Goal: Task Accomplishment & Management: Complete application form

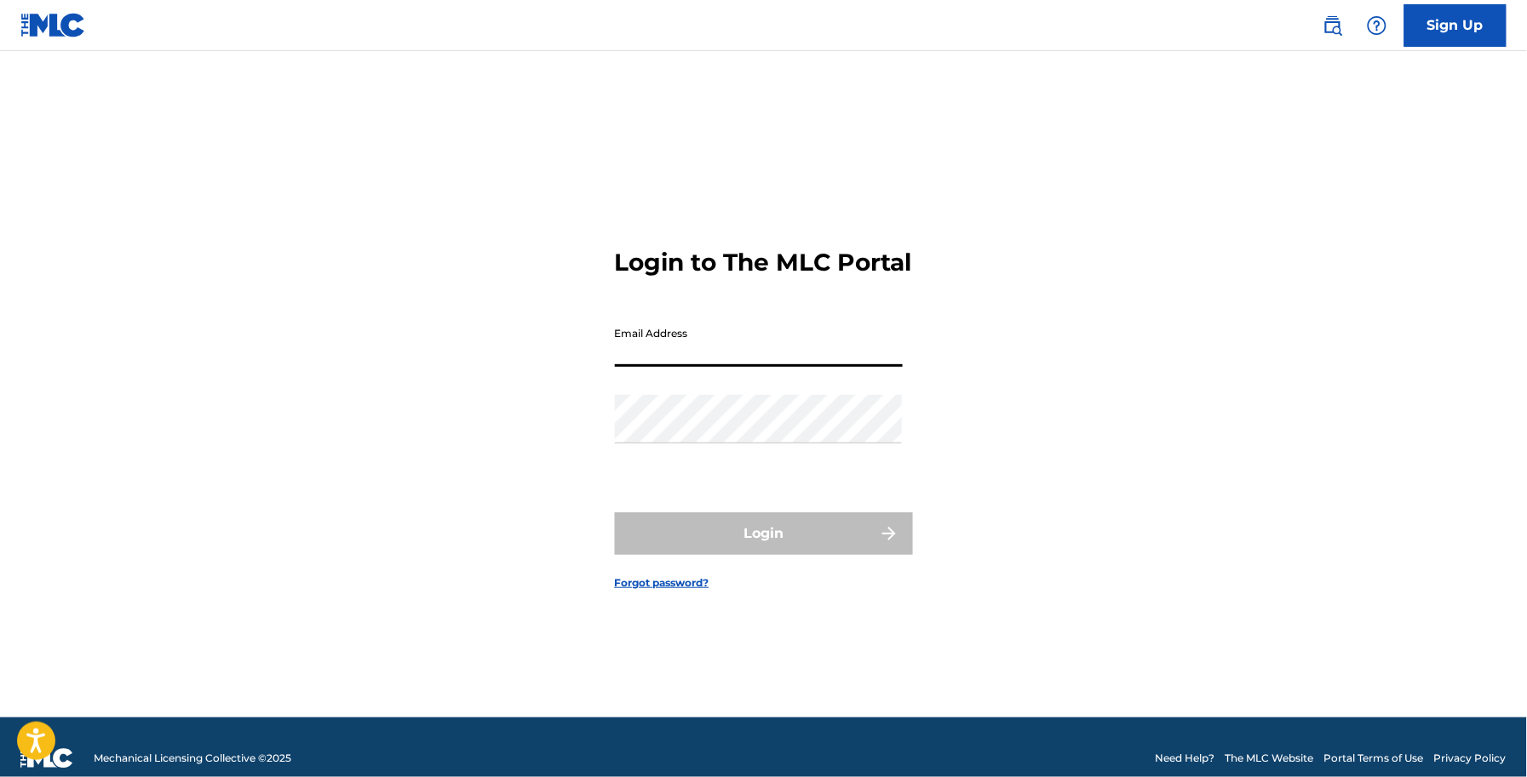
click at [696, 355] on input "Email Address" at bounding box center [759, 342] width 288 height 49
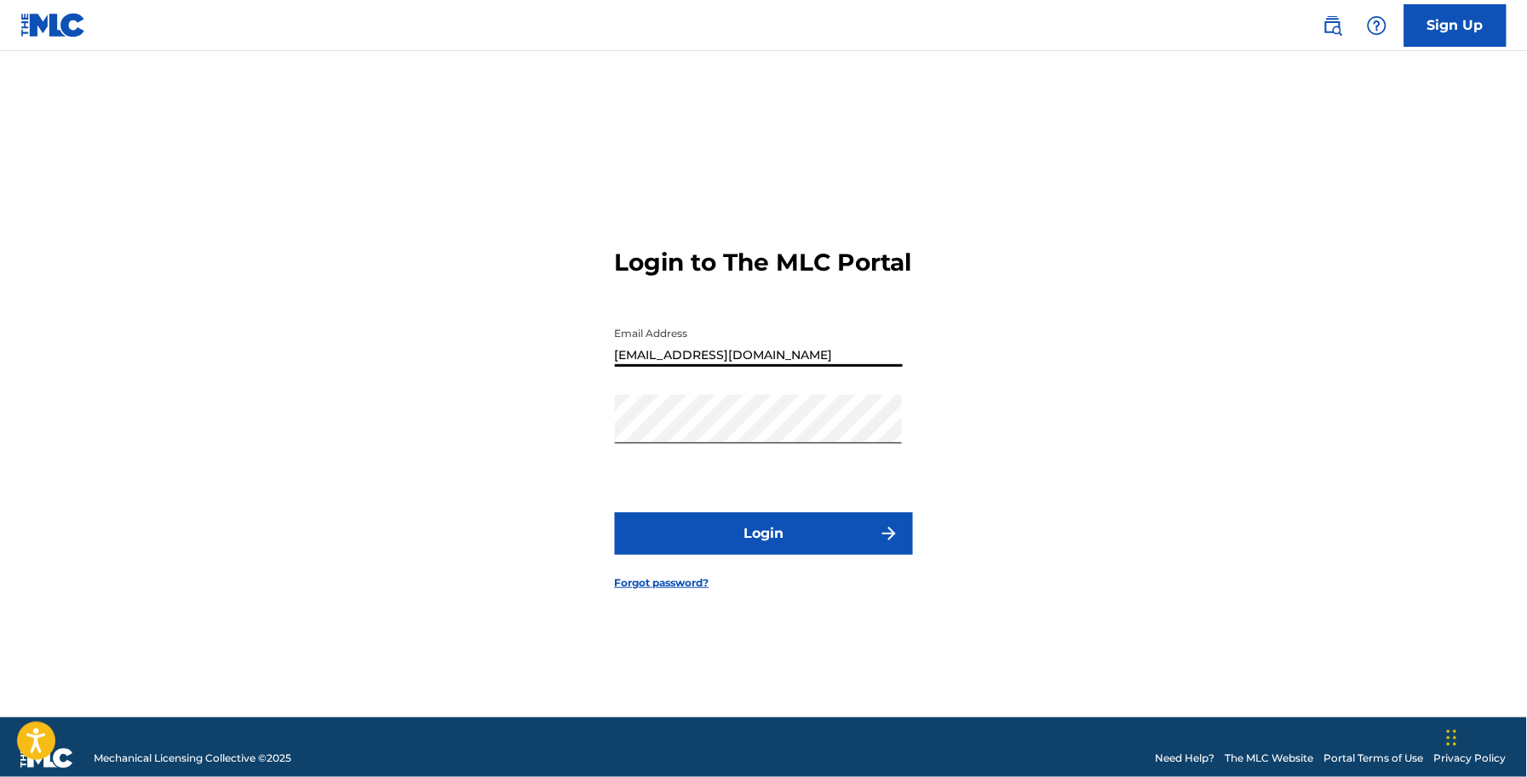
click at [702, 367] on input "[EMAIL_ADDRESS][DOMAIN_NAME]" at bounding box center [759, 342] width 288 height 49
type input "[EMAIL_ADDRESS][DOMAIN_NAME]"
click at [742, 546] on button "Login" at bounding box center [764, 534] width 298 height 43
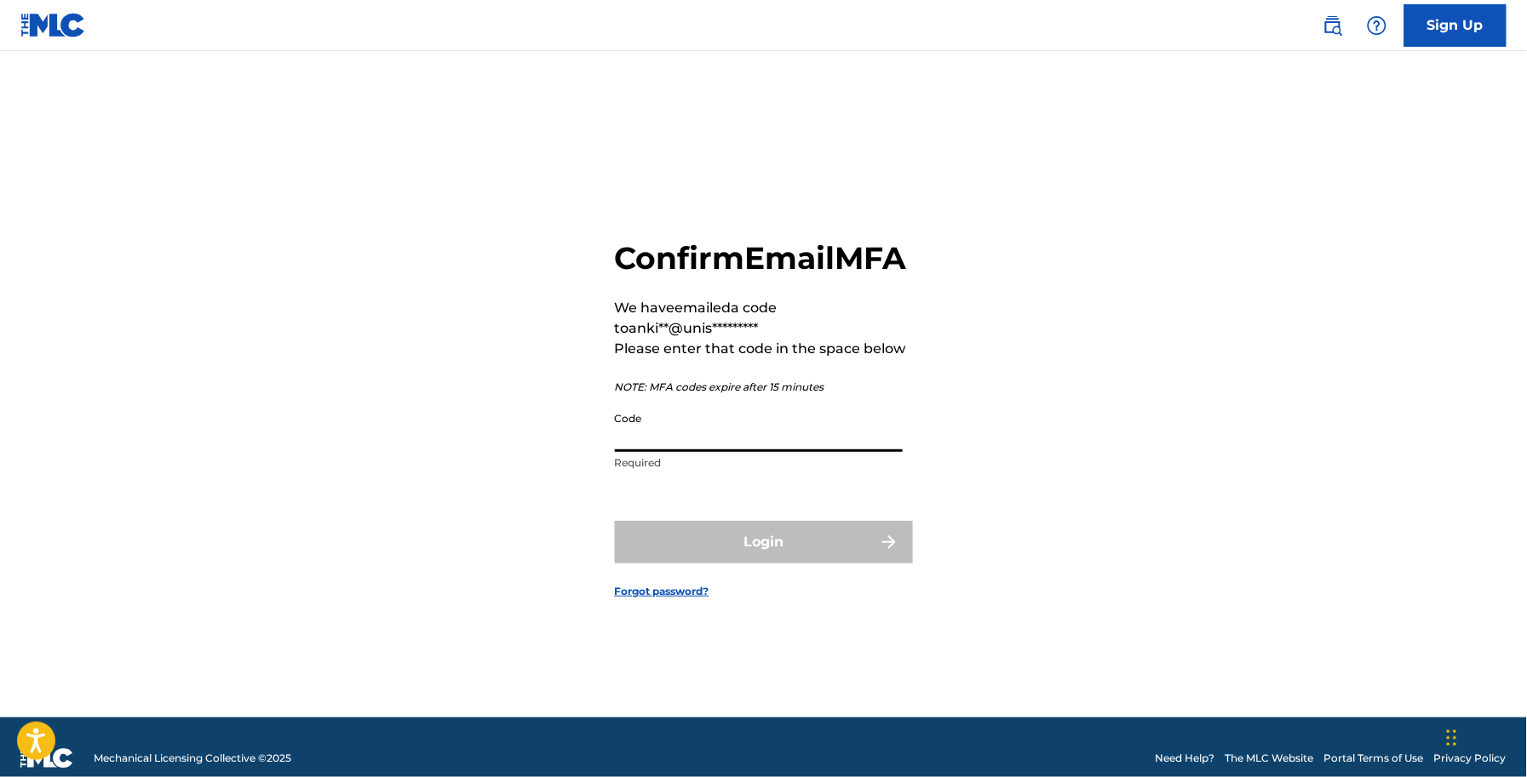
click at [667, 448] on input "Code" at bounding box center [759, 428] width 288 height 49
type input "8"
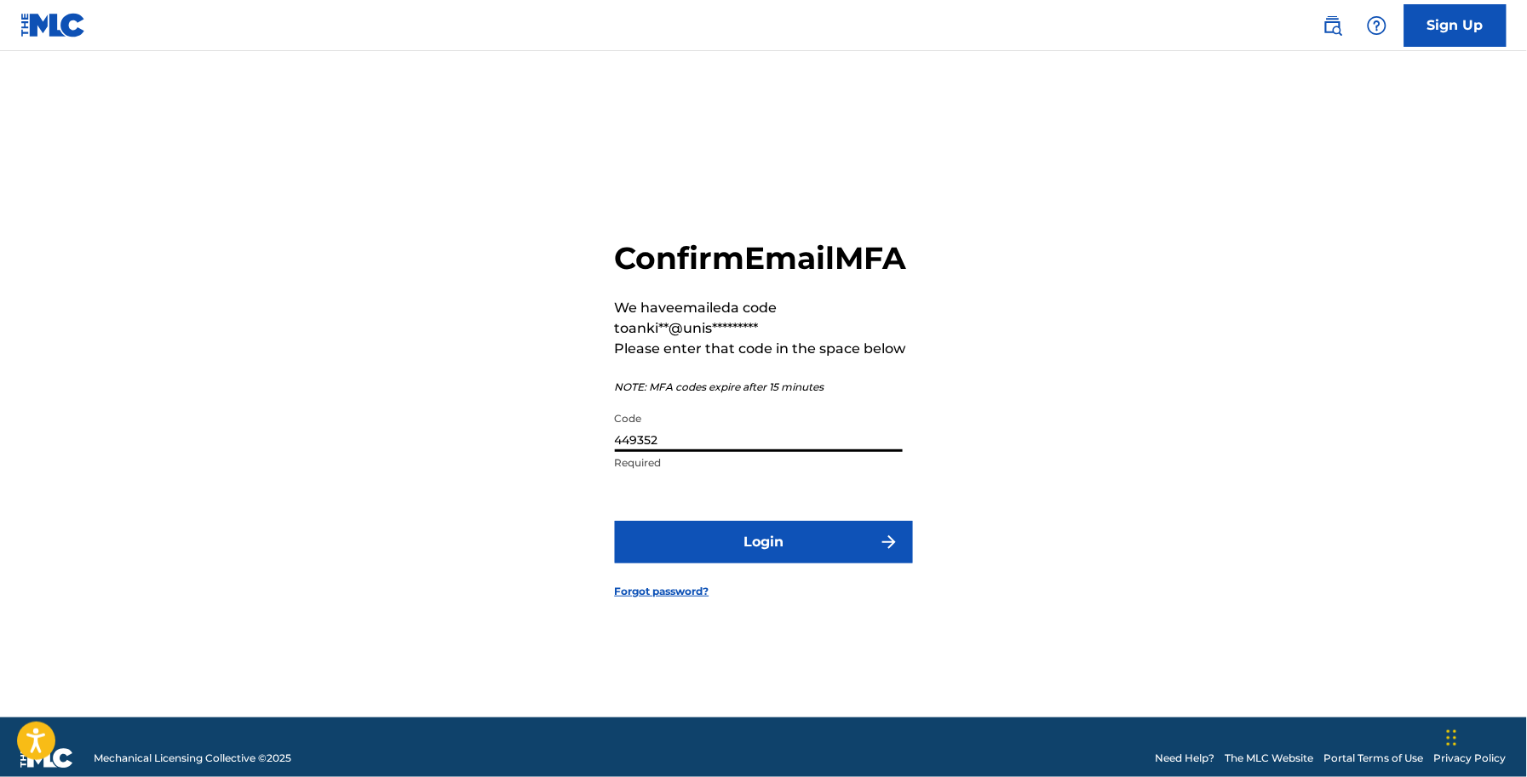
type input "449352"
click at [854, 564] on button "Login" at bounding box center [764, 542] width 298 height 43
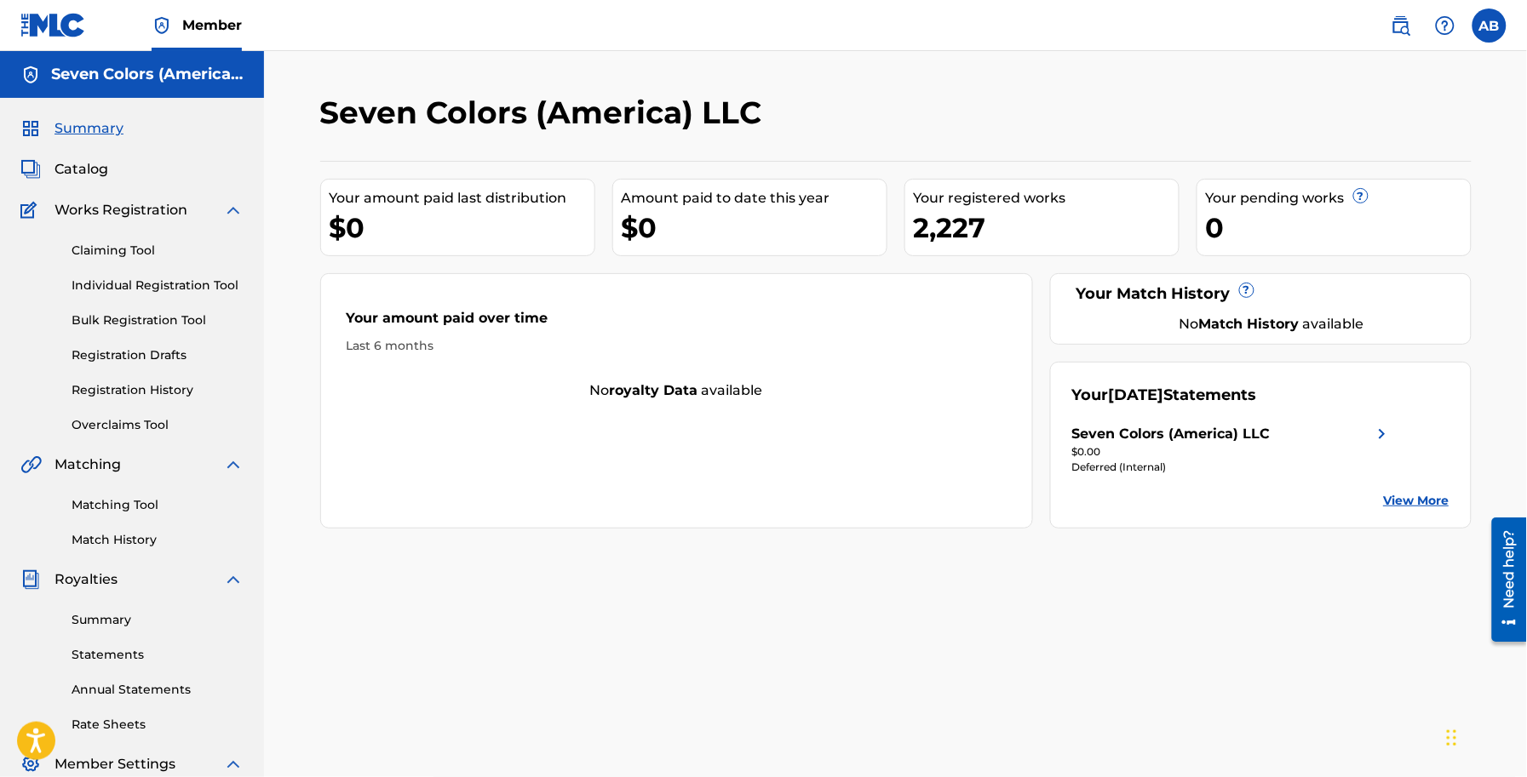
click at [94, 168] on span "Catalog" at bounding box center [81, 169] width 54 height 20
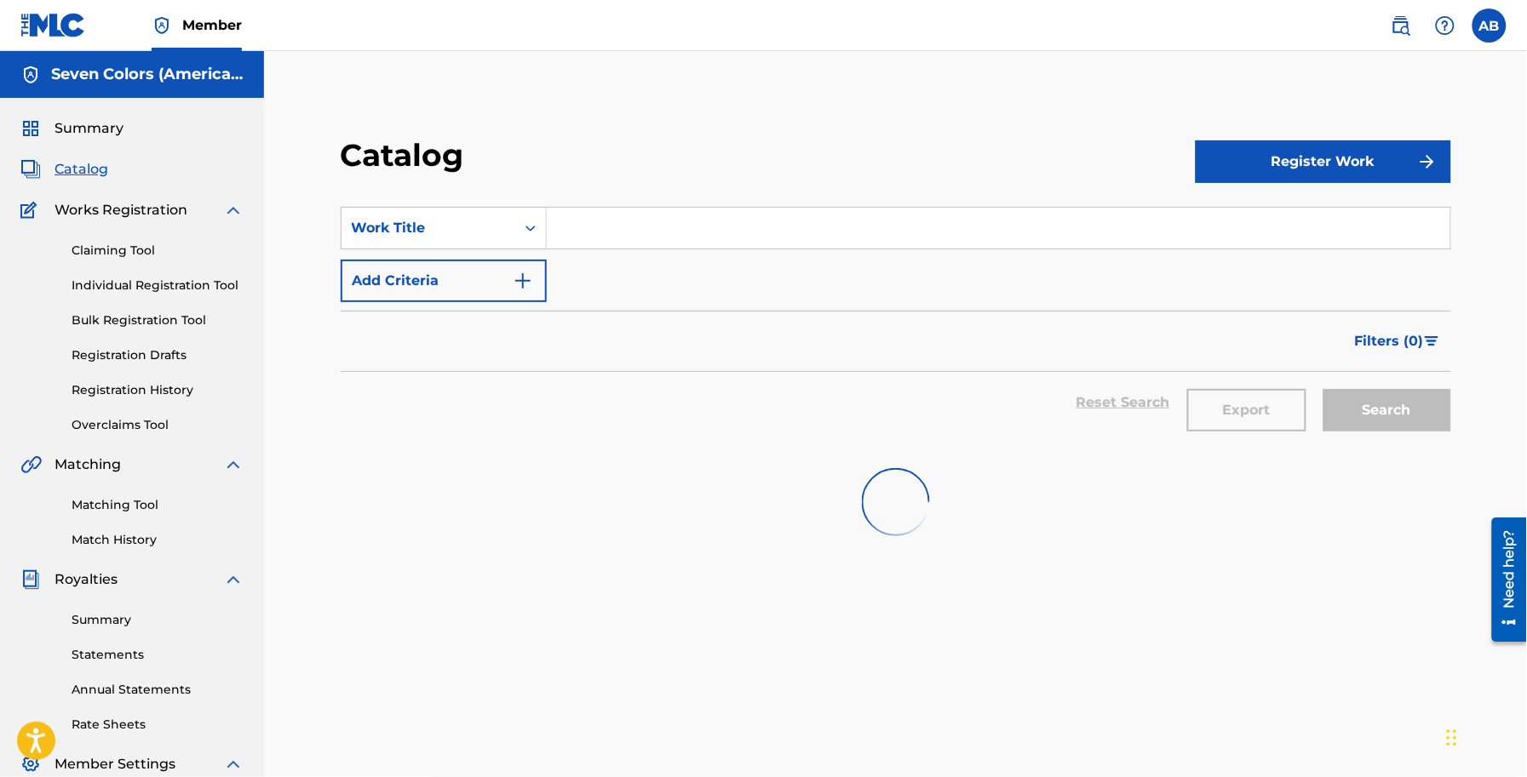
click at [129, 215] on span "Works Registration" at bounding box center [120, 210] width 133 height 20
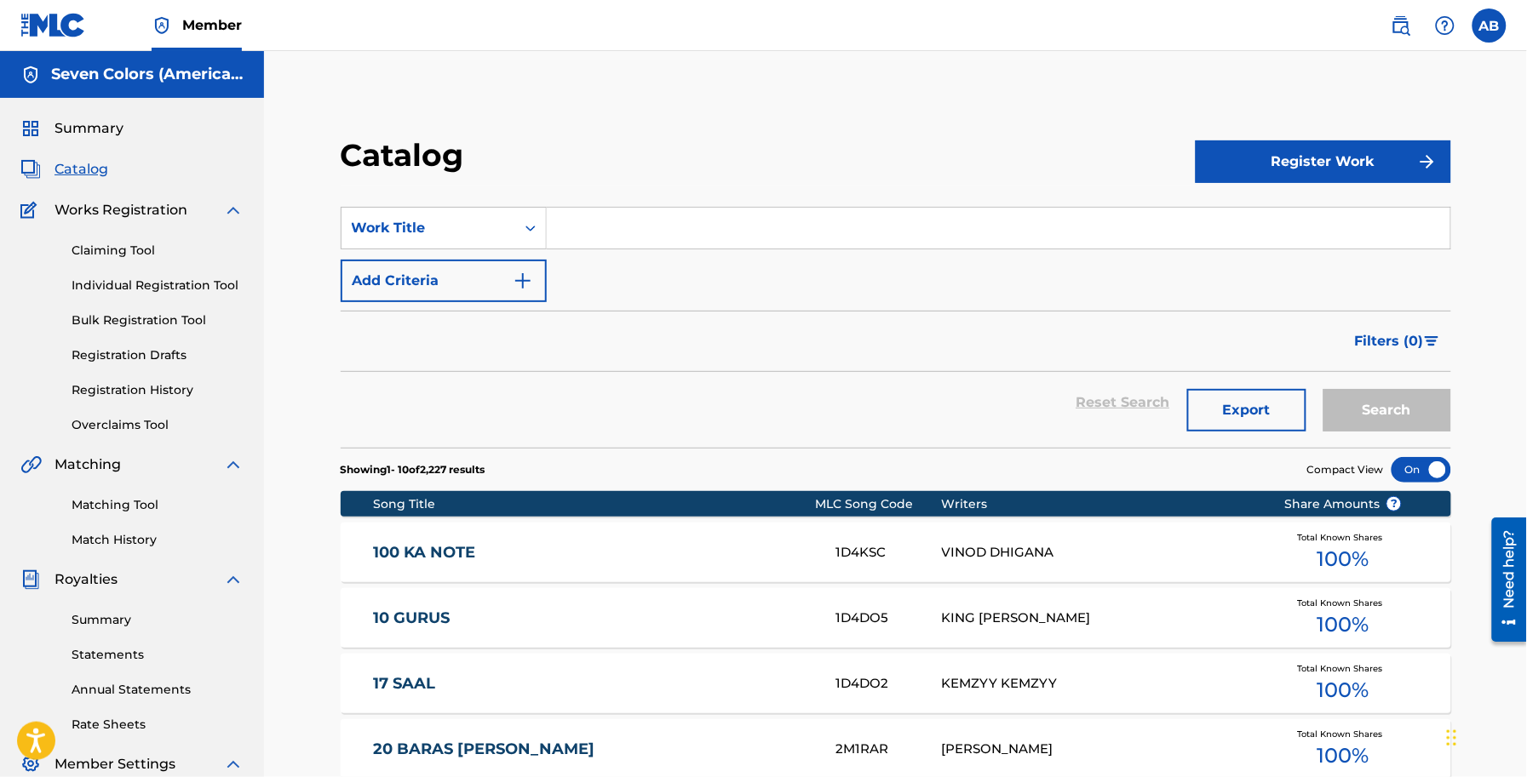
click at [1303, 158] on button "Register Work" at bounding box center [1322, 161] width 255 height 43
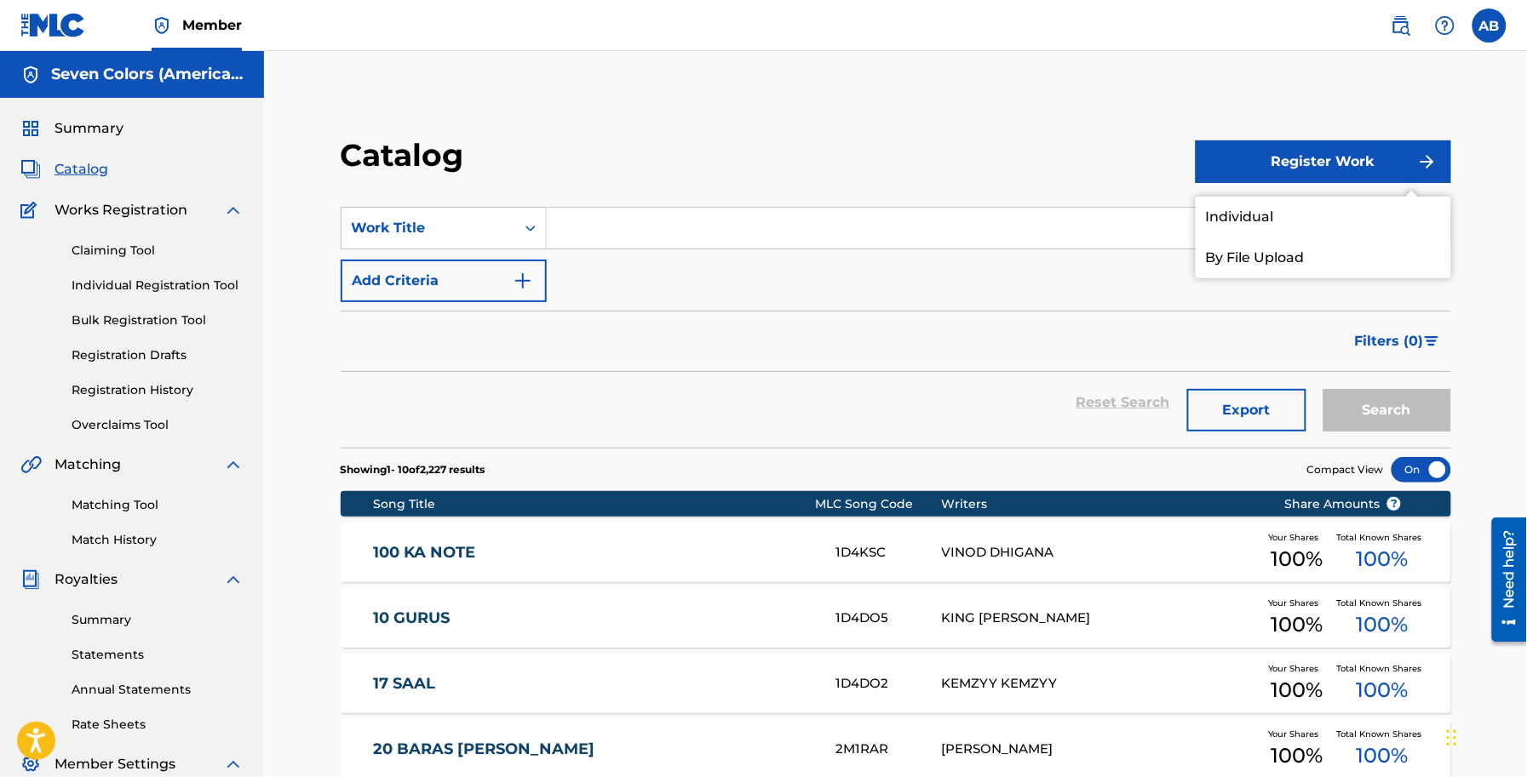
click at [1250, 260] on link "By File Upload" at bounding box center [1322, 258] width 255 height 41
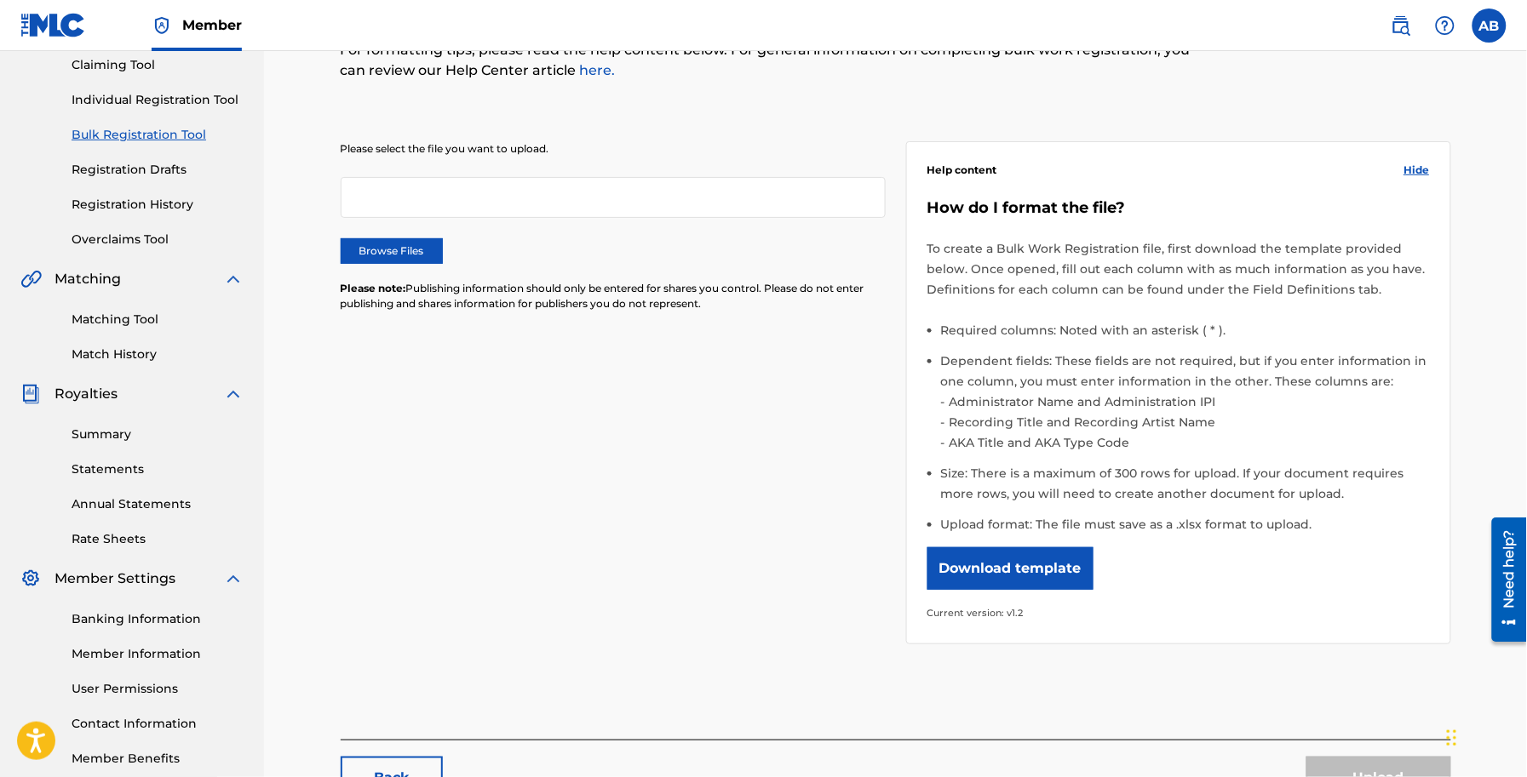
scroll to position [213, 0]
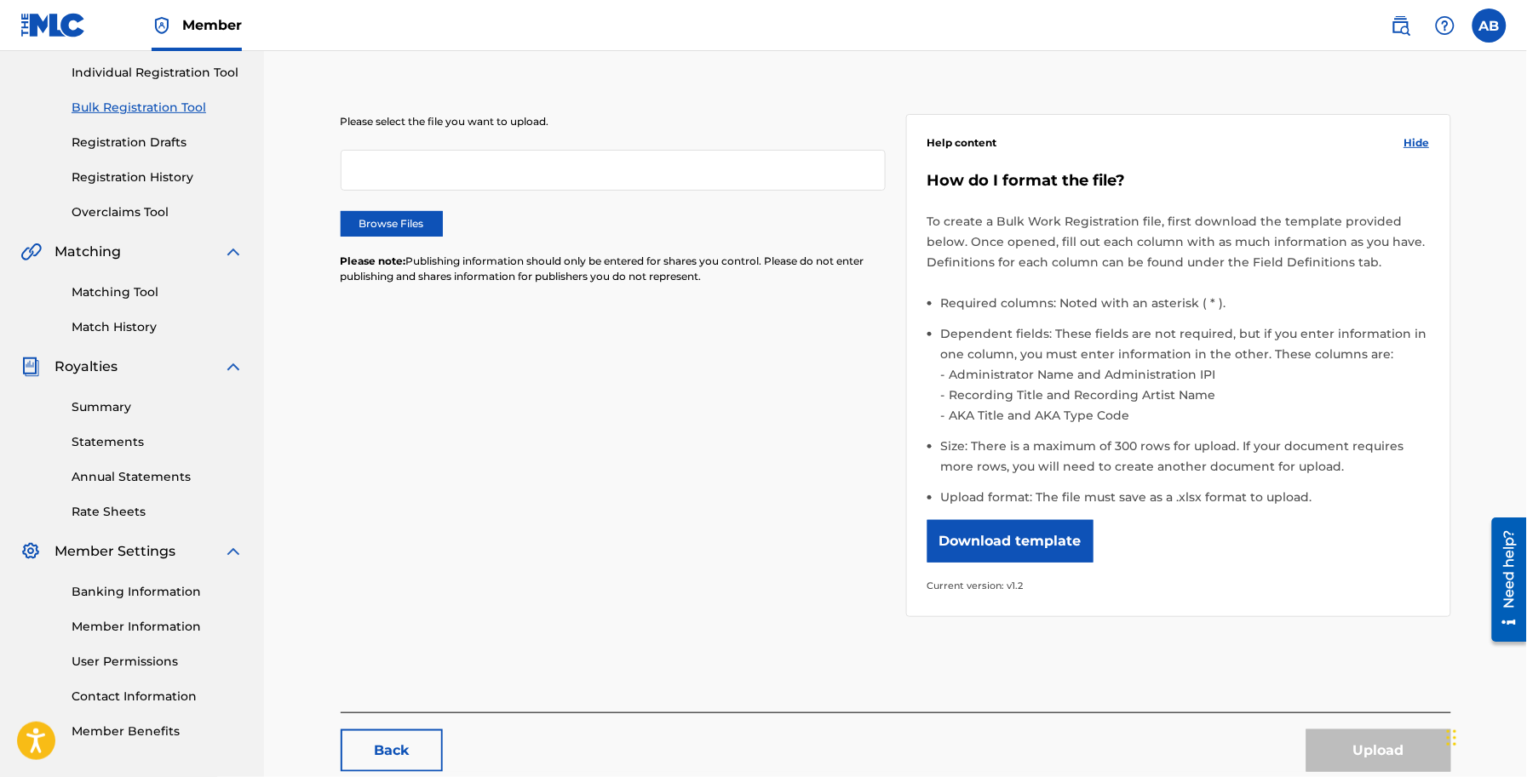
click at [1006, 530] on button "Download template" at bounding box center [1010, 541] width 166 height 43
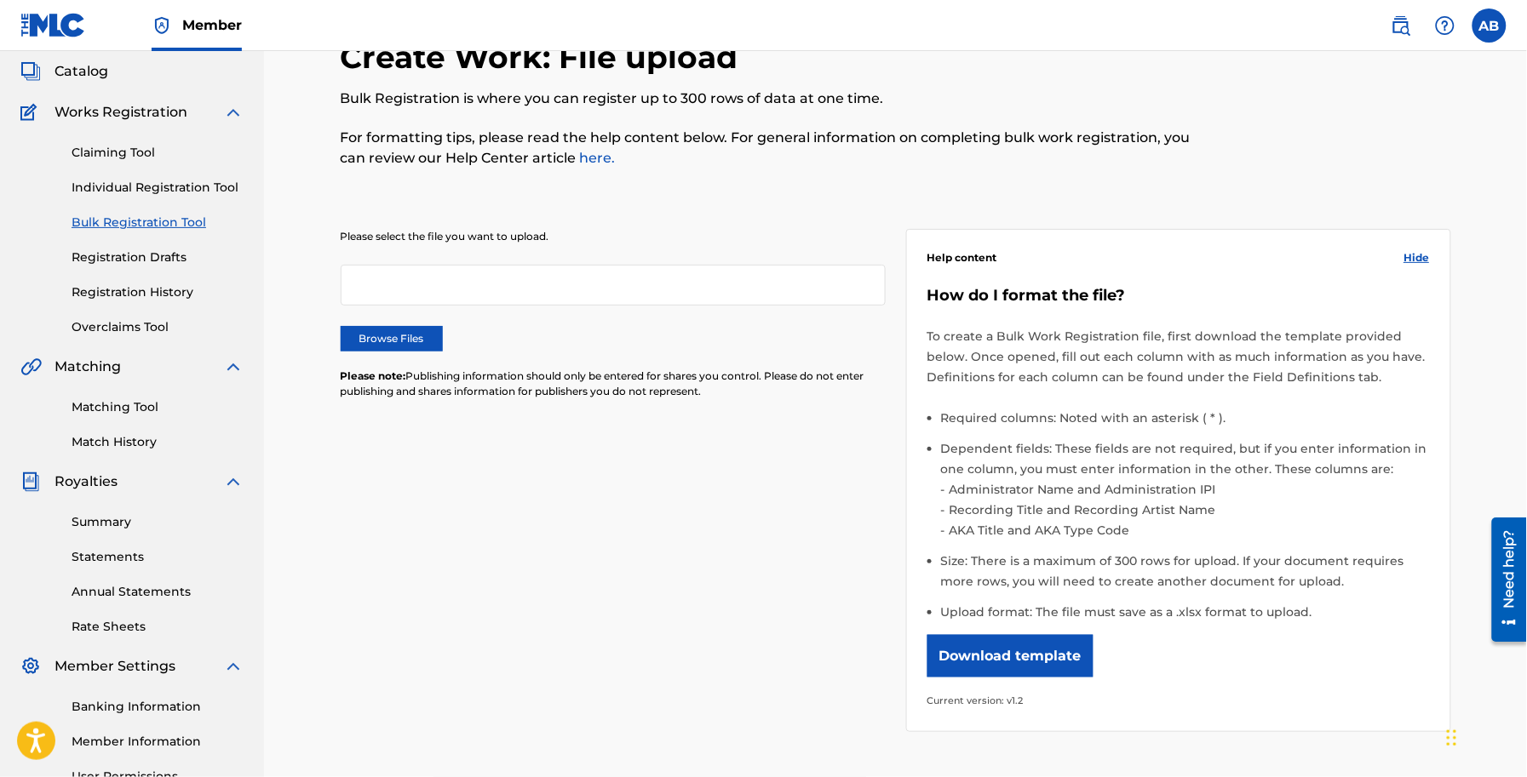
scroll to position [0, 0]
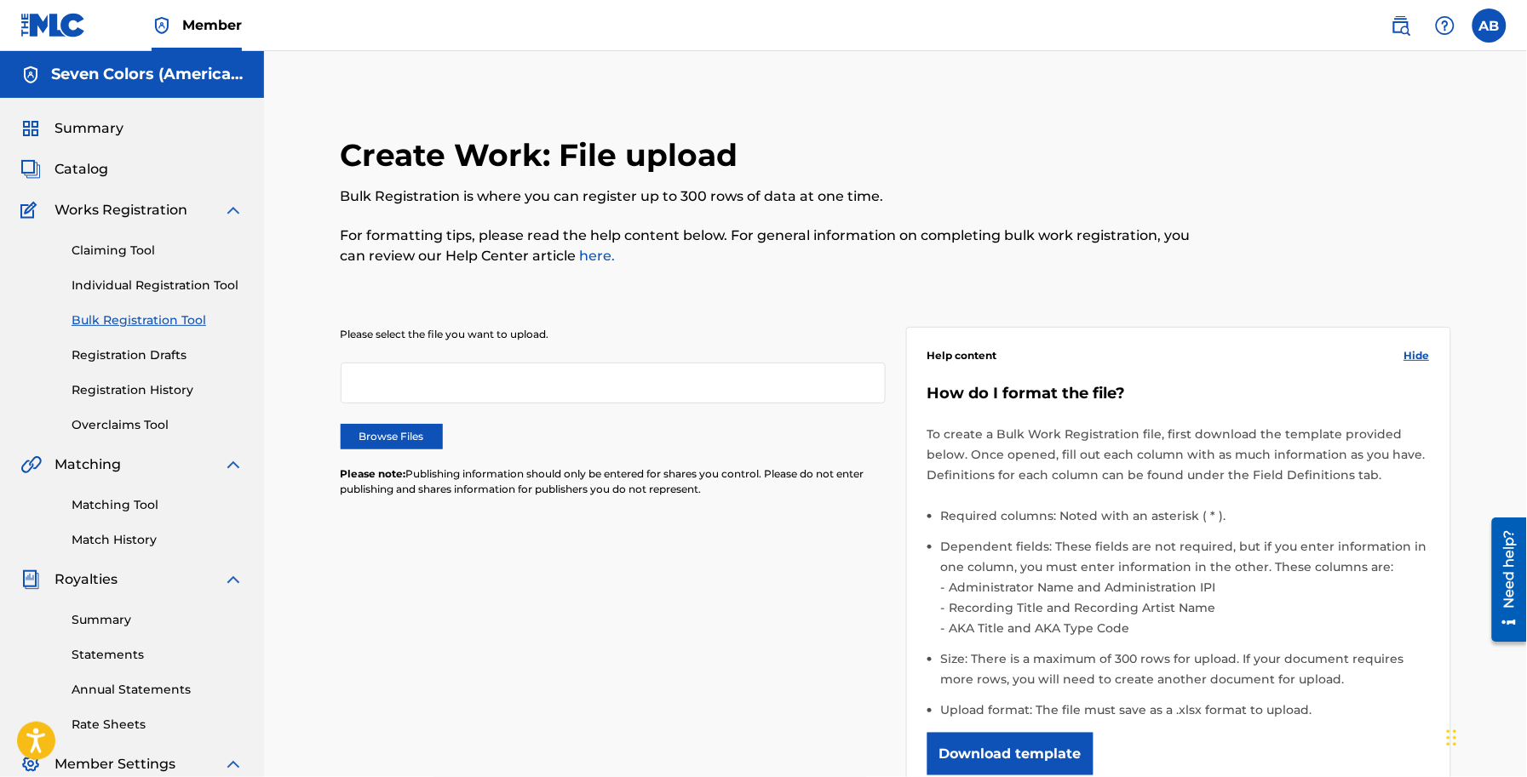
click at [109, 214] on span "Works Registration" at bounding box center [120, 210] width 133 height 20
click at [113, 209] on span "Works Registration" at bounding box center [120, 210] width 133 height 20
click at [137, 254] on link "Claiming Tool" at bounding box center [158, 251] width 172 height 18
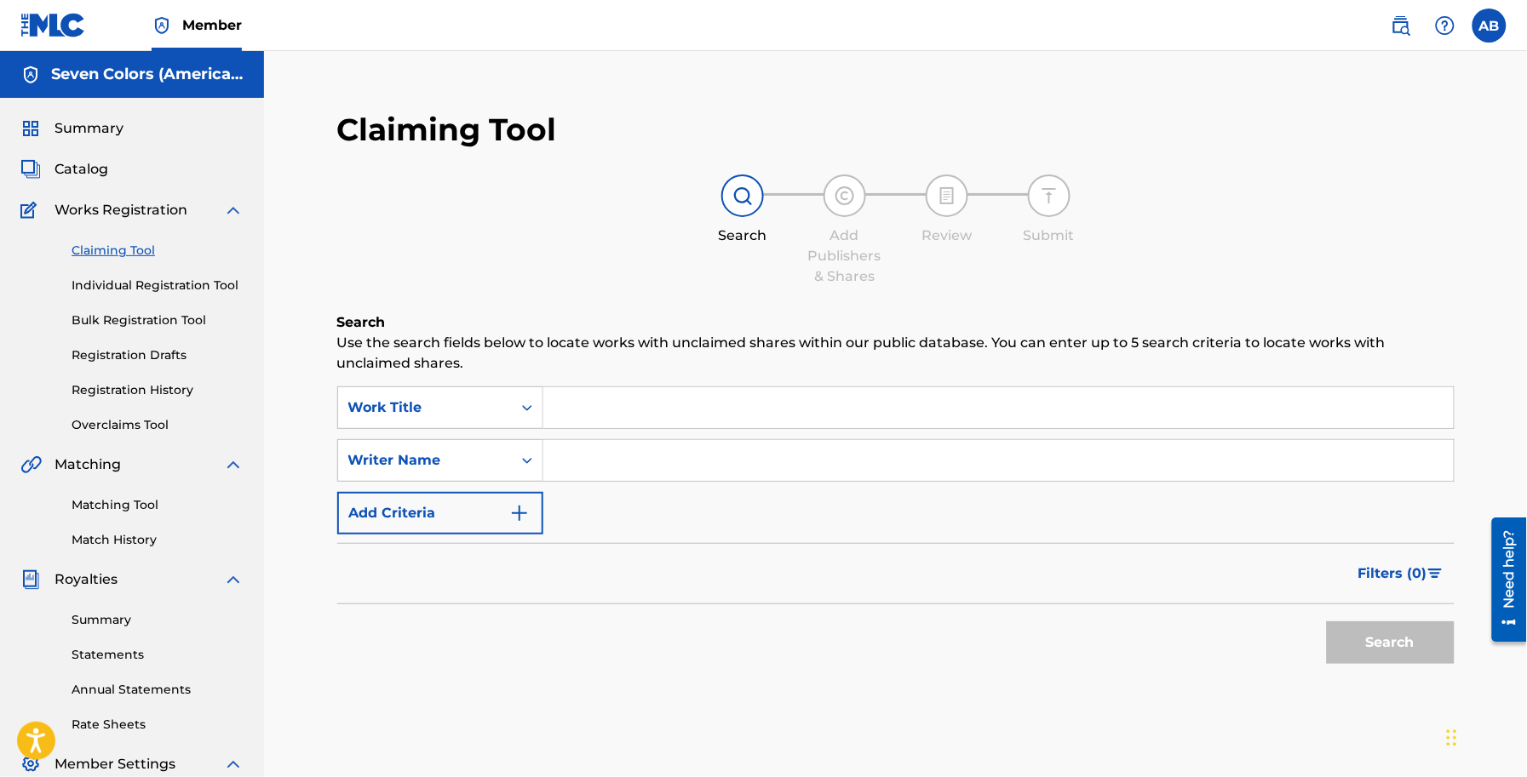
click at [136, 325] on link "Bulk Registration Tool" at bounding box center [158, 321] width 172 height 18
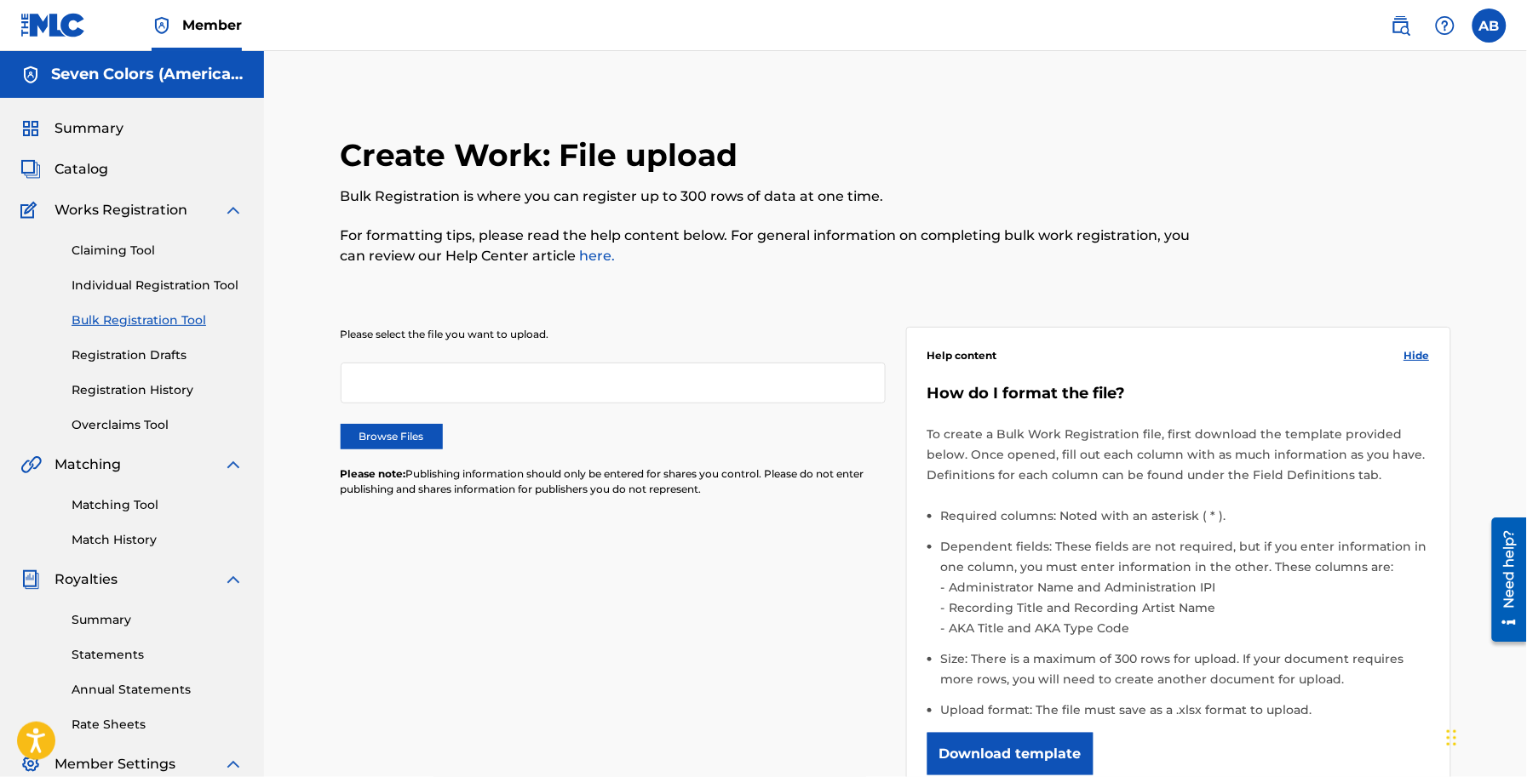
click at [145, 286] on link "Individual Registration Tool" at bounding box center [158, 286] width 172 height 18
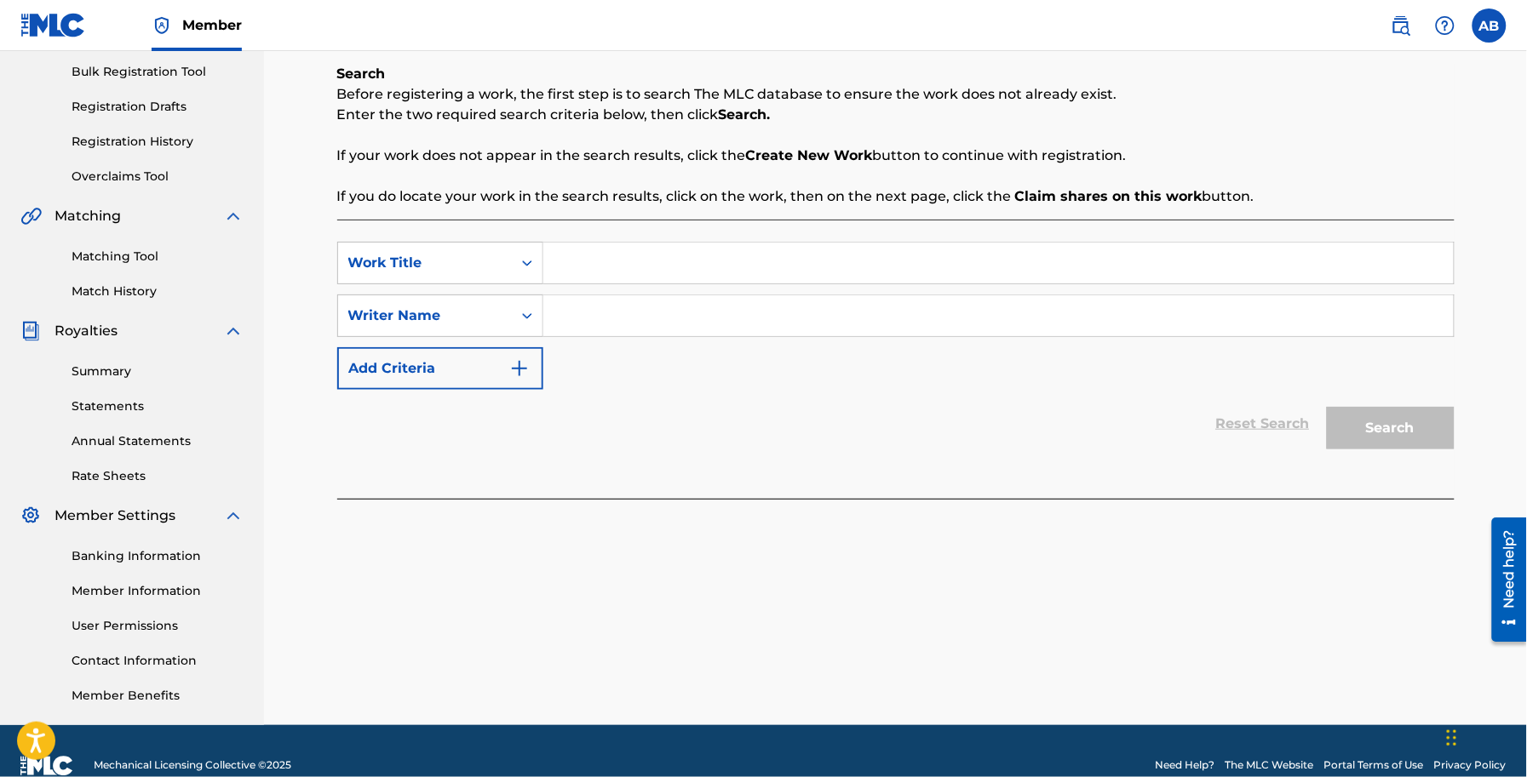
scroll to position [278, 0]
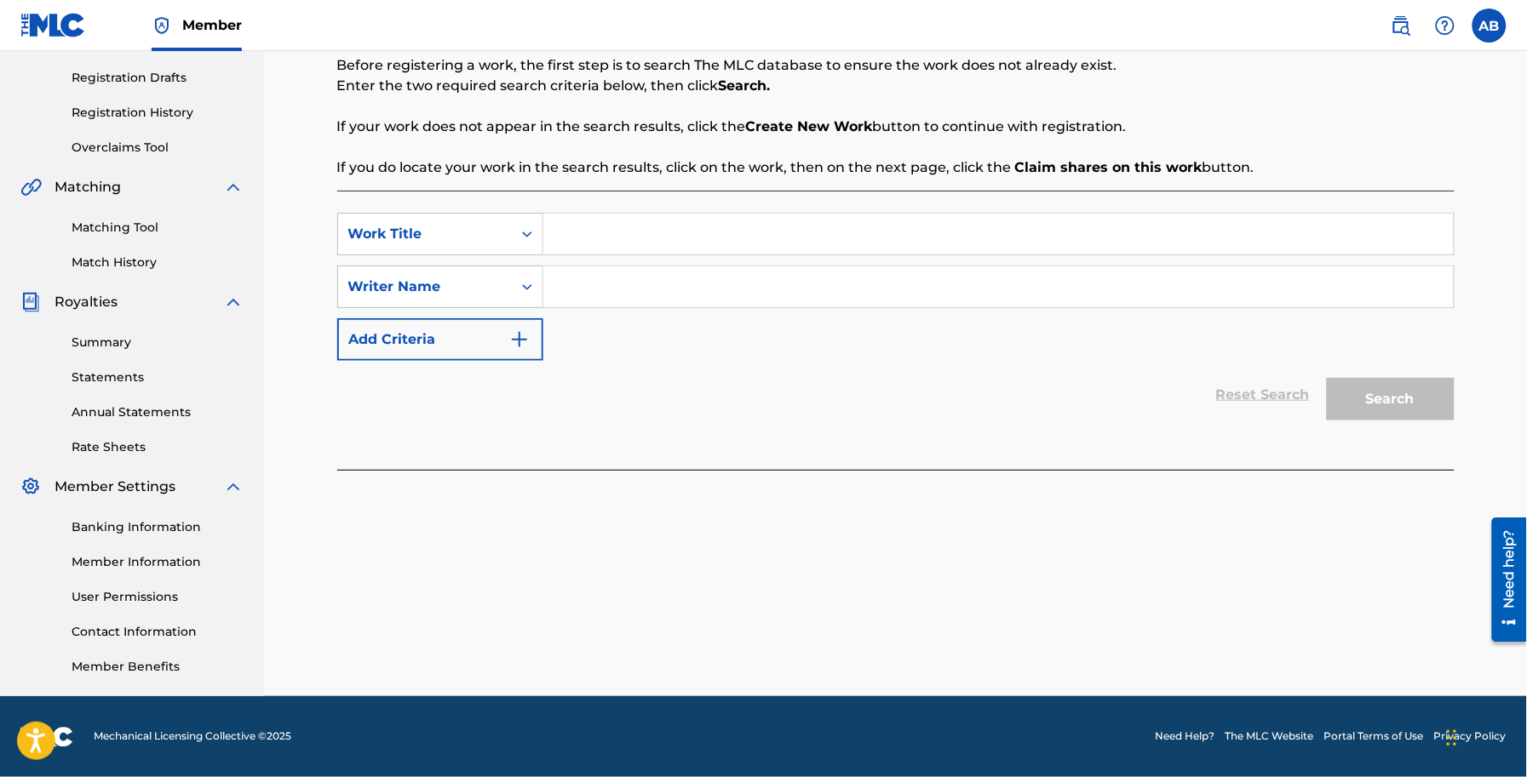
click at [634, 226] on input "Search Form" at bounding box center [998, 234] width 910 height 41
type input "gt"
drag, startPoint x: 645, startPoint y: 266, endPoint x: 661, endPoint y: 281, distance: 22.3
click at [645, 267] on input "Search Form" at bounding box center [998, 287] width 910 height 41
type input "t"
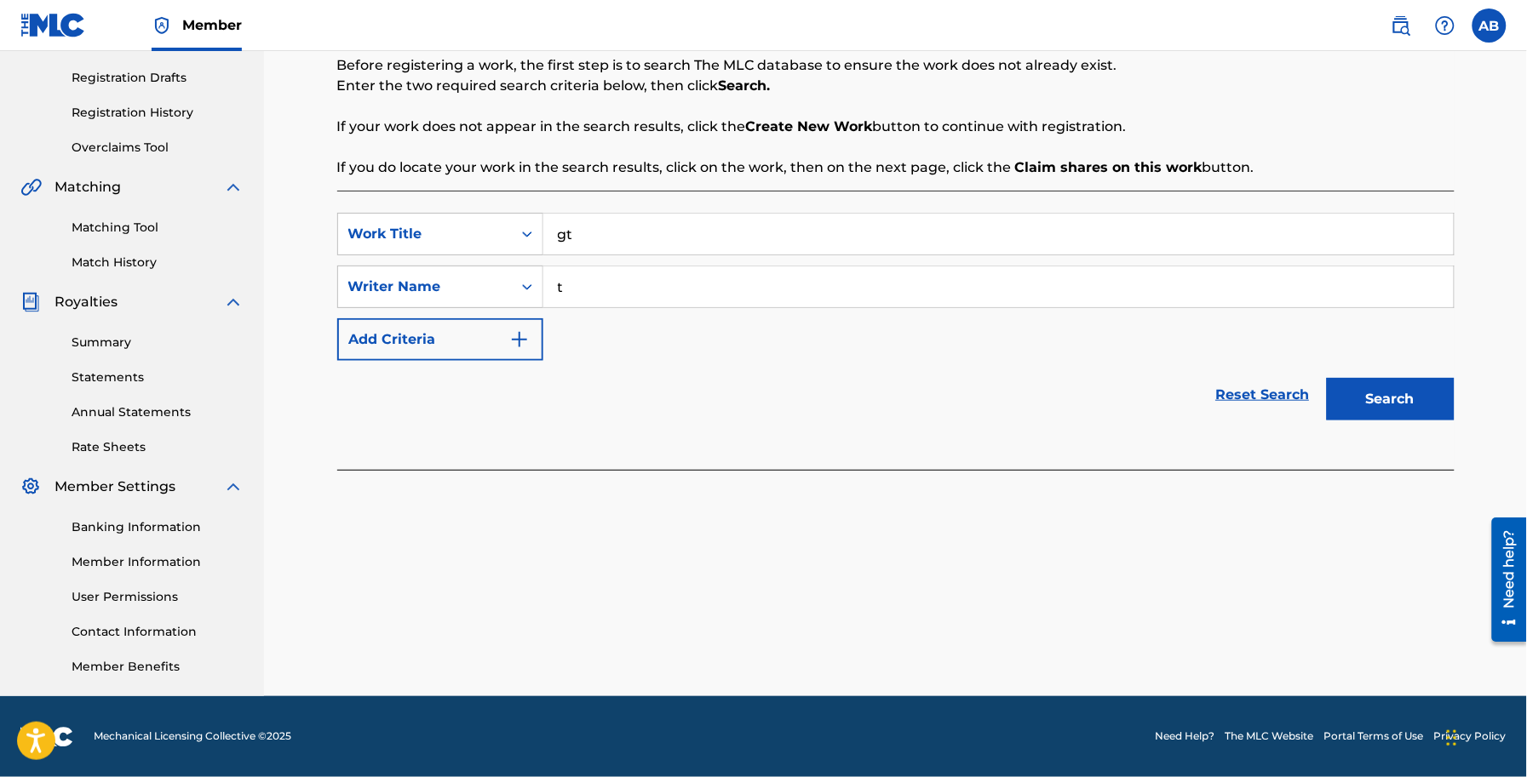
click at [1360, 398] on button "Search" at bounding box center [1391, 399] width 128 height 43
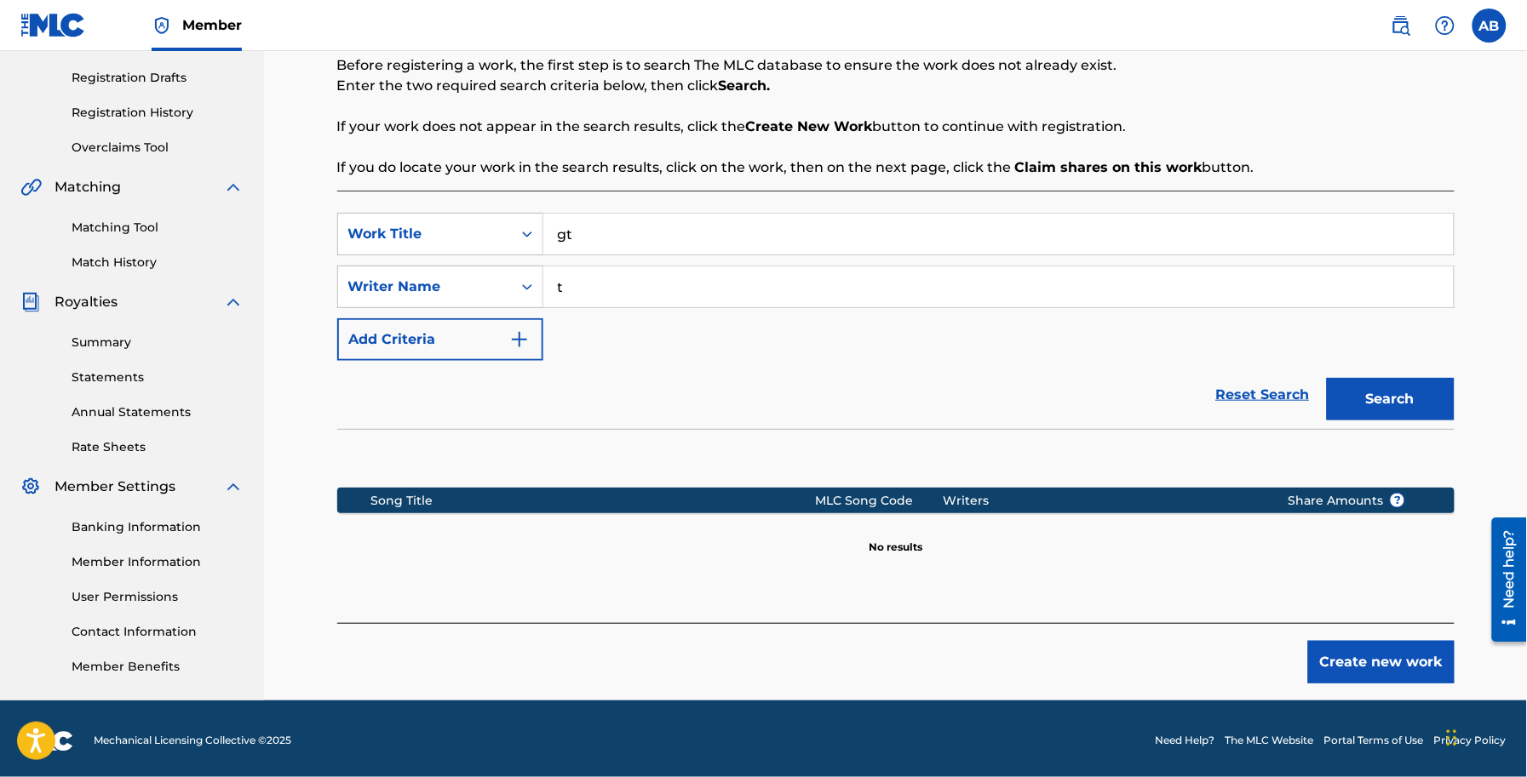
click at [1373, 660] on button "Create new work" at bounding box center [1381, 662] width 146 height 43
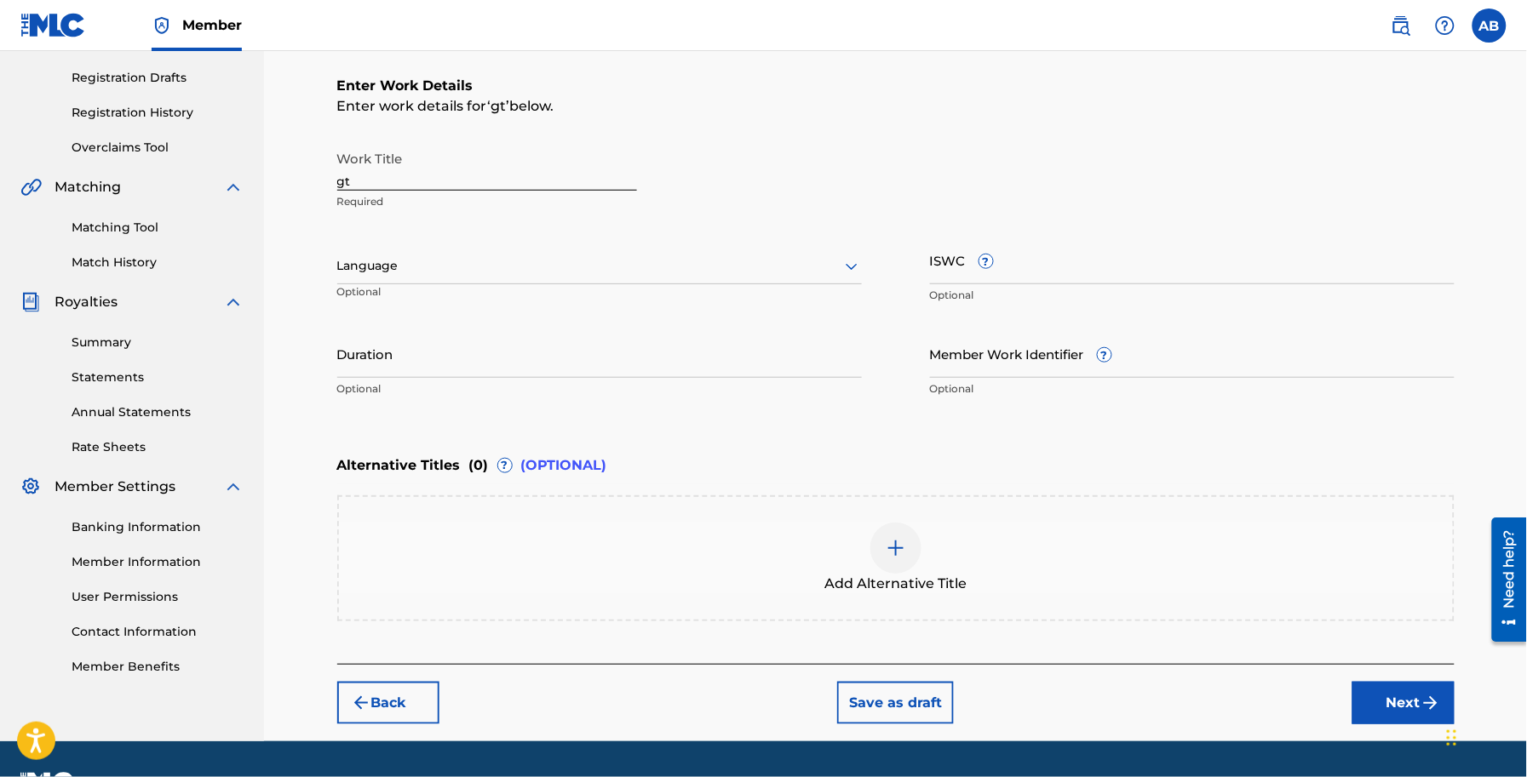
click at [484, 175] on input "gt" at bounding box center [487, 166] width 300 height 49
type input "g"
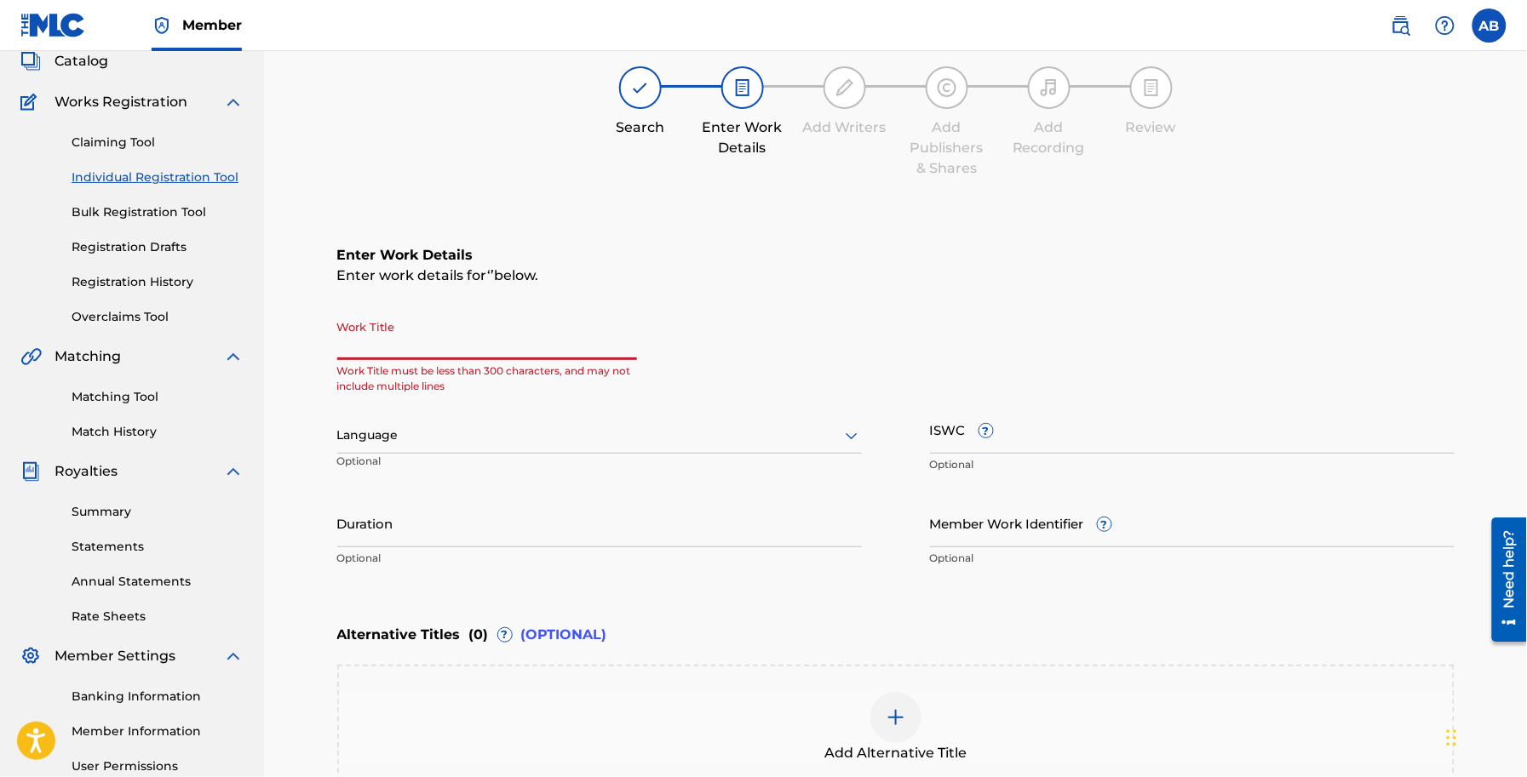
scroll to position [2, 0]
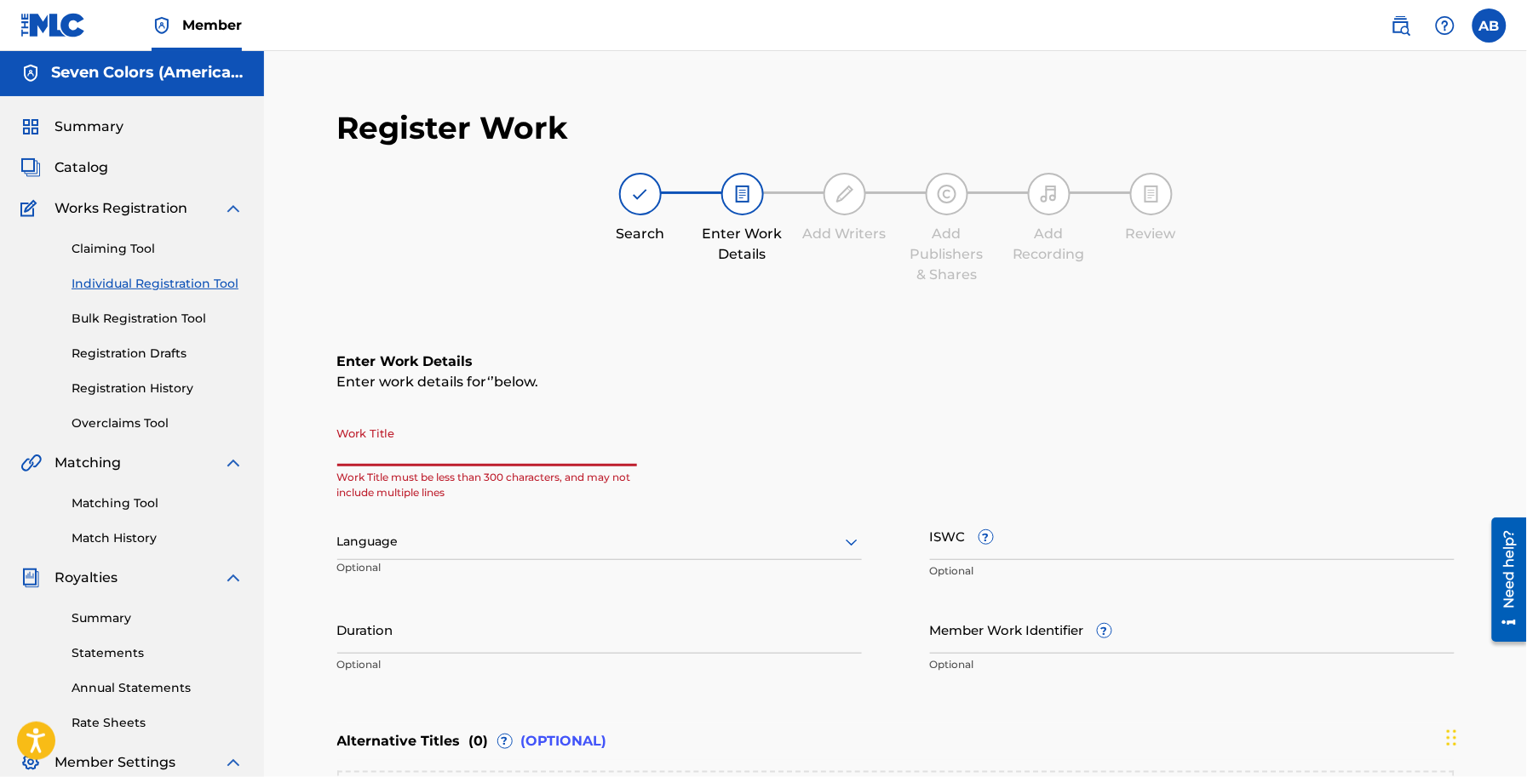
paste input "Jhumke"
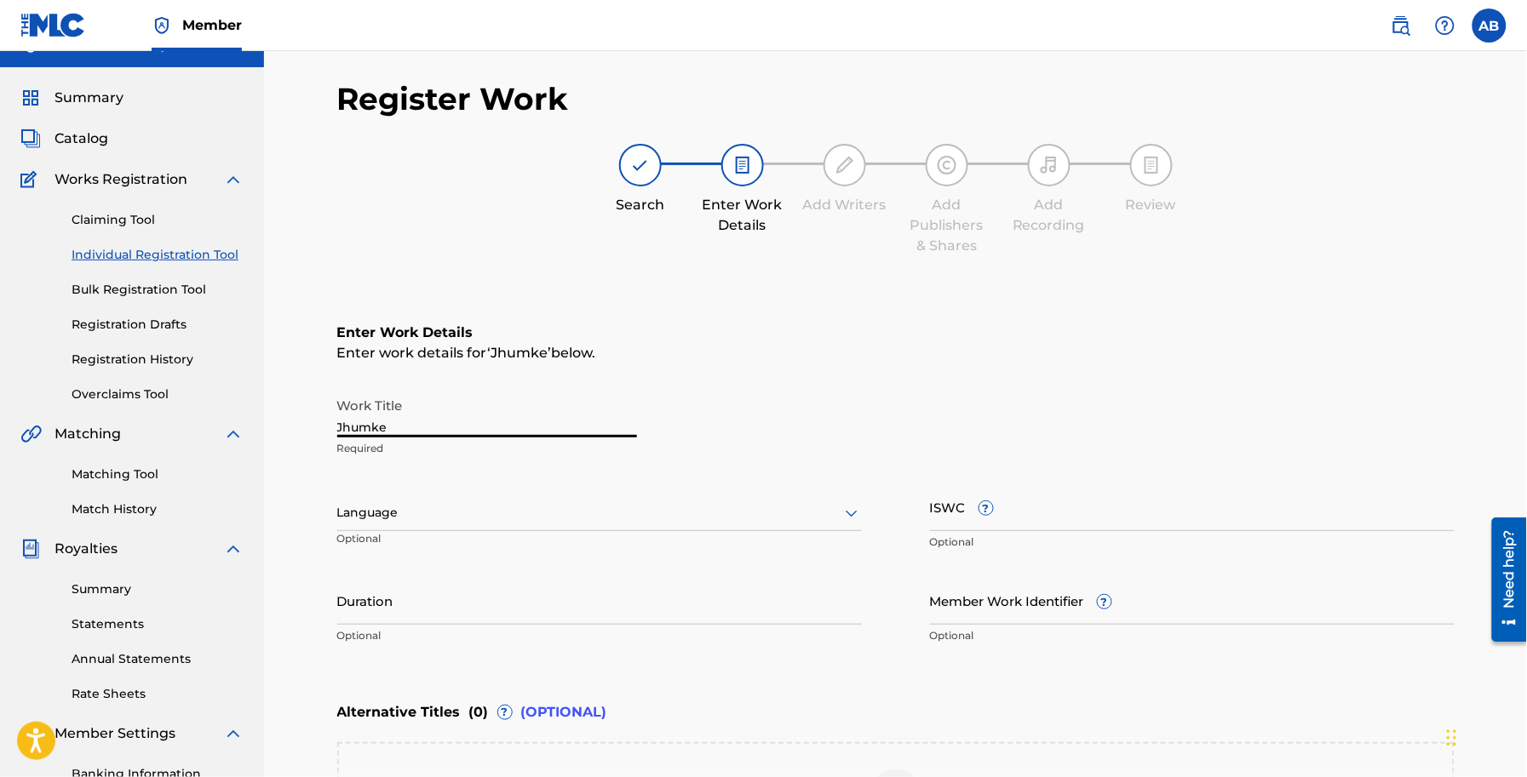
scroll to position [108, 0]
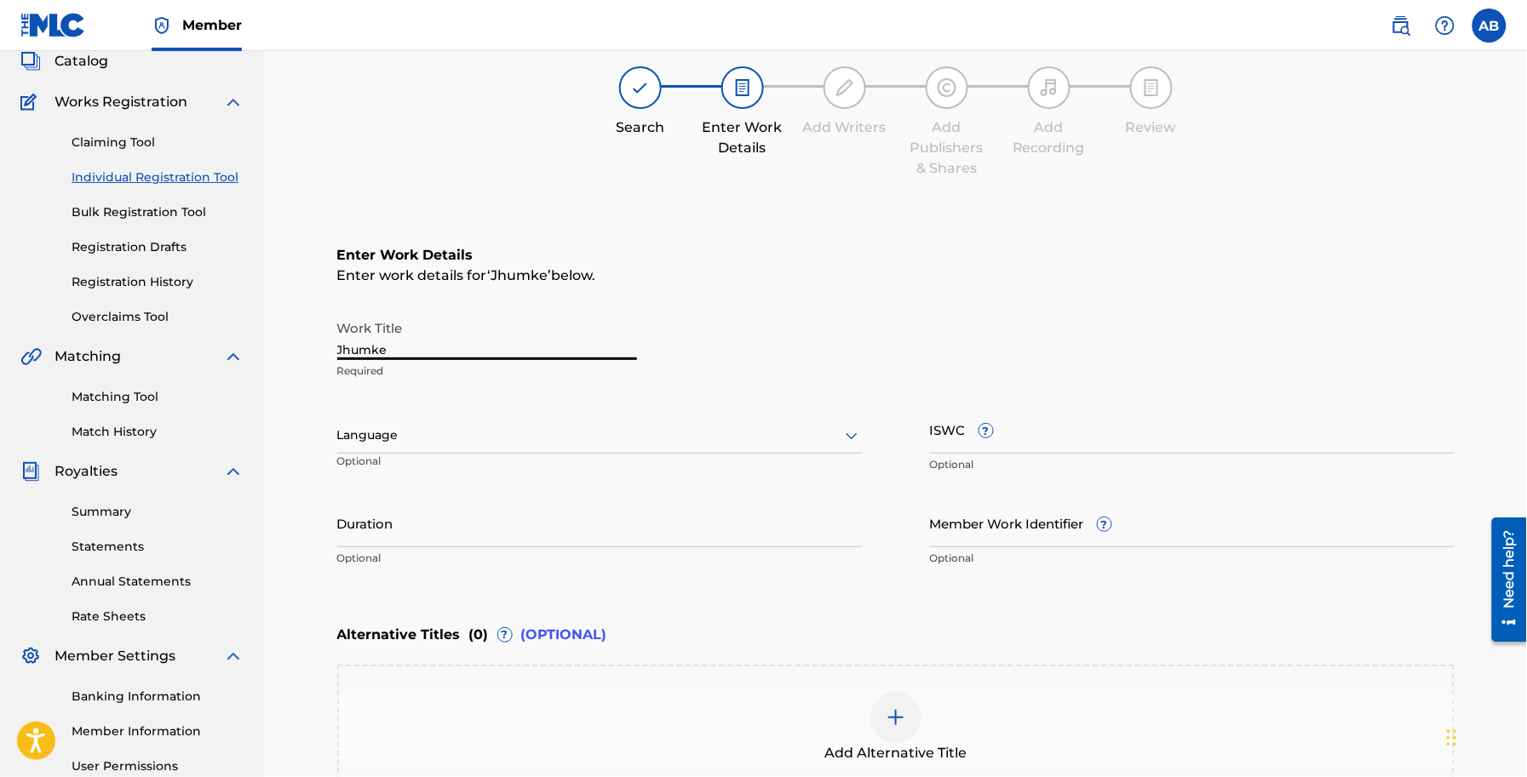
type input "Jhumke"
click at [462, 438] on div at bounding box center [599, 435] width 524 height 21
paste input "Punjabi"
type input "Punjabi"
paste input "02:19"
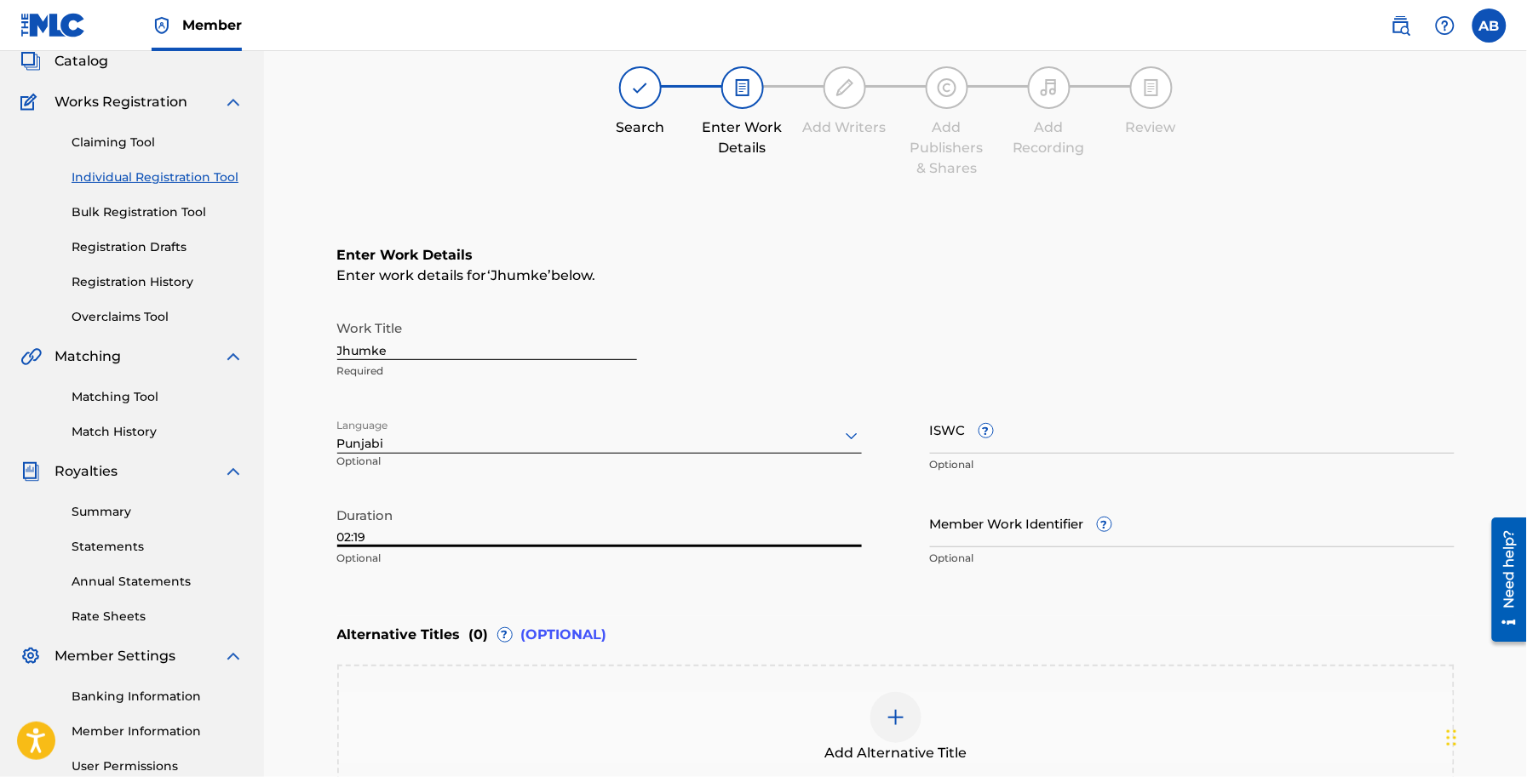
type input "02:19"
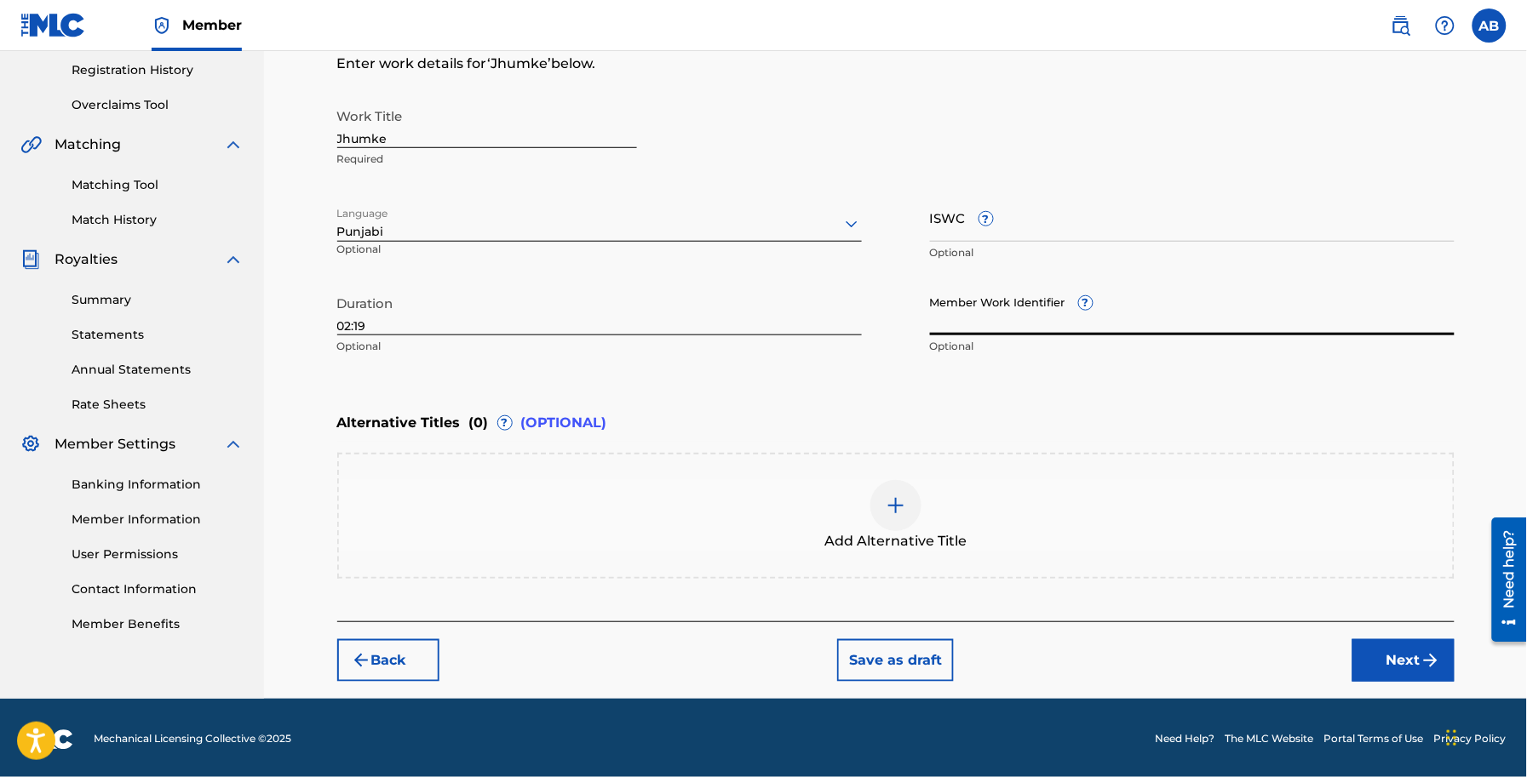
scroll to position [321, 0]
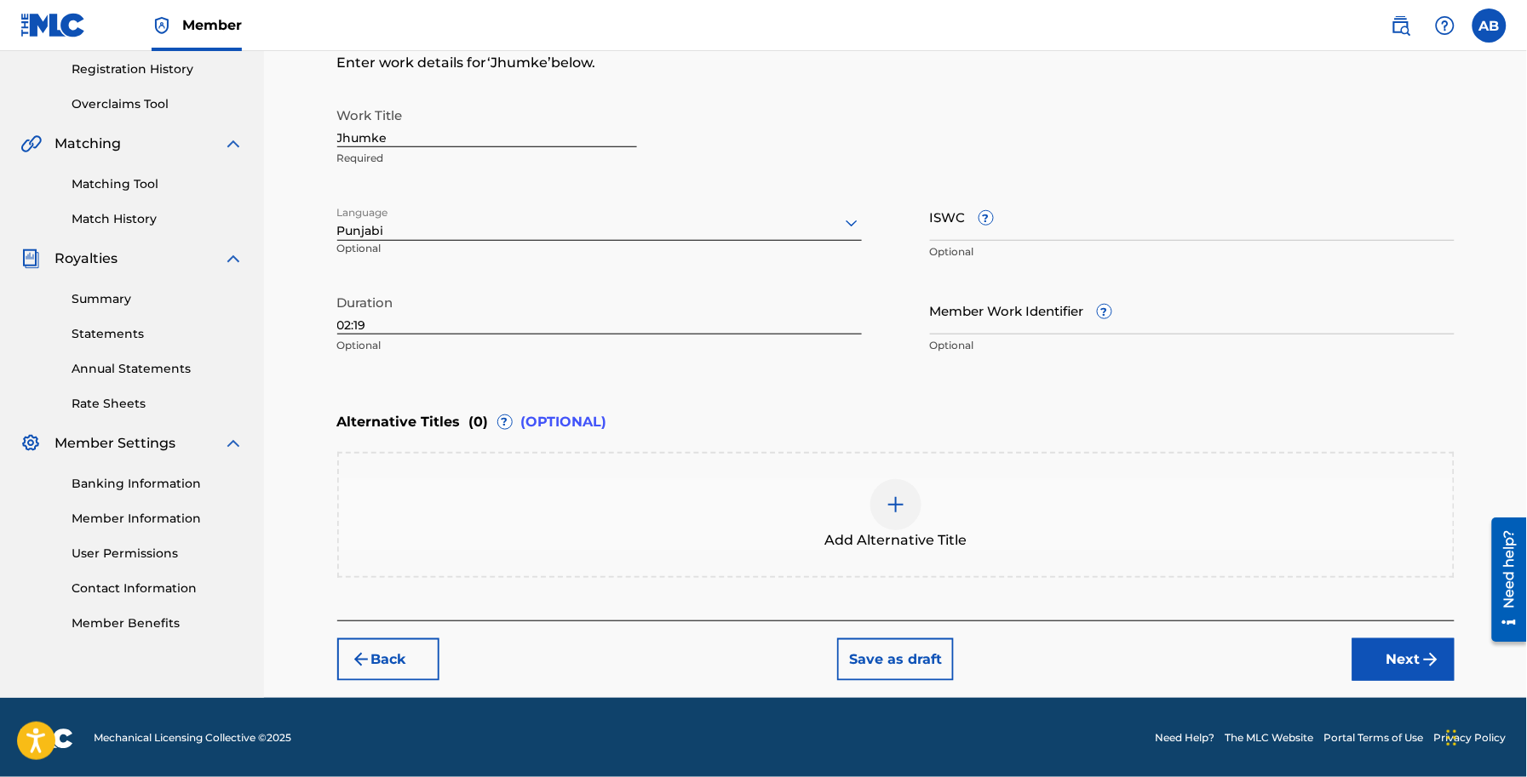
click at [1393, 645] on button "Next" at bounding box center [1403, 660] width 102 height 43
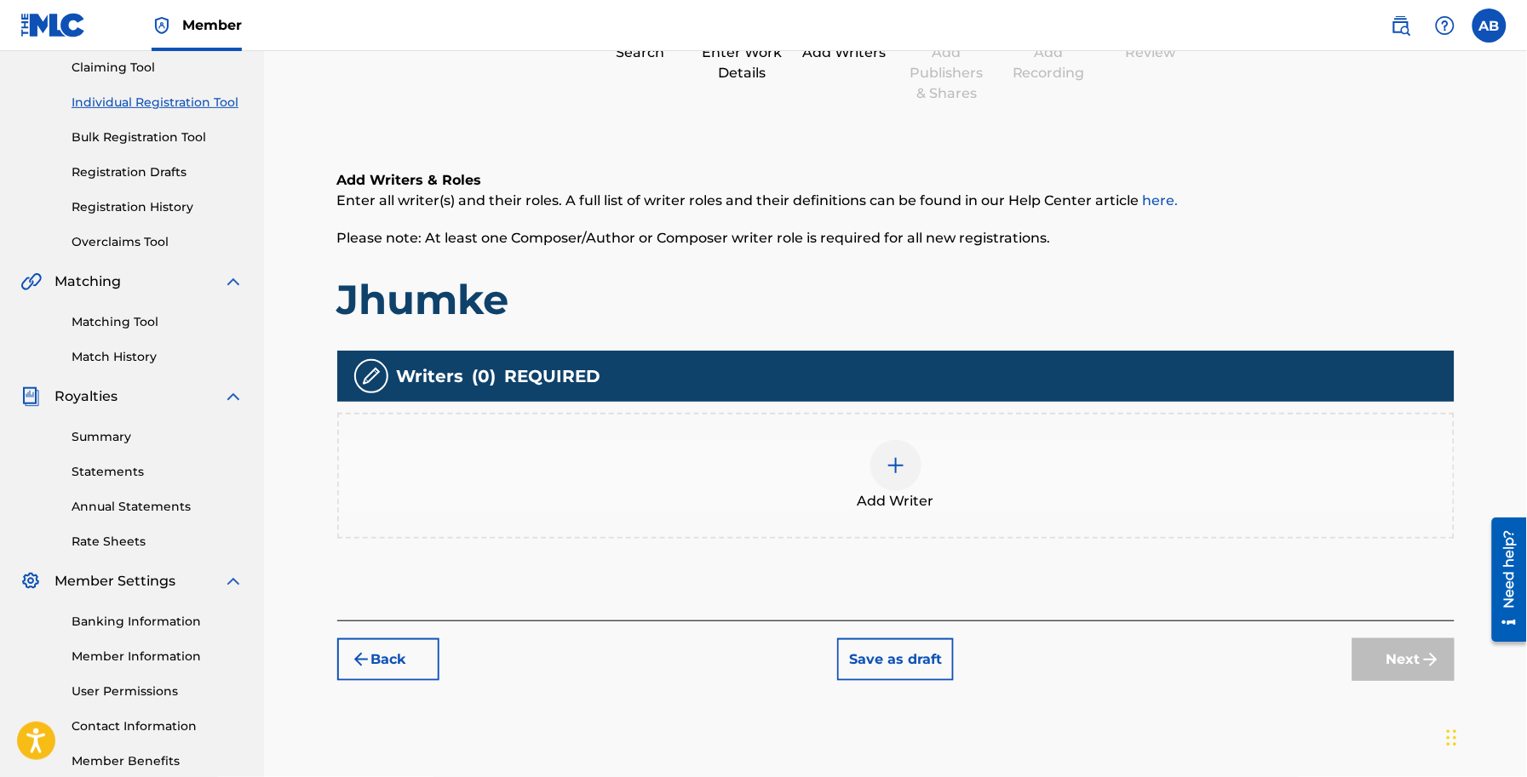
scroll to position [278, 0]
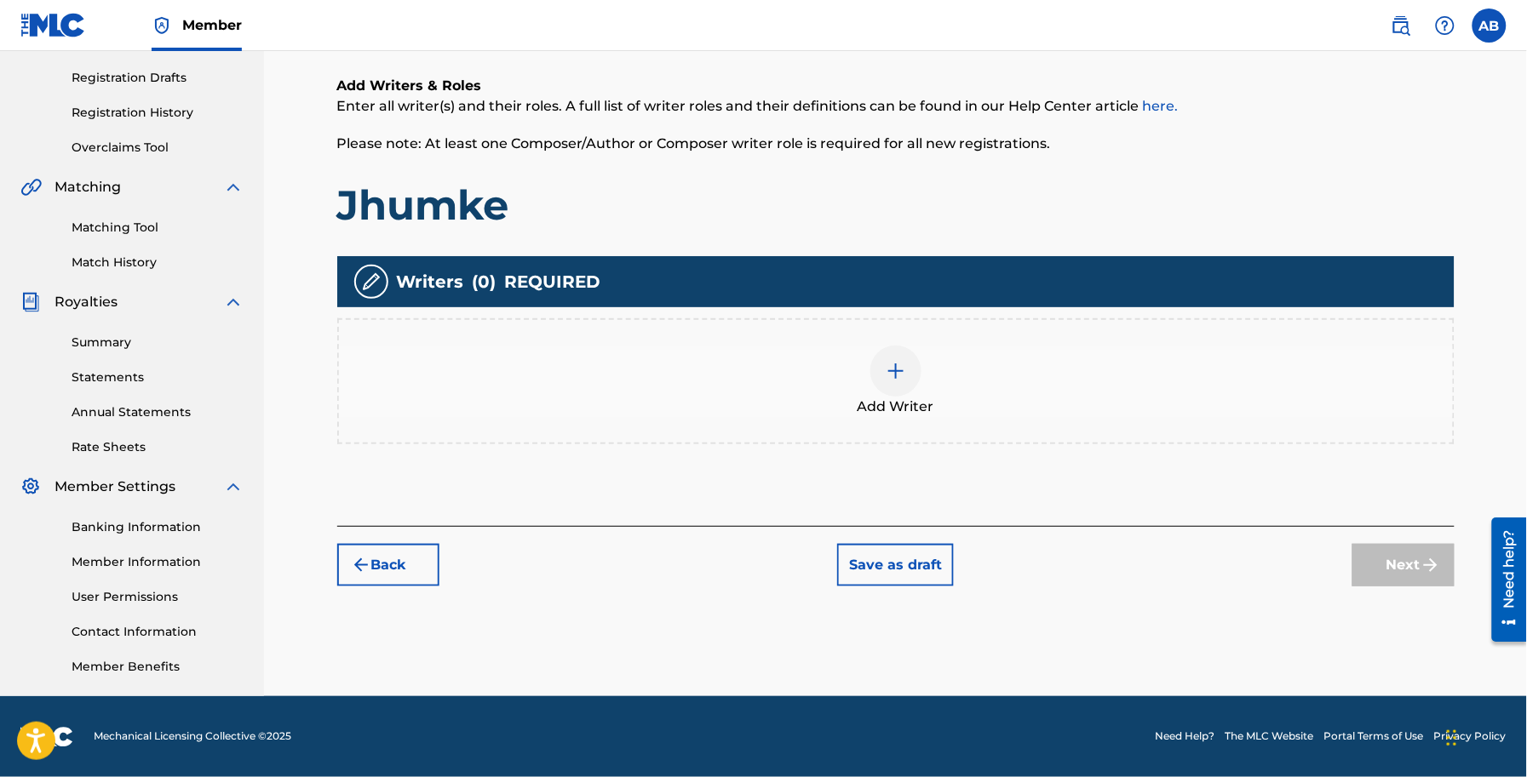
click at [881, 372] on div at bounding box center [895, 371] width 51 height 51
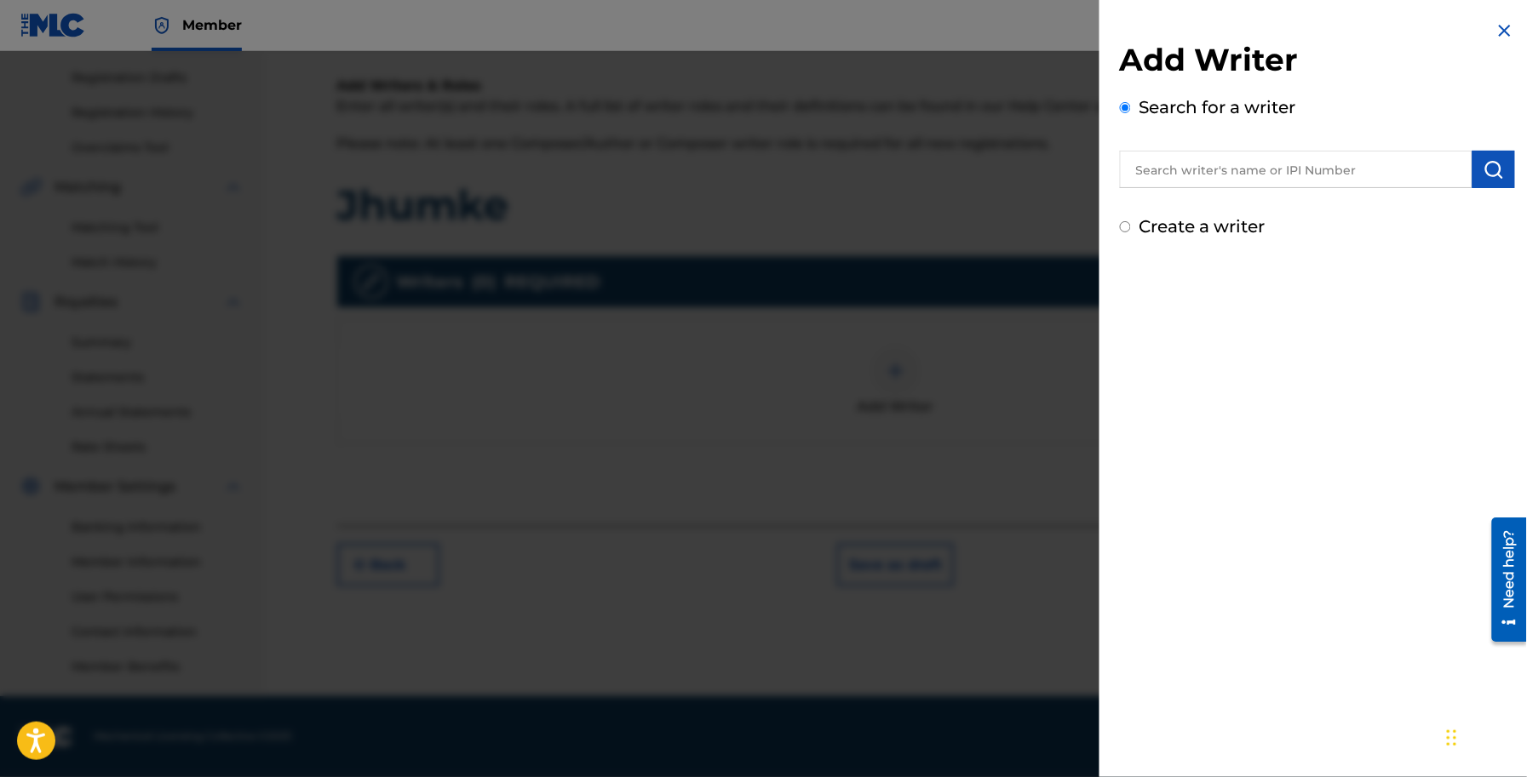
click at [1177, 232] on label "Create a writer" at bounding box center [1202, 226] width 126 height 20
radio input "true"
click at [1131, 232] on input "Create a writer" at bounding box center [1125, 226] width 11 height 11
radio input "false"
radio input "true"
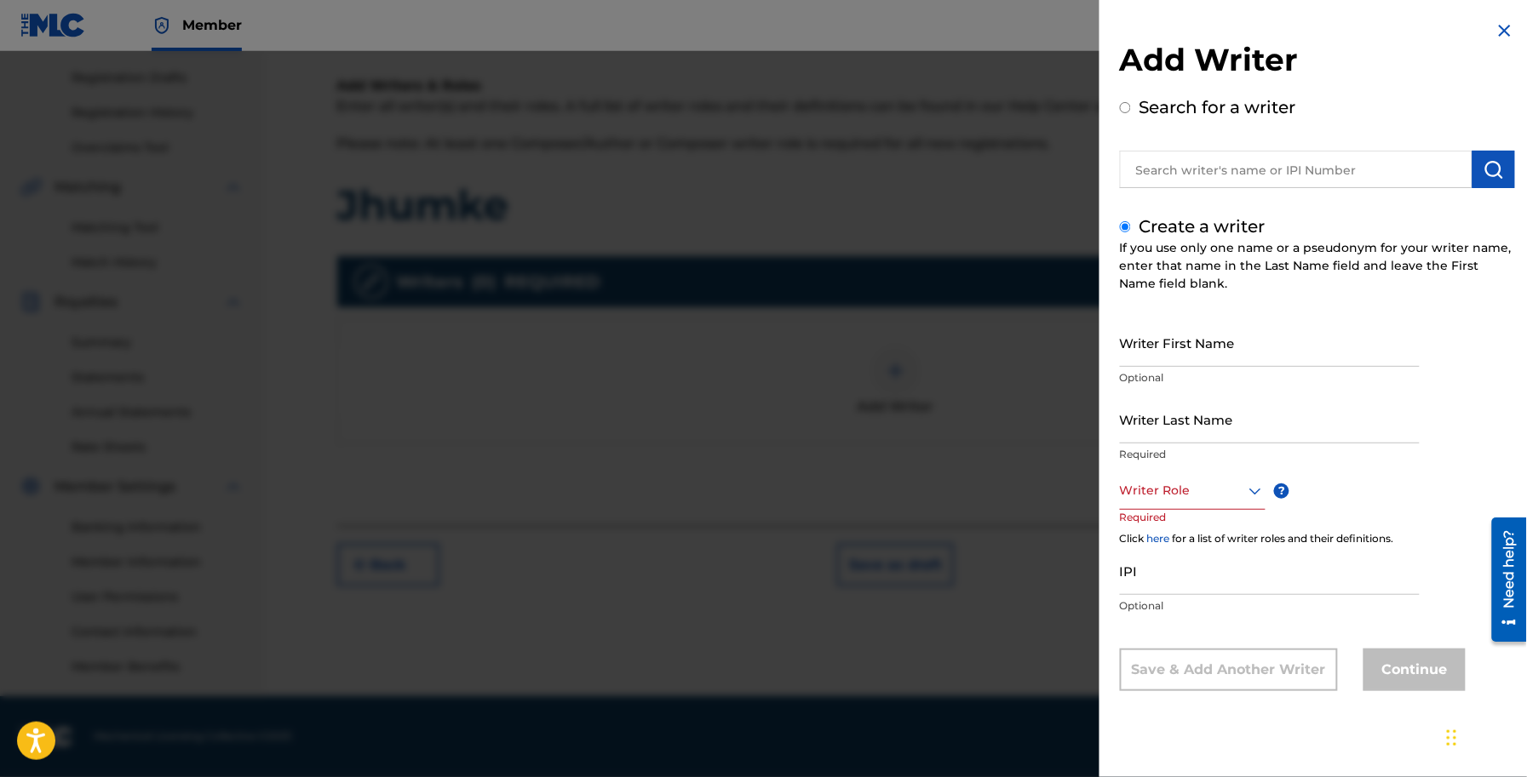
click at [1179, 343] on input "Writer First Name" at bounding box center [1270, 342] width 300 height 49
type input "v"
click at [1152, 417] on input "Writer Last Name" at bounding box center [1270, 419] width 300 height 49
paste input "[DEMOGRAPHIC_DATA]"
type input "[DEMOGRAPHIC_DATA]"
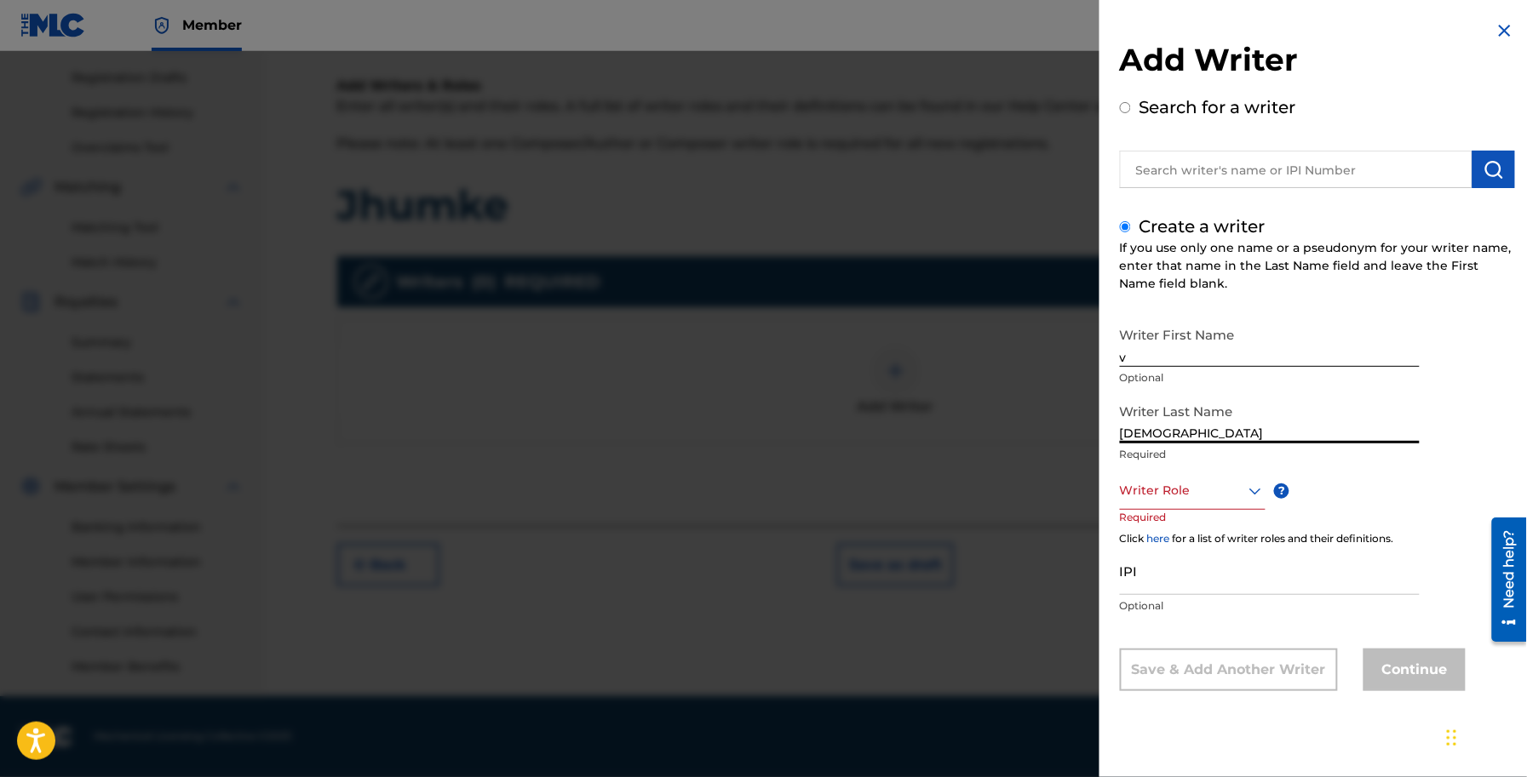
click at [1161, 368] on div "Writer First Name v Optional" at bounding box center [1270, 356] width 300 height 77
click at [1166, 349] on input "v" at bounding box center [1270, 342] width 300 height 49
paste input "[DEMOGRAPHIC_DATA]"
type input "[DEMOGRAPHIC_DATA]"
click at [1156, 490] on div at bounding box center [1193, 490] width 146 height 21
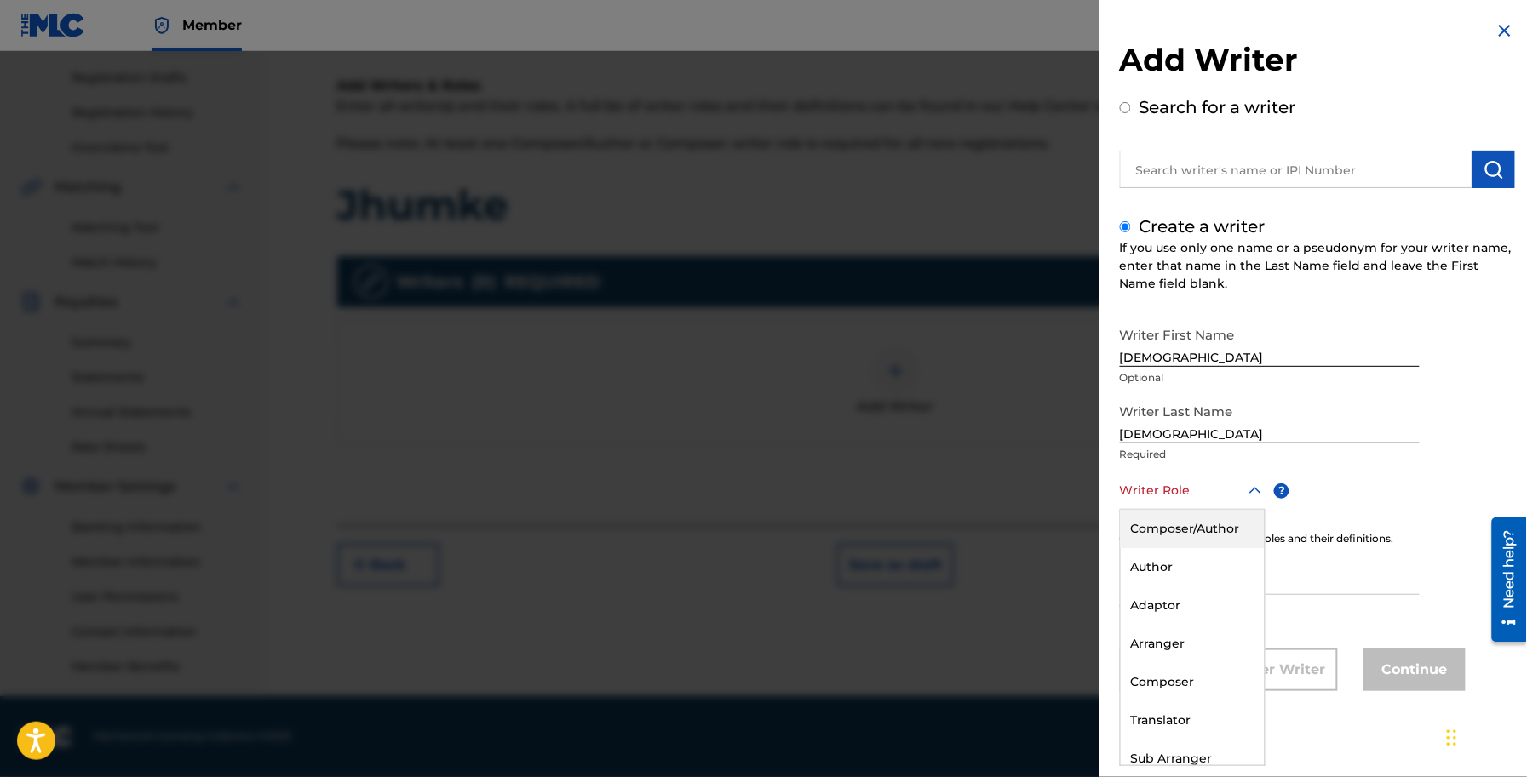
click at [1184, 524] on div "Composer/Author" at bounding box center [1193, 529] width 144 height 38
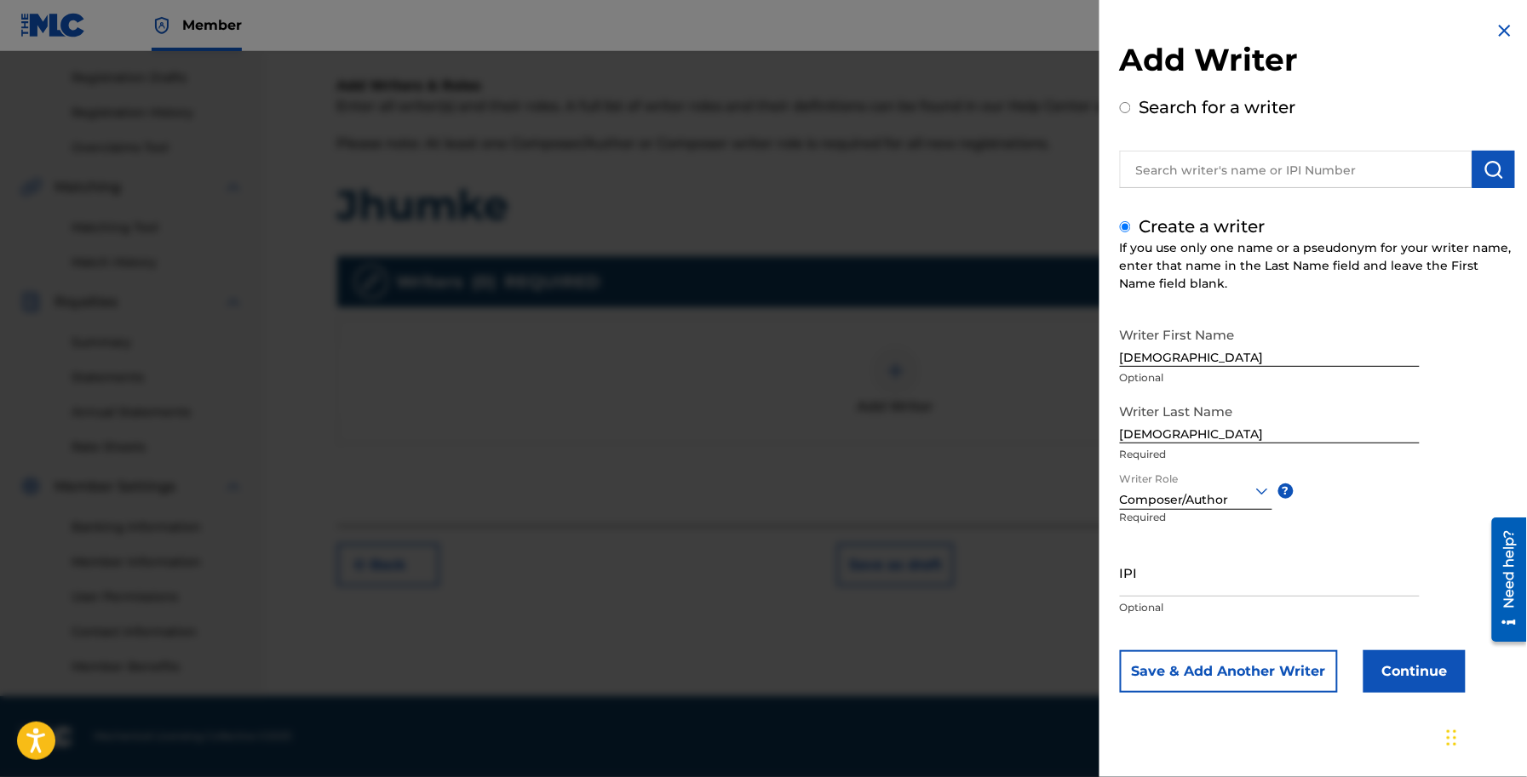
click at [1420, 679] on button "Continue" at bounding box center [1414, 672] width 102 height 43
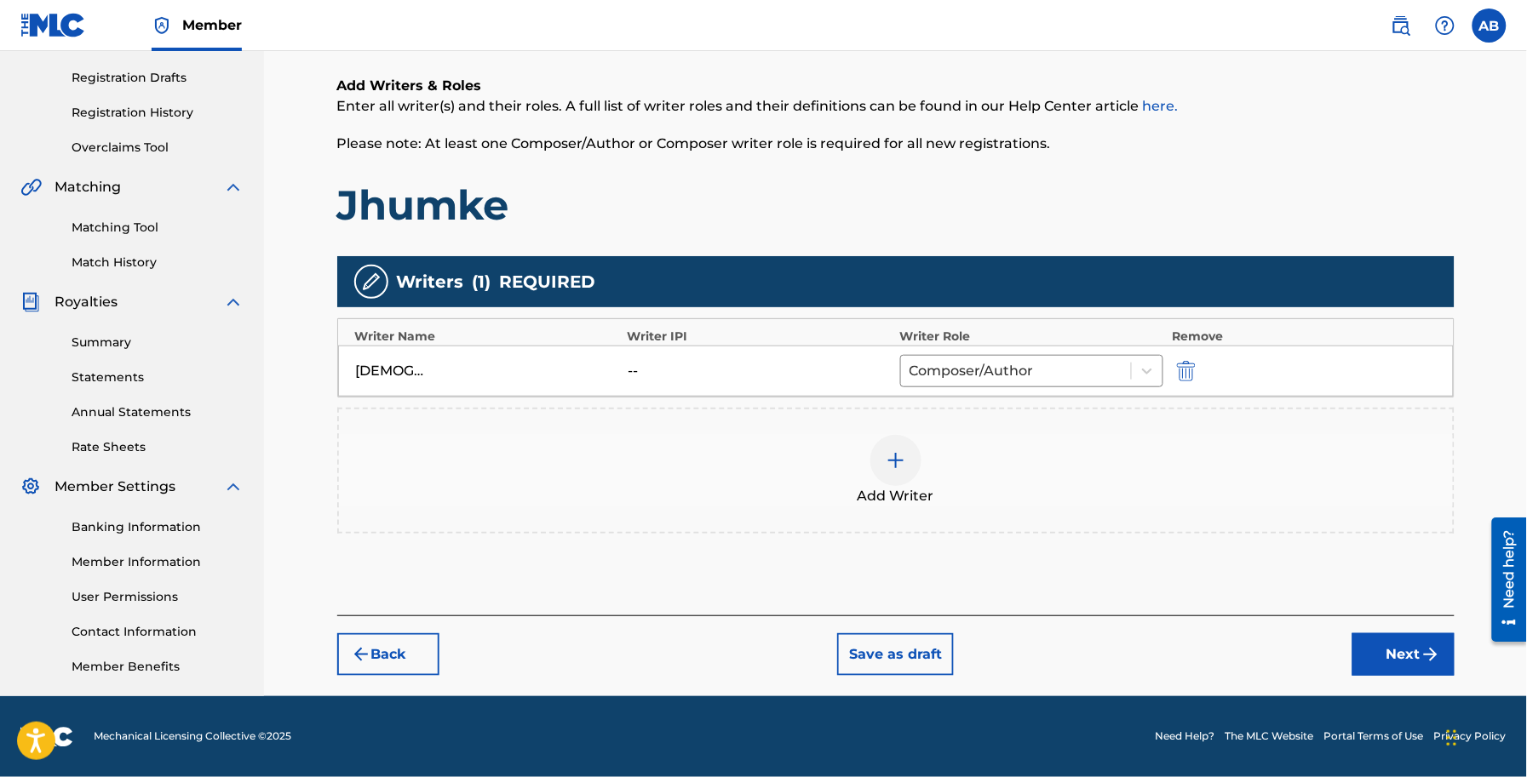
drag, startPoint x: 1386, startPoint y: 650, endPoint x: 1375, endPoint y: 643, distance: 13.0
click at [1388, 650] on button "Next" at bounding box center [1403, 654] width 102 height 43
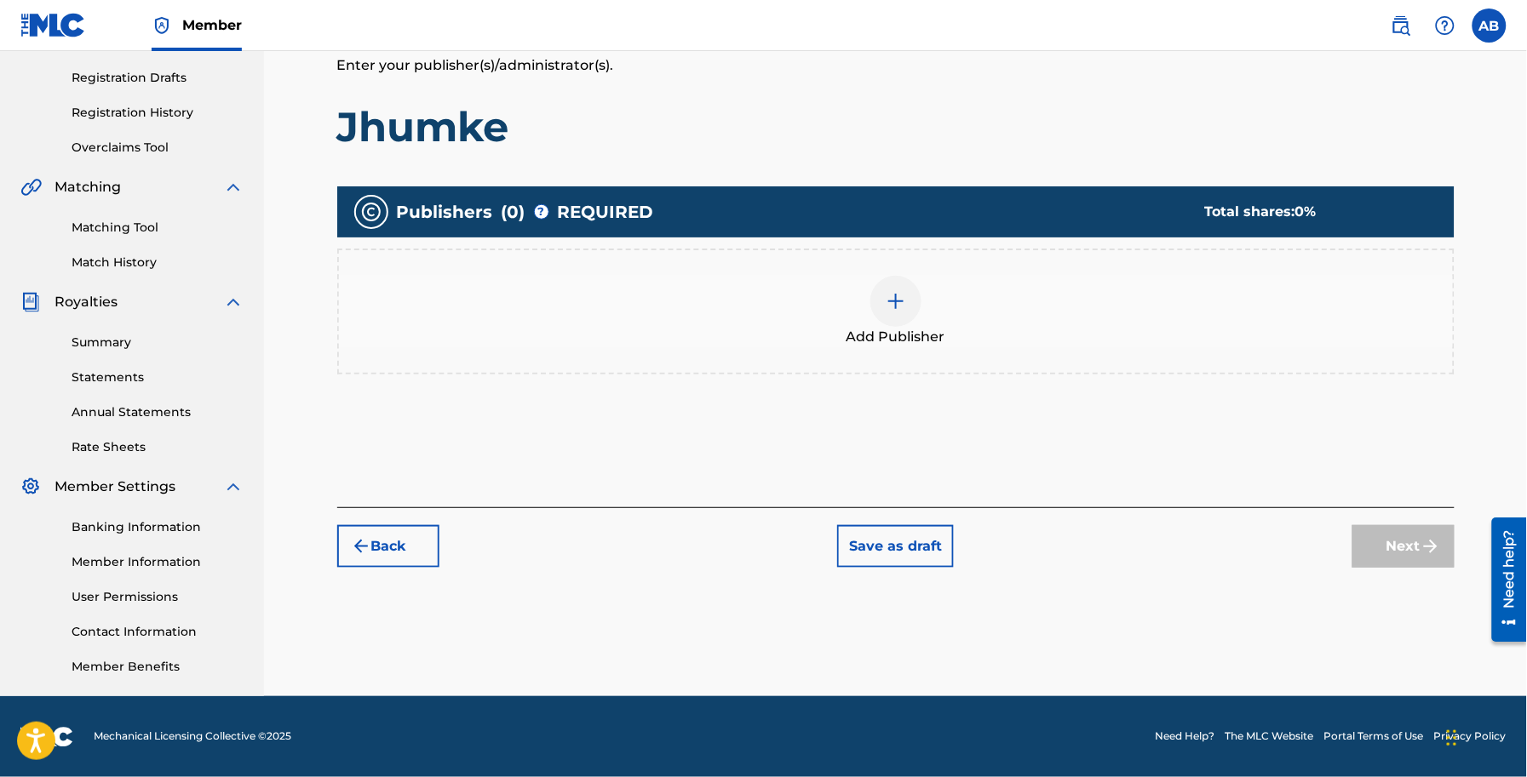
click at [907, 302] on div at bounding box center [895, 301] width 51 height 51
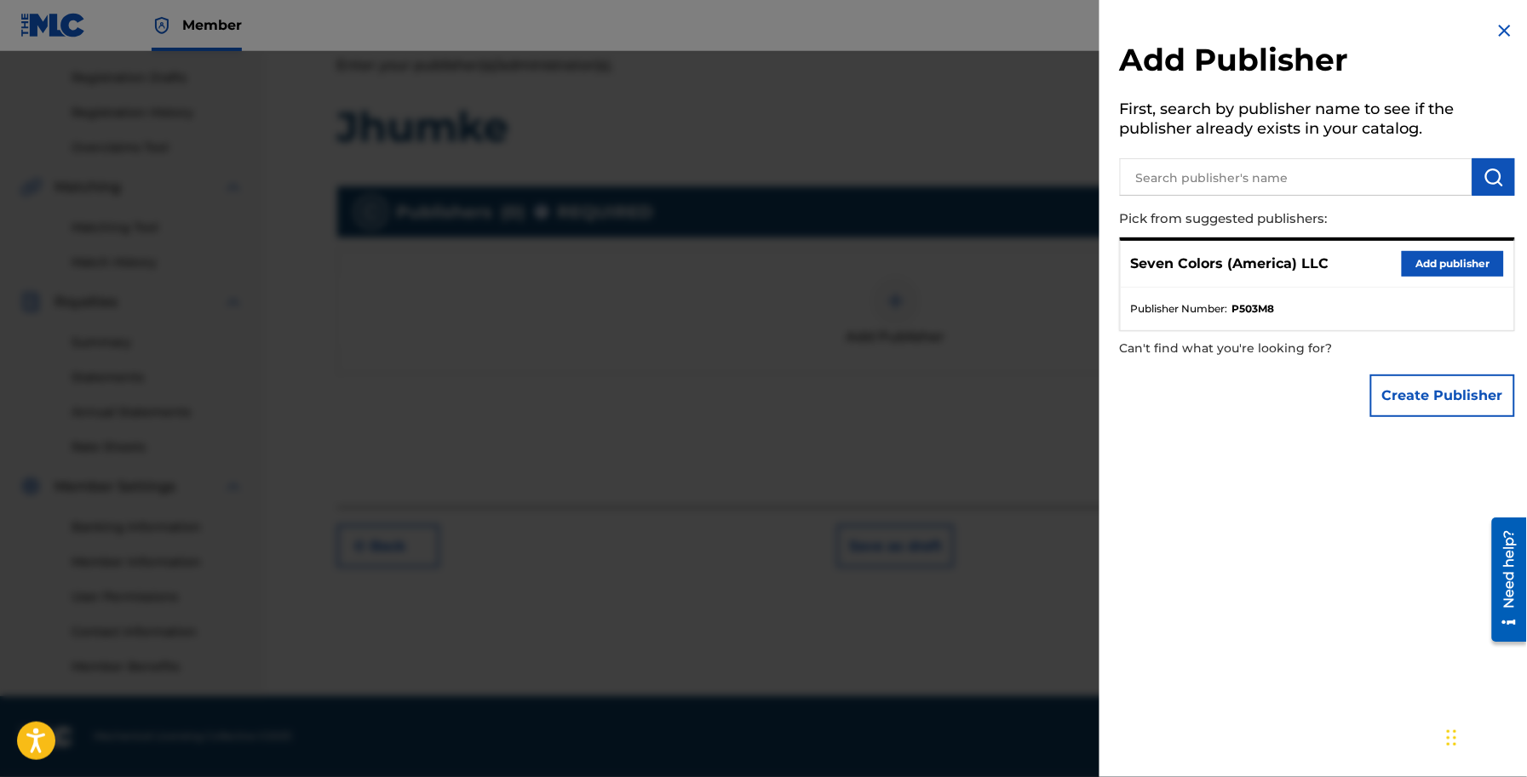
click at [1433, 256] on button "Add publisher" at bounding box center [1452, 264] width 102 height 26
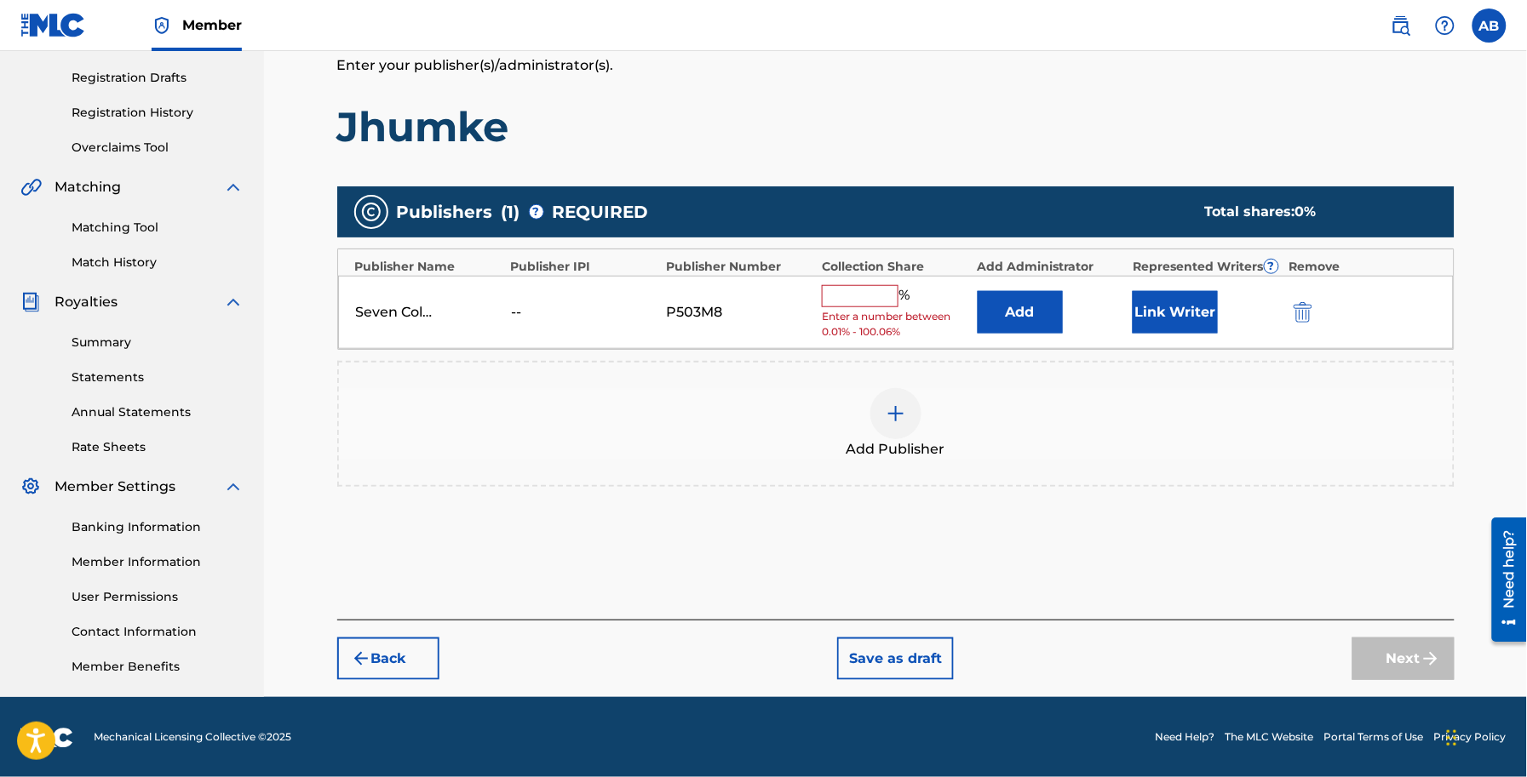
click at [860, 299] on input "text" at bounding box center [860, 296] width 77 height 22
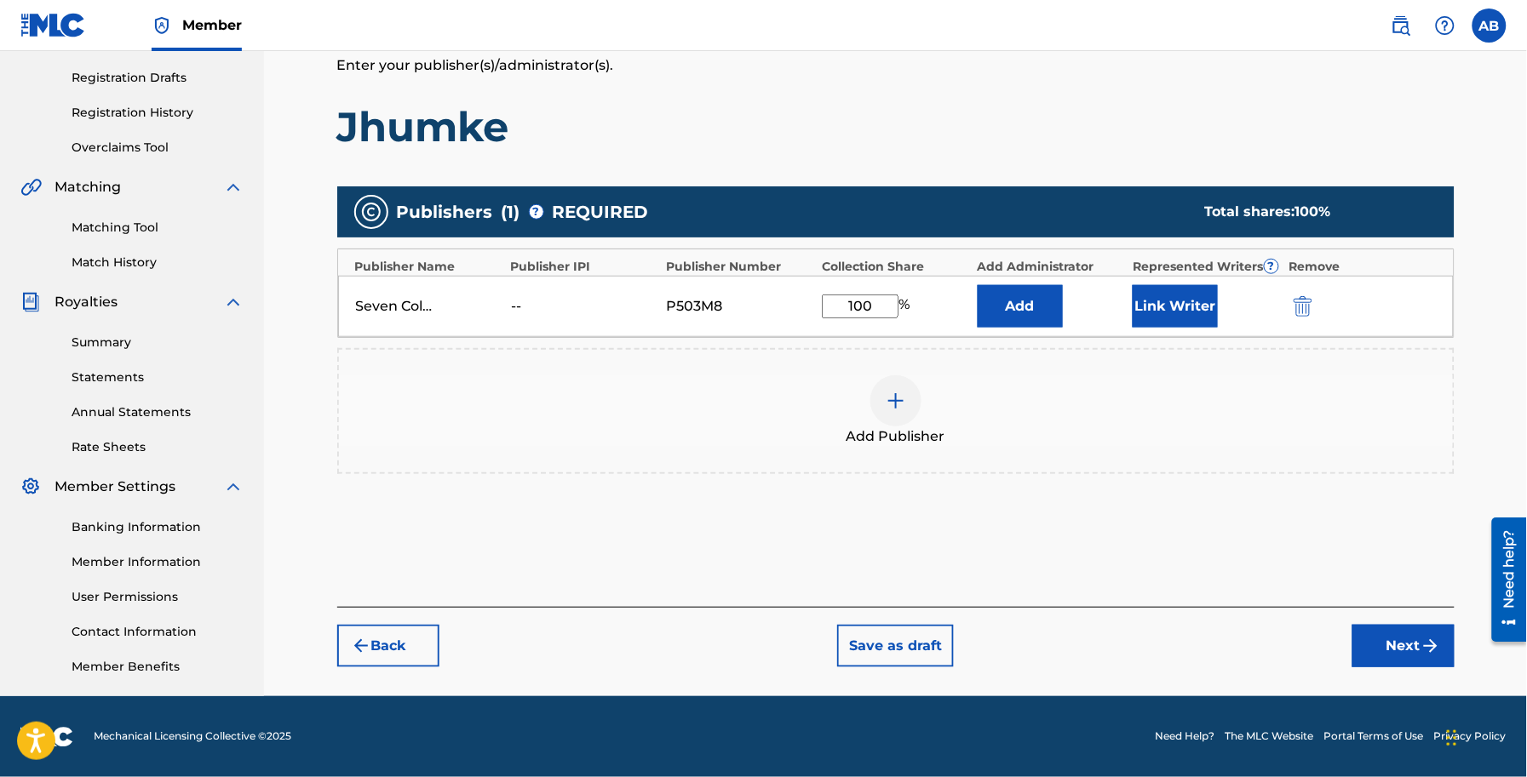
type input "100"
click at [717, 407] on div "Add Publisher" at bounding box center [896, 411] width 1114 height 72
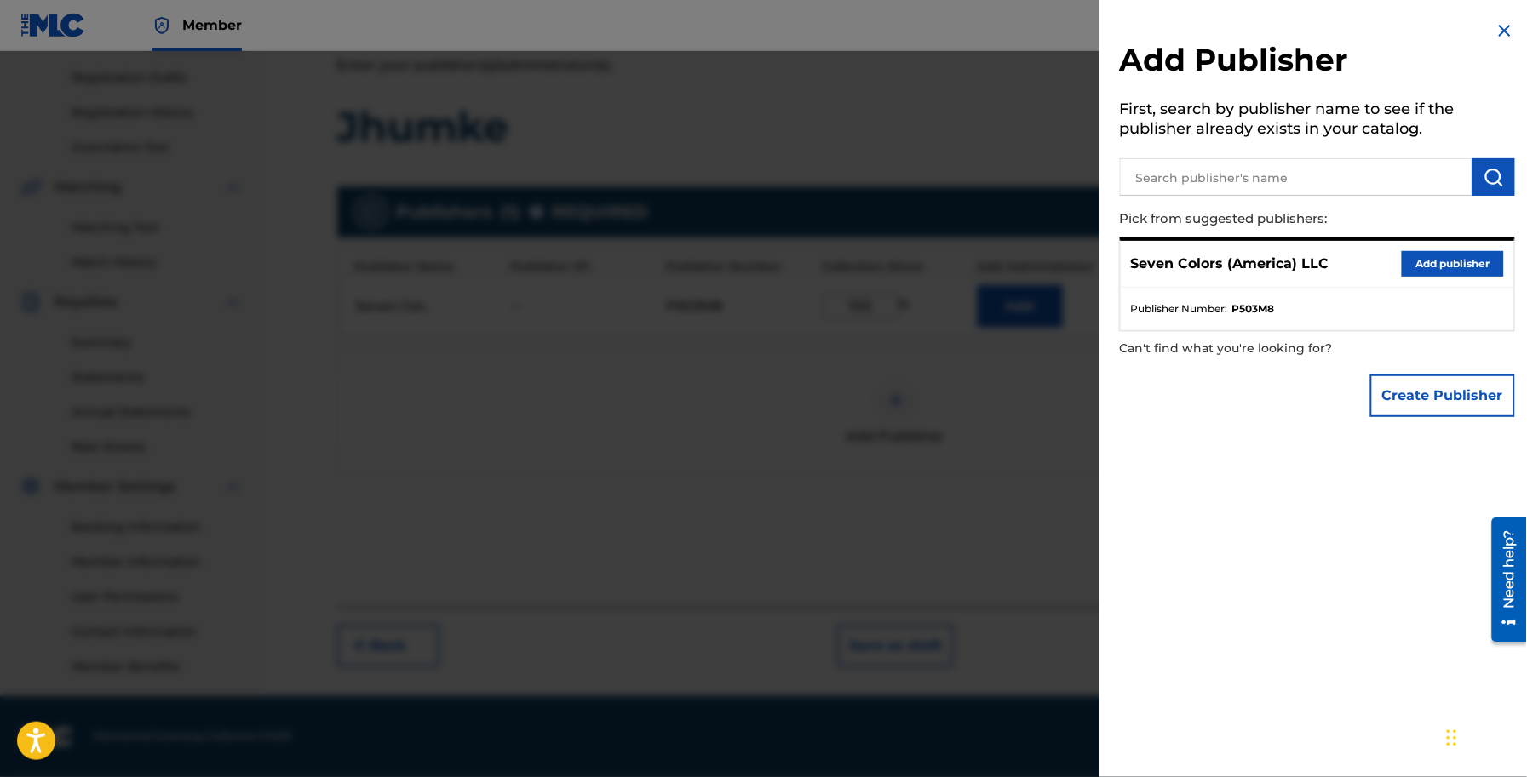
click at [1369, 479] on div "Add Publisher First, search by publisher name to see if the publisher already e…" at bounding box center [1317, 388] width 436 height 777
click at [1450, 268] on button "Add publisher" at bounding box center [1452, 264] width 102 height 26
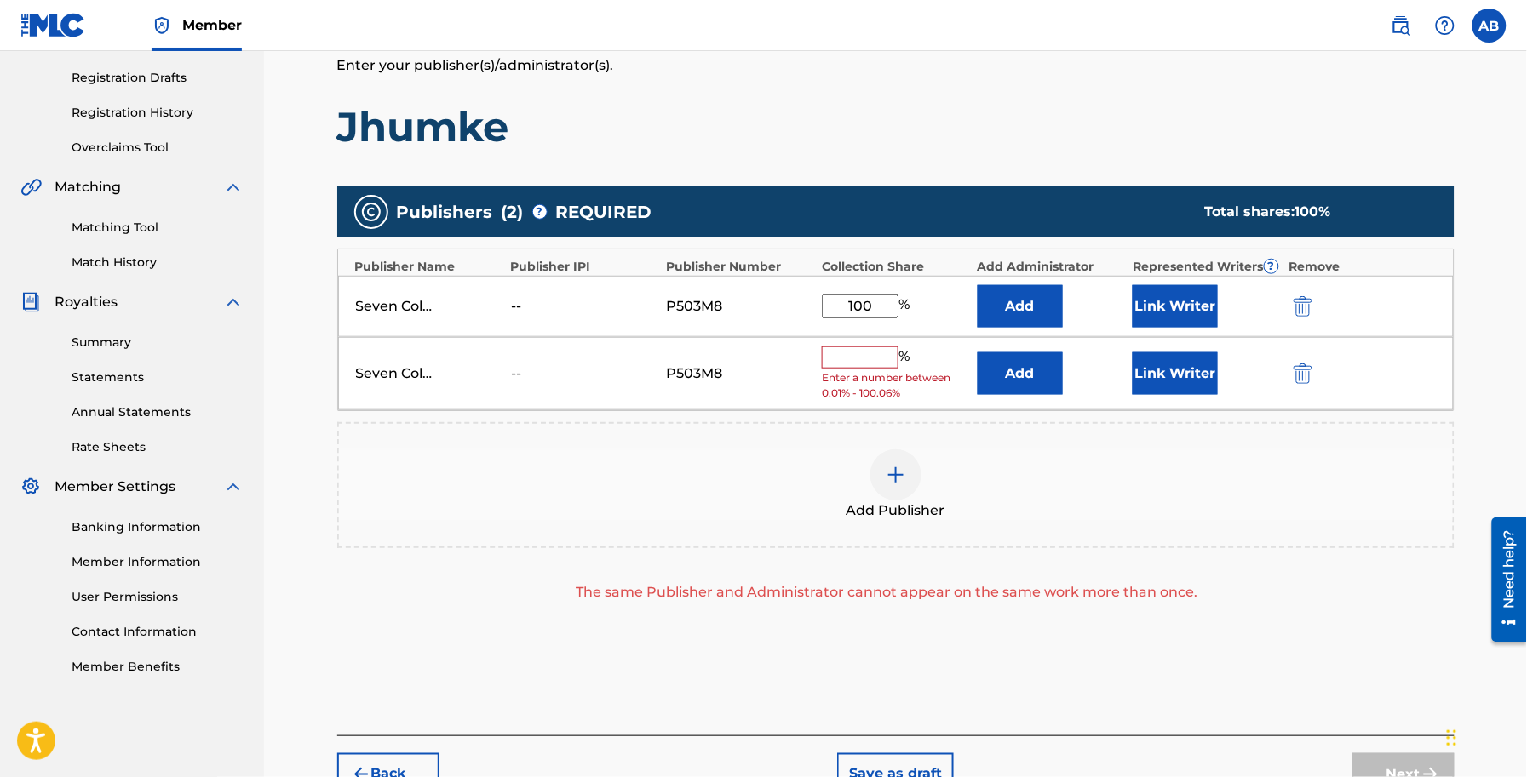
click at [1298, 370] on img "submit" at bounding box center [1302, 374] width 19 height 20
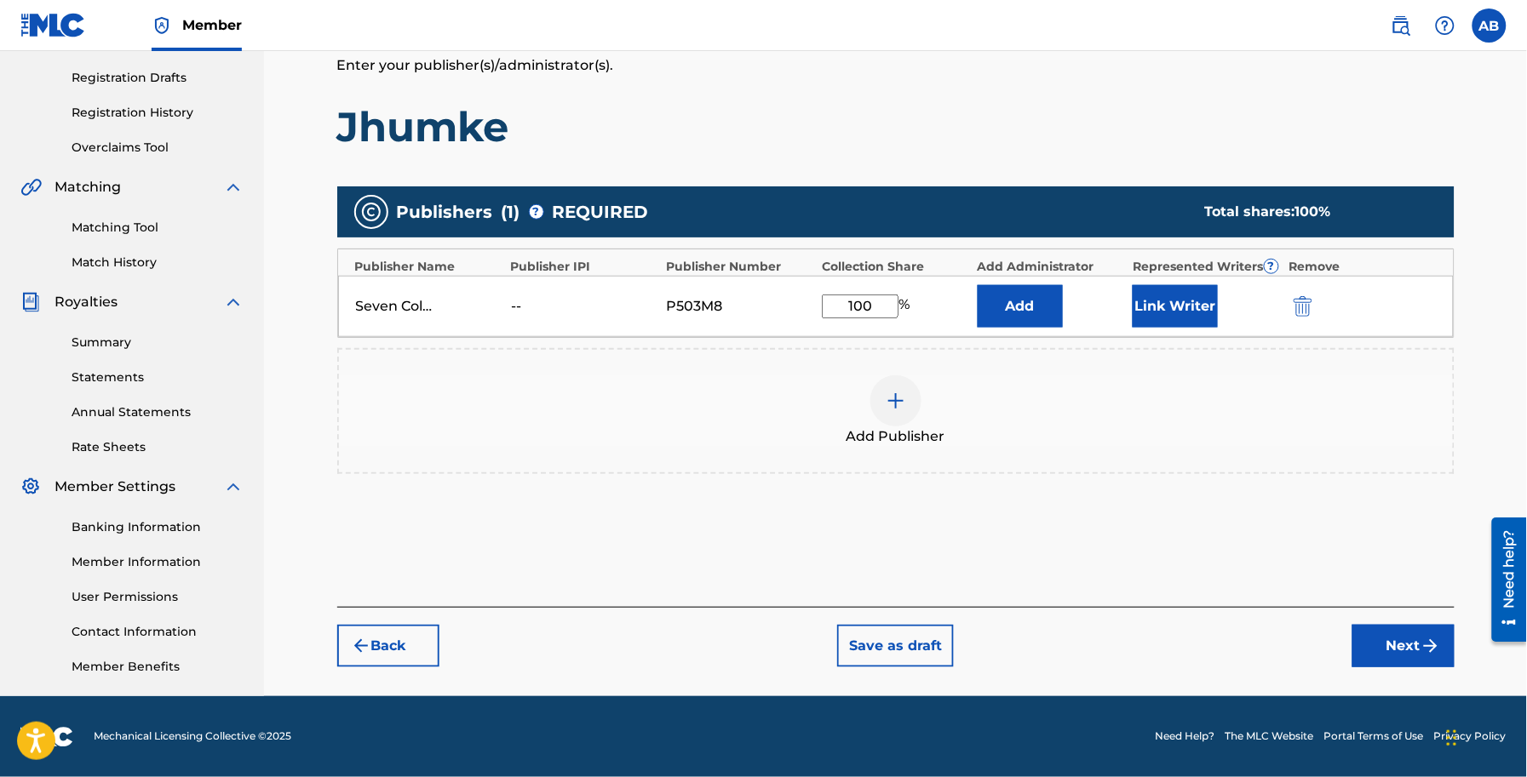
click at [1410, 649] on button "Next" at bounding box center [1403, 646] width 102 height 43
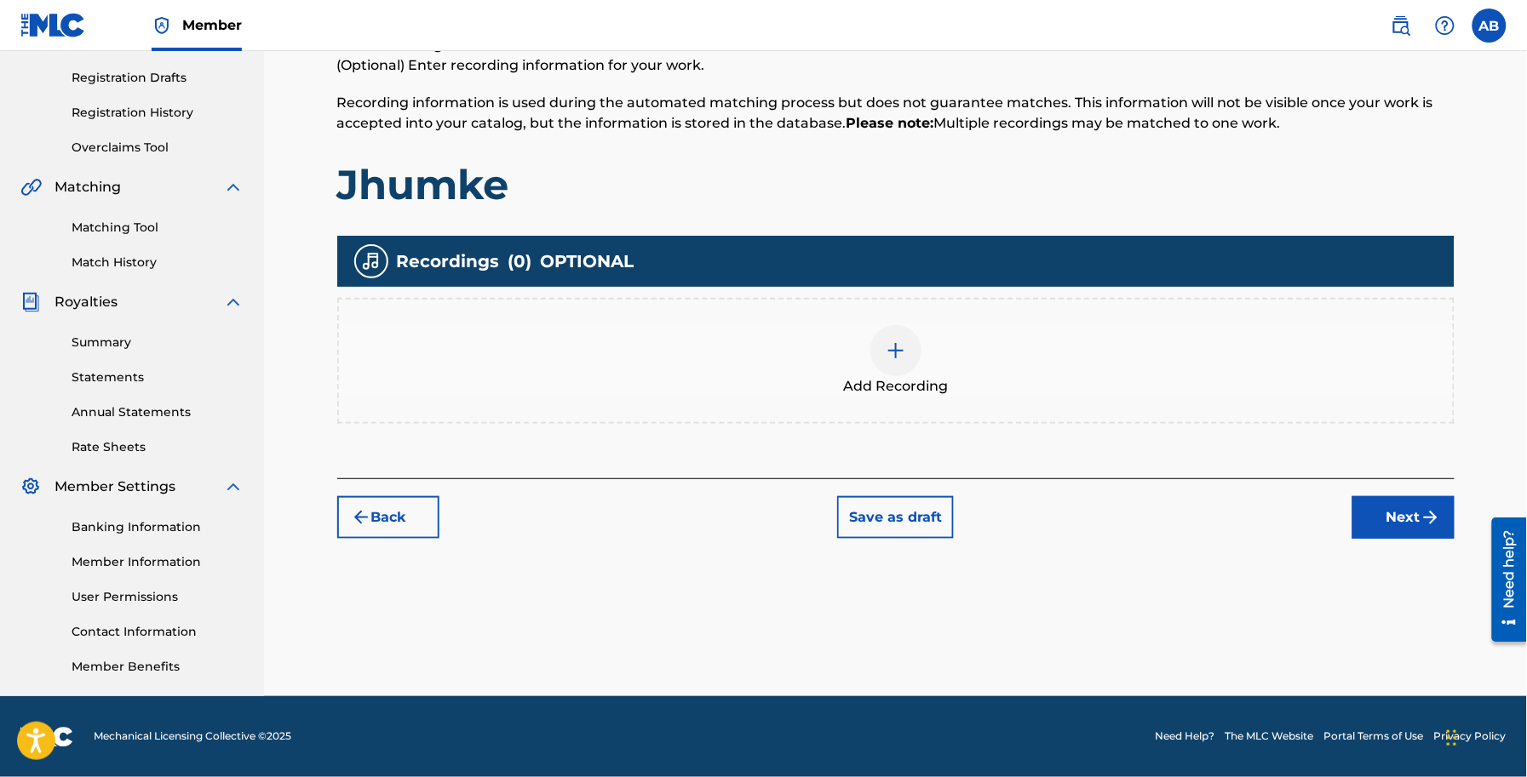
click at [1362, 507] on button "Next" at bounding box center [1403, 517] width 102 height 43
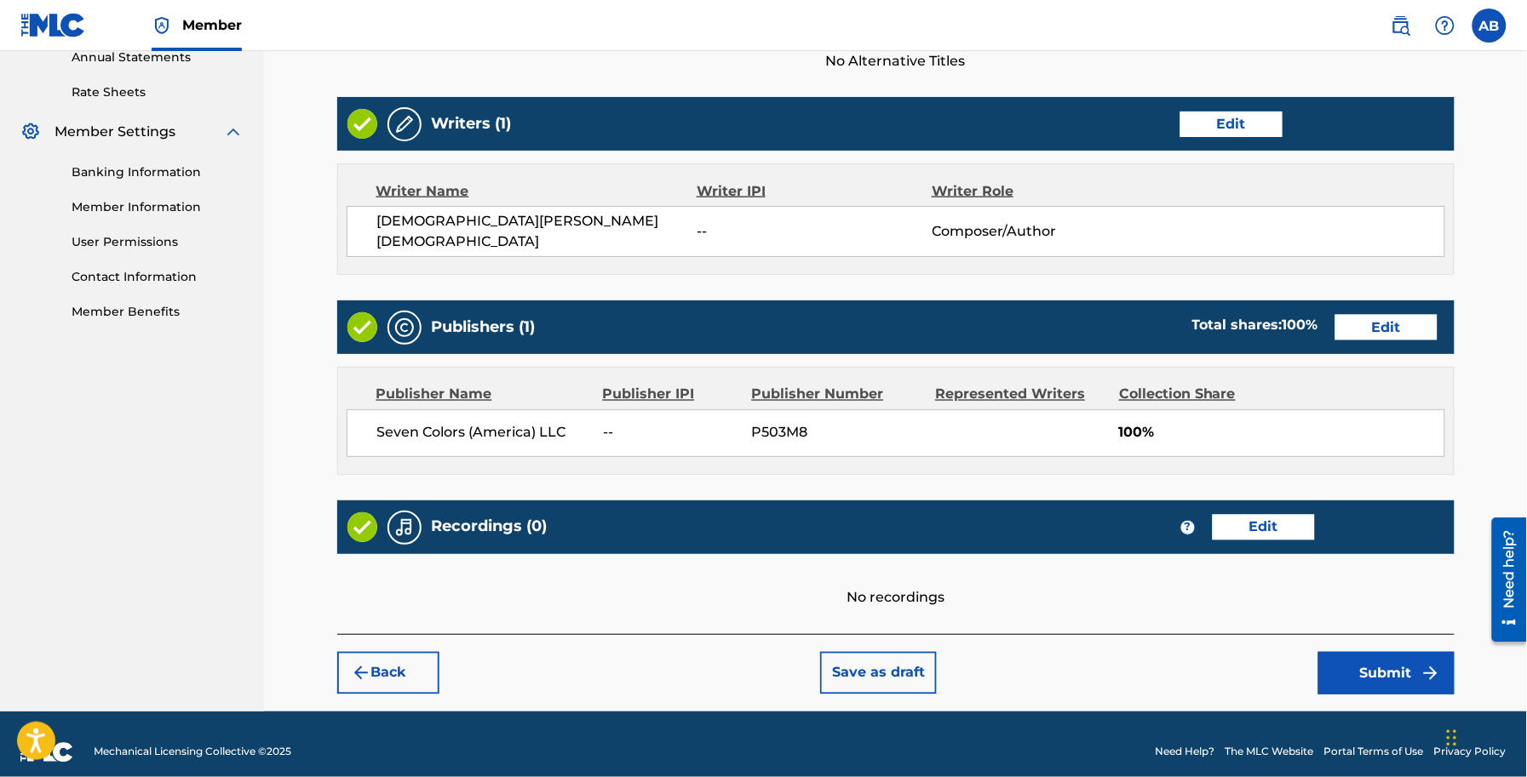
scroll to position [640, 0]
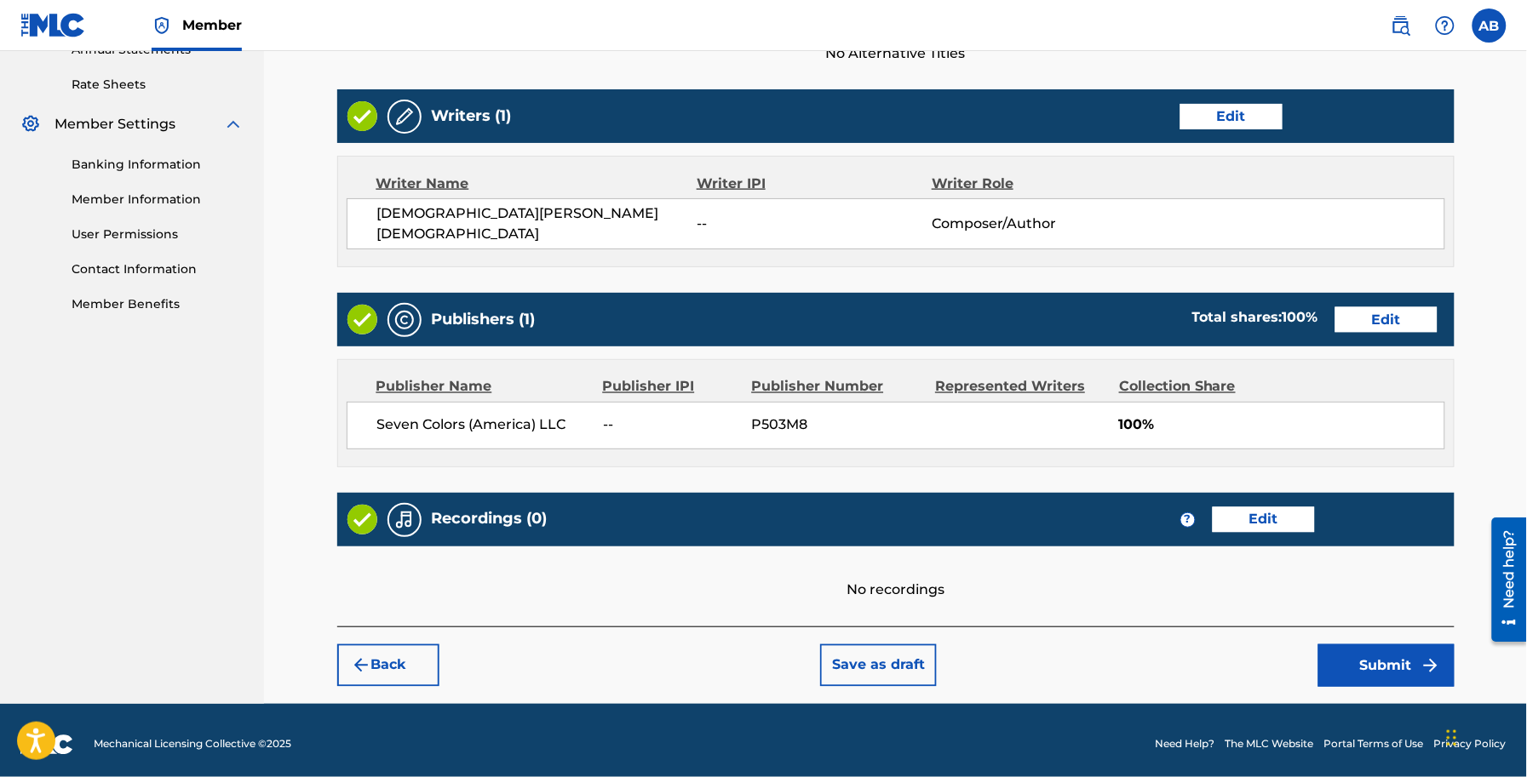
click at [1356, 635] on div "Back Save as draft Submit" at bounding box center [895, 657] width 1117 height 60
click at [1371, 648] on button "Submit" at bounding box center [1386, 666] width 136 height 43
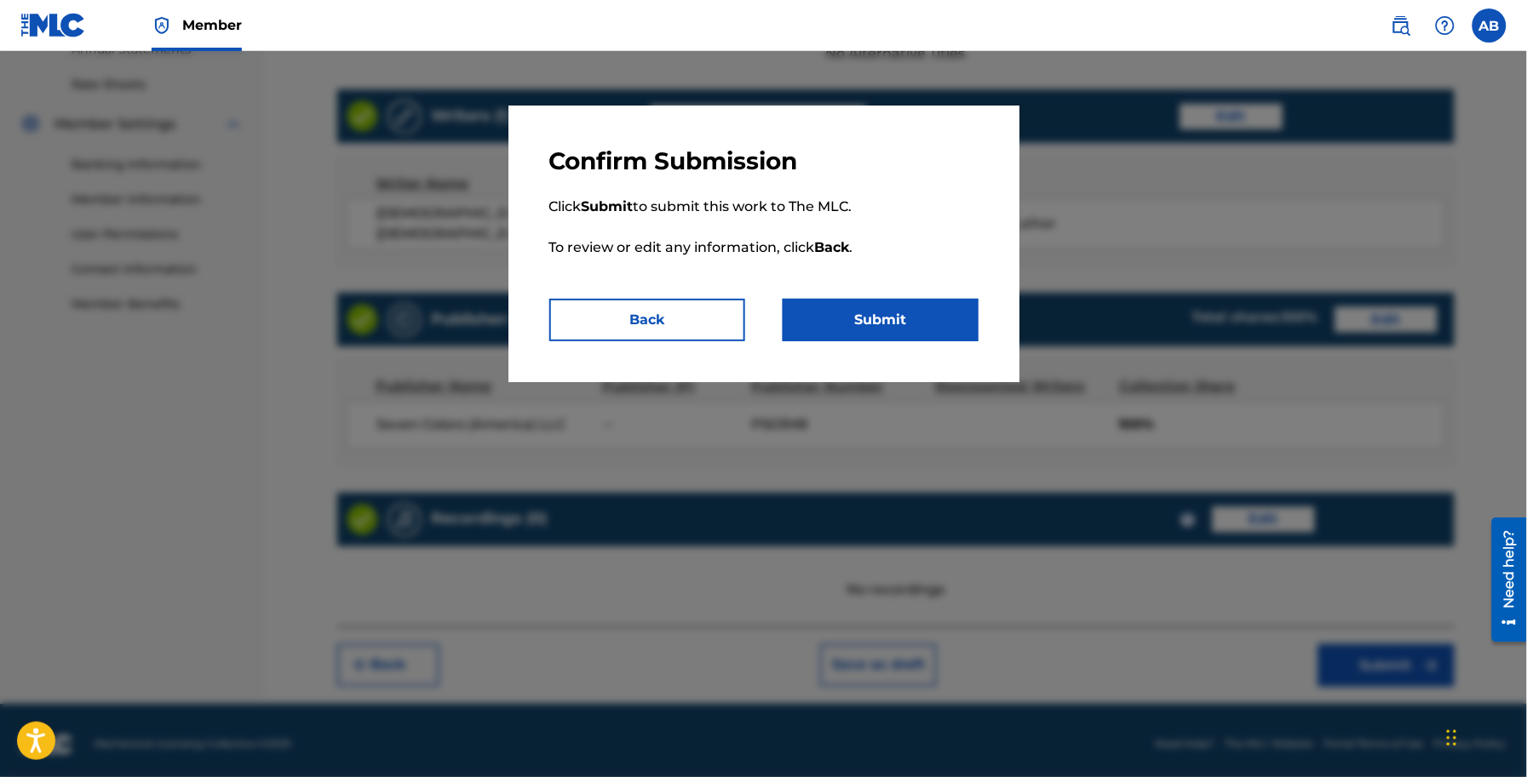
click at [854, 325] on button "Submit" at bounding box center [880, 320] width 196 height 43
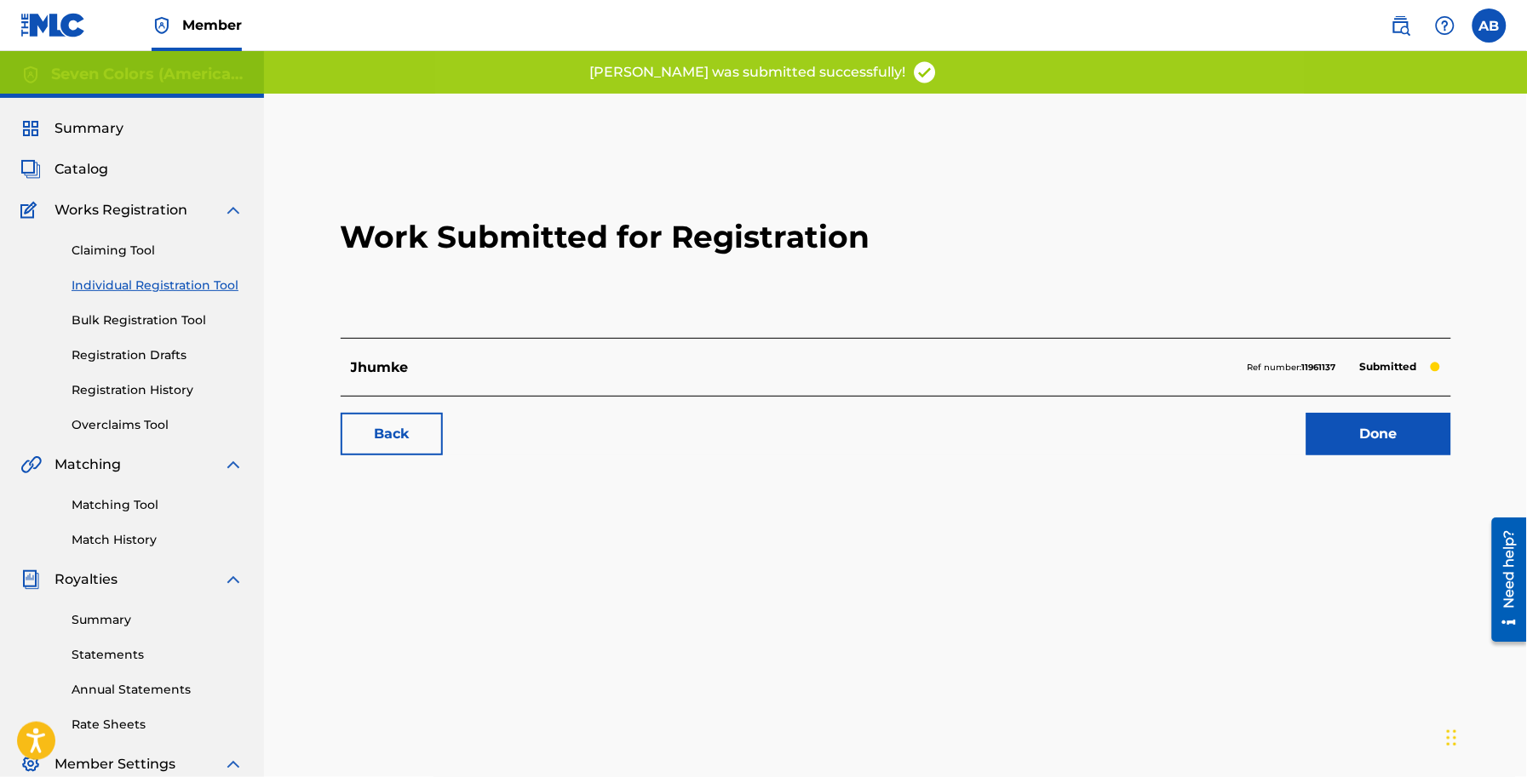
click at [1352, 443] on link "Done" at bounding box center [1378, 434] width 145 height 43
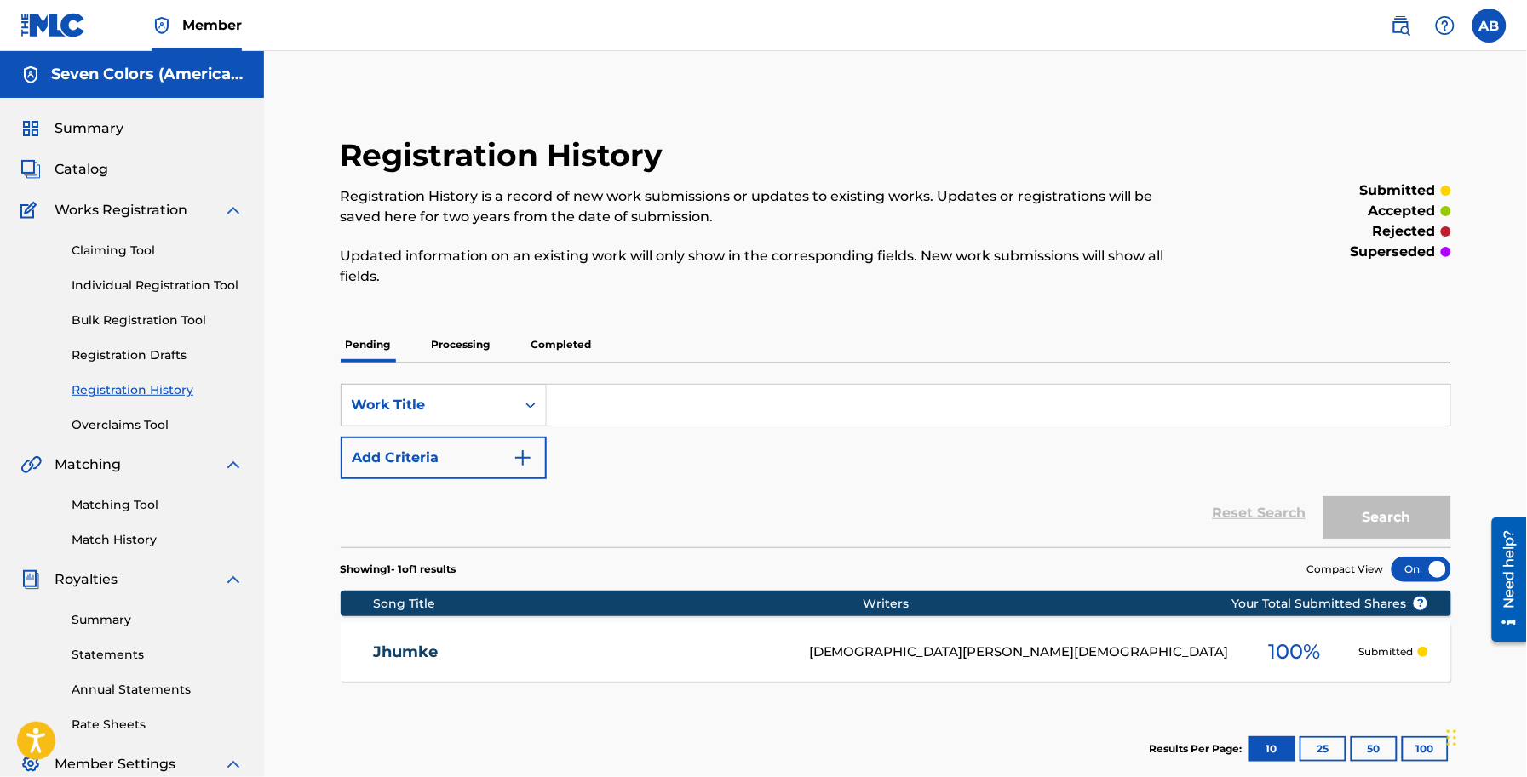
click at [603, 396] on input "Search Form" at bounding box center [998, 405] width 903 height 41
type input "gf"
click at [1441, 521] on button "Search" at bounding box center [1387, 517] width 128 height 43
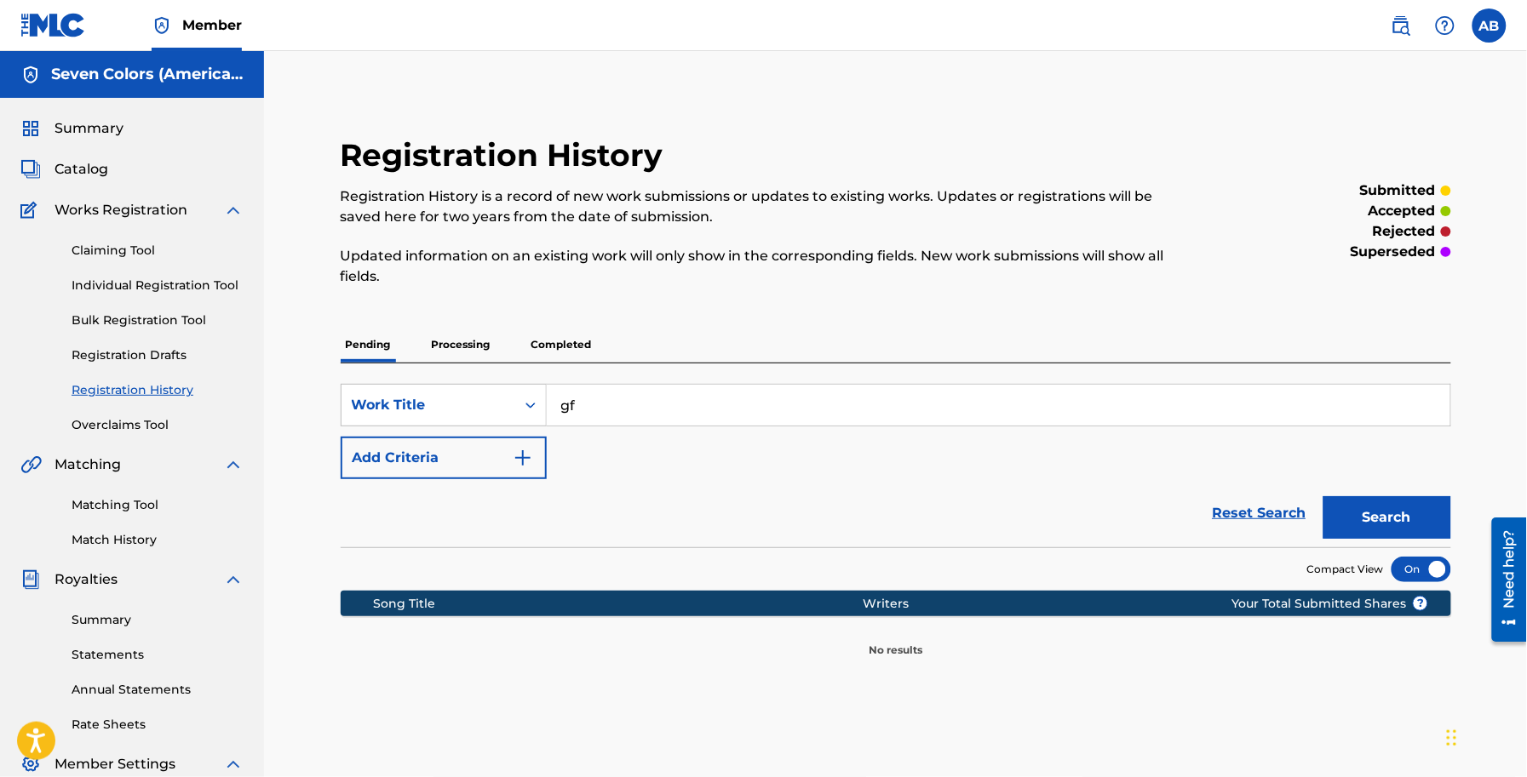
click at [648, 461] on div "SearchWithCriteria4d7dccad-5759-4dbe-88ee-3f9bdd418e18 Work Title gf Add Criter…" at bounding box center [896, 431] width 1110 height 95
click at [473, 462] on button "Add Criteria" at bounding box center [444, 458] width 206 height 43
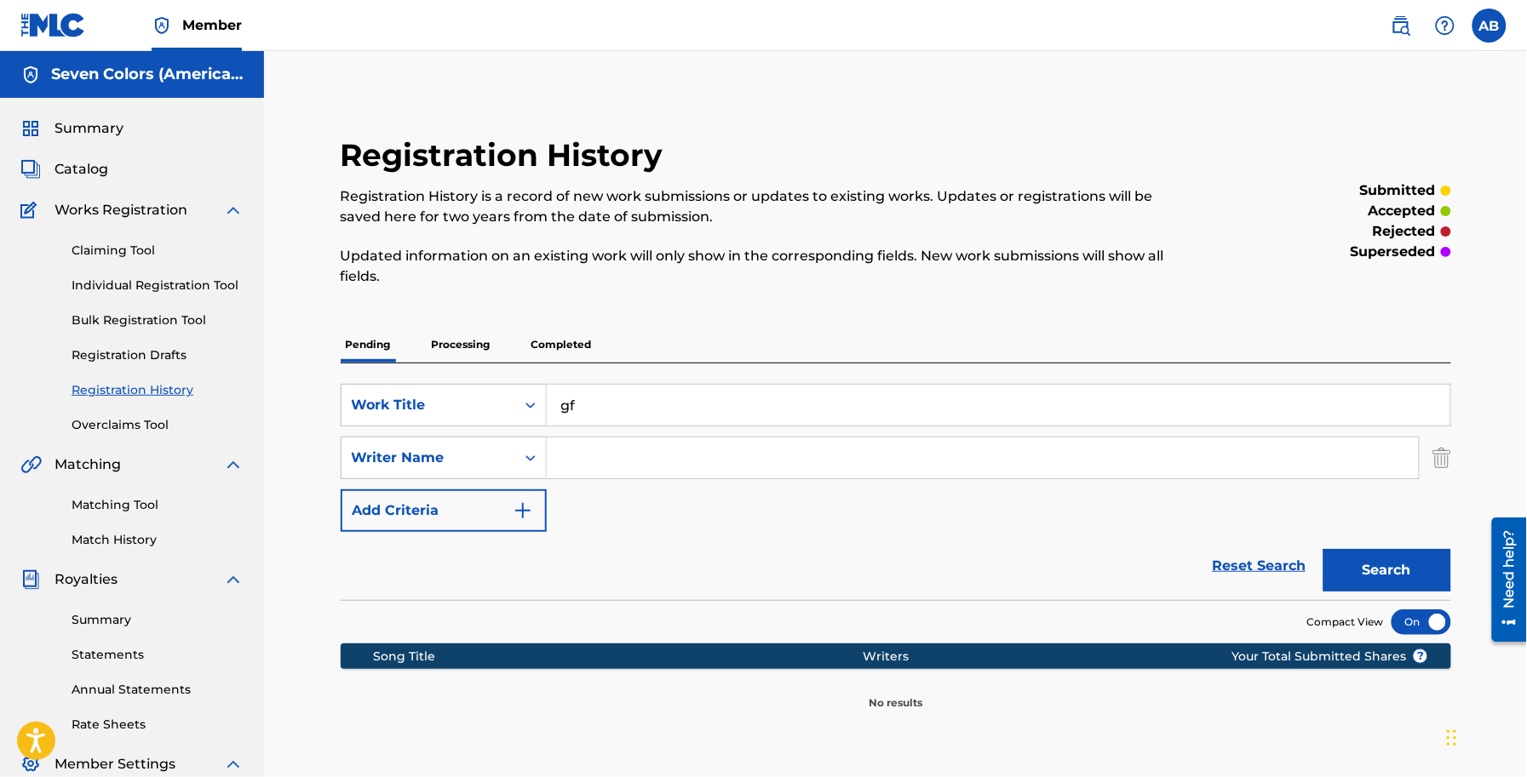
drag, startPoint x: 639, startPoint y: 471, endPoint x: 692, endPoint y: 479, distance: 54.2
click at [639, 471] on input "Search Form" at bounding box center [983, 458] width 872 height 41
type input "g"
click at [1358, 563] on button "Search" at bounding box center [1387, 570] width 128 height 43
click at [116, 221] on div "Claiming Tool Individual Registration Tool Bulk Registration Tool Registration …" at bounding box center [131, 328] width 223 height 214
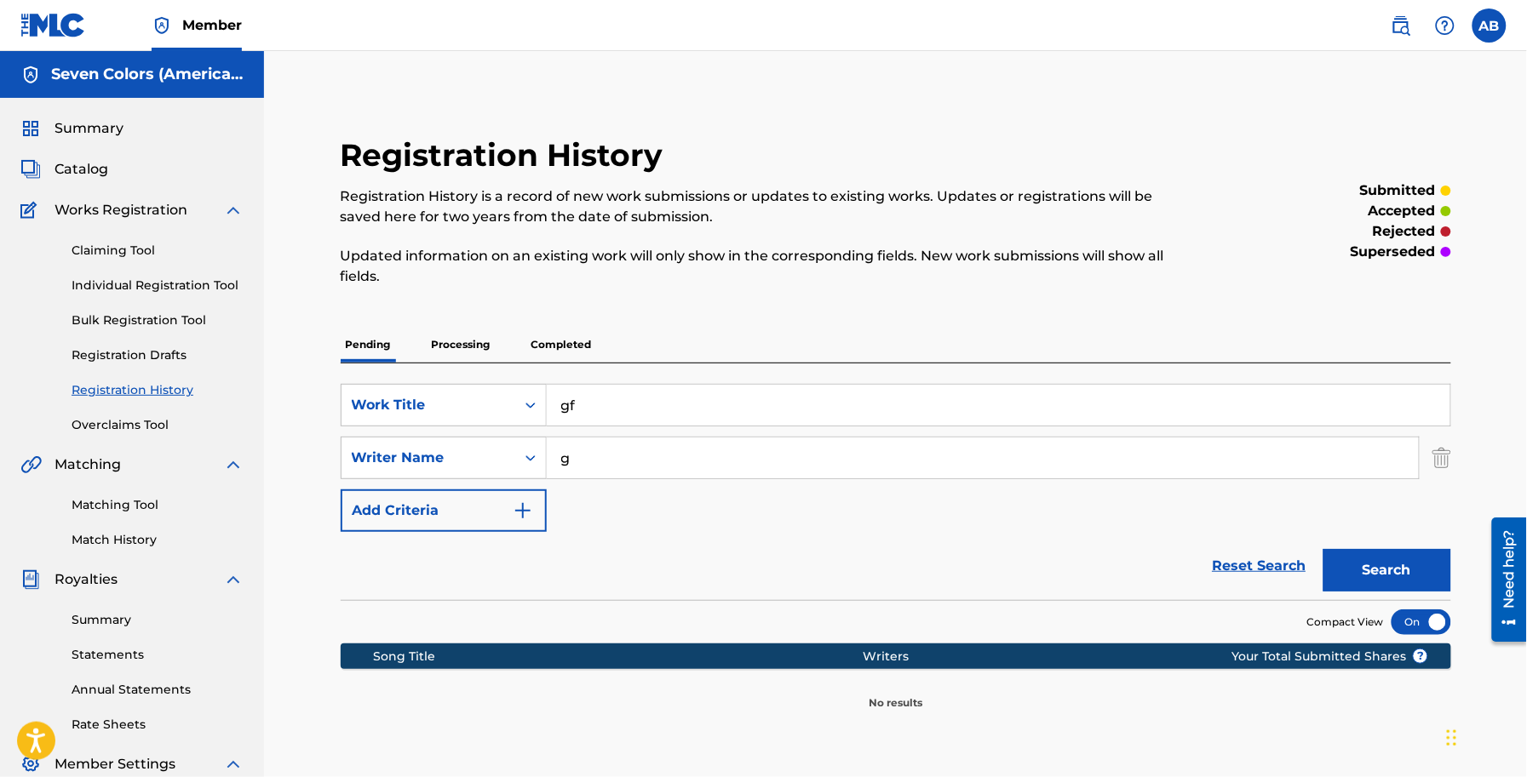
click at [120, 213] on span "Works Registration" at bounding box center [120, 210] width 133 height 20
click at [133, 218] on span "Works Registration" at bounding box center [120, 210] width 133 height 20
click at [175, 210] on span "Works Registration" at bounding box center [120, 210] width 133 height 20
click at [124, 252] on link "Claiming Tool" at bounding box center [158, 251] width 172 height 18
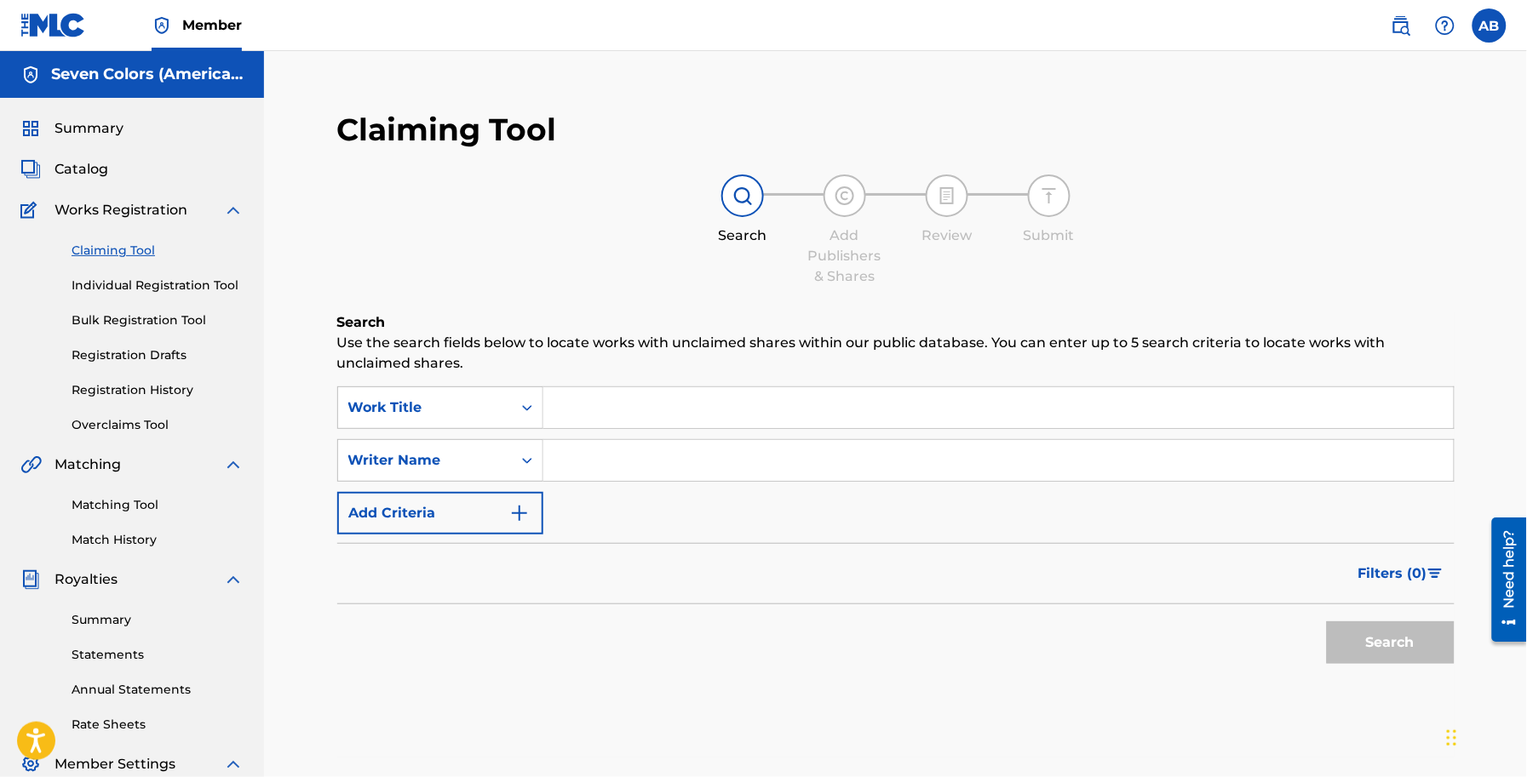
click at [133, 283] on link "Individual Registration Tool" at bounding box center [158, 286] width 172 height 18
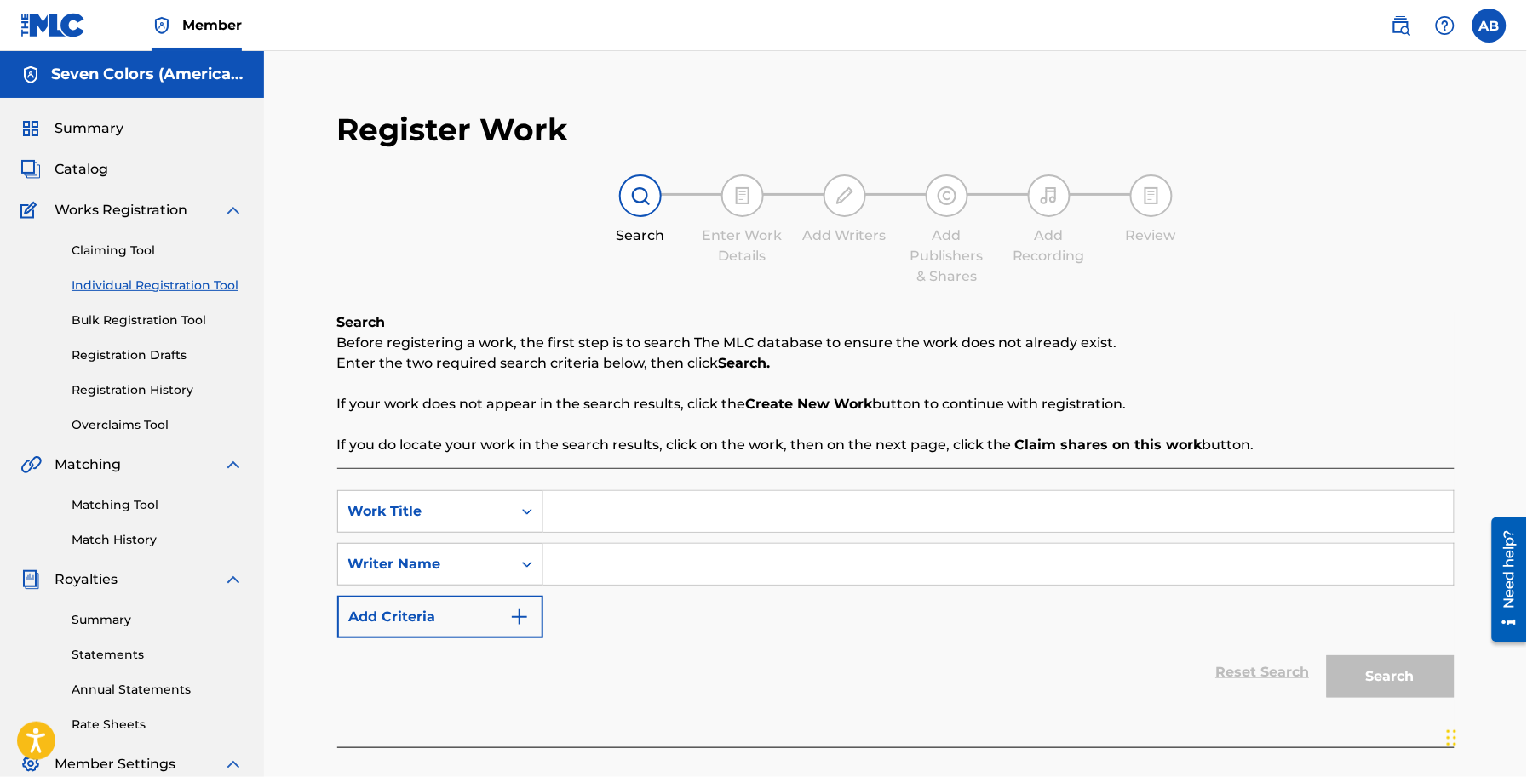
click at [85, 163] on span "Catalog" at bounding box center [81, 169] width 54 height 20
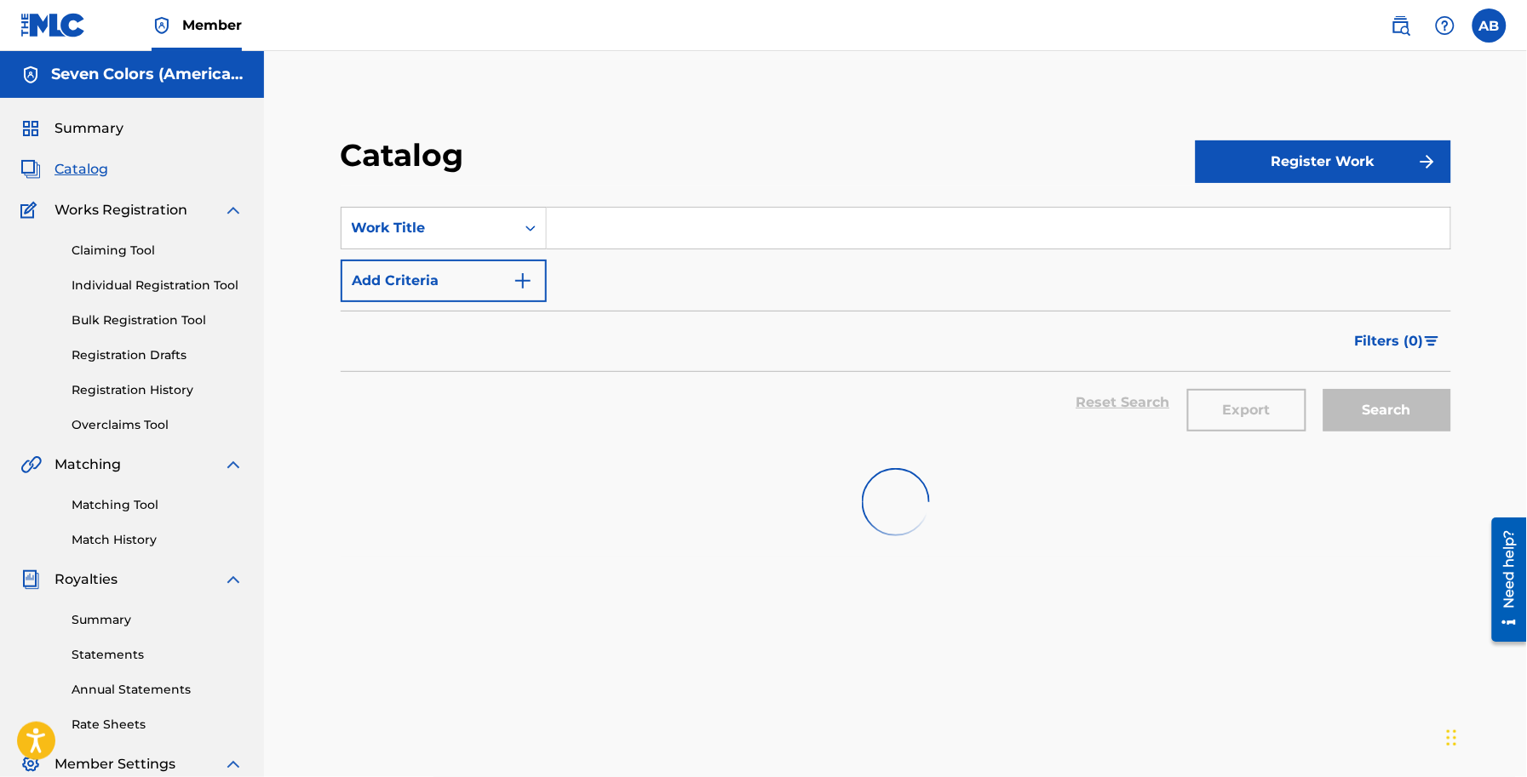
click at [1279, 141] on button "Register Work" at bounding box center [1322, 161] width 255 height 43
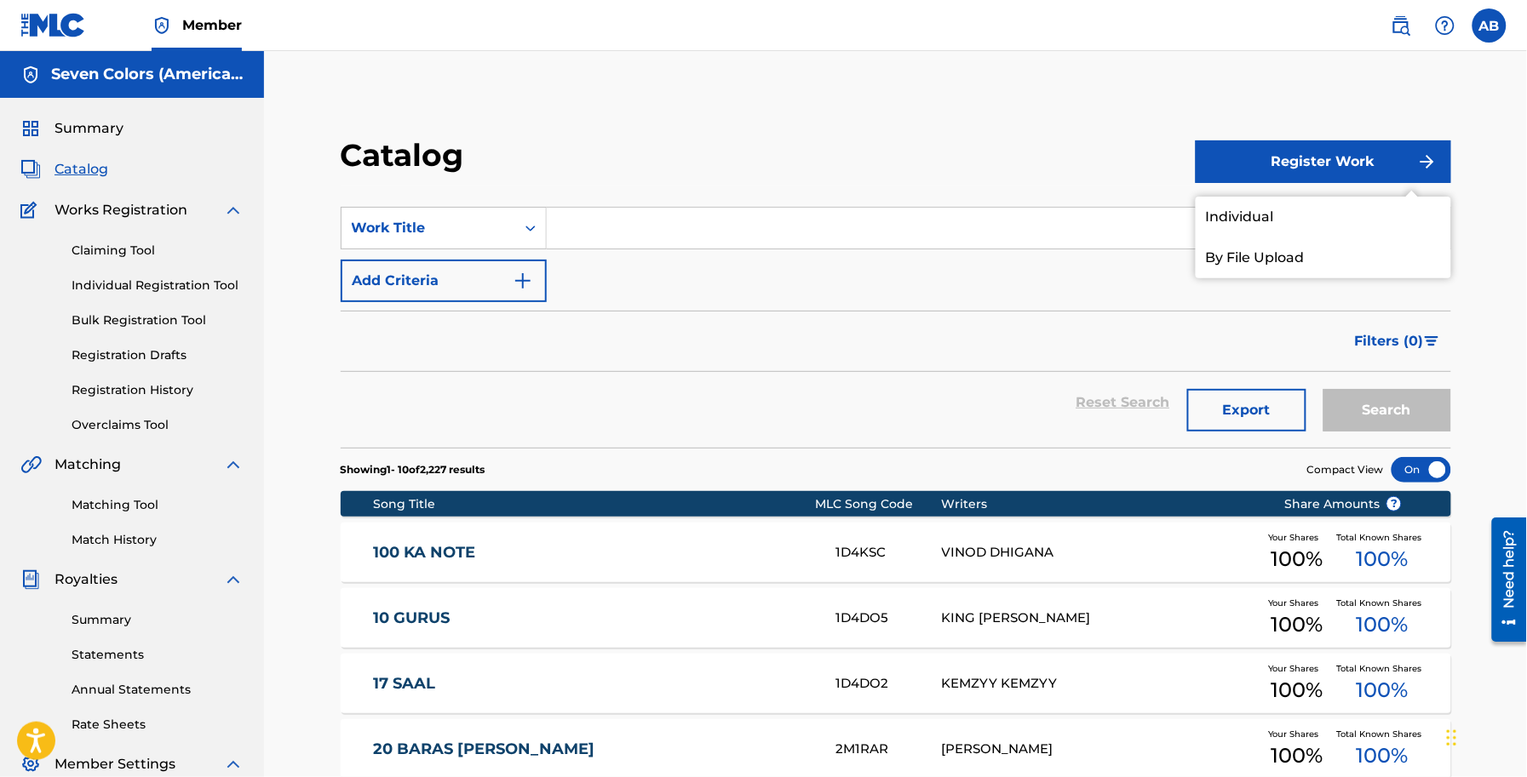
click at [1286, 206] on link "Individual" at bounding box center [1322, 217] width 255 height 41
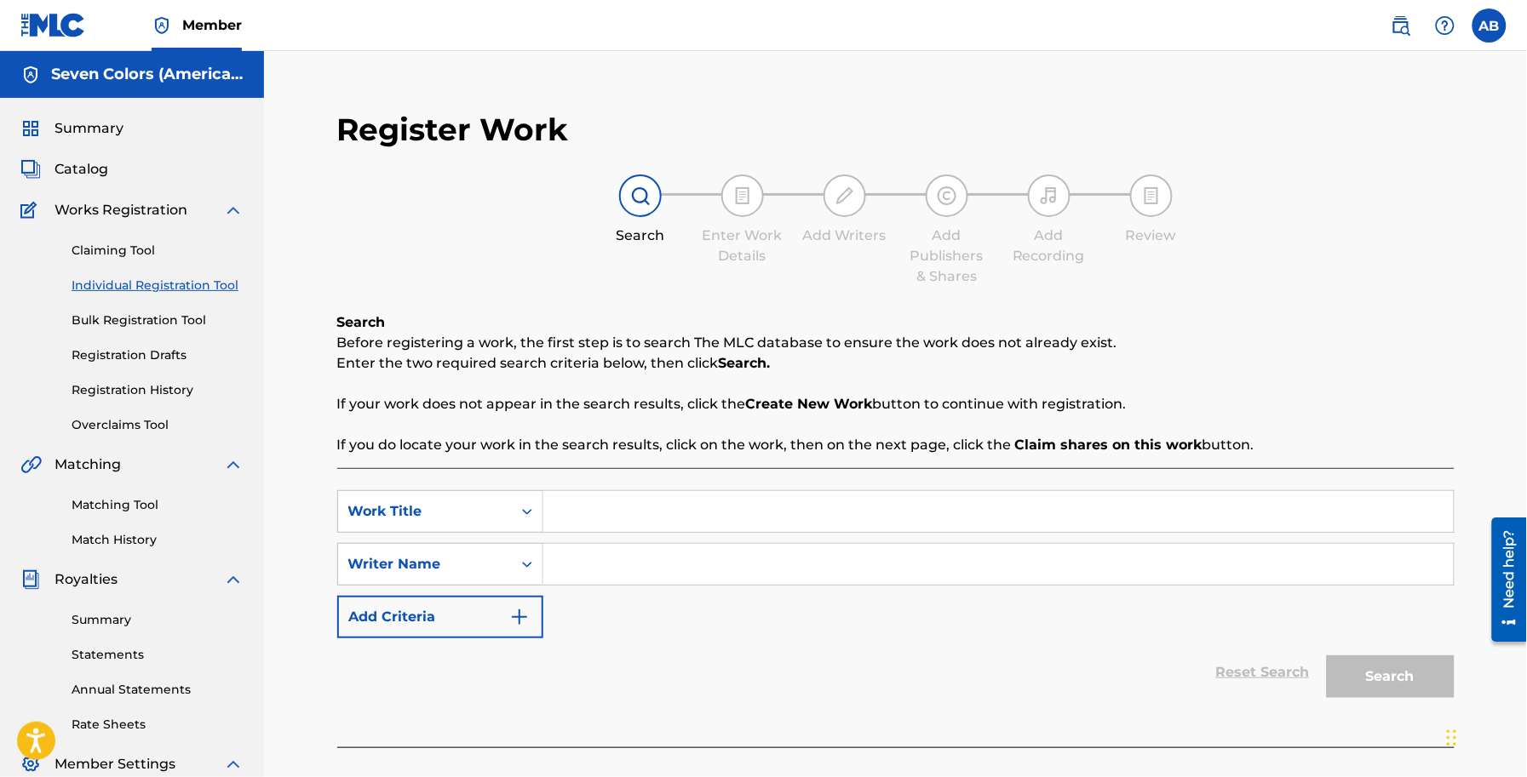
click at [721, 525] on input "Search Form" at bounding box center [998, 511] width 910 height 41
type input "f"
click at [687, 573] on input "Search Form" at bounding box center [998, 564] width 910 height 41
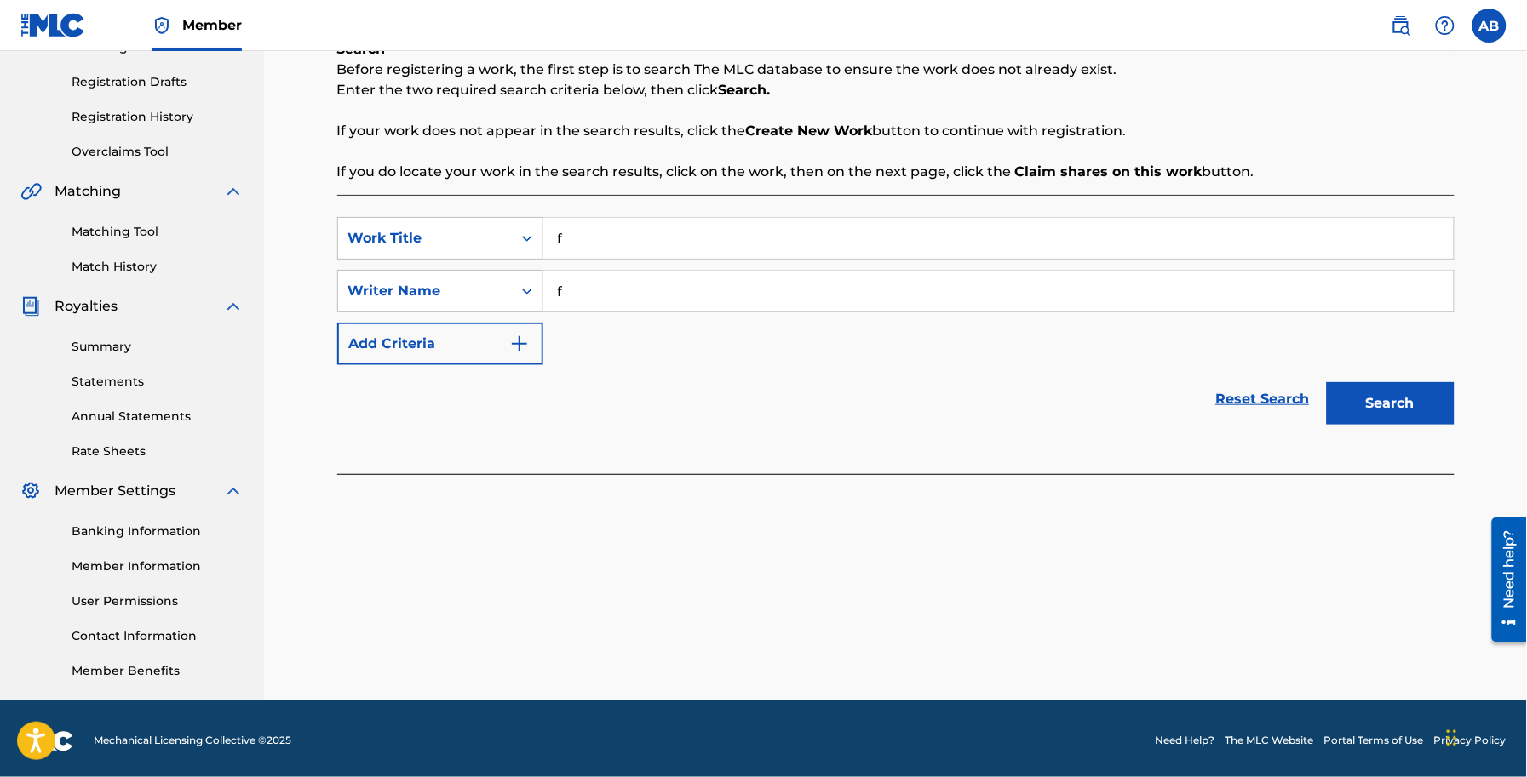
scroll to position [278, 0]
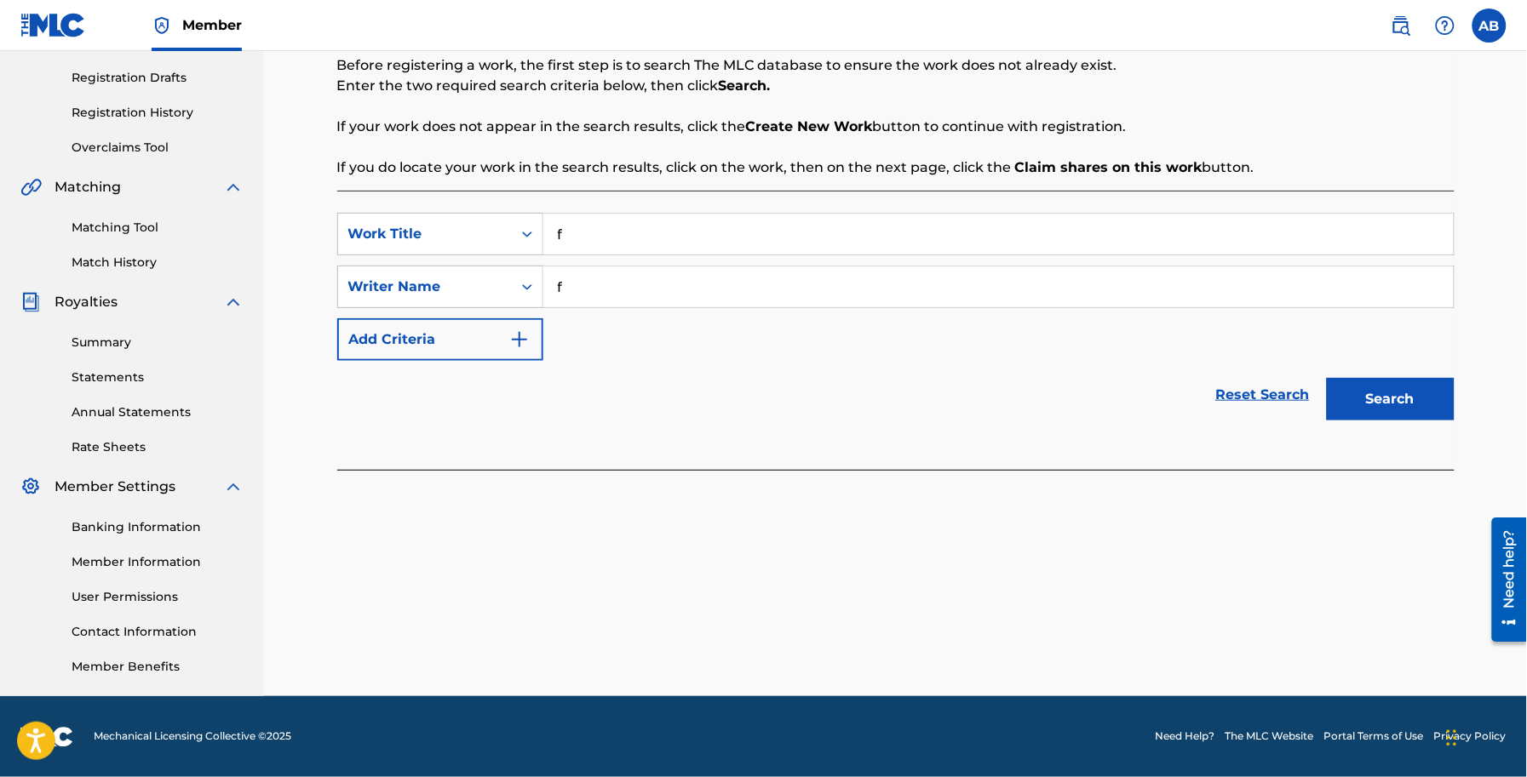
type input "f"
click at [1386, 410] on button "Search" at bounding box center [1391, 399] width 128 height 43
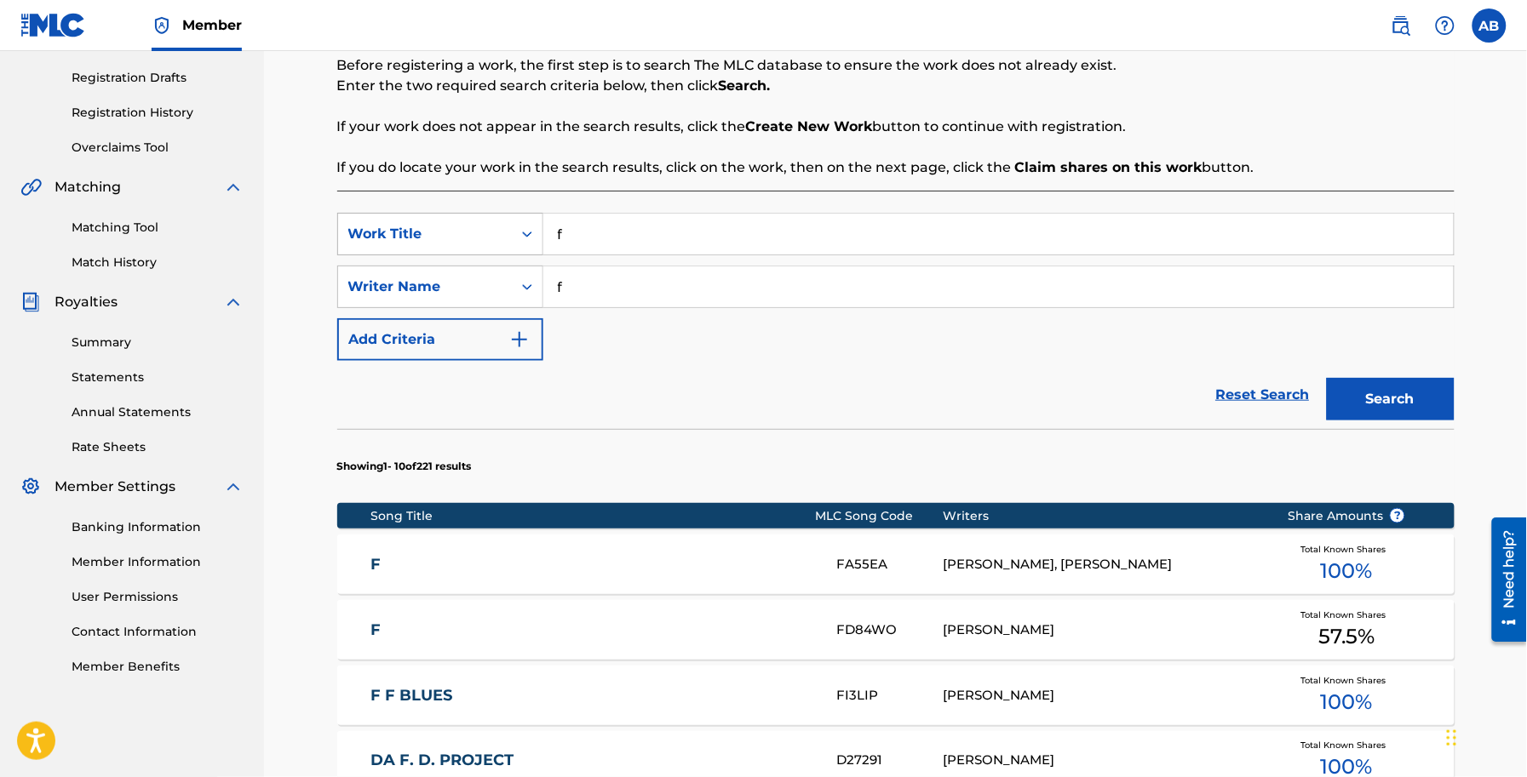
drag, startPoint x: 500, startPoint y: 236, endPoint x: 474, endPoint y: 239, distance: 25.8
click at [474, 239] on div "SearchWithCriteria76da03f4-4fe5-4d84-a3b6-4917a333289c Work Title f" at bounding box center [895, 234] width 1117 height 43
type input "ggg"
click at [619, 285] on input "f" at bounding box center [998, 287] width 910 height 41
type input "fggg"
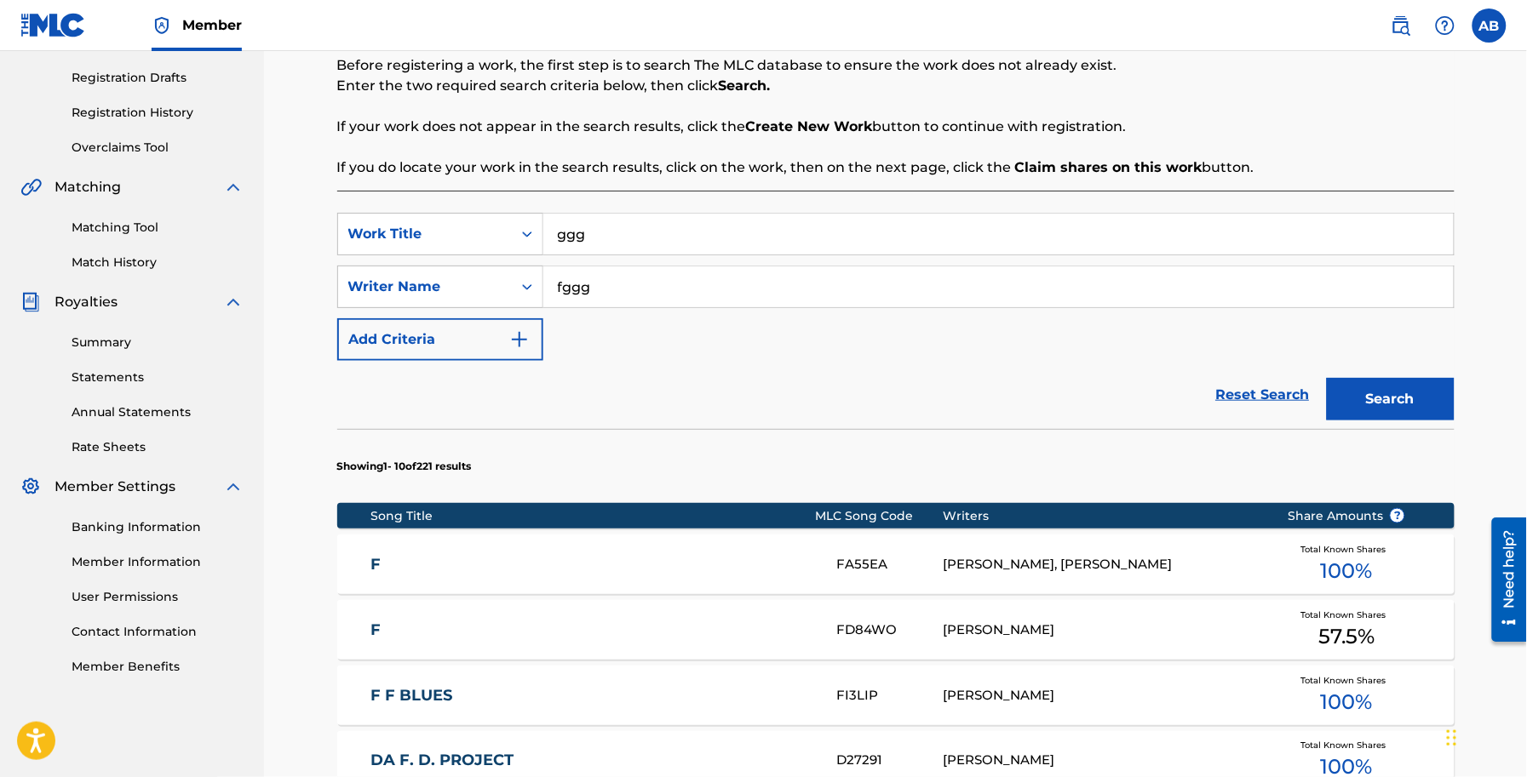
click at [1420, 394] on button "Search" at bounding box center [1391, 399] width 128 height 43
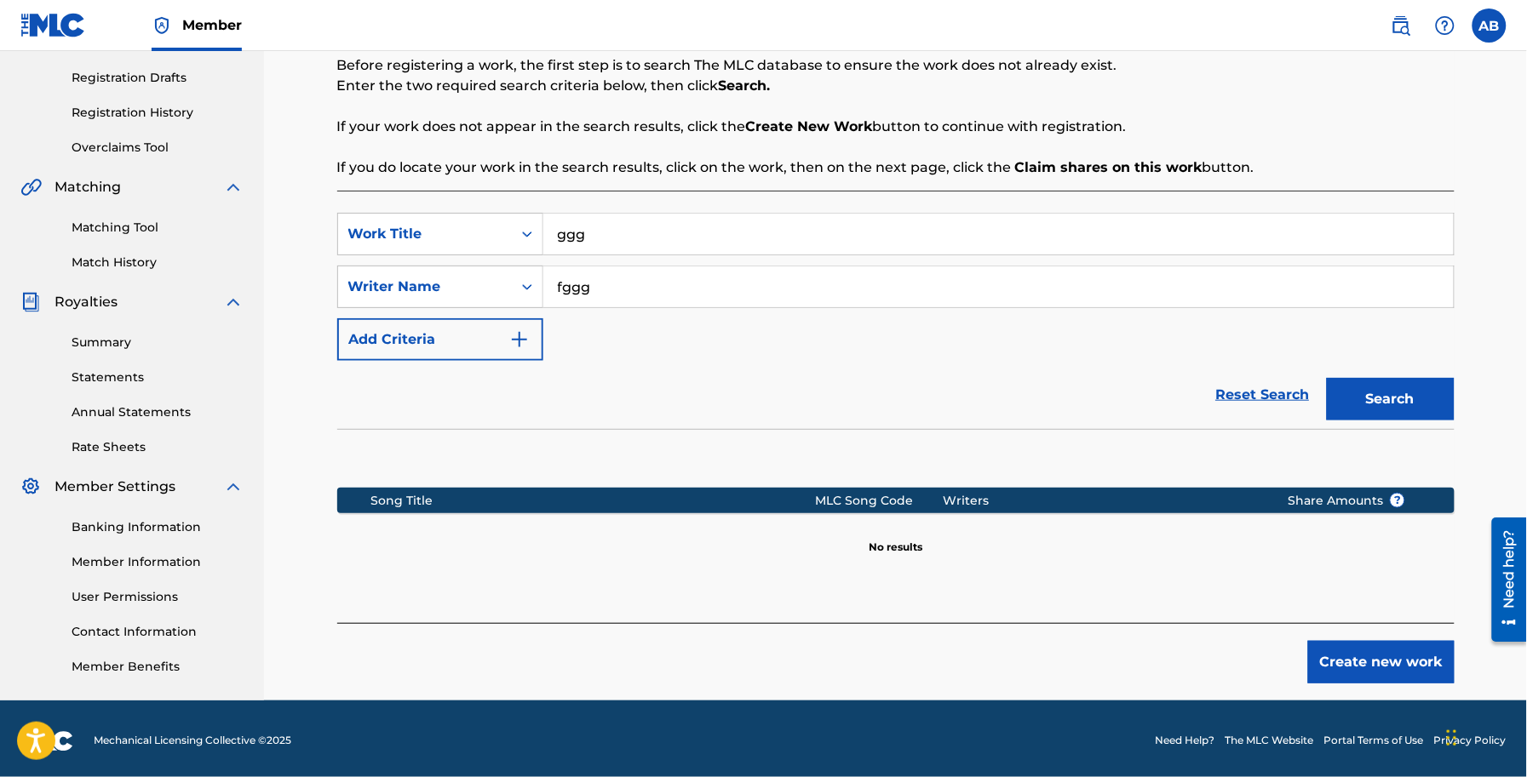
click at [1409, 651] on button "Create new work" at bounding box center [1381, 662] width 146 height 43
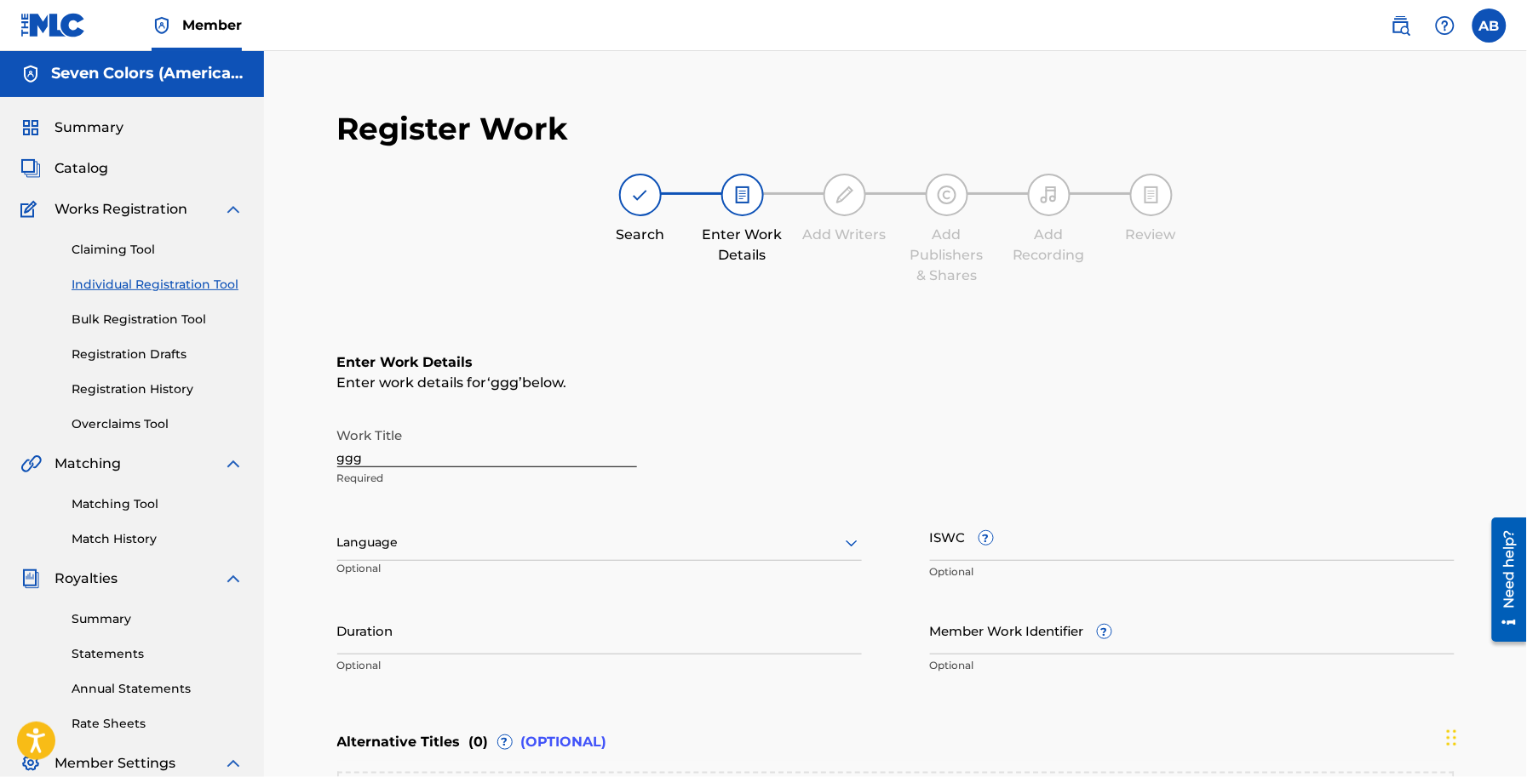
scroll to position [0, 0]
click at [492, 453] on input "ggg" at bounding box center [487, 444] width 300 height 49
paste input "Pyar Hai"
type input "Pyar Hai"
paste input "Hindi"
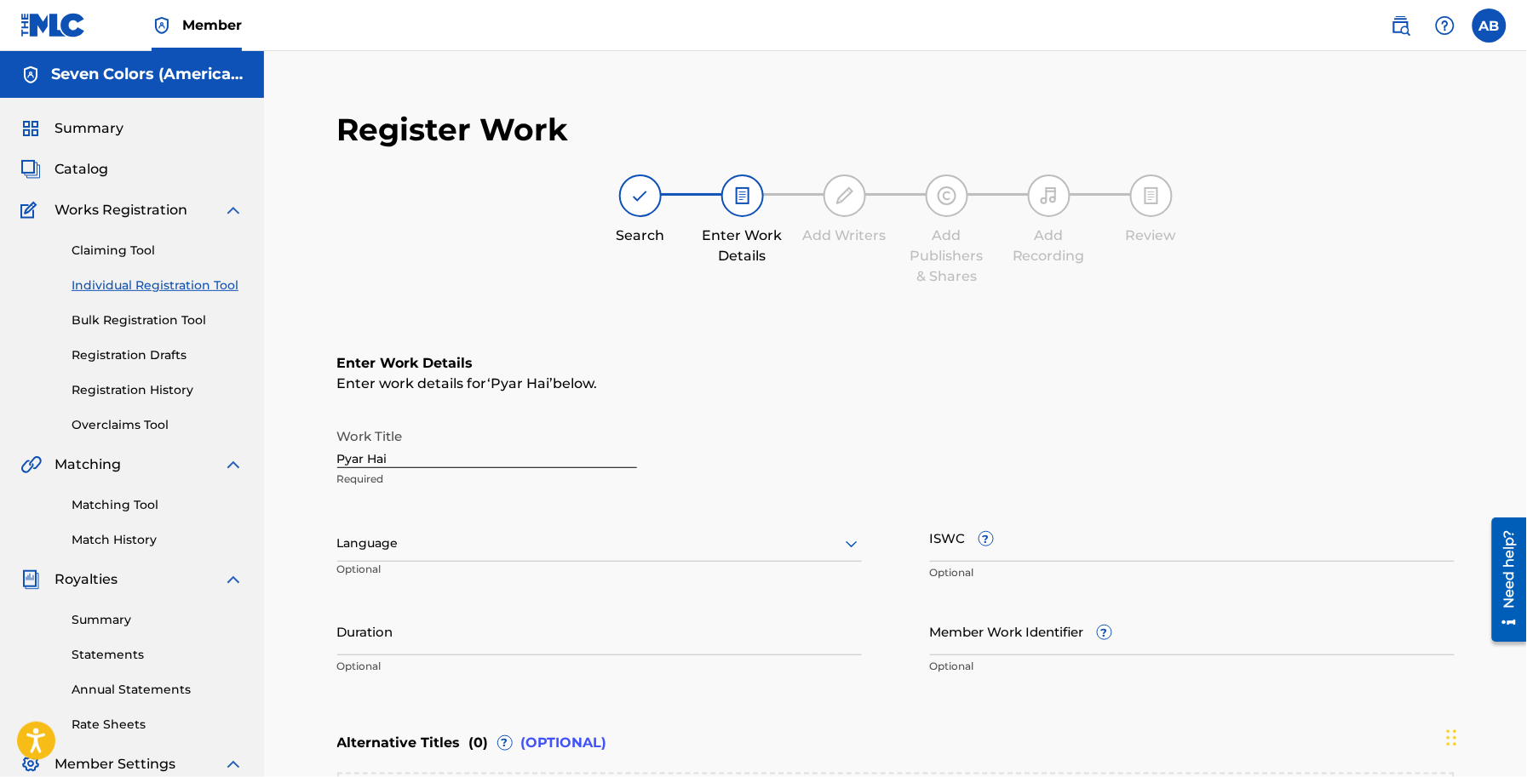
type input "Hindi"
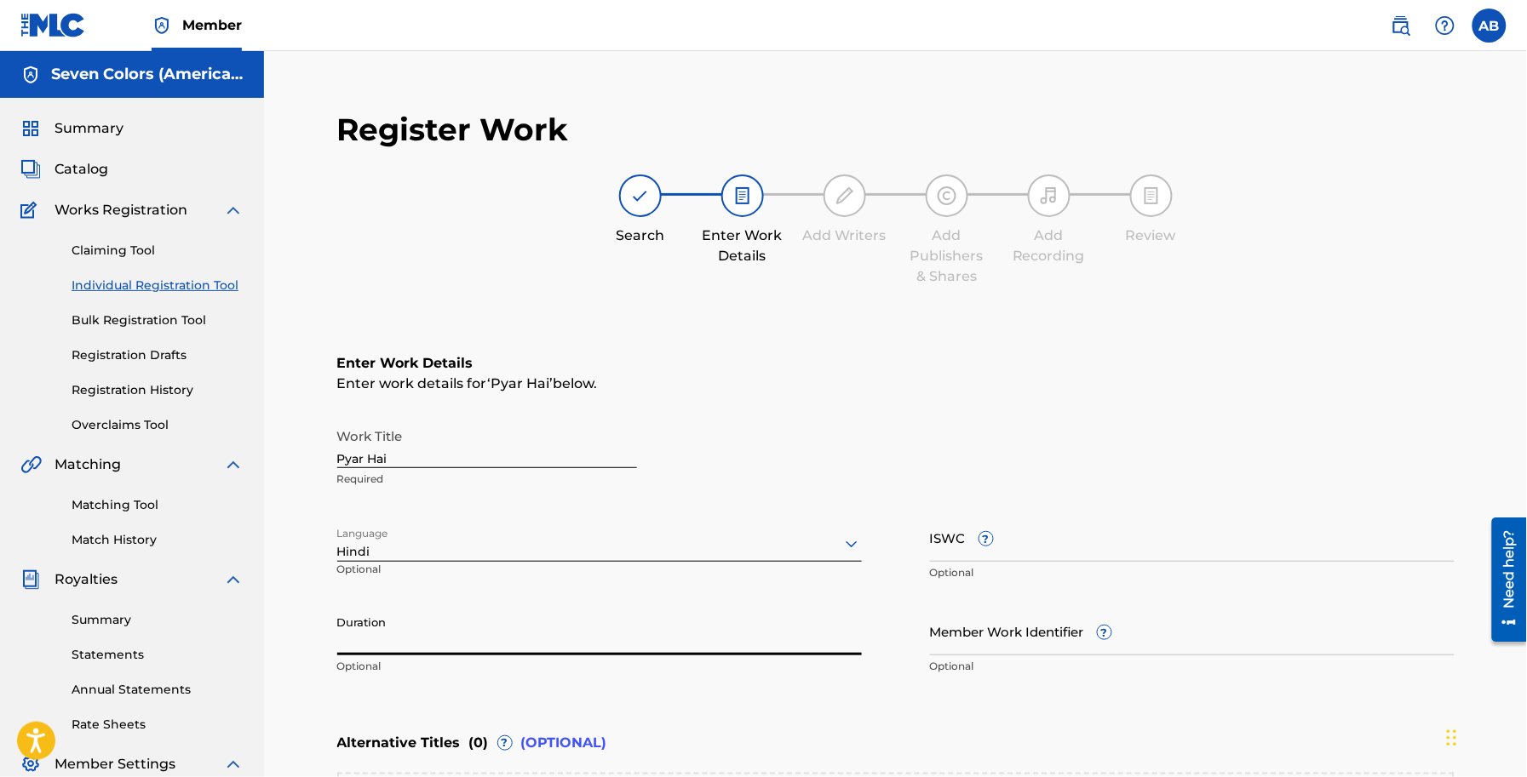
paste input "03:06"
type input "03:06"
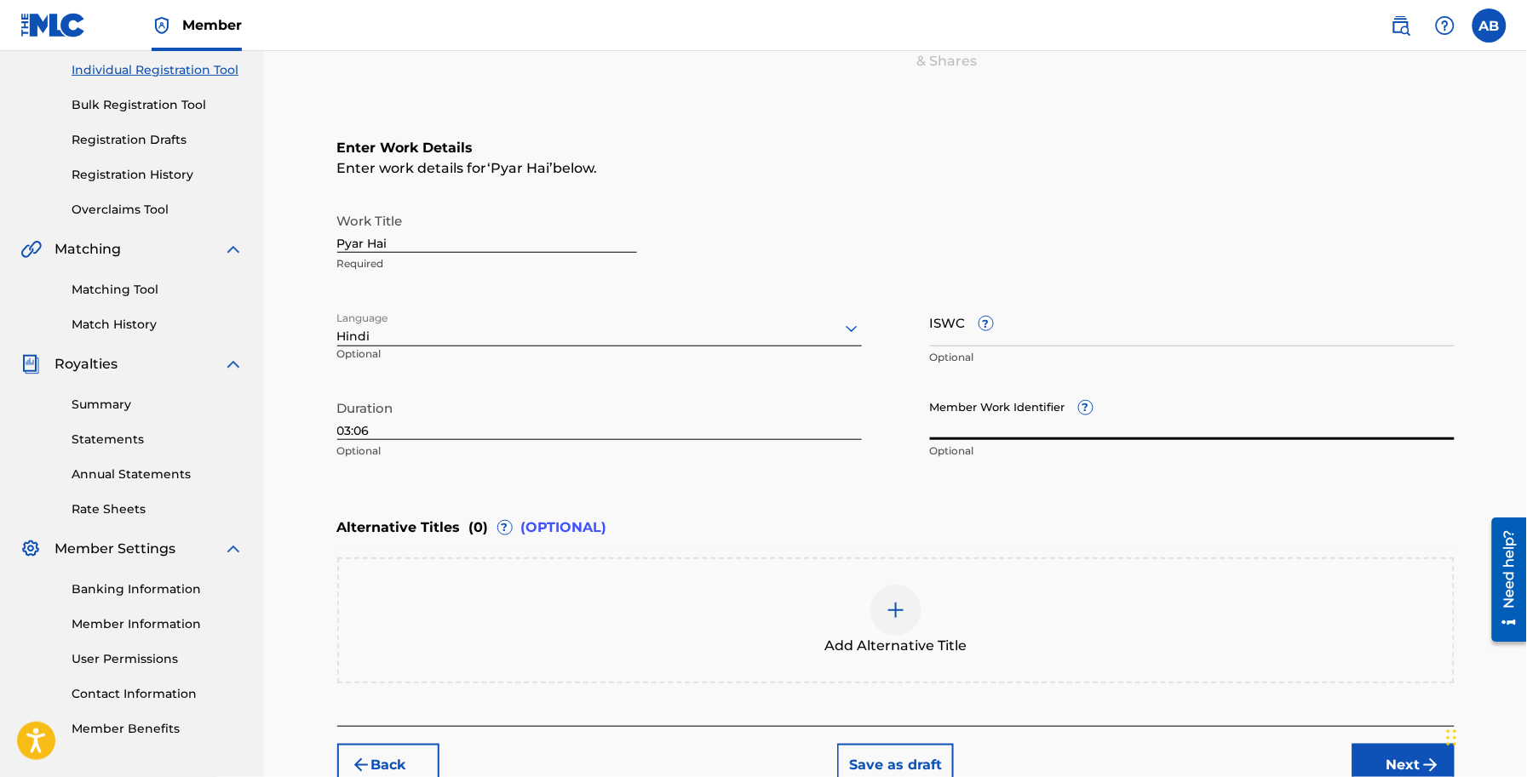
scroll to position [319, 0]
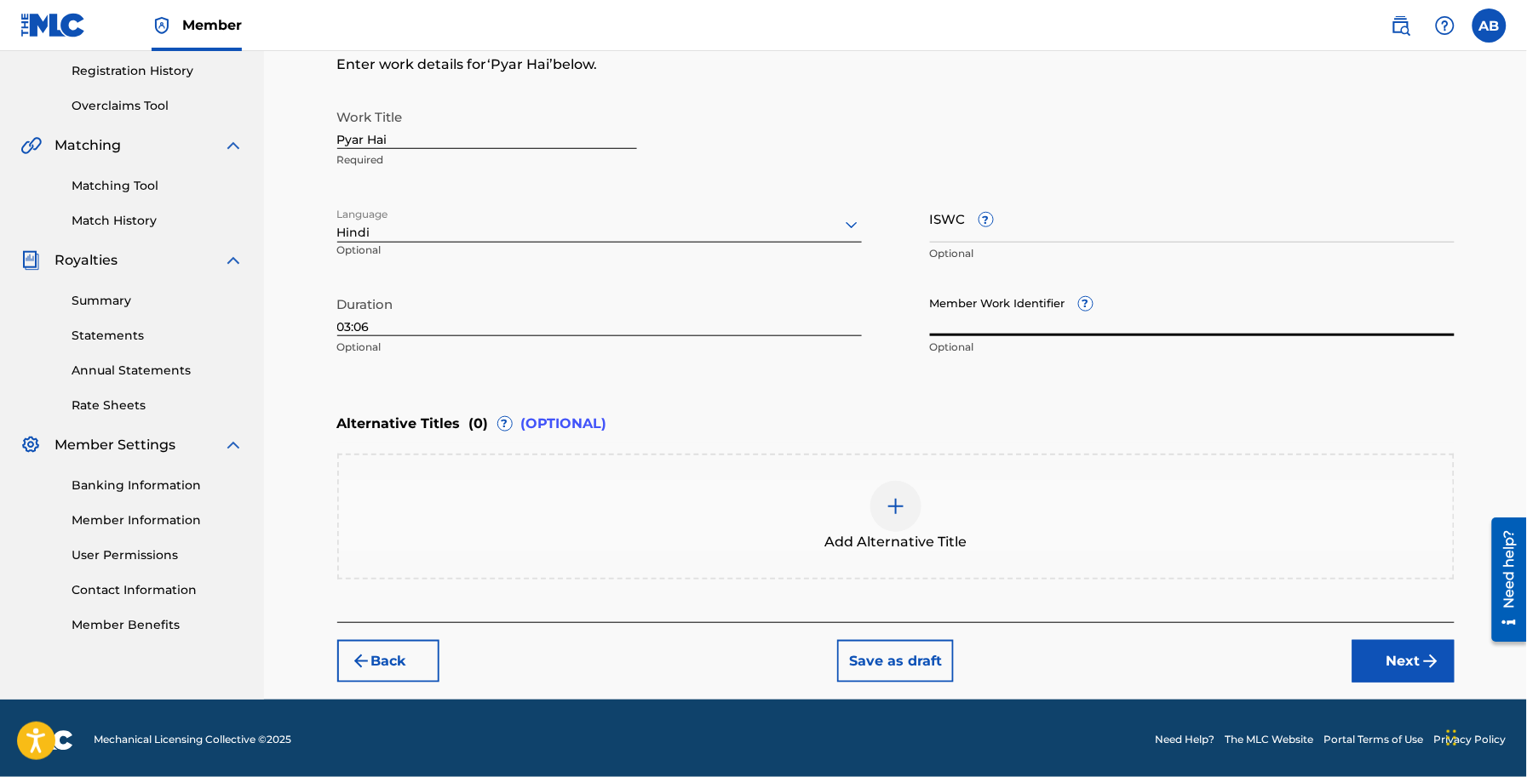
drag, startPoint x: 1405, startPoint y: 656, endPoint x: 1329, endPoint y: 645, distance: 76.7
click at [1405, 656] on button "Next" at bounding box center [1403, 661] width 102 height 43
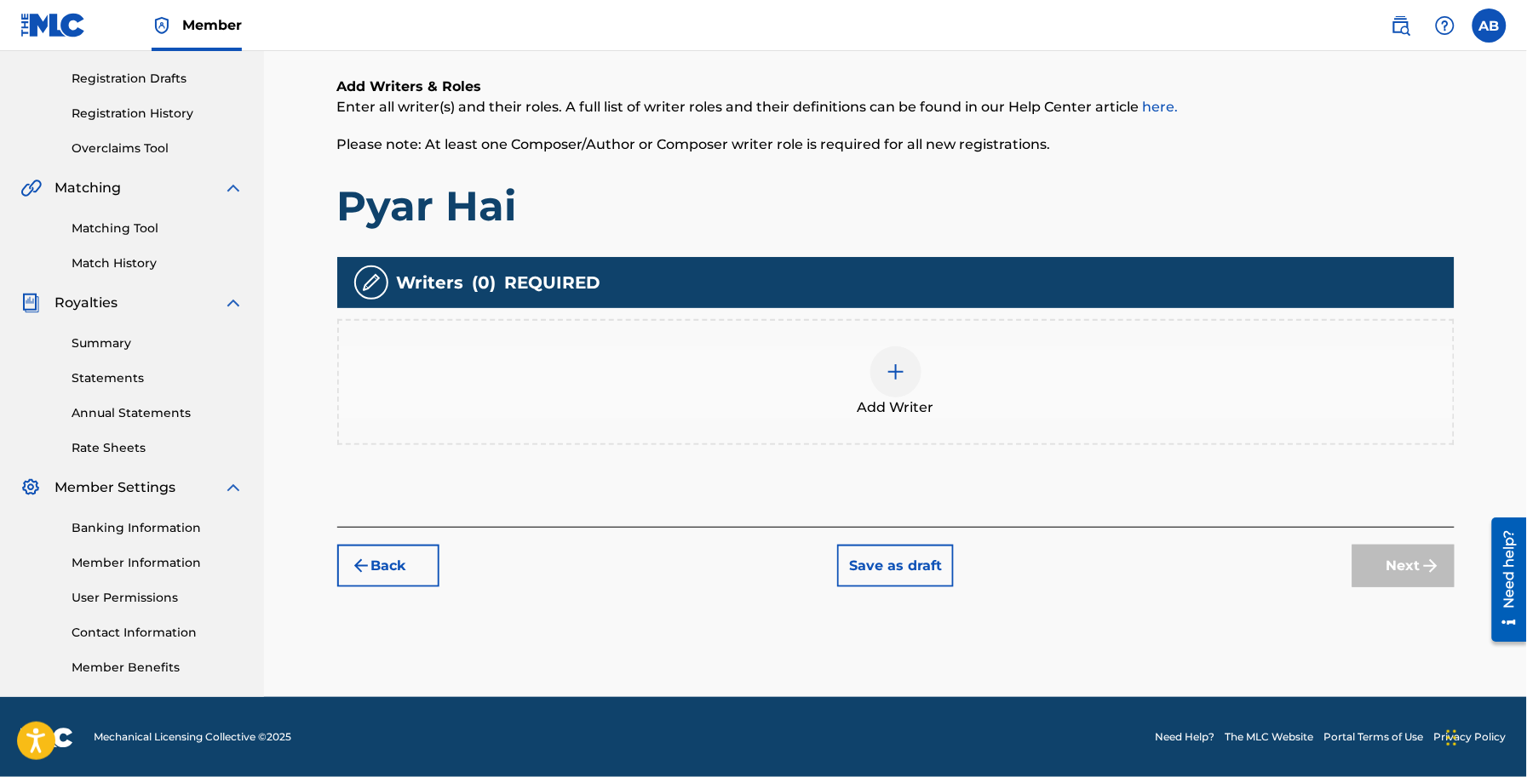
scroll to position [278, 0]
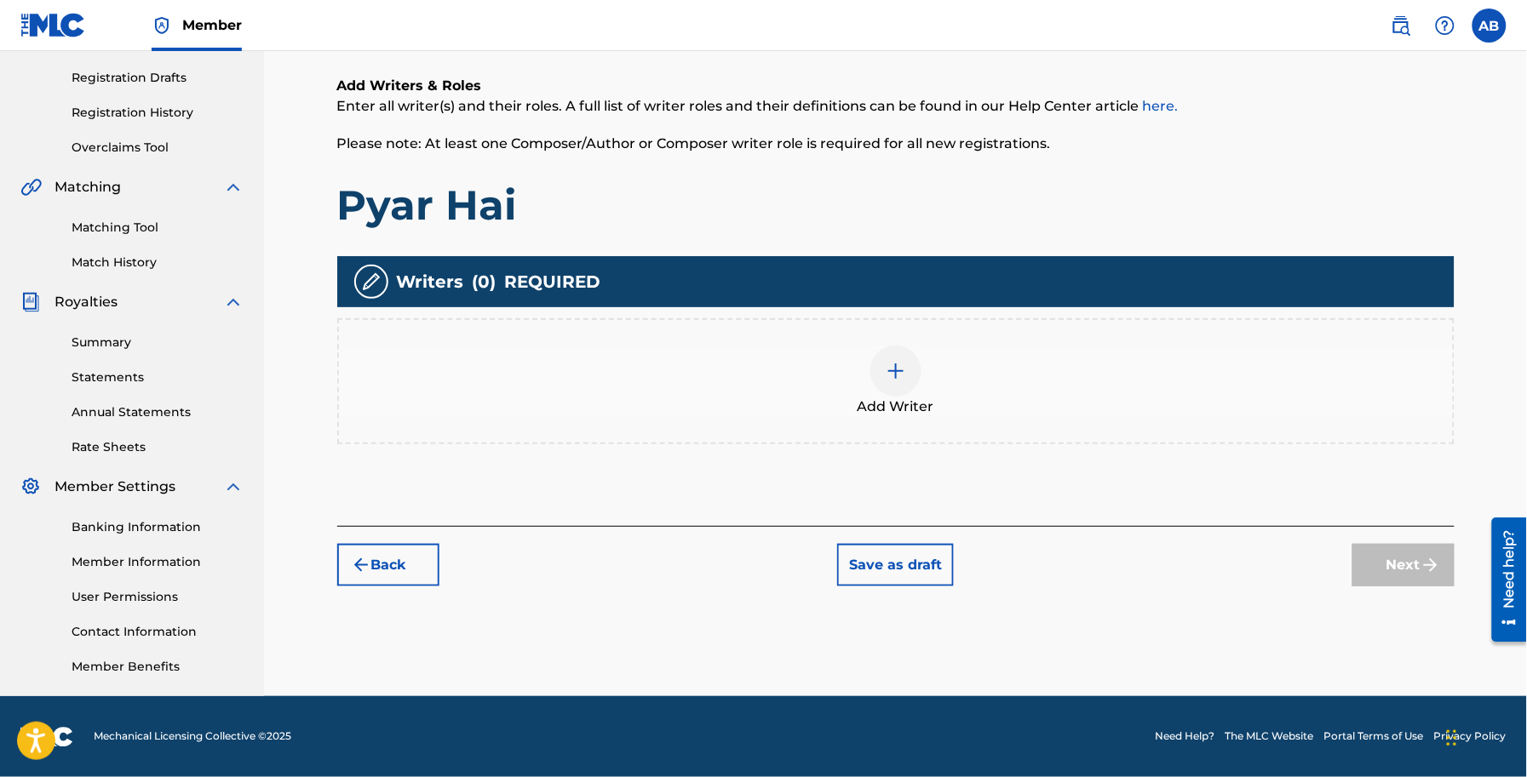
click at [915, 397] on span "Add Writer" at bounding box center [895, 407] width 77 height 20
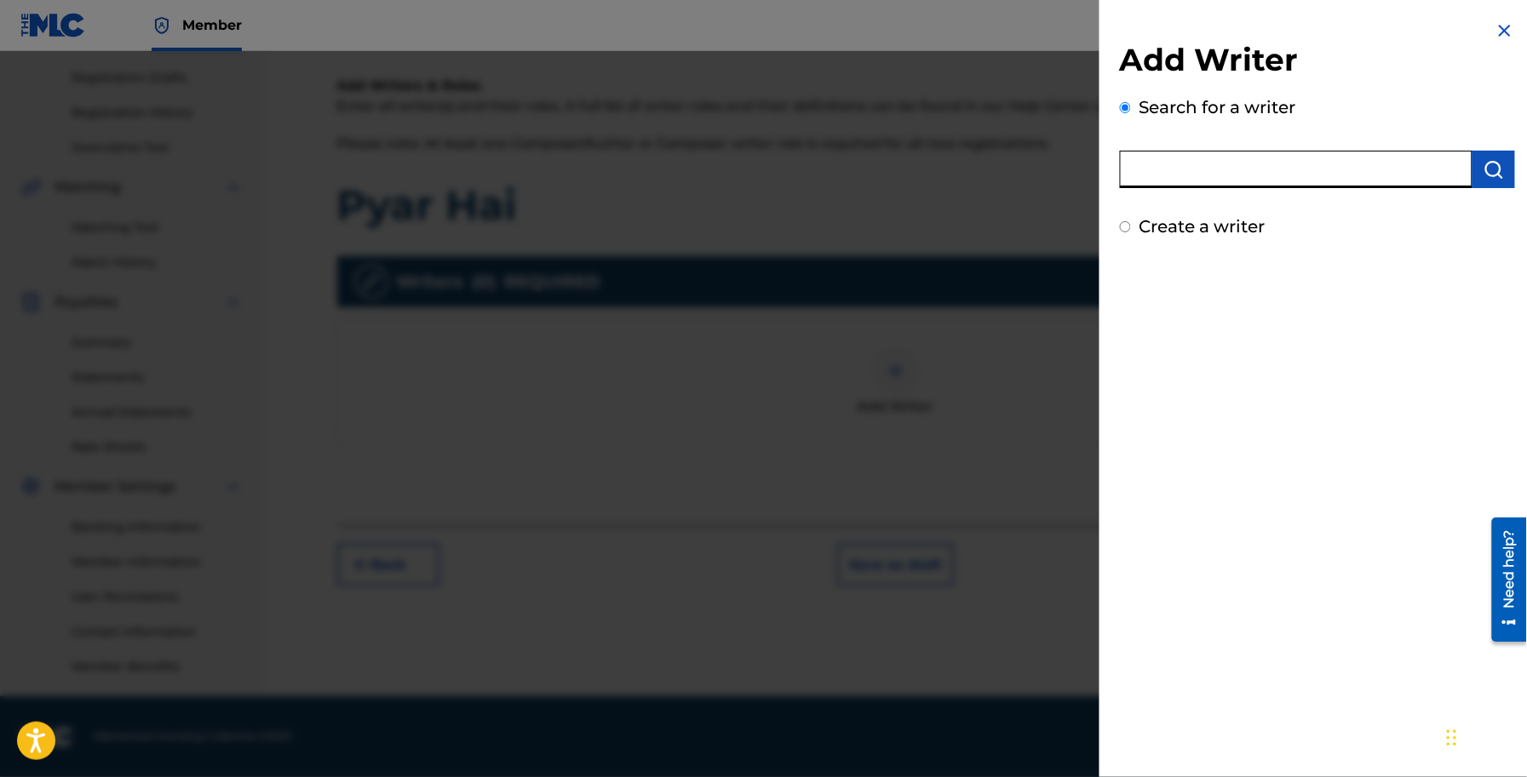
click at [1197, 176] on input "text" at bounding box center [1296, 169] width 352 height 37
click at [1188, 227] on label "Create a writer" at bounding box center [1202, 226] width 126 height 20
radio input "true"
click at [1131, 227] on input "Create a writer" at bounding box center [1125, 226] width 11 height 11
radio input "false"
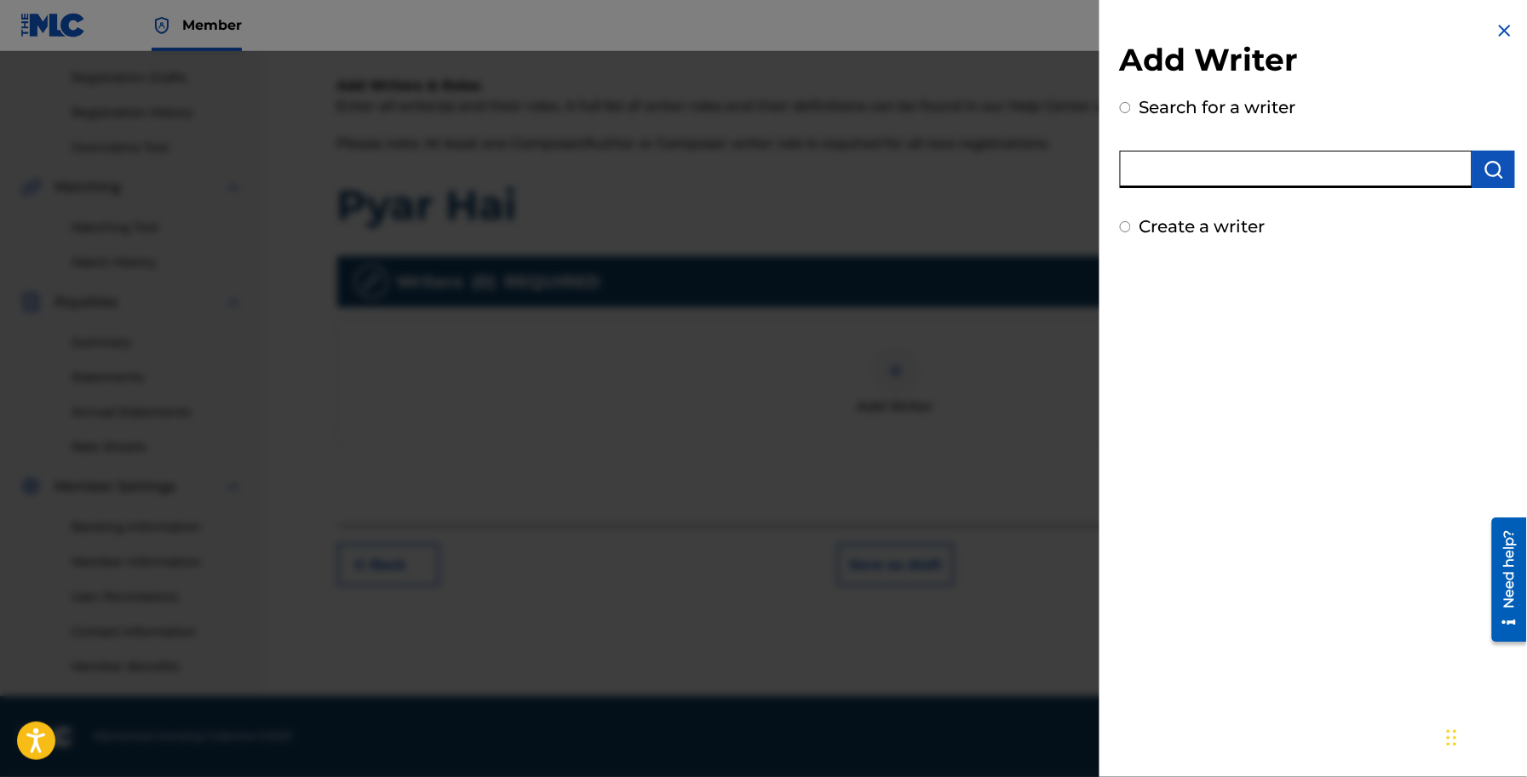
radio input "true"
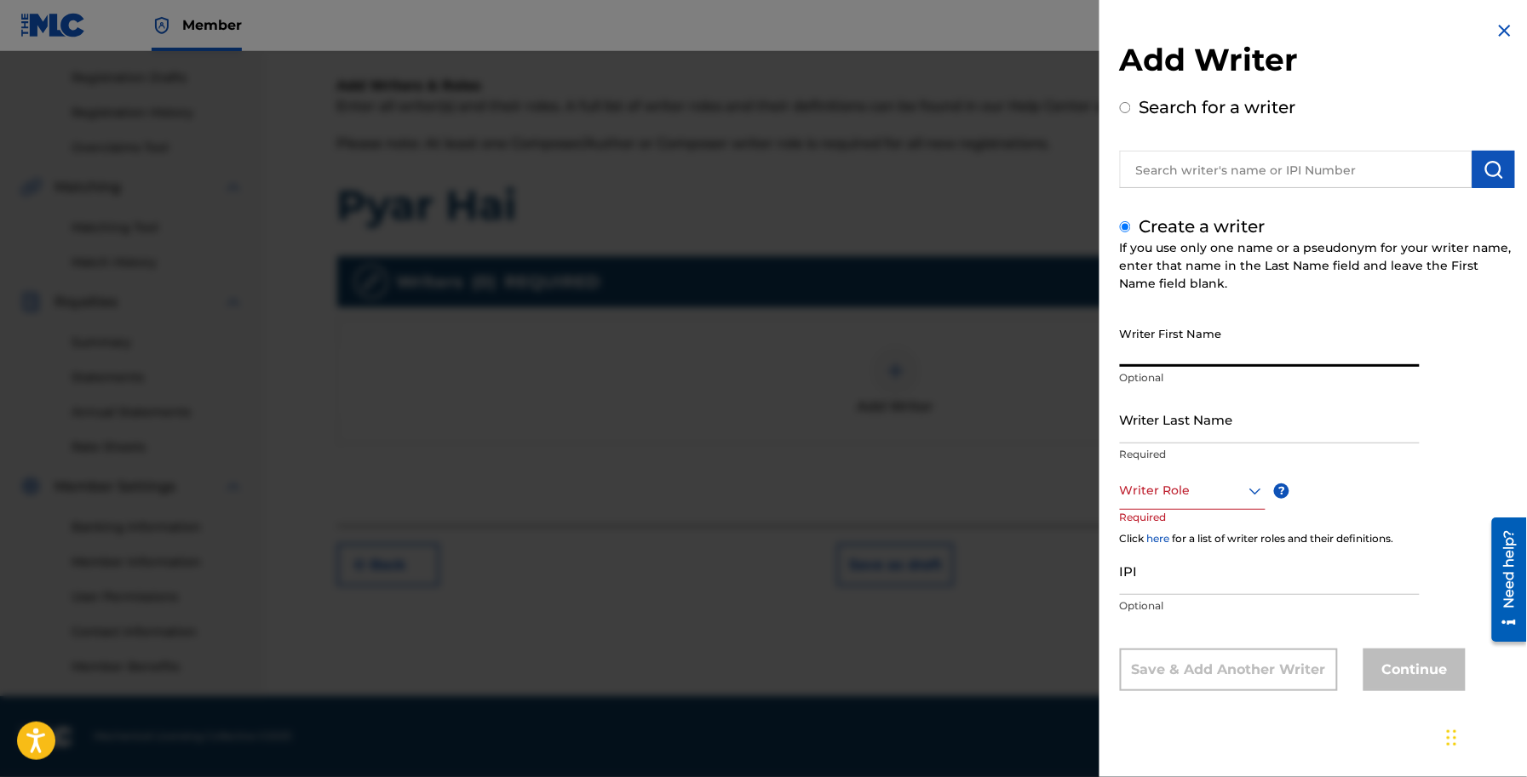
click at [1213, 351] on input "Writer First Name" at bounding box center [1270, 342] width 300 height 49
paste input "[PERSON_NAME]"
click at [1209, 349] on input "[PERSON_NAME]" at bounding box center [1270, 342] width 300 height 49
type input "Punee"
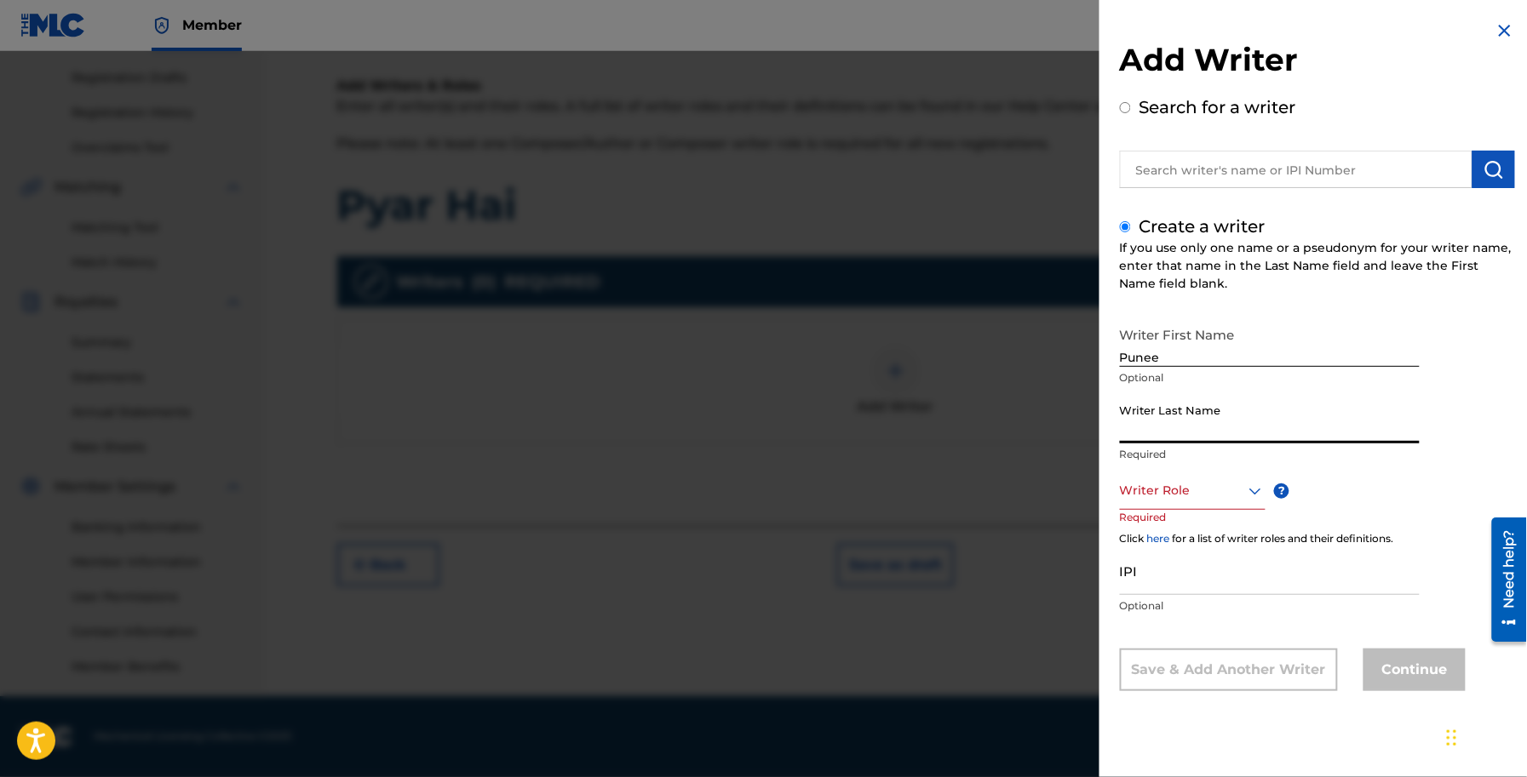
paste input "Malhotra"
type input "Malhotra"
click at [1201, 358] on input "Punee" at bounding box center [1270, 342] width 300 height 49
type input "[PERSON_NAME]"
click at [1175, 492] on div at bounding box center [1193, 490] width 146 height 21
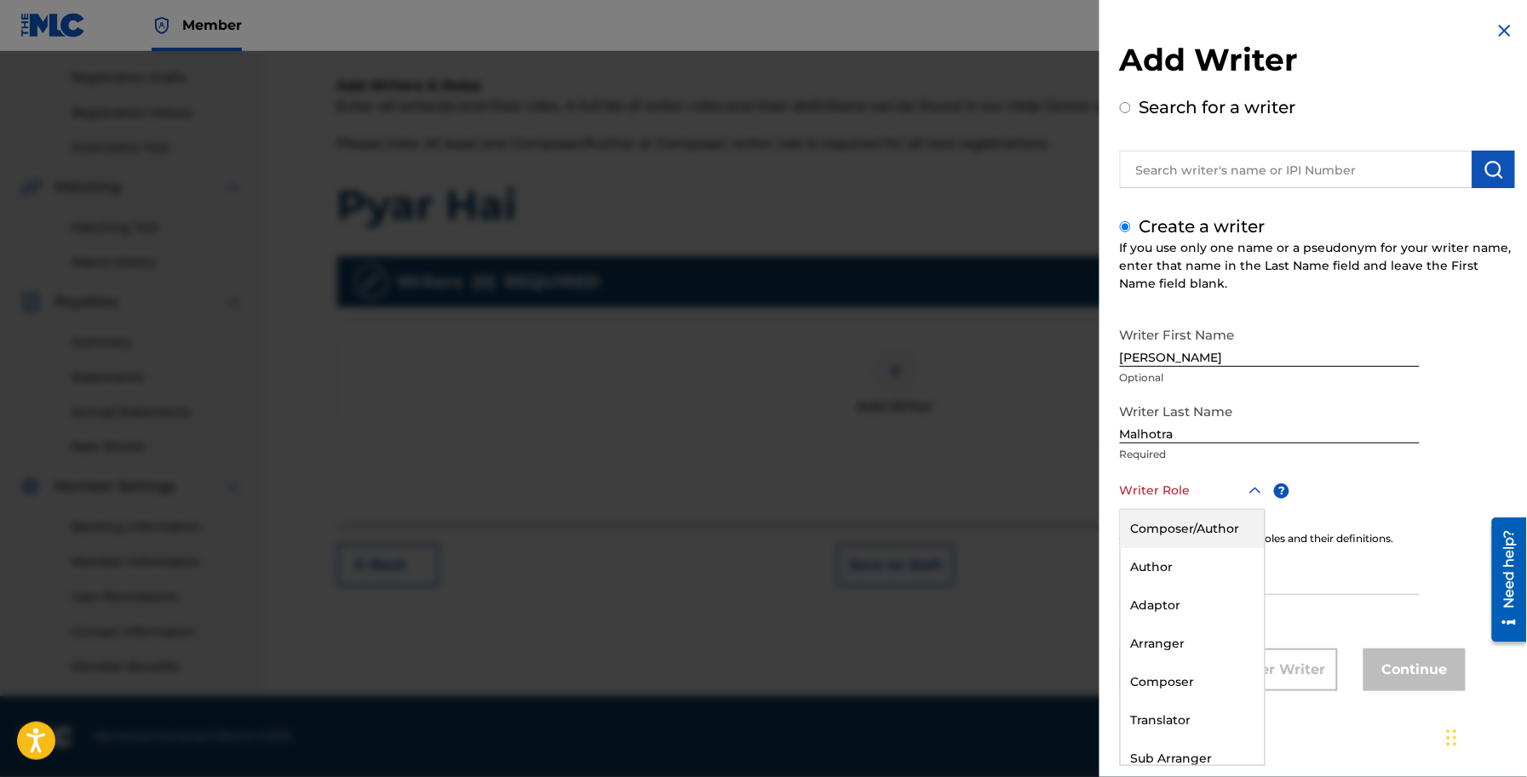
click at [1195, 525] on div "Composer/Author" at bounding box center [1193, 529] width 144 height 38
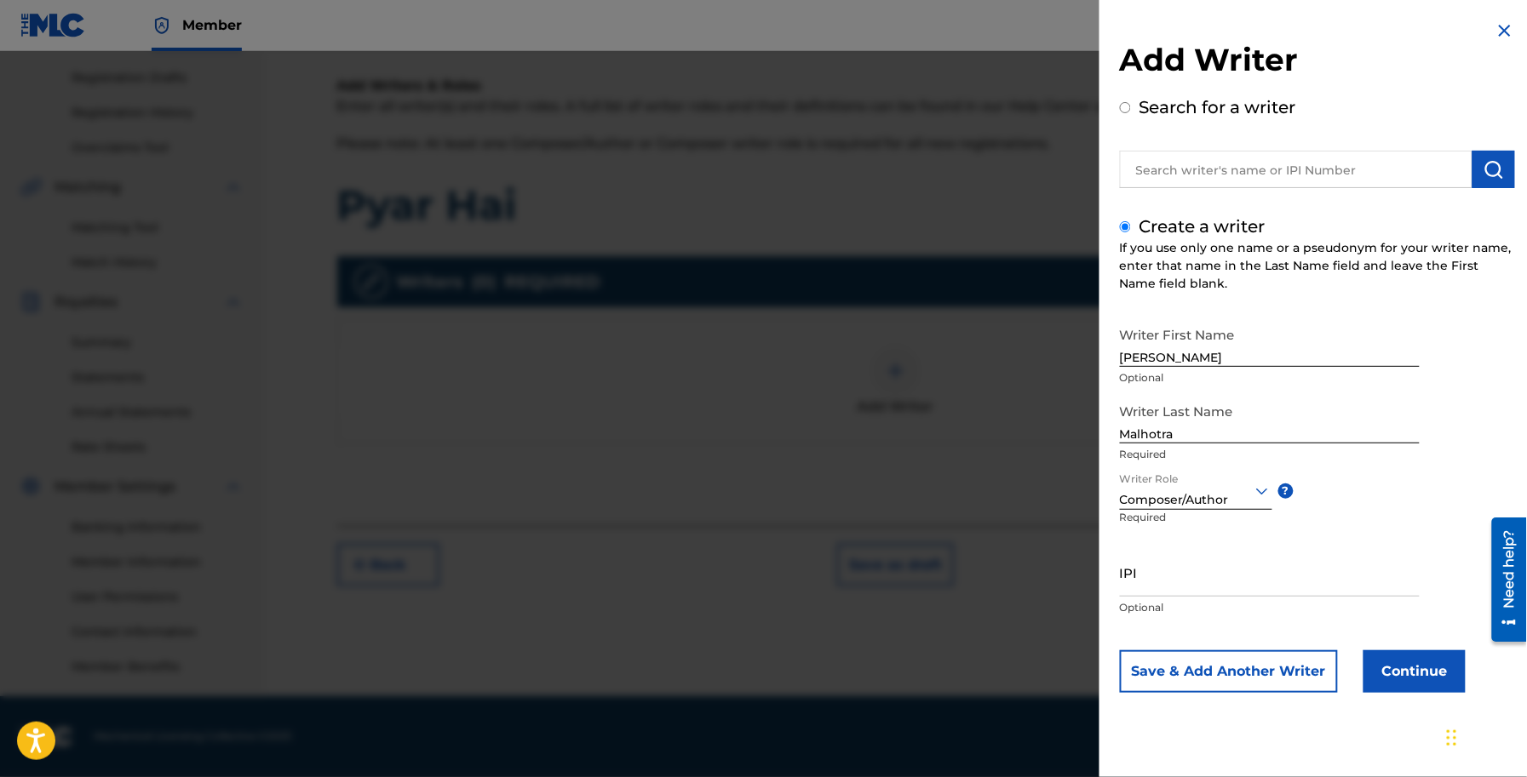
click at [1418, 662] on button "Continue" at bounding box center [1414, 672] width 102 height 43
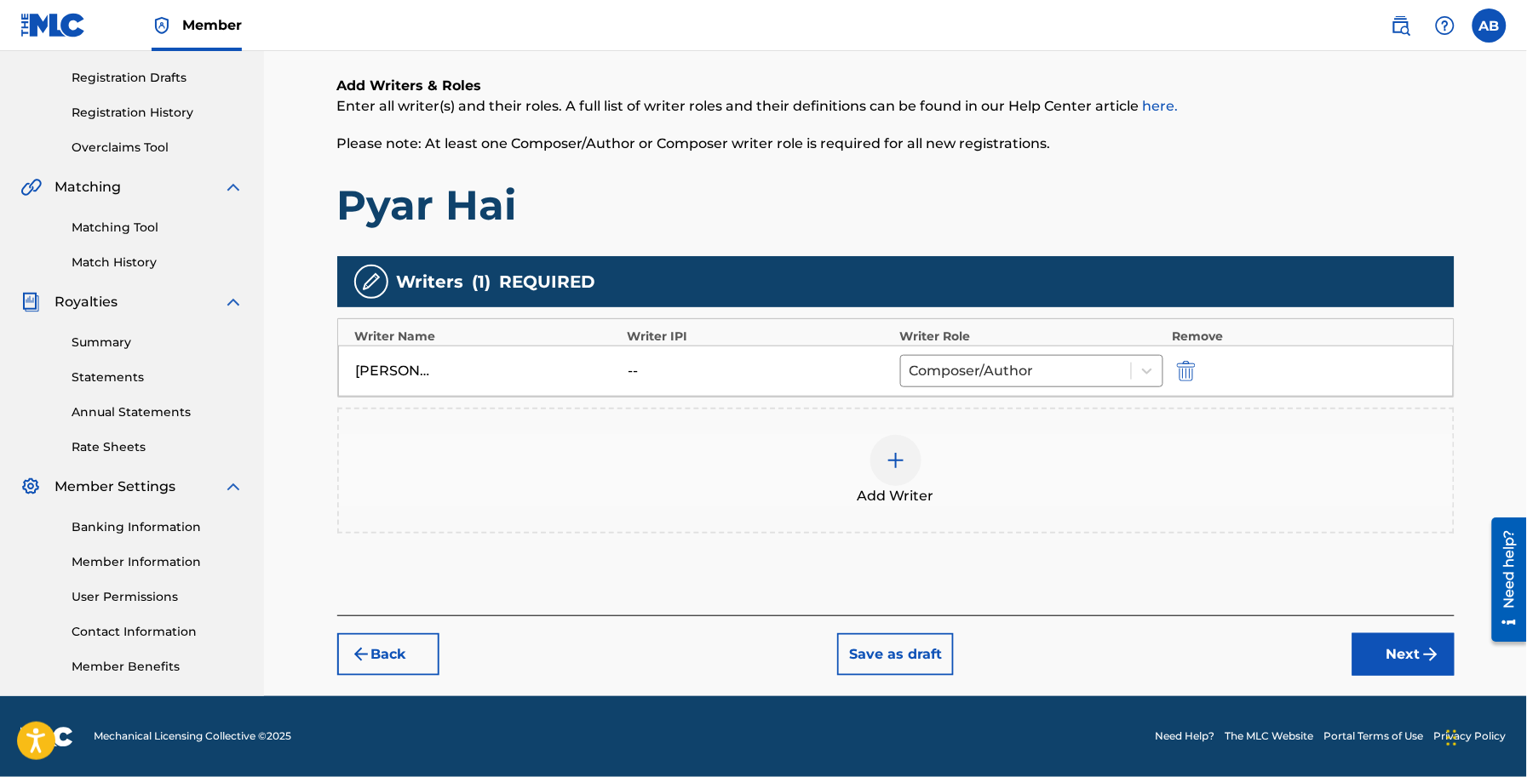
click at [1405, 645] on button "Next" at bounding box center [1403, 654] width 102 height 43
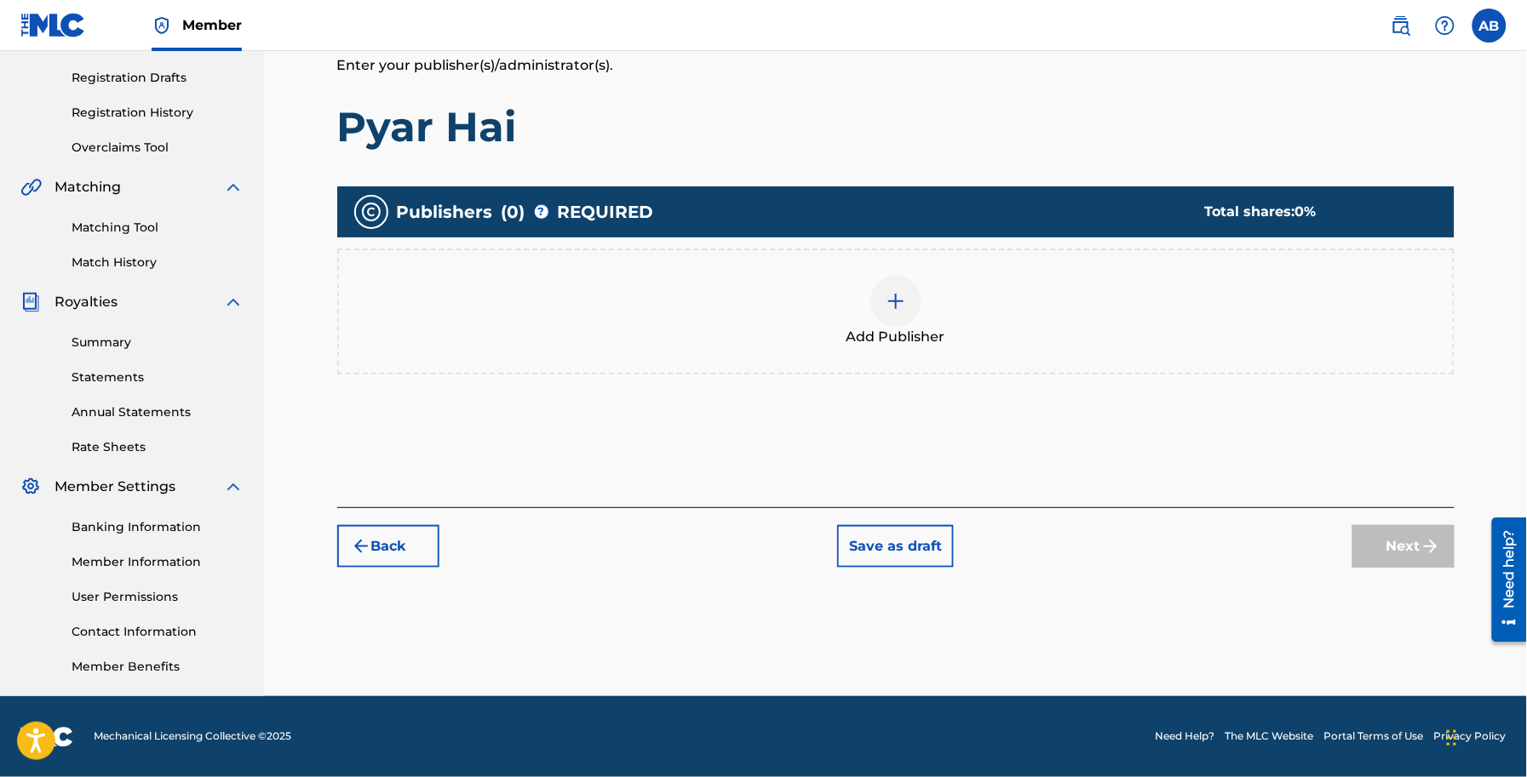
click at [900, 299] on img at bounding box center [896, 301] width 20 height 20
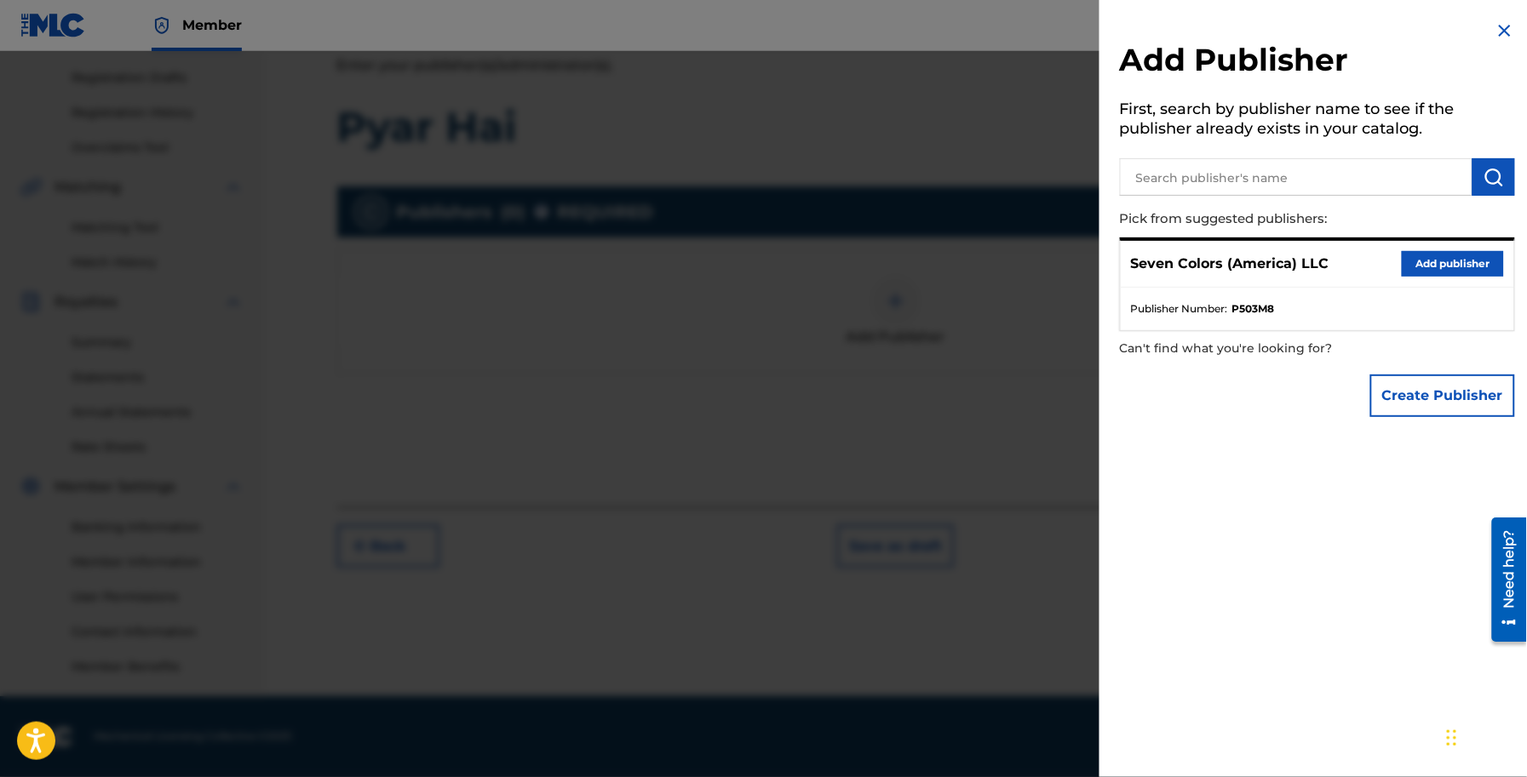
click at [1436, 262] on button "Add publisher" at bounding box center [1452, 264] width 102 height 26
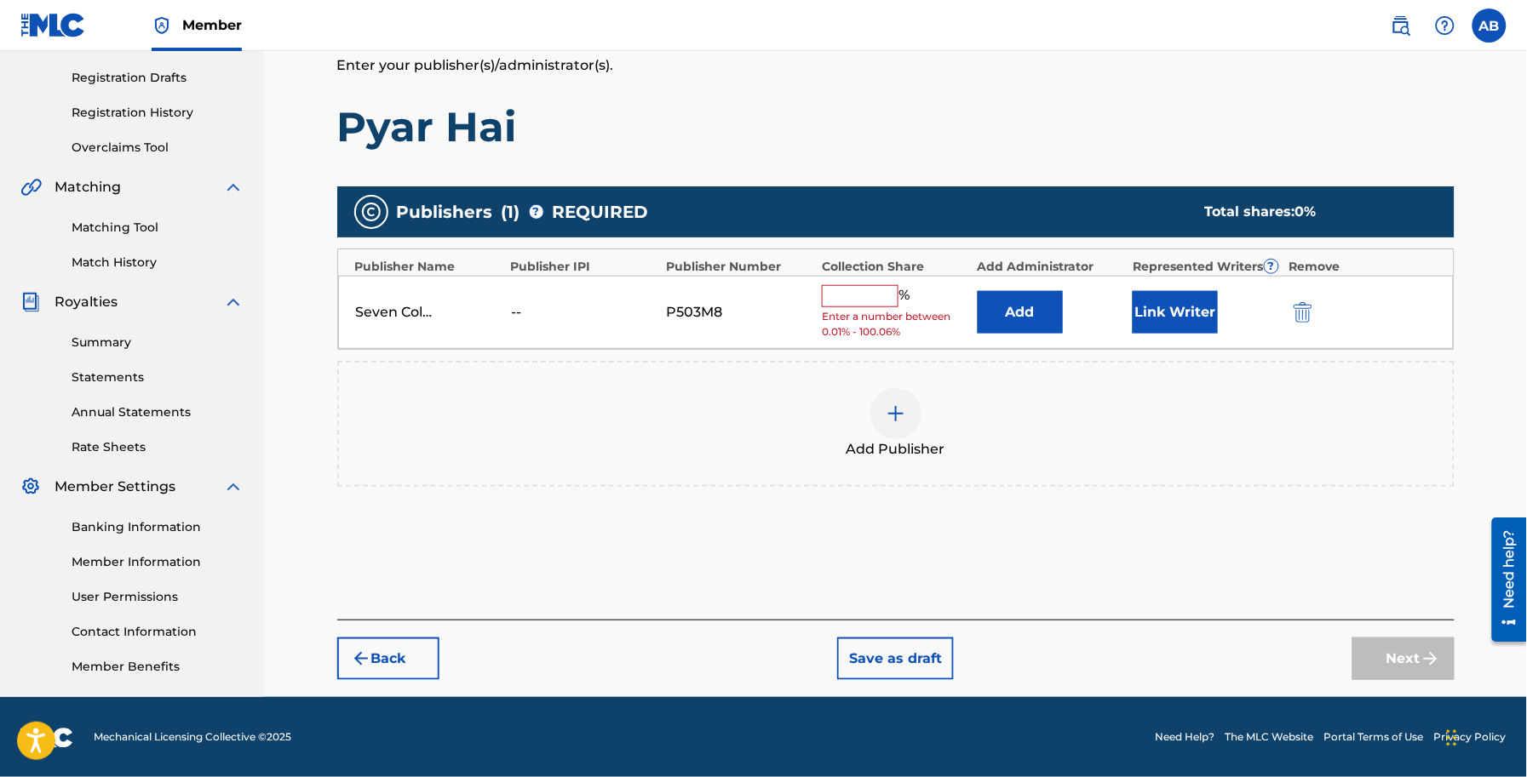
click at [861, 303] on input "text" at bounding box center [860, 296] width 77 height 22
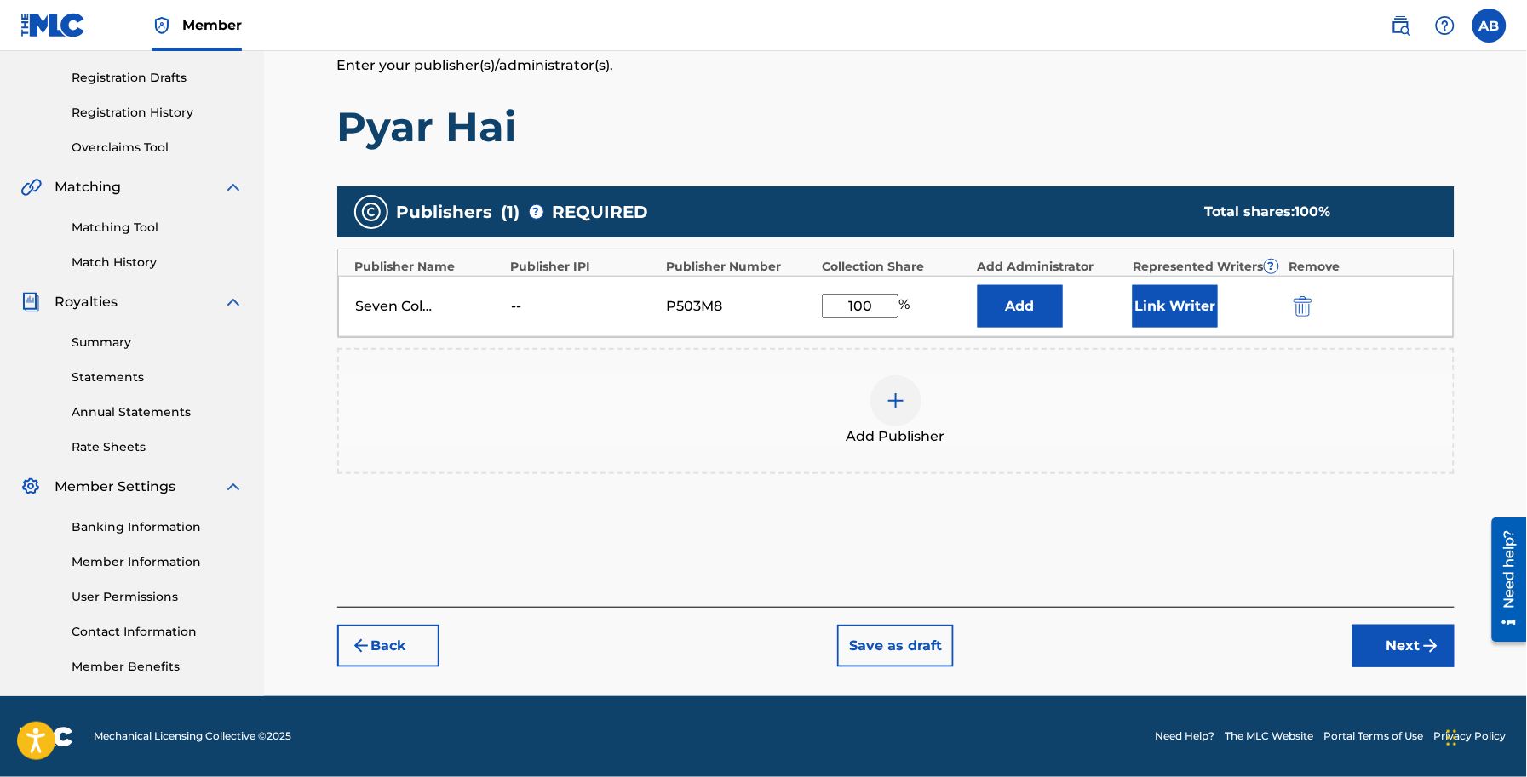
type input "100"
click at [1074, 439] on div "Add Publisher" at bounding box center [896, 411] width 1114 height 72
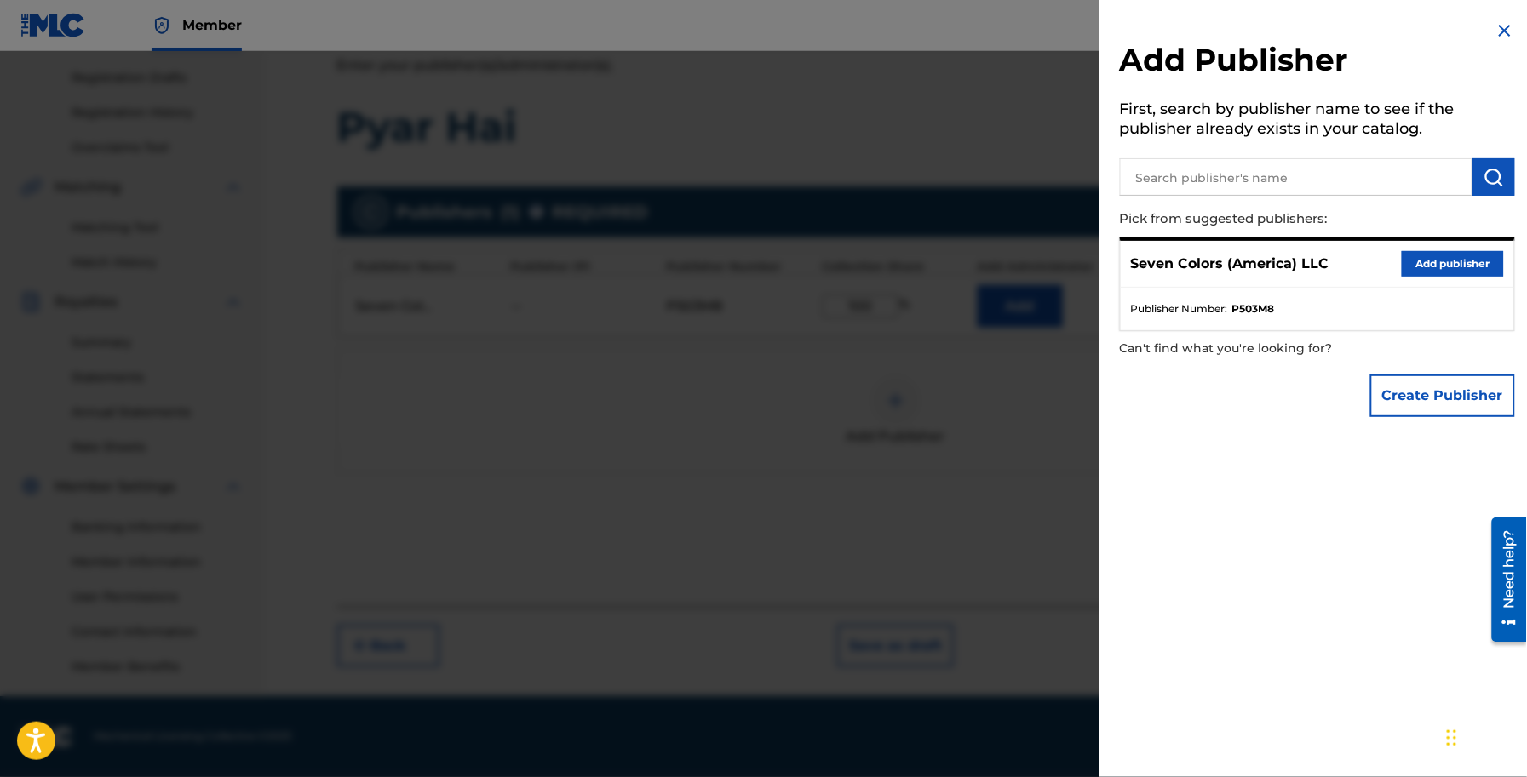
click at [1019, 404] on div at bounding box center [763, 439] width 1527 height 777
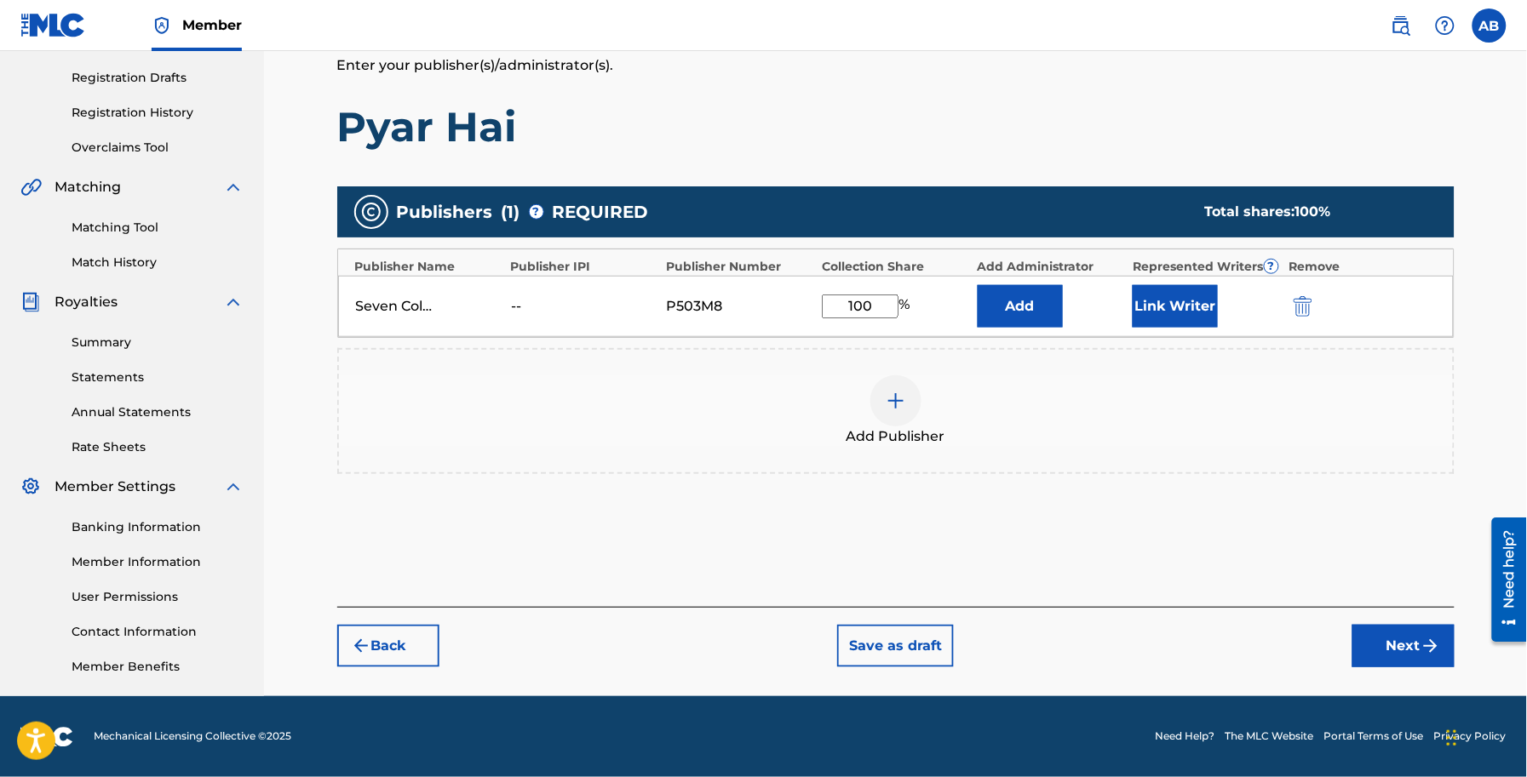
drag, startPoint x: 1407, startPoint y: 636, endPoint x: 1396, endPoint y: 628, distance: 14.0
click at [1409, 636] on button "Next" at bounding box center [1403, 646] width 102 height 43
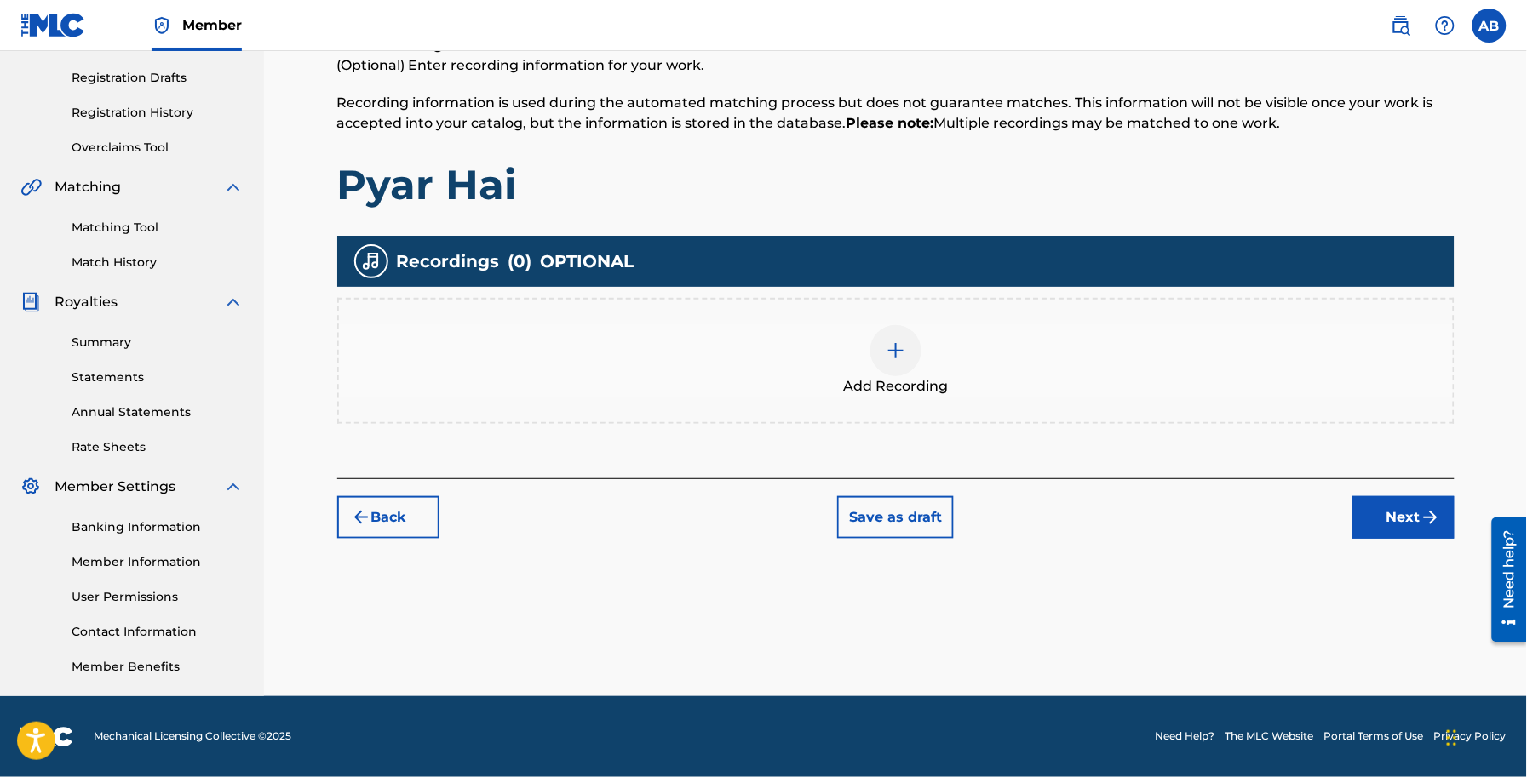
click at [1411, 500] on button "Next" at bounding box center [1403, 517] width 102 height 43
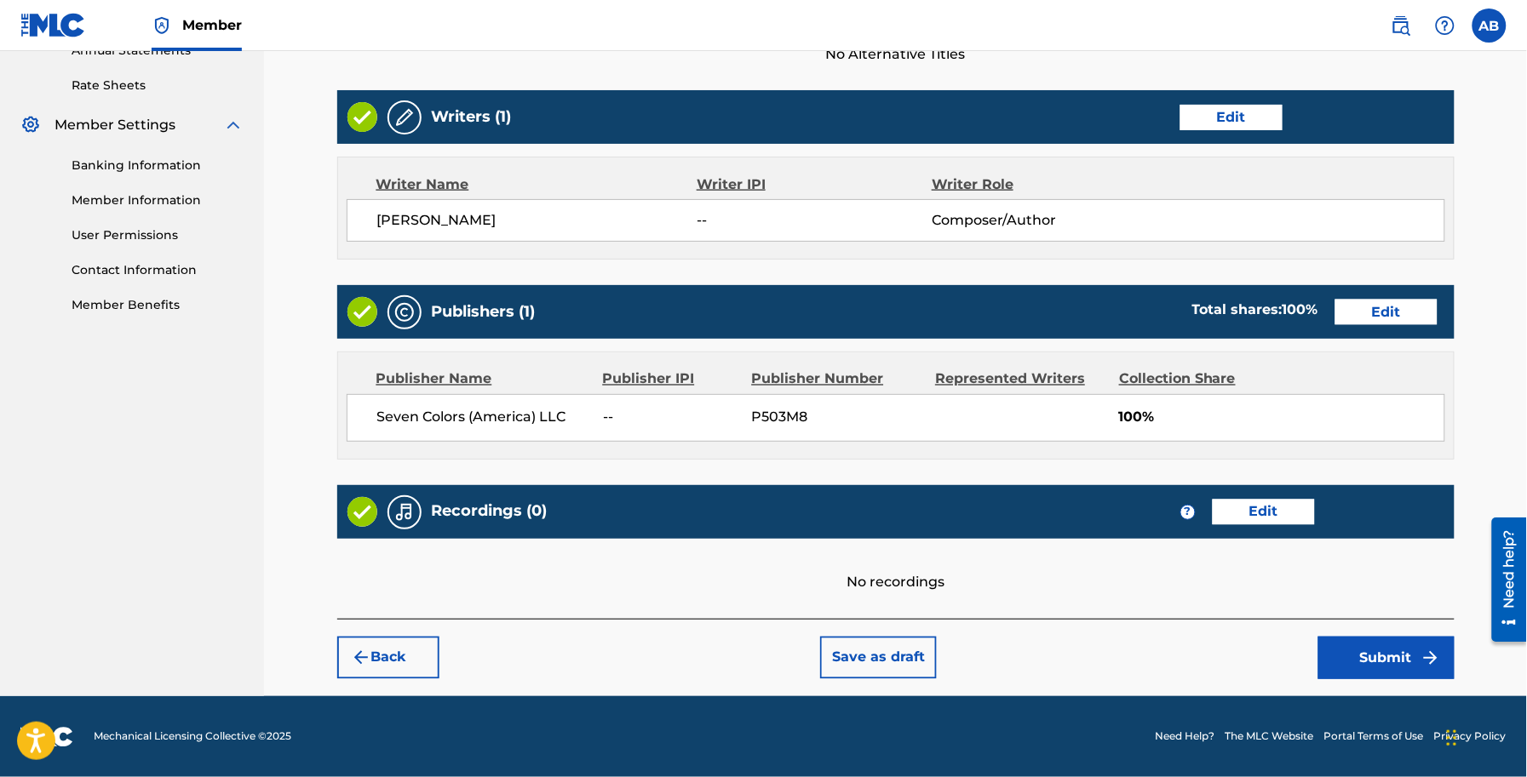
scroll to position [640, 0]
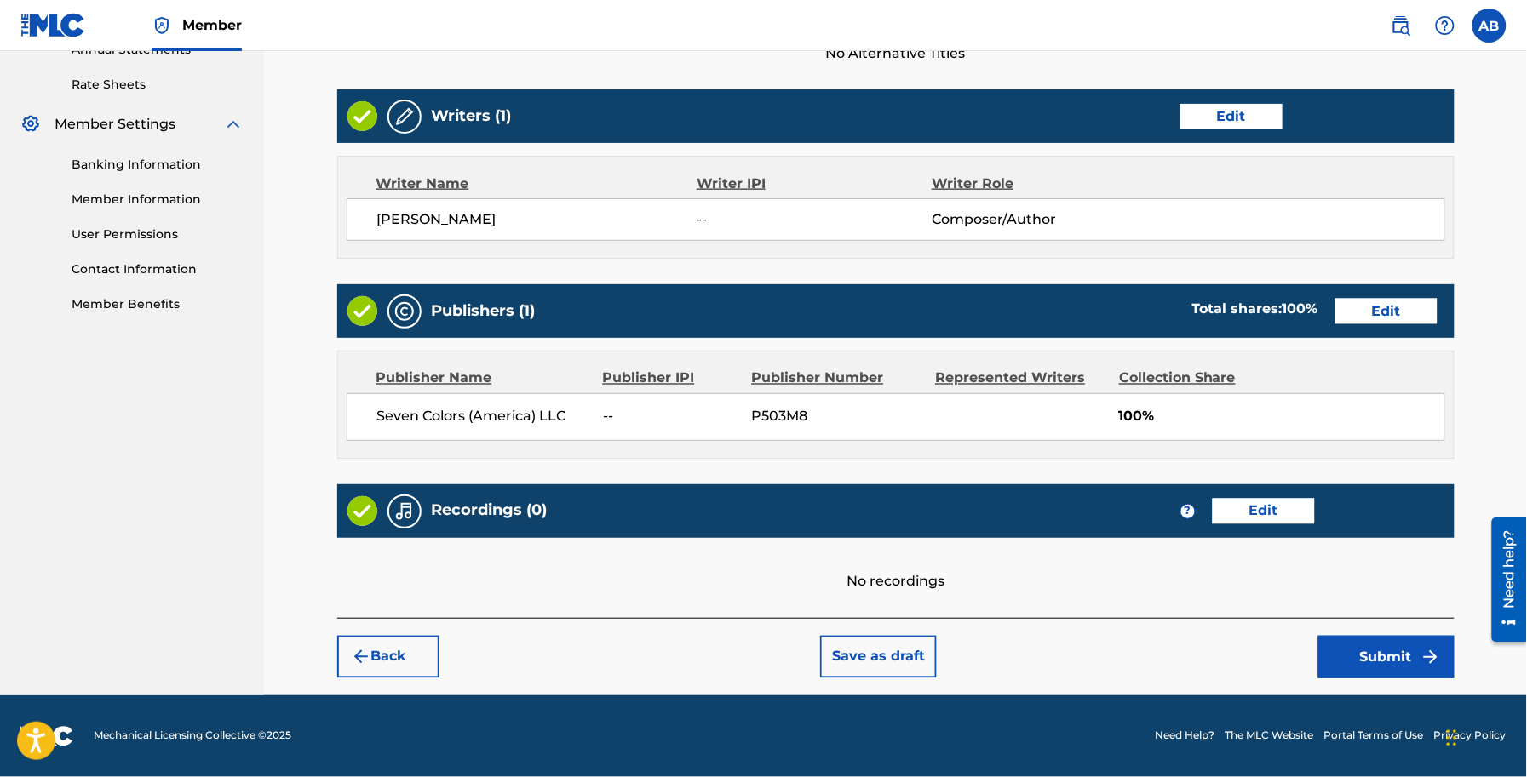
click at [1398, 648] on button "Submit" at bounding box center [1386, 657] width 136 height 43
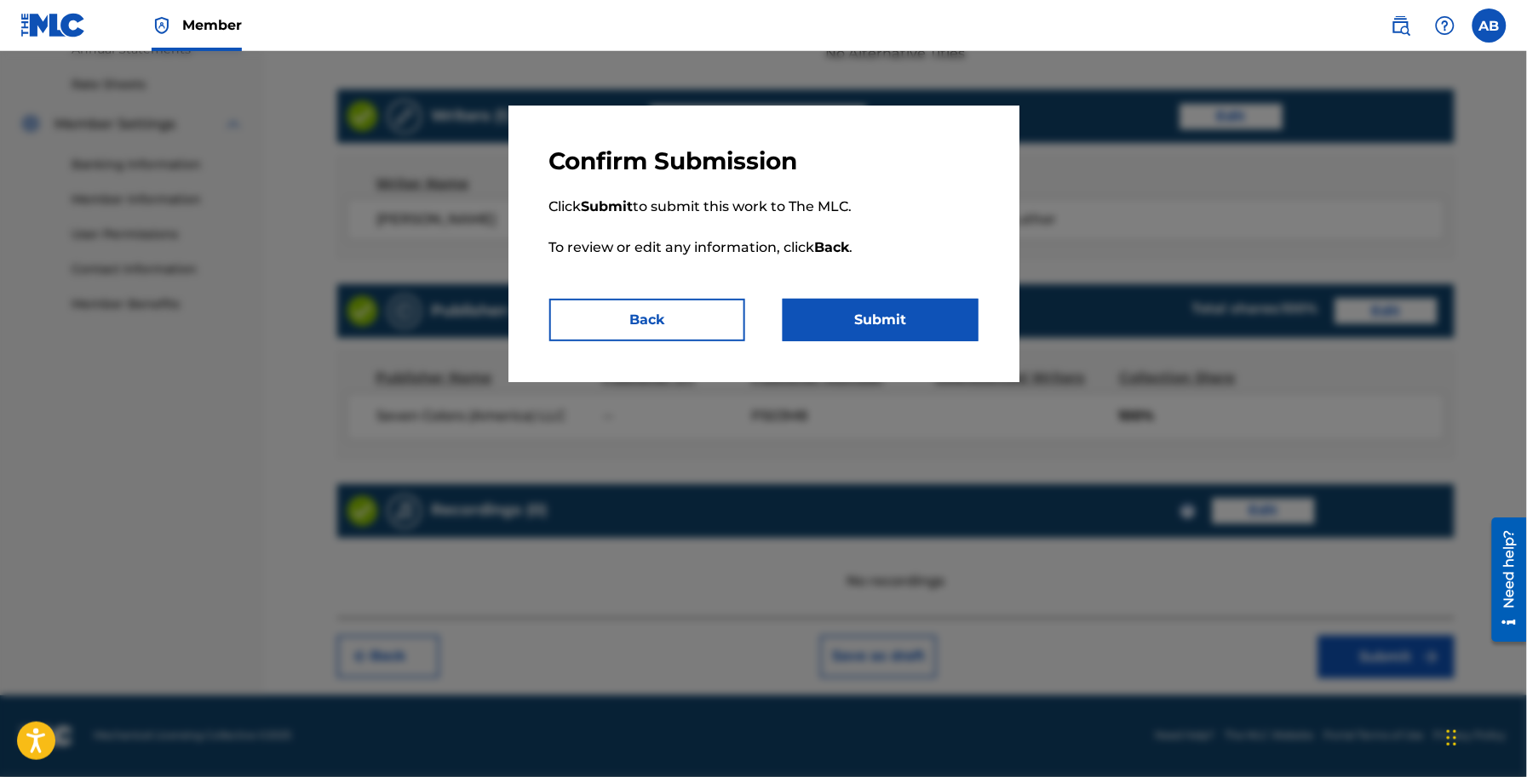
click at [882, 316] on button "Submit" at bounding box center [880, 320] width 196 height 43
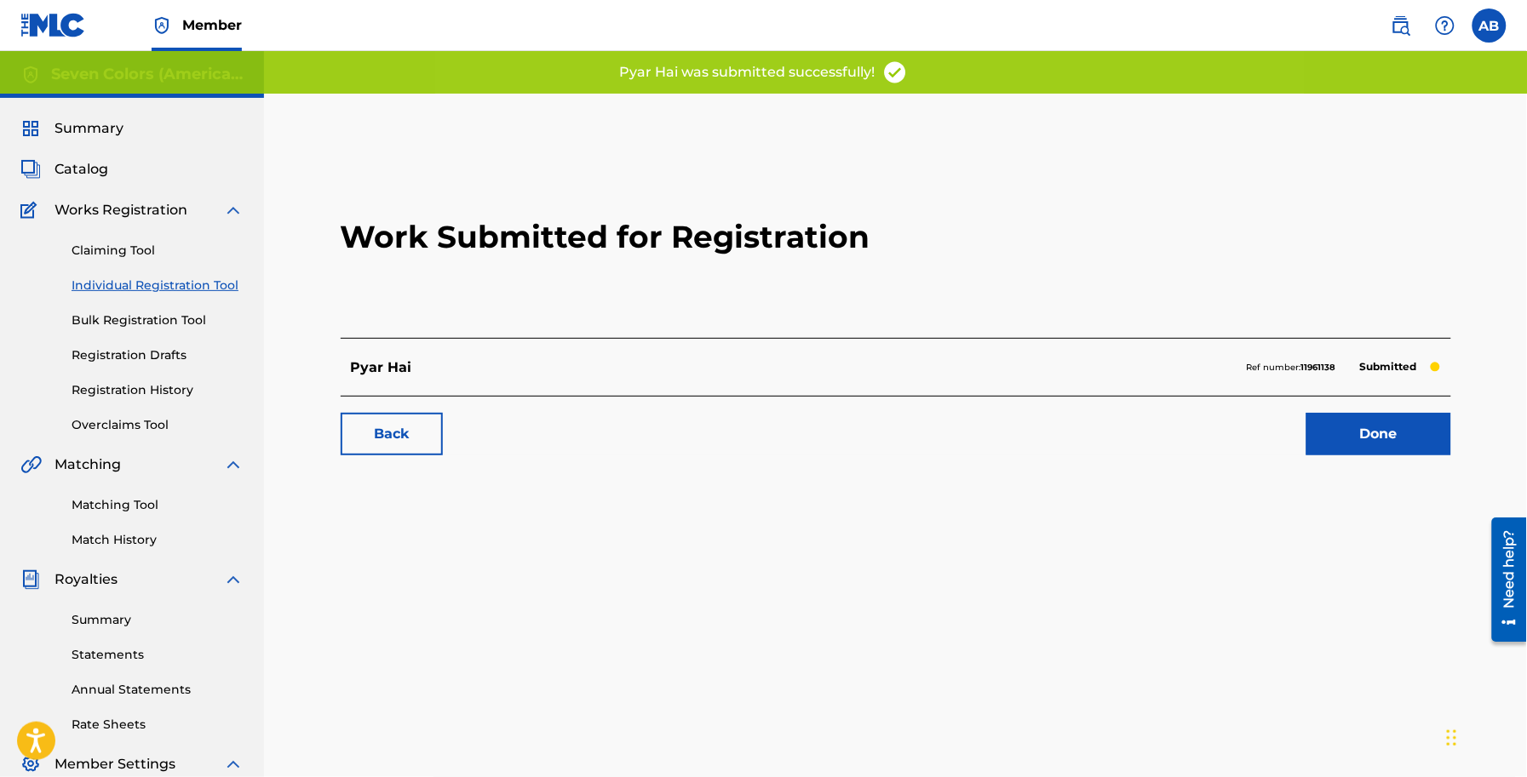
click at [1402, 427] on link "Done" at bounding box center [1378, 434] width 145 height 43
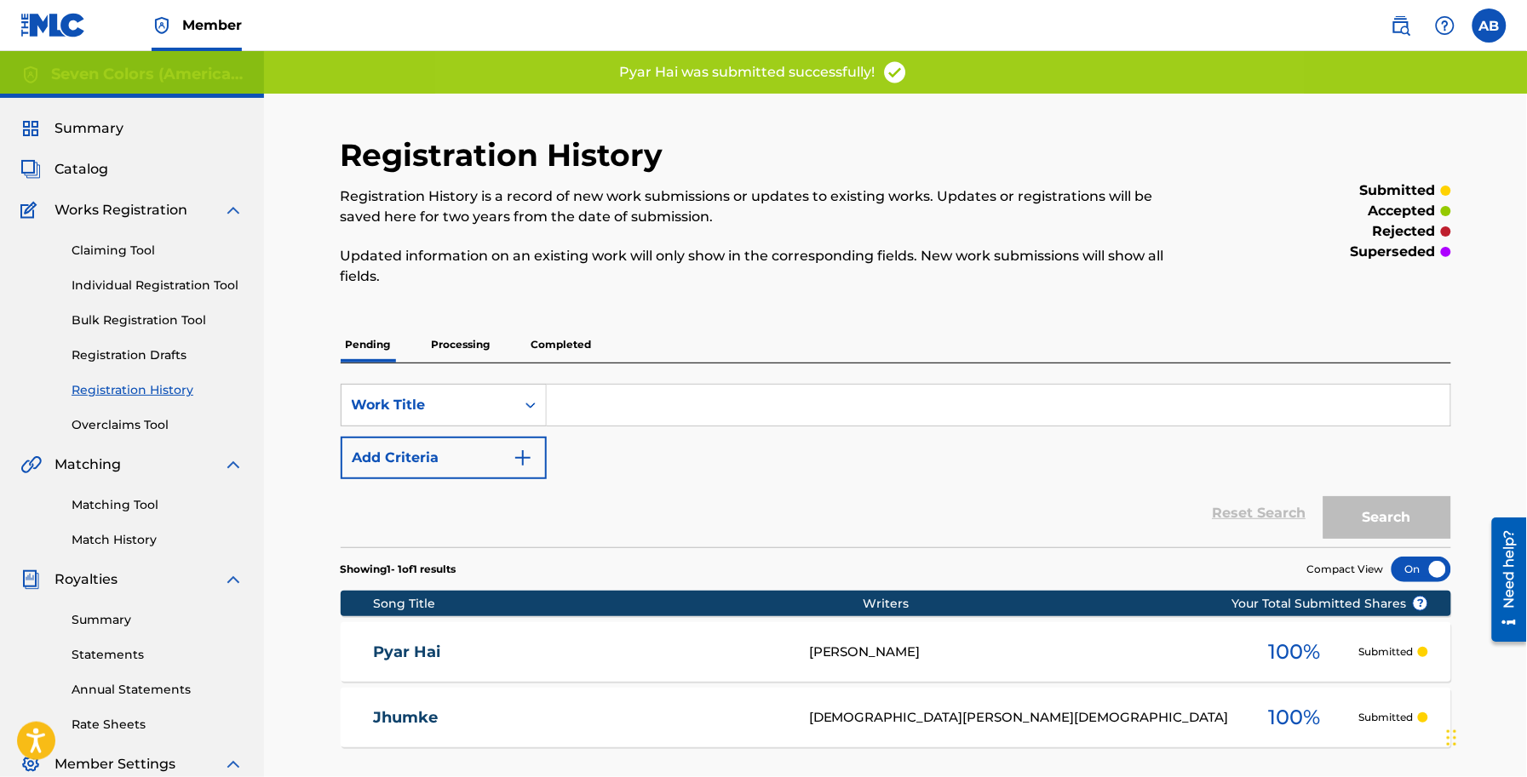
click at [109, 202] on span "Works Registration" at bounding box center [120, 210] width 133 height 20
click at [89, 173] on span "Catalog" at bounding box center [81, 169] width 54 height 20
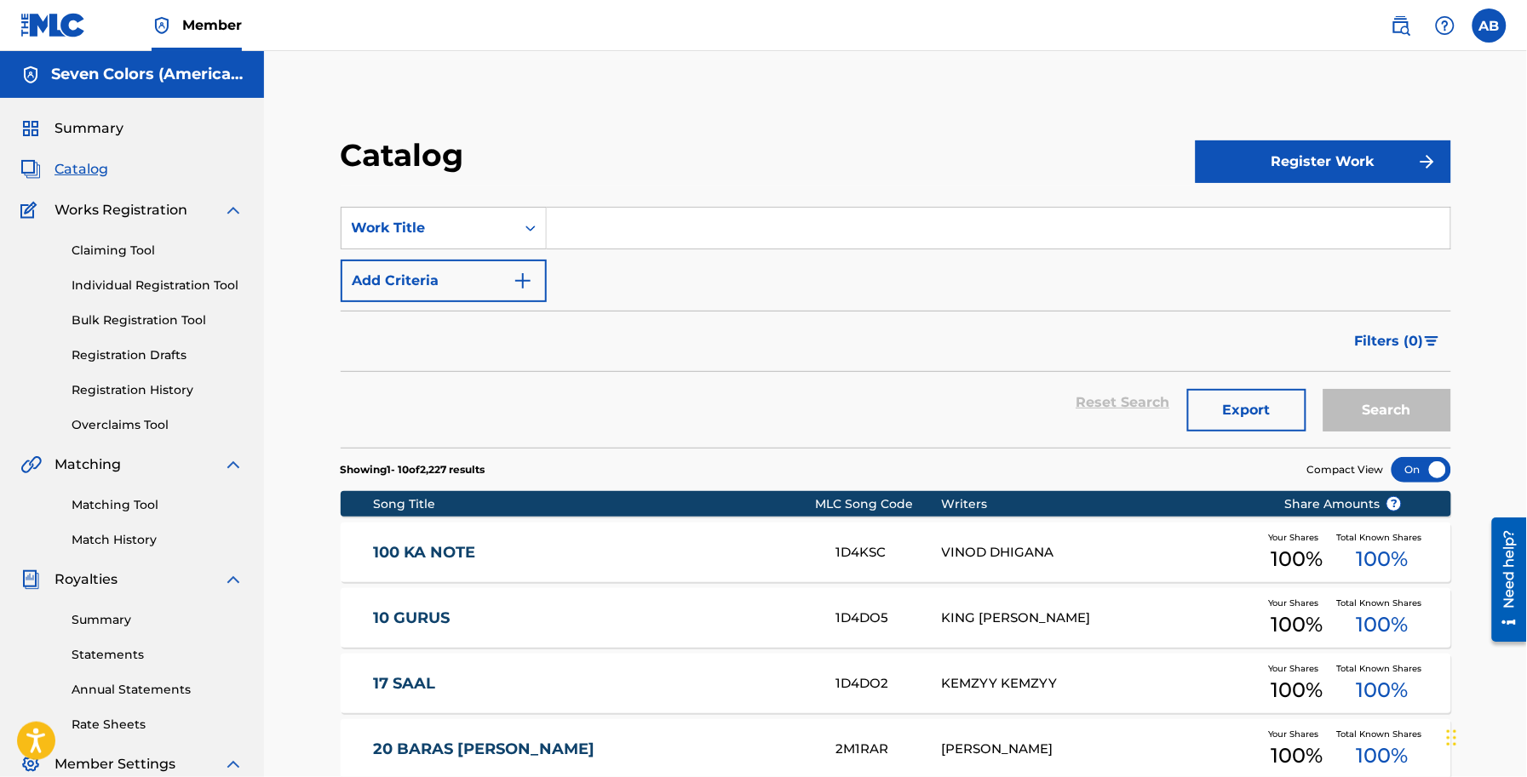
click at [1266, 141] on button "Register Work" at bounding box center [1322, 161] width 255 height 43
click at [1254, 223] on link "Individual" at bounding box center [1322, 217] width 255 height 41
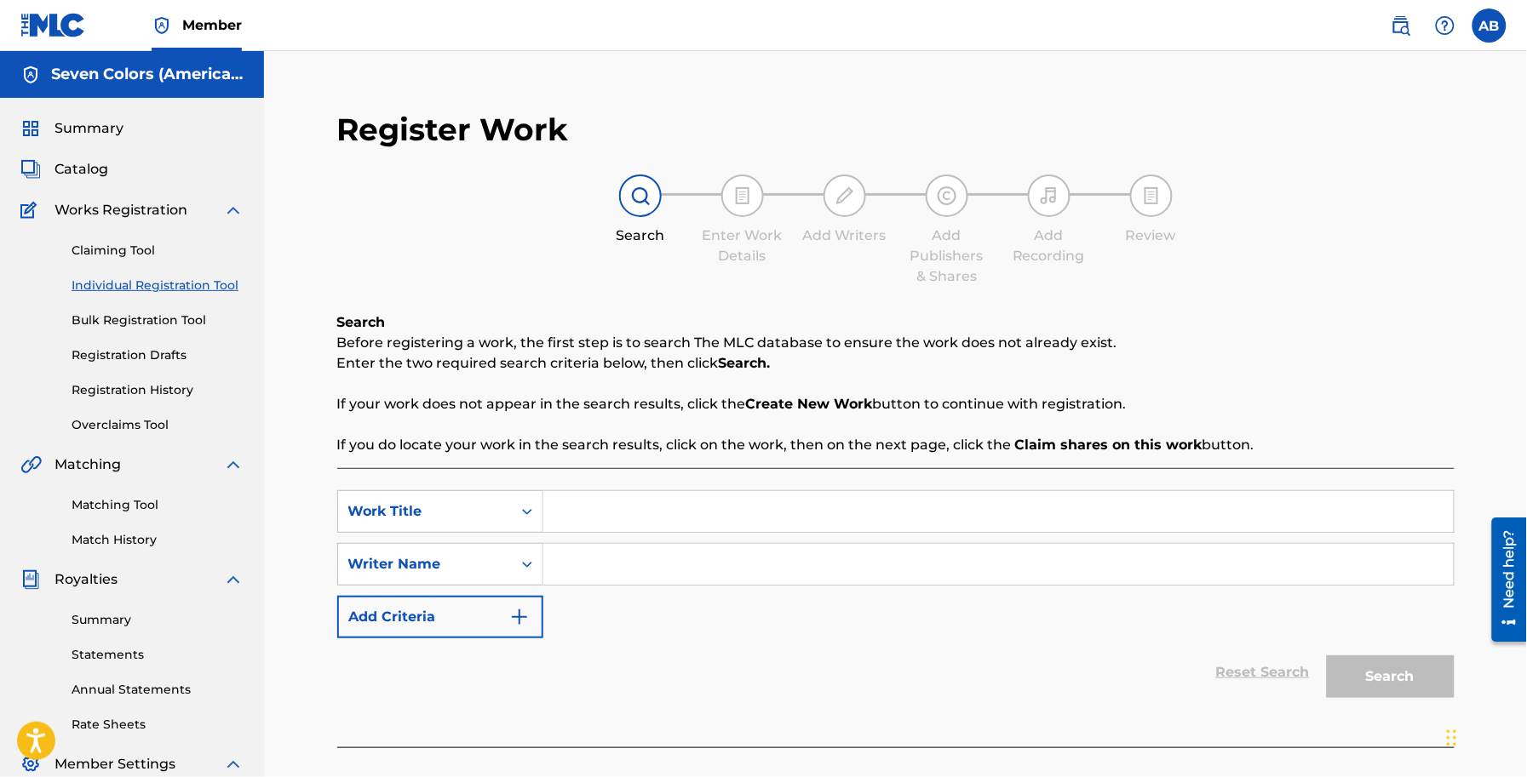
click at [702, 496] on input "Search Form" at bounding box center [998, 511] width 910 height 41
type input "ddddddddd"
click at [653, 564] on input "Search Form" at bounding box center [998, 564] width 910 height 41
type input "ddddddddddddd"
click at [1376, 674] on button "Search" at bounding box center [1391, 677] width 128 height 43
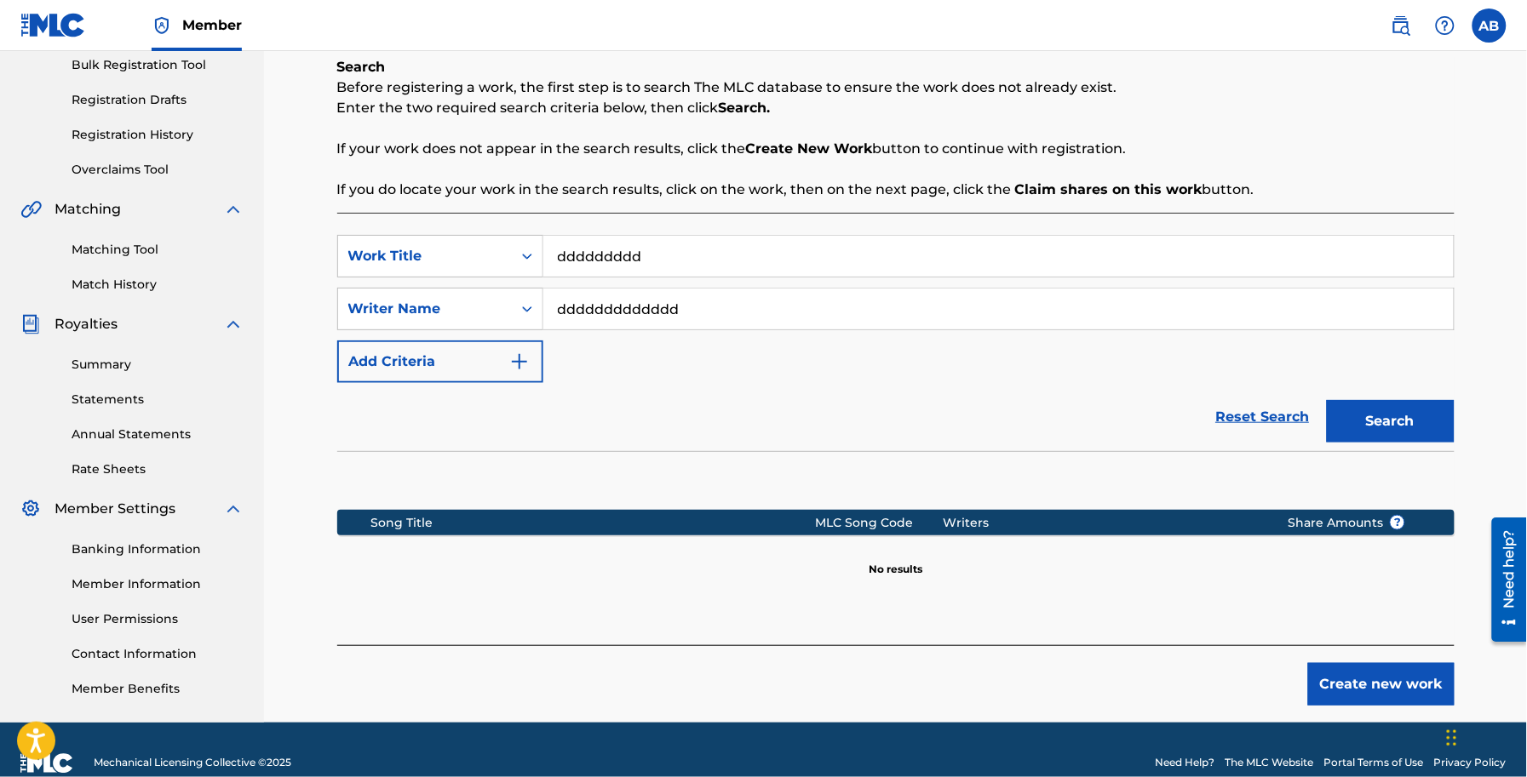
scroll to position [282, 0]
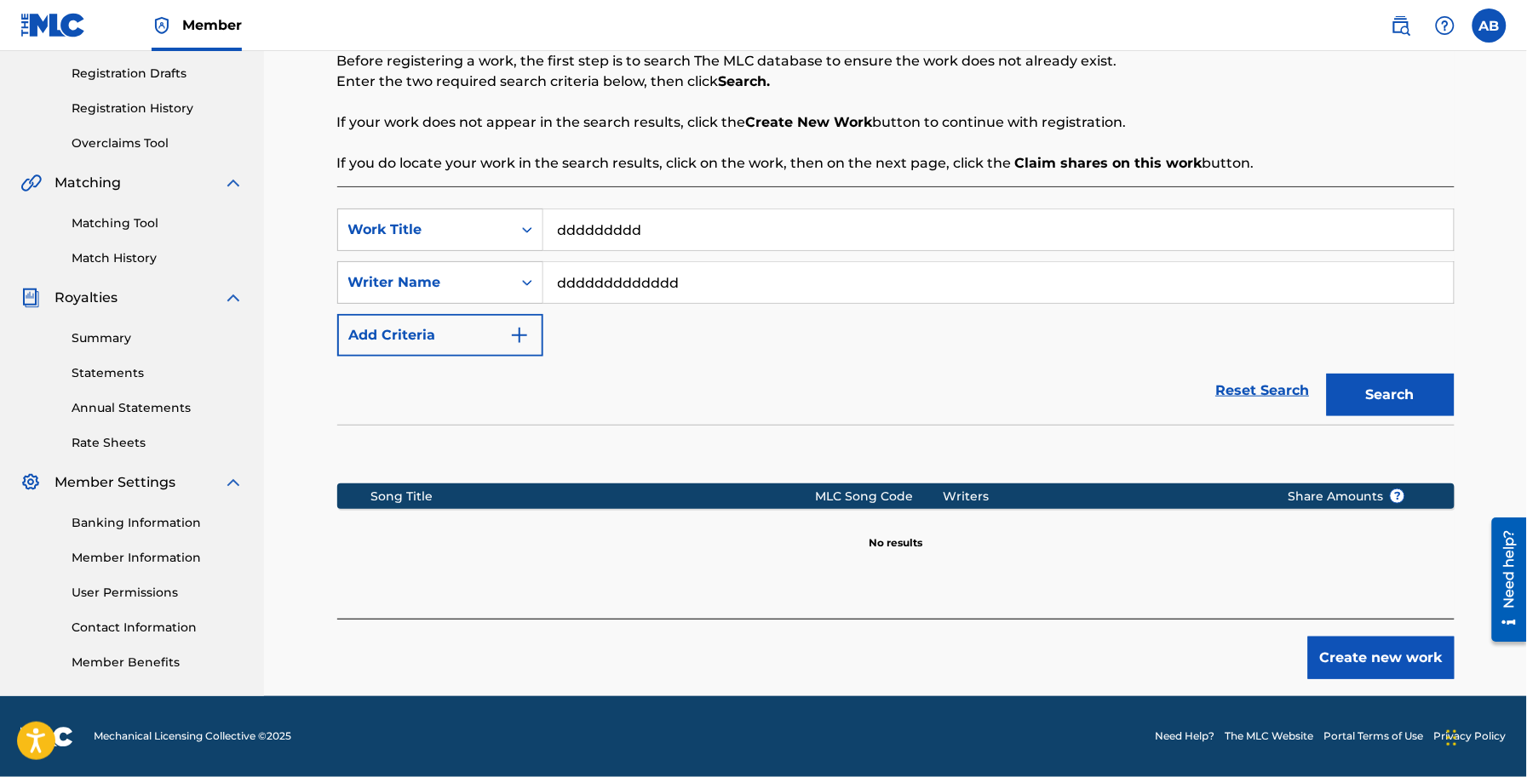
click at [1361, 664] on button "Create new work" at bounding box center [1381, 658] width 146 height 43
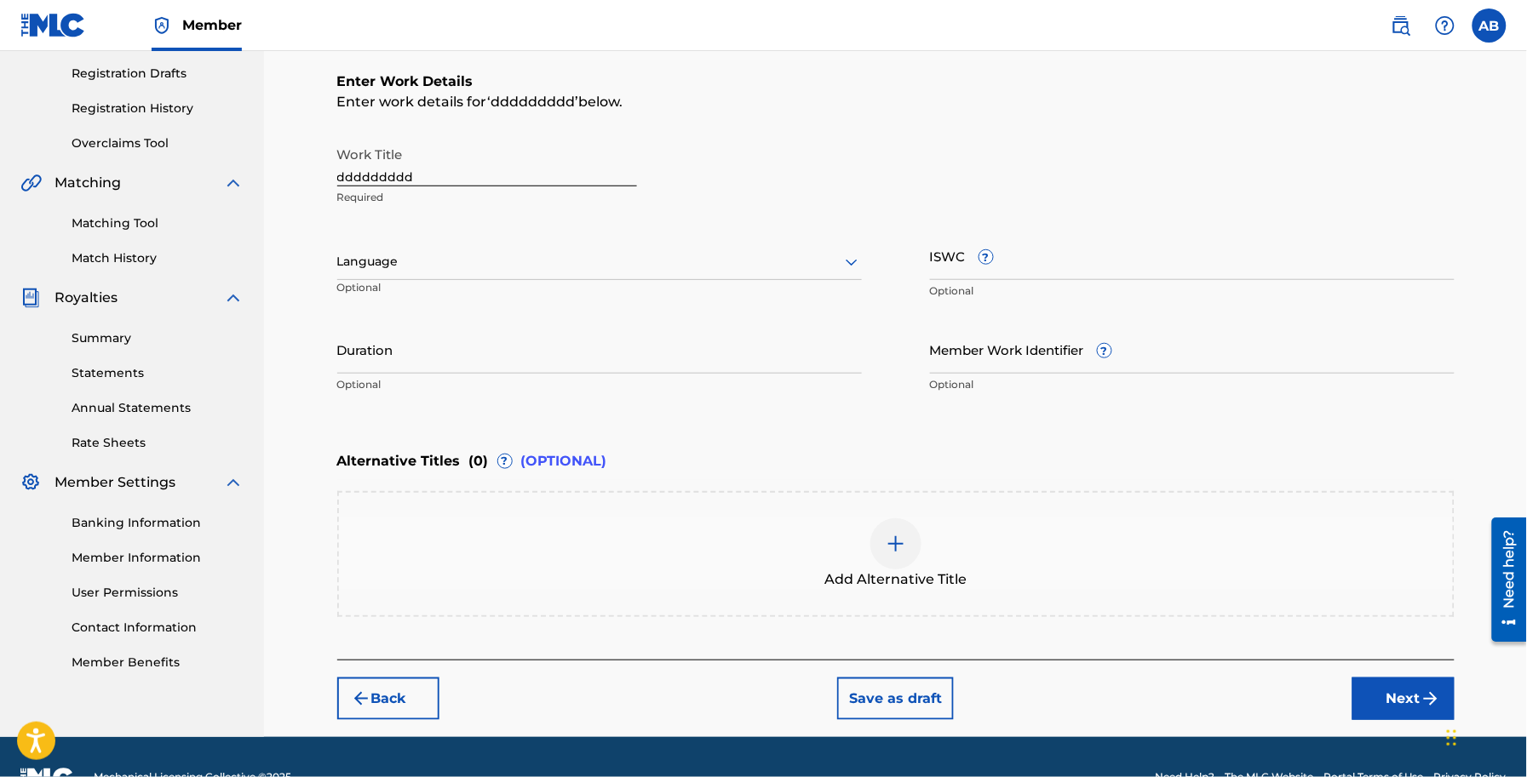
click at [398, 176] on input "ddddddddd" at bounding box center [487, 162] width 300 height 49
paste input "Ishq Ke Badle"
type input "Ishq Ke Badle"
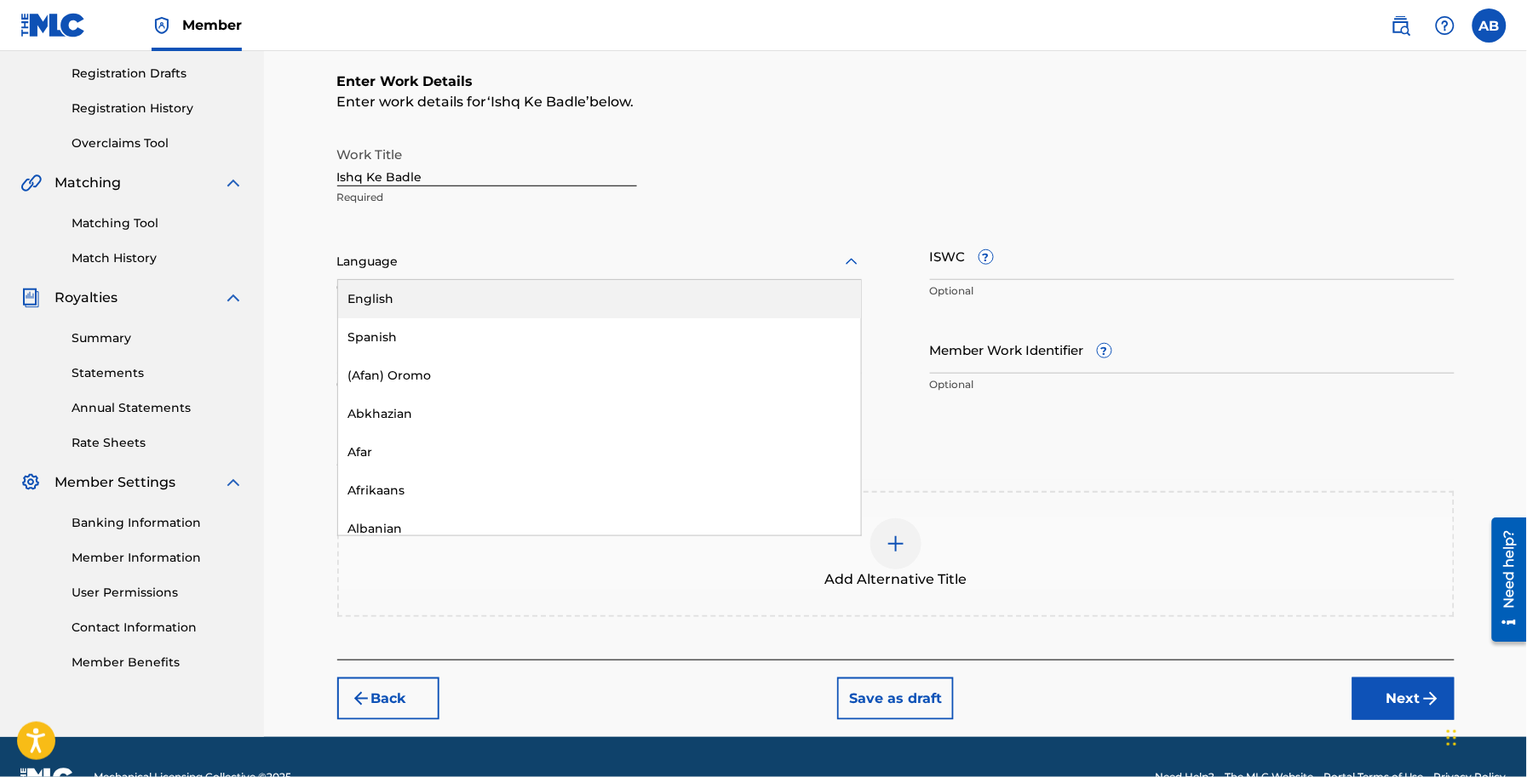
click at [572, 258] on div at bounding box center [599, 261] width 524 height 21
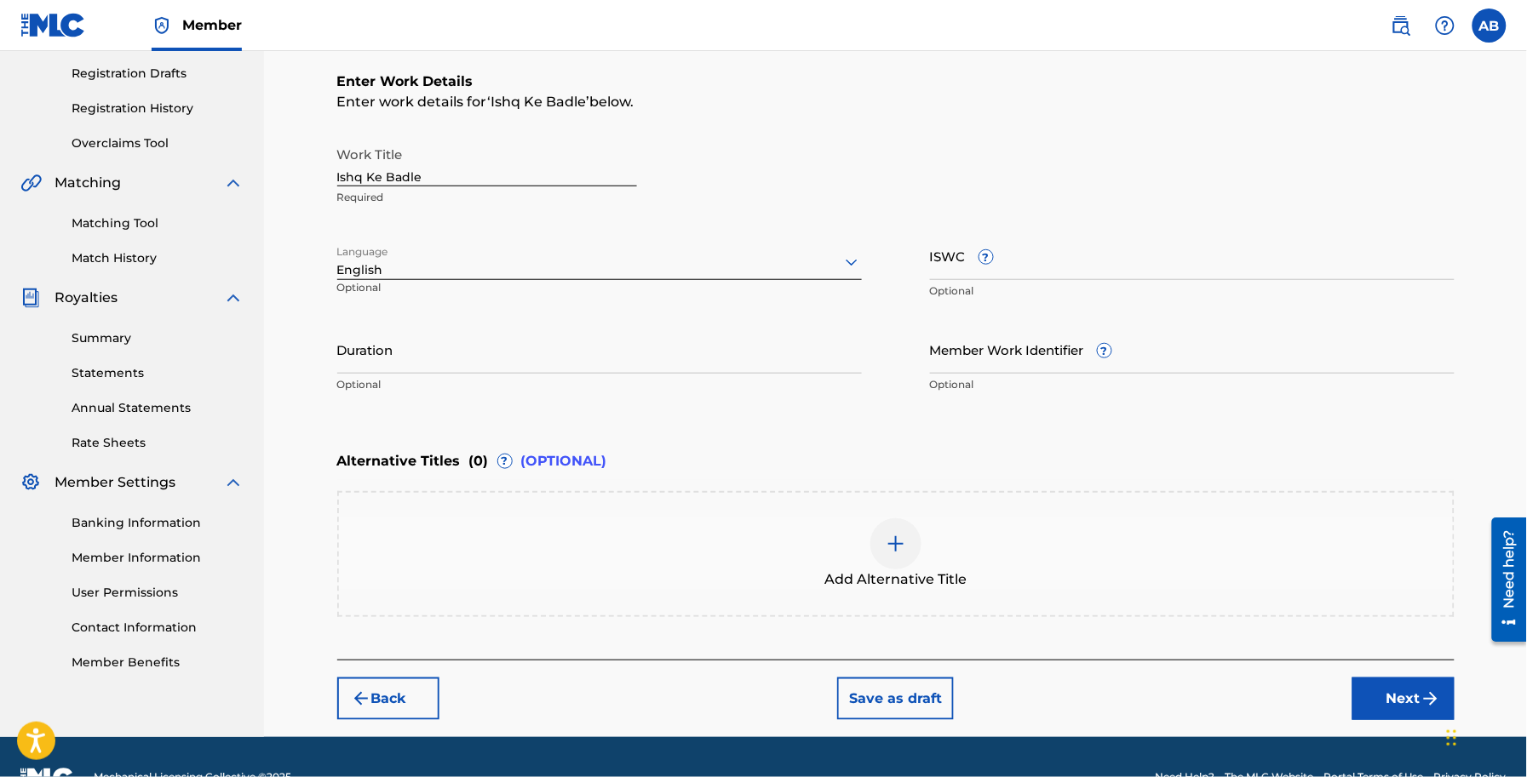
click at [572, 258] on div at bounding box center [599, 261] width 524 height 21
paste input "Hindi"
type input "Hindi"
paste input "03:16"
type input "03:16"
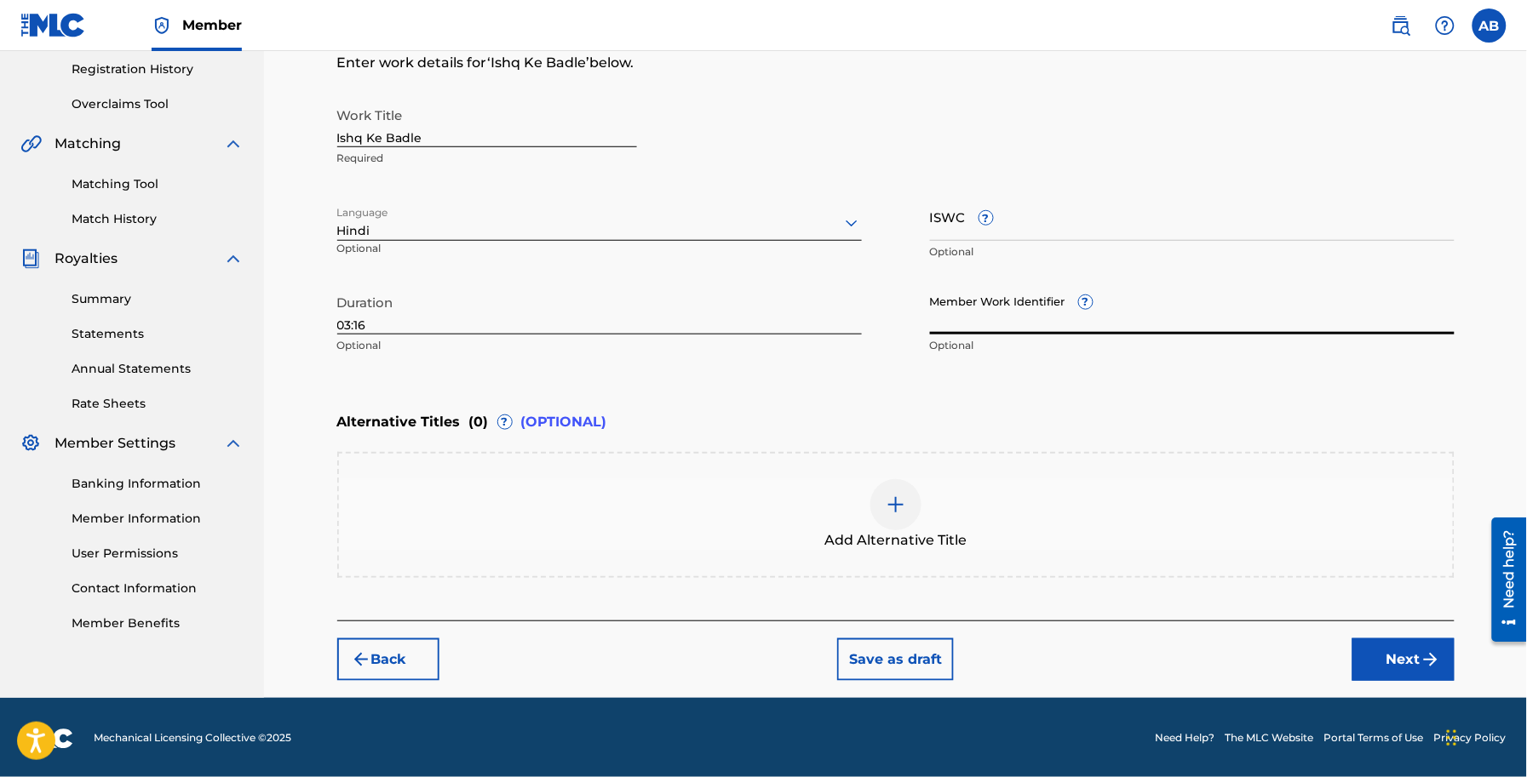
drag, startPoint x: 1399, startPoint y: 664, endPoint x: 1376, endPoint y: 649, distance: 27.6
click at [1401, 664] on button "Next" at bounding box center [1403, 660] width 102 height 43
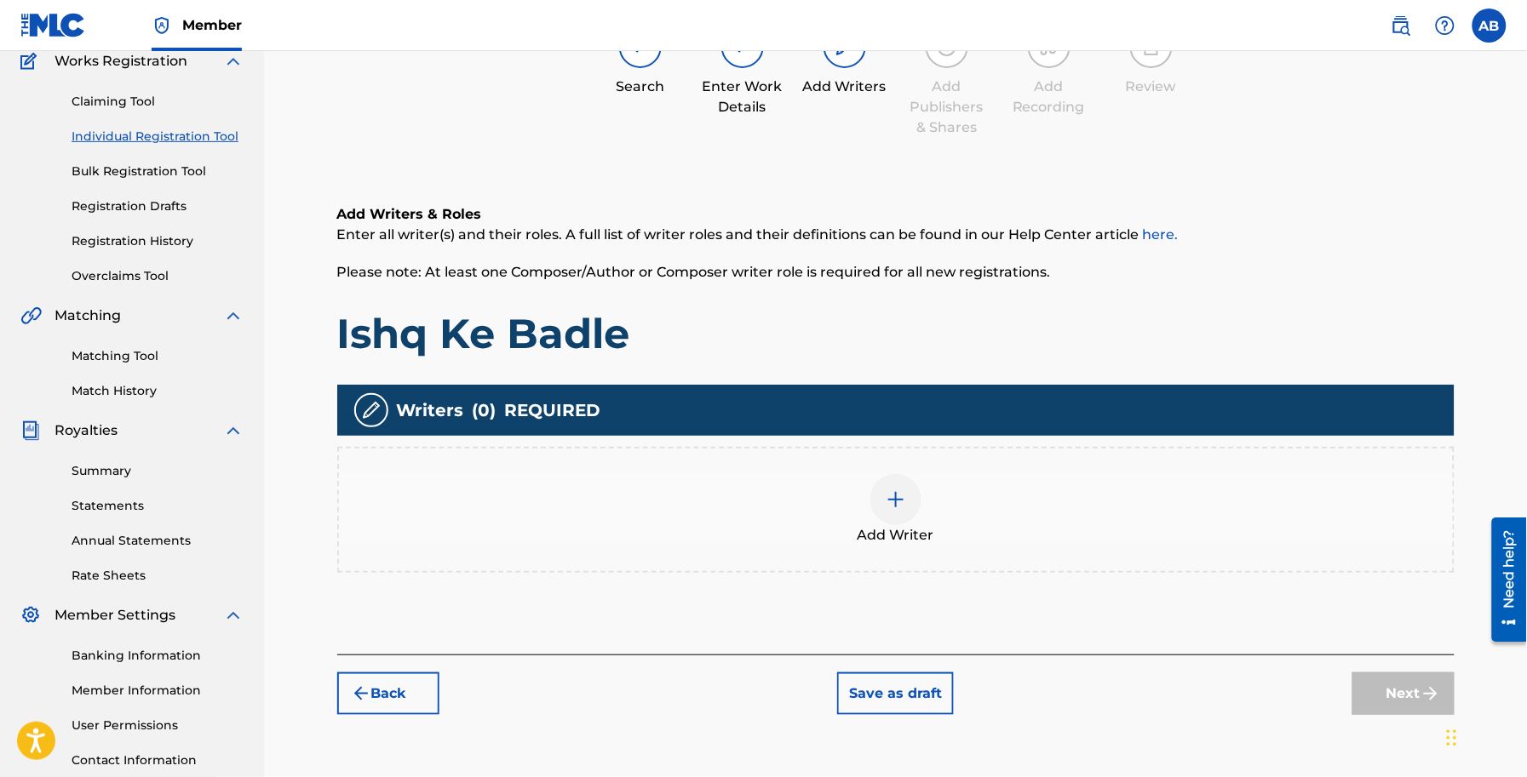
scroll to position [278, 0]
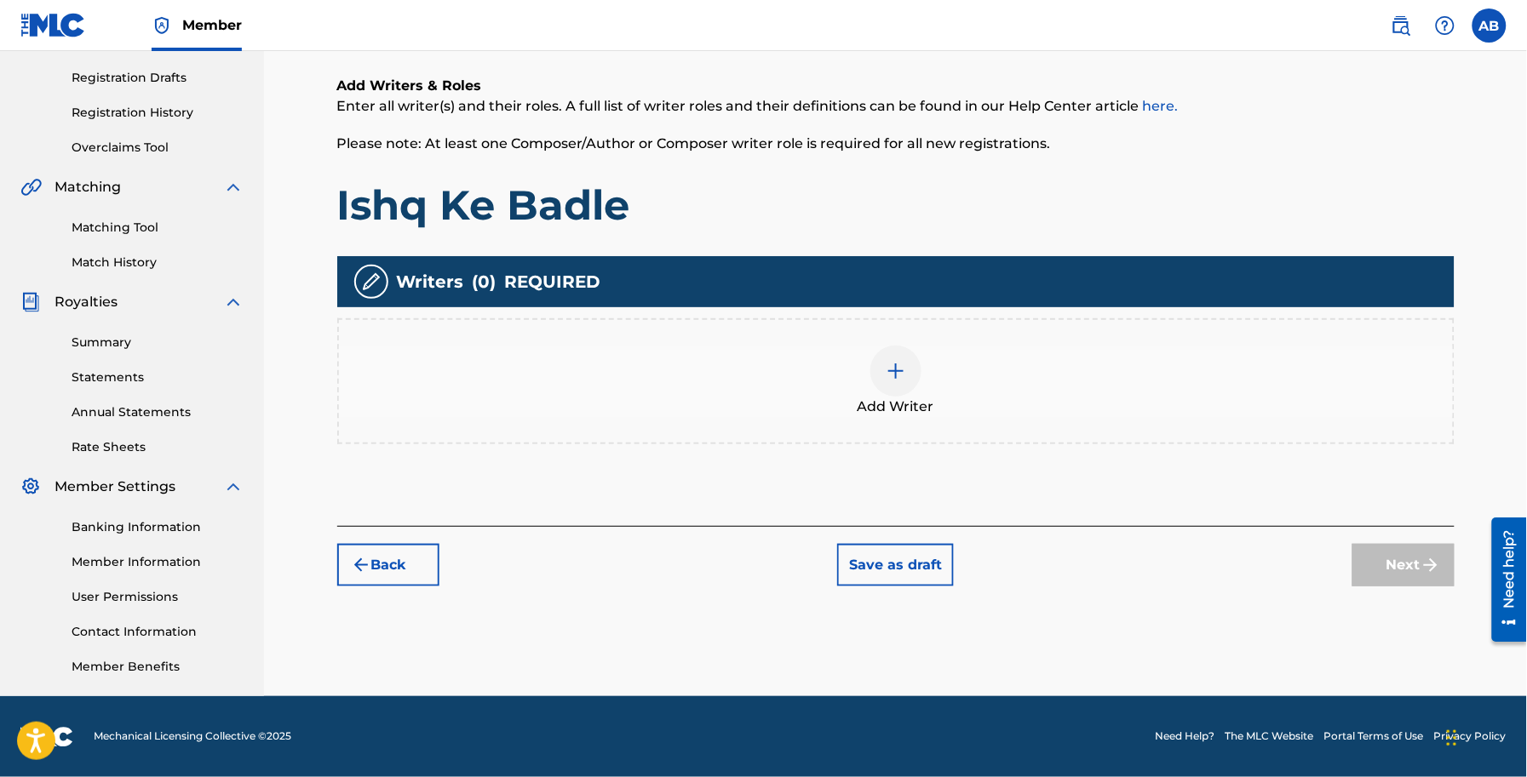
click at [869, 360] on div "Add Writer" at bounding box center [896, 382] width 1114 height 72
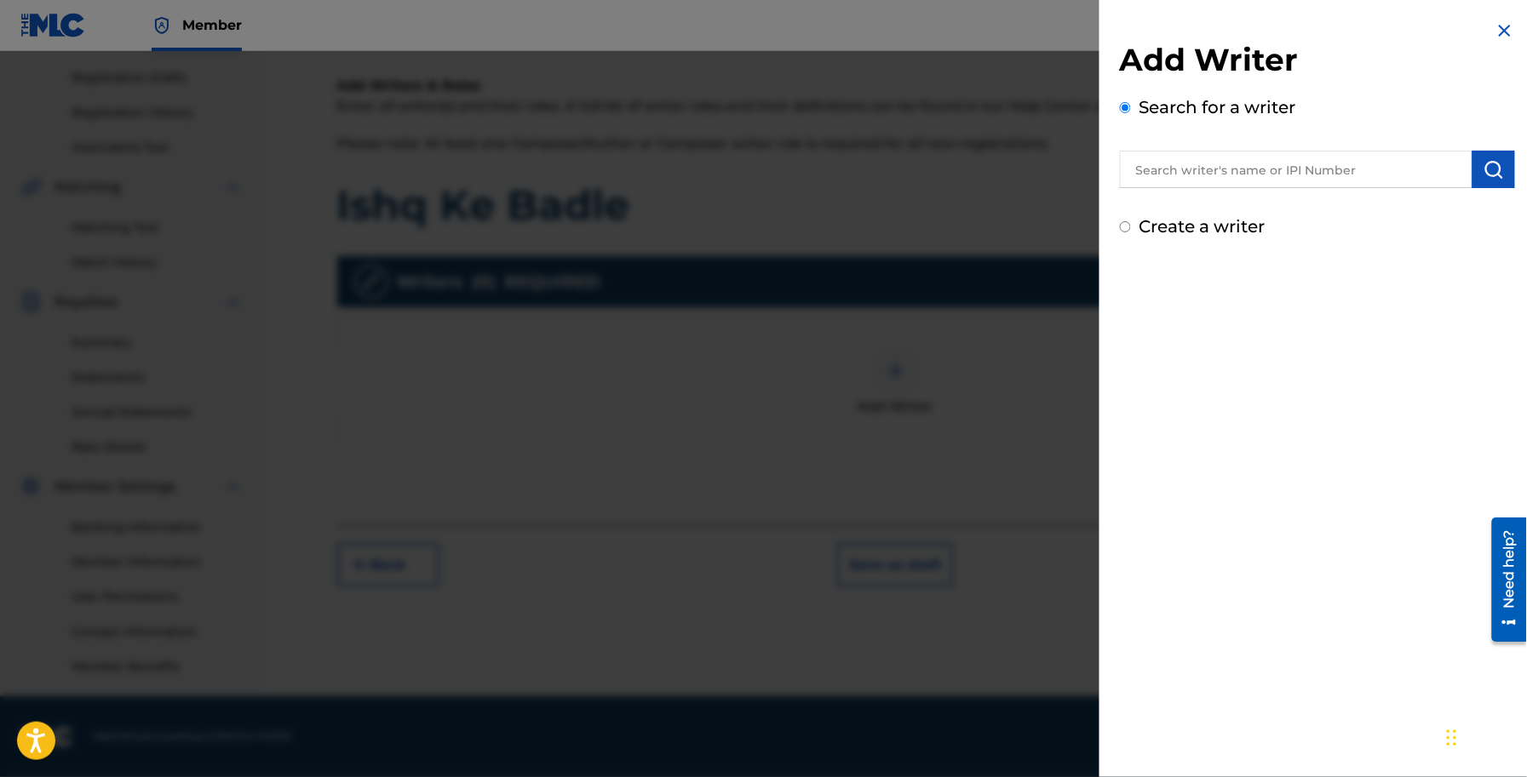
click at [1184, 223] on label "Create a writer" at bounding box center [1202, 226] width 126 height 20
radio input "true"
click at [1131, 223] on input "Create a writer" at bounding box center [1125, 226] width 11 height 11
radio input "false"
radio input "true"
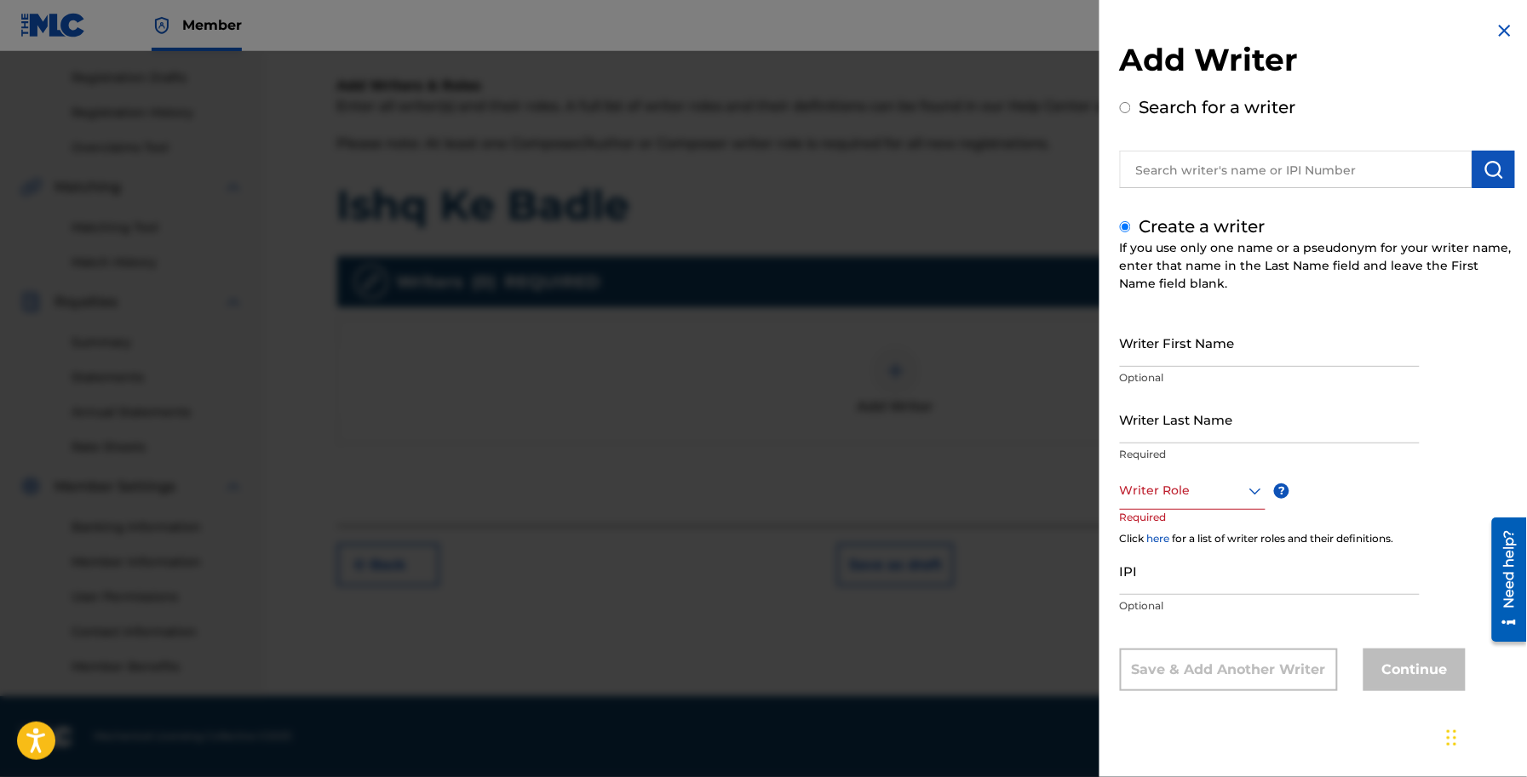
click at [1235, 169] on input "text" at bounding box center [1296, 169] width 352 height 37
radio input "true"
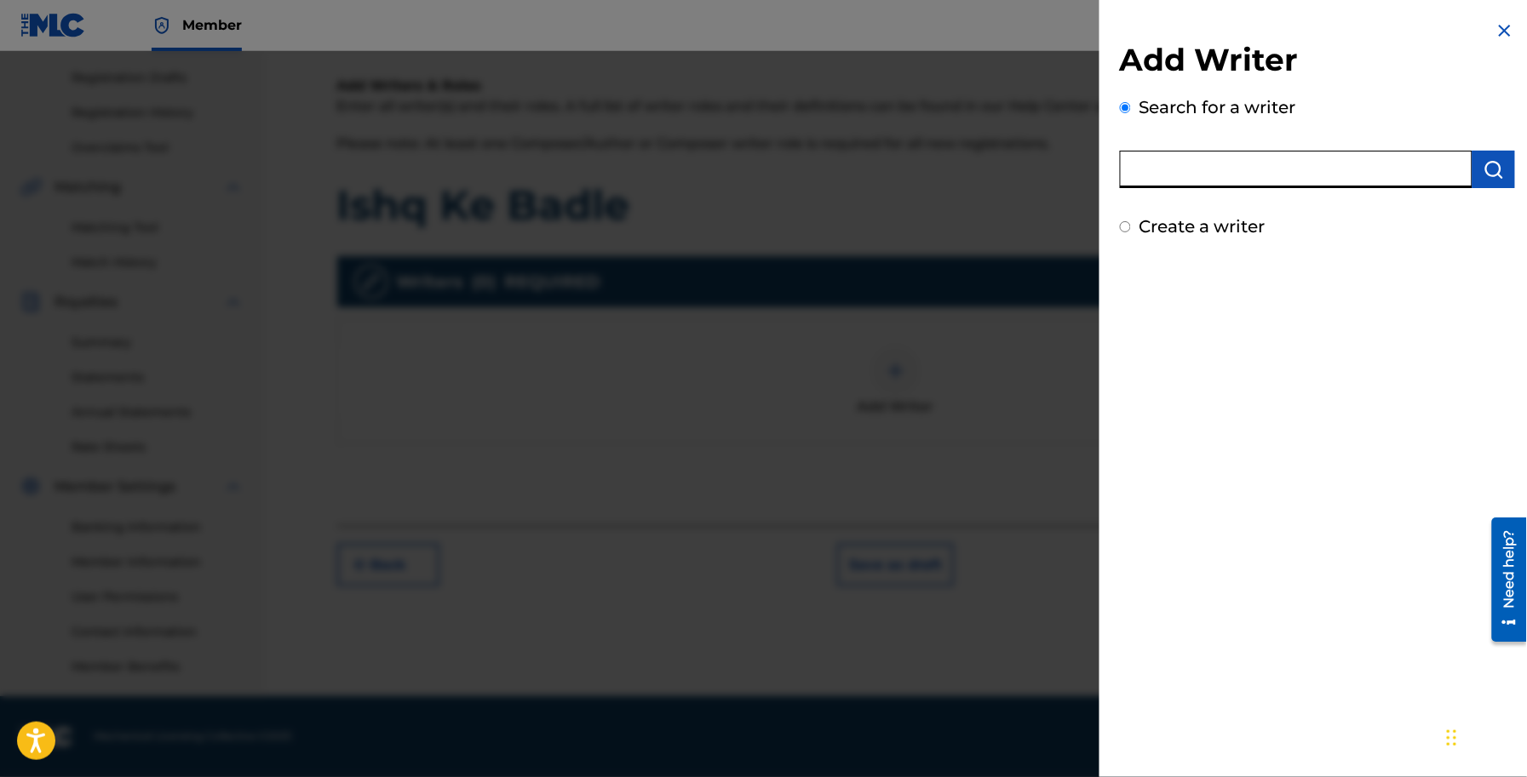
paste input "[PERSON_NAME]"
type input "[PERSON_NAME]"
click at [1484, 166] on img "submit" at bounding box center [1493, 169] width 20 height 20
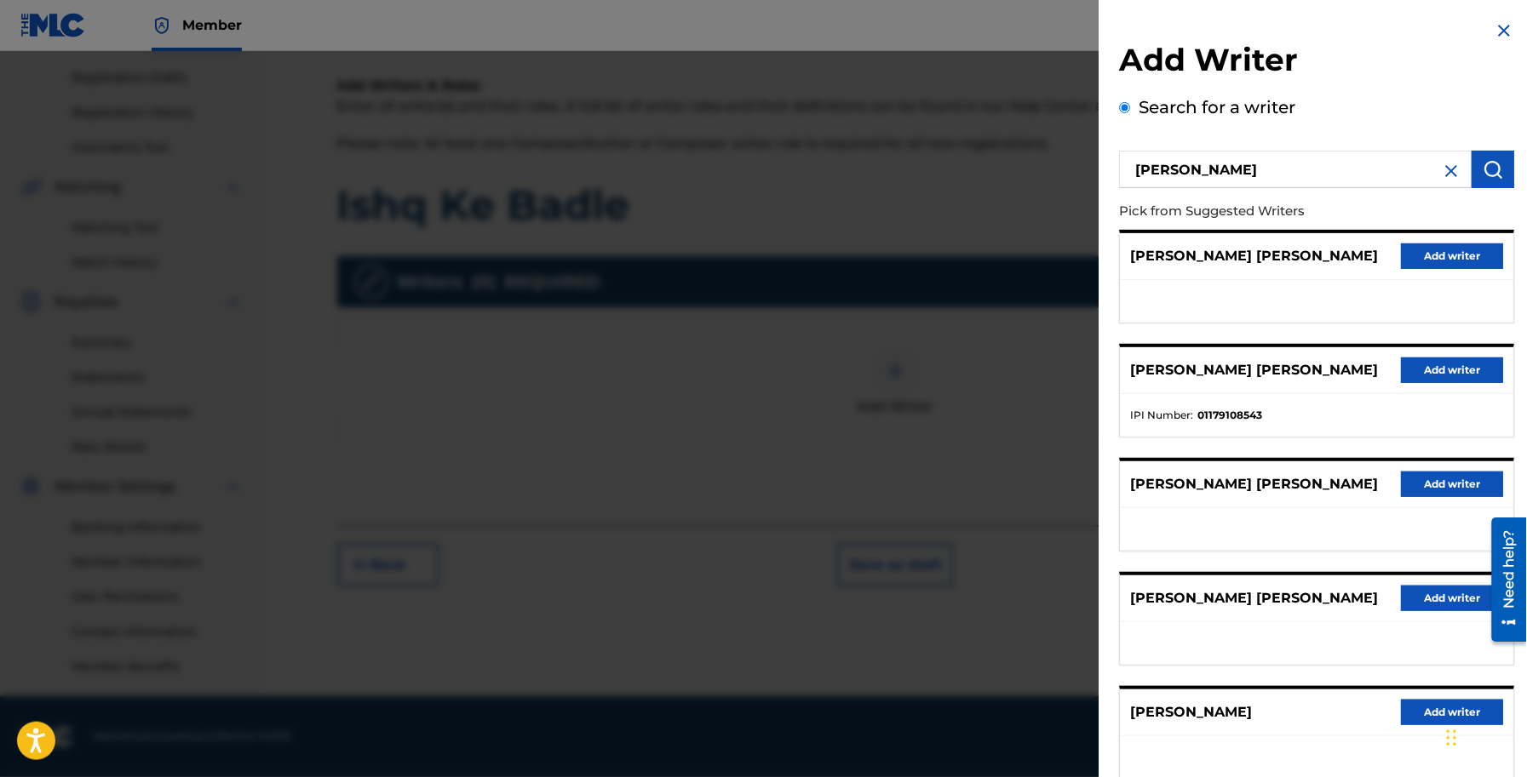
click at [1447, 258] on button "Add writer" at bounding box center [1452, 257] width 102 height 26
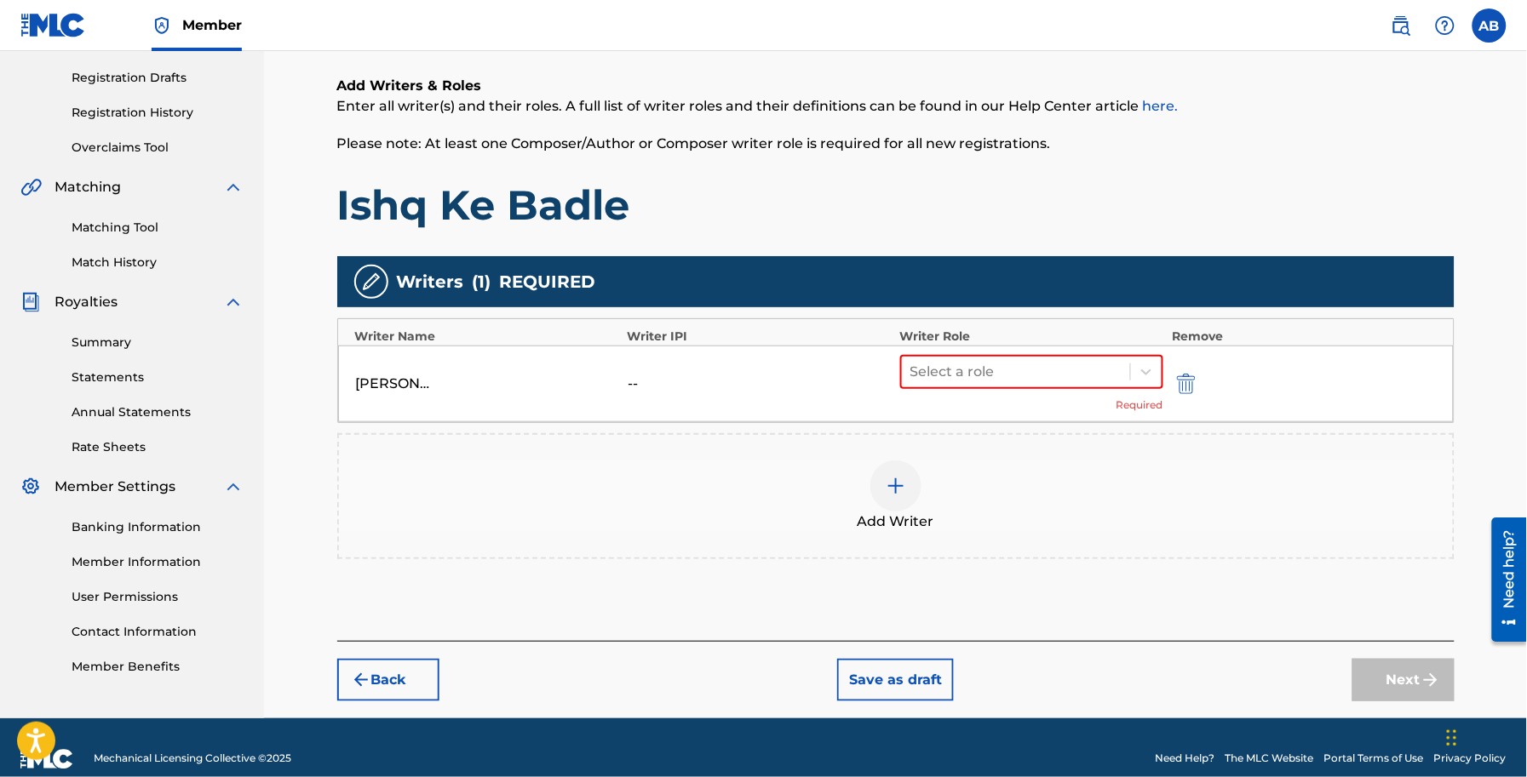
drag, startPoint x: 403, startPoint y: 383, endPoint x: 624, endPoint y: 387, distance: 221.4
click at [404, 381] on div "[PERSON_NAME] [PERSON_NAME]" at bounding box center [394, 384] width 77 height 20
click at [1189, 383] on img "submit" at bounding box center [1186, 384] width 19 height 20
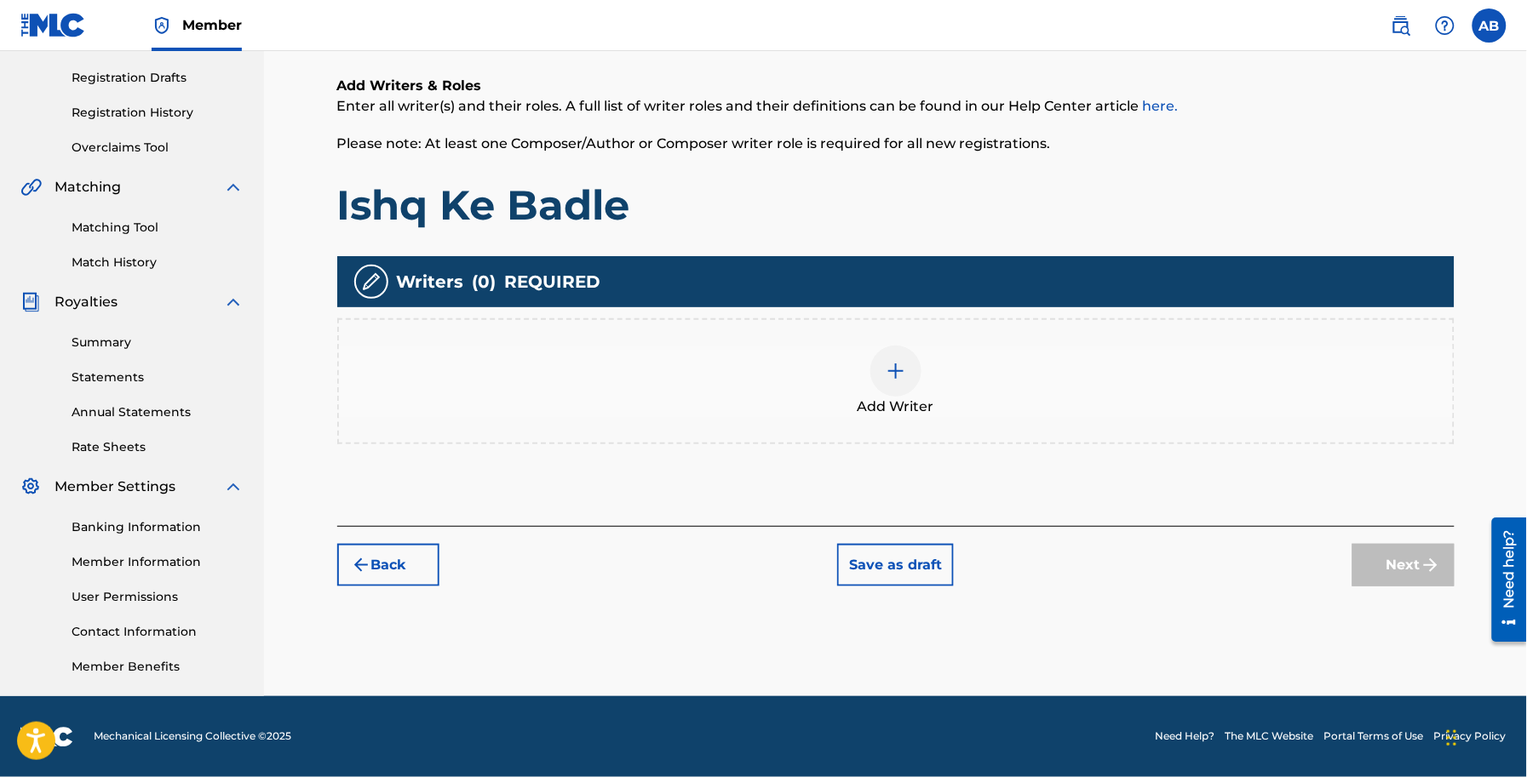
click at [913, 371] on div at bounding box center [895, 371] width 51 height 51
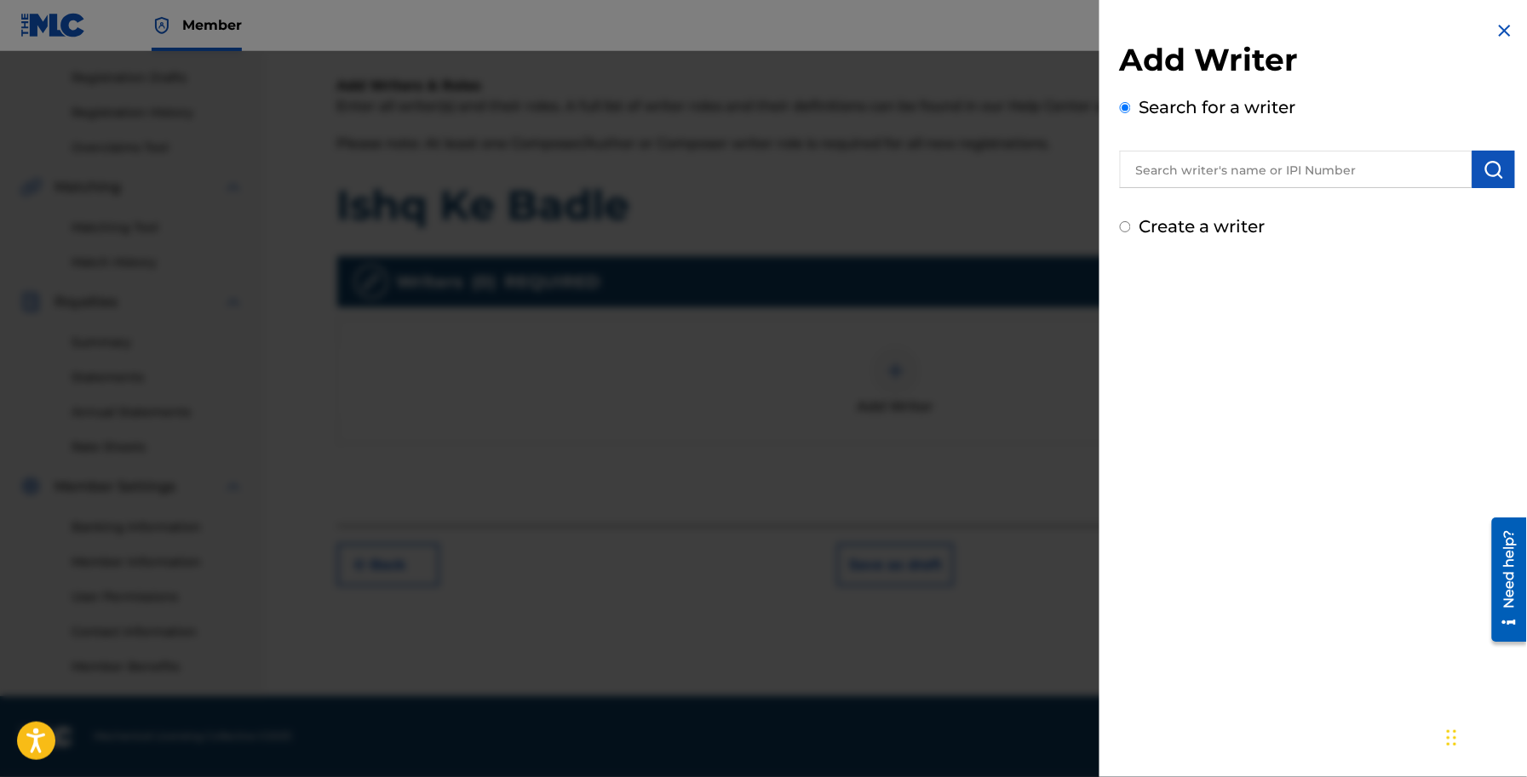
click at [1210, 219] on label "Create a writer" at bounding box center [1202, 226] width 126 height 20
radio input "true"
click at [1131, 221] on input "Create a writer" at bounding box center [1125, 226] width 11 height 11
radio input "false"
radio input "true"
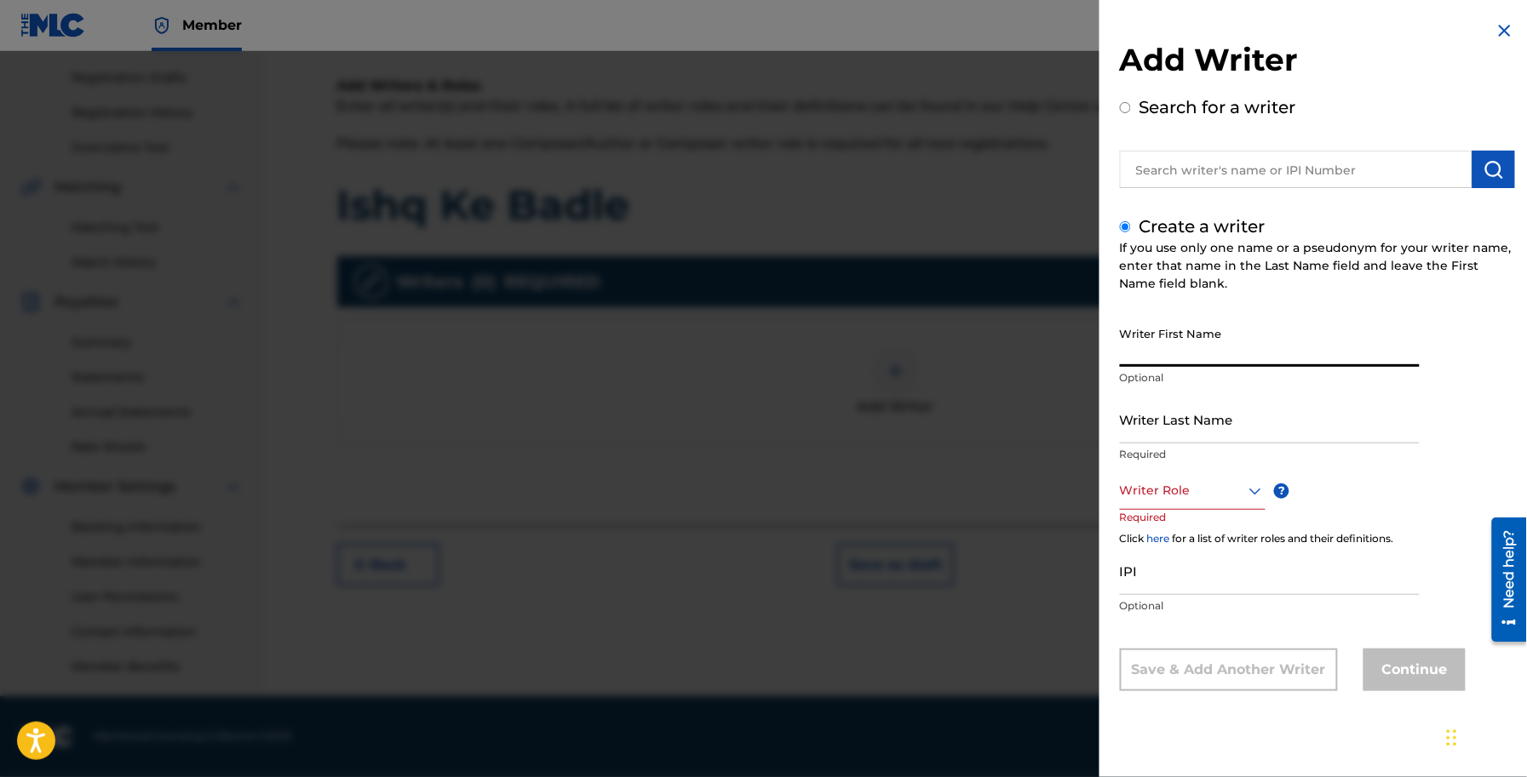
click at [1223, 349] on input "Writer First Name" at bounding box center [1270, 342] width 300 height 49
paste input "[PERSON_NAME]"
click at [1182, 356] on input "[PERSON_NAME]" at bounding box center [1270, 342] width 300 height 49
type input "Punee"
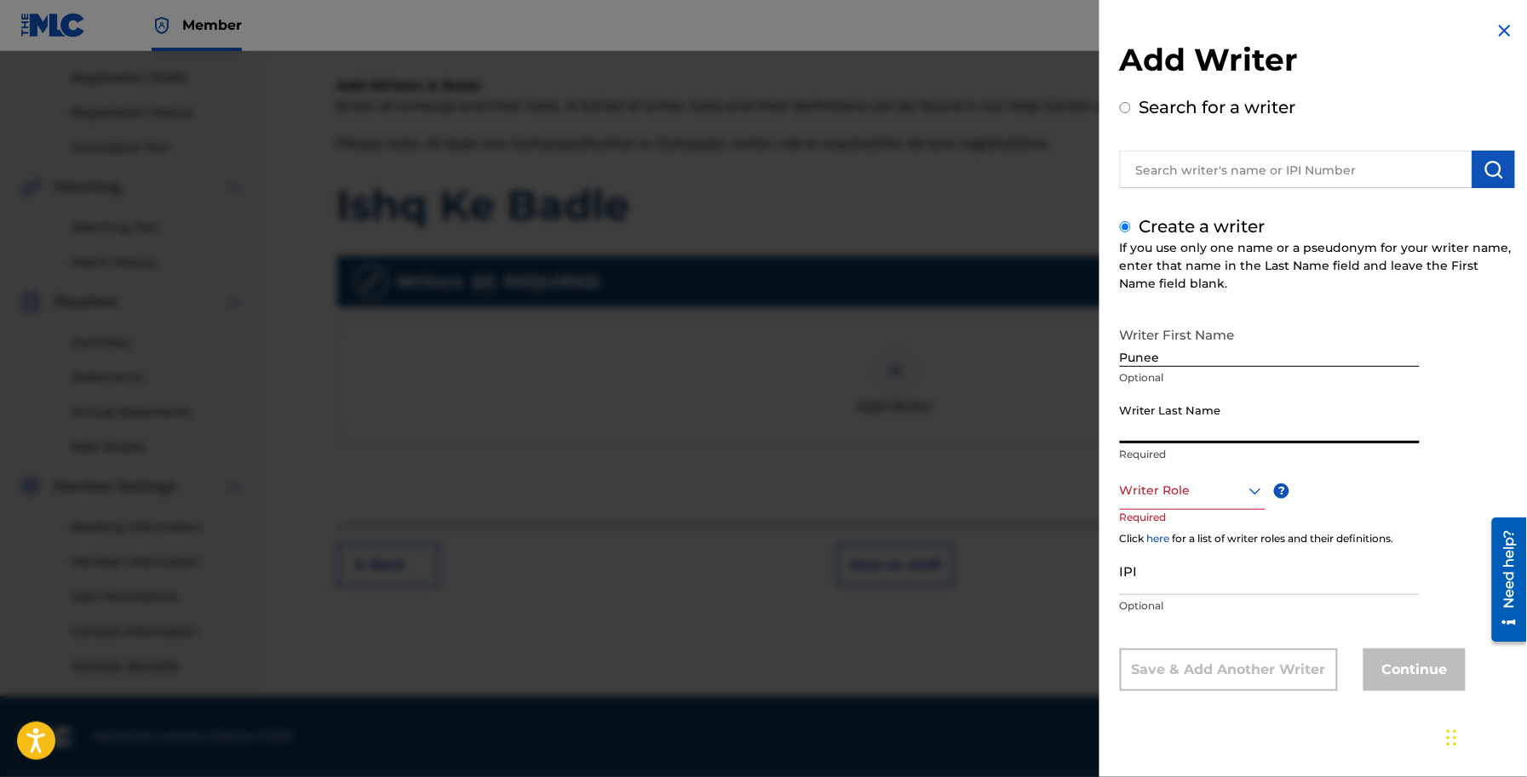
paste input "Malhotra"
type input "Malhotra"
click at [1176, 352] on input "Punee" at bounding box center [1270, 342] width 300 height 49
type input "[PERSON_NAME]"
click at [1179, 508] on div "Writer Role" at bounding box center [1193, 491] width 146 height 38
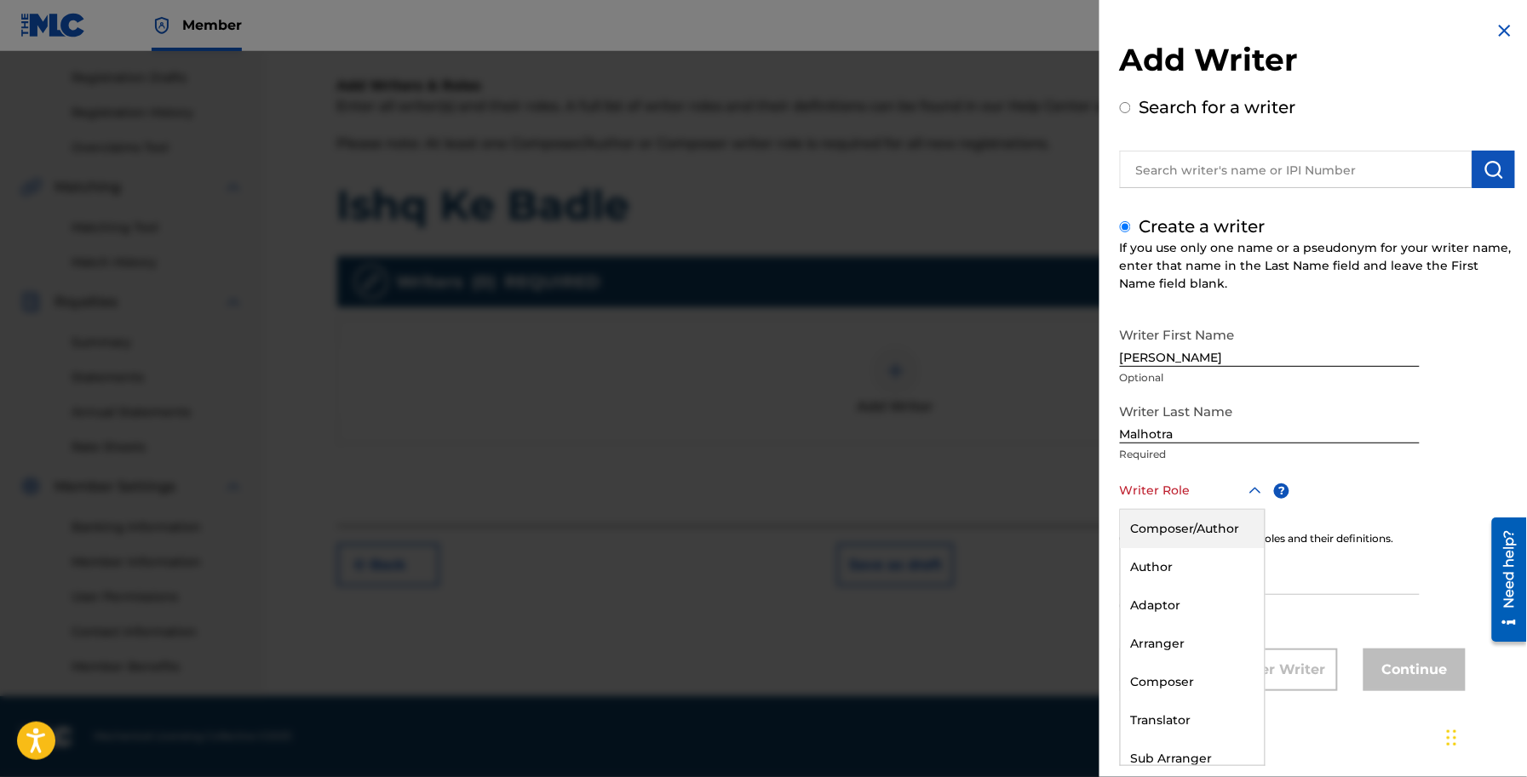
click at [1198, 535] on div "Composer/Author" at bounding box center [1193, 529] width 144 height 38
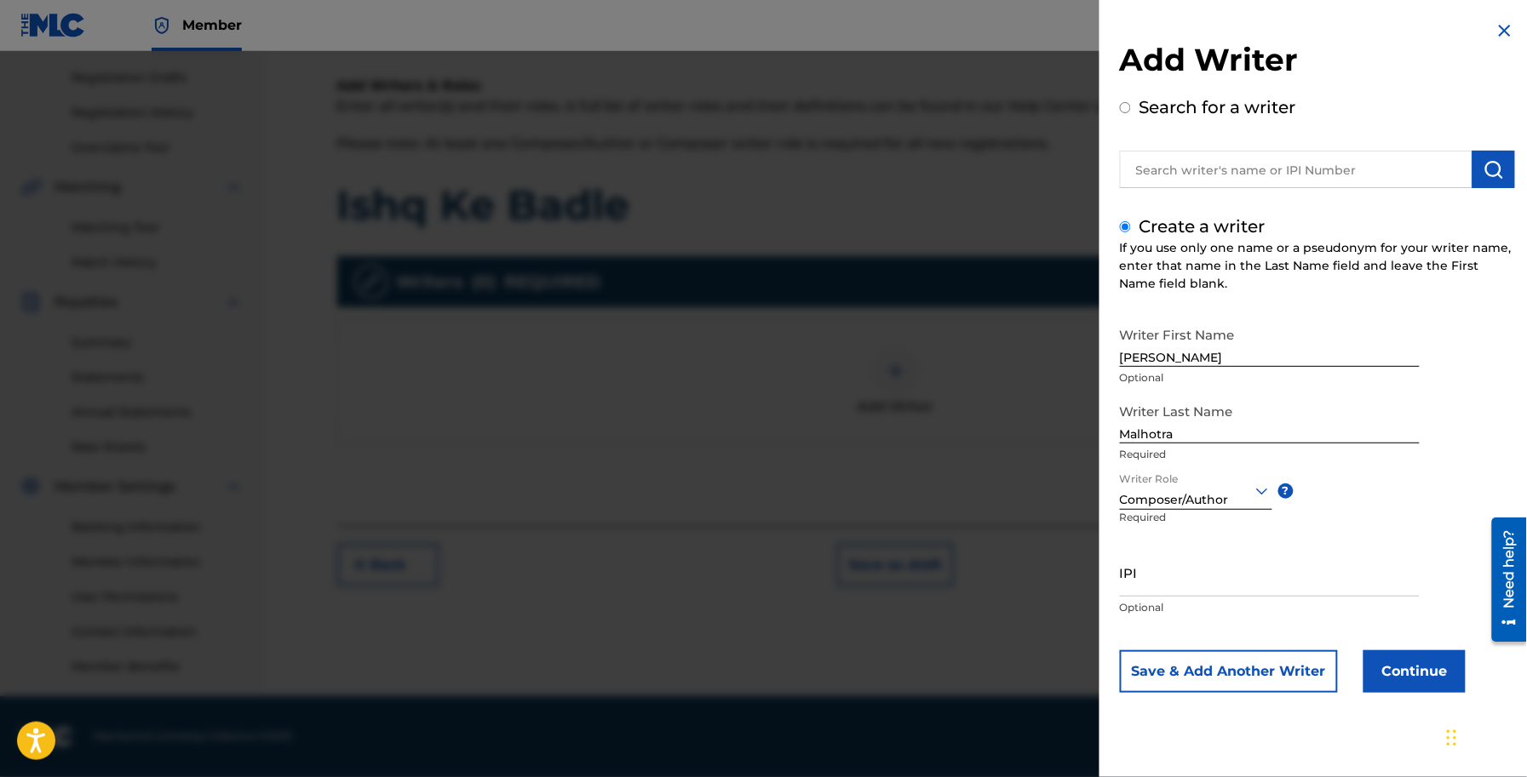
click at [1413, 675] on button "Continue" at bounding box center [1414, 672] width 102 height 43
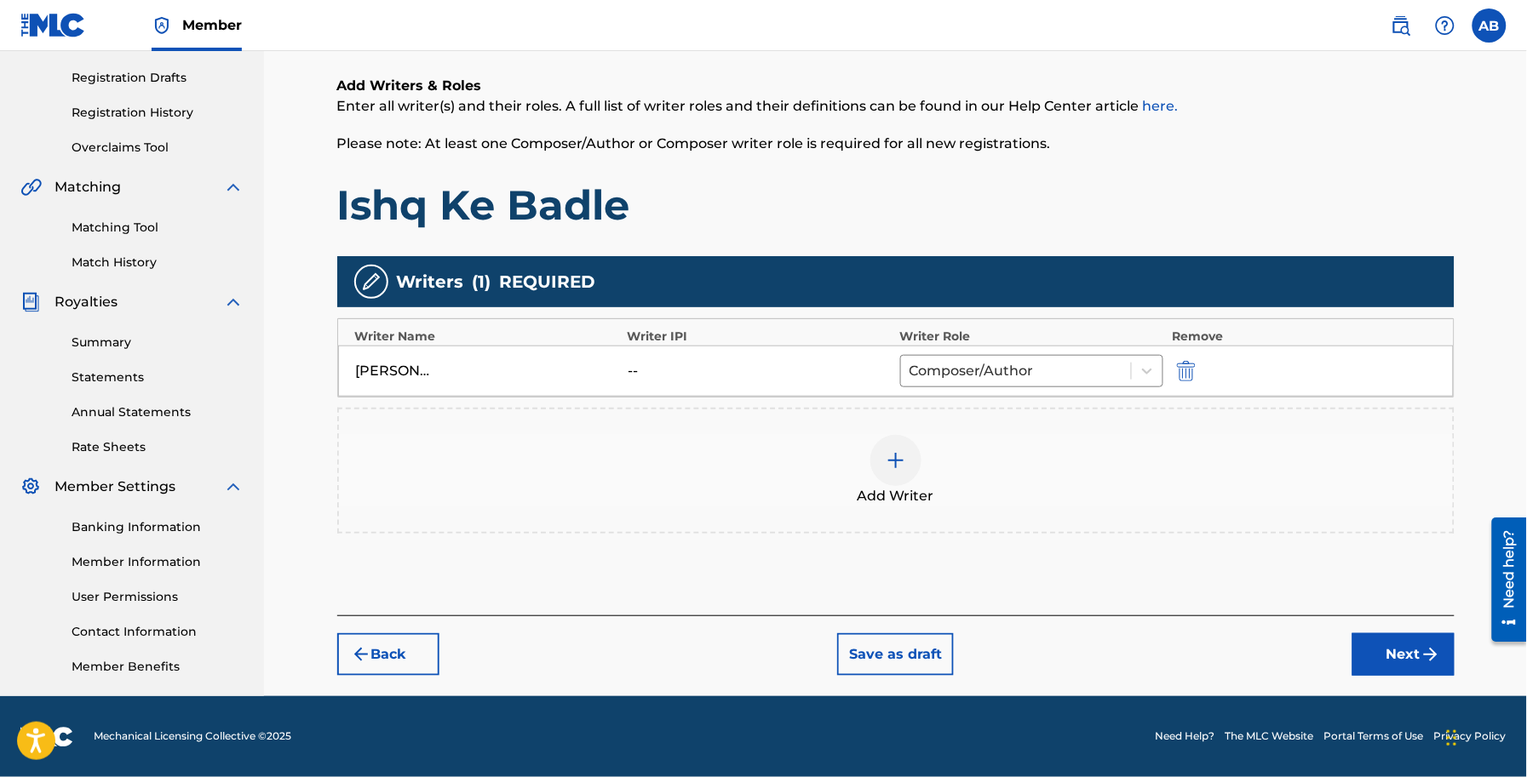
click at [1419, 657] on button "Next" at bounding box center [1403, 654] width 102 height 43
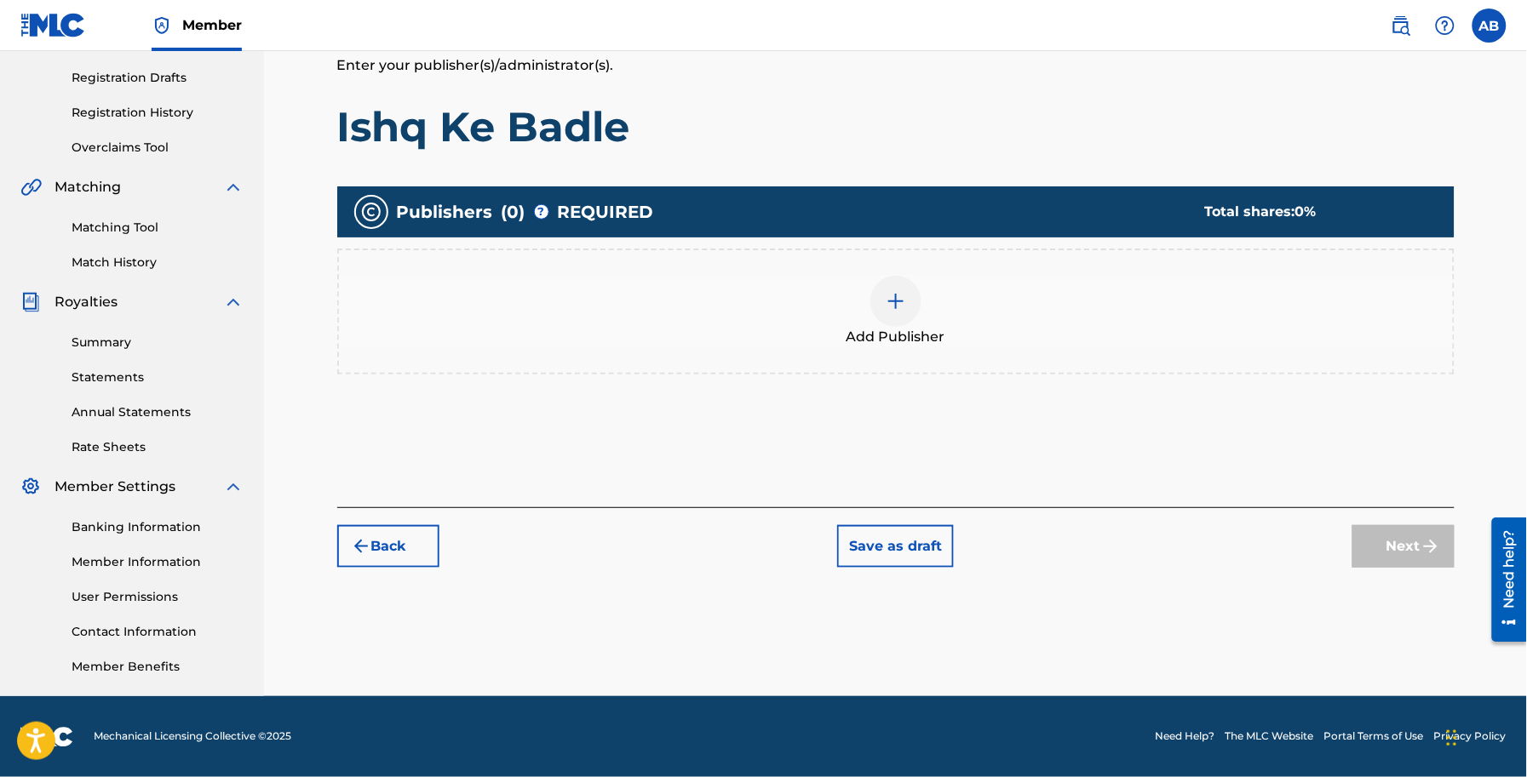
click at [892, 317] on div at bounding box center [895, 301] width 51 height 51
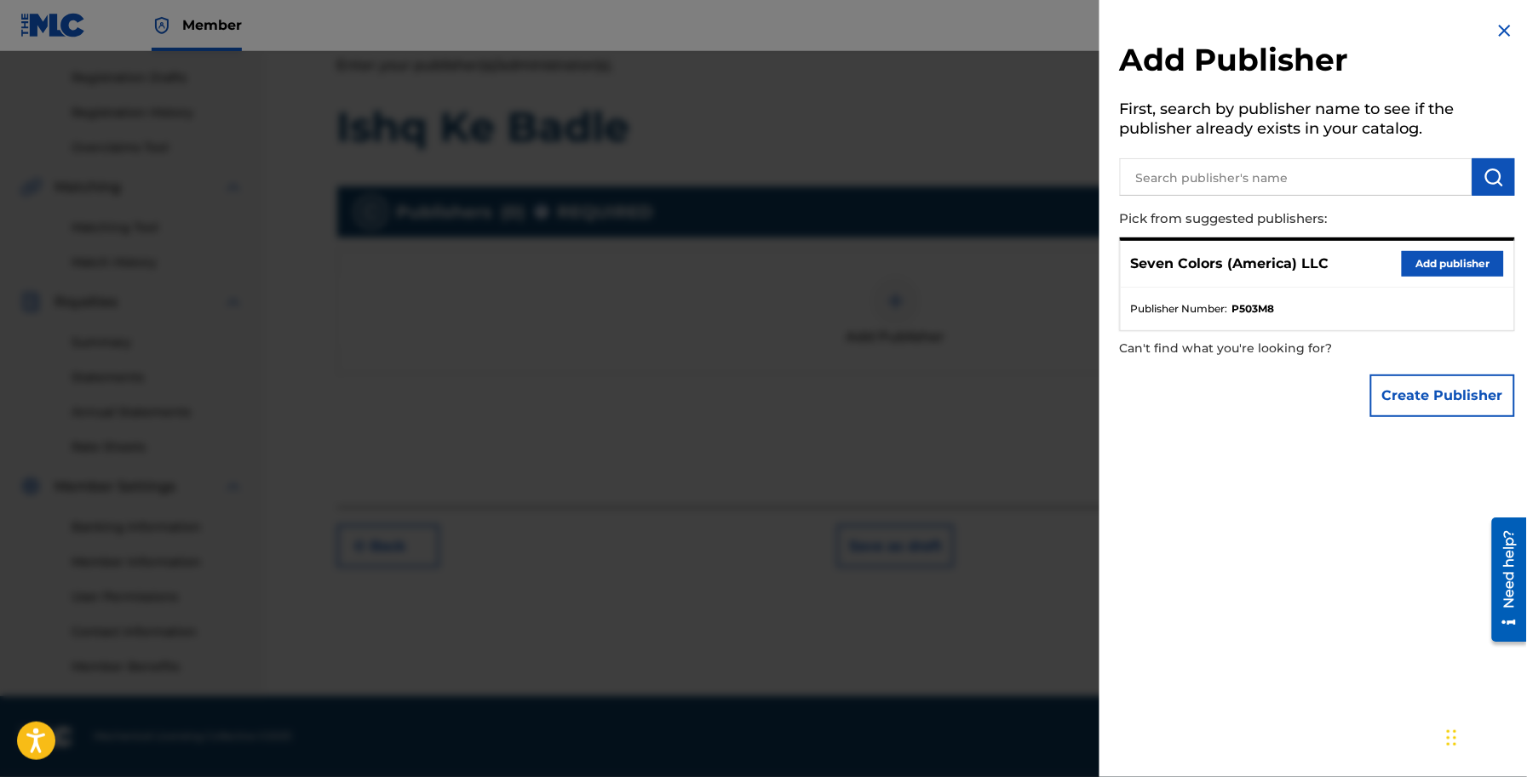
click at [1453, 260] on button "Add publisher" at bounding box center [1452, 264] width 102 height 26
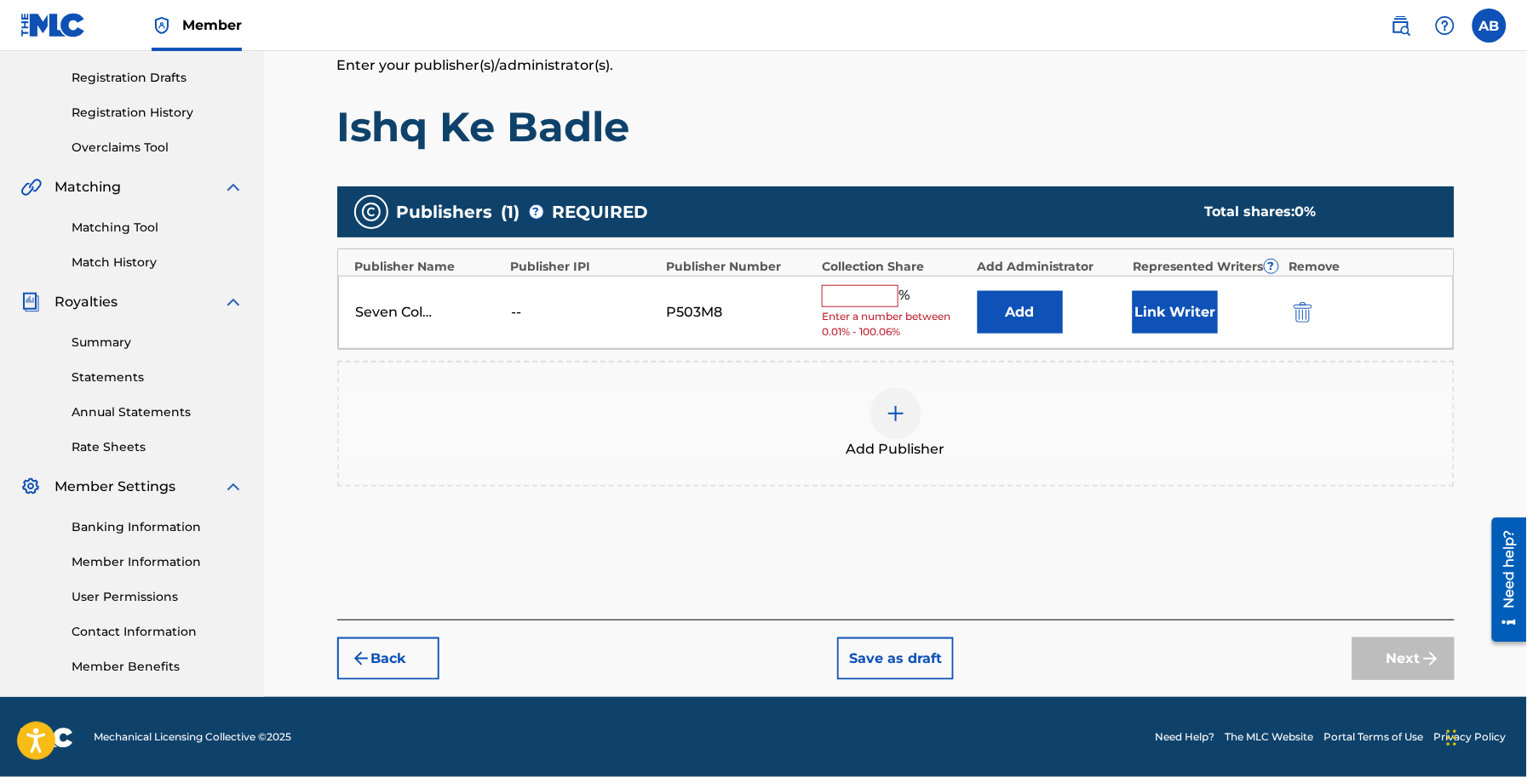
click at [880, 303] on input "text" at bounding box center [860, 296] width 77 height 22
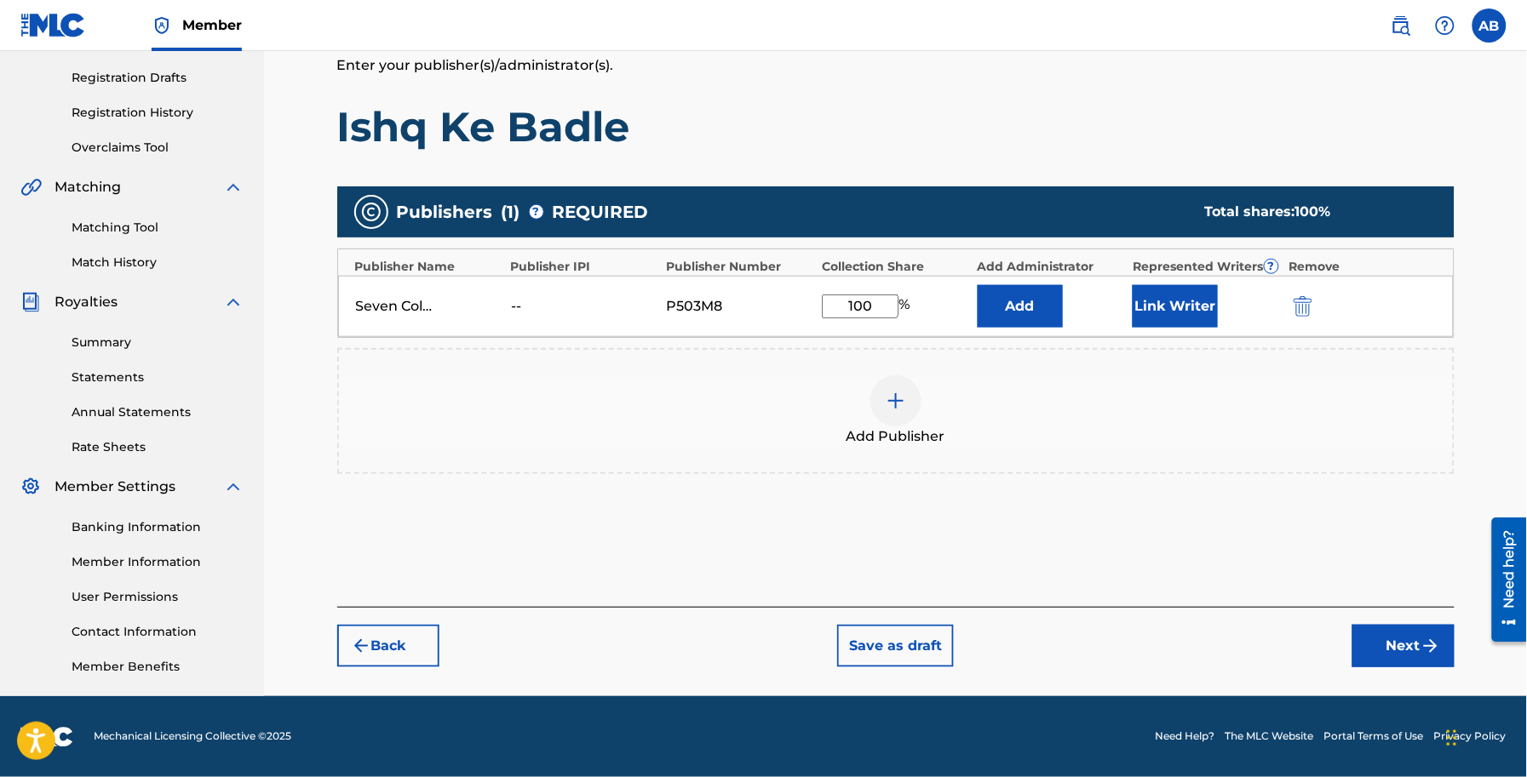
type input "100"
click at [1396, 644] on button "Next" at bounding box center [1403, 646] width 102 height 43
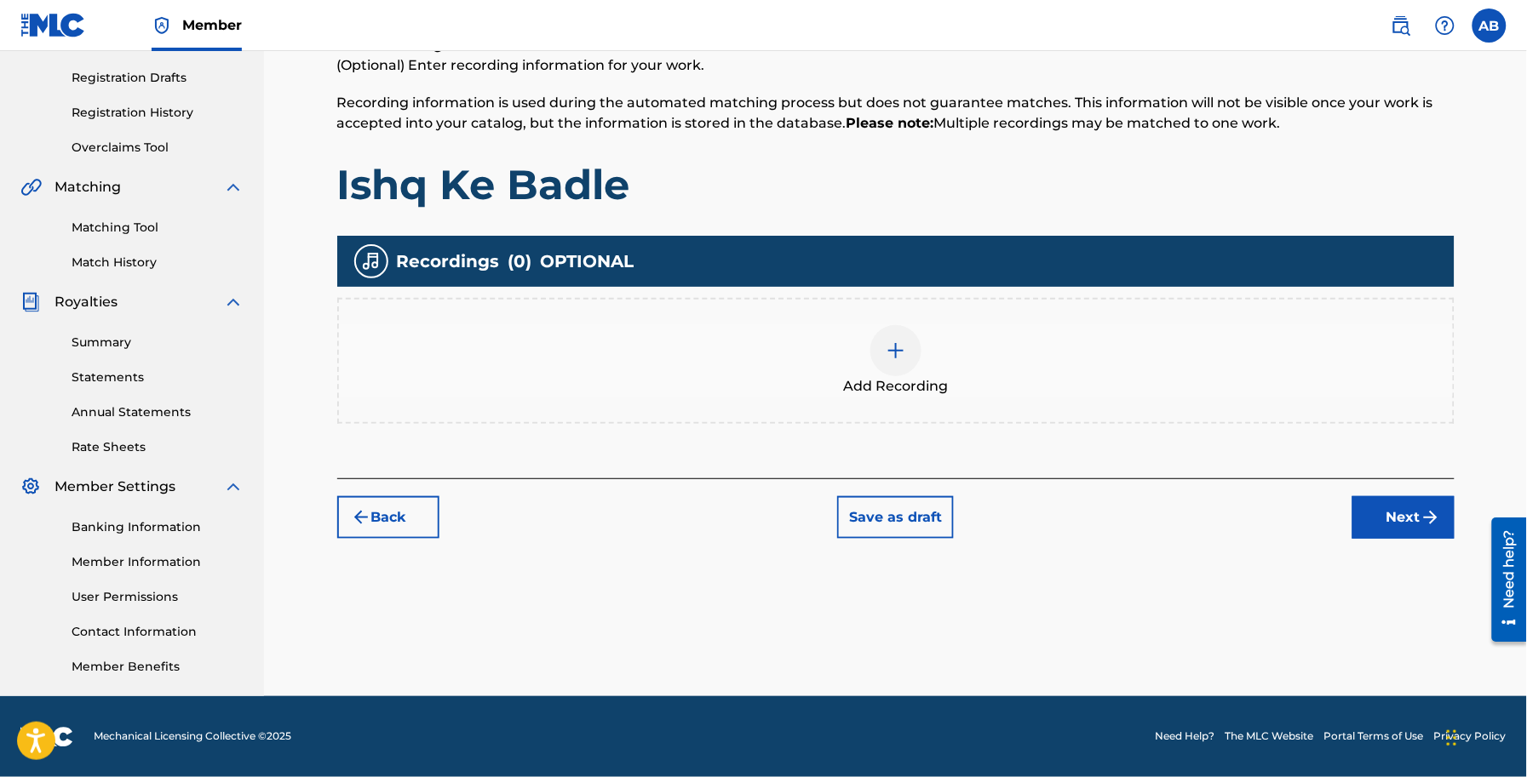
click at [1381, 522] on button "Next" at bounding box center [1403, 517] width 102 height 43
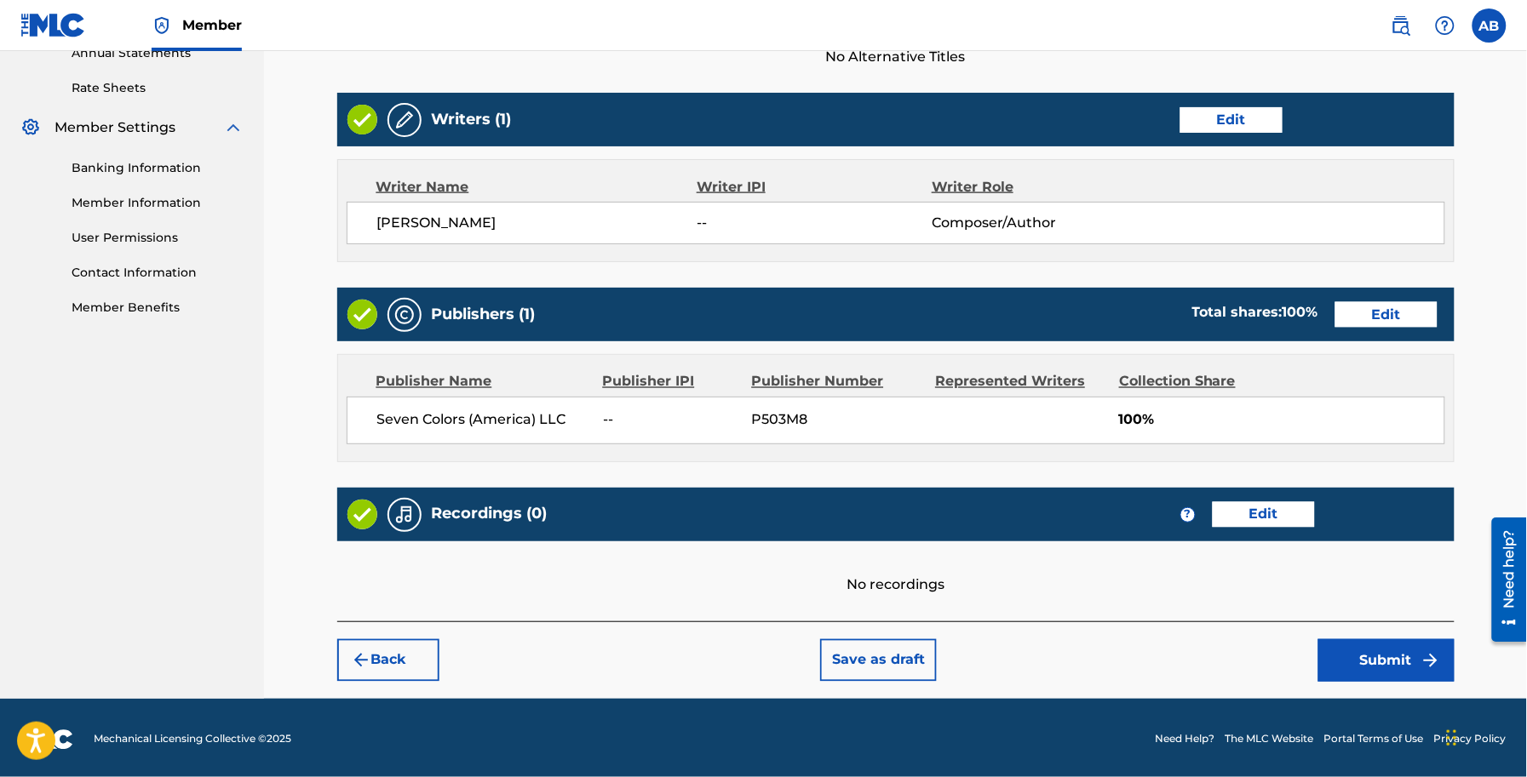
scroll to position [640, 0]
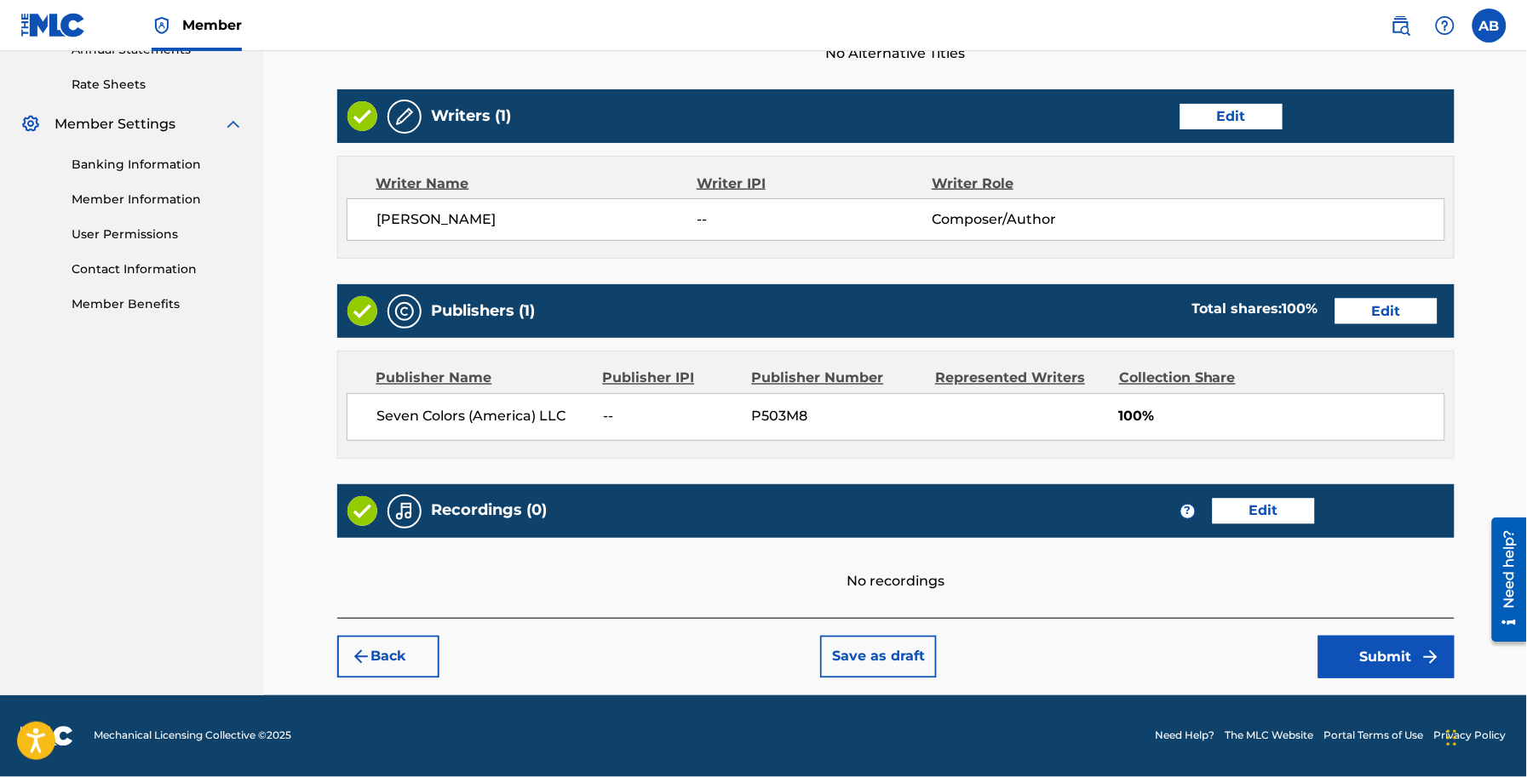
click at [1376, 656] on button "Submit" at bounding box center [1386, 657] width 136 height 43
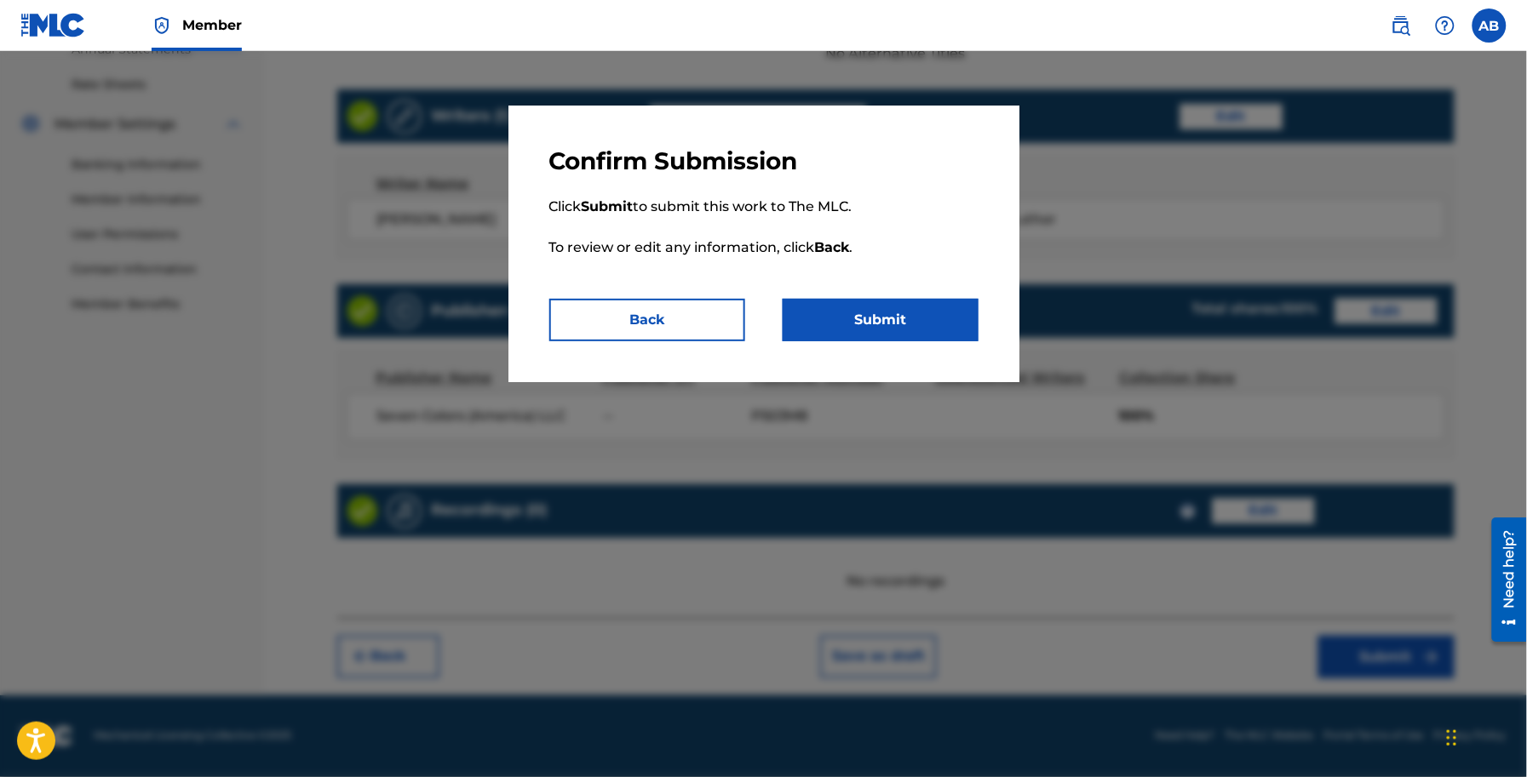
click at [881, 288] on p "Click Submit to submit this work to The MLC. To review or edit any information,…" at bounding box center [763, 237] width 429 height 123
click at [881, 312] on button "Submit" at bounding box center [880, 320] width 196 height 43
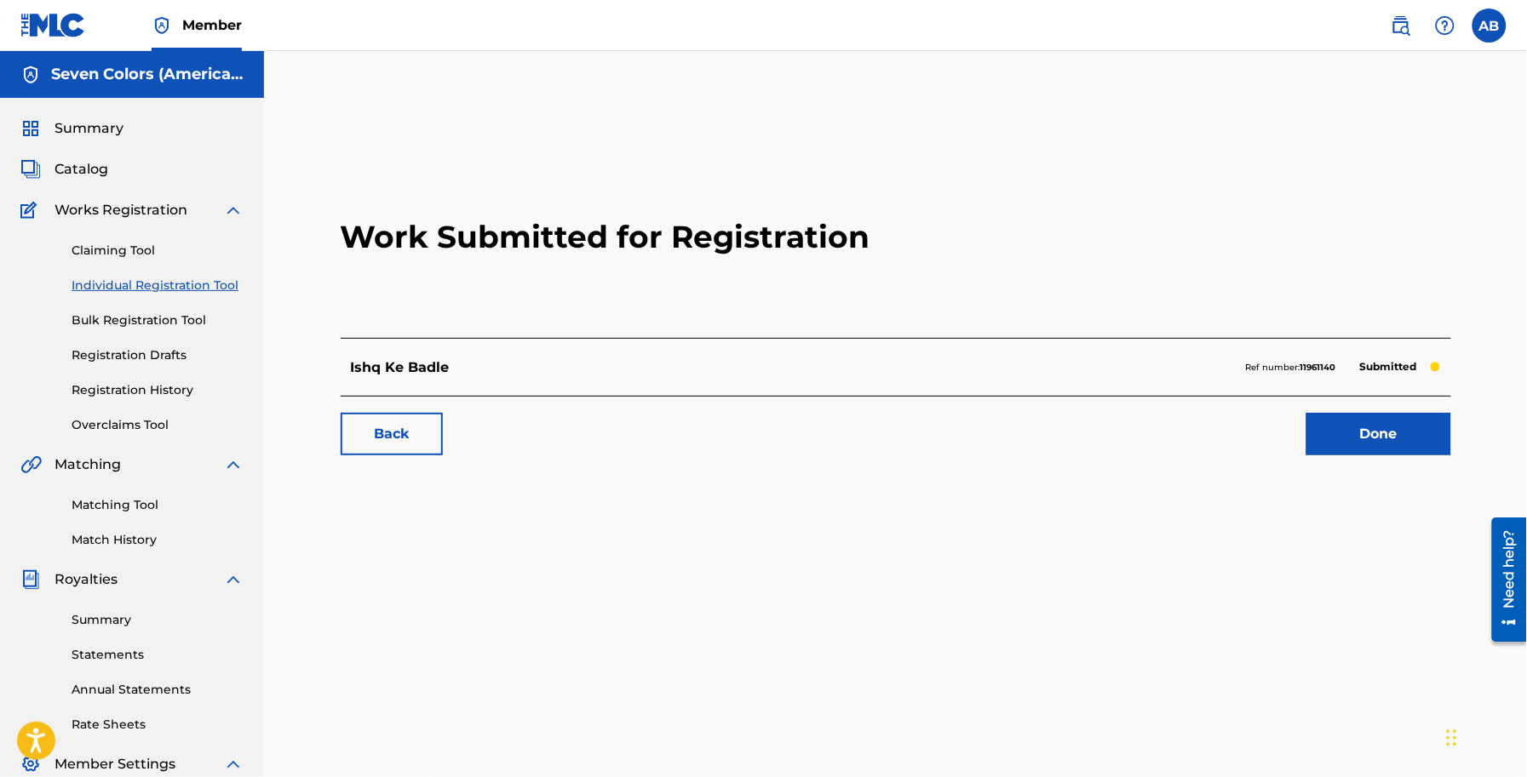
click at [1373, 444] on link "Done" at bounding box center [1378, 434] width 145 height 43
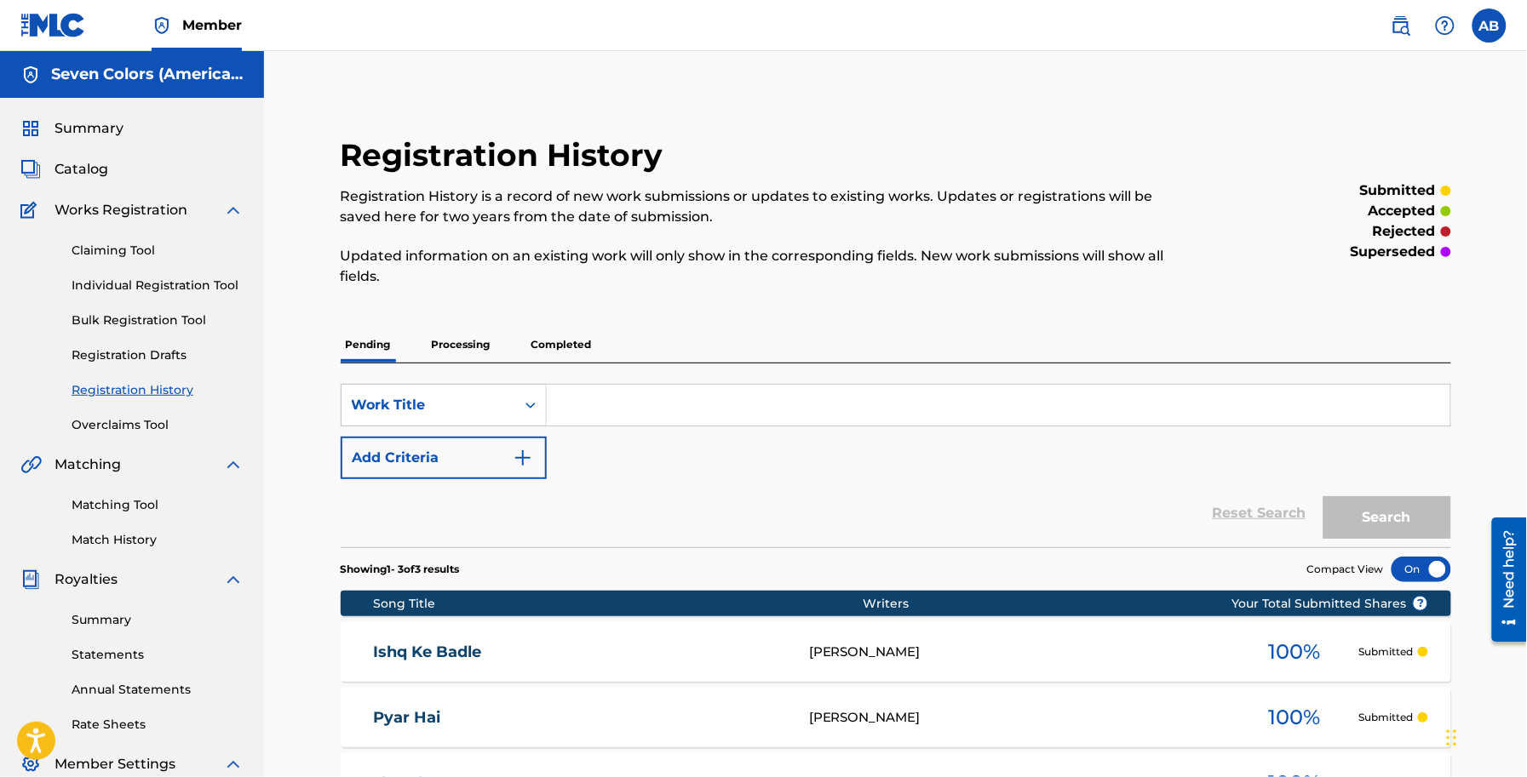
click at [75, 176] on span "Catalog" at bounding box center [81, 169] width 54 height 20
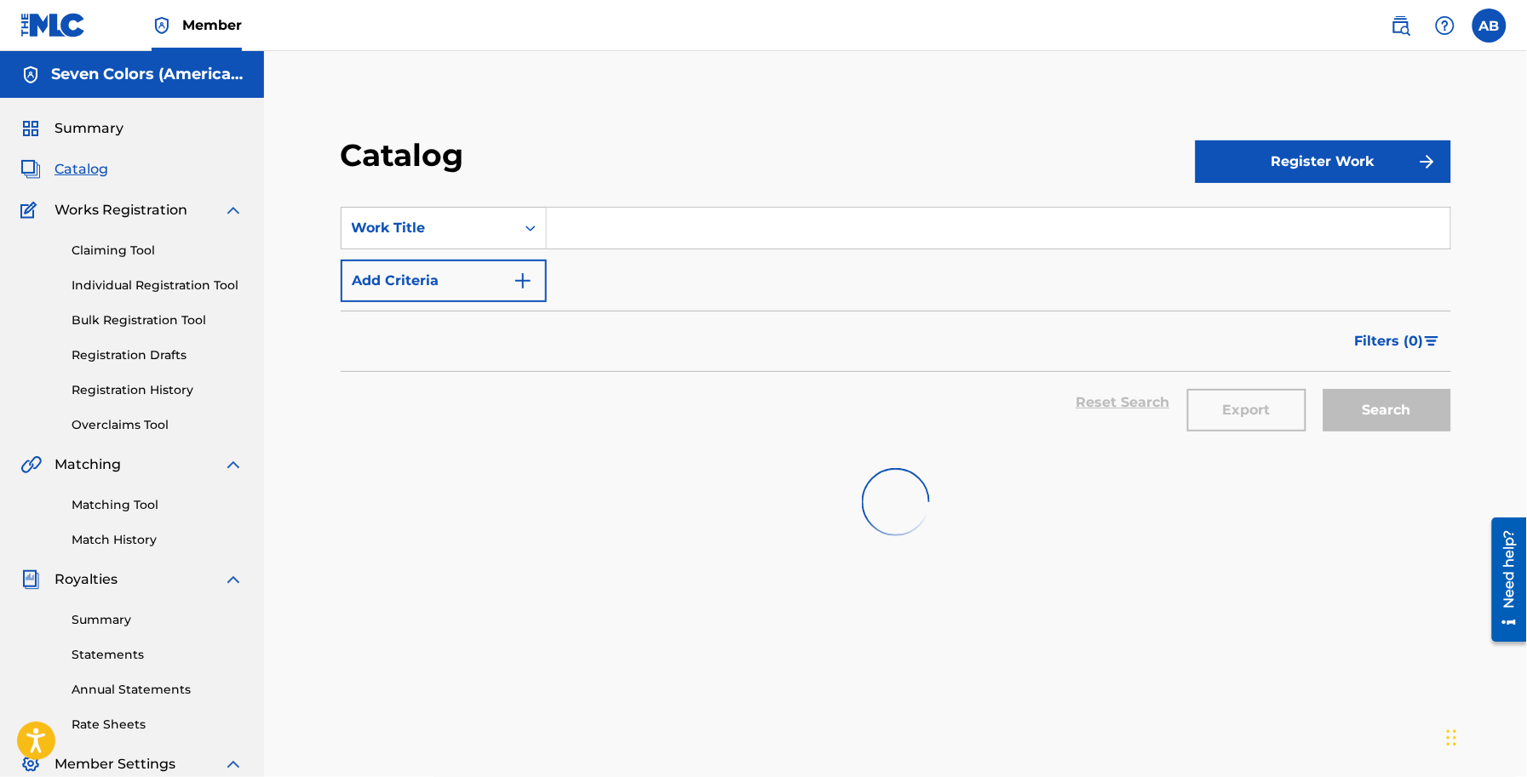
click at [1247, 175] on button "Register Work" at bounding box center [1322, 161] width 255 height 43
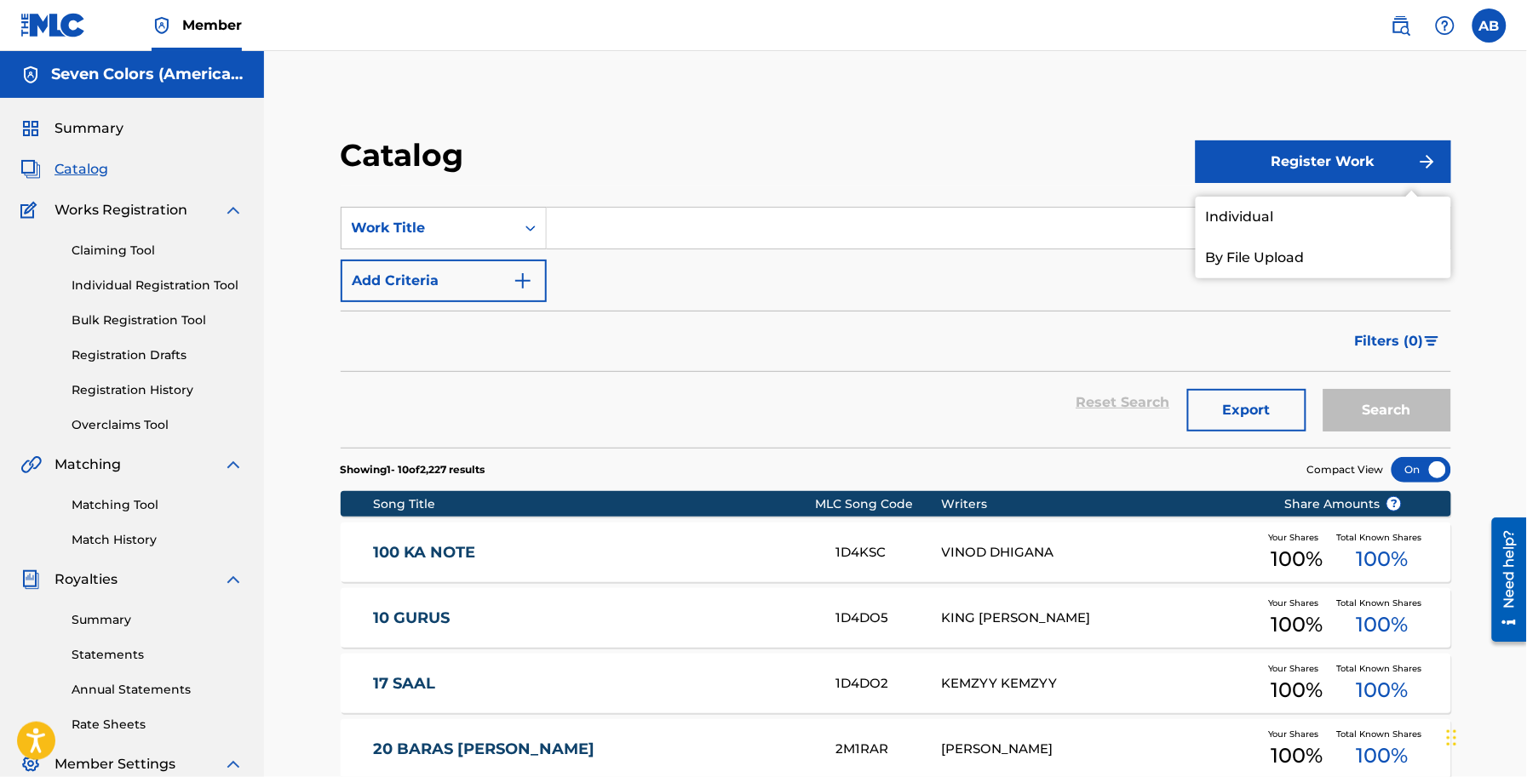
click at [1252, 222] on link "Individual" at bounding box center [1322, 217] width 255 height 41
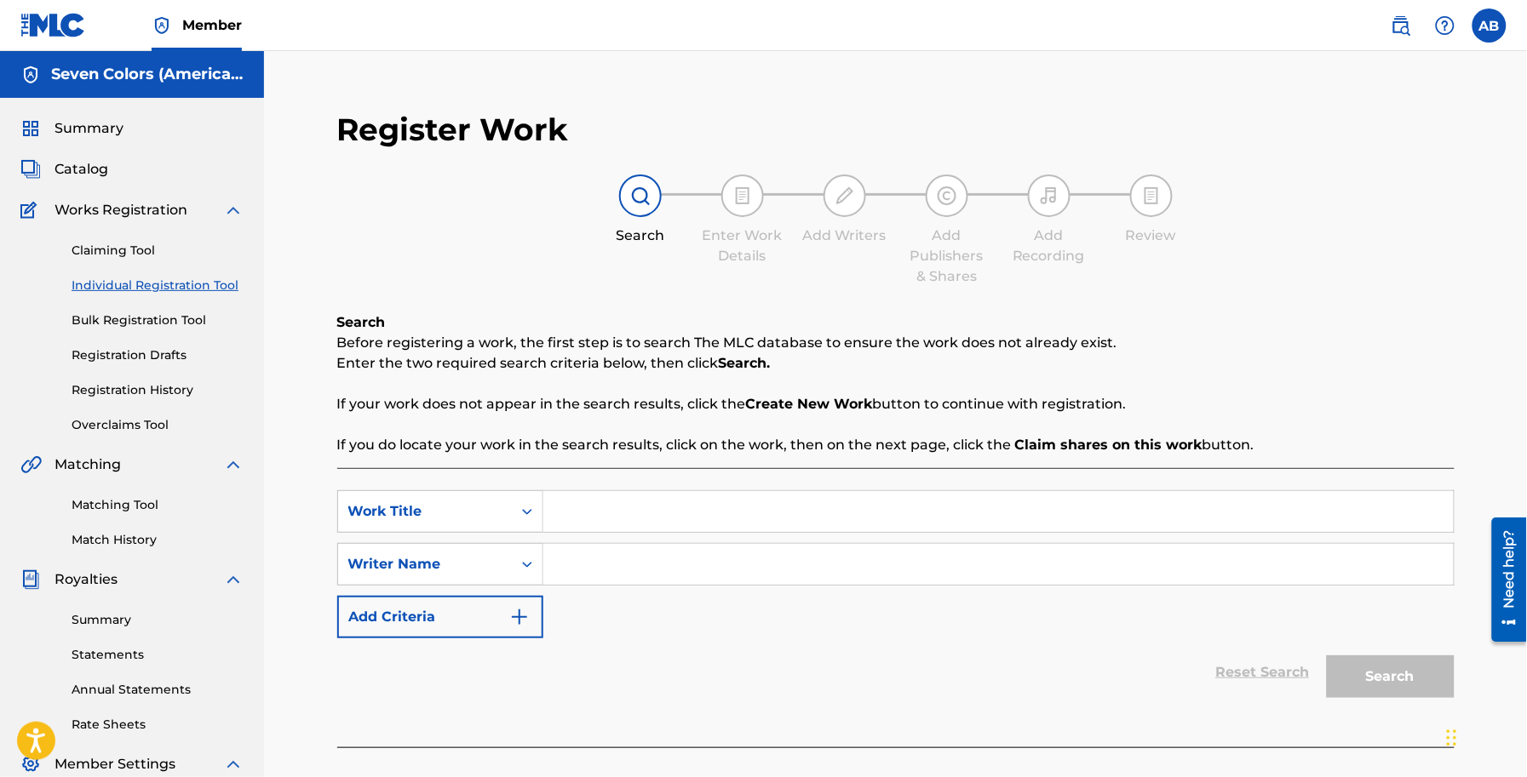
click at [580, 526] on input "Search Form" at bounding box center [998, 511] width 910 height 41
type input "dddddd"
drag, startPoint x: 610, startPoint y: 555, endPoint x: 618, endPoint y: 567, distance: 14.6
click at [610, 555] on input "Search Form" at bounding box center [998, 564] width 910 height 41
type input "dddddddd"
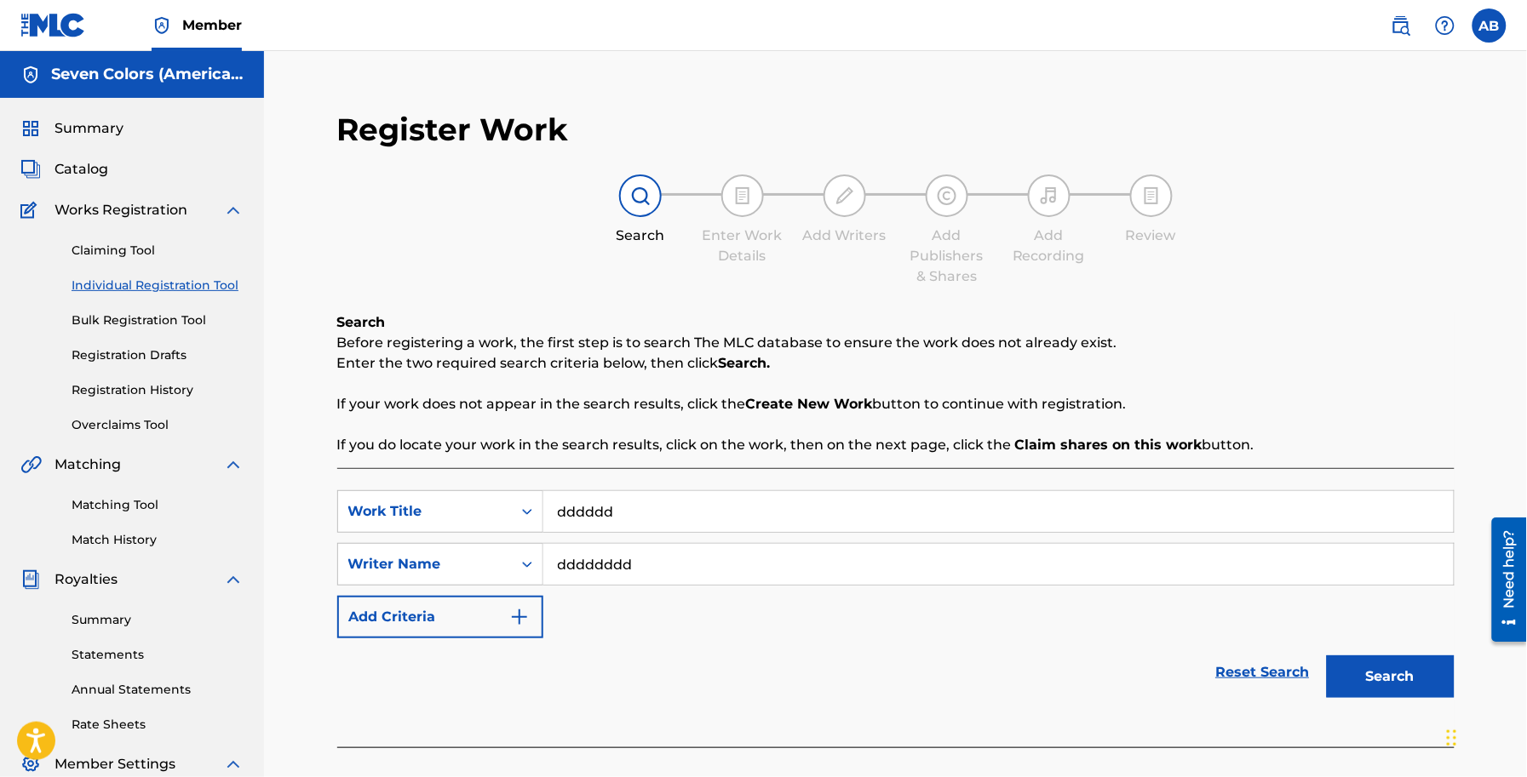
drag, startPoint x: 1371, startPoint y: 679, endPoint x: 1244, endPoint y: 643, distance: 132.0
click at [1371, 679] on button "Search" at bounding box center [1391, 677] width 128 height 43
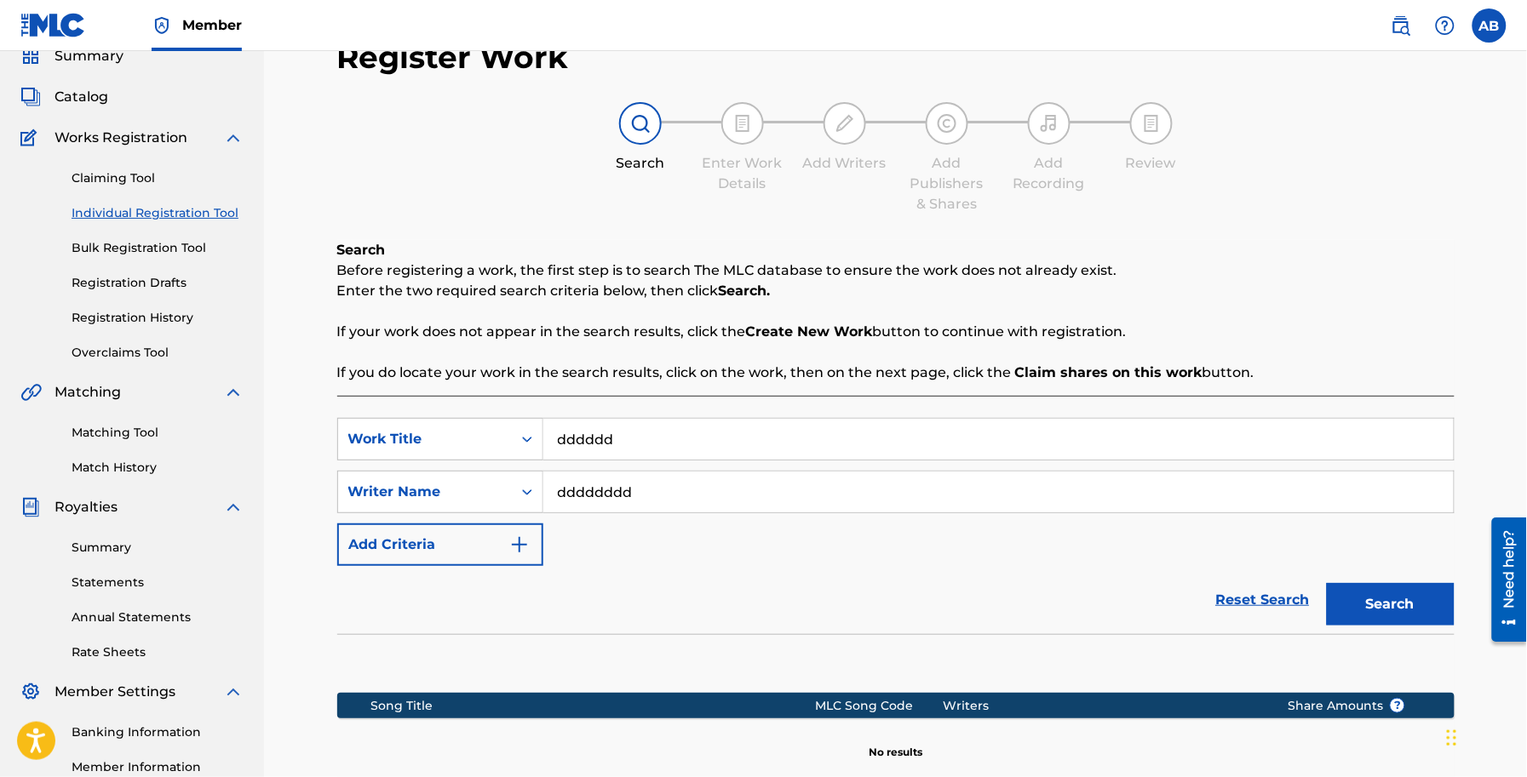
scroll to position [282, 0]
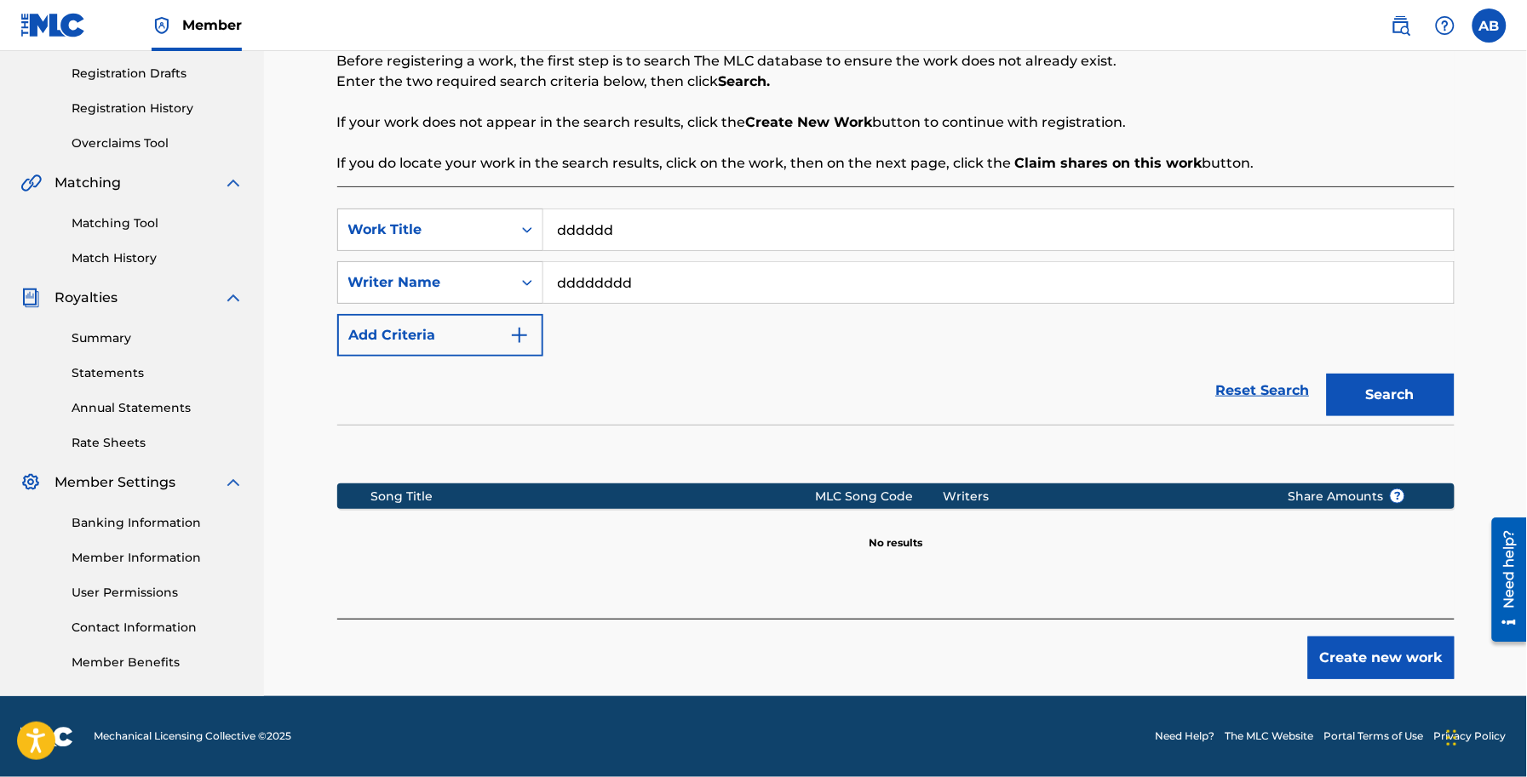
click at [1343, 656] on button "Create new work" at bounding box center [1381, 658] width 146 height 43
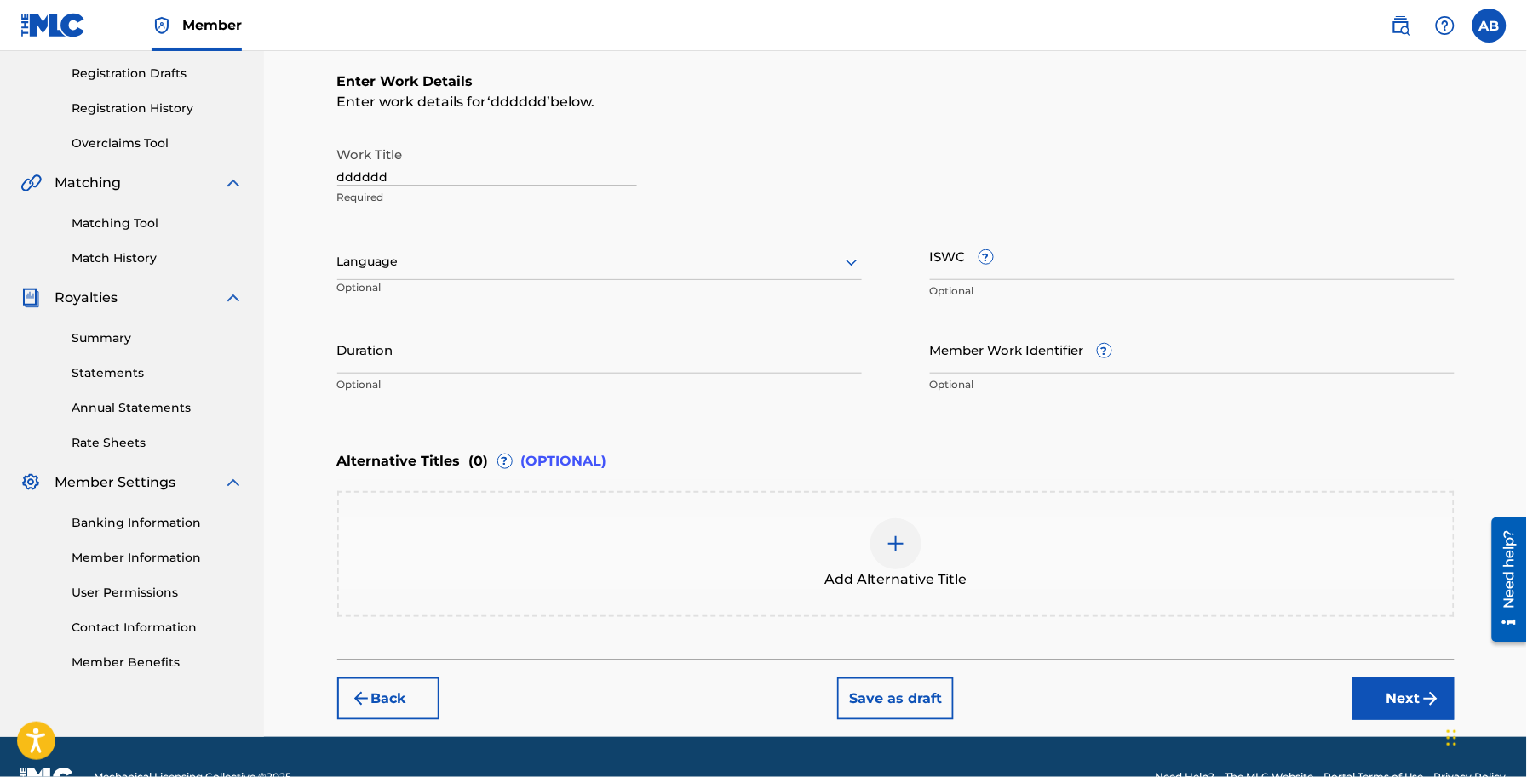
click at [473, 198] on p "Required" at bounding box center [487, 197] width 300 height 15
click at [466, 162] on input "dddddd" at bounding box center [487, 162] width 300 height 49
paste input "[PERSON_NAME] Gaya"
type input "[PERSON_NAME] Gaya"
click at [485, 258] on div at bounding box center [599, 261] width 524 height 21
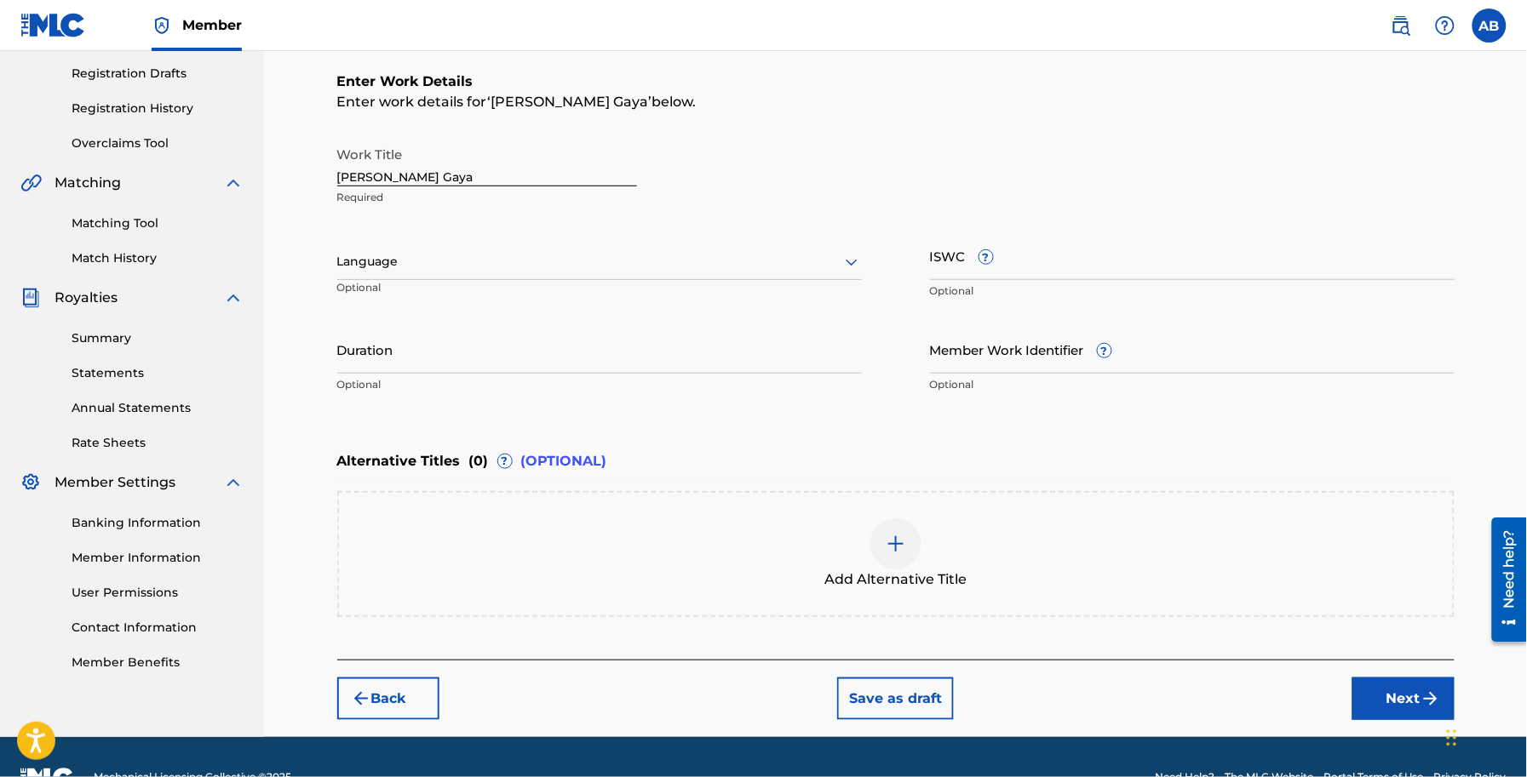
click at [559, 270] on div at bounding box center [599, 261] width 524 height 21
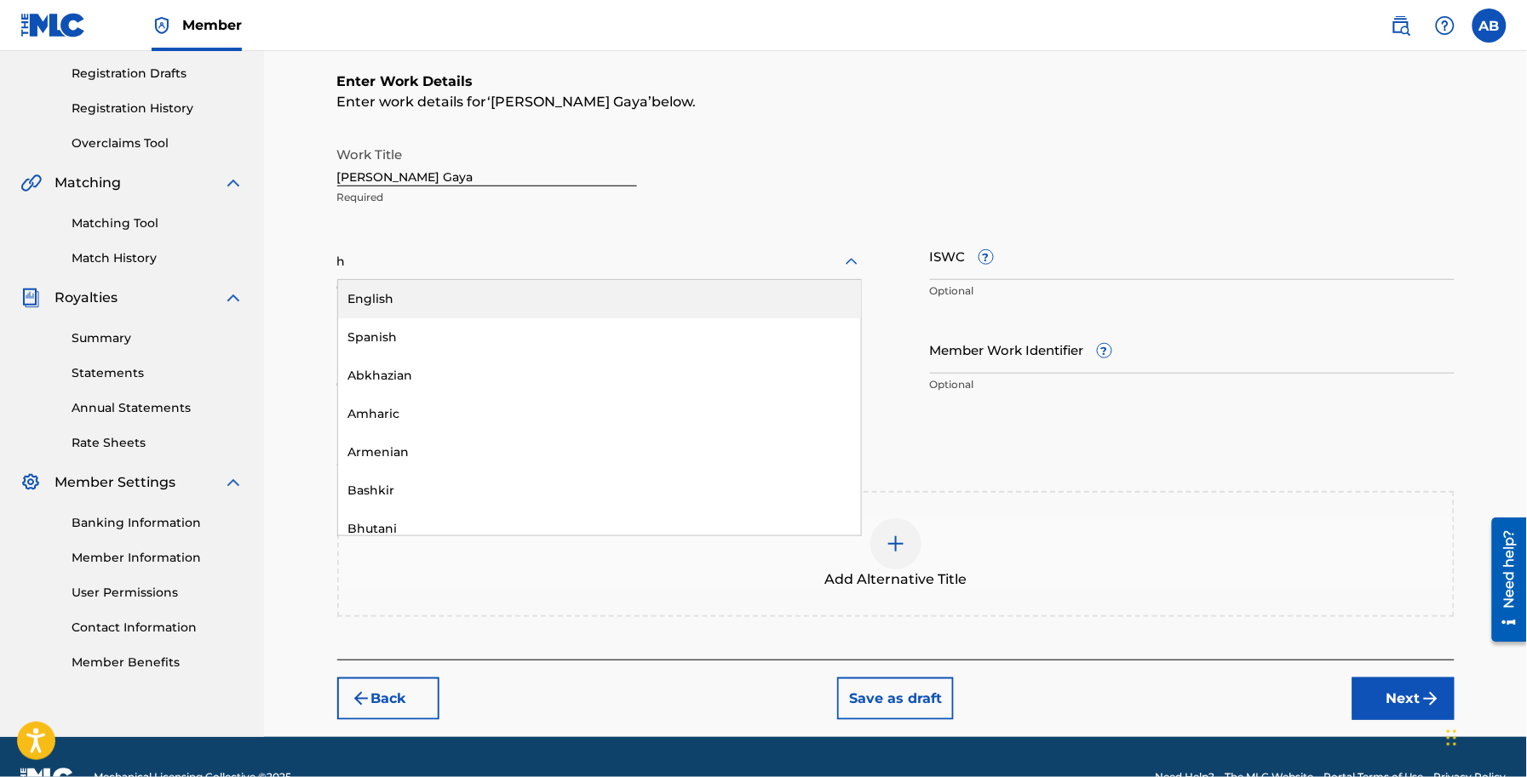
type input "hi"
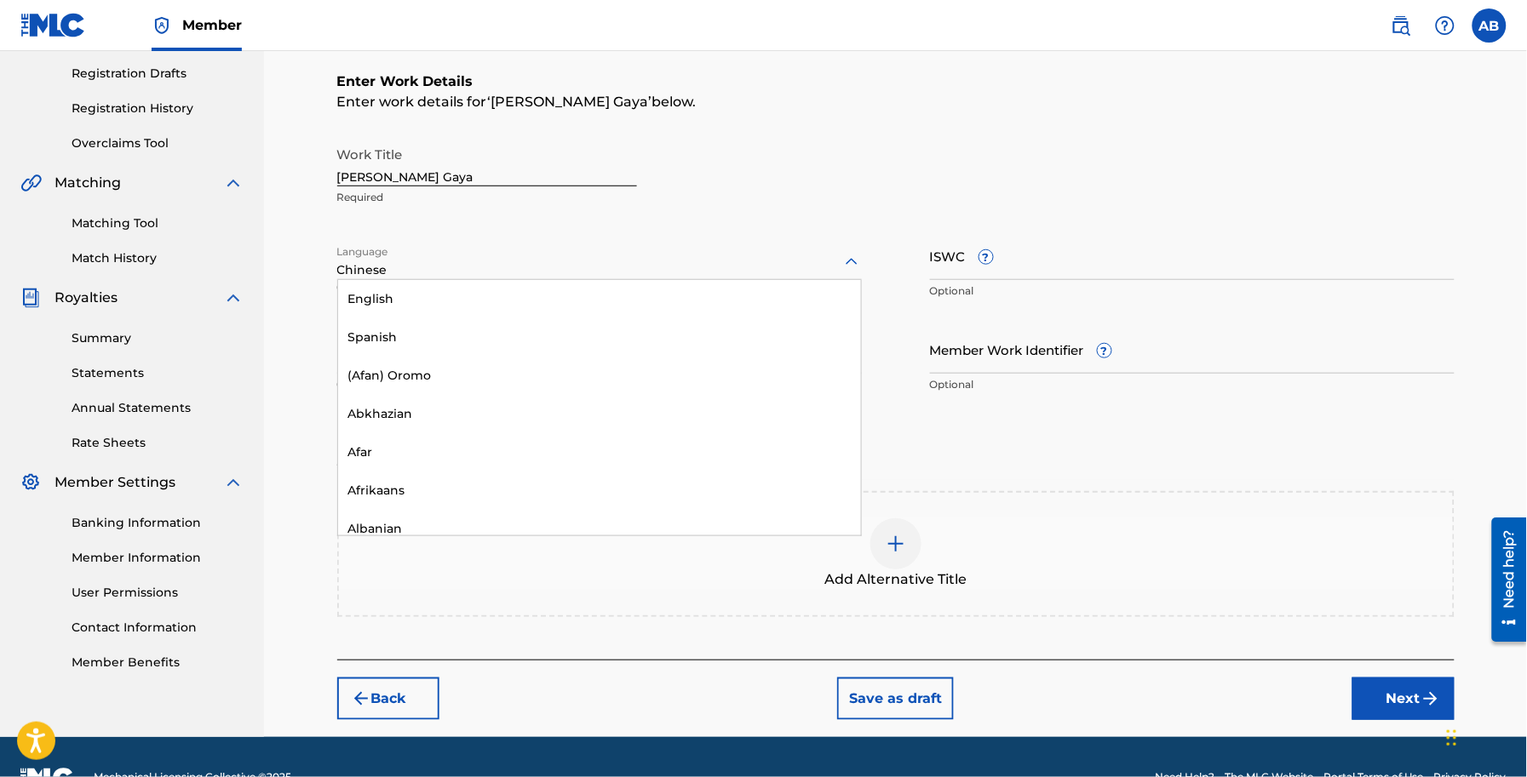
click at [380, 271] on div at bounding box center [599, 261] width 524 height 21
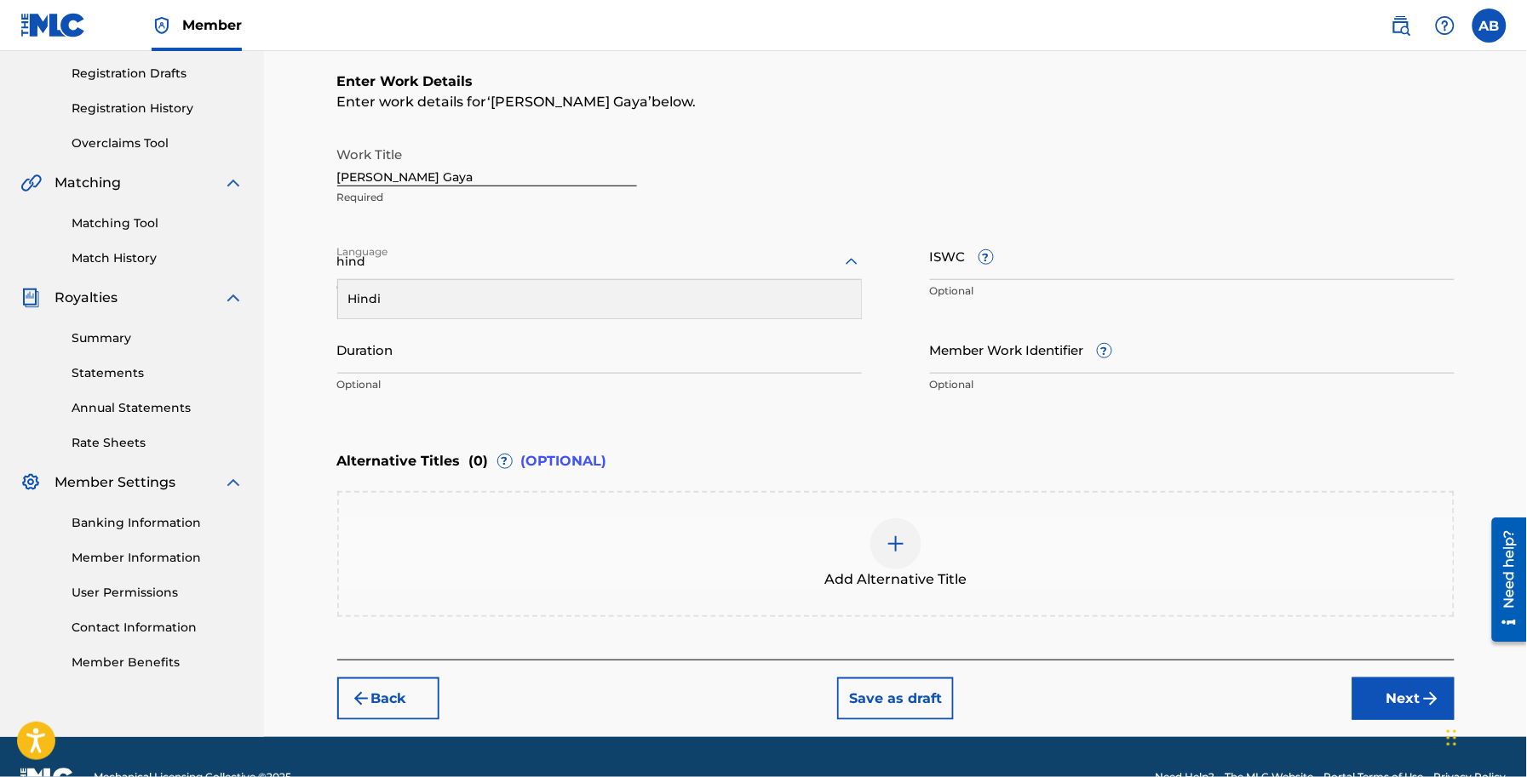
type input "hindi"
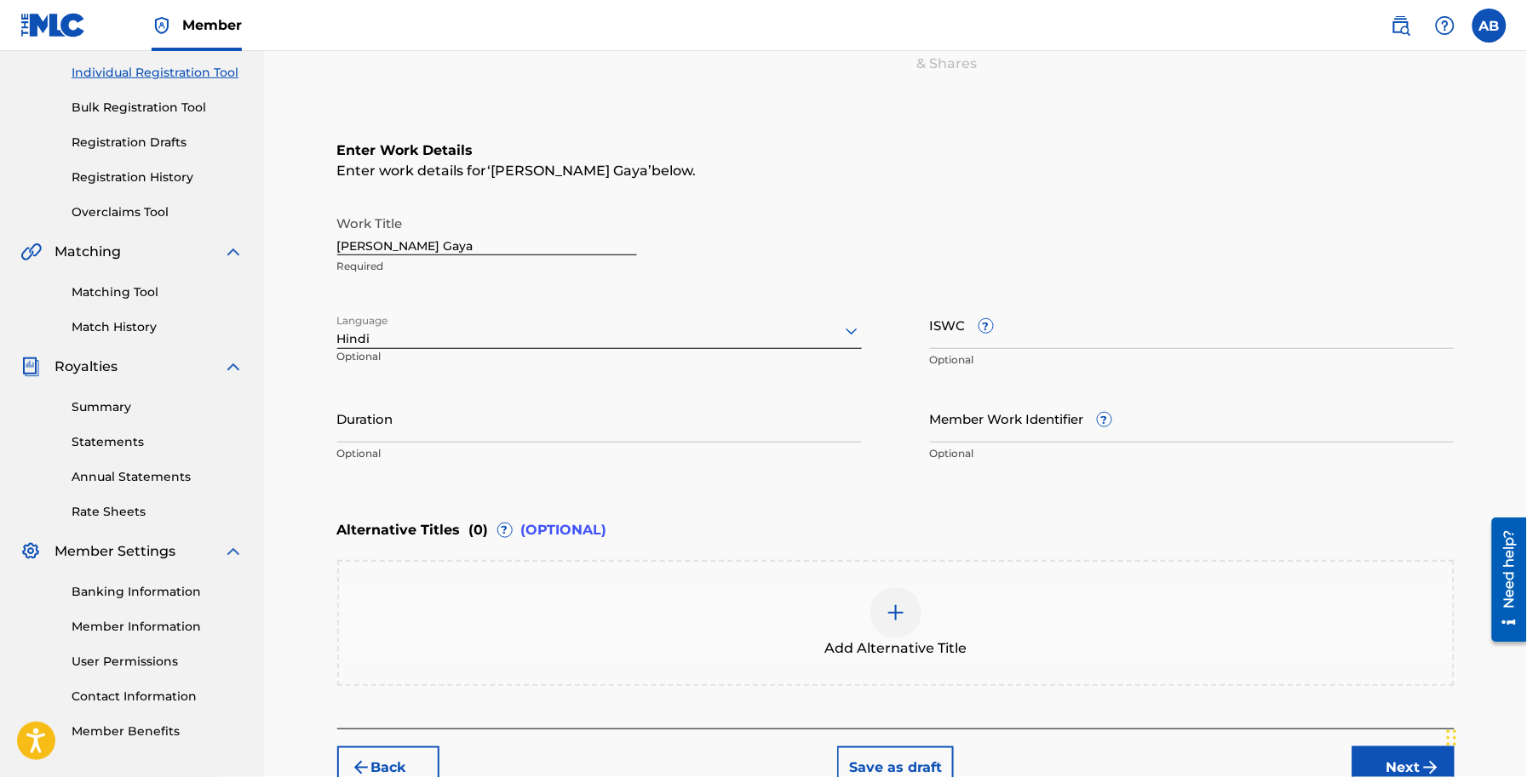
scroll to position [175, 0]
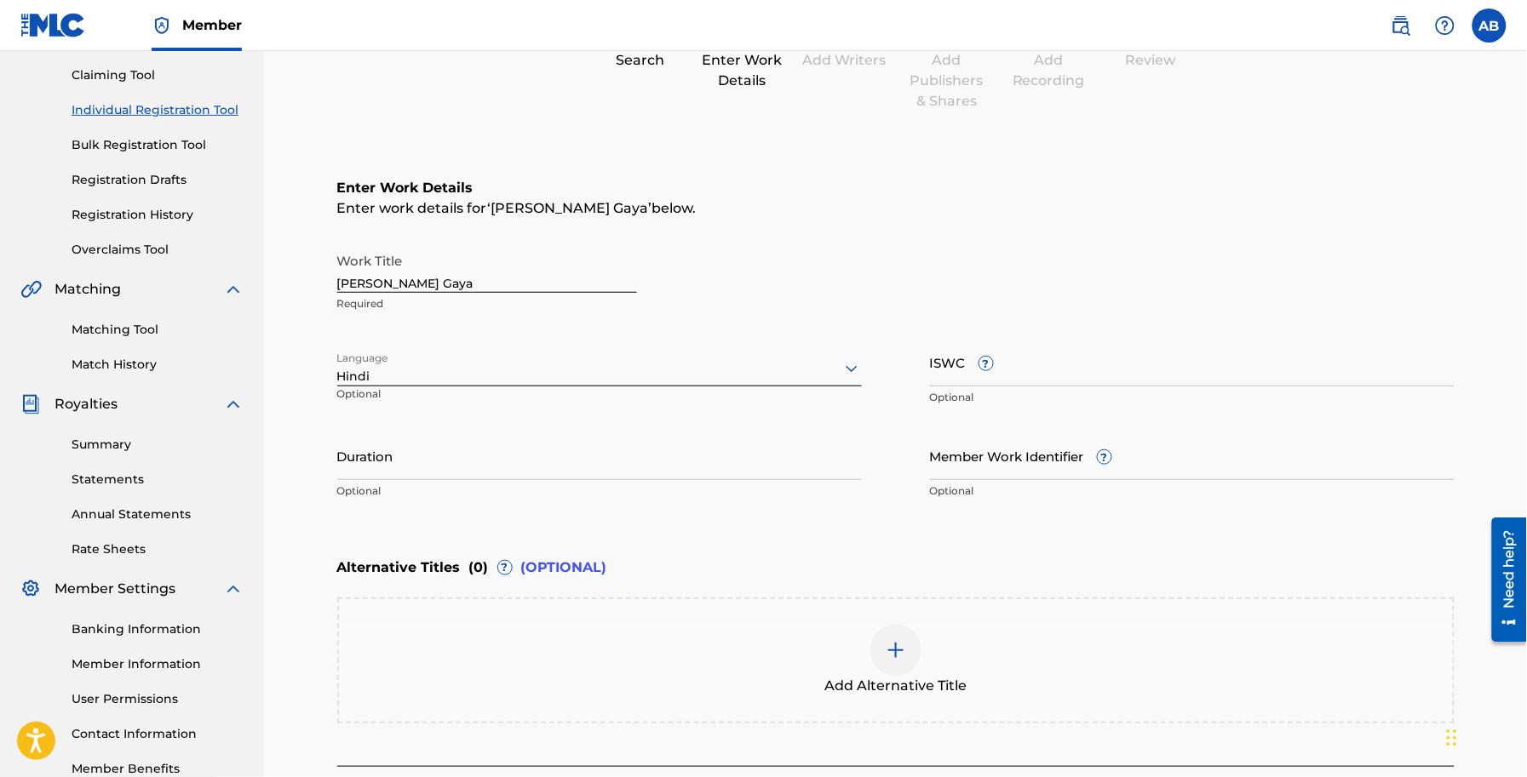
click at [516, 475] on input "Duration" at bounding box center [599, 456] width 524 height 49
paste input "02:23"
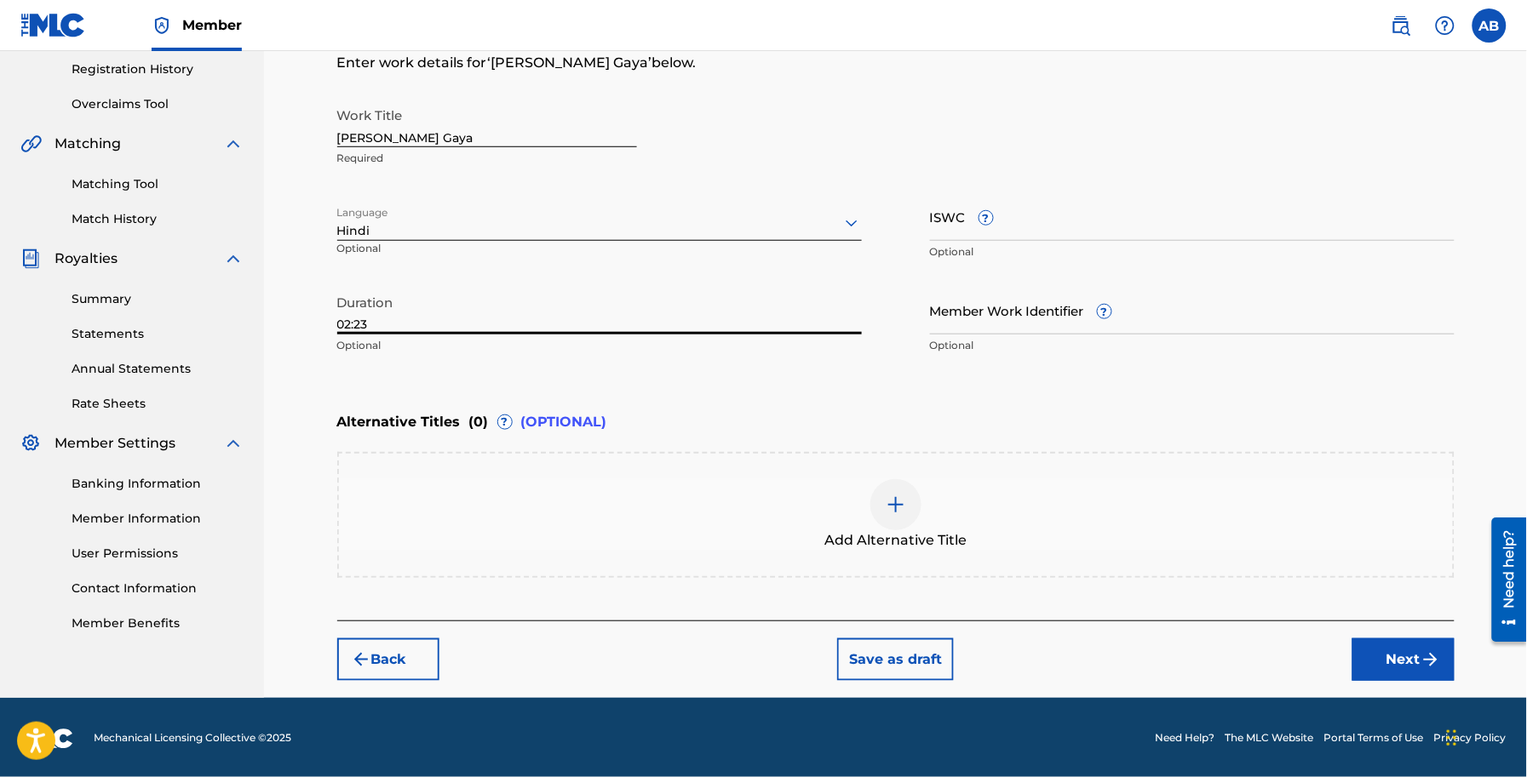
type input "02:23"
drag, startPoint x: 1407, startPoint y: 658, endPoint x: 1385, endPoint y: 641, distance: 27.9
click at [1409, 658] on button "Next" at bounding box center [1403, 660] width 102 height 43
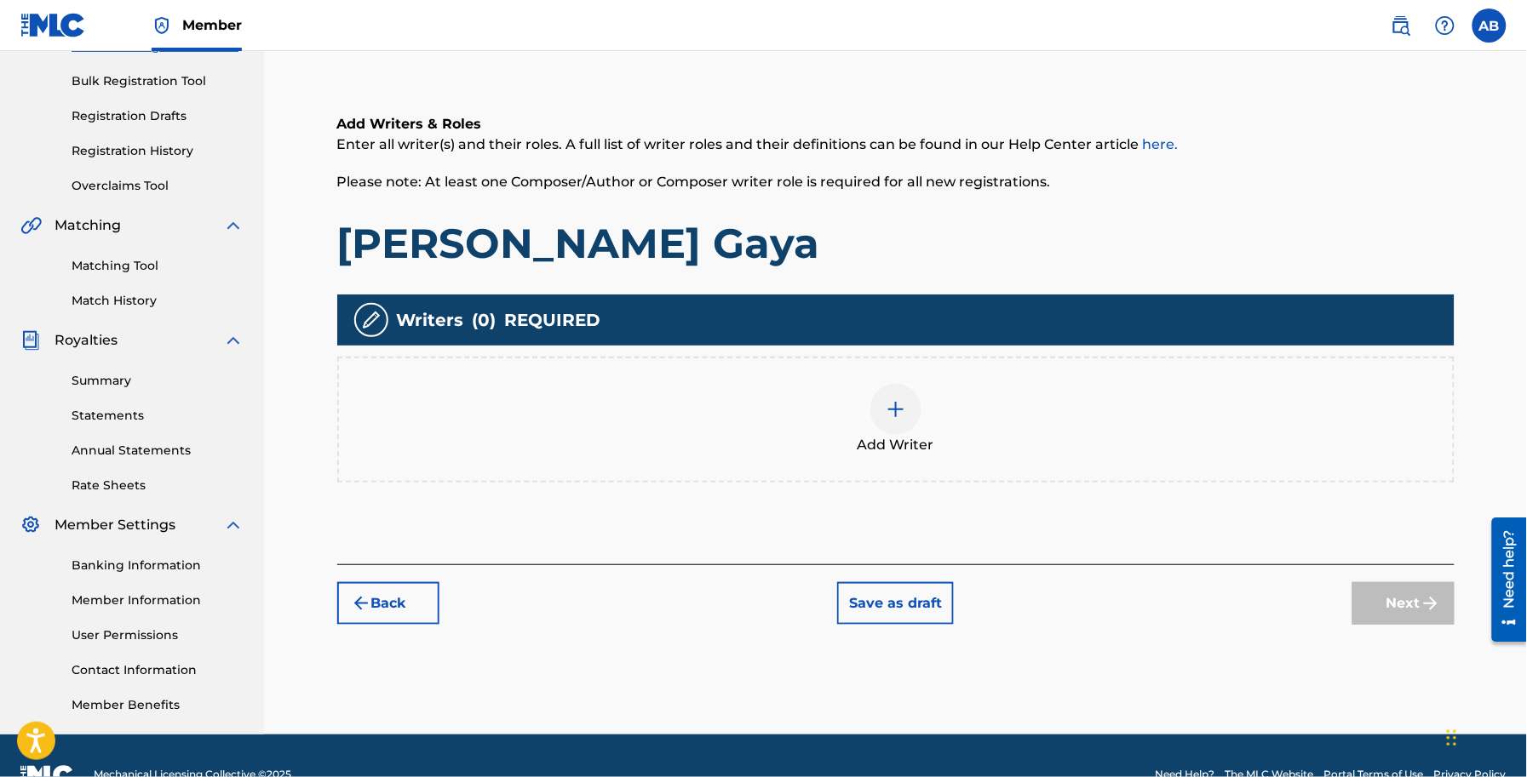
scroll to position [278, 0]
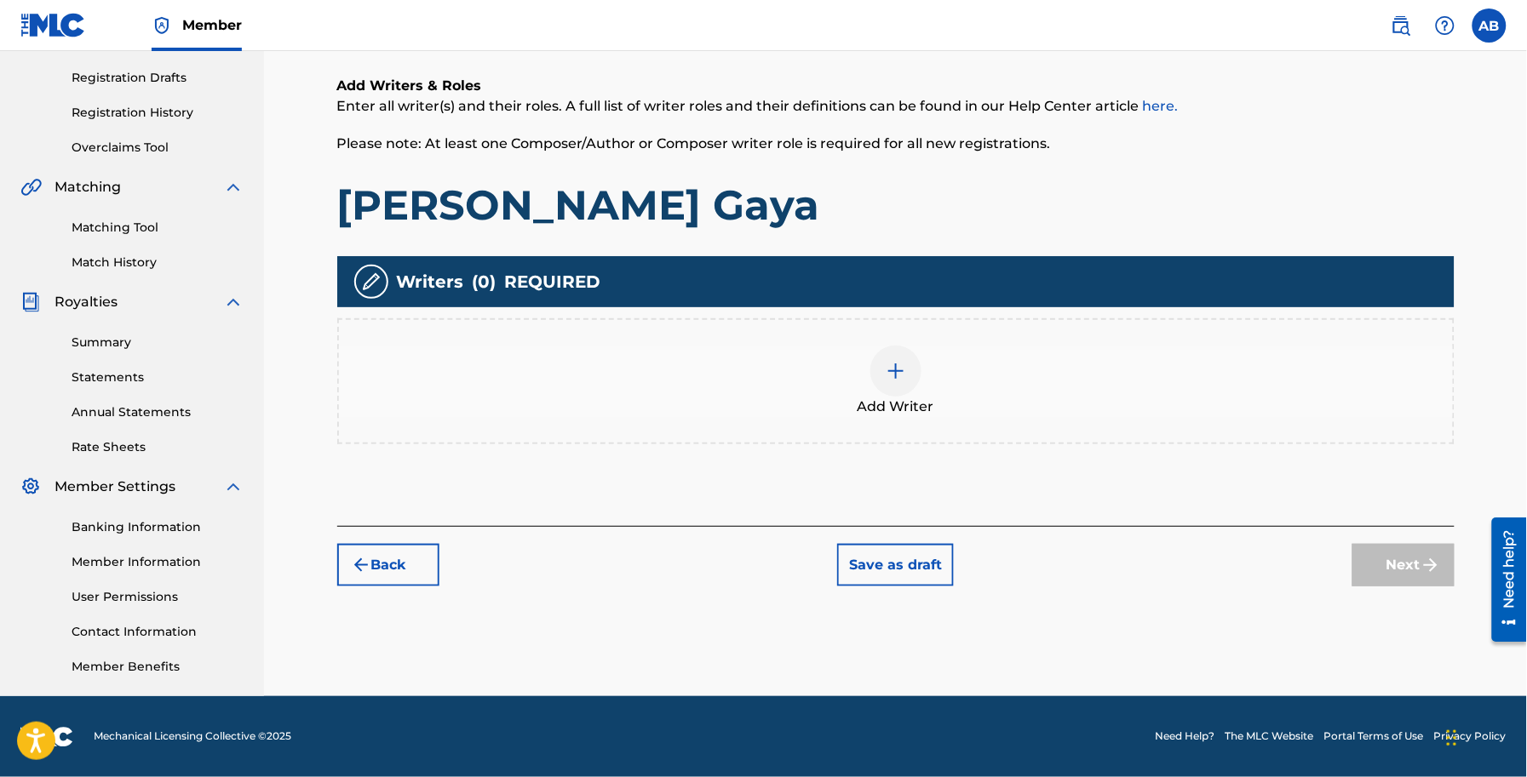
click at [900, 361] on img at bounding box center [896, 371] width 20 height 20
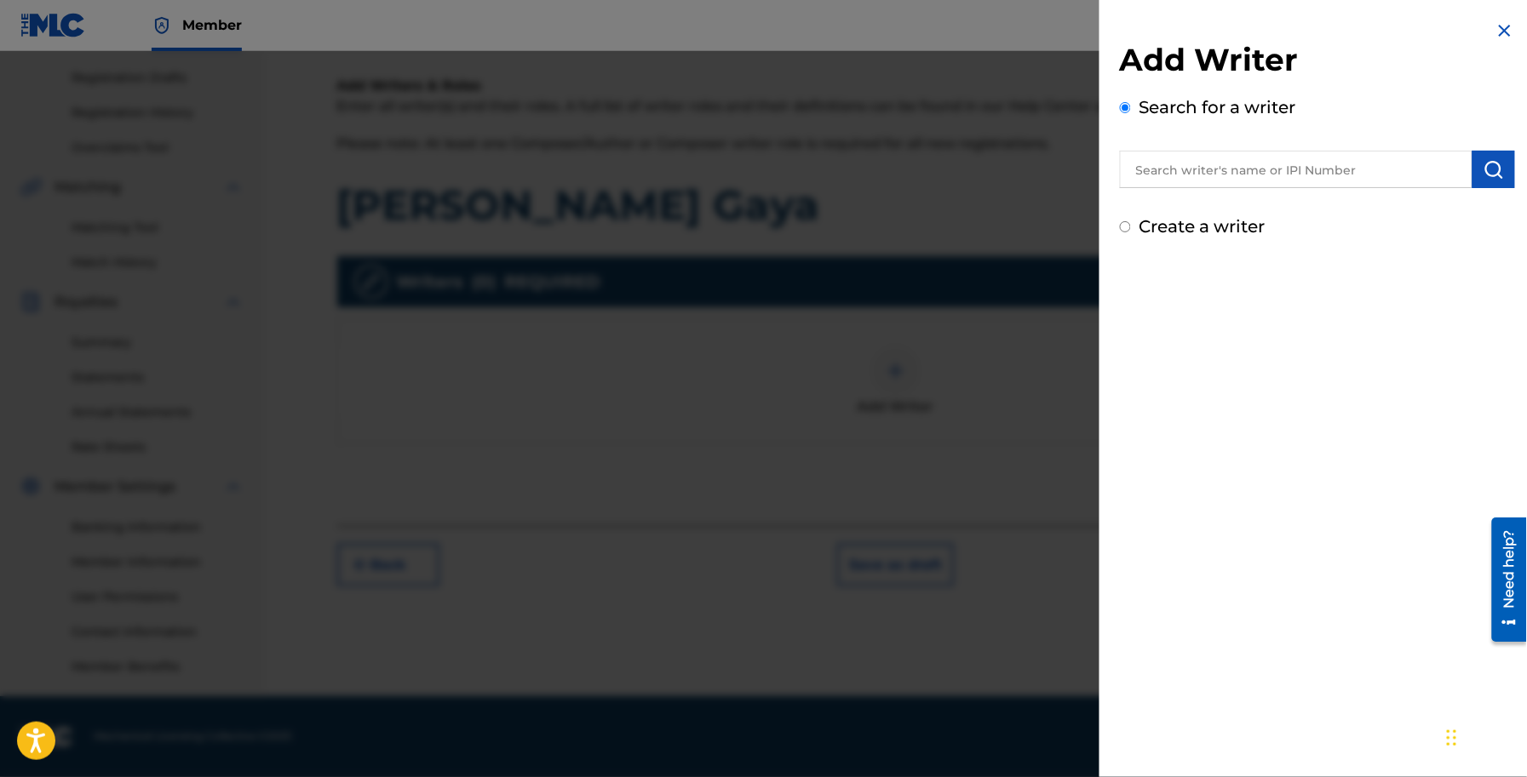
click at [1189, 226] on label "Create a writer" at bounding box center [1202, 226] width 126 height 20
radio input "true"
click at [1131, 226] on input "Create a writer" at bounding box center [1125, 226] width 11 height 11
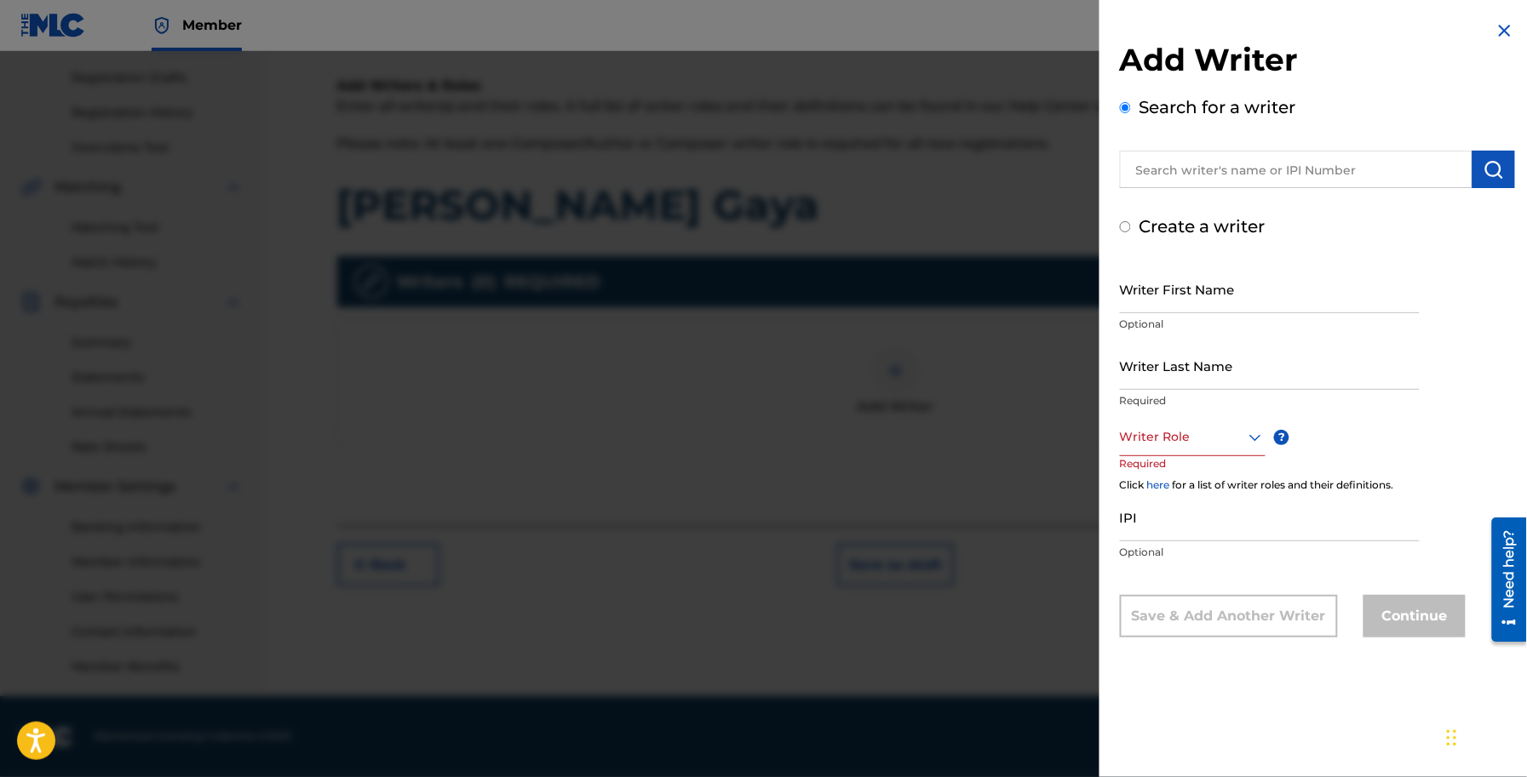
radio input "false"
radio input "true"
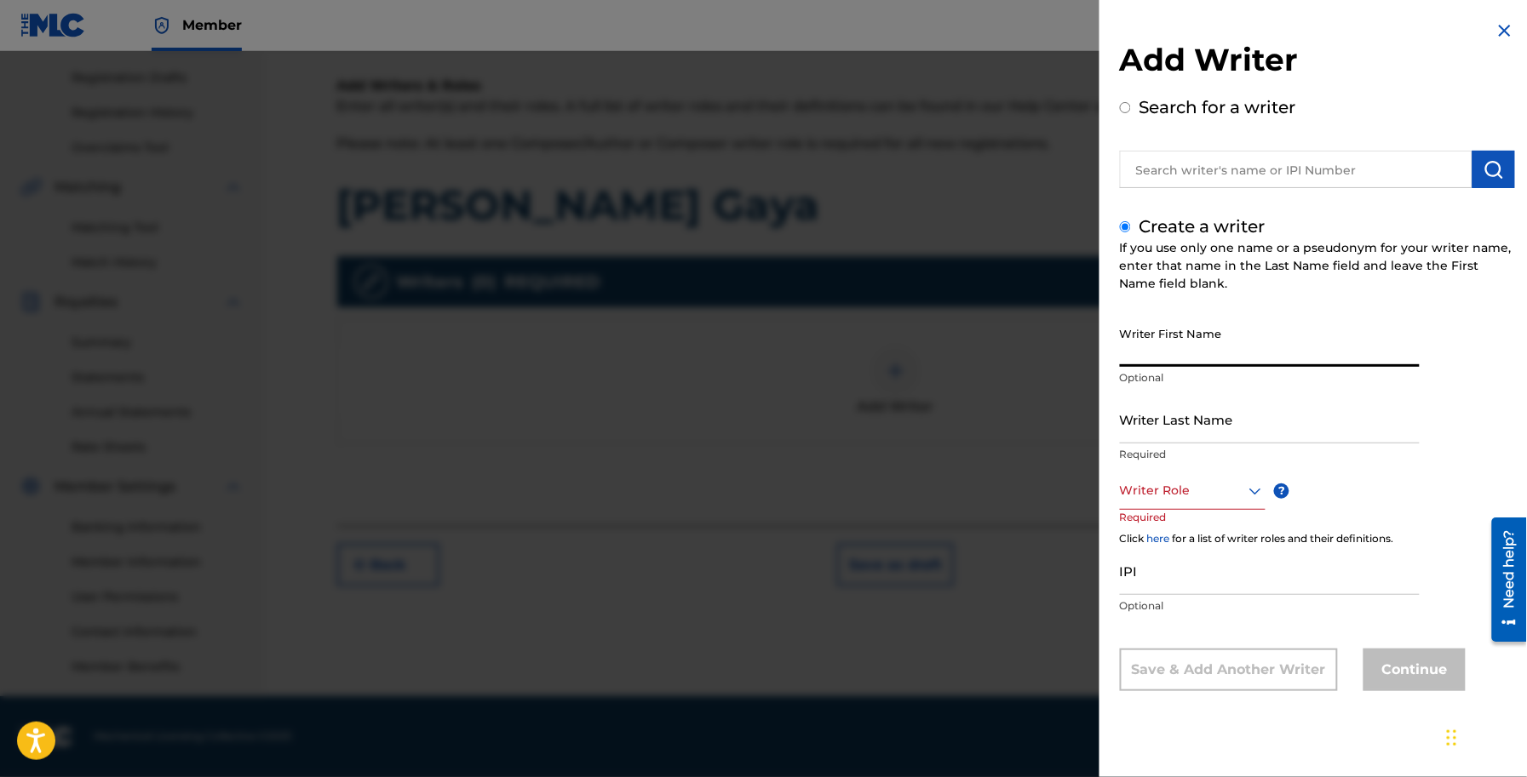
click at [1186, 363] on input "Writer First Name" at bounding box center [1270, 342] width 300 height 49
paste input "[PERSON_NAME]"
click at [1184, 352] on input "[PERSON_NAME]" at bounding box center [1270, 342] width 300 height 49
drag, startPoint x: 1184, startPoint y: 352, endPoint x: 1237, endPoint y: 379, distance: 59.4
click at [1186, 352] on input "[PERSON_NAME]" at bounding box center [1270, 342] width 300 height 49
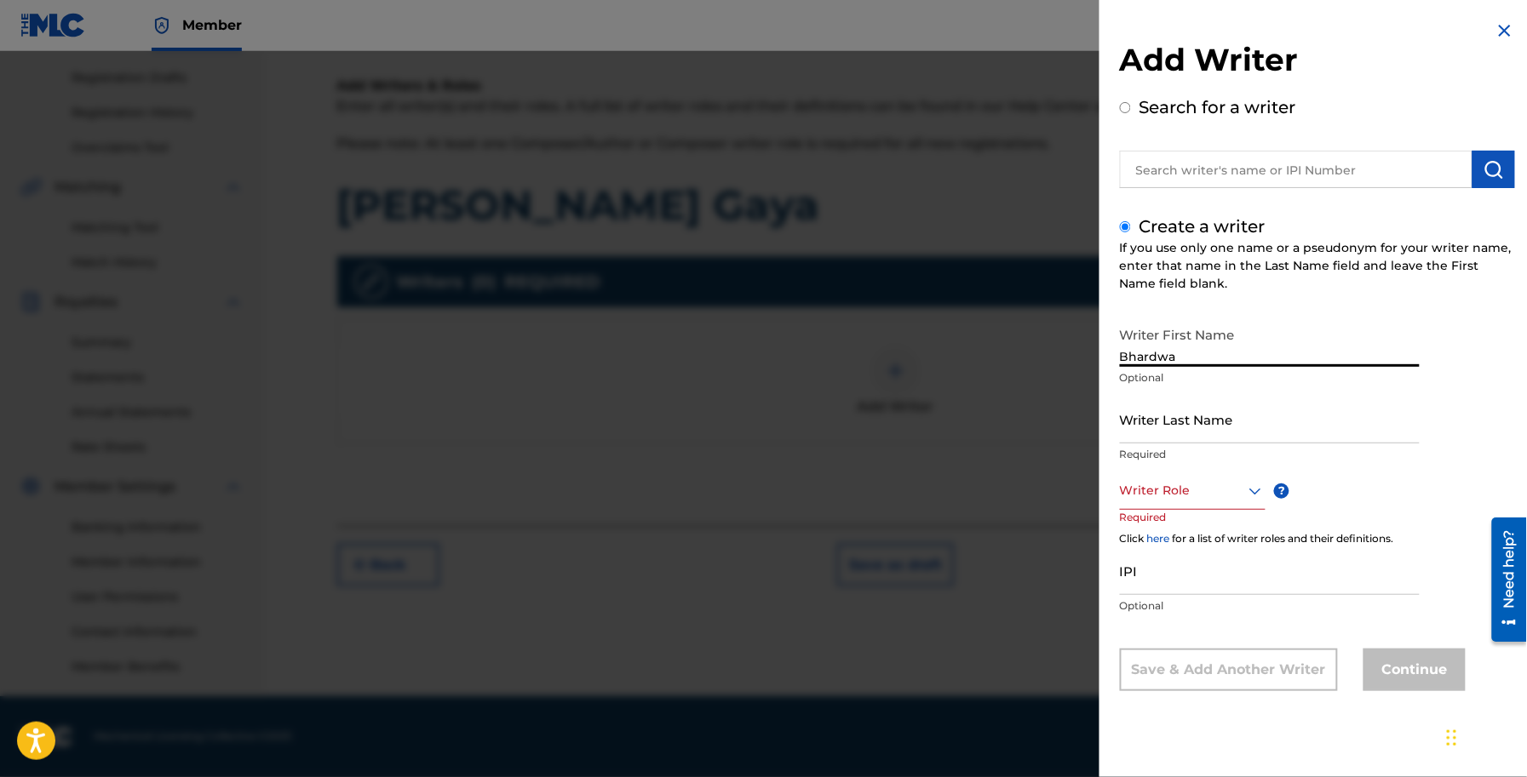
type input "Bhardwa"
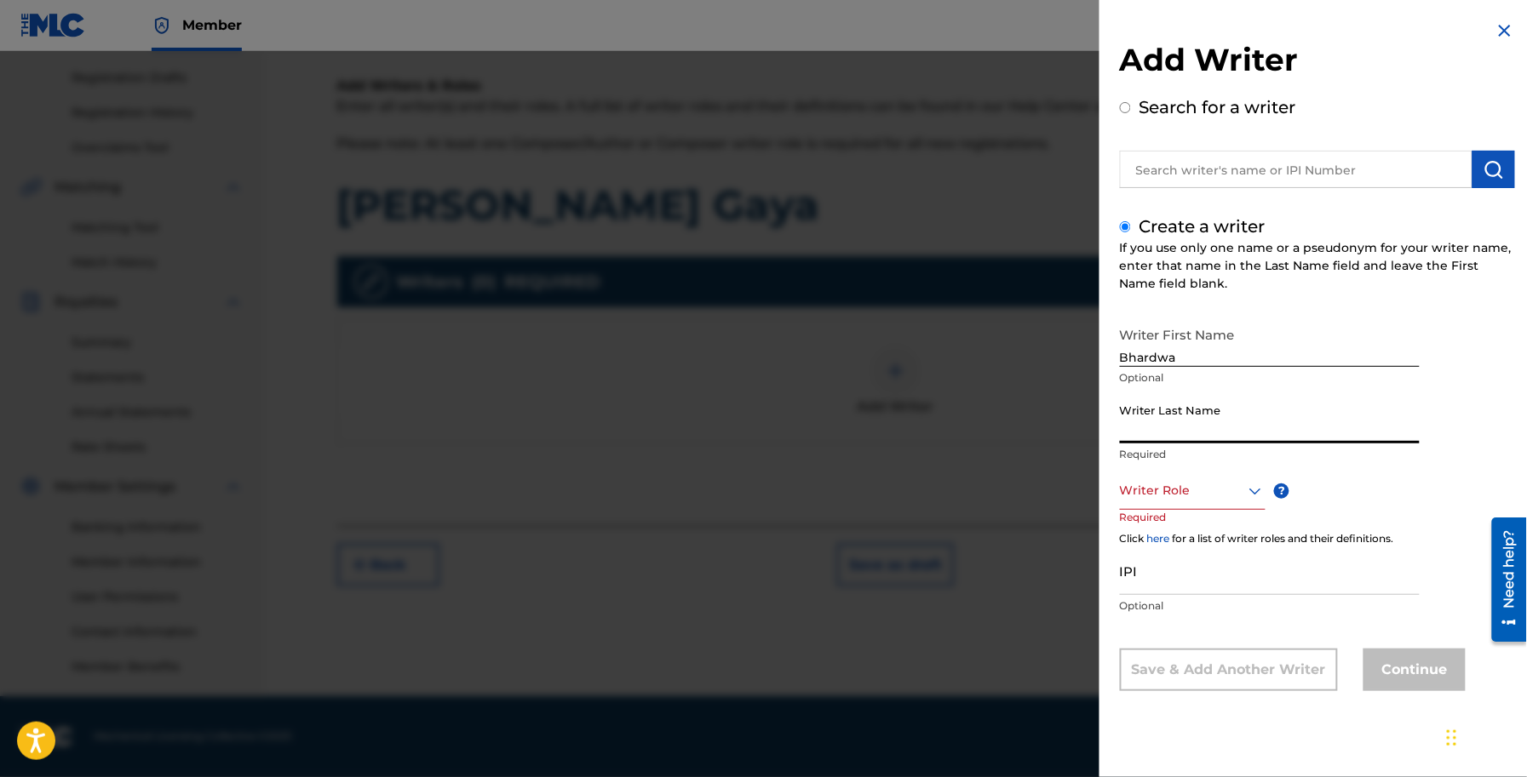
paste input "[PERSON_NAME]"
type input "[PERSON_NAME]"
click at [1199, 368] on div "Writer First Name [PERSON_NAME] Optional" at bounding box center [1270, 356] width 300 height 77
click at [1196, 356] on input "Bhardwa" at bounding box center [1270, 342] width 300 height 49
type input "Bhardwaj"
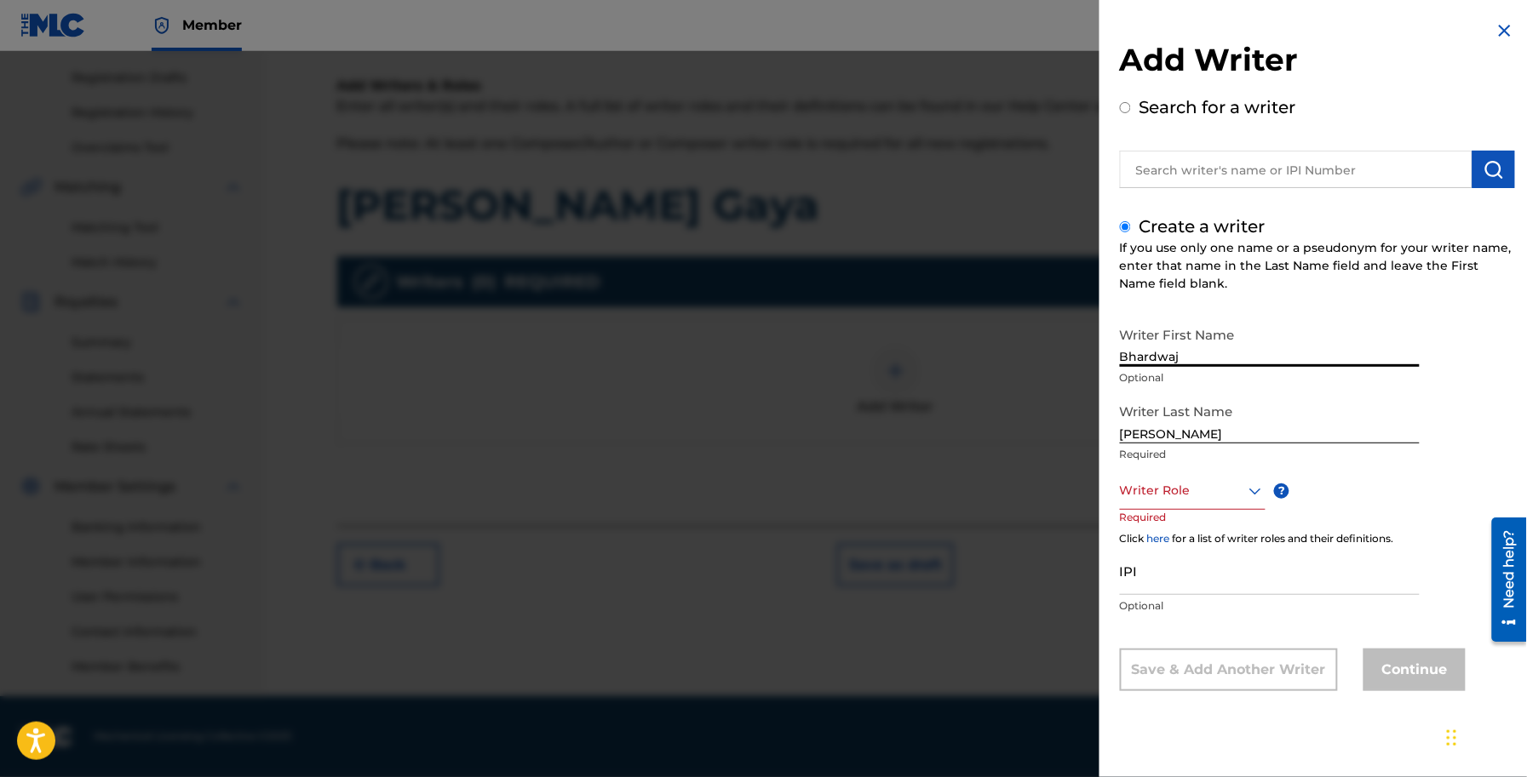
click at [1177, 485] on div at bounding box center [1193, 490] width 146 height 21
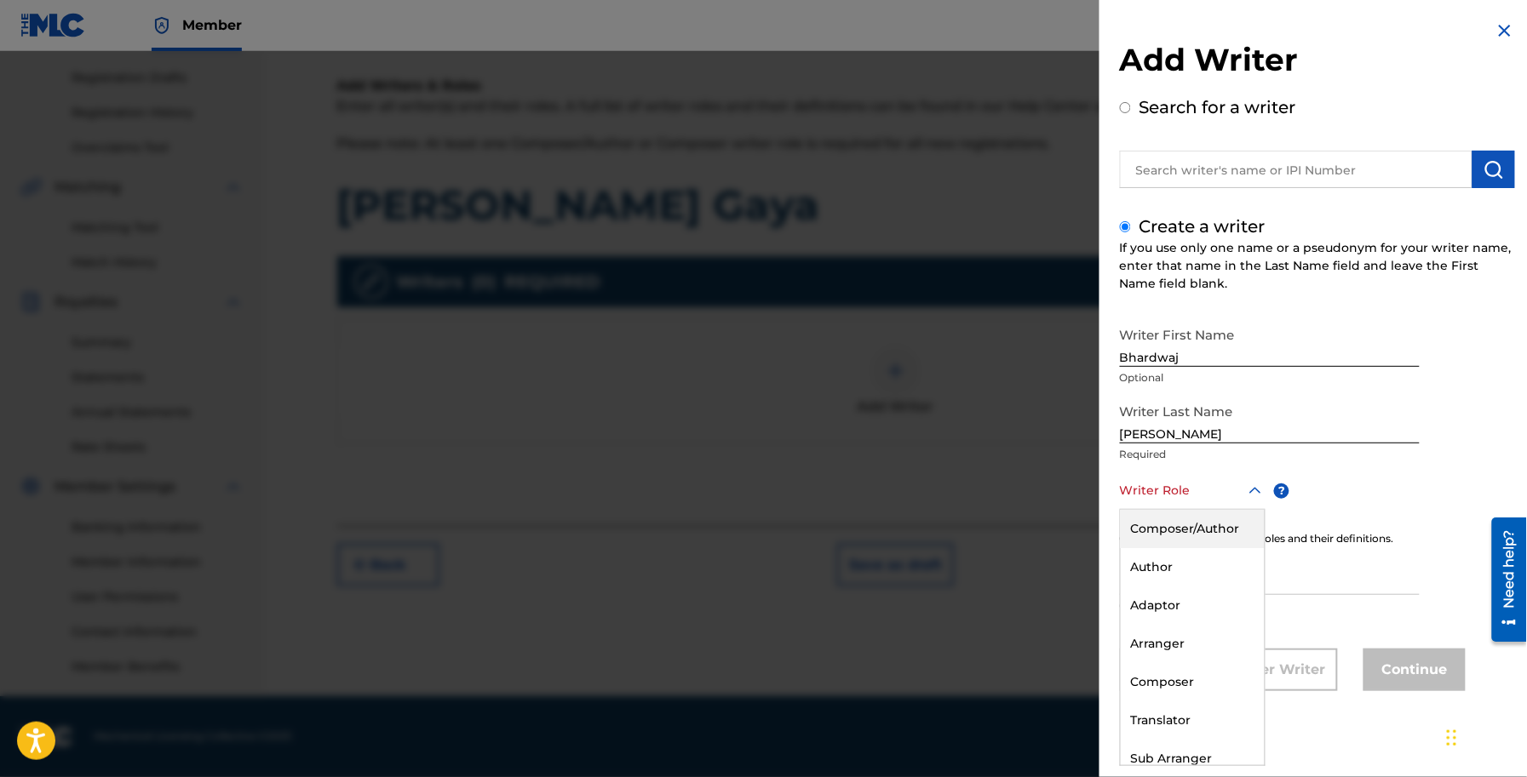
click at [1186, 536] on div "Composer/Author" at bounding box center [1193, 529] width 144 height 38
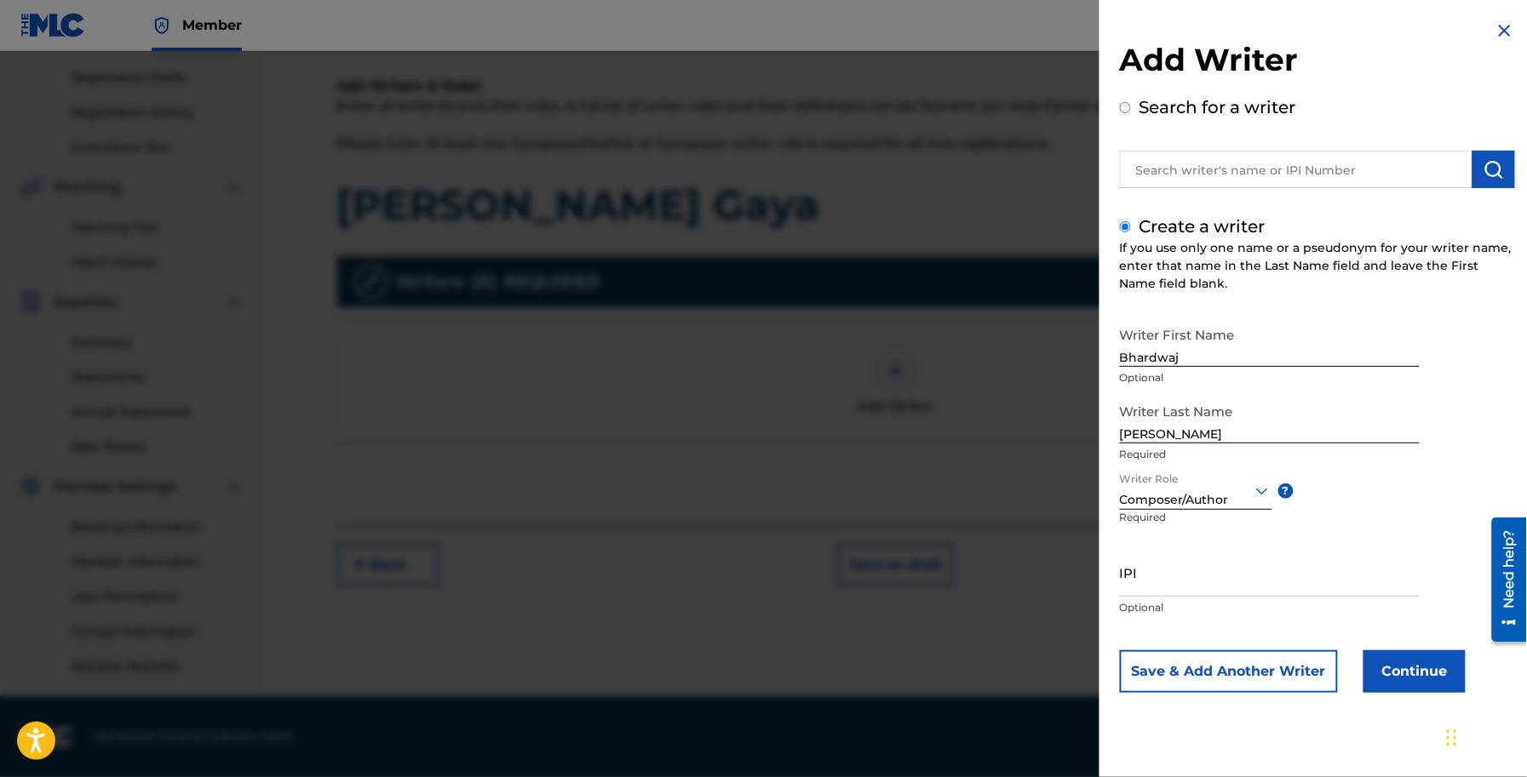
click at [1429, 678] on button "Continue" at bounding box center [1414, 672] width 102 height 43
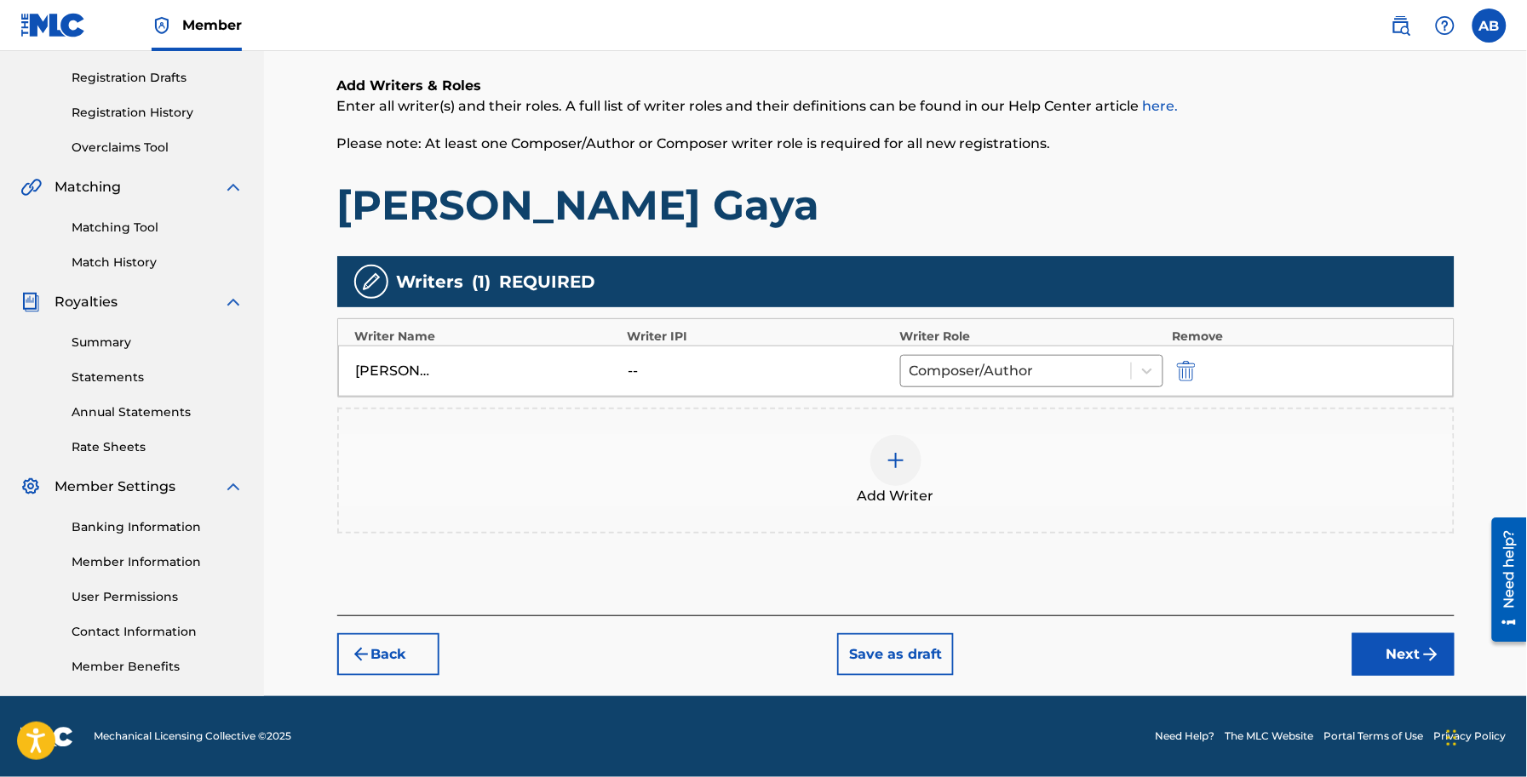
click at [1446, 650] on button "Next" at bounding box center [1403, 654] width 102 height 43
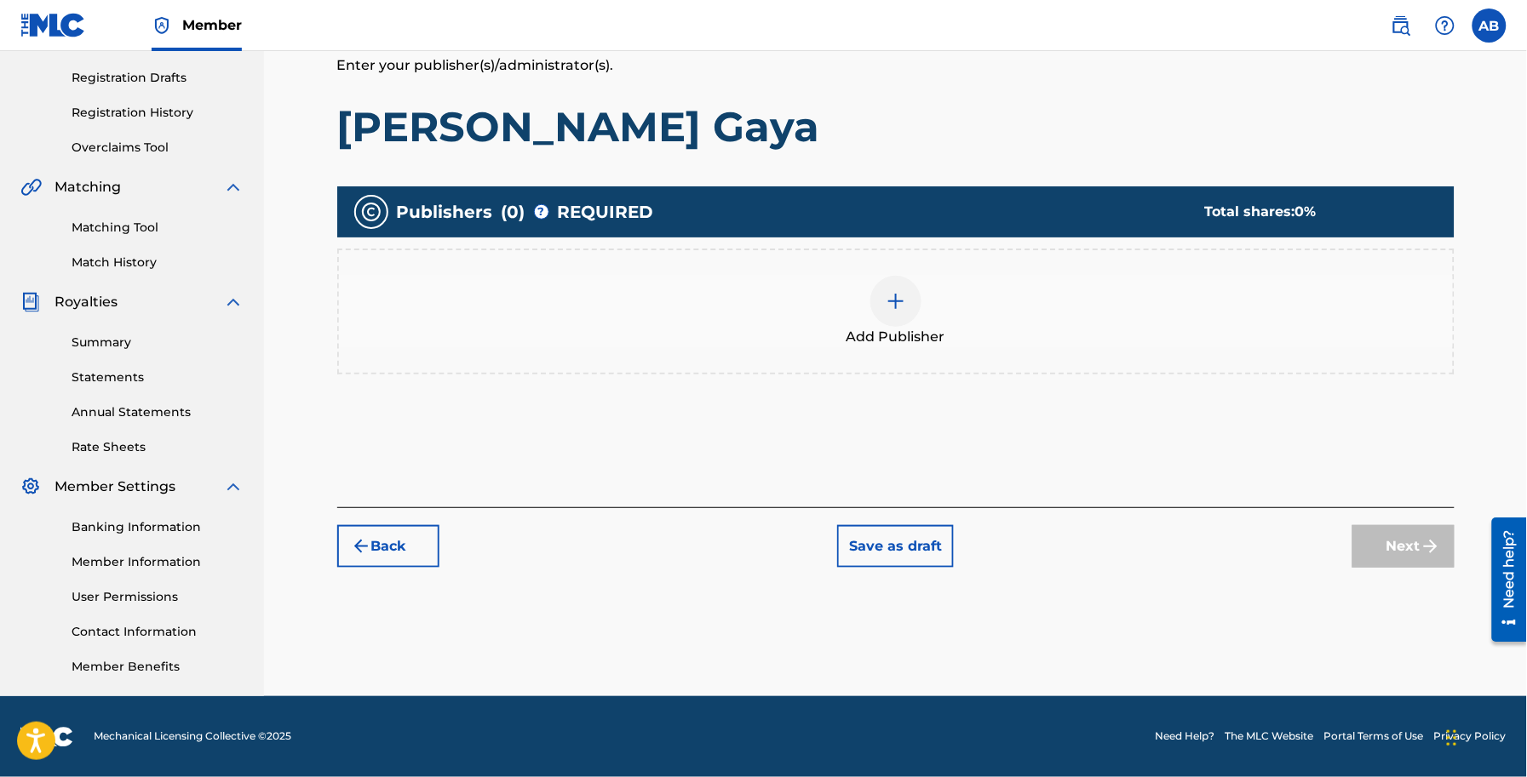
click at [911, 295] on div at bounding box center [895, 301] width 51 height 51
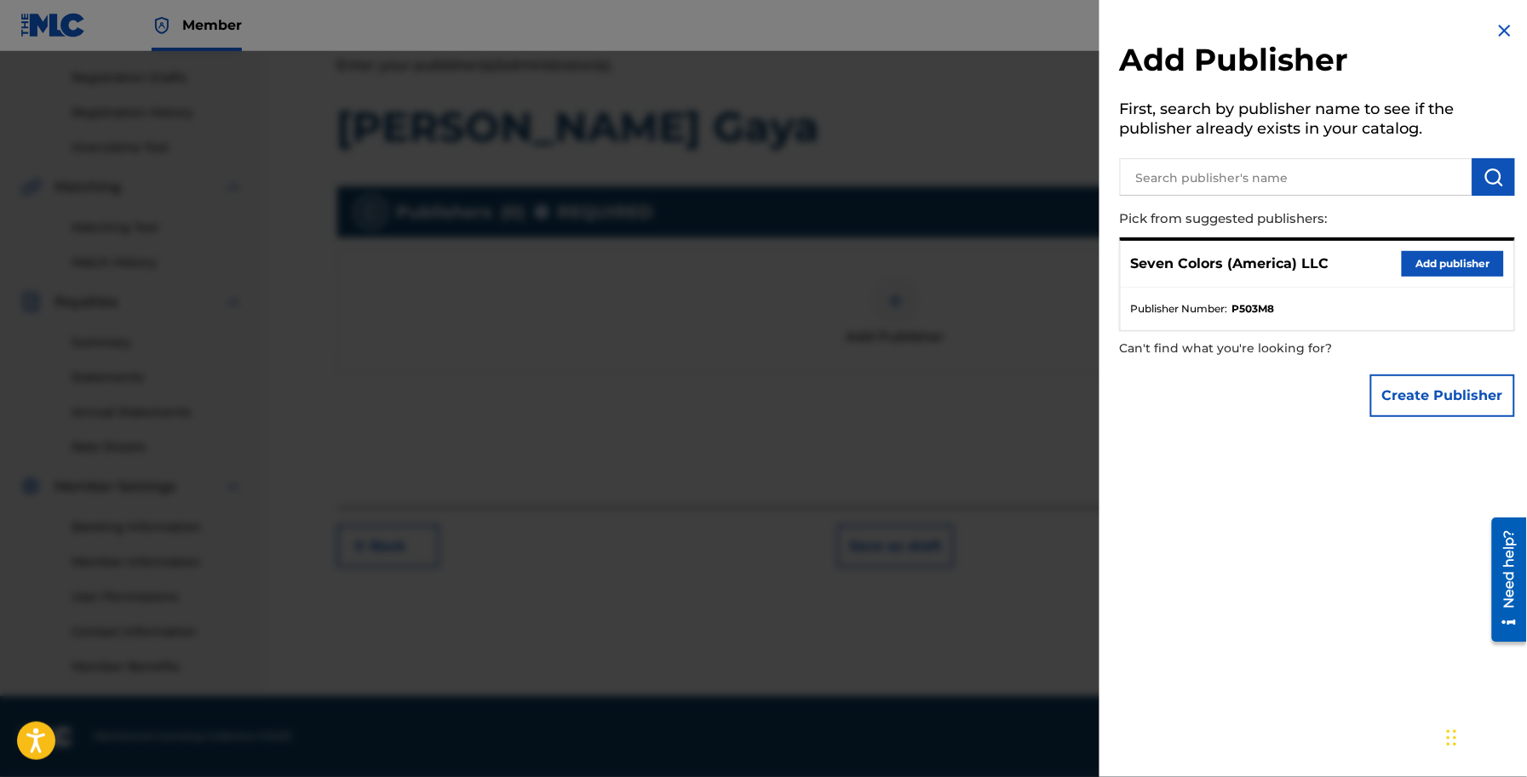
click at [1420, 260] on button "Add publisher" at bounding box center [1452, 264] width 102 height 26
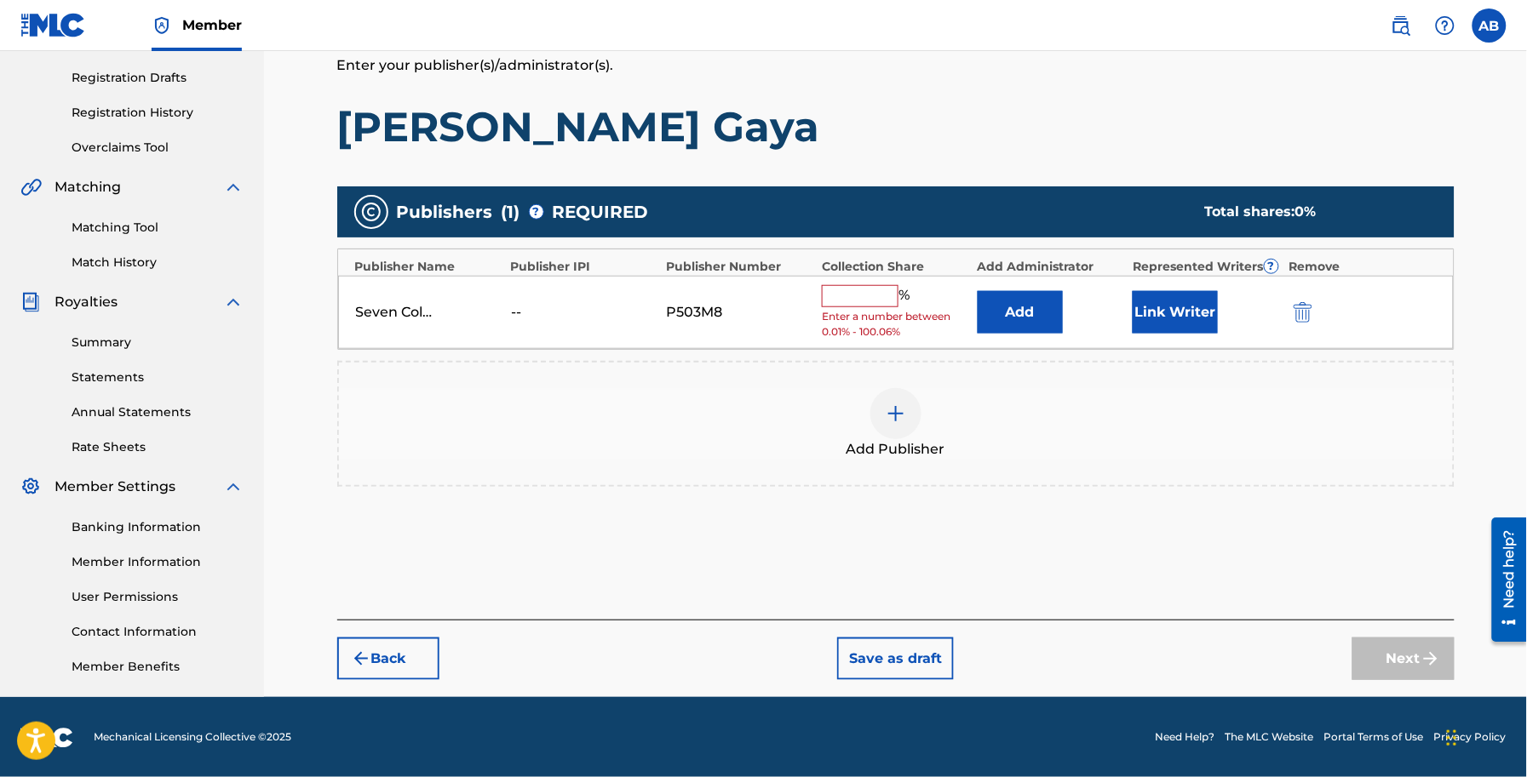
drag, startPoint x: 817, startPoint y: 292, endPoint x: 833, endPoint y: 294, distance: 15.4
click at [826, 294] on div "Seven Colors (America) LLC -- P503M8 % Enter a number between 0.01% - 100.06% A…" at bounding box center [895, 313] width 1115 height 74
click at [845, 301] on input "text" at bounding box center [860, 296] width 77 height 22
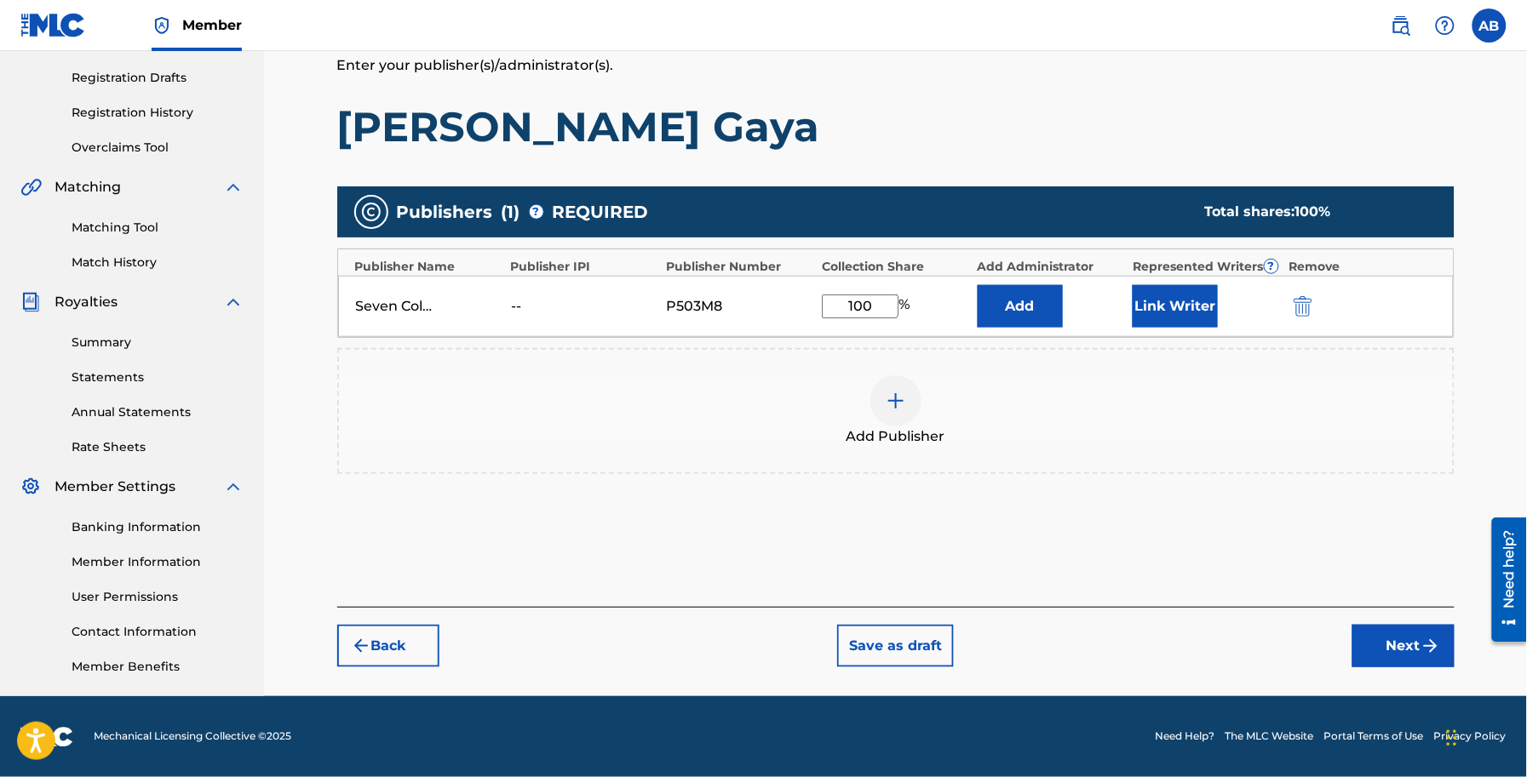
type input "100"
click at [1033, 298] on button "Add" at bounding box center [1019, 306] width 85 height 43
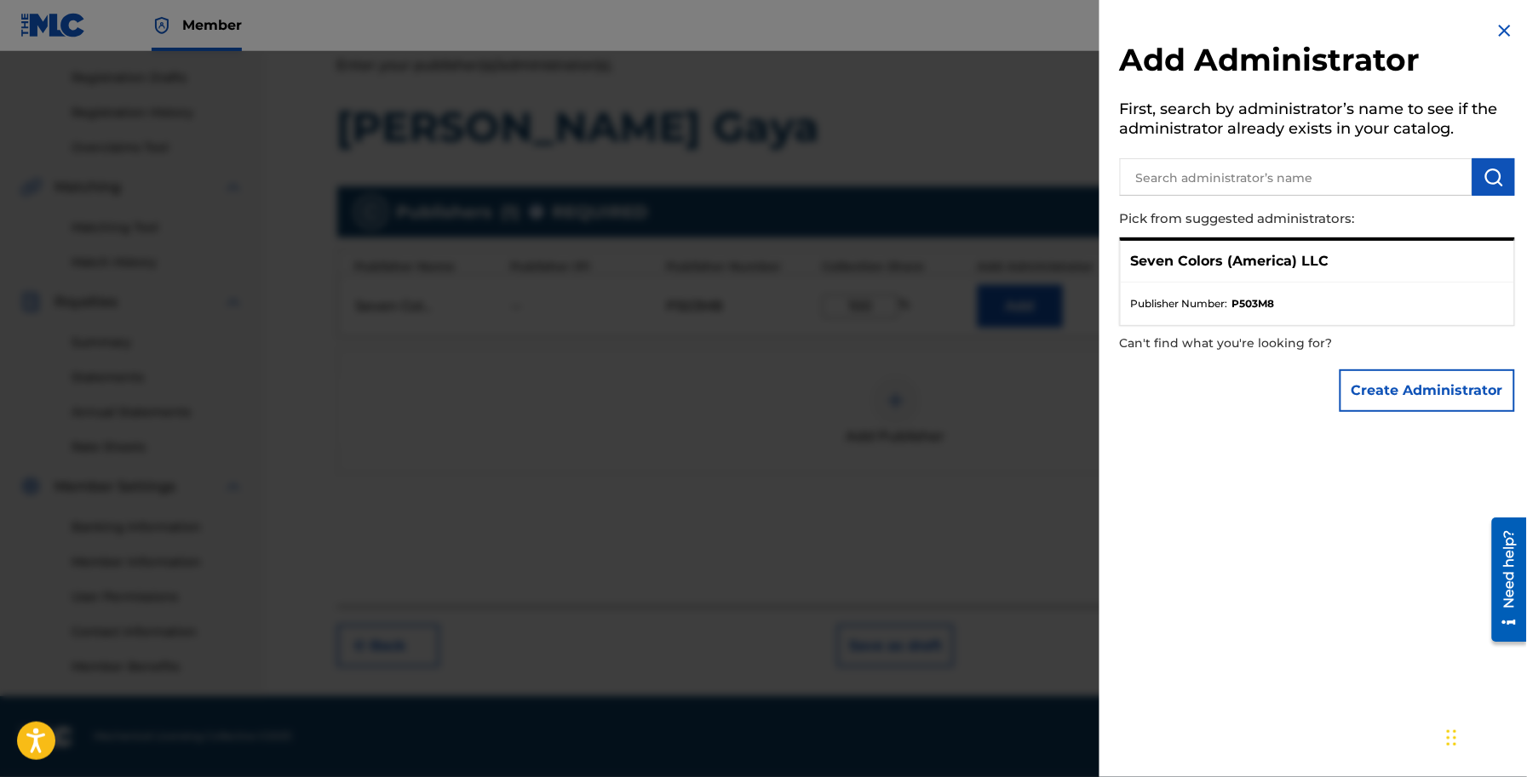
click at [1032, 427] on div at bounding box center [763, 439] width 1527 height 777
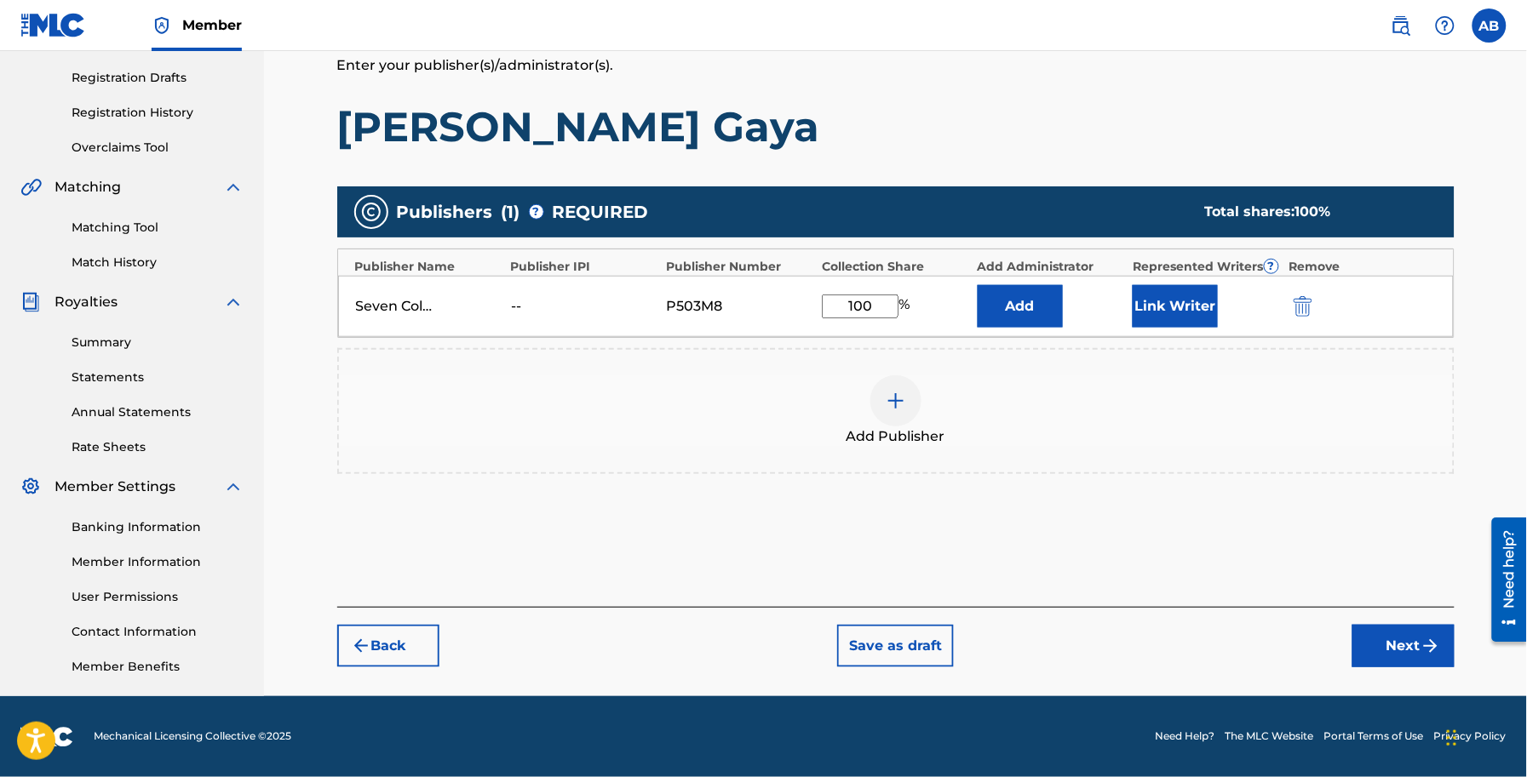
click at [1406, 645] on button "Next" at bounding box center [1403, 646] width 102 height 43
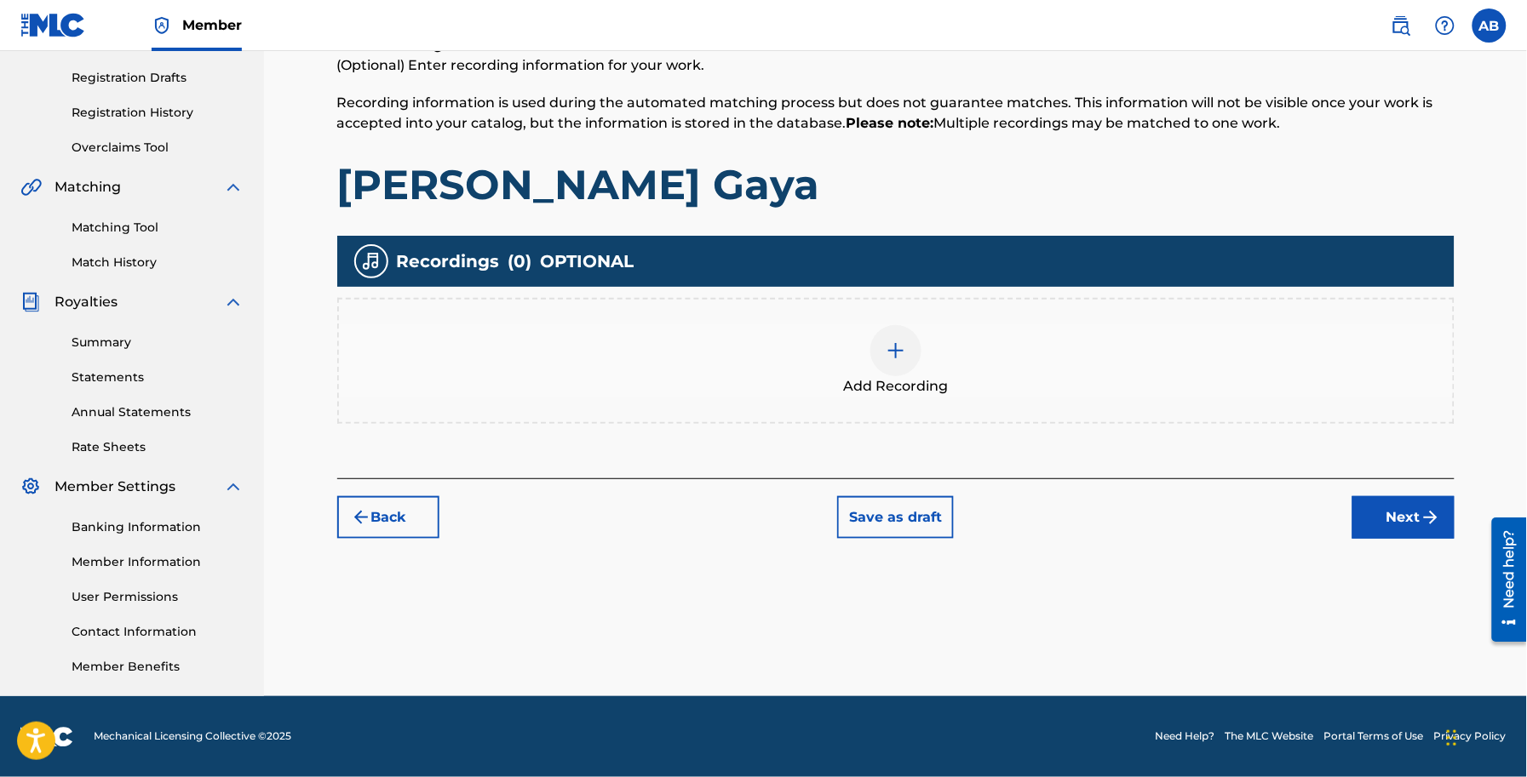
click at [1403, 524] on button "Next" at bounding box center [1403, 517] width 102 height 43
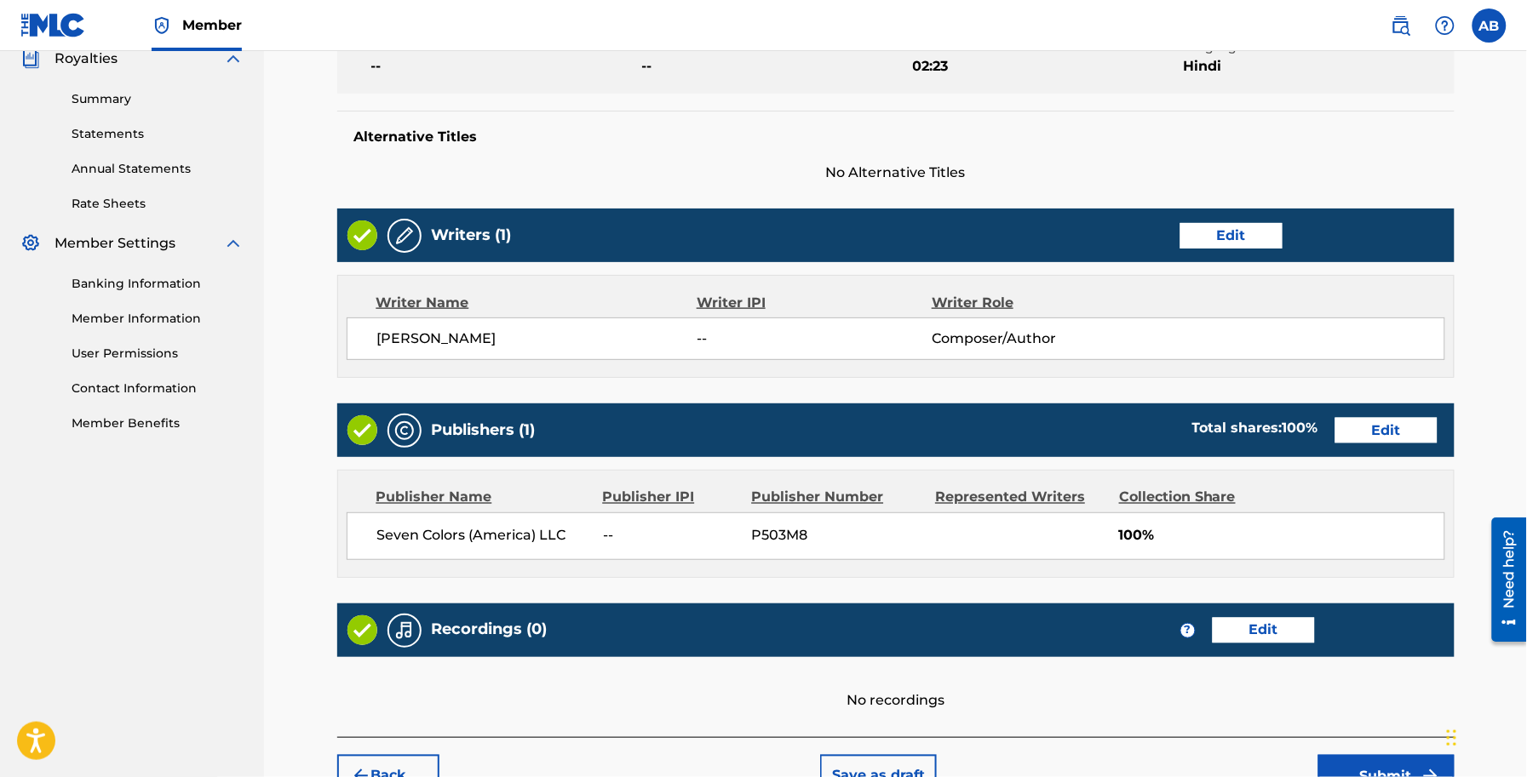
scroll to position [640, 0]
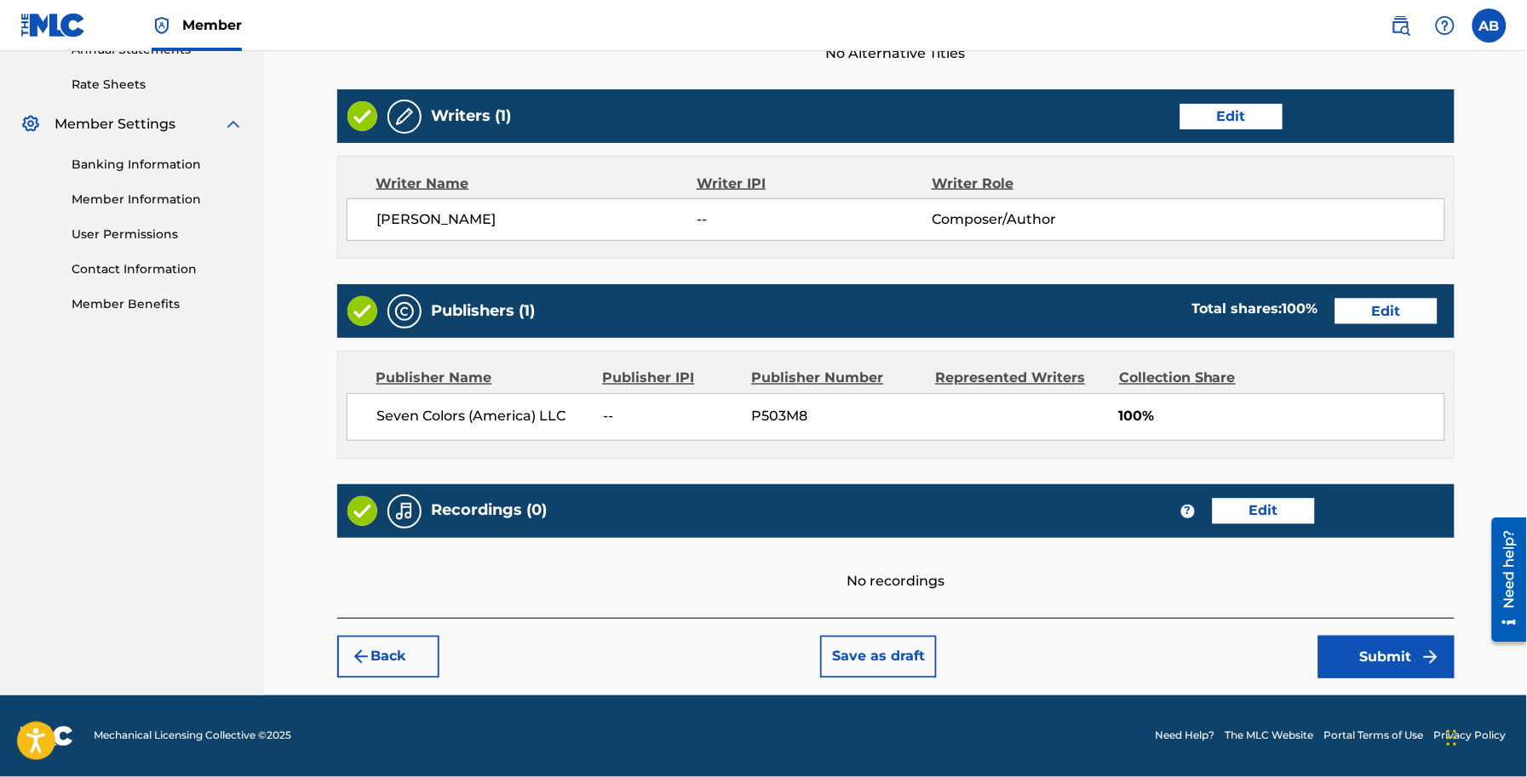
click at [1403, 645] on button "Submit" at bounding box center [1386, 657] width 136 height 43
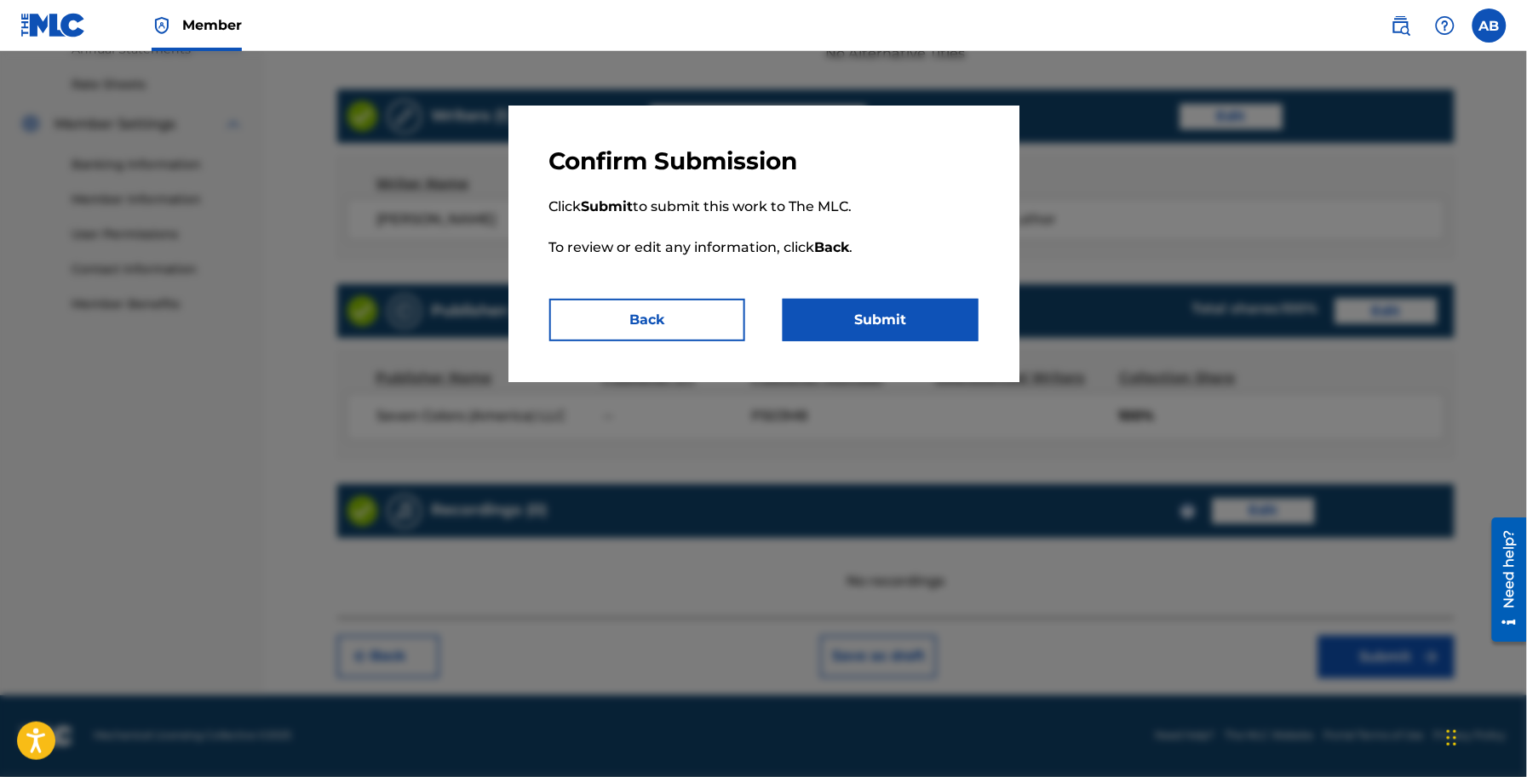
click at [917, 313] on button "Submit" at bounding box center [880, 320] width 196 height 43
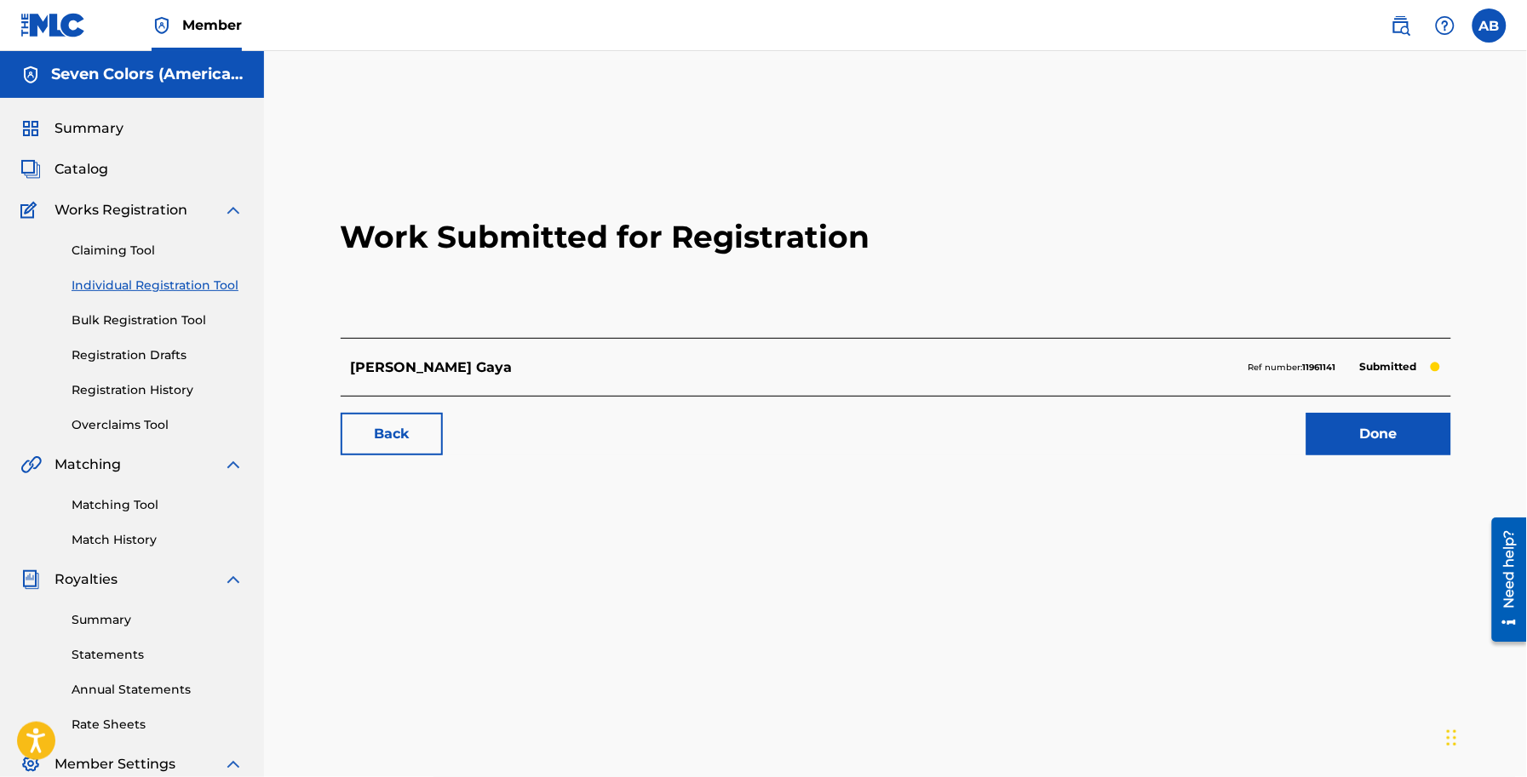
click at [1401, 432] on link "Done" at bounding box center [1378, 434] width 145 height 43
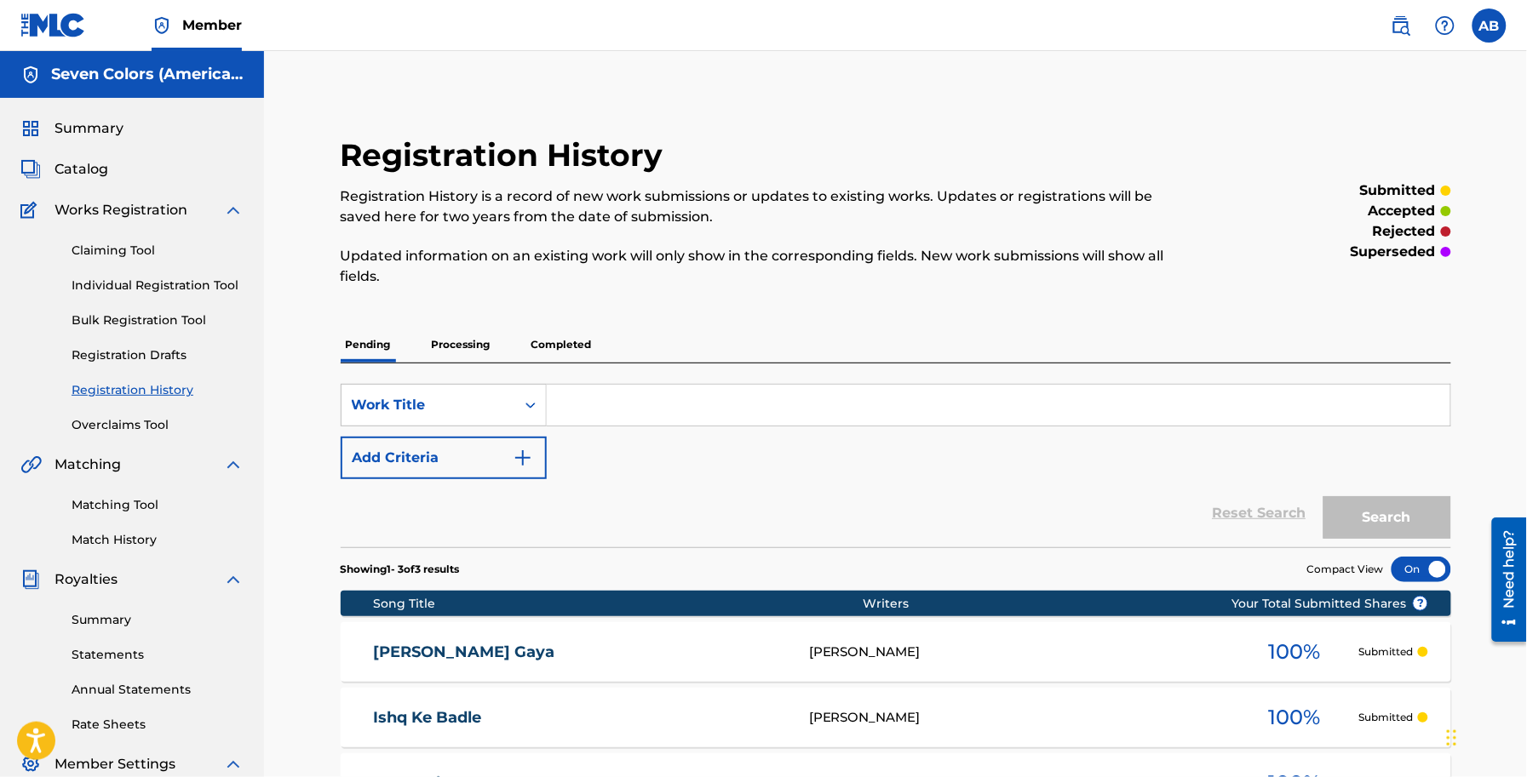
click at [92, 170] on span "Catalog" at bounding box center [81, 169] width 54 height 20
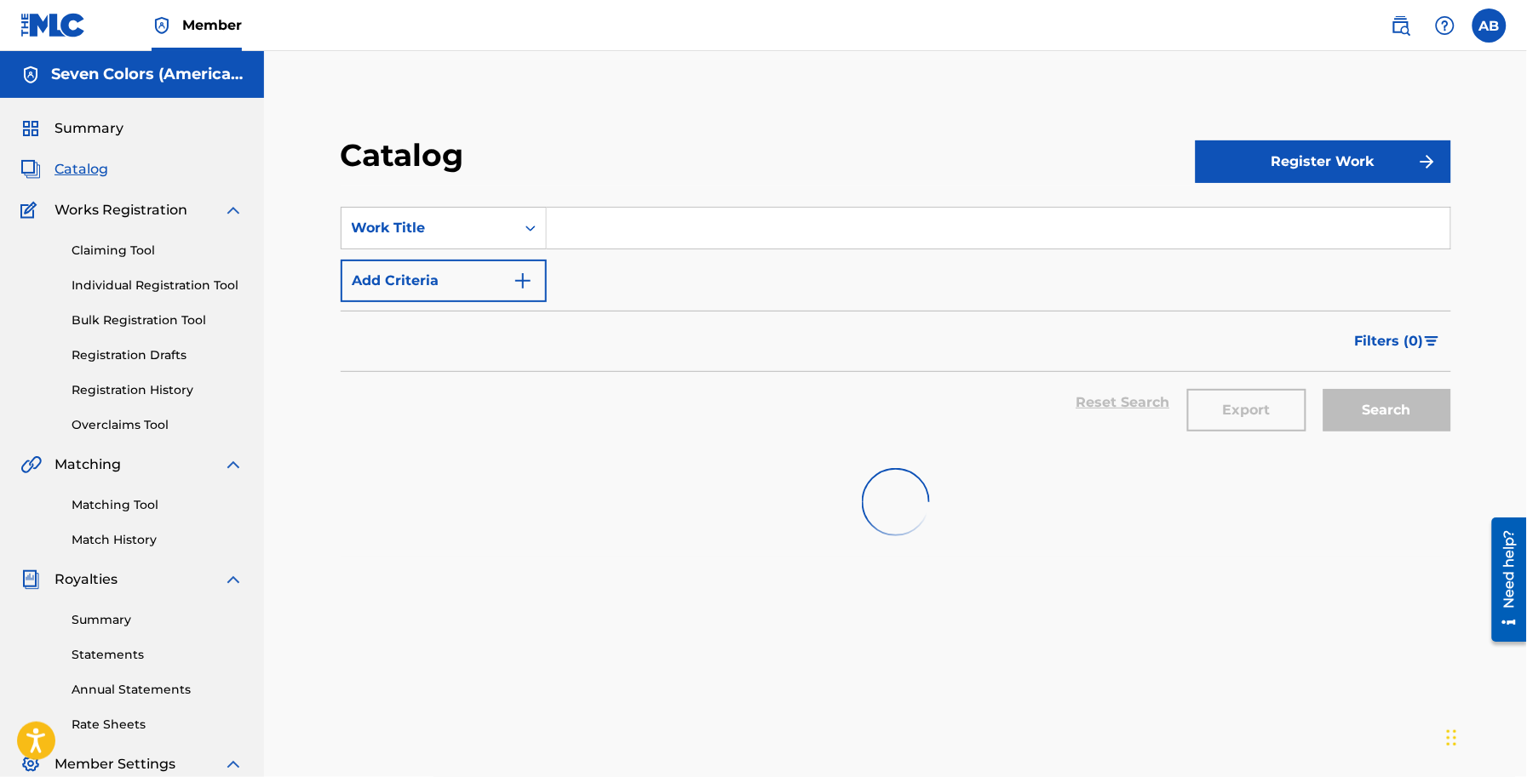
click at [1282, 163] on button "Register Work" at bounding box center [1322, 161] width 255 height 43
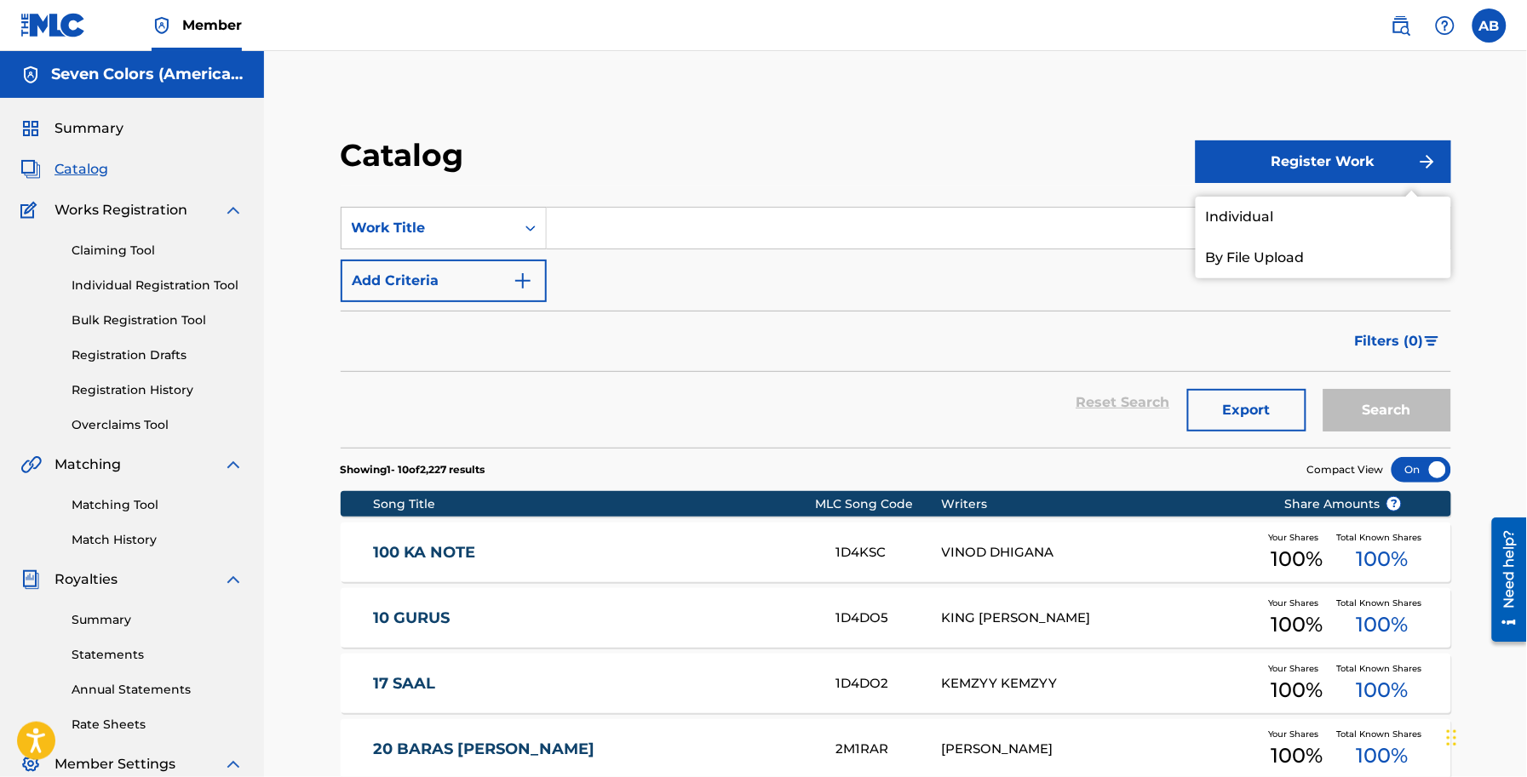
click at [632, 228] on input "Search Form" at bounding box center [998, 228] width 903 height 41
type input "dddddddd"
click at [1271, 207] on link "Individual" at bounding box center [1322, 217] width 255 height 41
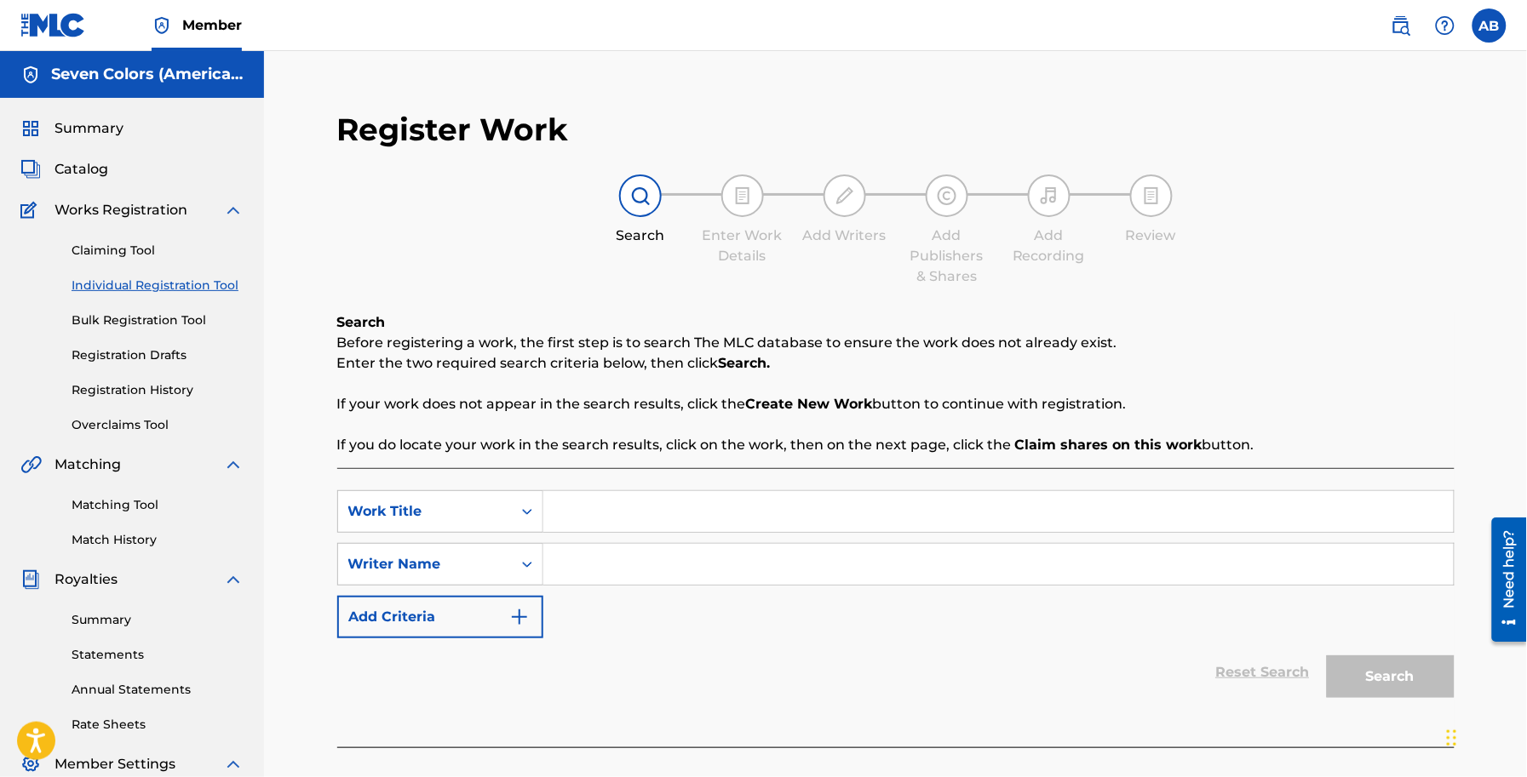
click at [669, 513] on input "Search Form" at bounding box center [998, 511] width 910 height 41
type input "ddddddd"
click at [670, 560] on input "Search Form" at bounding box center [998, 564] width 910 height 41
type input "dddddddddd"
click at [1427, 664] on button "Search" at bounding box center [1391, 677] width 128 height 43
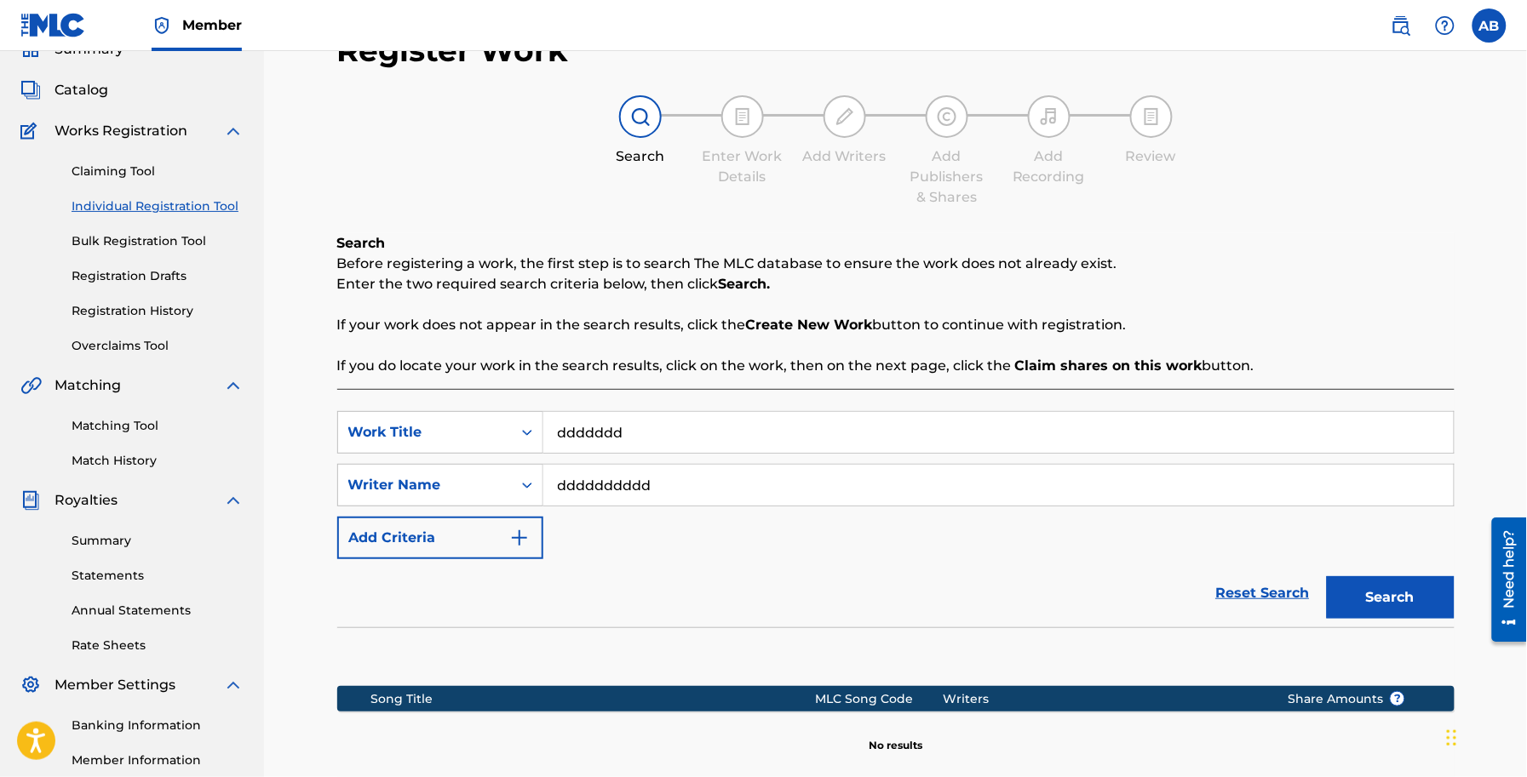
scroll to position [282, 0]
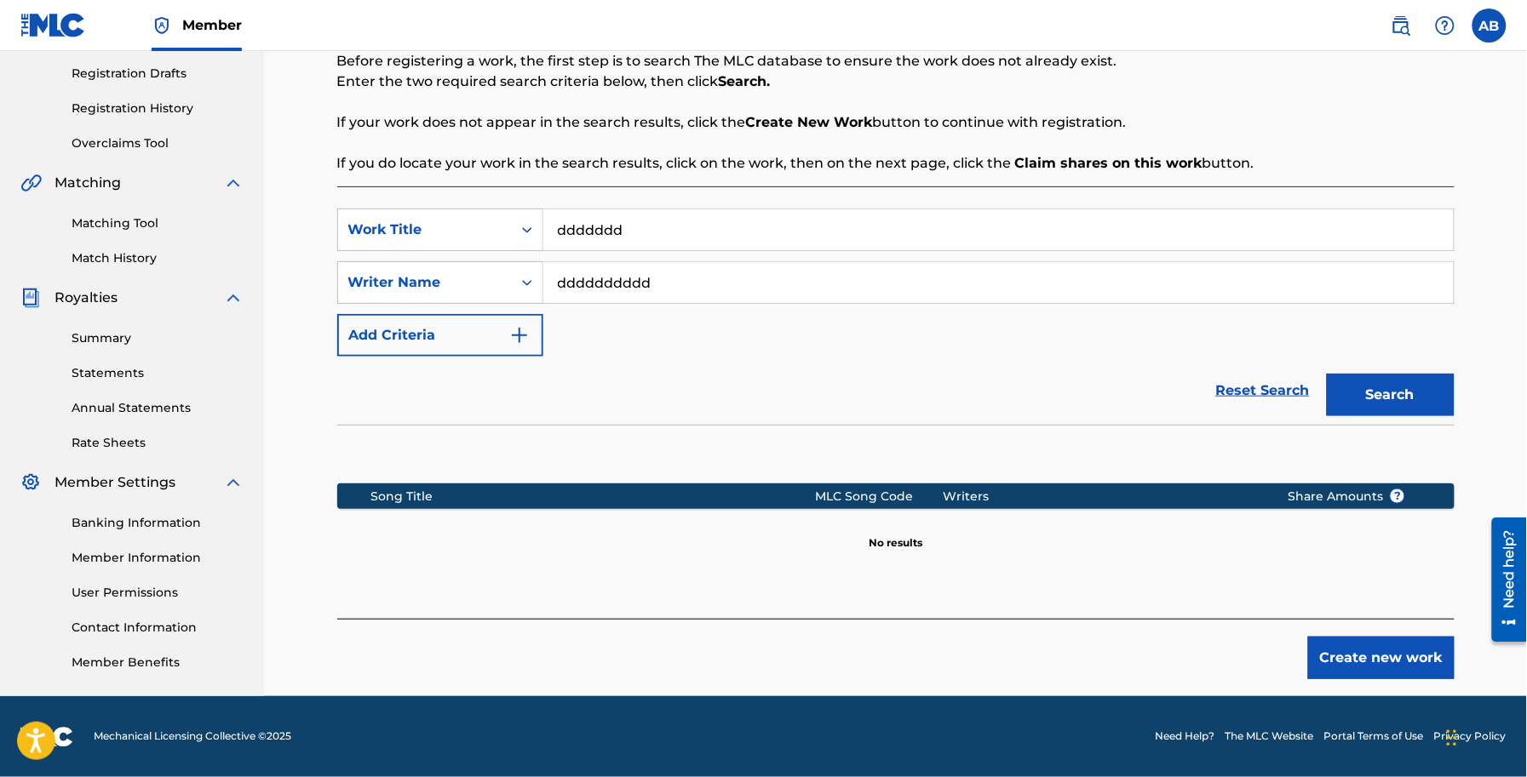
click at [1390, 660] on button "Create new work" at bounding box center [1381, 658] width 146 height 43
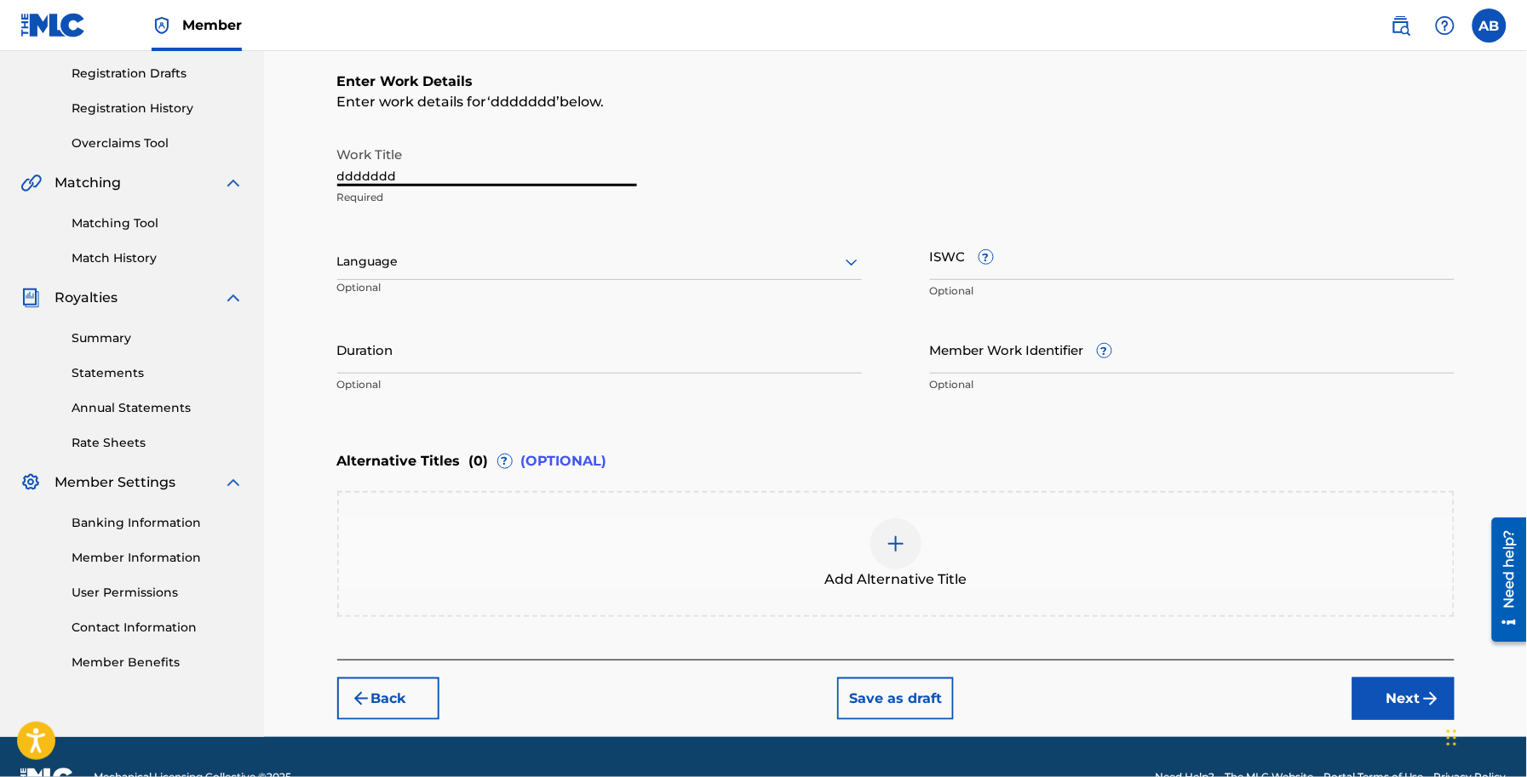
click at [427, 169] on input "ddddddd" at bounding box center [487, 162] width 300 height 49
paste input "[DEMOGRAPHIC_DATA]"
type input "[DEMOGRAPHIC_DATA]"
paste input "Hindi"
type input "Hindi"
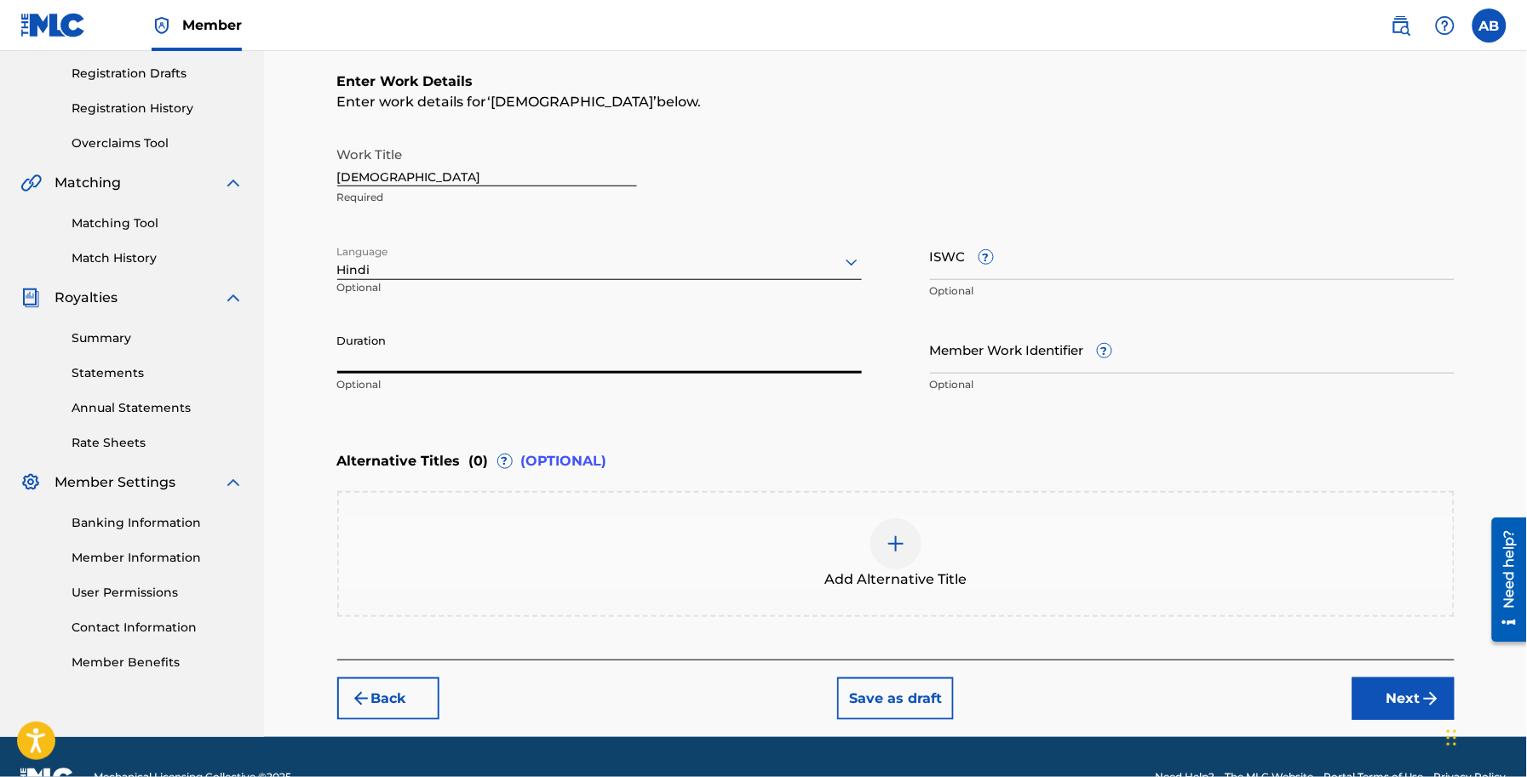
paste input "03:25"
type input "03:25"
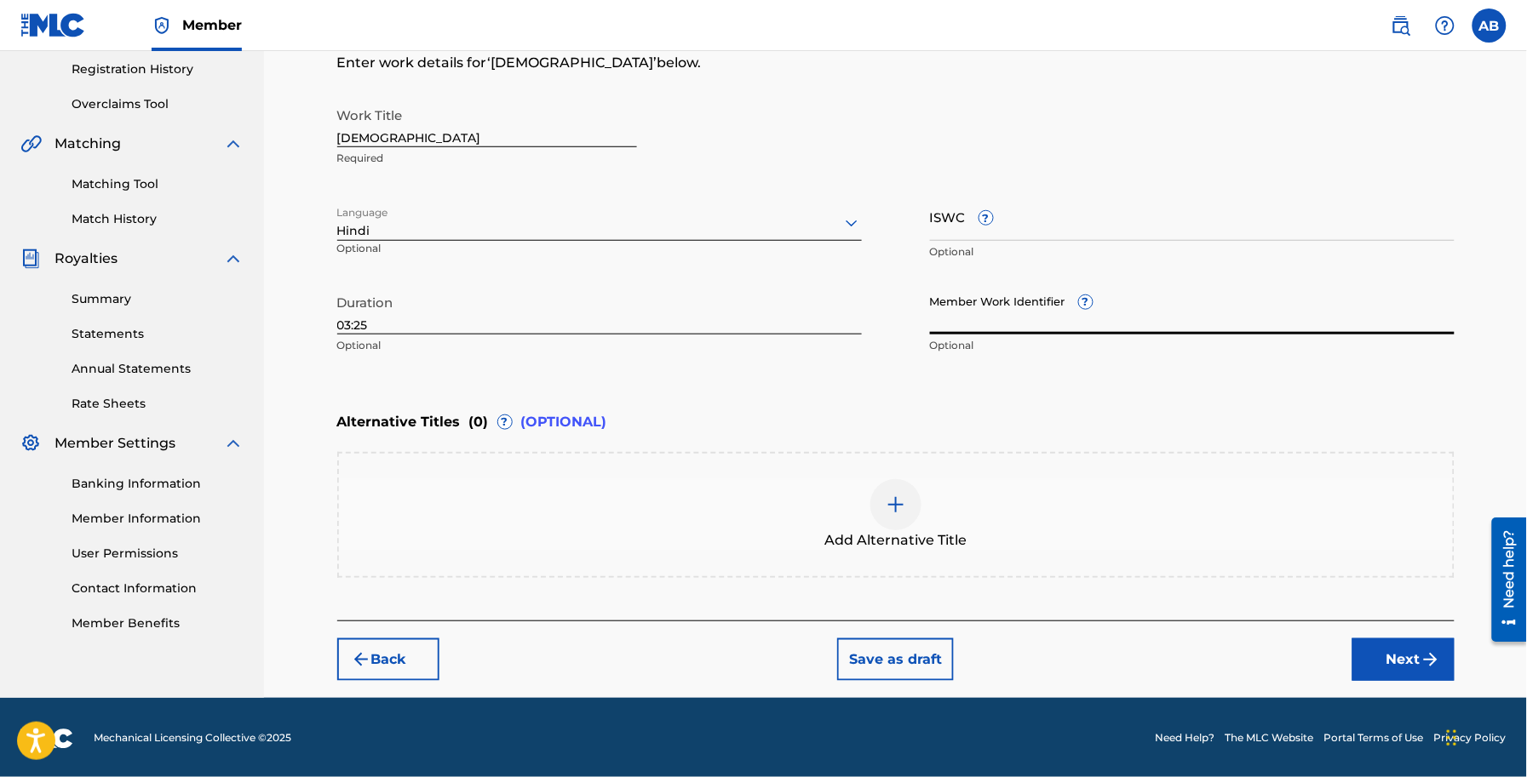
click at [1413, 661] on button "Next" at bounding box center [1403, 660] width 102 height 43
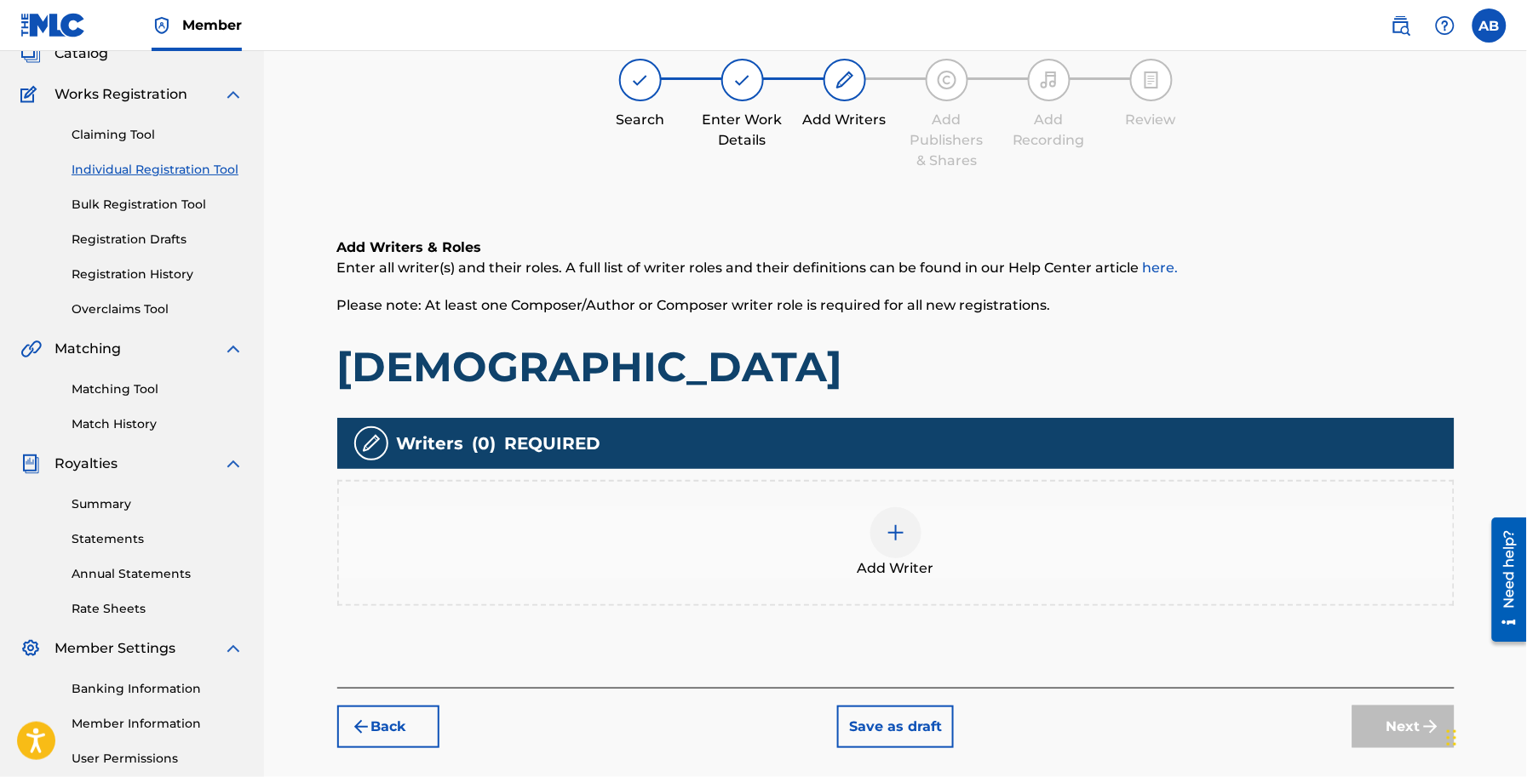
scroll to position [77, 0]
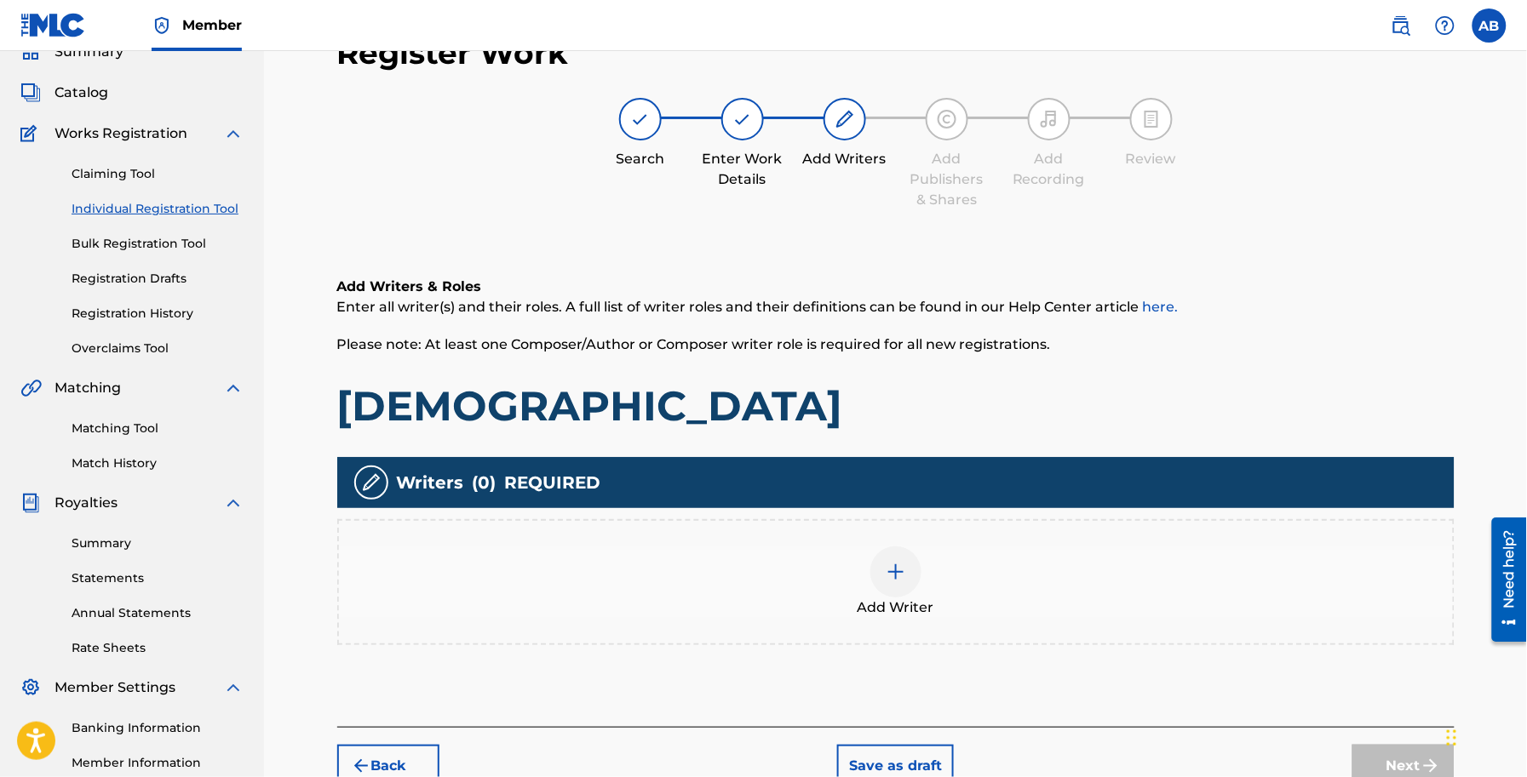
click at [882, 569] on div at bounding box center [895, 572] width 51 height 51
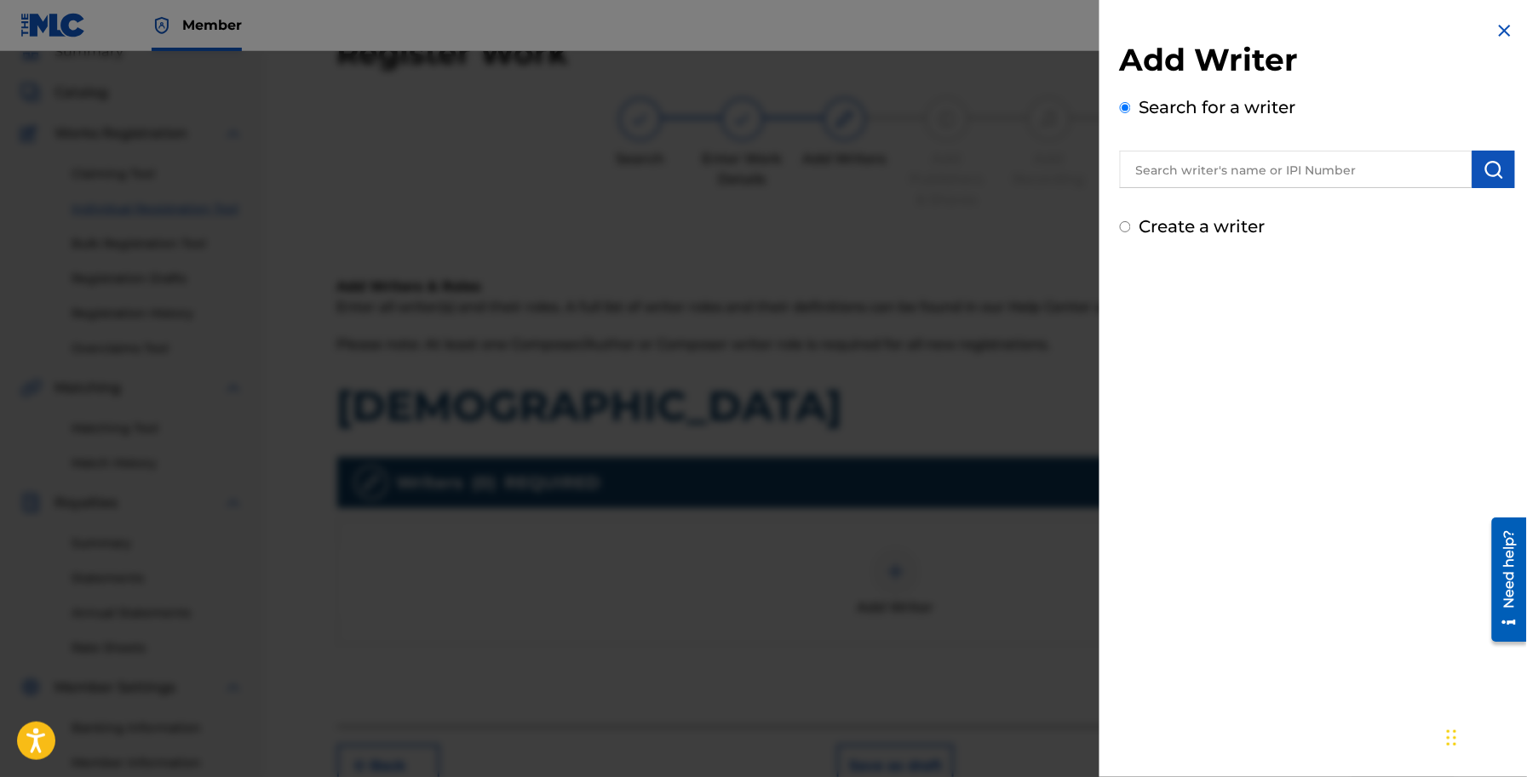
click at [1218, 224] on label "Create a writer" at bounding box center [1202, 226] width 126 height 20
radio input "true"
click at [1131, 224] on input "Create a writer" at bounding box center [1125, 226] width 11 height 11
radio input "false"
radio input "true"
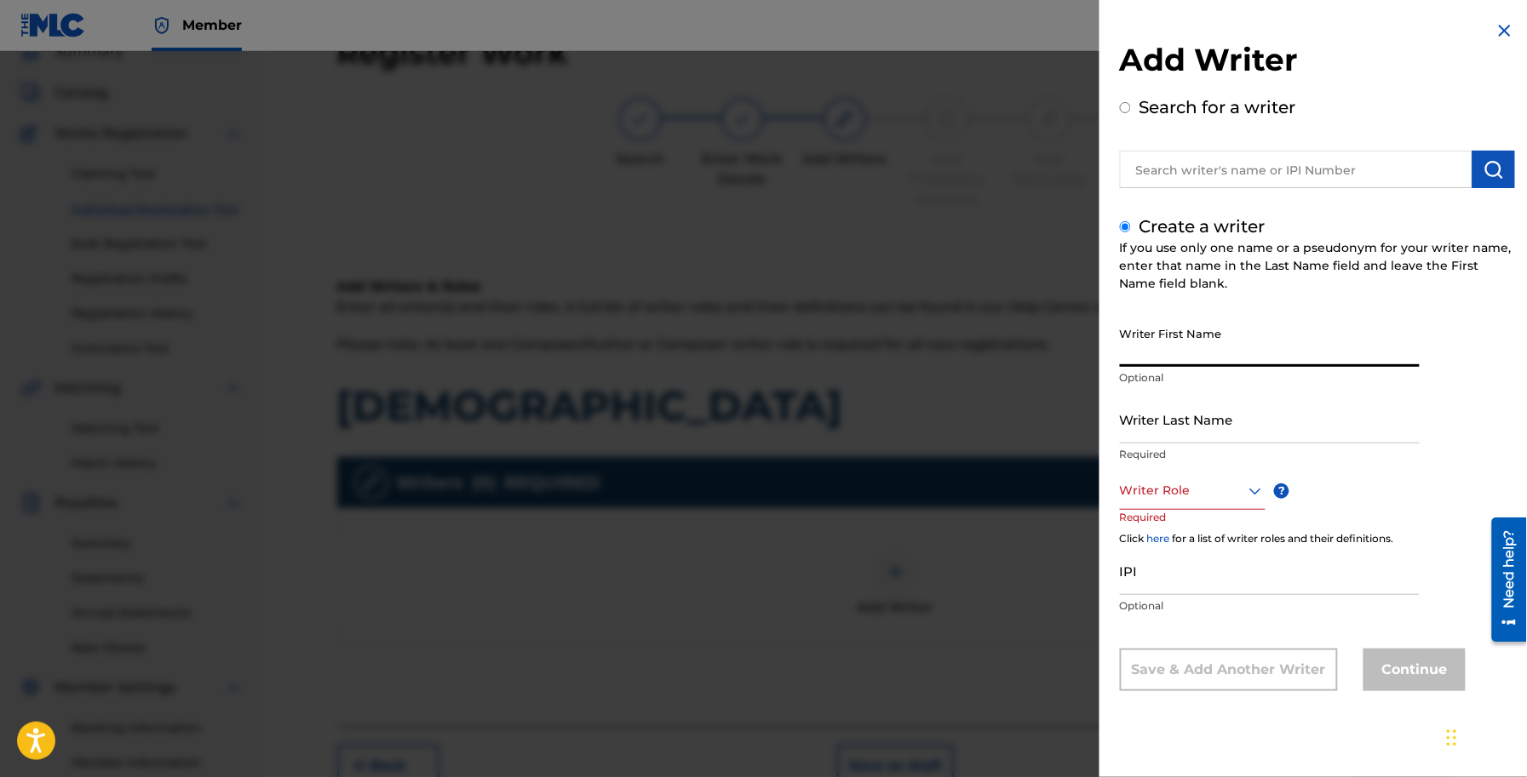
click at [1210, 346] on input "Writer First Name" at bounding box center [1270, 342] width 300 height 49
paste input "[PERSON_NAME]"
click at [1197, 352] on input "[PERSON_NAME]" at bounding box center [1270, 342] width 300 height 49
drag, startPoint x: 1197, startPoint y: 352, endPoint x: 1215, endPoint y: 353, distance: 18.0
click at [1199, 351] on input "[PERSON_NAME]" at bounding box center [1270, 342] width 300 height 49
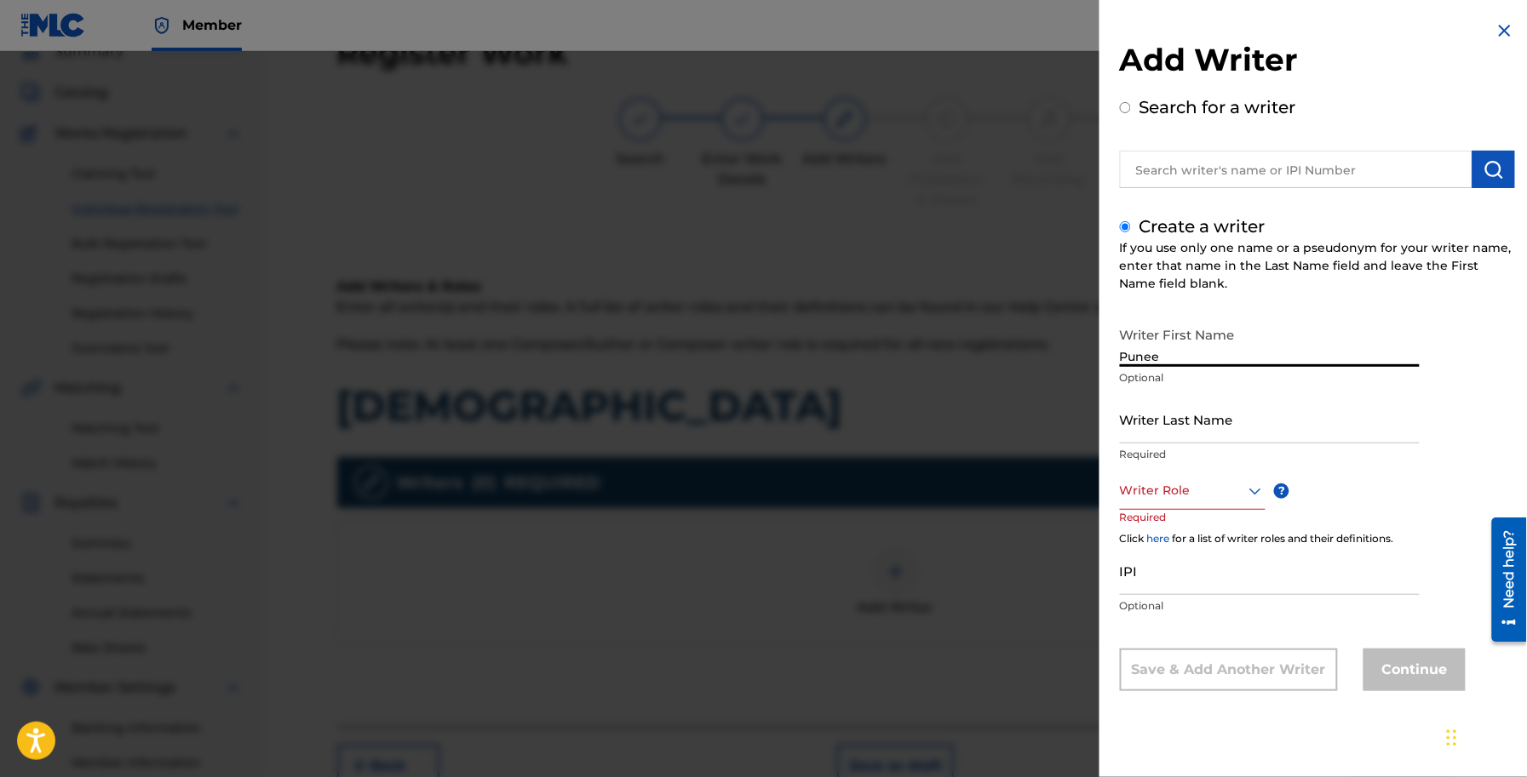
type input "Punee"
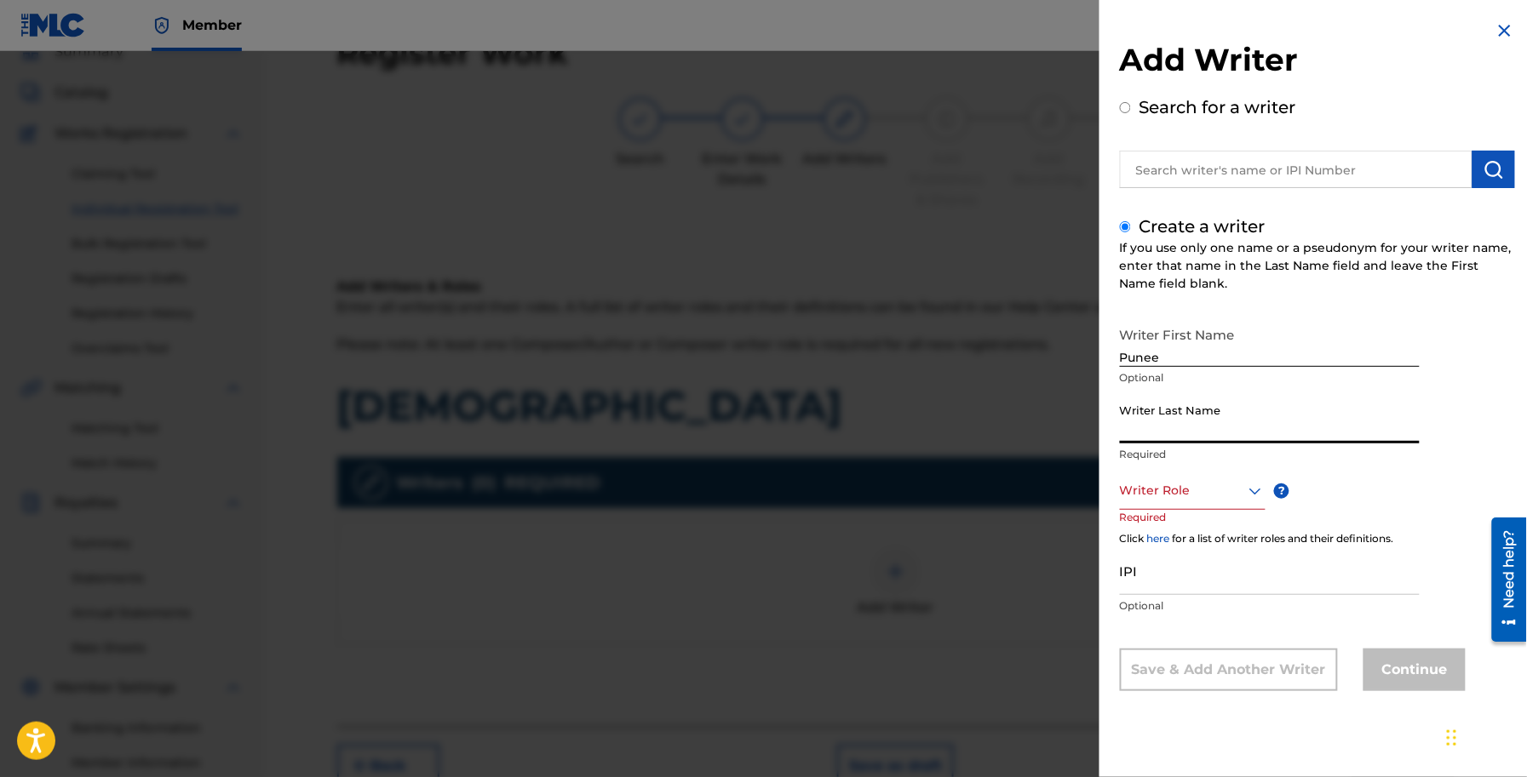
paste input "Malhotra"
type input "Malhotra"
click at [1192, 353] on input "Punee" at bounding box center [1270, 342] width 300 height 49
type input "[PERSON_NAME]"
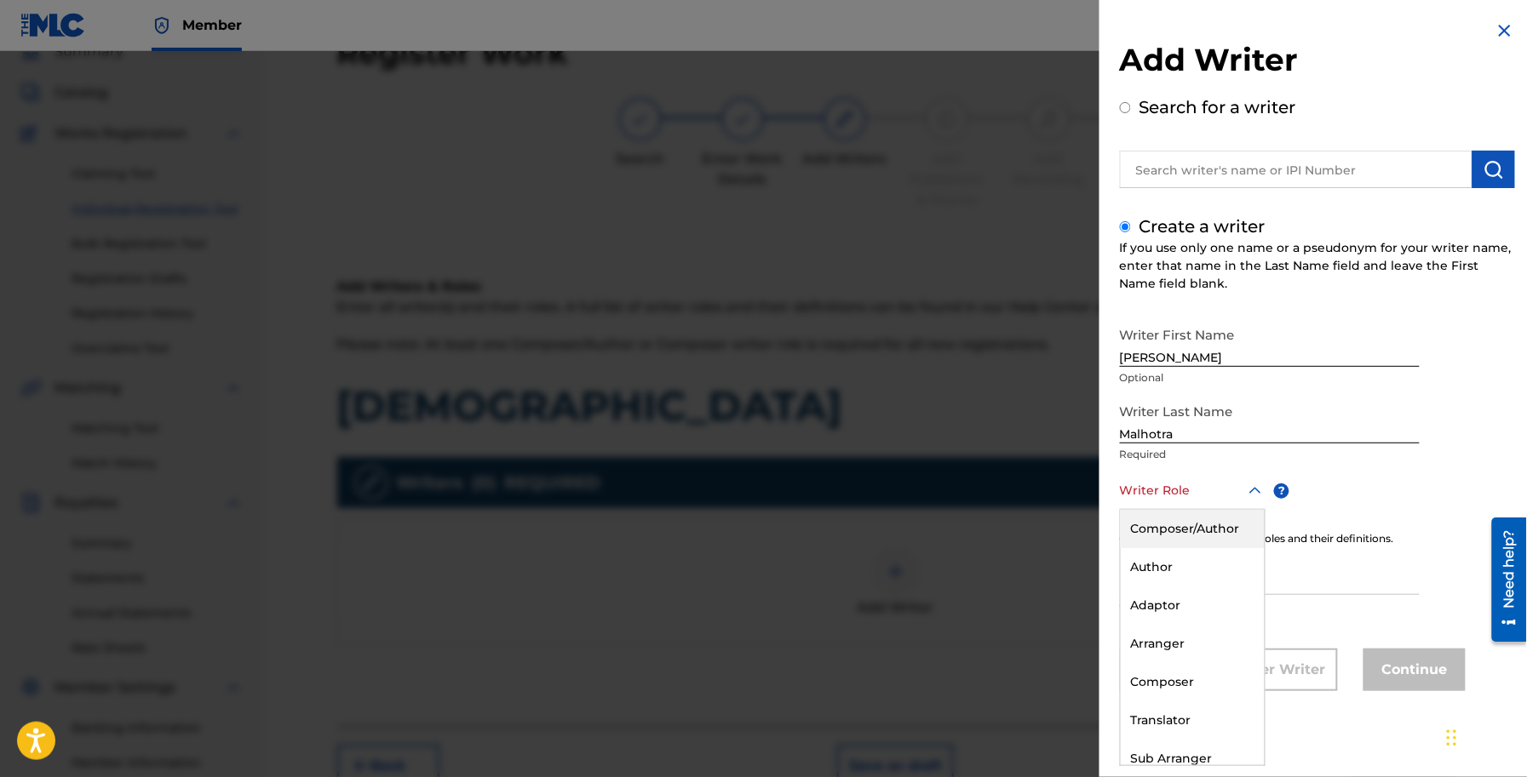
click at [1193, 487] on div at bounding box center [1193, 490] width 146 height 21
click at [1193, 526] on div "Composer/Author" at bounding box center [1193, 529] width 144 height 38
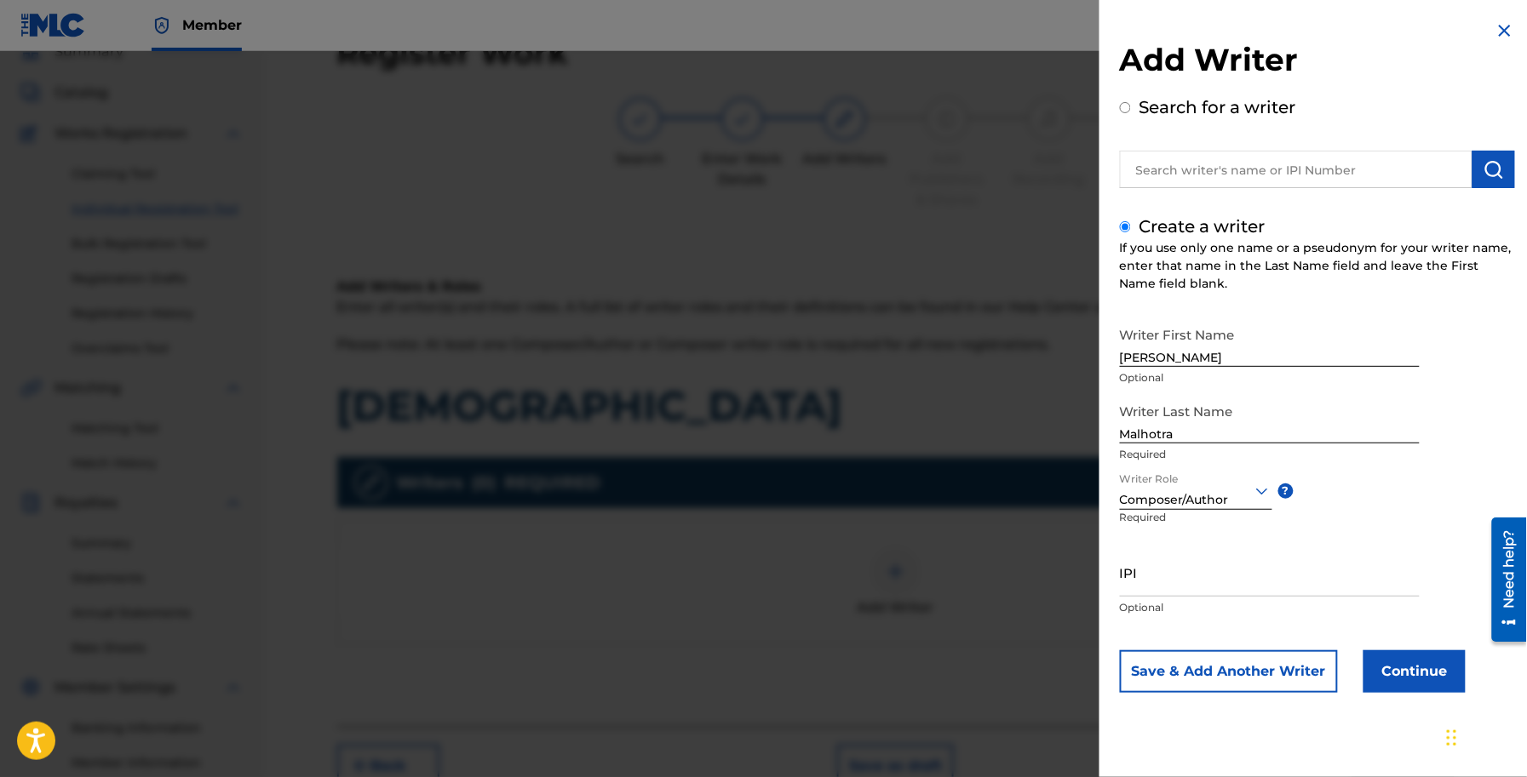
click at [1436, 666] on button "Continue" at bounding box center [1414, 672] width 102 height 43
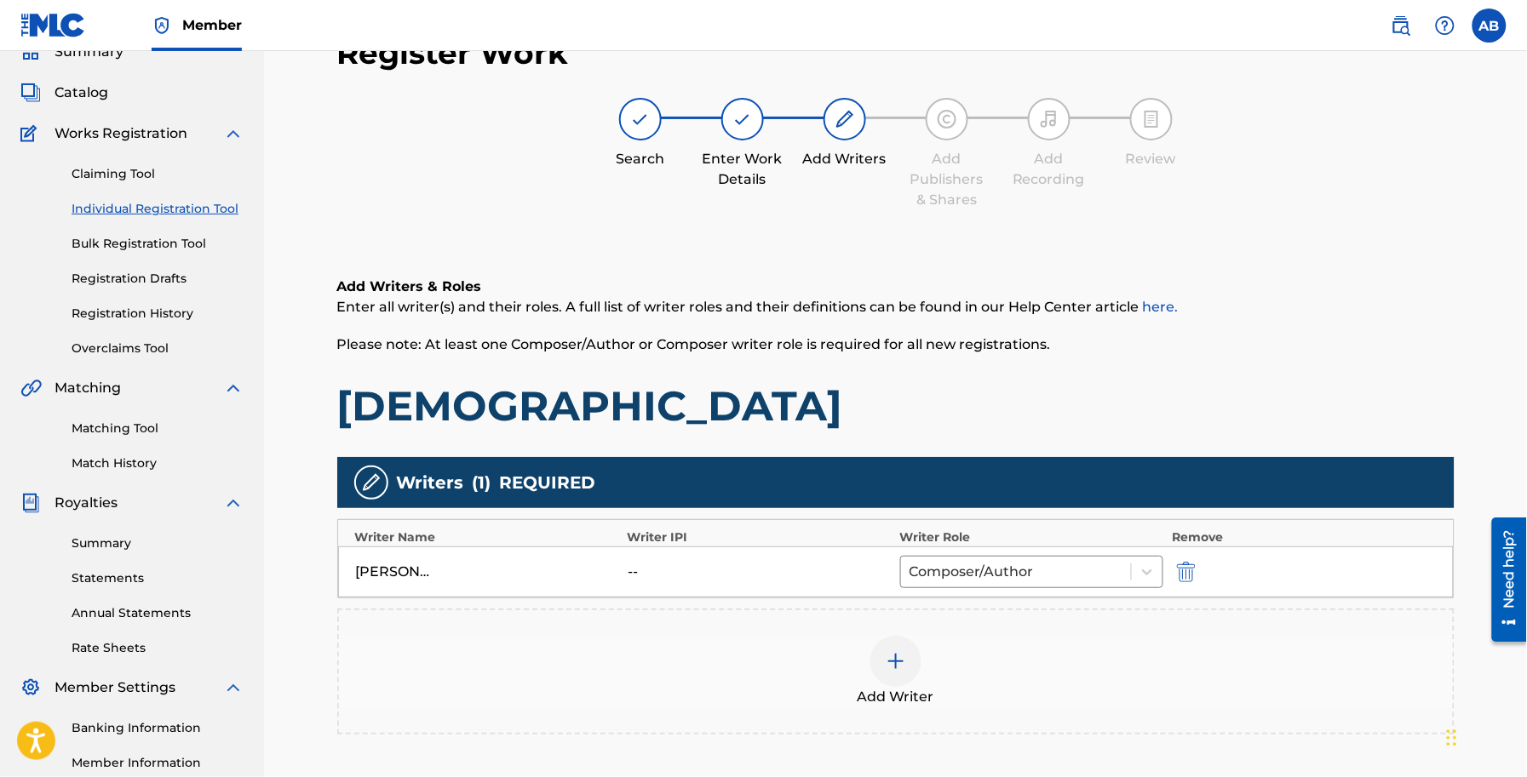
scroll to position [278, 0]
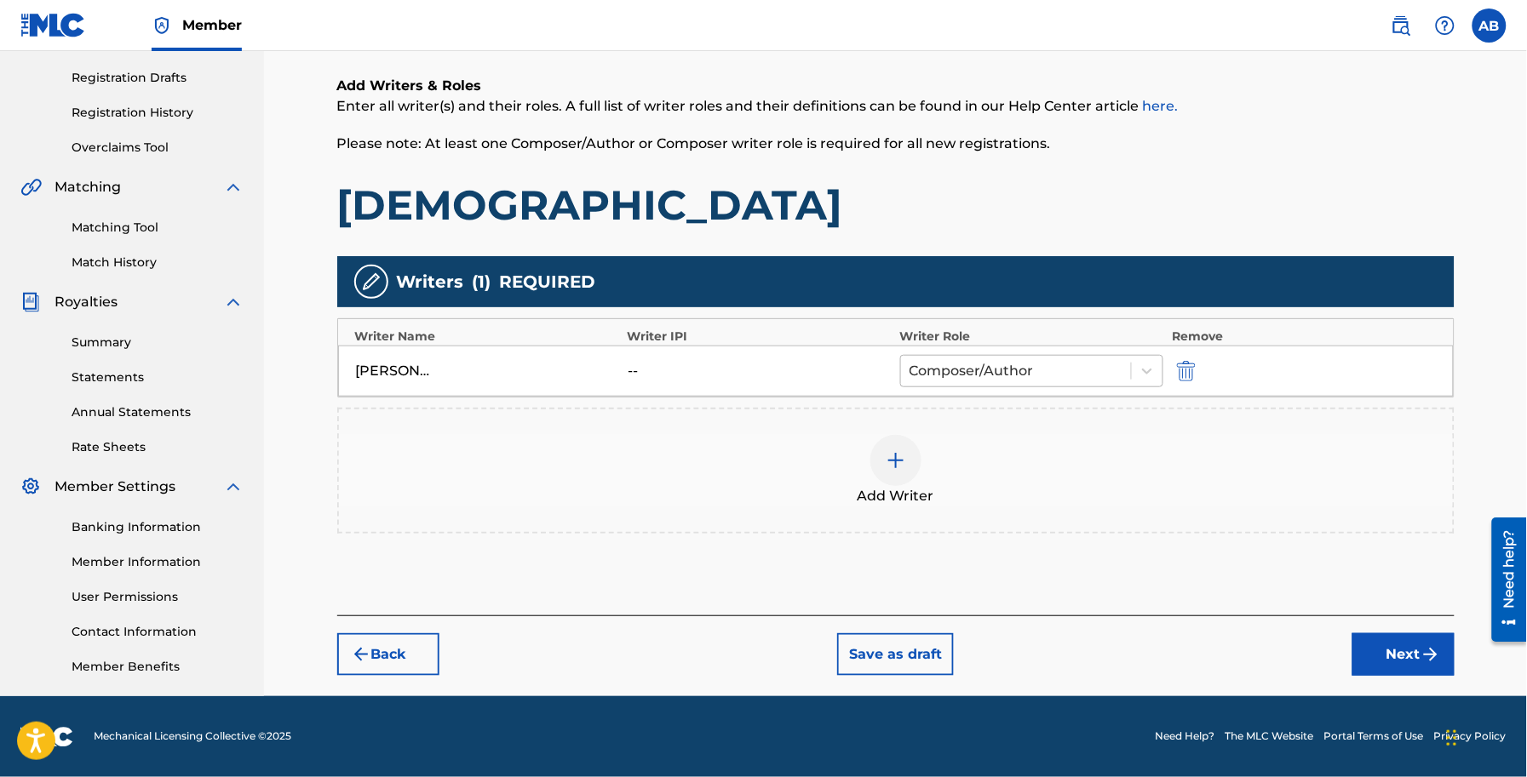
click at [1040, 359] on div at bounding box center [1016, 371] width 214 height 24
click at [1288, 466] on div "Add Writer" at bounding box center [896, 471] width 1114 height 72
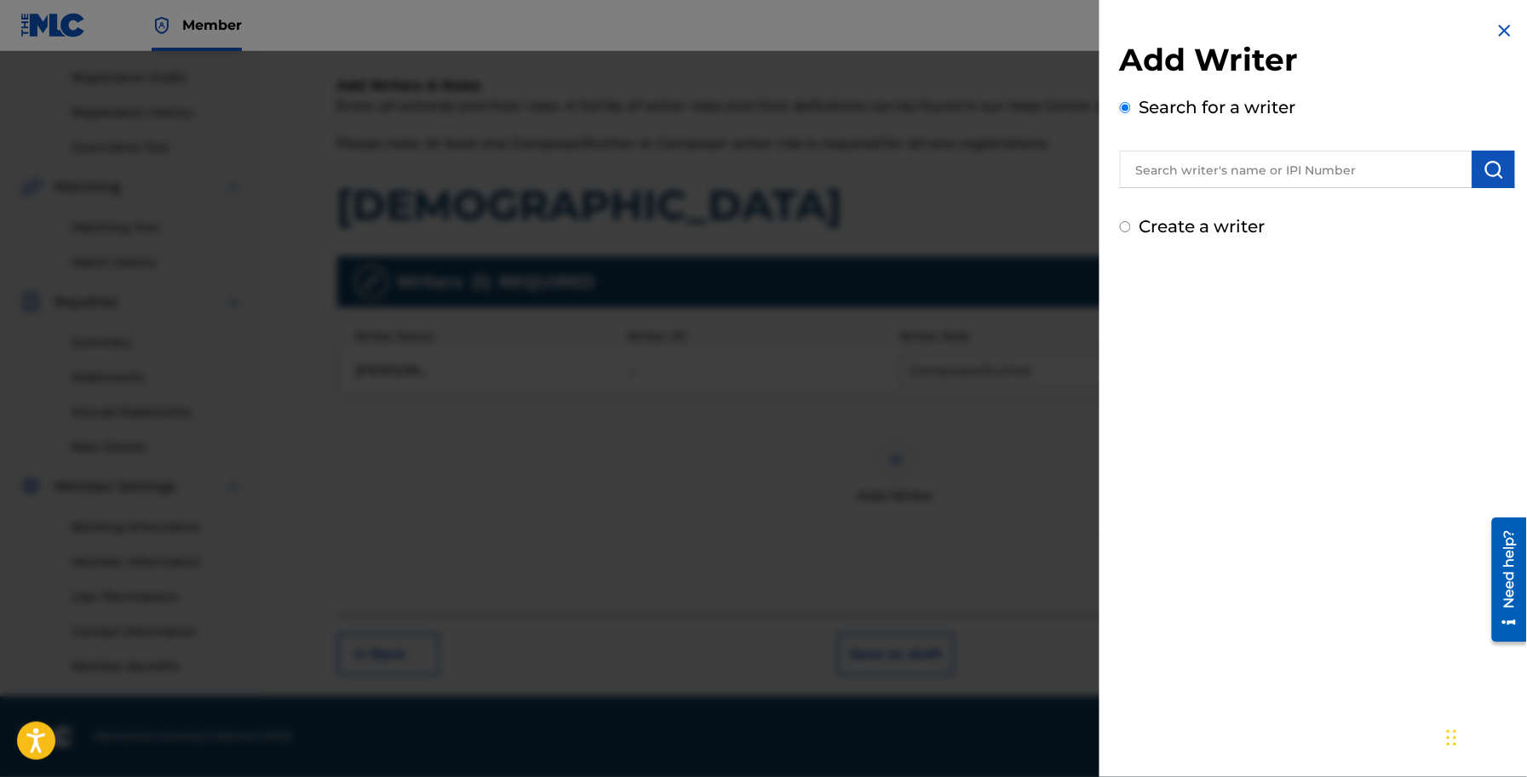
click at [1499, 32] on img at bounding box center [1504, 30] width 20 height 20
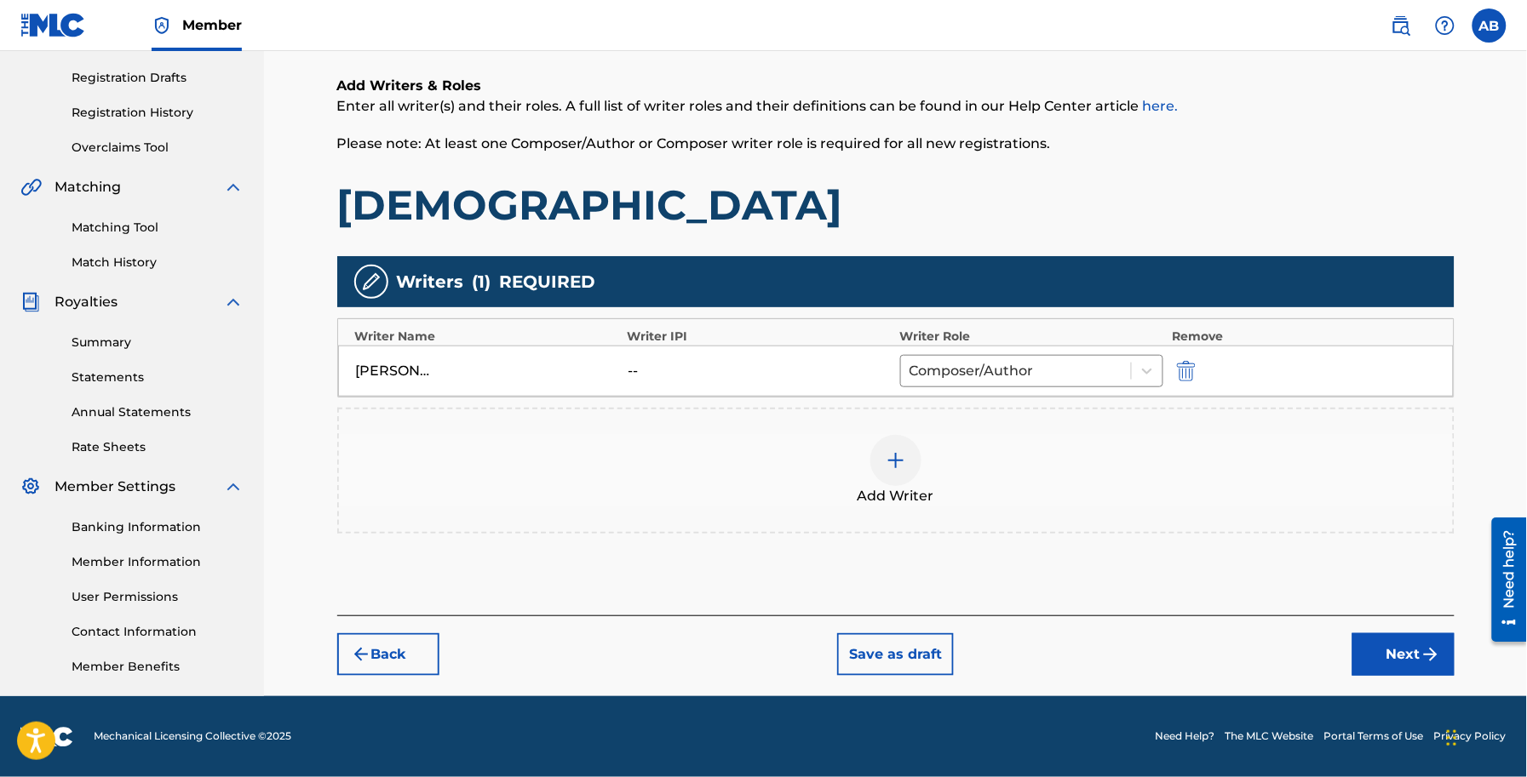
click at [1394, 651] on button "Next" at bounding box center [1403, 654] width 102 height 43
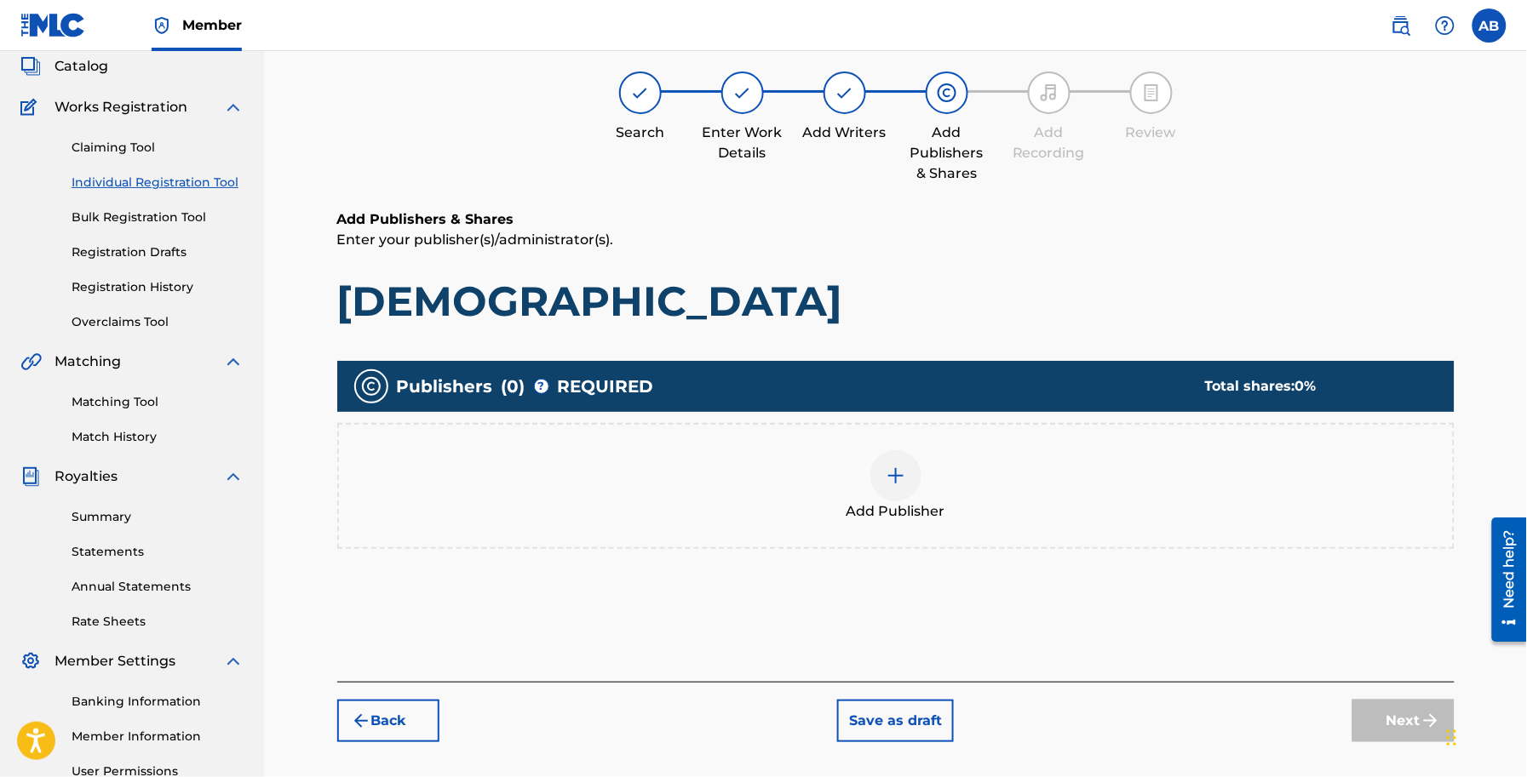
scroll to position [77, 0]
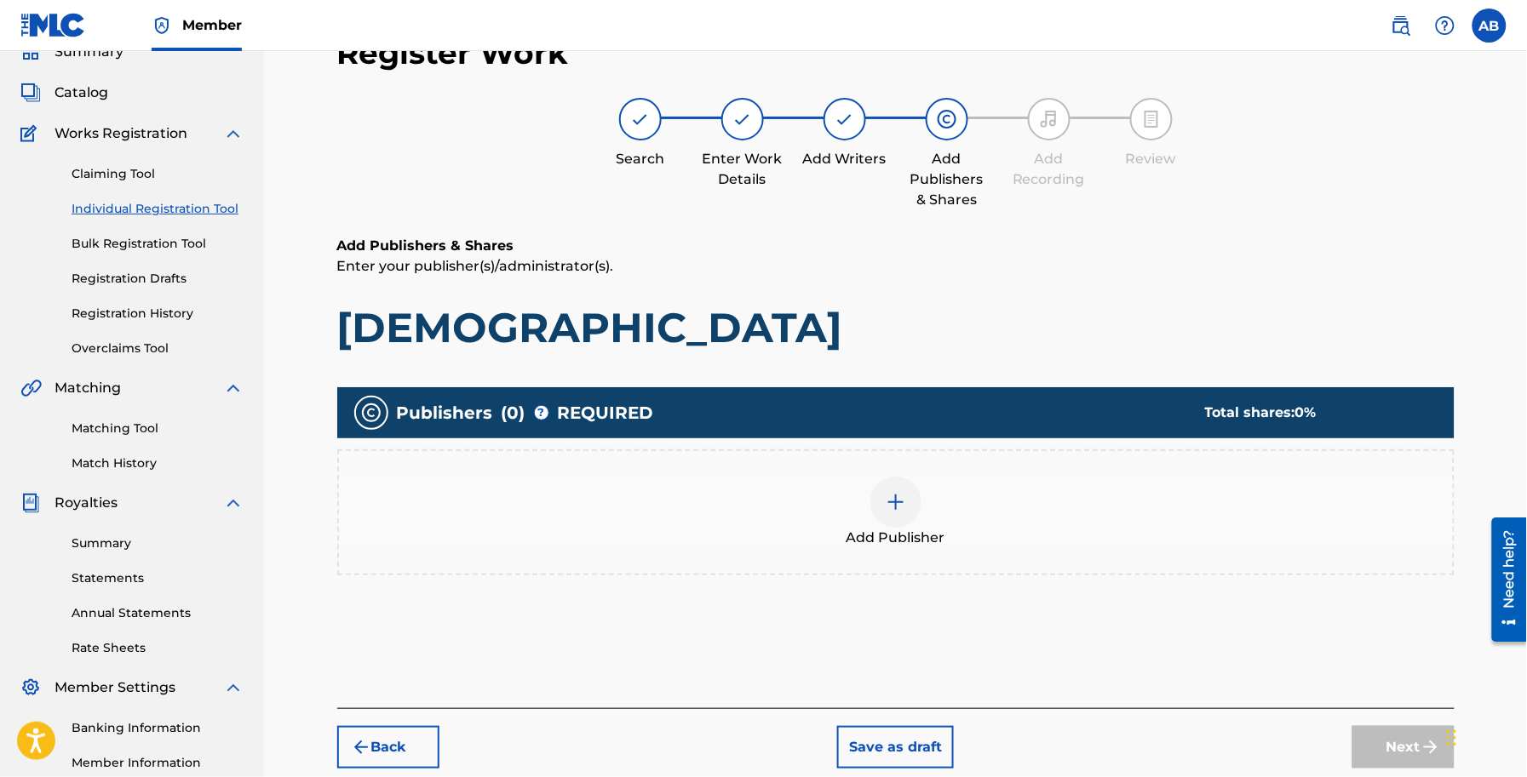
click at [890, 521] on div at bounding box center [895, 502] width 51 height 51
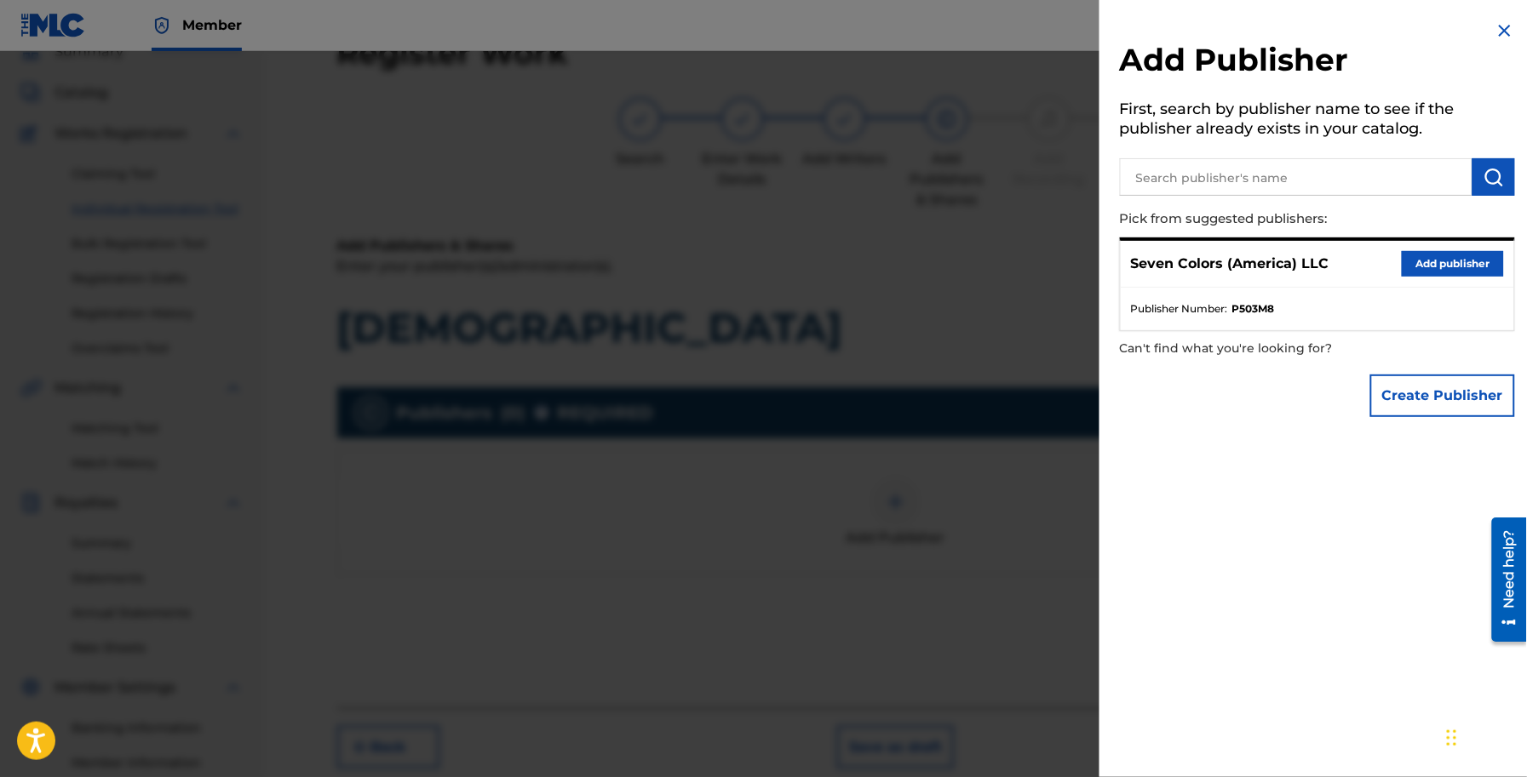
click at [1446, 268] on button "Add publisher" at bounding box center [1452, 264] width 102 height 26
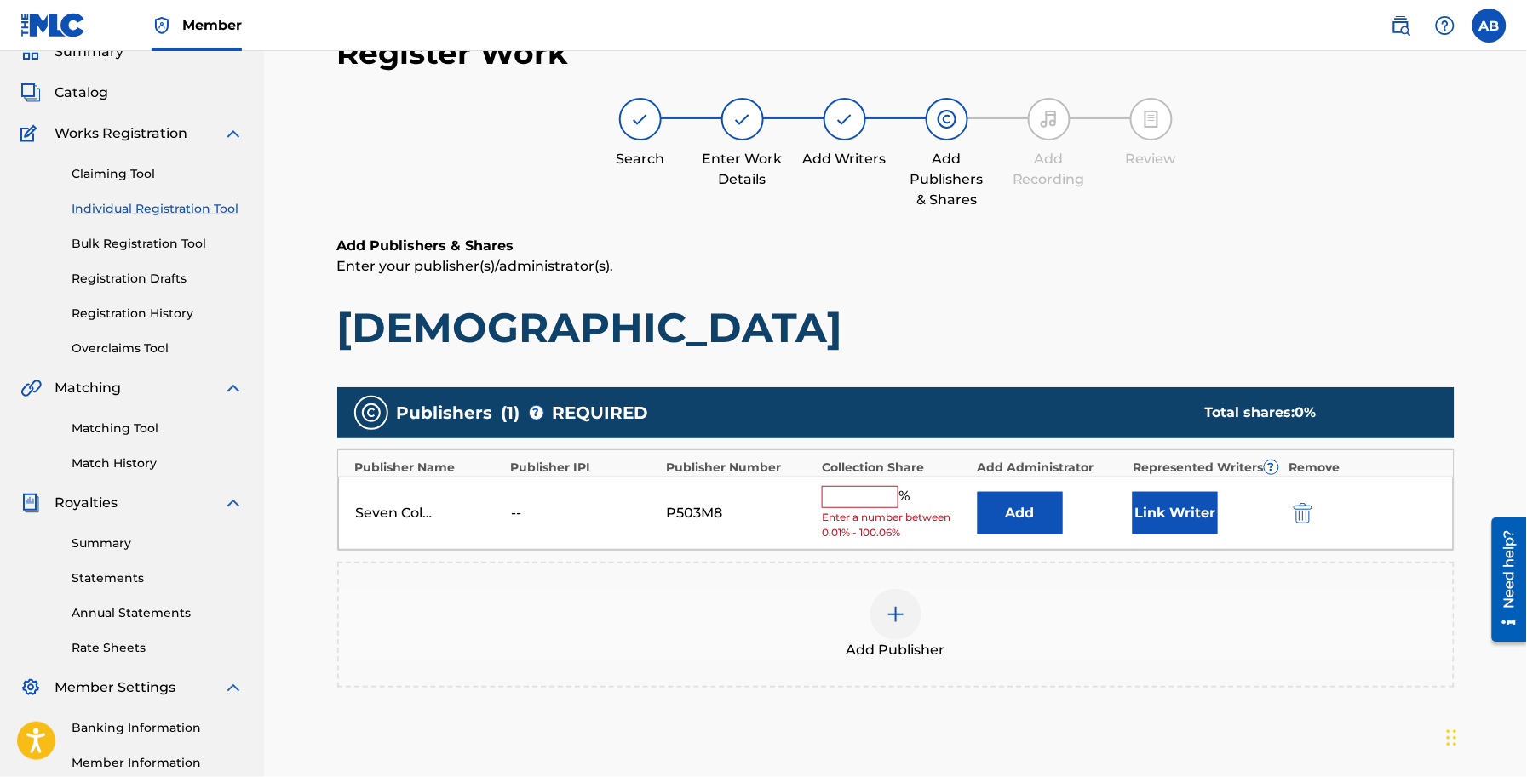
click at [877, 500] on input "text" at bounding box center [860, 497] width 77 height 22
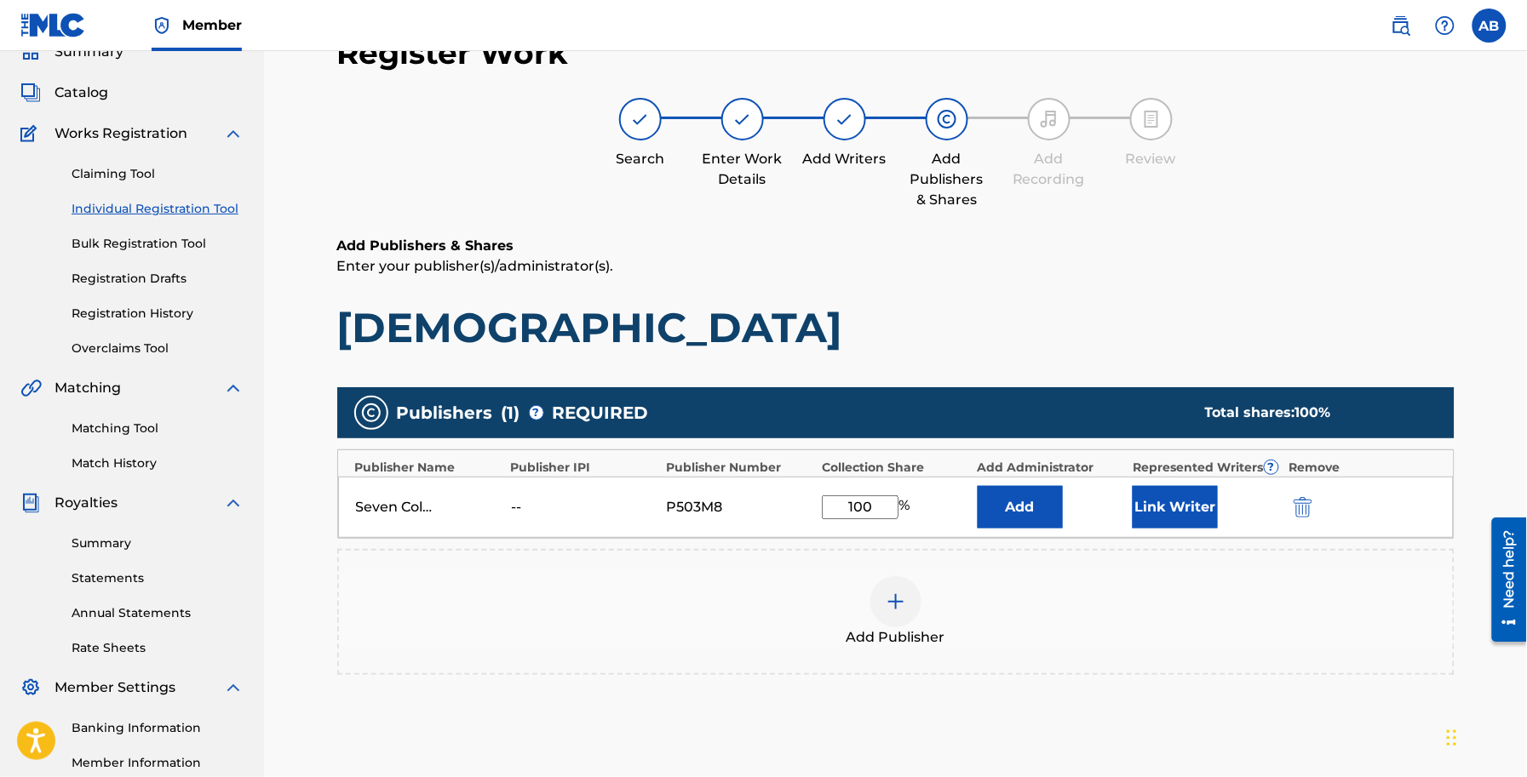
type input "100"
click at [1227, 613] on div "Add Publisher" at bounding box center [896, 612] width 1114 height 72
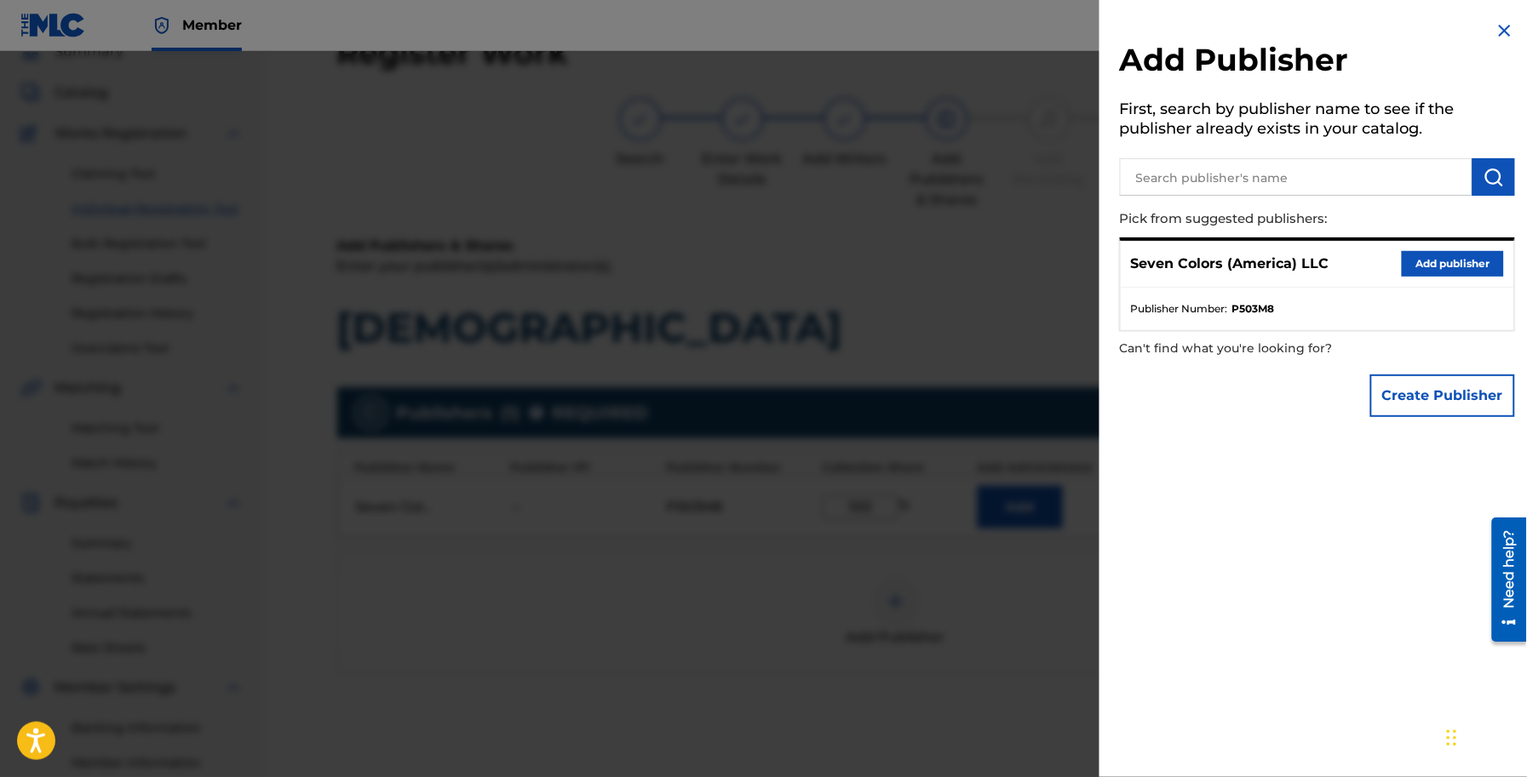
click at [1509, 31] on img at bounding box center [1504, 30] width 20 height 20
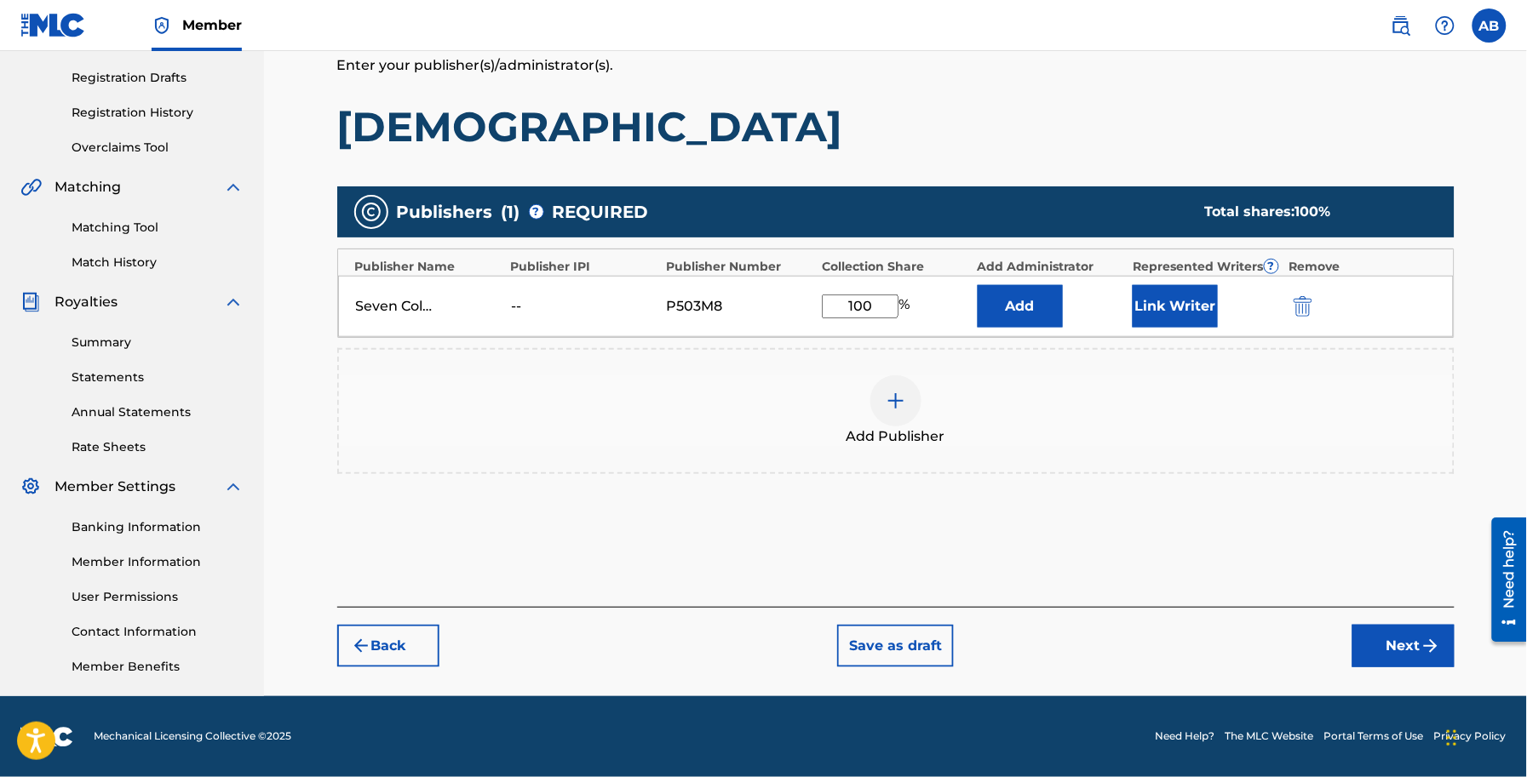
click at [1384, 640] on button "Next" at bounding box center [1403, 646] width 102 height 43
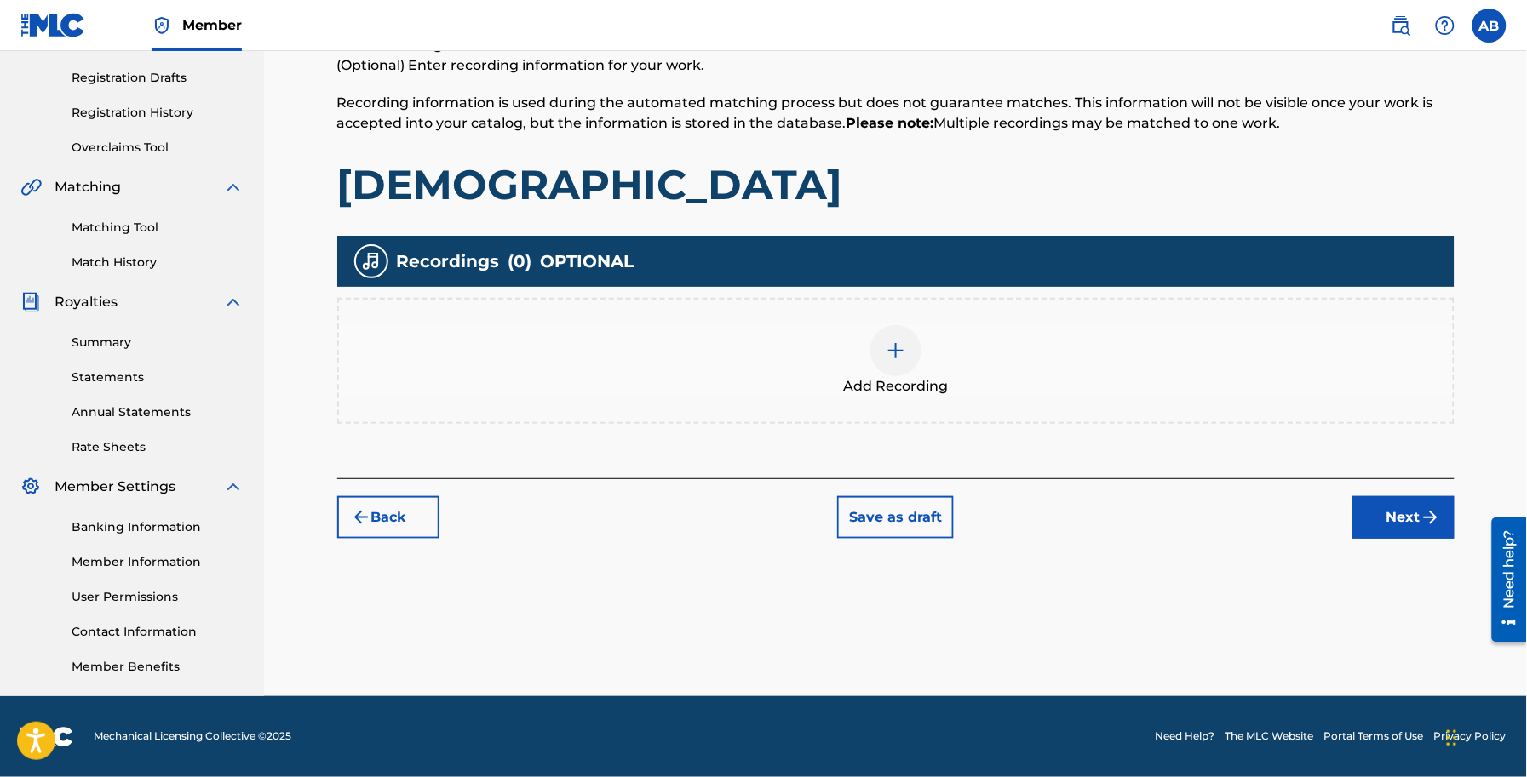
click at [1422, 521] on img "submit" at bounding box center [1430, 517] width 20 height 20
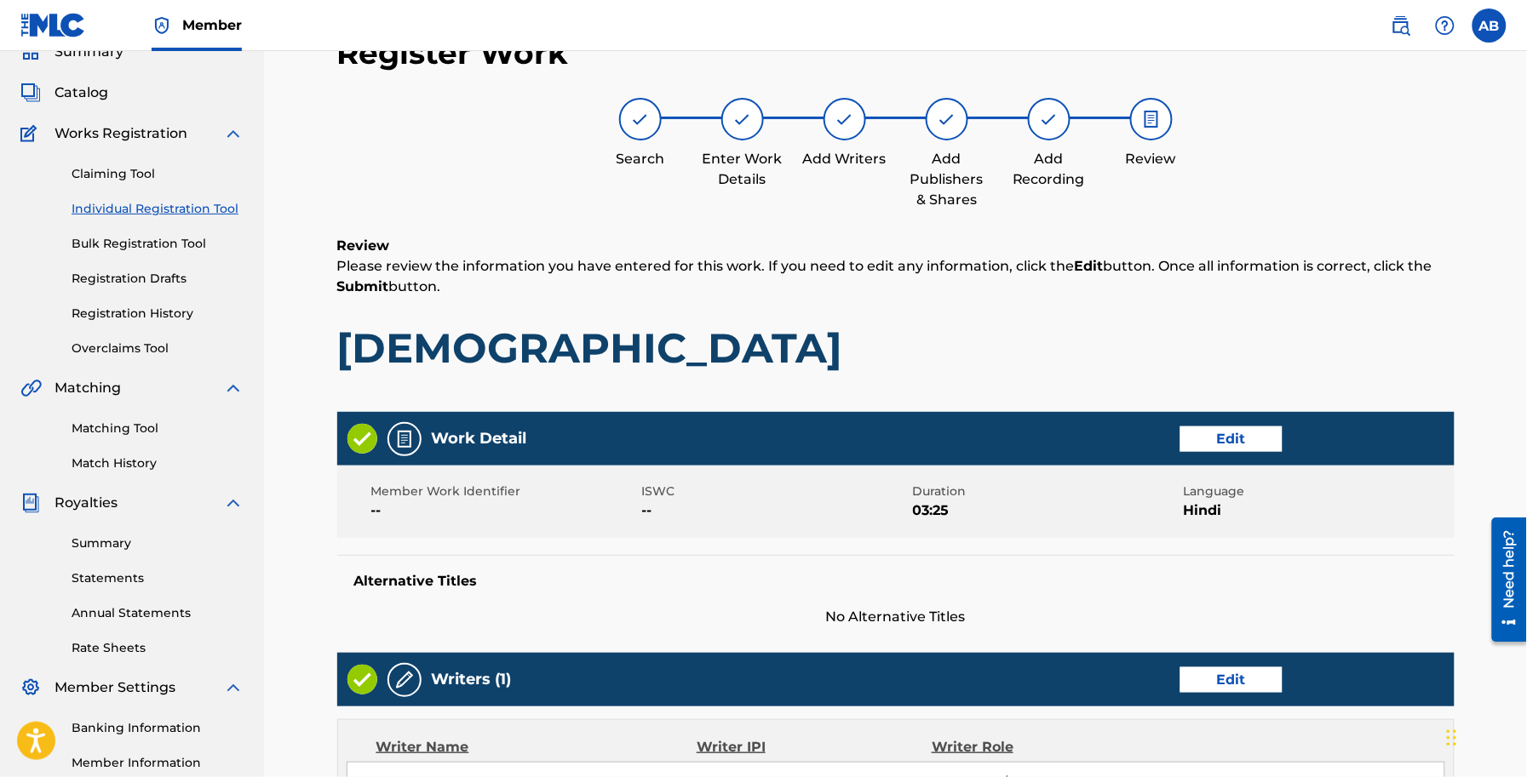
scroll to position [640, 0]
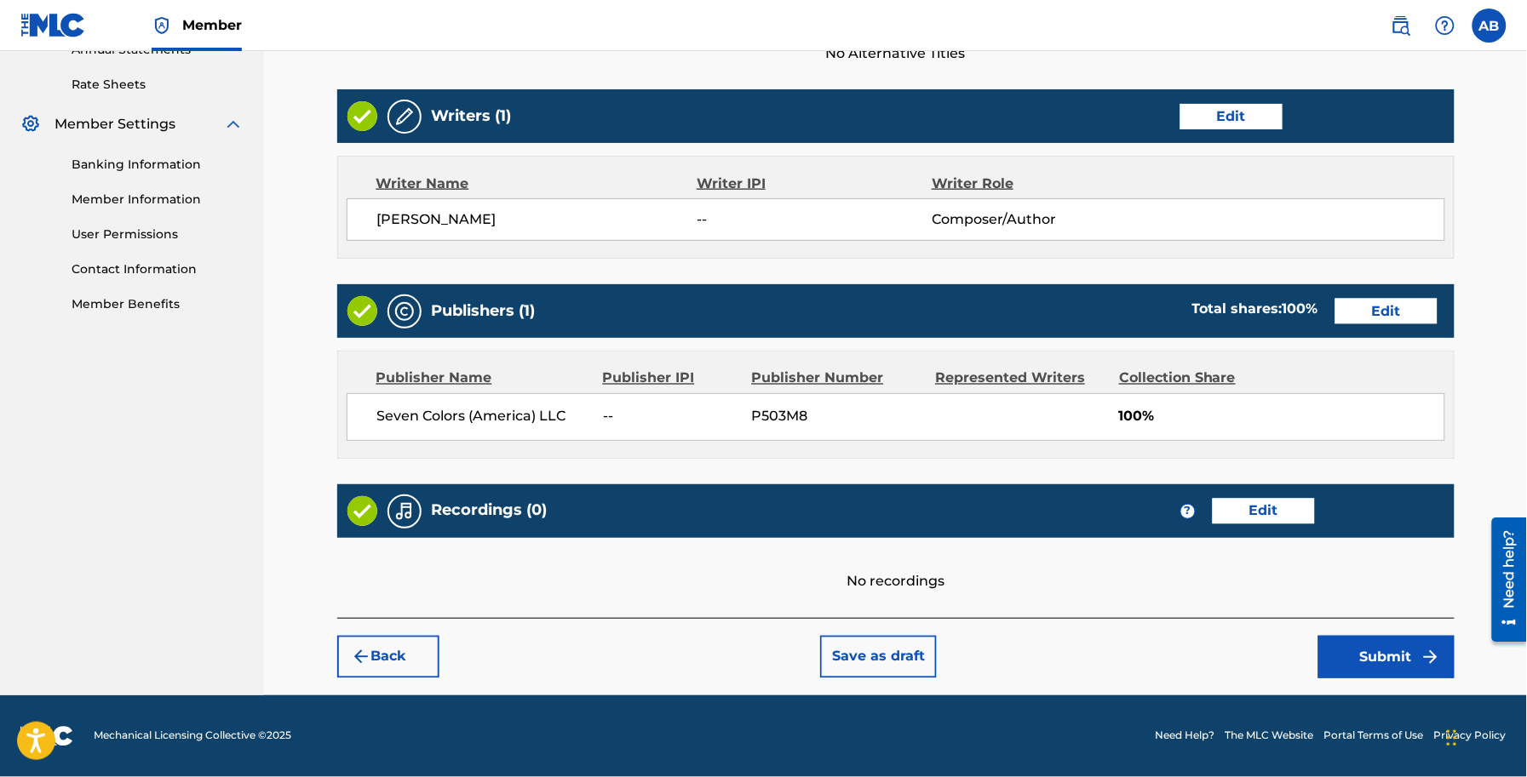
click at [1384, 649] on button "Submit" at bounding box center [1386, 657] width 136 height 43
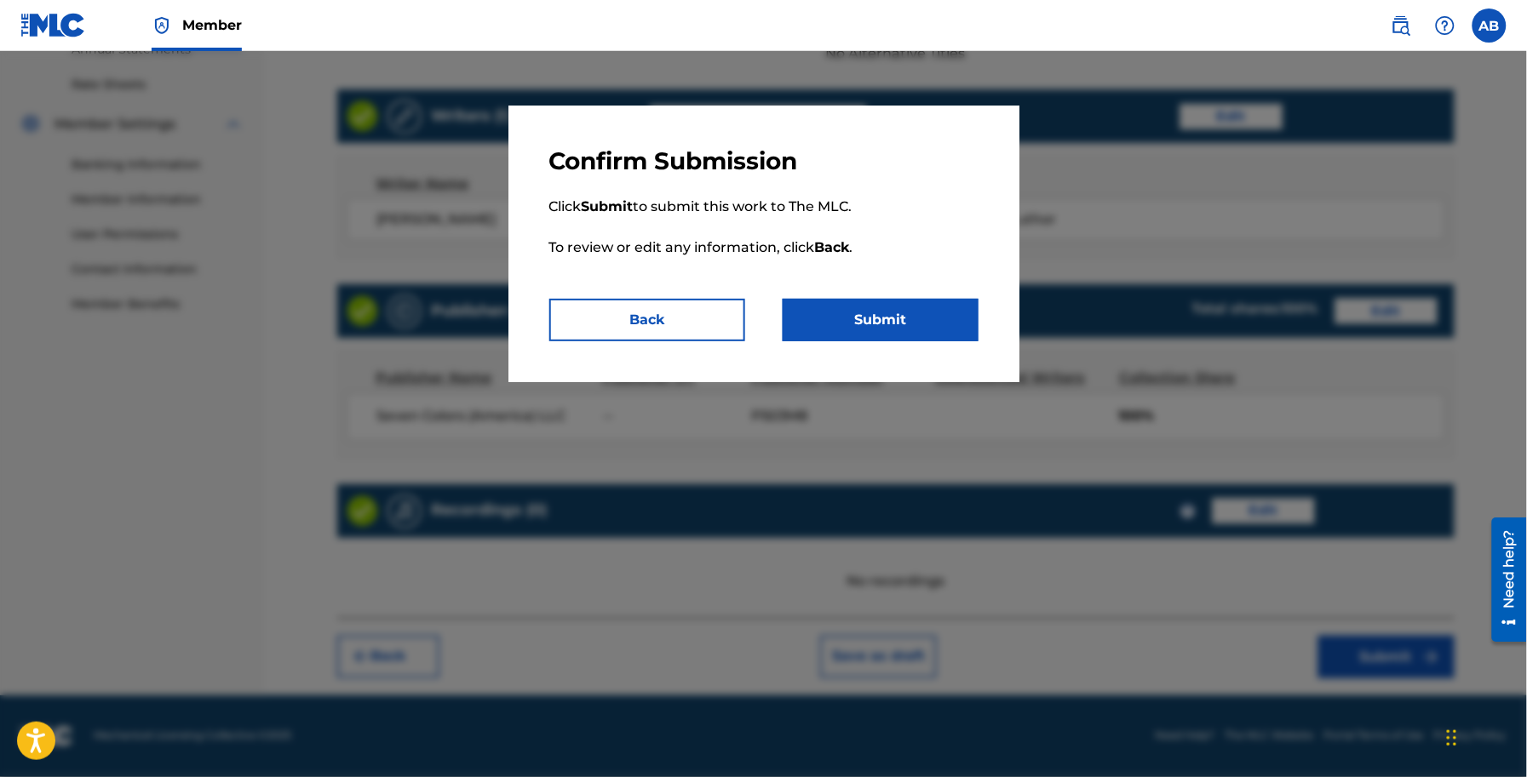
click at [882, 336] on button "Submit" at bounding box center [880, 320] width 196 height 43
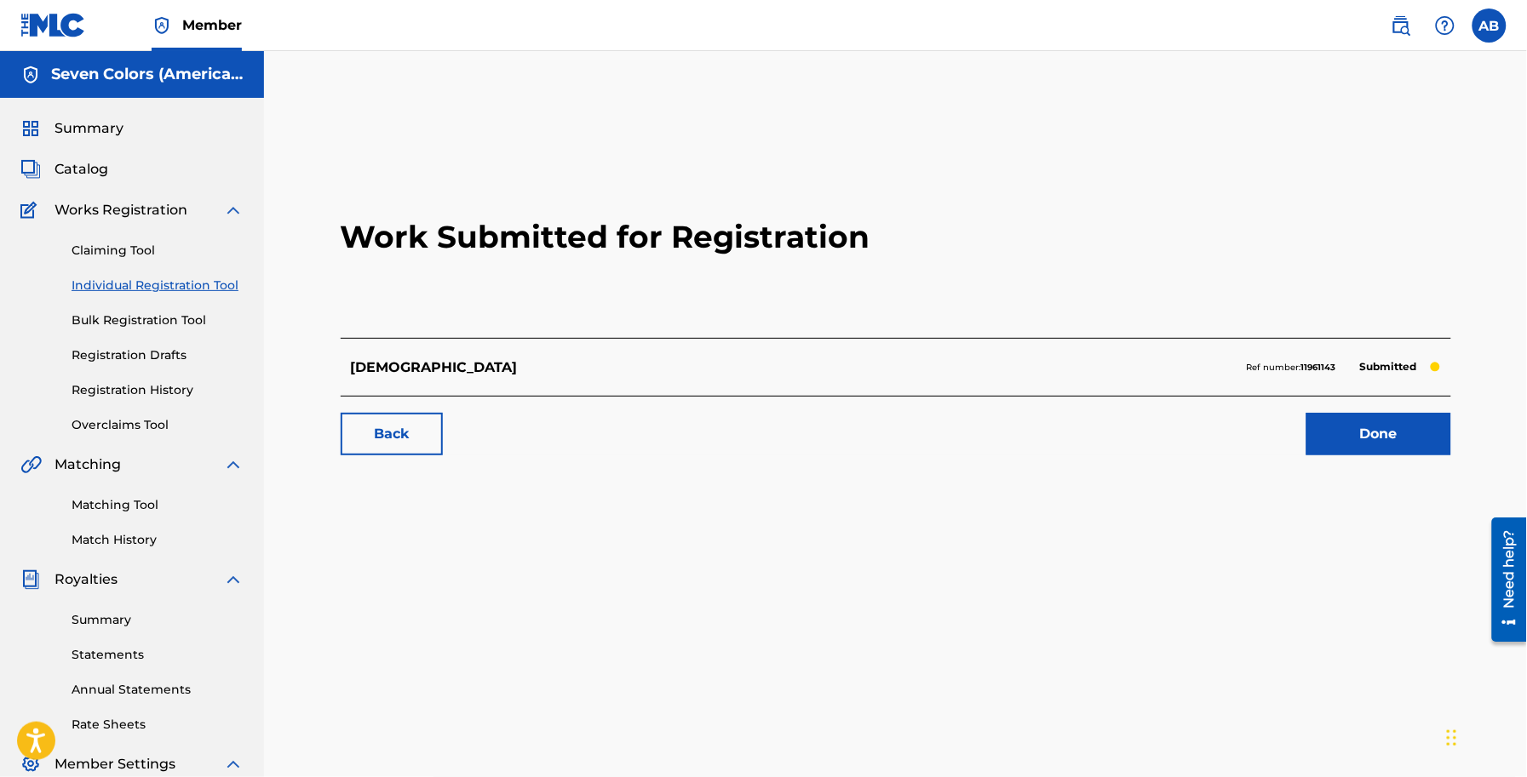
click at [1330, 427] on link "Done" at bounding box center [1378, 434] width 145 height 43
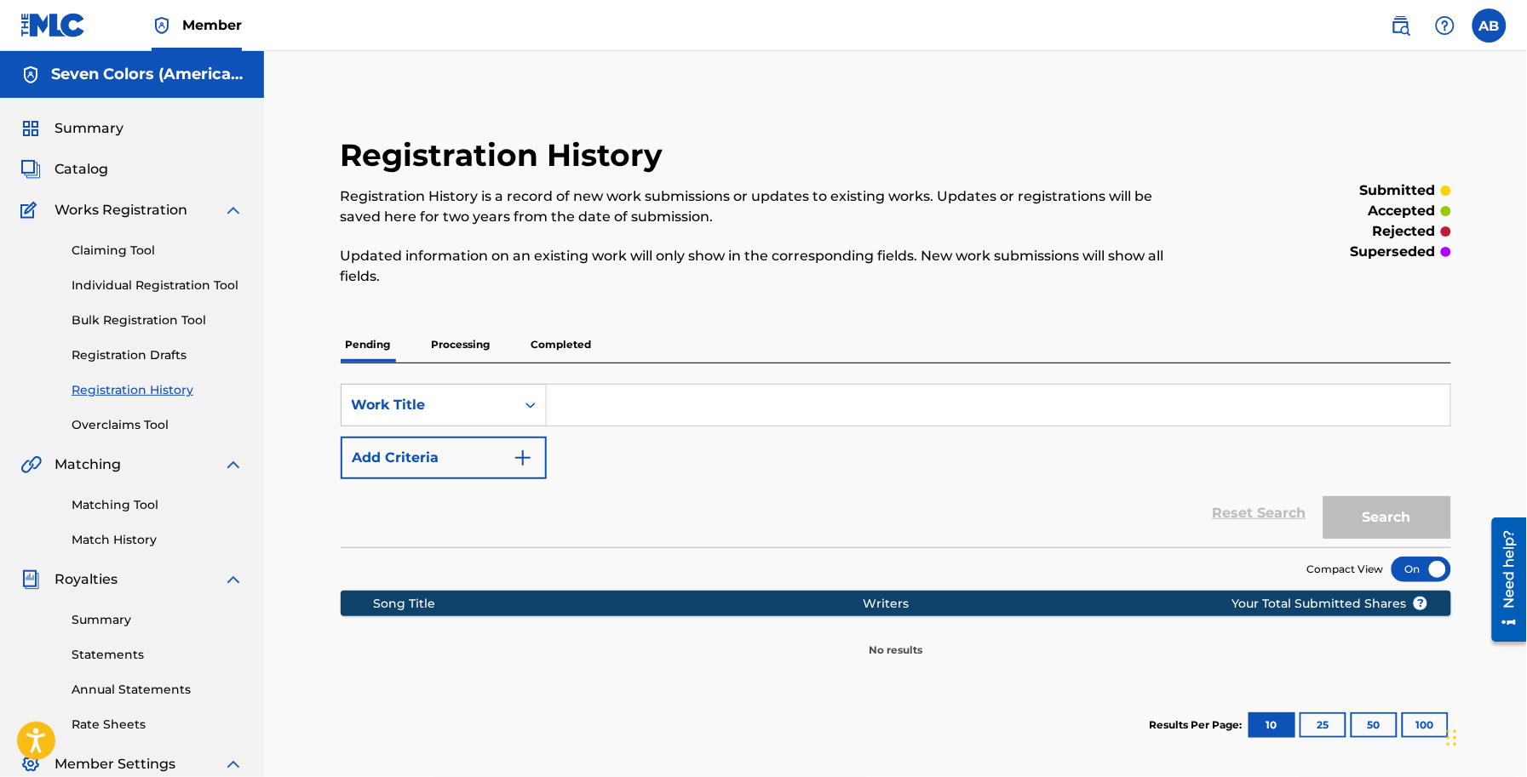
click at [99, 163] on span "Catalog" at bounding box center [81, 169] width 54 height 20
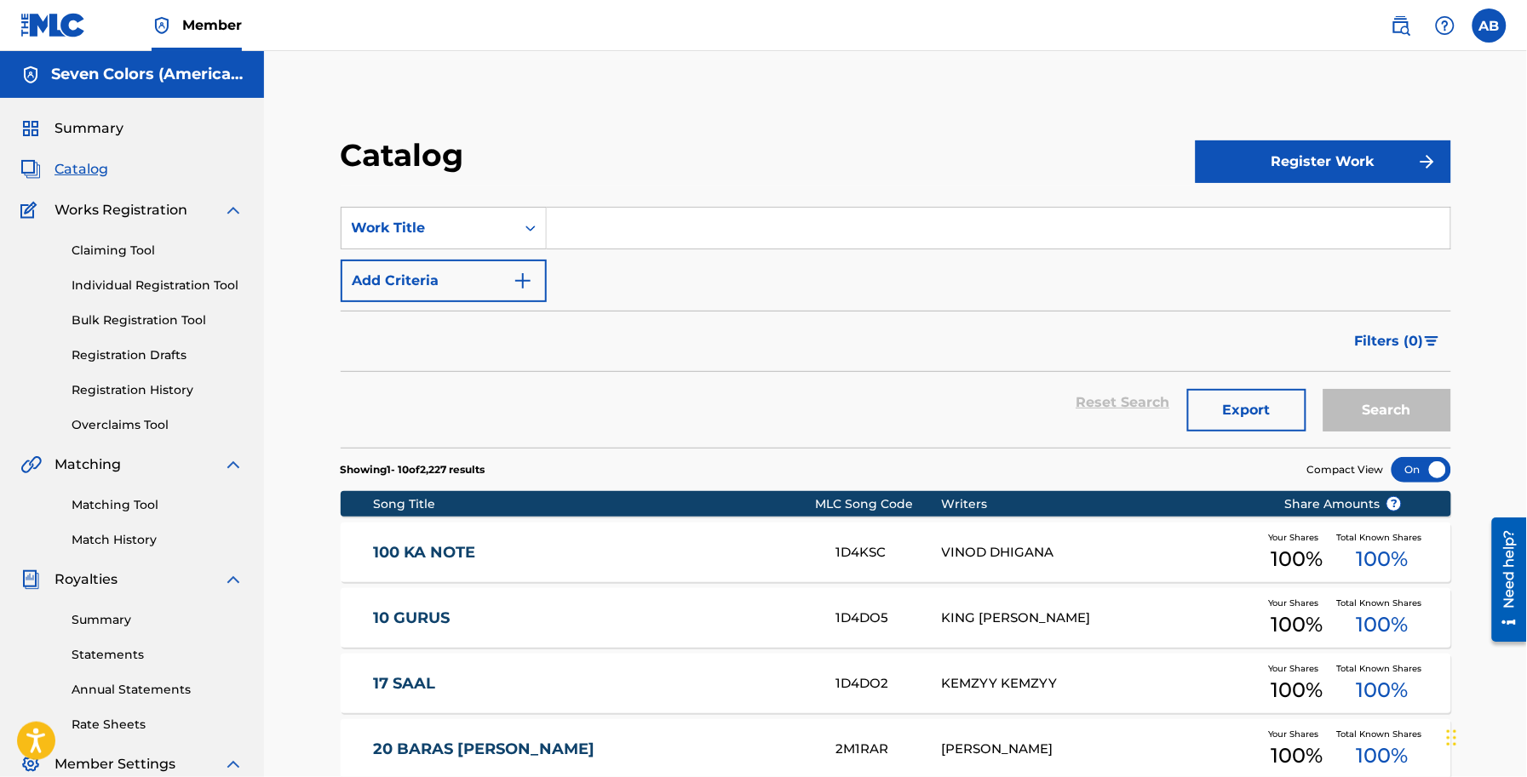
click at [1288, 146] on button "Register Work" at bounding box center [1322, 161] width 255 height 43
click at [1219, 211] on link "Individual" at bounding box center [1322, 217] width 255 height 41
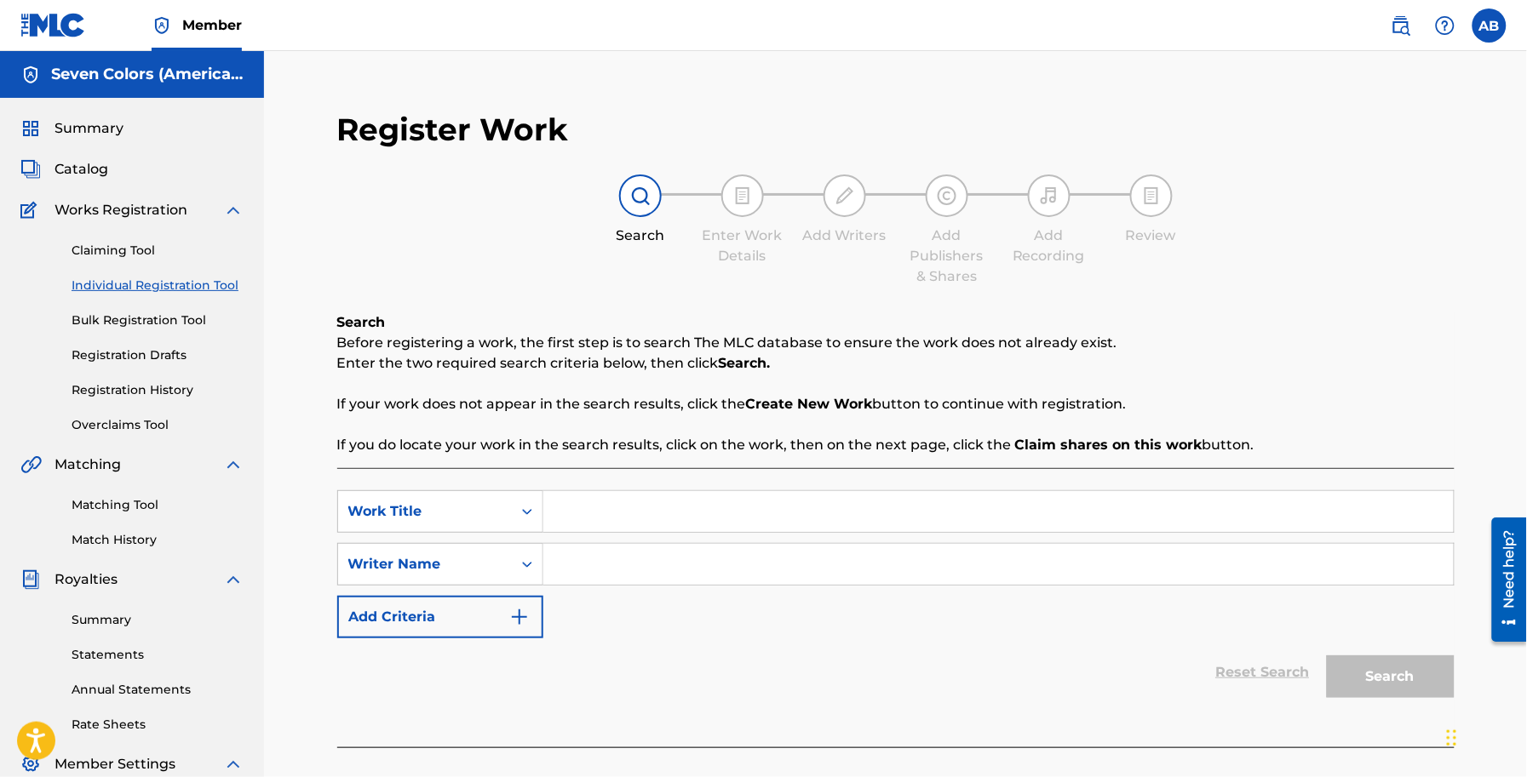
click at [639, 498] on input "Search Form" at bounding box center [998, 511] width 910 height 41
type input "reeeeeeeeee"
click at [609, 558] on input "Search Form" at bounding box center [998, 564] width 910 height 41
type input "ettttttttt"
drag, startPoint x: 1386, startPoint y: 674, endPoint x: 1318, endPoint y: 645, distance: 74.3
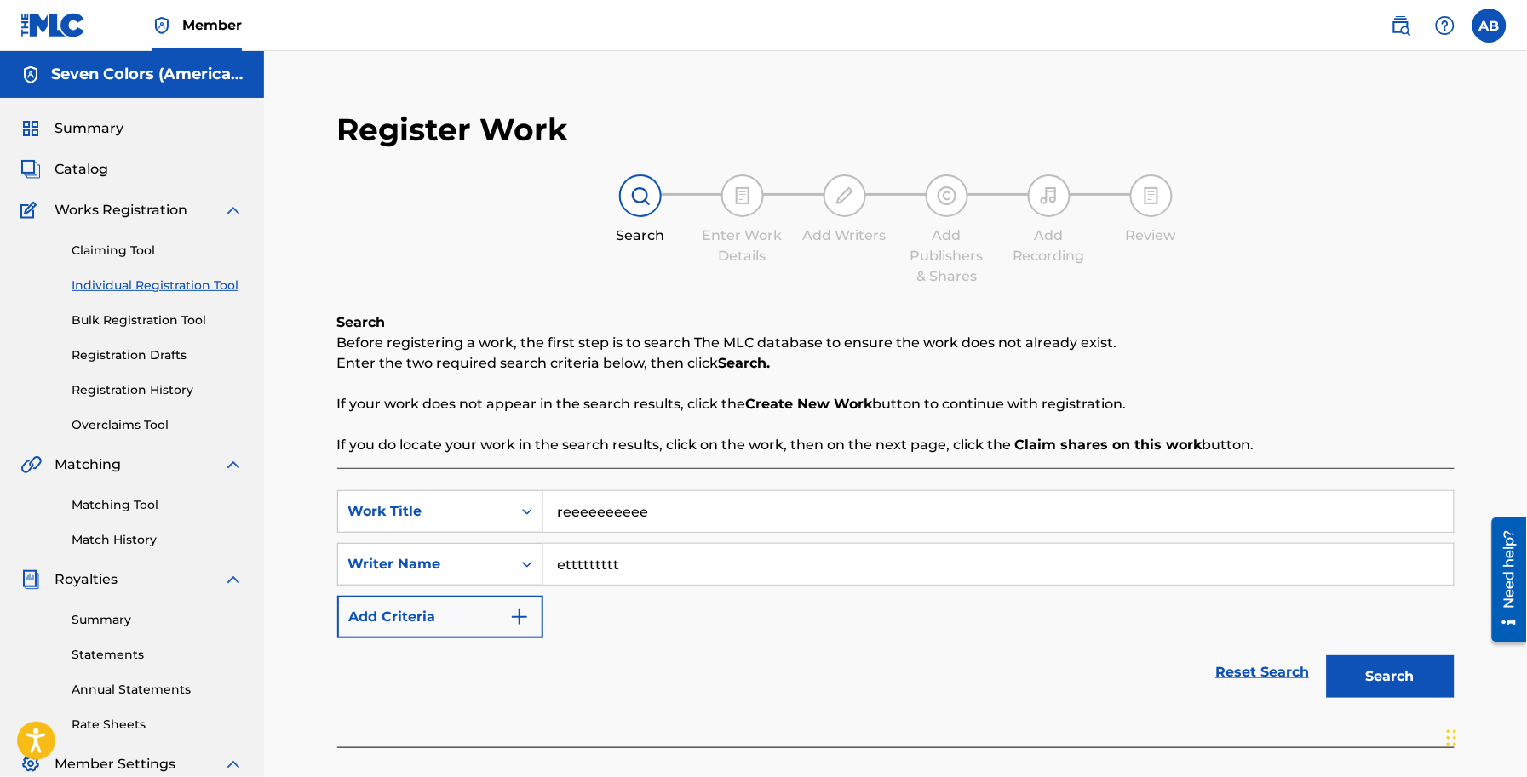
click at [1388, 674] on button "Search" at bounding box center [1391, 677] width 128 height 43
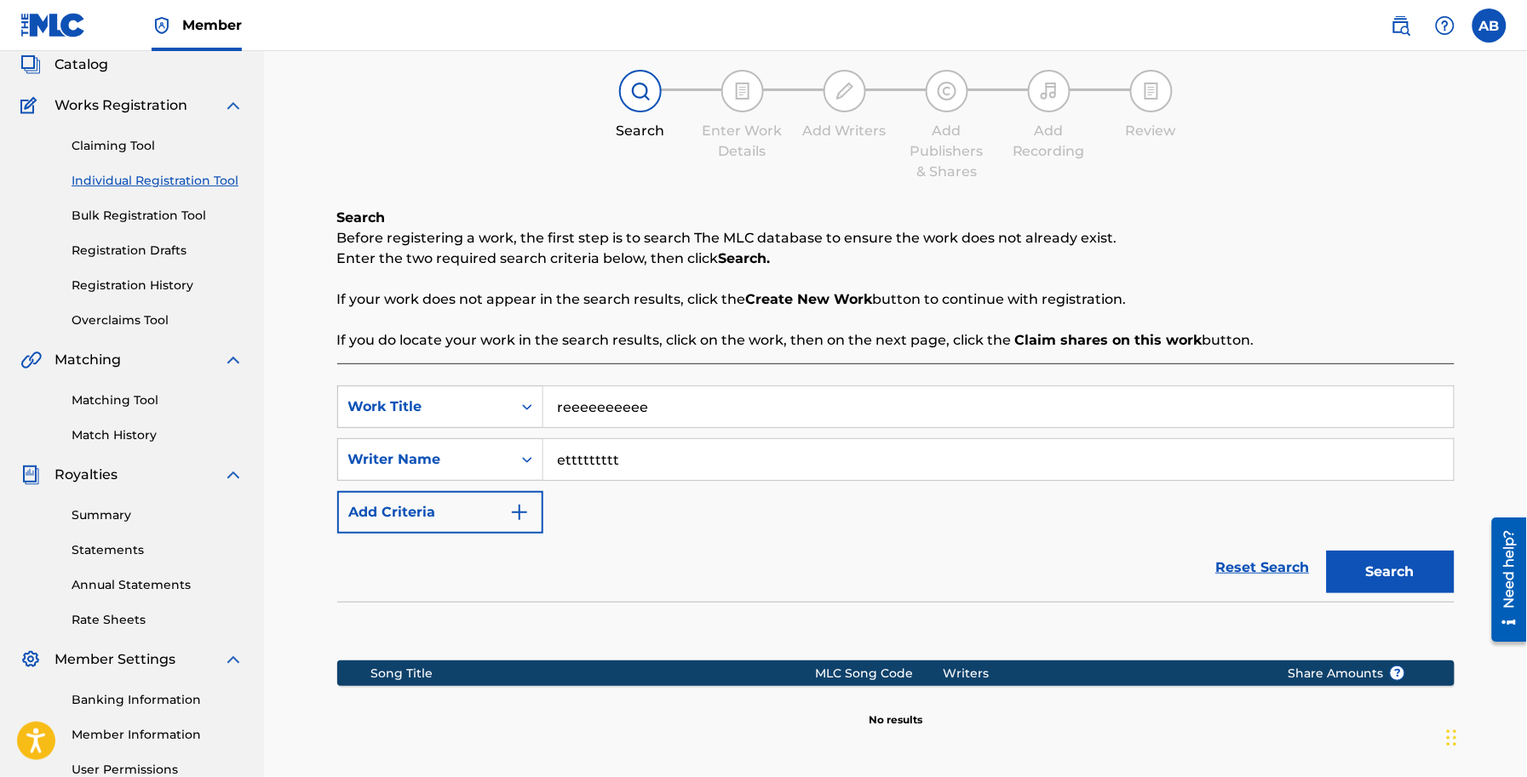
scroll to position [282, 0]
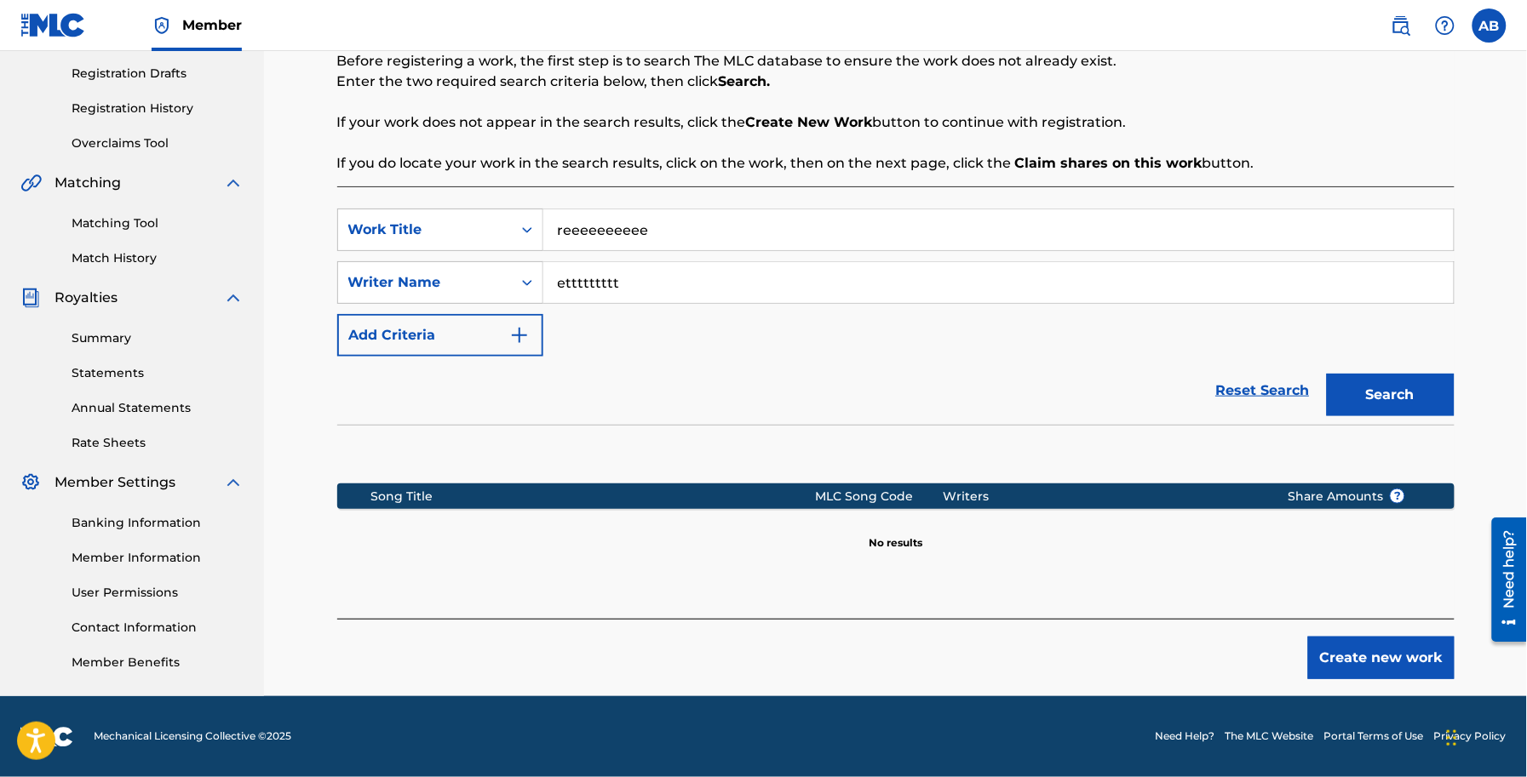
click at [1395, 662] on button "Create new work" at bounding box center [1381, 658] width 146 height 43
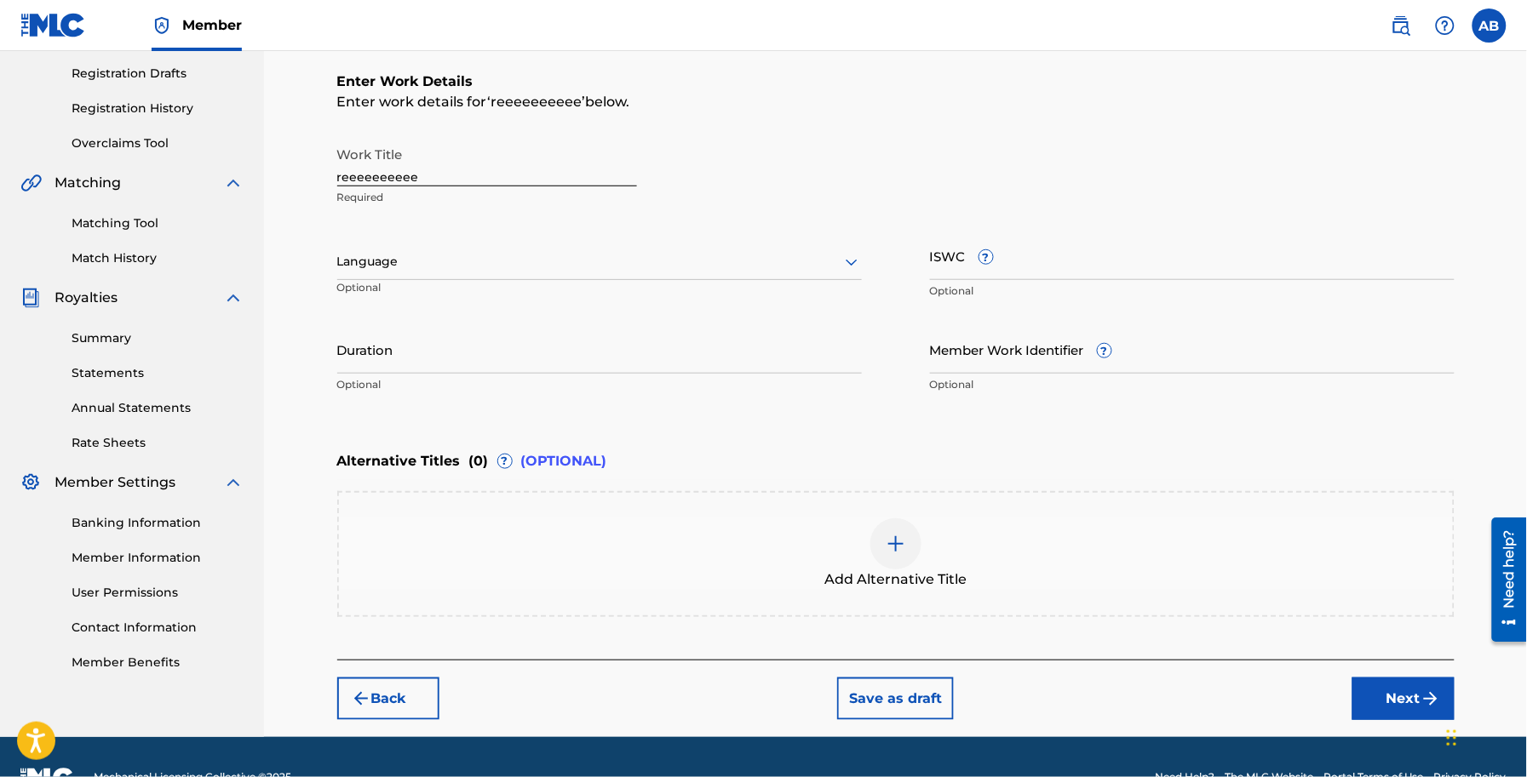
click at [477, 146] on input "reeeeeeeeee" at bounding box center [487, 162] width 300 height 49
paste input "Taqdeer"
type input "Taqdeer"
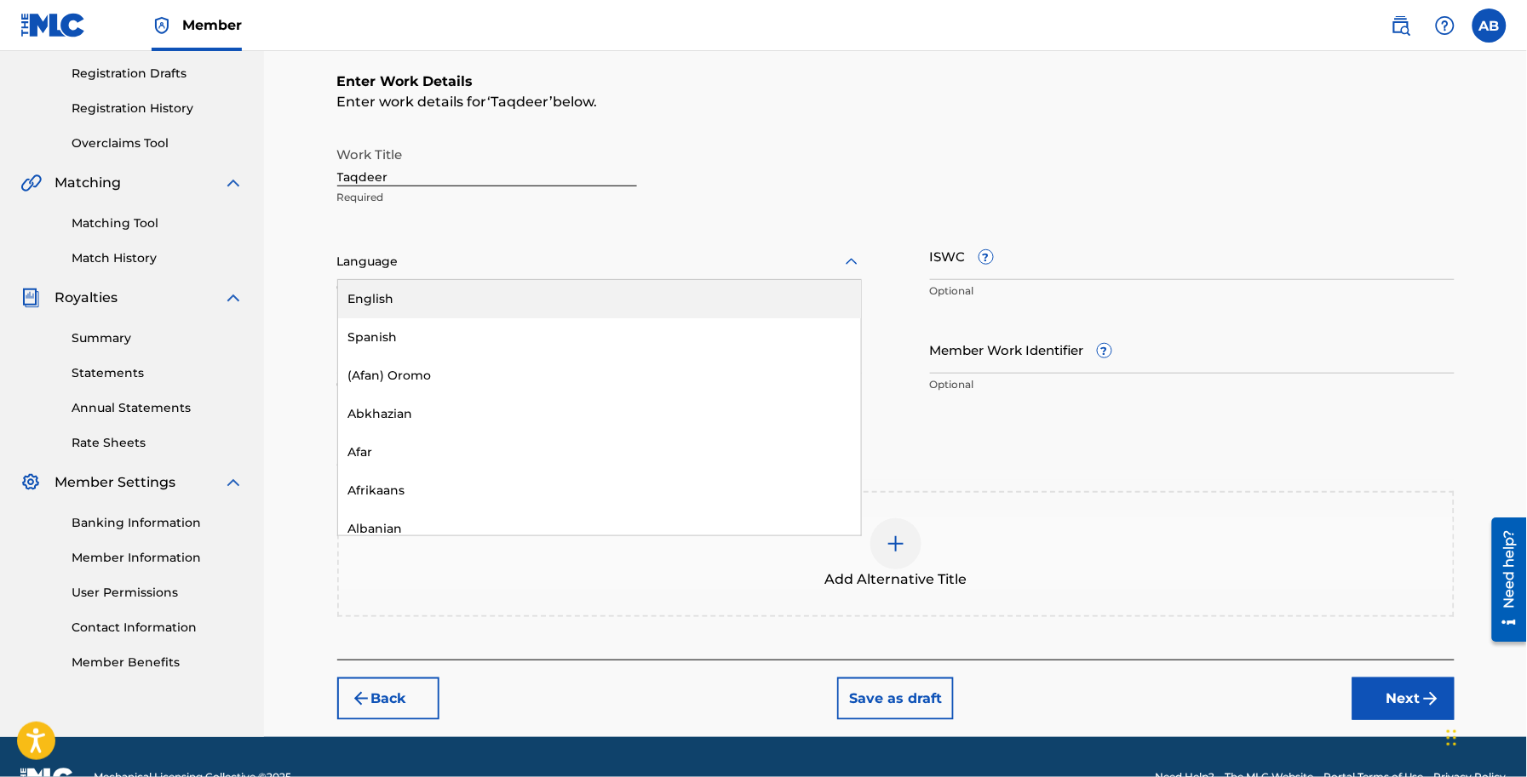
click at [554, 254] on div at bounding box center [599, 261] width 524 height 21
paste input "Hindi"
type input "Hindi"
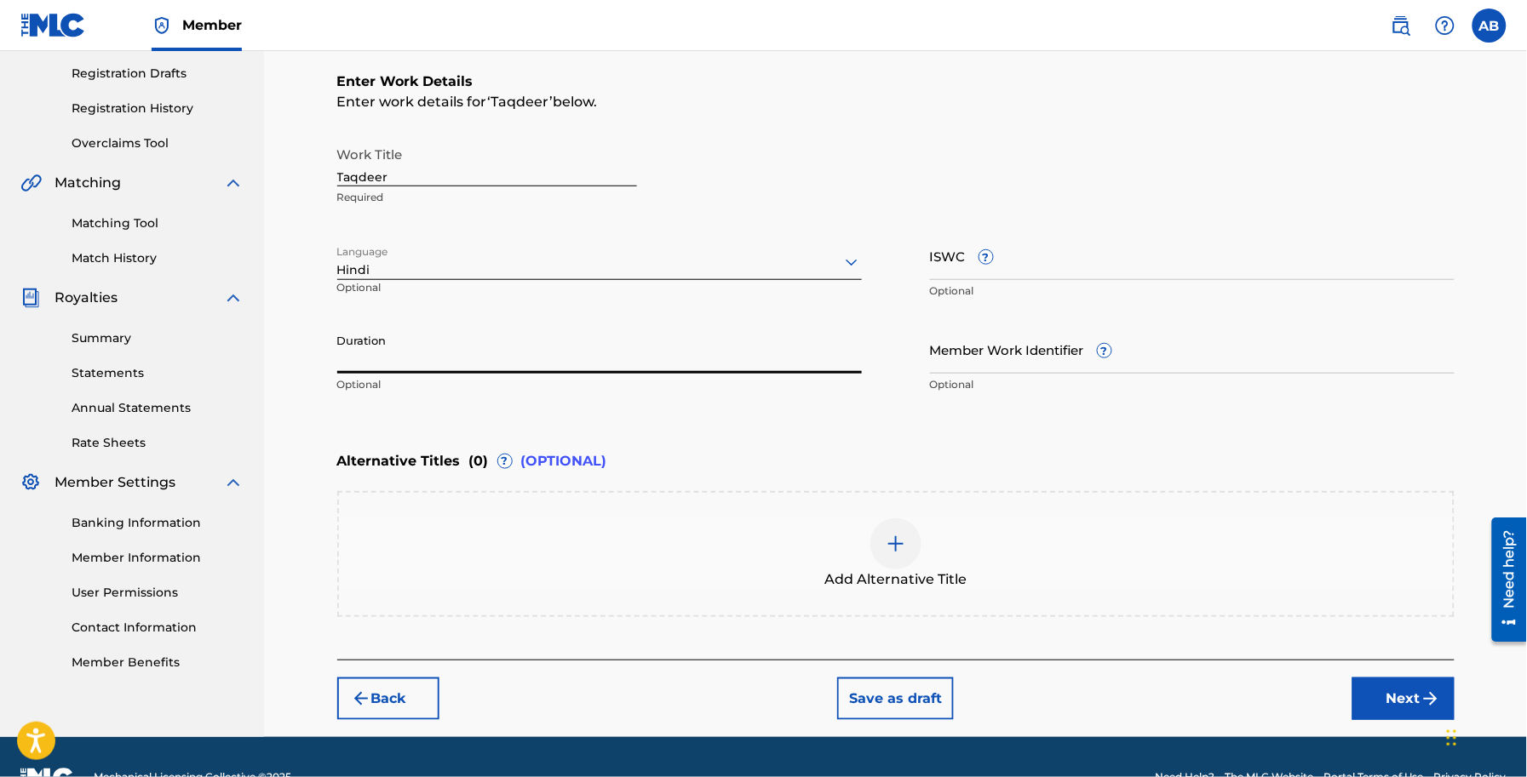
paste input "02:25"
type input "02:25"
click at [1364, 692] on button "Next" at bounding box center [1403, 699] width 102 height 43
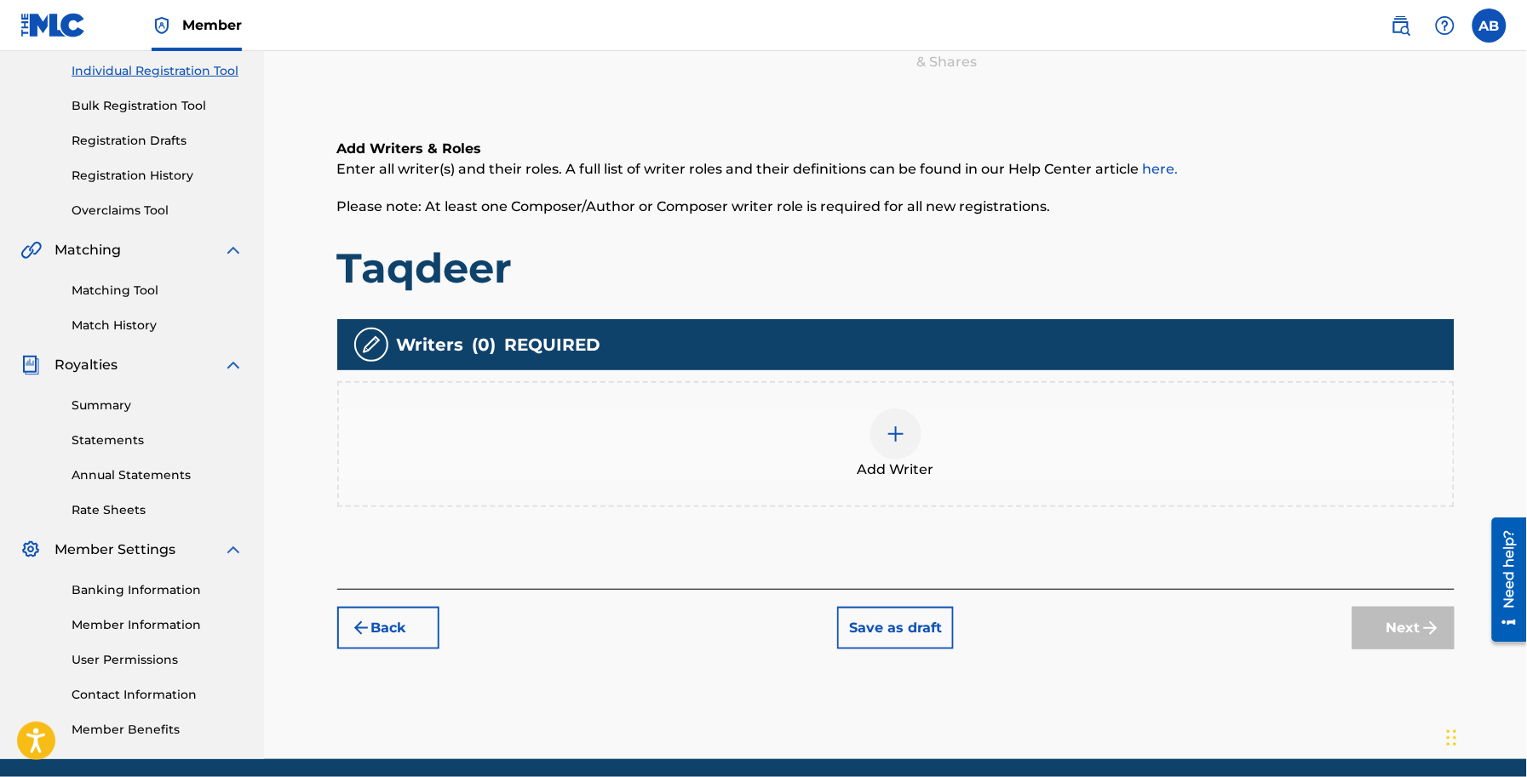
scroll to position [278, 0]
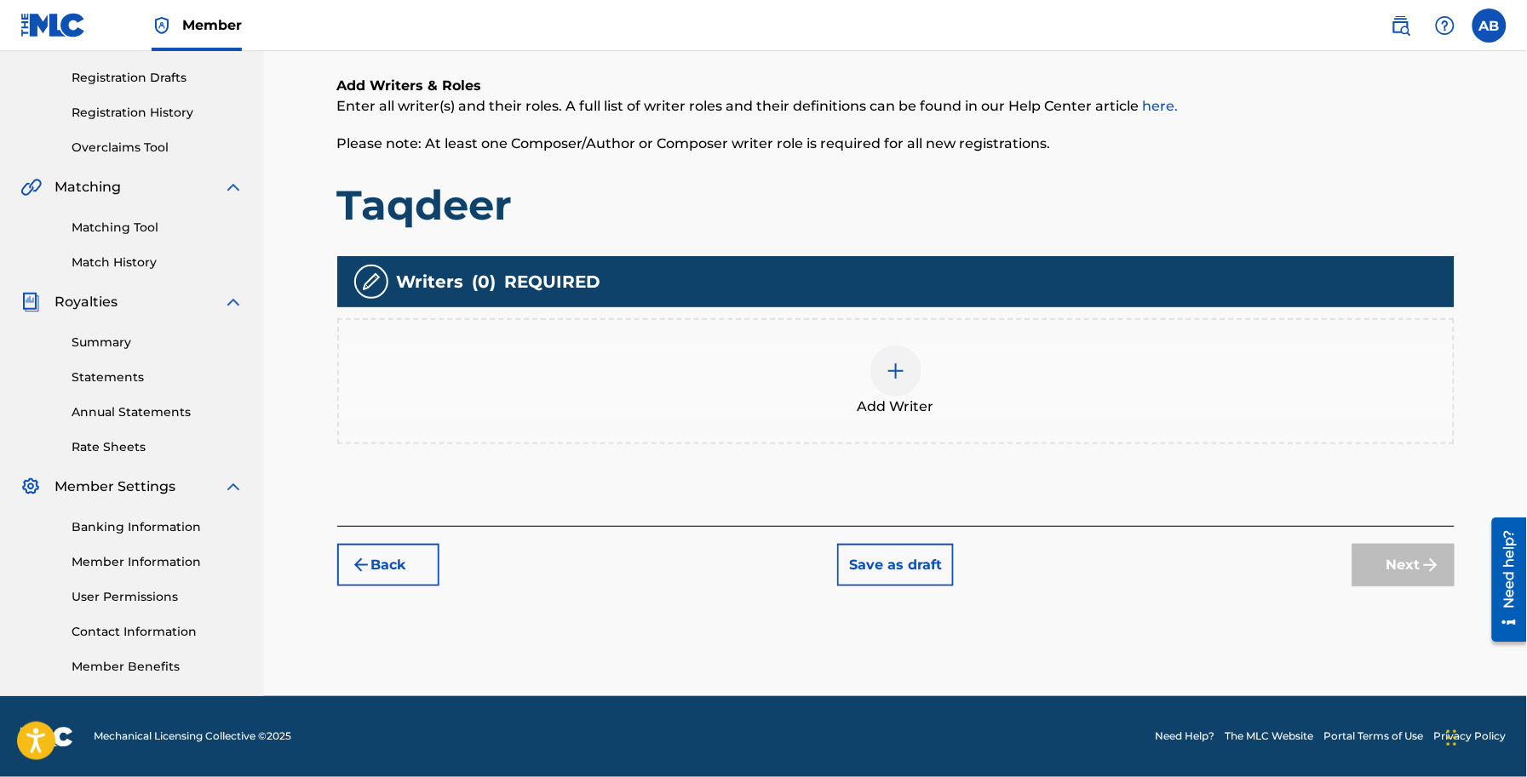
click at [891, 398] on span "Add Writer" at bounding box center [895, 407] width 77 height 20
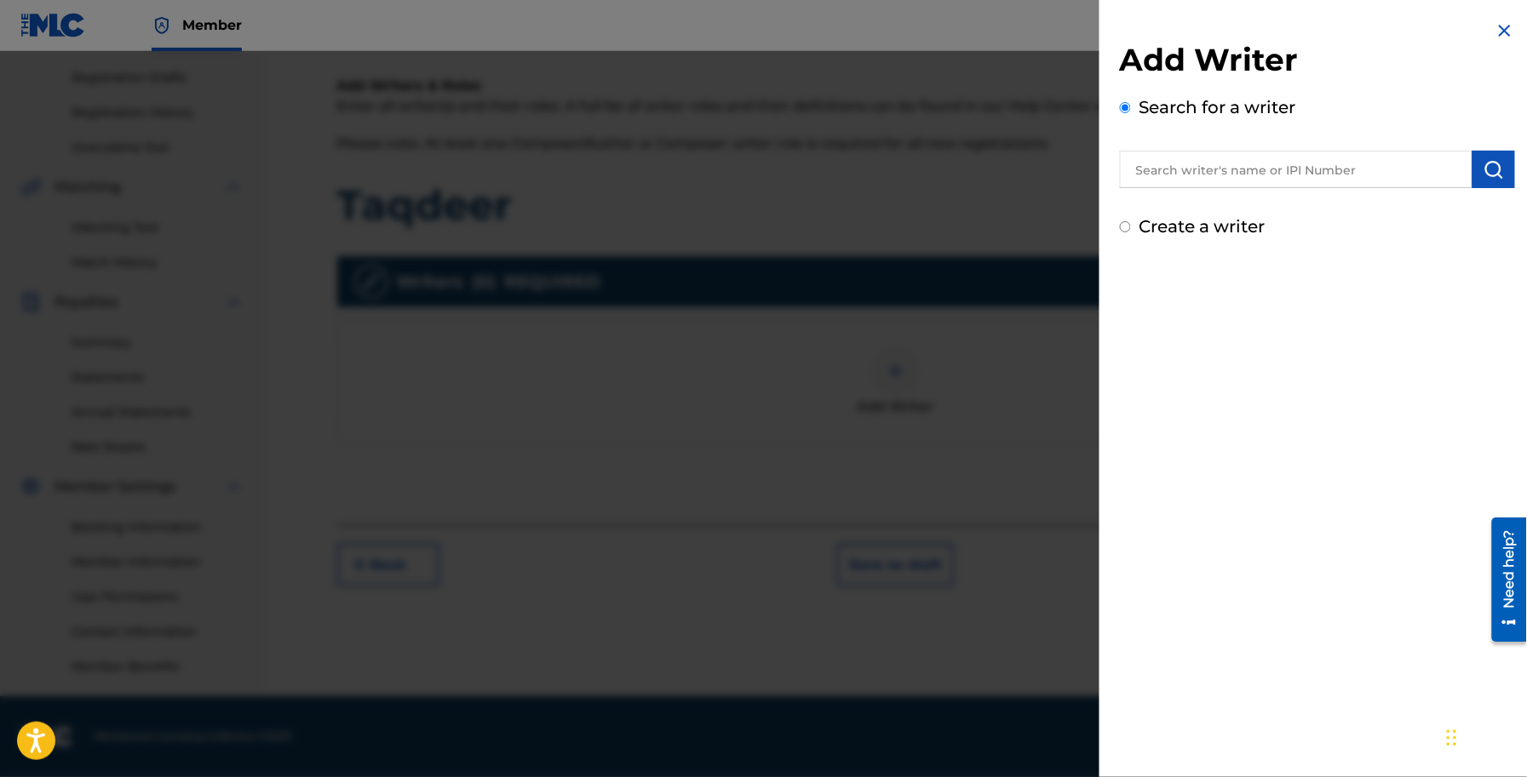
click at [1206, 226] on label "Create a writer" at bounding box center [1202, 226] width 126 height 20
radio input "true"
click at [1131, 226] on input "Create a writer" at bounding box center [1125, 226] width 11 height 11
radio input "false"
radio input "true"
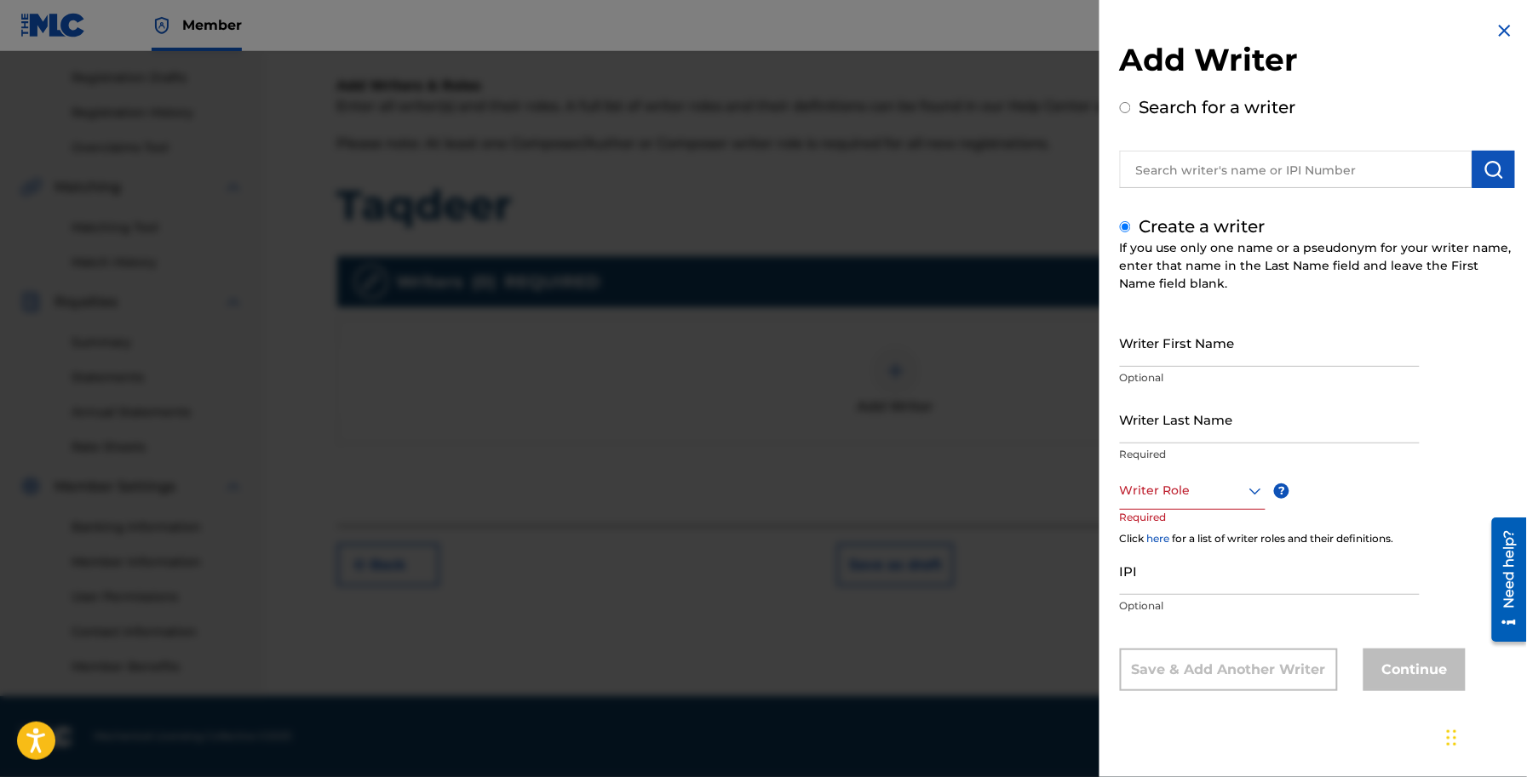
click at [1198, 318] on div "Create a writer If you use only one name or a pseudonym for your writer name, e…" at bounding box center [1317, 453] width 395 height 478
click at [1209, 337] on input "Writer First Name" at bounding box center [1270, 342] width 300 height 49
paste input "Sameer"
type input "Sameer"
click at [1206, 441] on div "Writer Last Name Required" at bounding box center [1270, 433] width 300 height 77
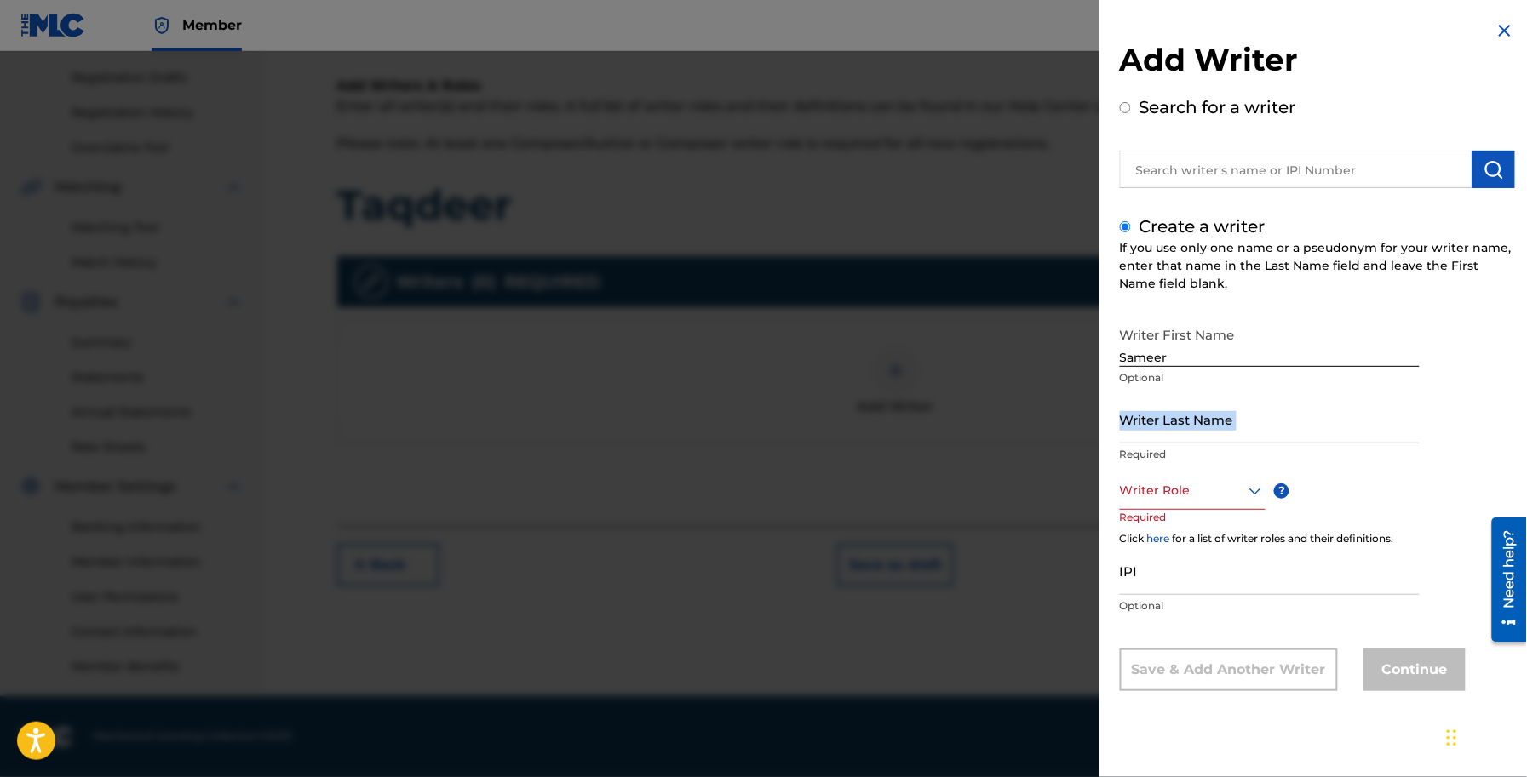
click at [1201, 422] on input "Writer Last Name" at bounding box center [1270, 419] width 300 height 49
paste input "Sameer"
type input "Sameer"
click at [1185, 490] on div at bounding box center [1193, 490] width 146 height 21
click at [1206, 524] on div "Composer/Author" at bounding box center [1193, 529] width 144 height 38
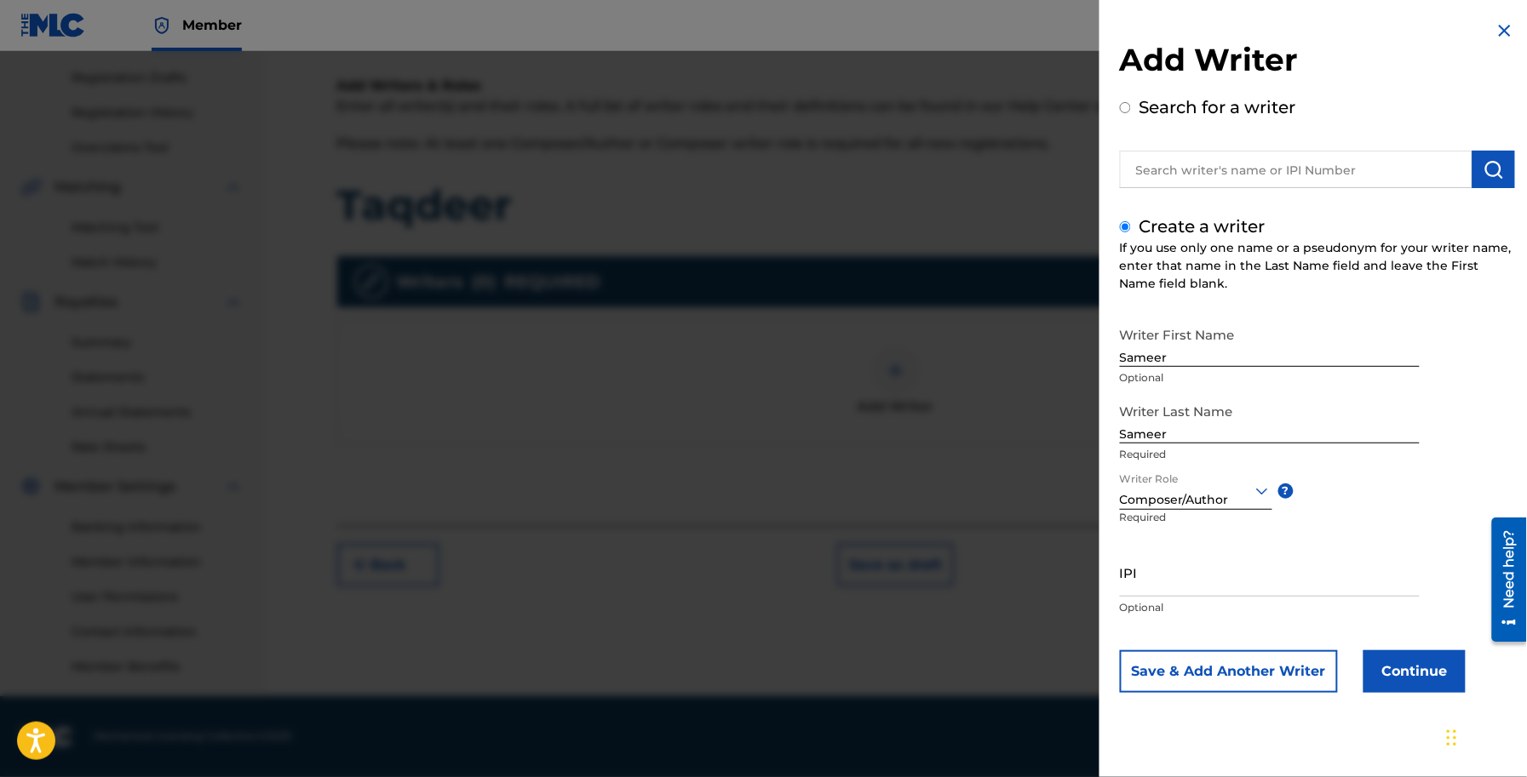
click at [1407, 661] on button "Continue" at bounding box center [1414, 672] width 102 height 43
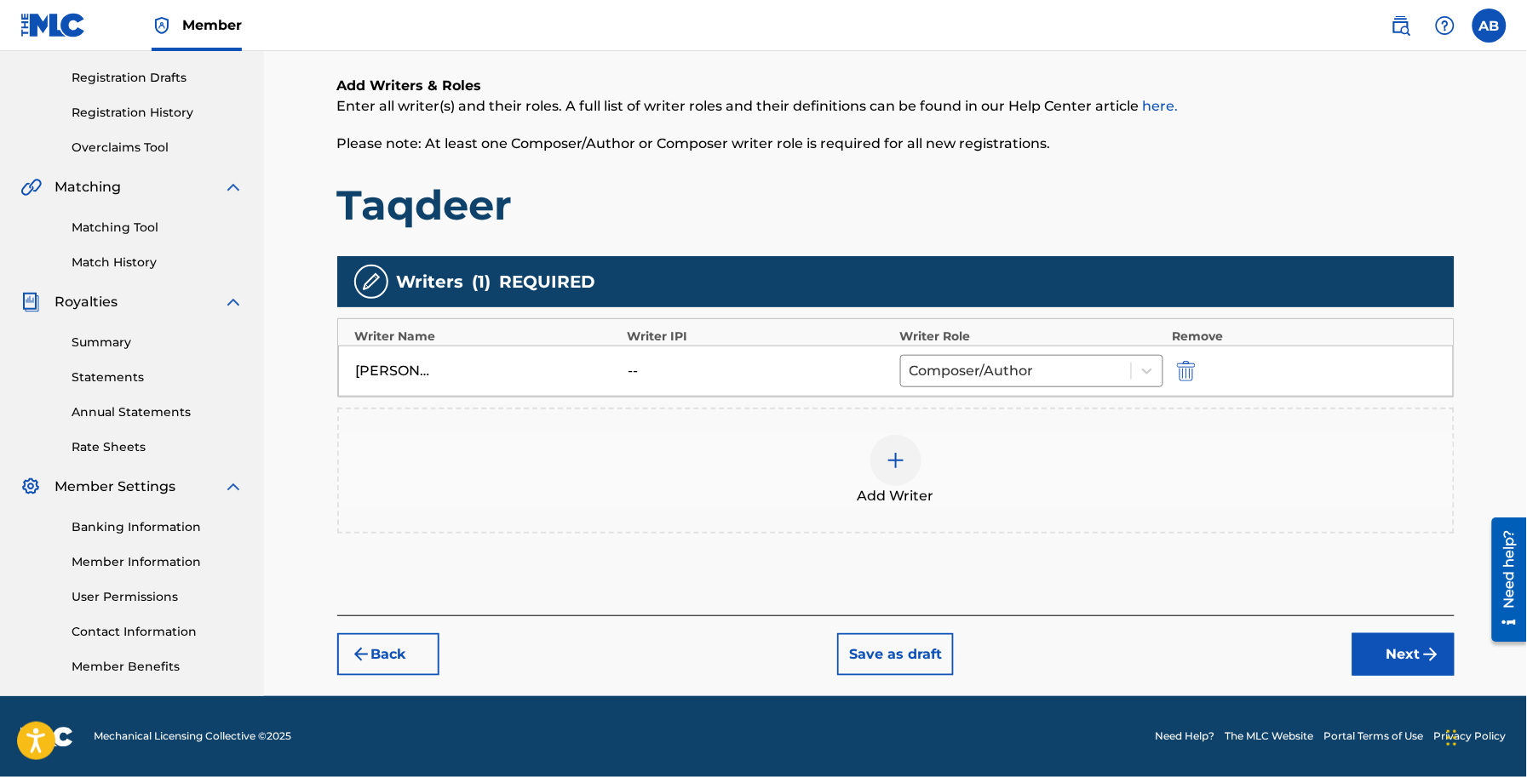
click at [1453, 662] on button "Next" at bounding box center [1403, 654] width 102 height 43
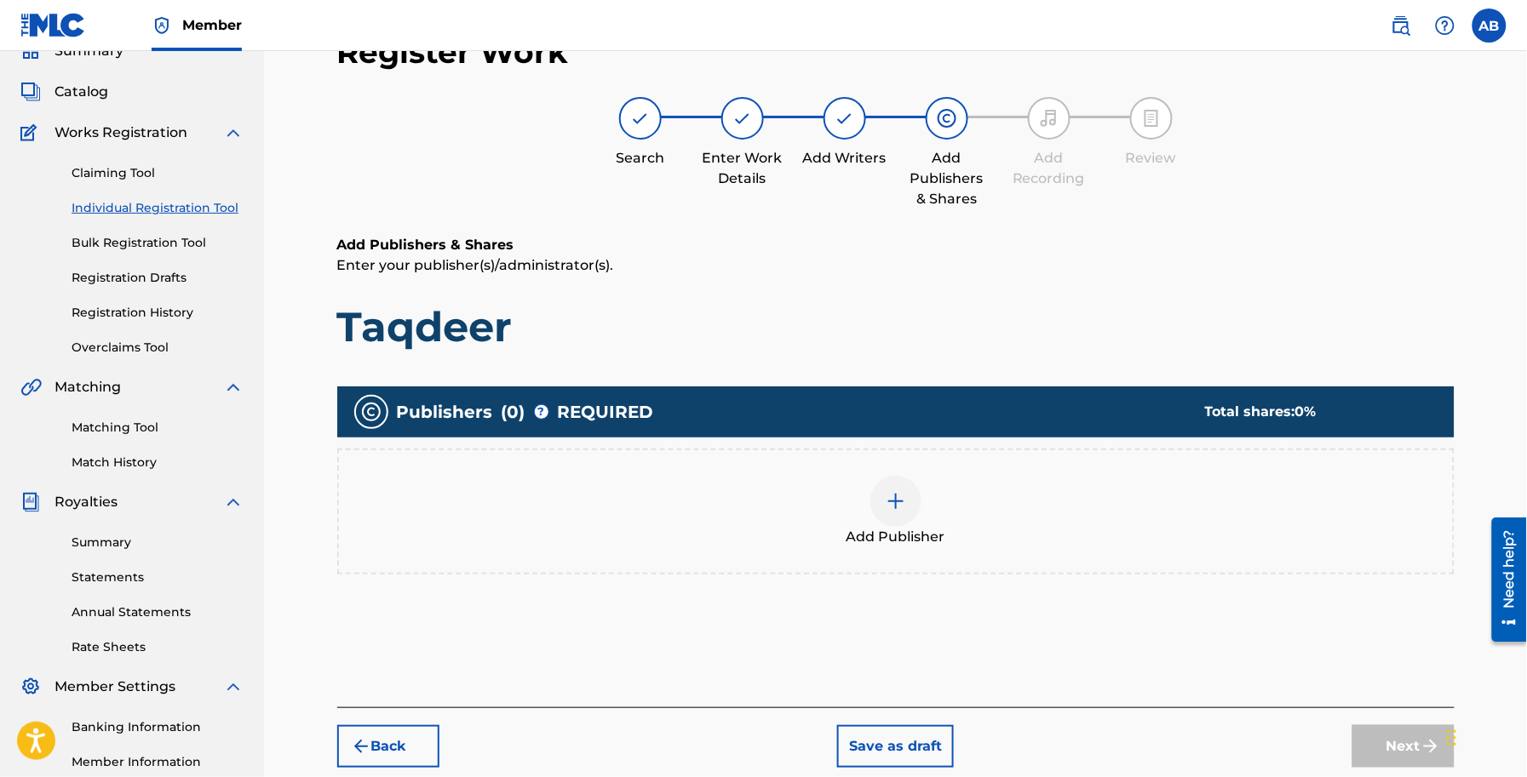
scroll to position [77, 0]
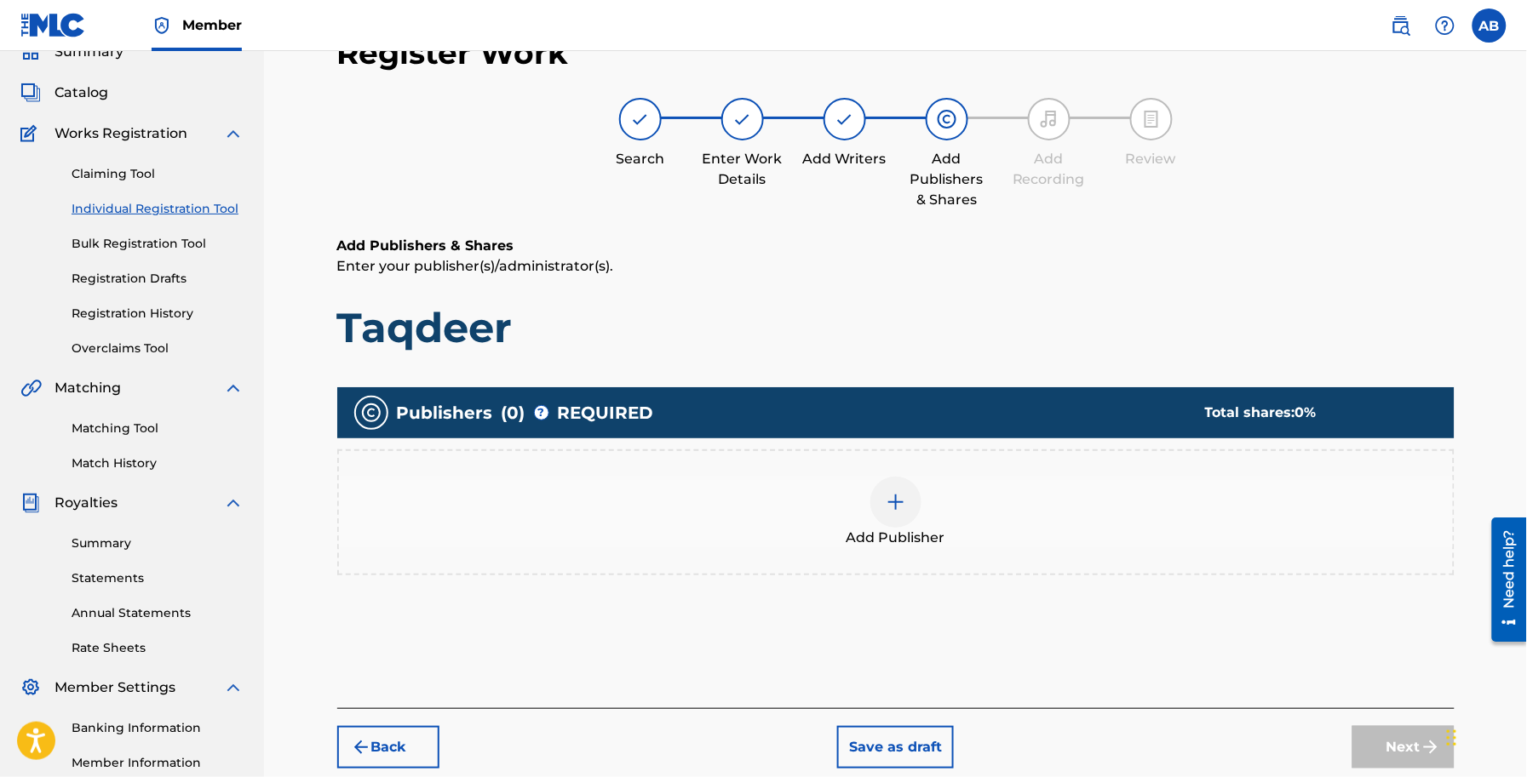
click at [874, 520] on div "Add Publisher" at bounding box center [896, 513] width 1114 height 72
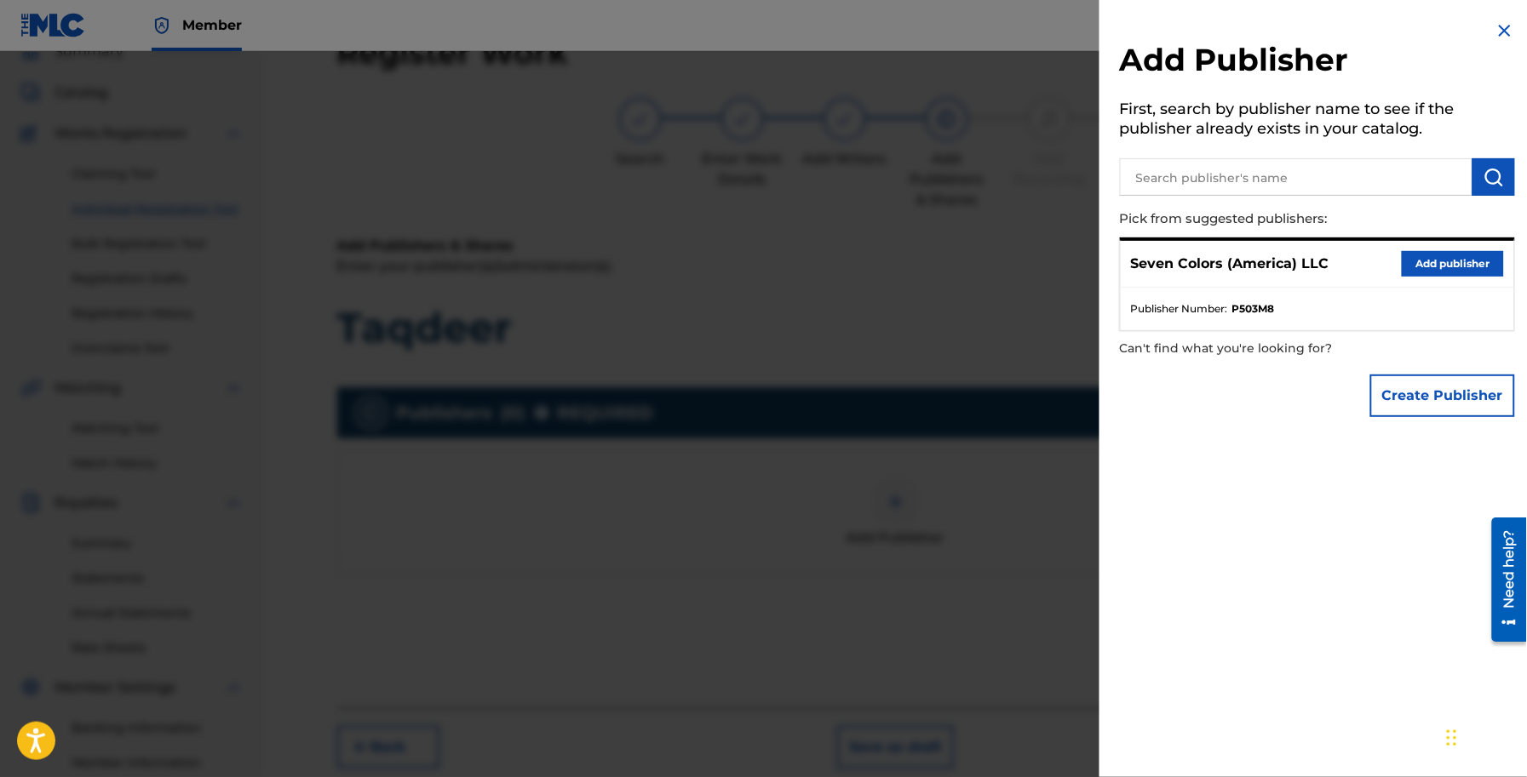
click at [1448, 256] on button "Add publisher" at bounding box center [1452, 264] width 102 height 26
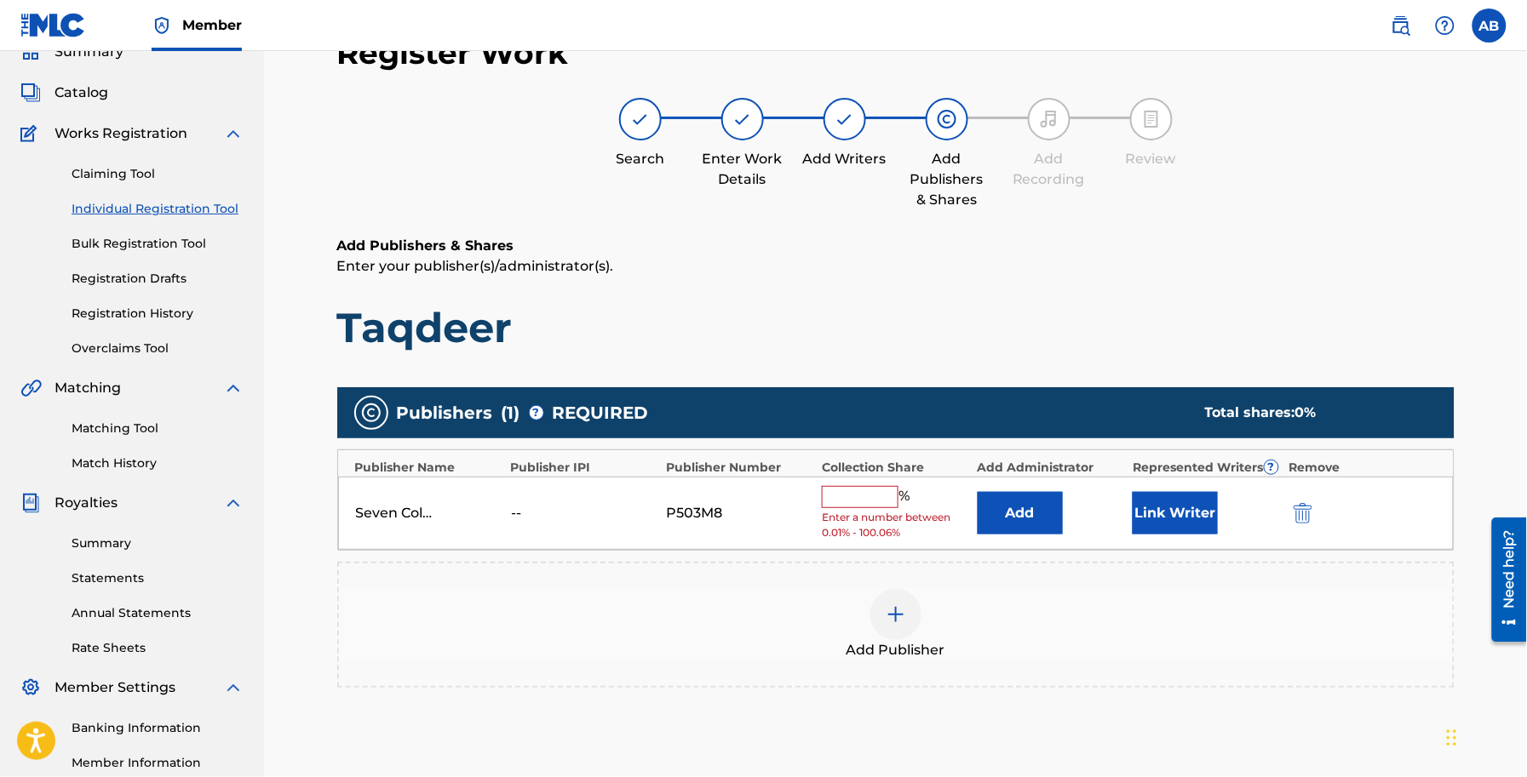
click at [879, 505] on input "text" at bounding box center [860, 497] width 77 height 22
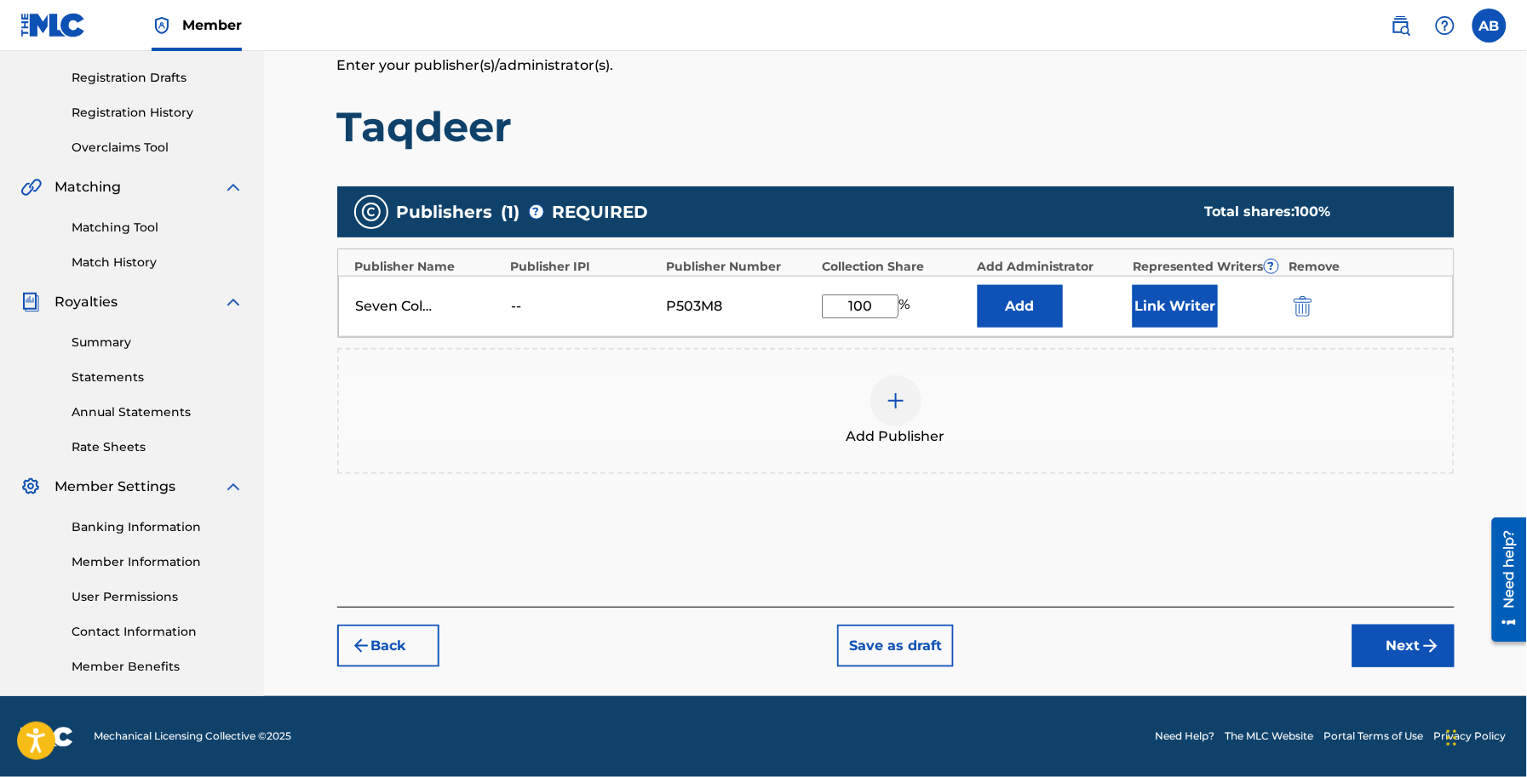
type input "100"
click at [1436, 652] on img "submit" at bounding box center [1430, 646] width 20 height 20
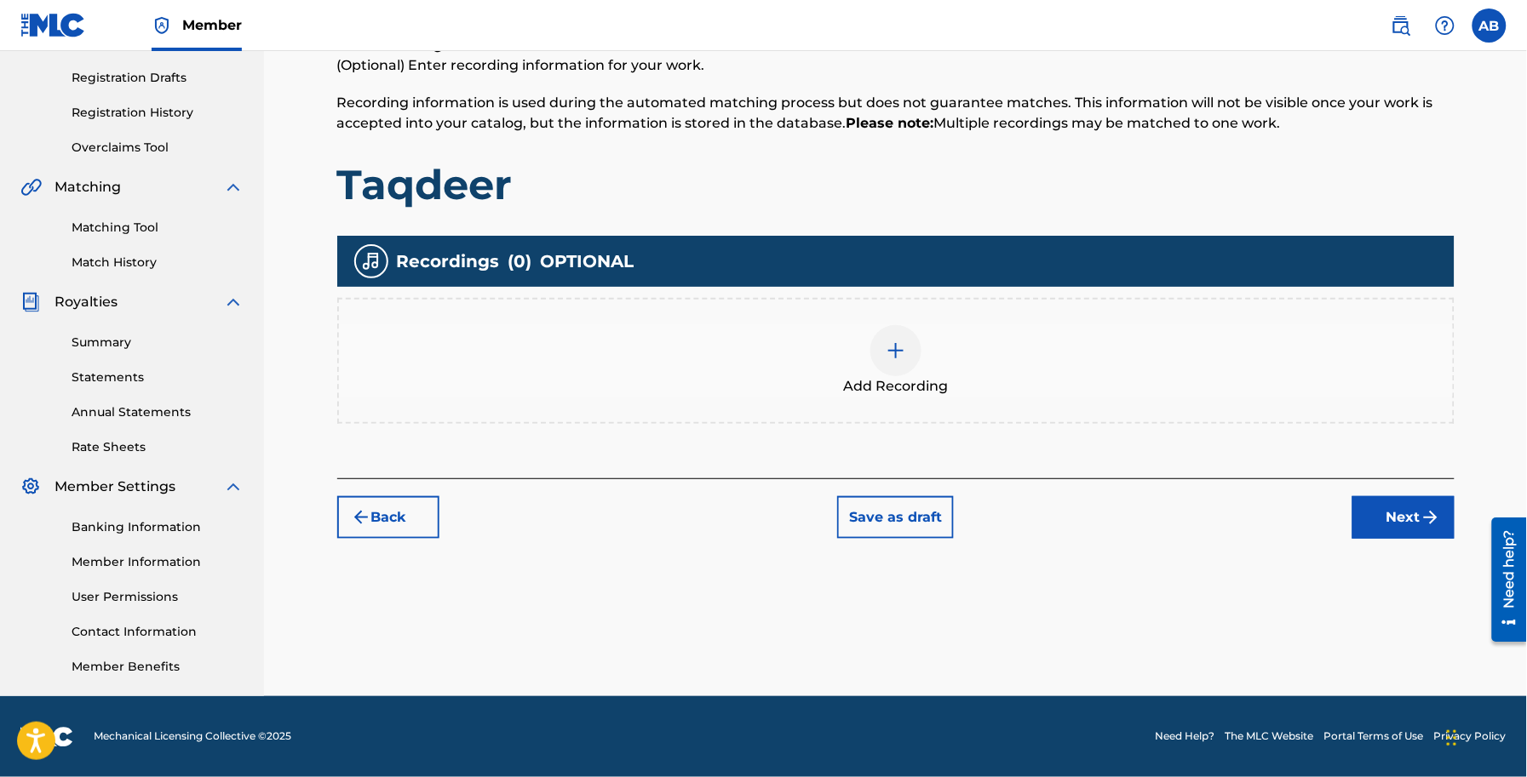
click at [1378, 499] on button "Next" at bounding box center [1403, 517] width 102 height 43
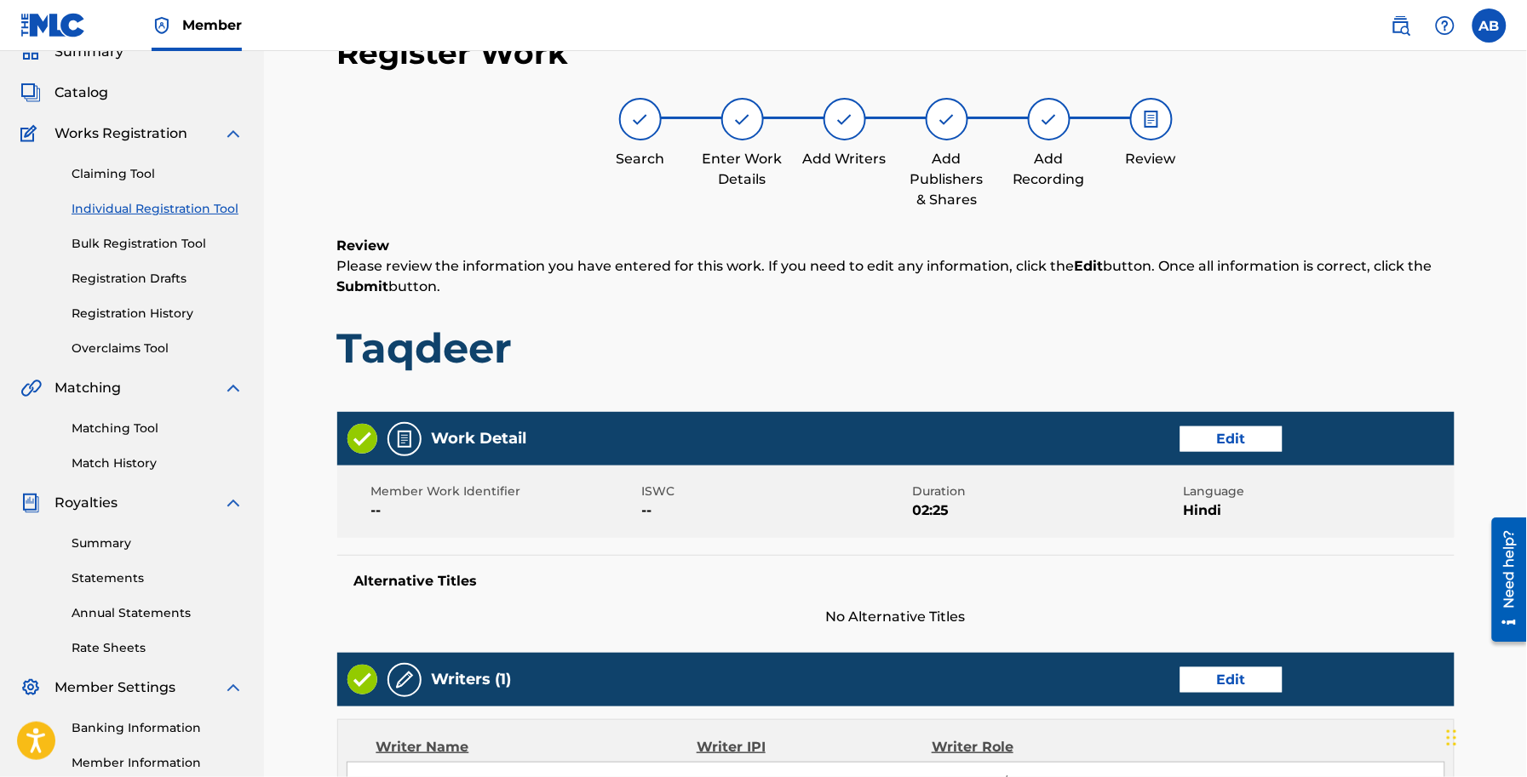
scroll to position [640, 0]
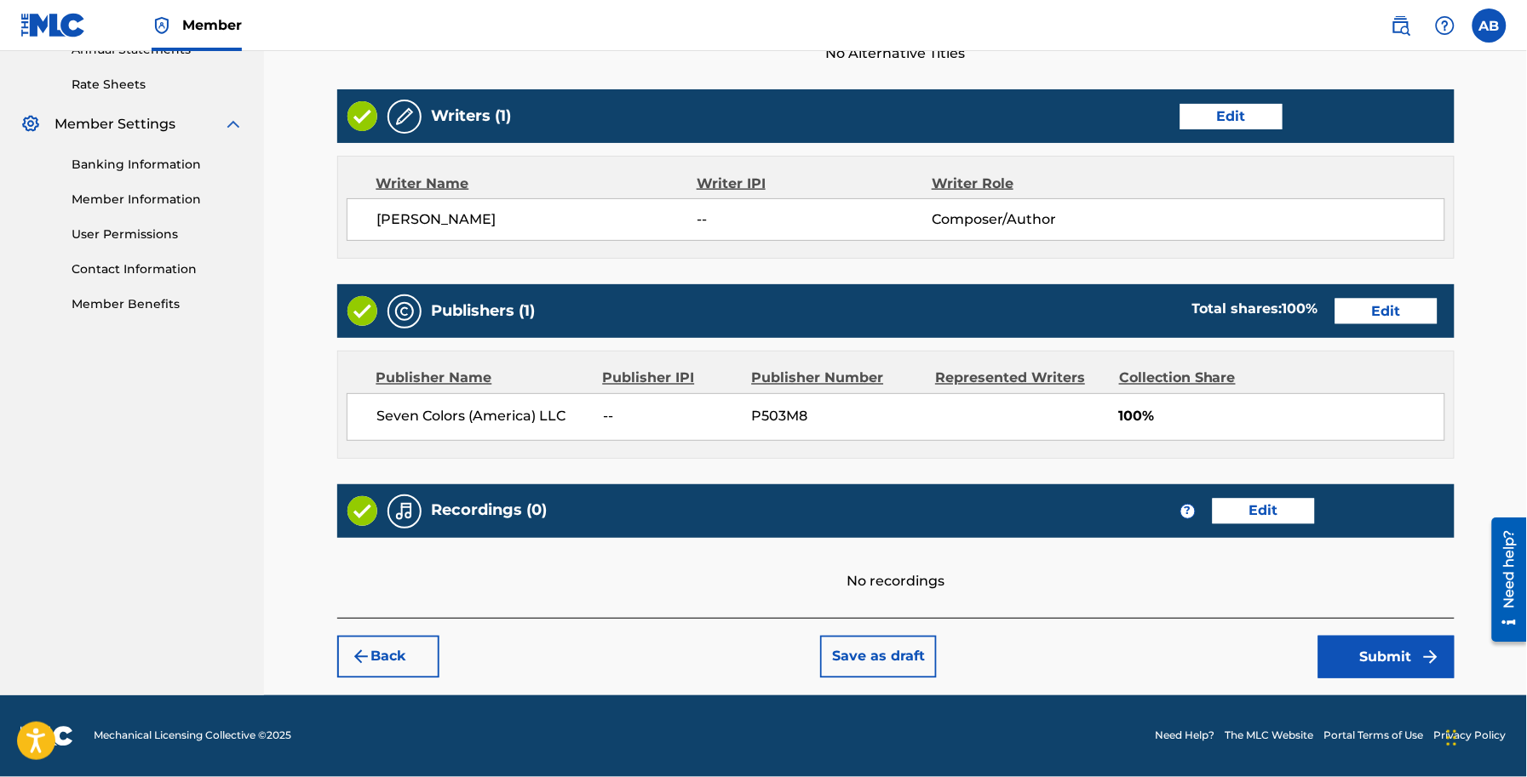
click at [1401, 648] on button "Submit" at bounding box center [1386, 657] width 136 height 43
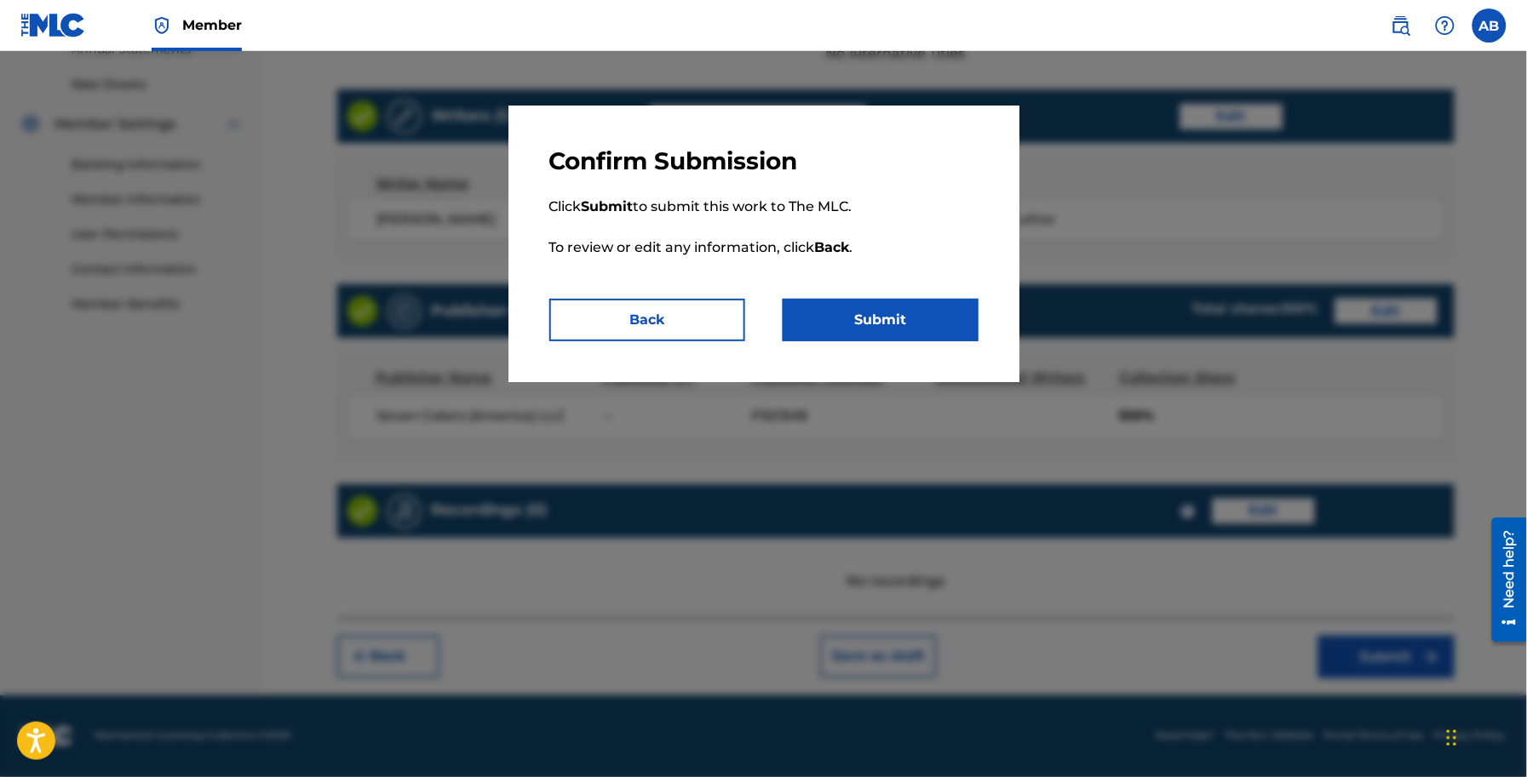
click at [877, 325] on button "Submit" at bounding box center [880, 320] width 196 height 43
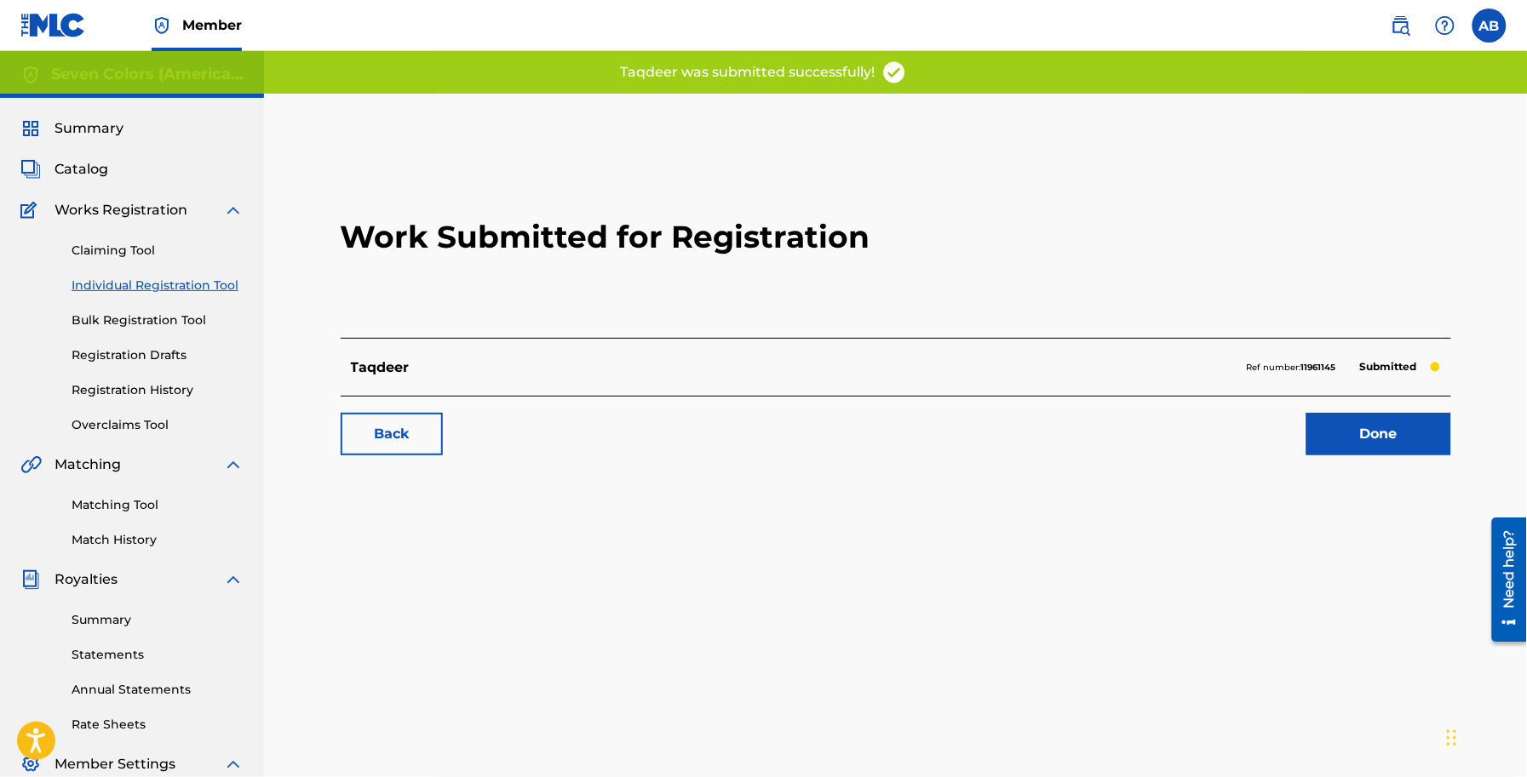
click at [1369, 426] on link "Done" at bounding box center [1378, 434] width 145 height 43
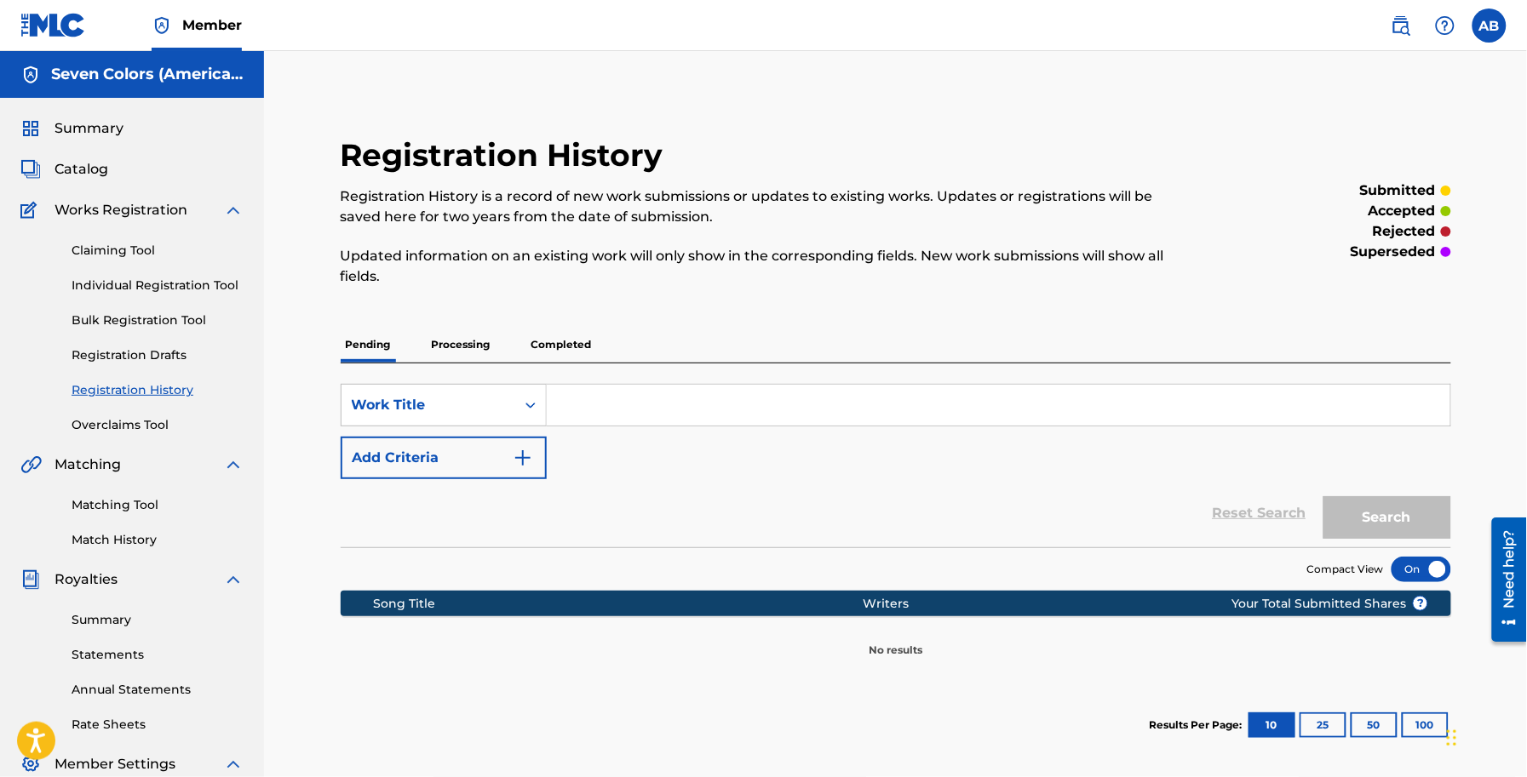
click at [83, 160] on span "Catalog" at bounding box center [81, 169] width 54 height 20
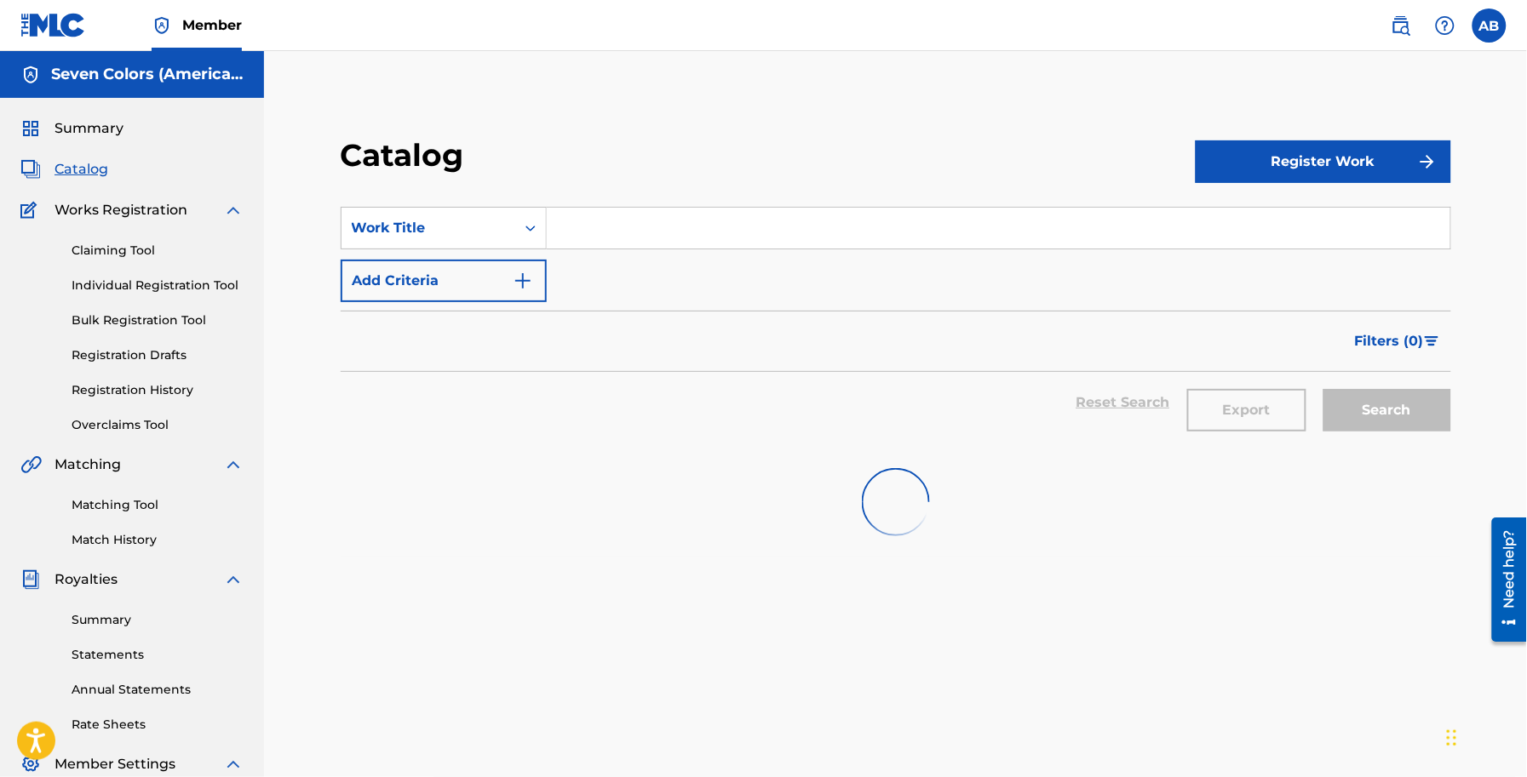
click at [1324, 149] on button "Register Work" at bounding box center [1322, 161] width 255 height 43
click at [1261, 213] on link "Individual" at bounding box center [1322, 217] width 255 height 41
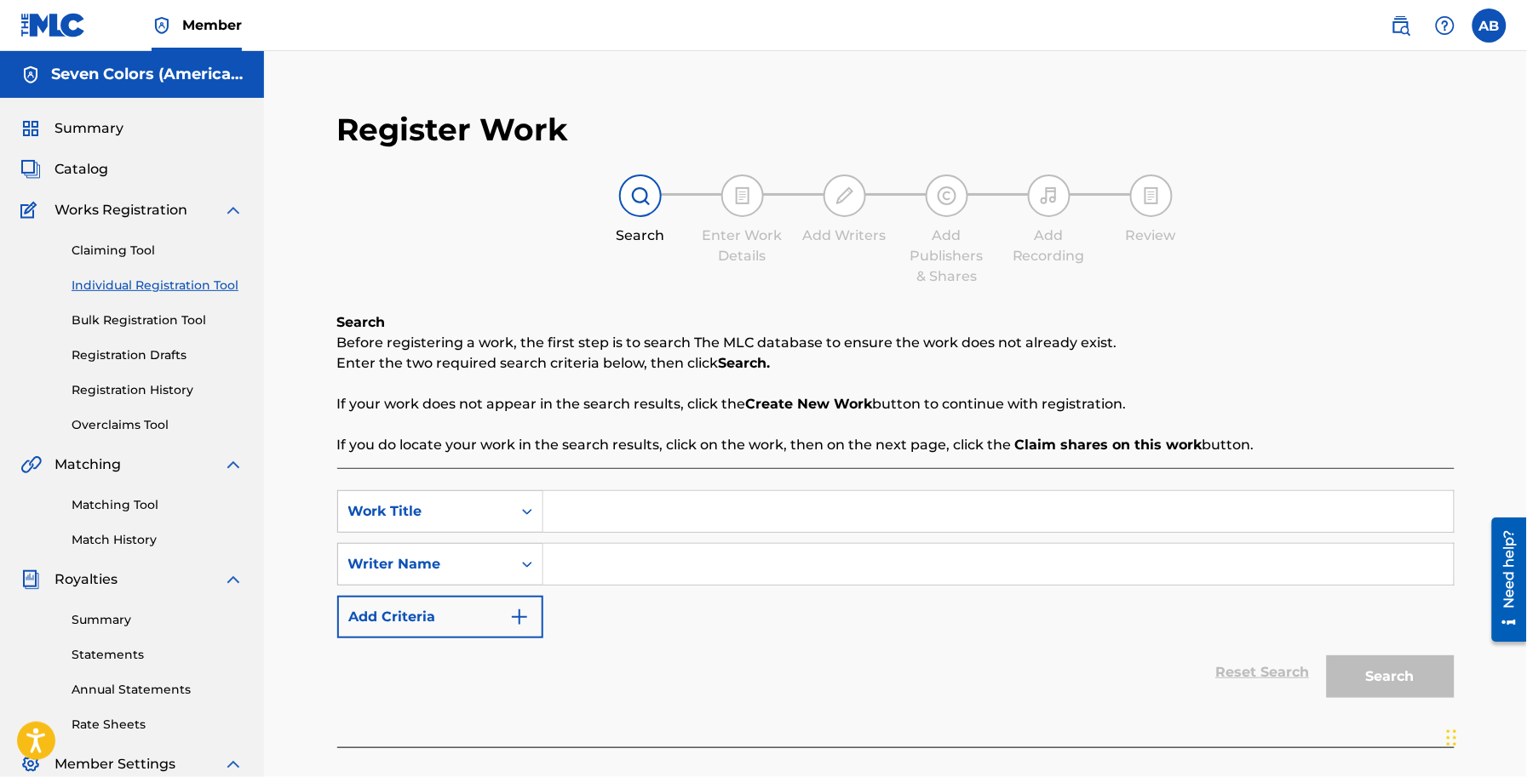
click at [620, 522] on input "Search Form" at bounding box center [998, 511] width 910 height 41
type input "gffffff"
click at [639, 564] on input "Search Form" at bounding box center [998, 564] width 910 height 41
type input "fggggggggg"
click at [1416, 673] on button "Search" at bounding box center [1391, 677] width 128 height 43
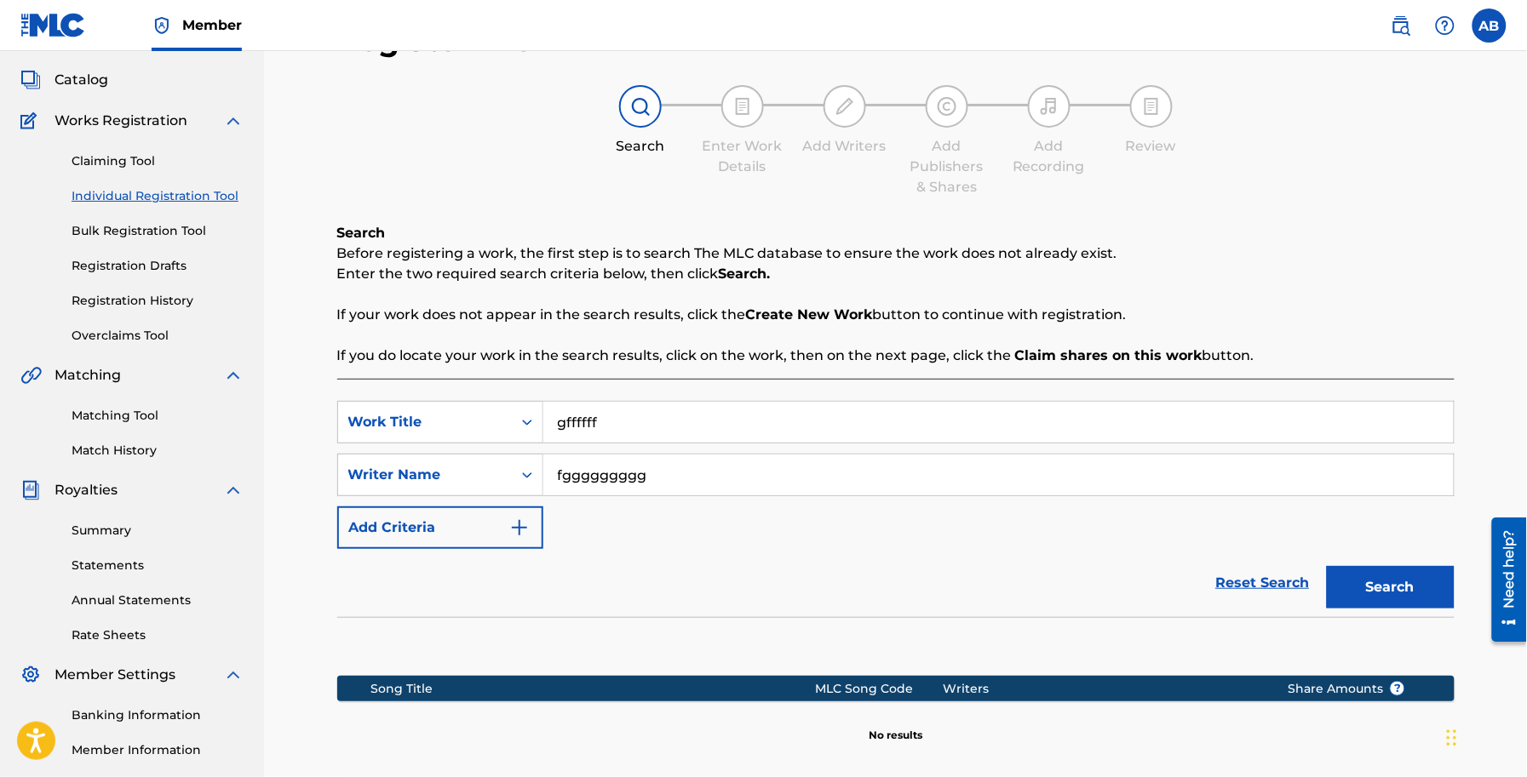
scroll to position [282, 0]
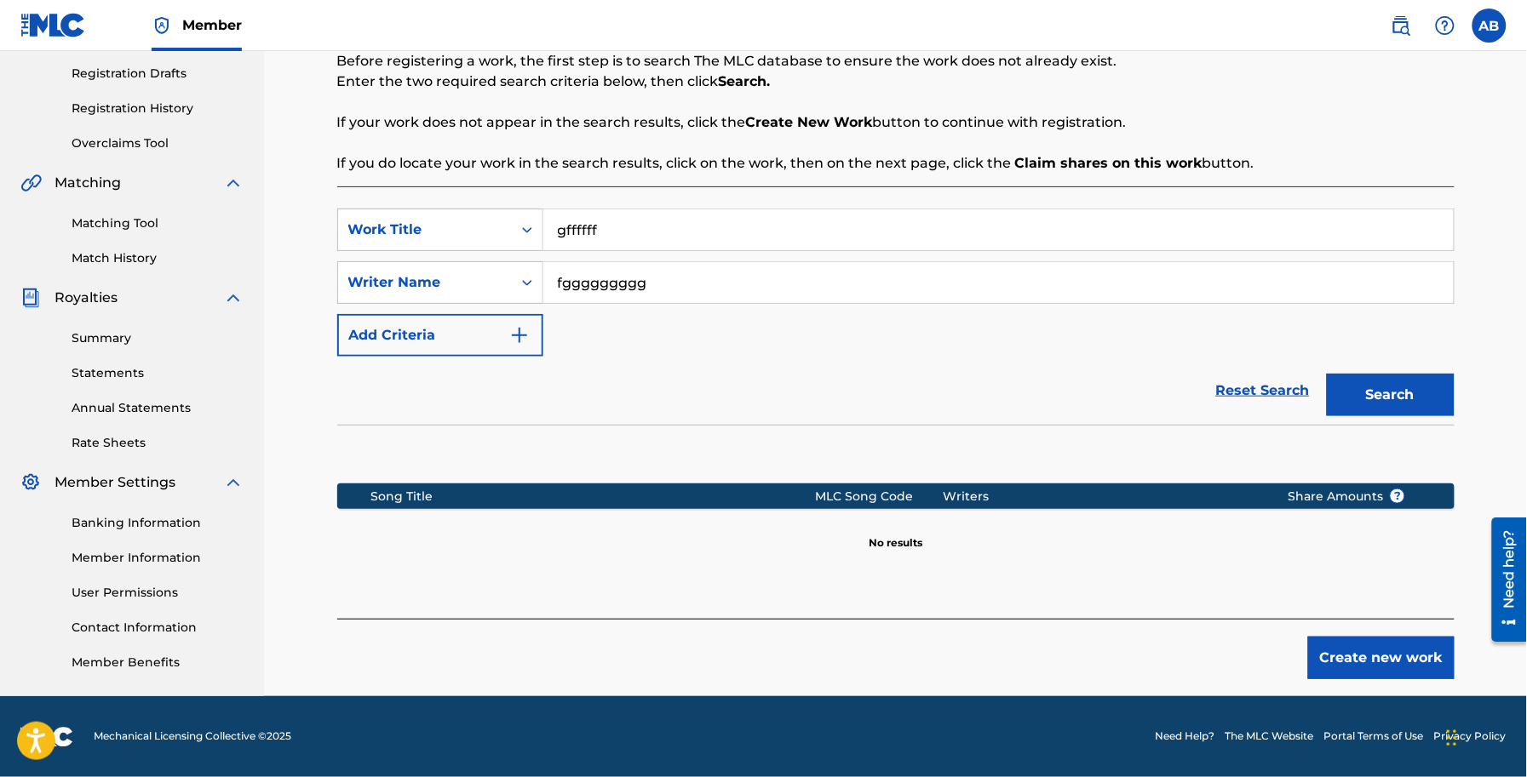
click at [1407, 643] on button "Create new work" at bounding box center [1381, 658] width 146 height 43
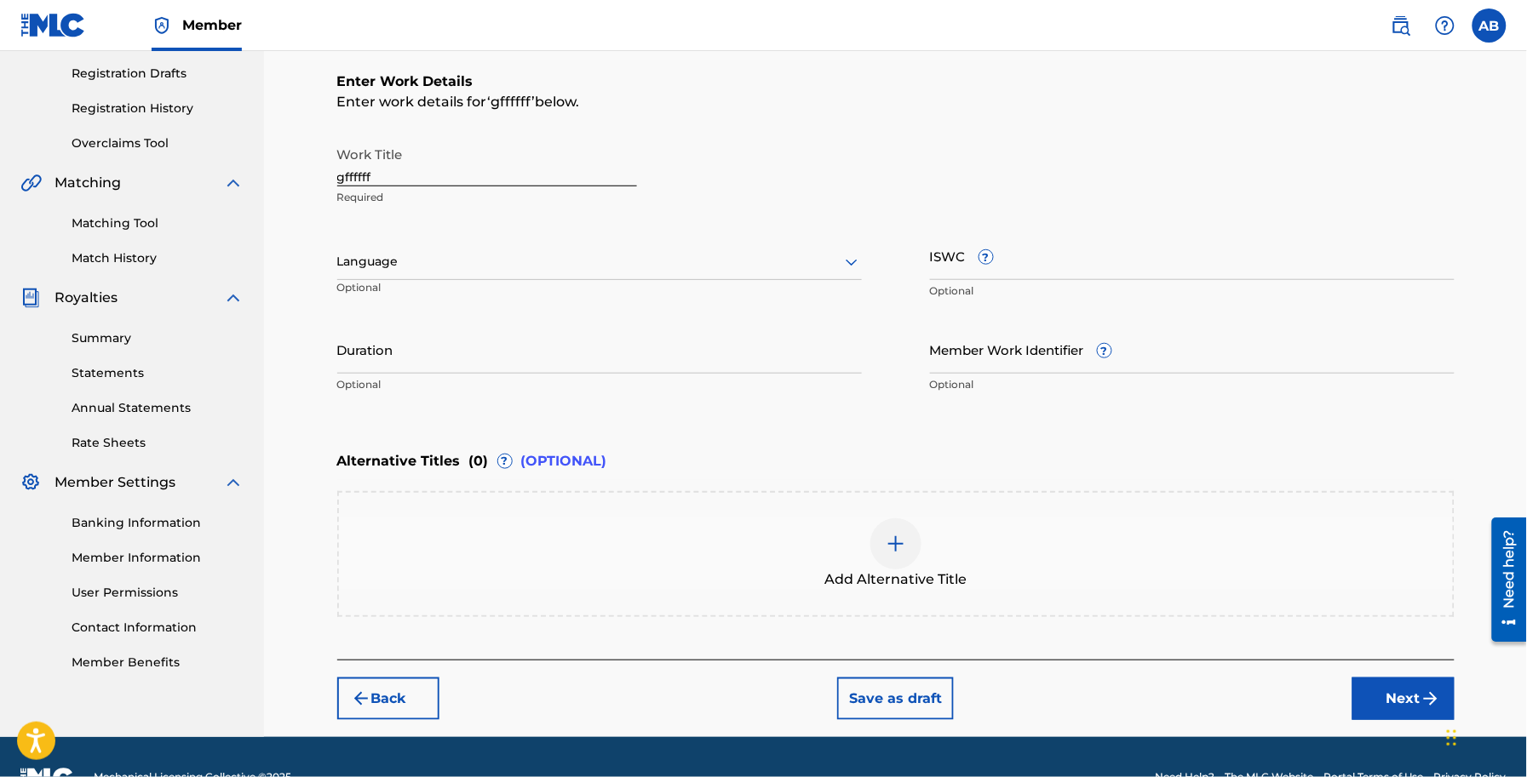
click at [473, 175] on input "gffffff" at bounding box center [487, 162] width 300 height 49
paste input "Chunni"
type input "Chunni"
click at [517, 258] on div at bounding box center [599, 261] width 524 height 21
paste input "Punjabi"
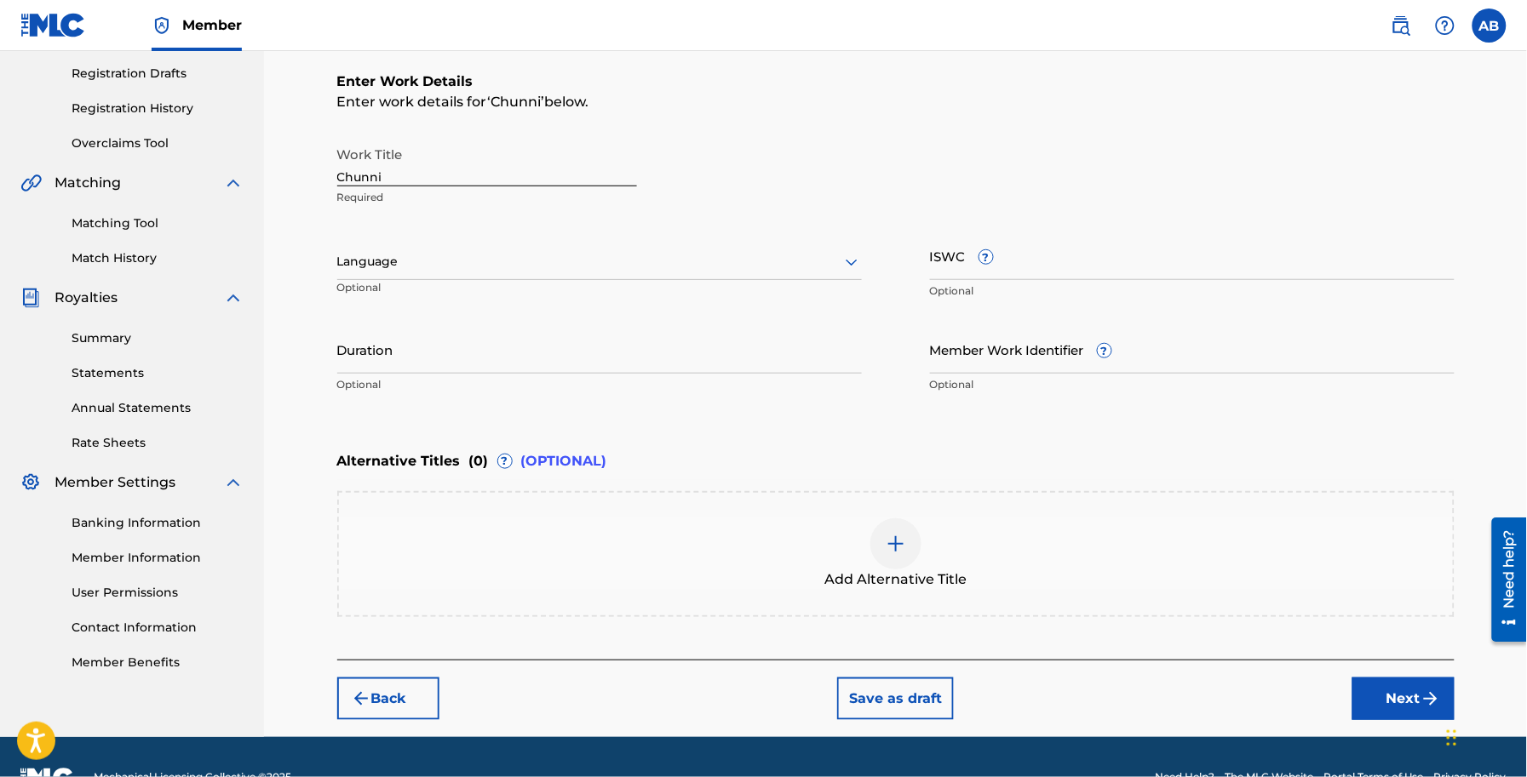
type input "Punjabi"
click at [593, 304] on div "Punjabi" at bounding box center [599, 299] width 523 height 38
click at [381, 347] on input "Duration" at bounding box center [599, 349] width 524 height 49
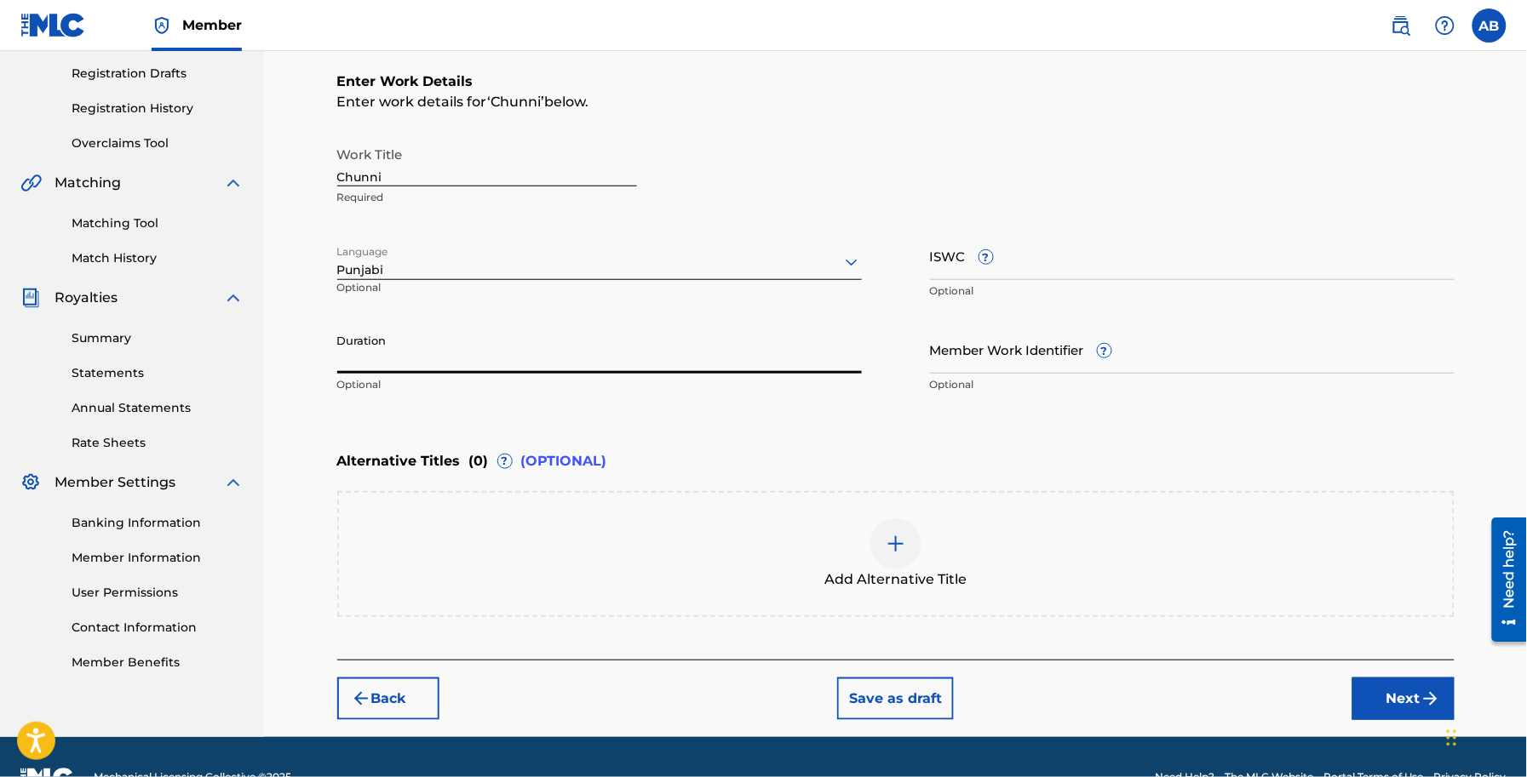
paste input "03:25"
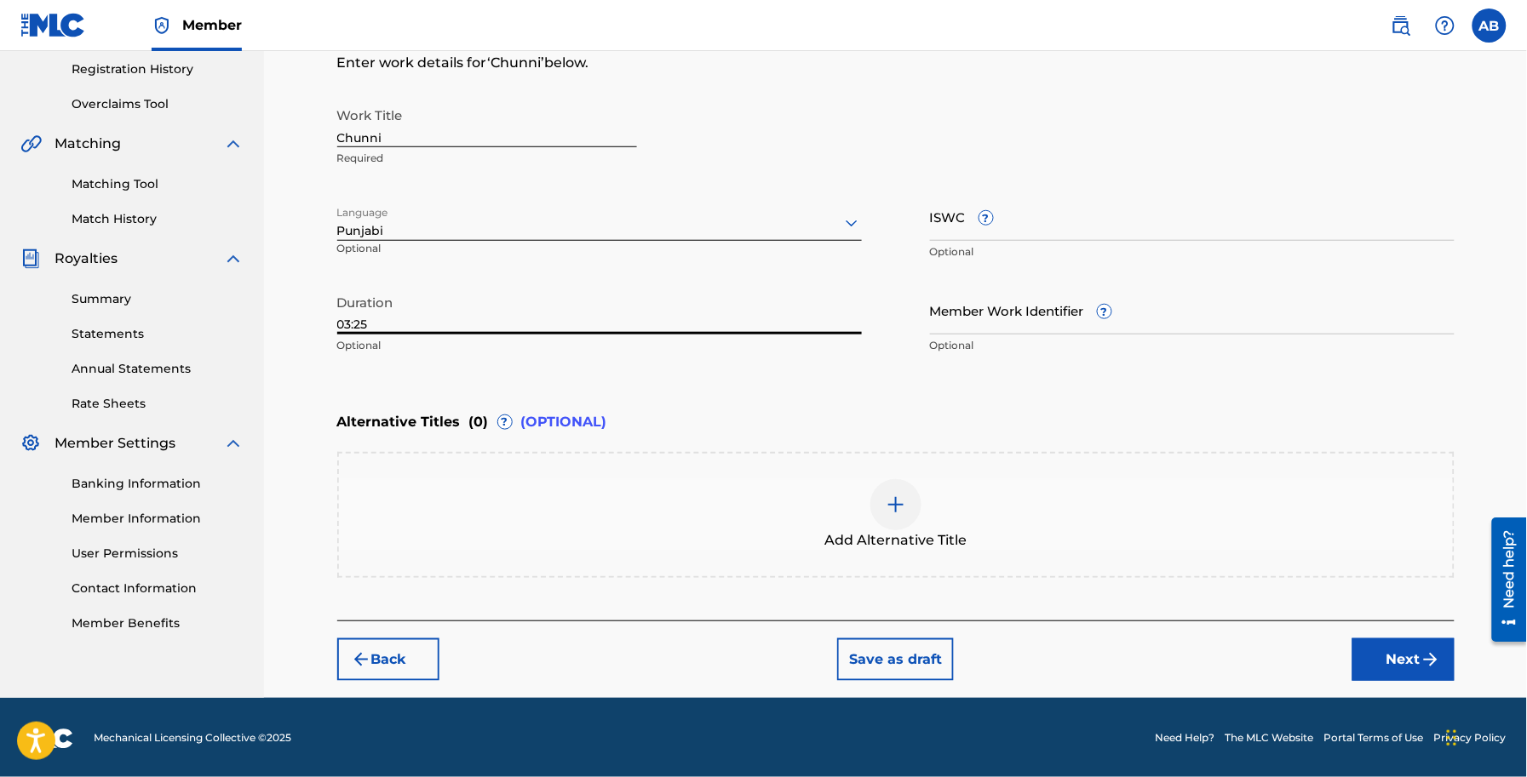
type input "03:25"
drag, startPoint x: 1368, startPoint y: 645, endPoint x: 1325, endPoint y: 622, distance: 49.1
click at [1367, 645] on button "Next" at bounding box center [1403, 660] width 102 height 43
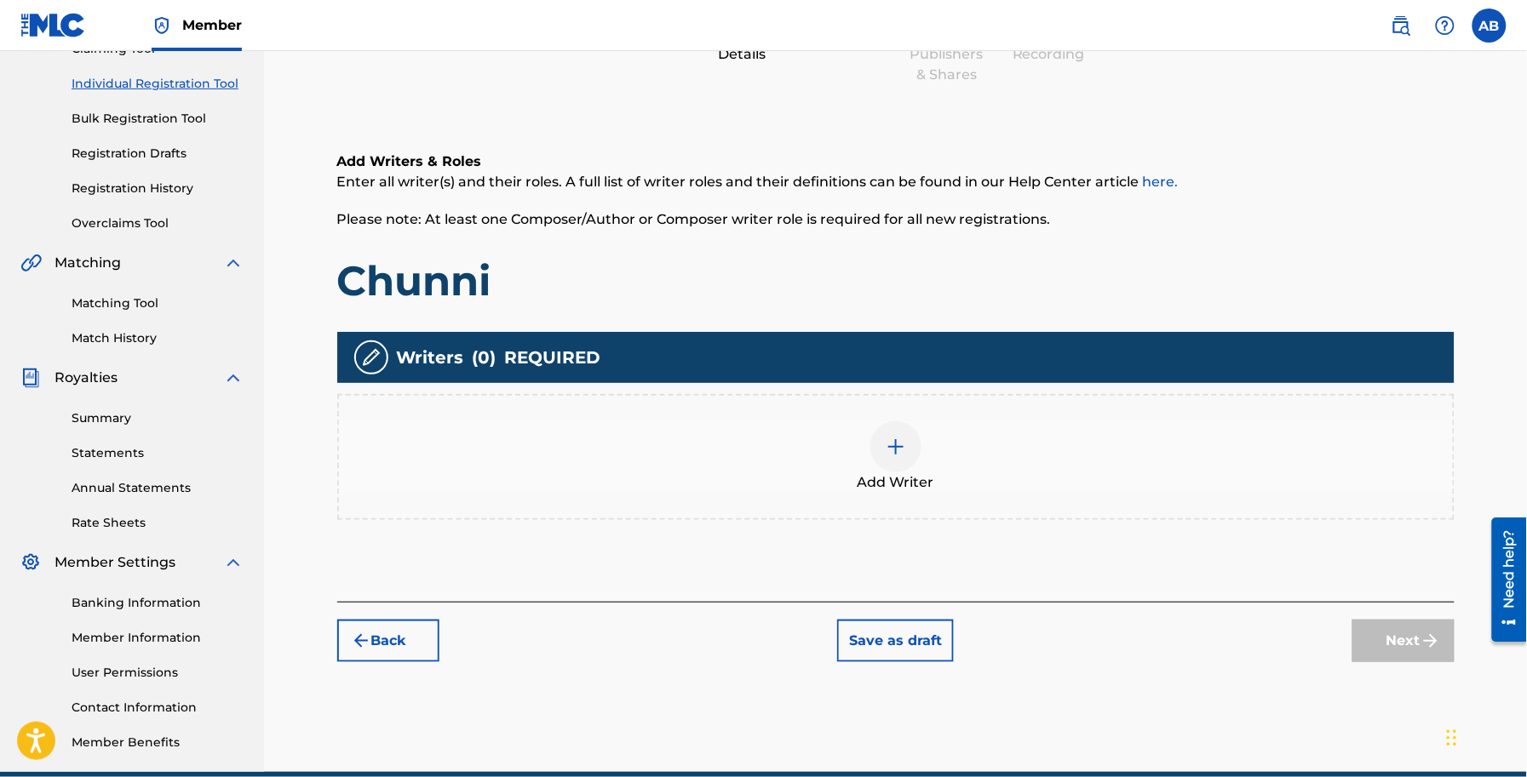
scroll to position [278, 0]
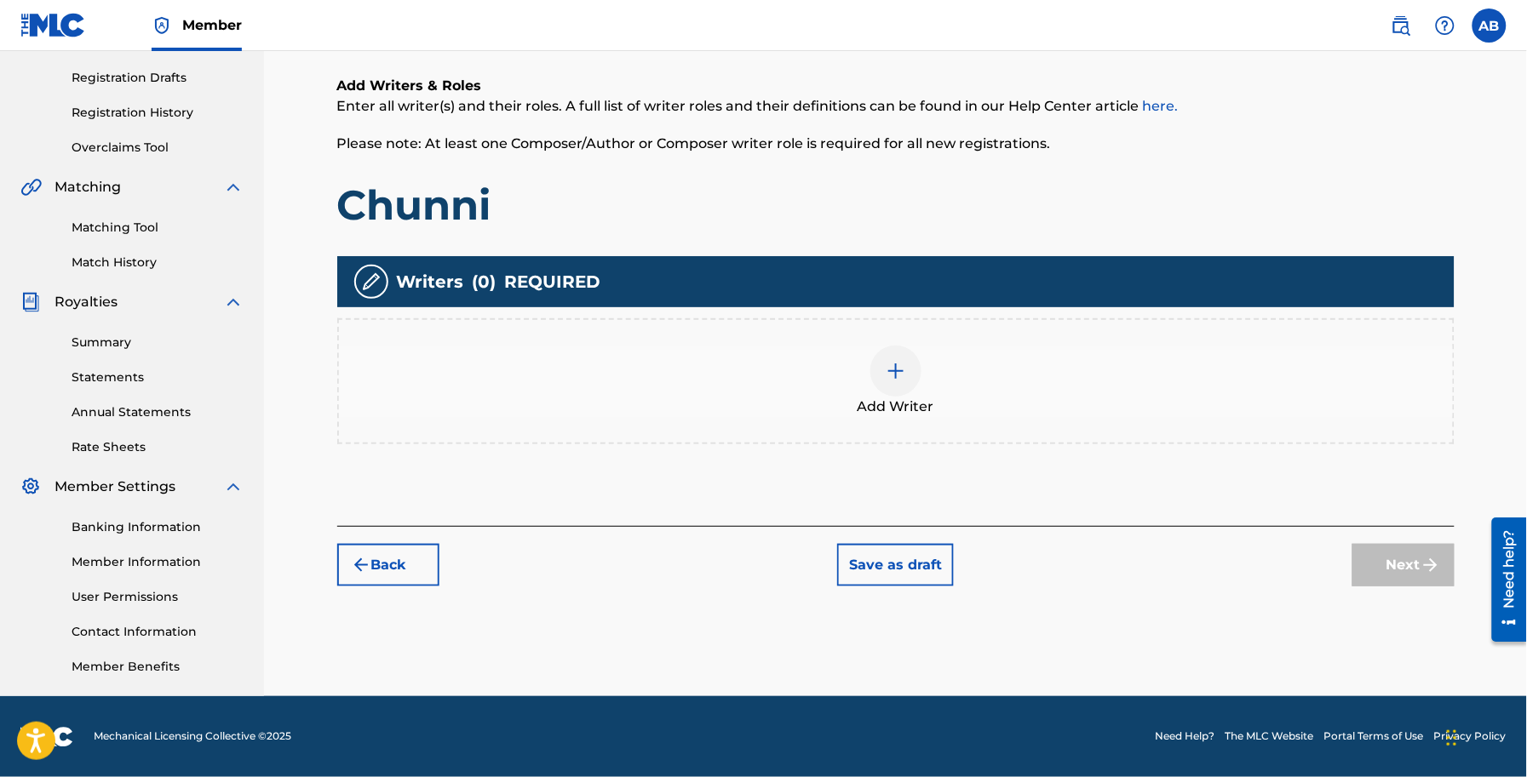
click at [892, 375] on img at bounding box center [896, 371] width 20 height 20
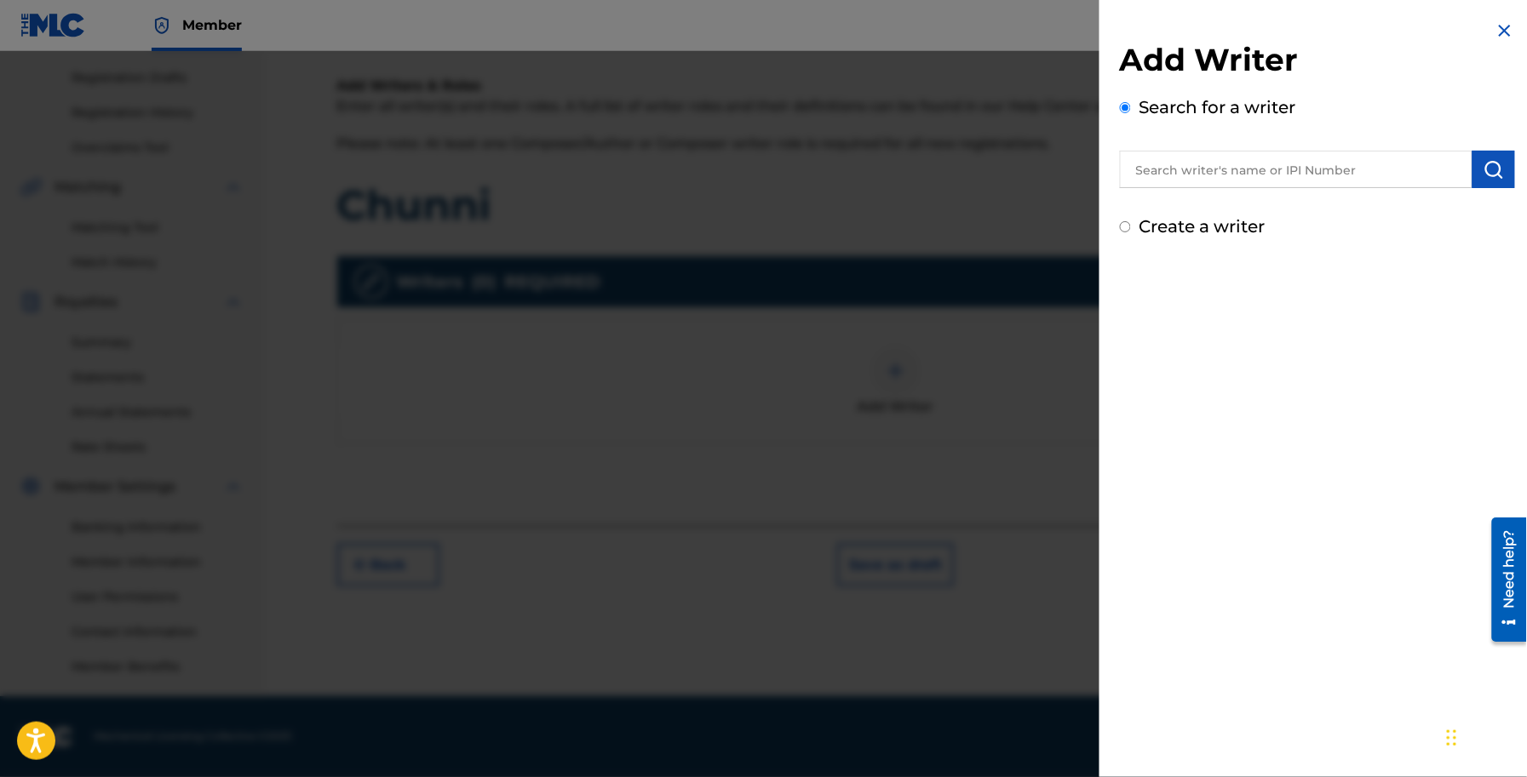
click at [1165, 217] on label "Create a writer" at bounding box center [1202, 226] width 126 height 20
radio input "true"
click at [1131, 221] on input "Create a writer" at bounding box center [1125, 226] width 11 height 11
radio input "false"
radio input "true"
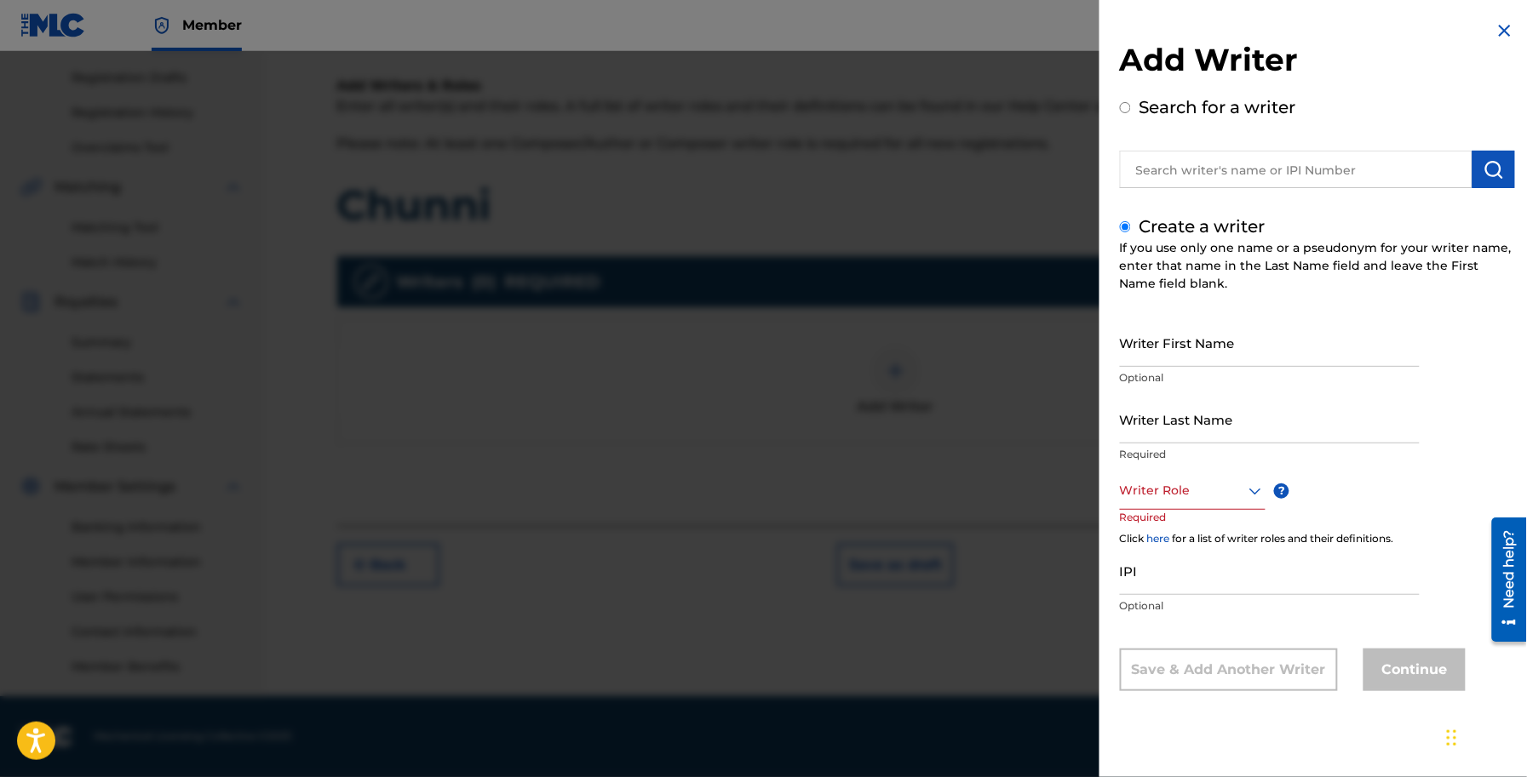
click at [1228, 353] on input "Writer First Name" at bounding box center [1270, 342] width 300 height 49
paste input "[PERSON_NAME]"
click at [1222, 349] on input "[PERSON_NAME]" at bounding box center [1270, 342] width 300 height 49
drag, startPoint x: 1222, startPoint y: 349, endPoint x: 1241, endPoint y: 358, distance: 20.9
click at [1224, 351] on input "[PERSON_NAME]" at bounding box center [1270, 342] width 300 height 49
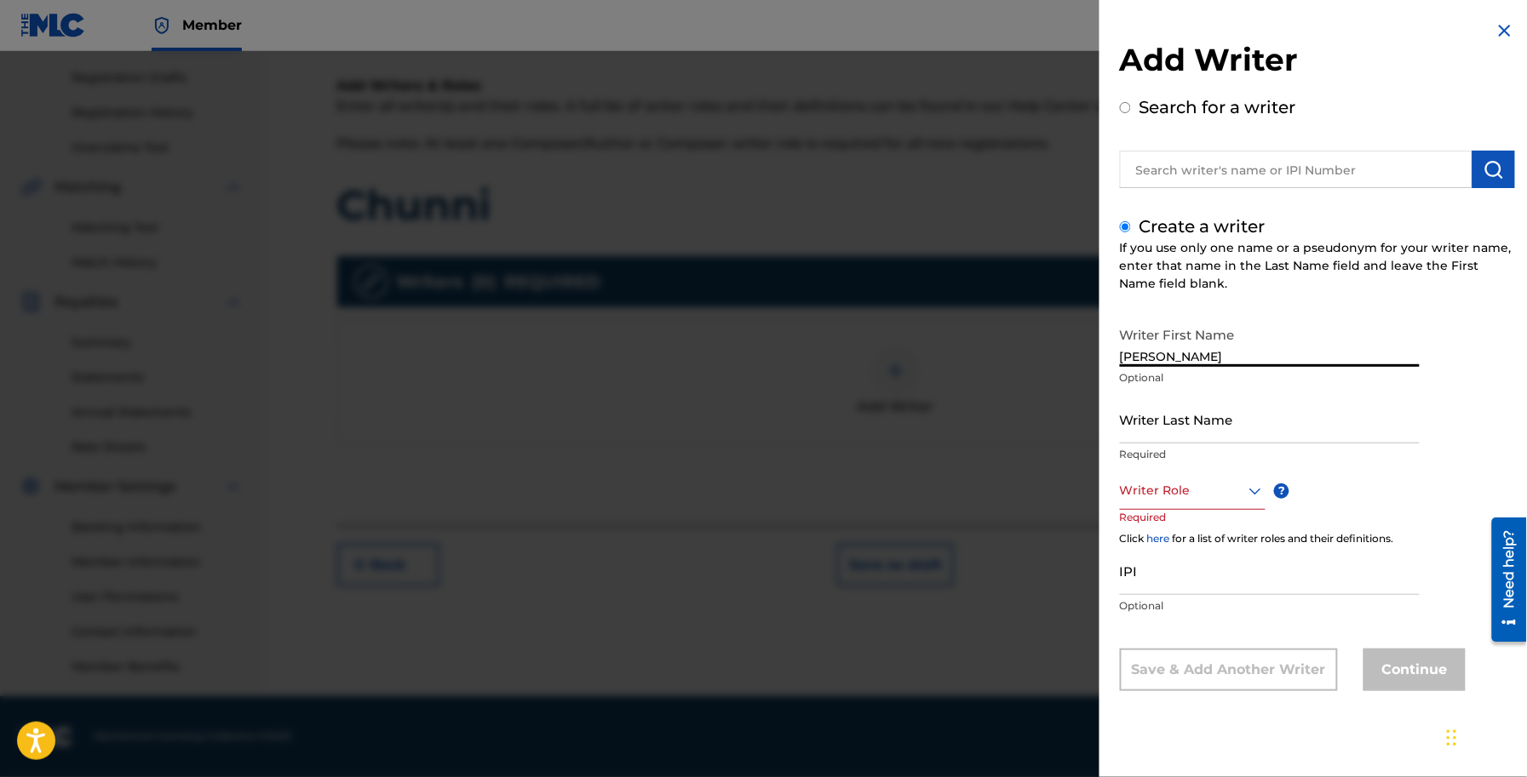
type input "[PERSON_NAME]"
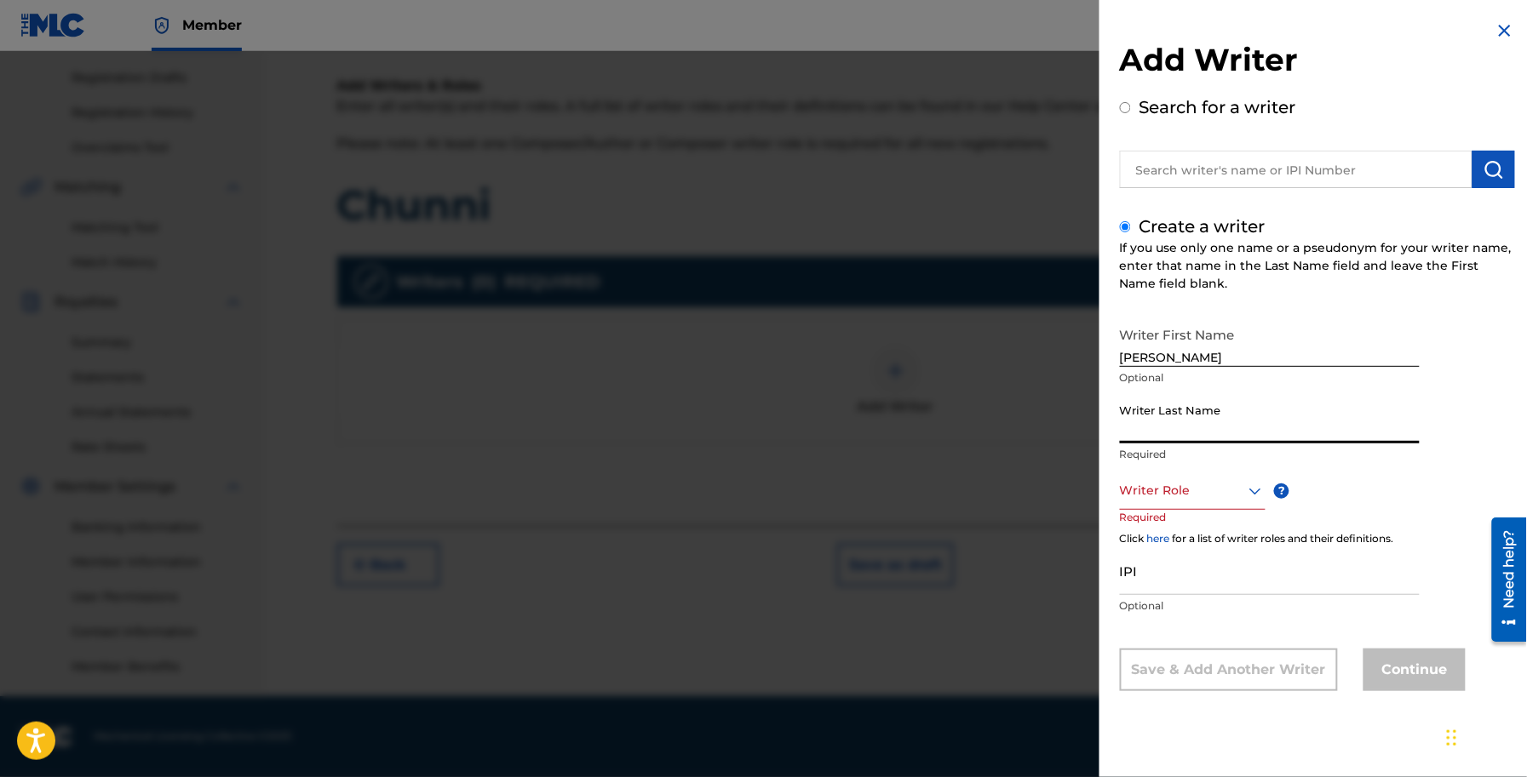
paste input "[PERSON_NAME]"
type input "[PERSON_NAME]"
click at [1202, 363] on input "[PERSON_NAME]" at bounding box center [1270, 342] width 300 height 49
type input "[PERSON_NAME]"
click at [1146, 500] on div "Writer Role" at bounding box center [1193, 491] width 146 height 38
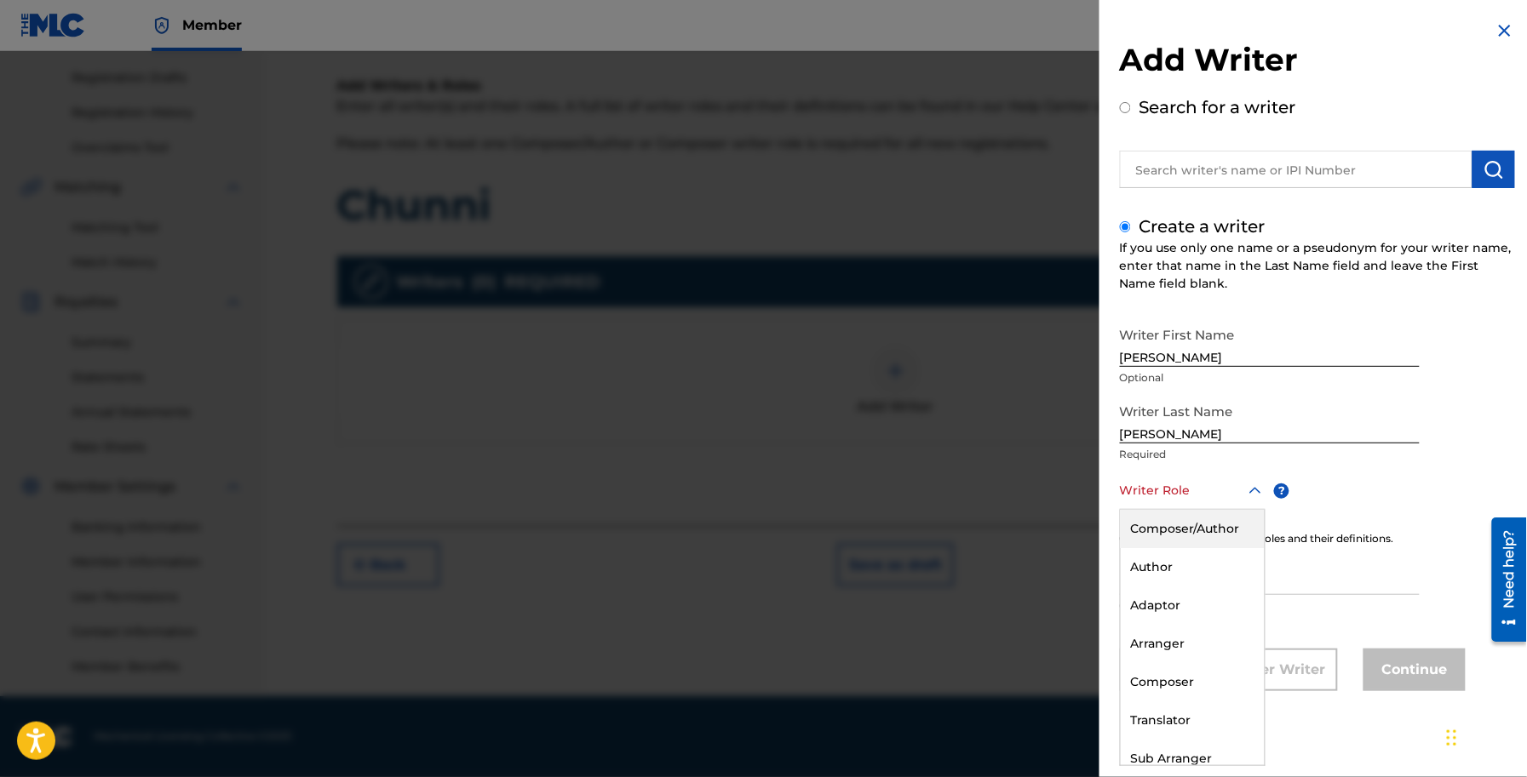
click at [1178, 528] on div "Composer/Author" at bounding box center [1193, 529] width 144 height 38
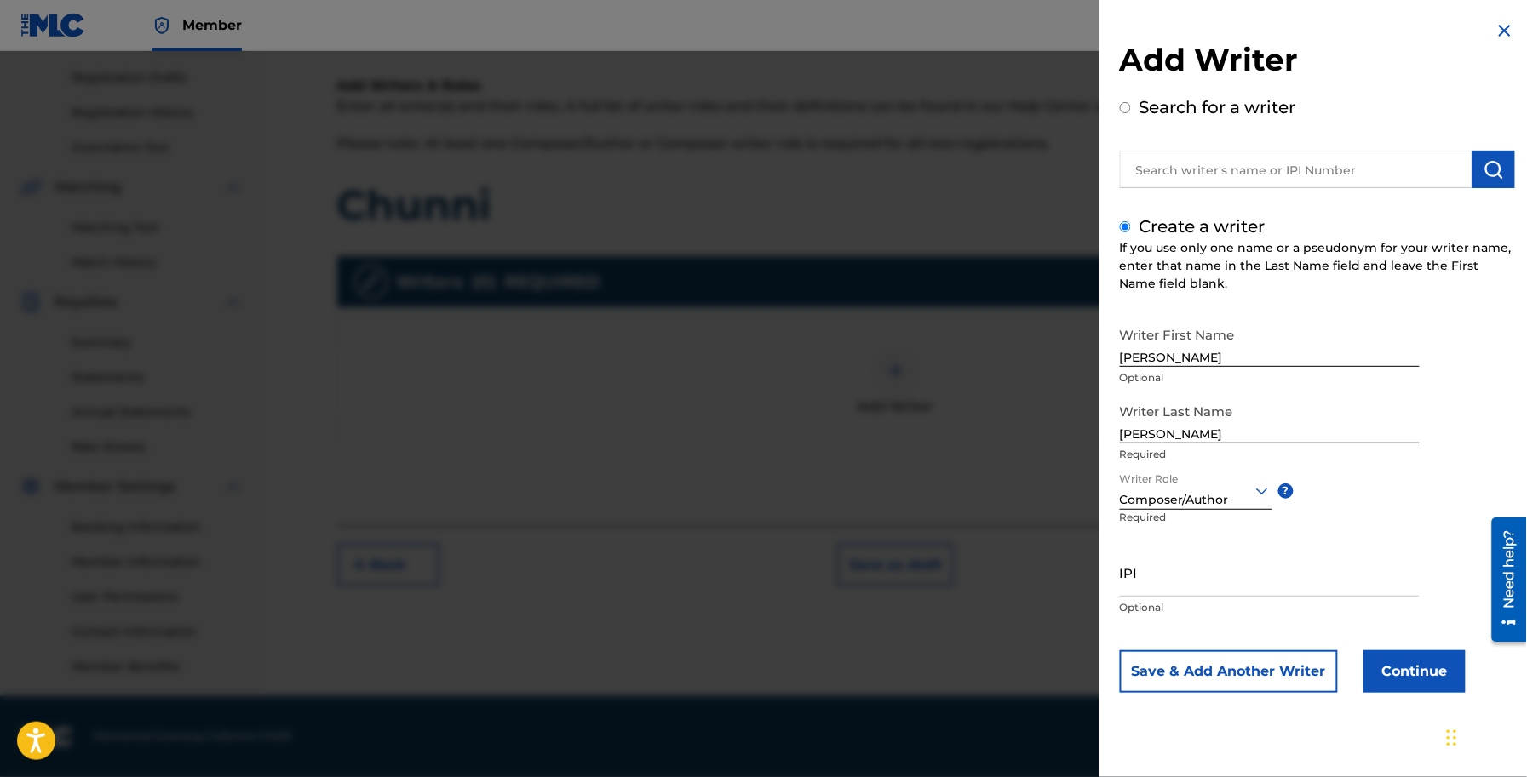
click at [1414, 670] on button "Continue" at bounding box center [1414, 672] width 102 height 43
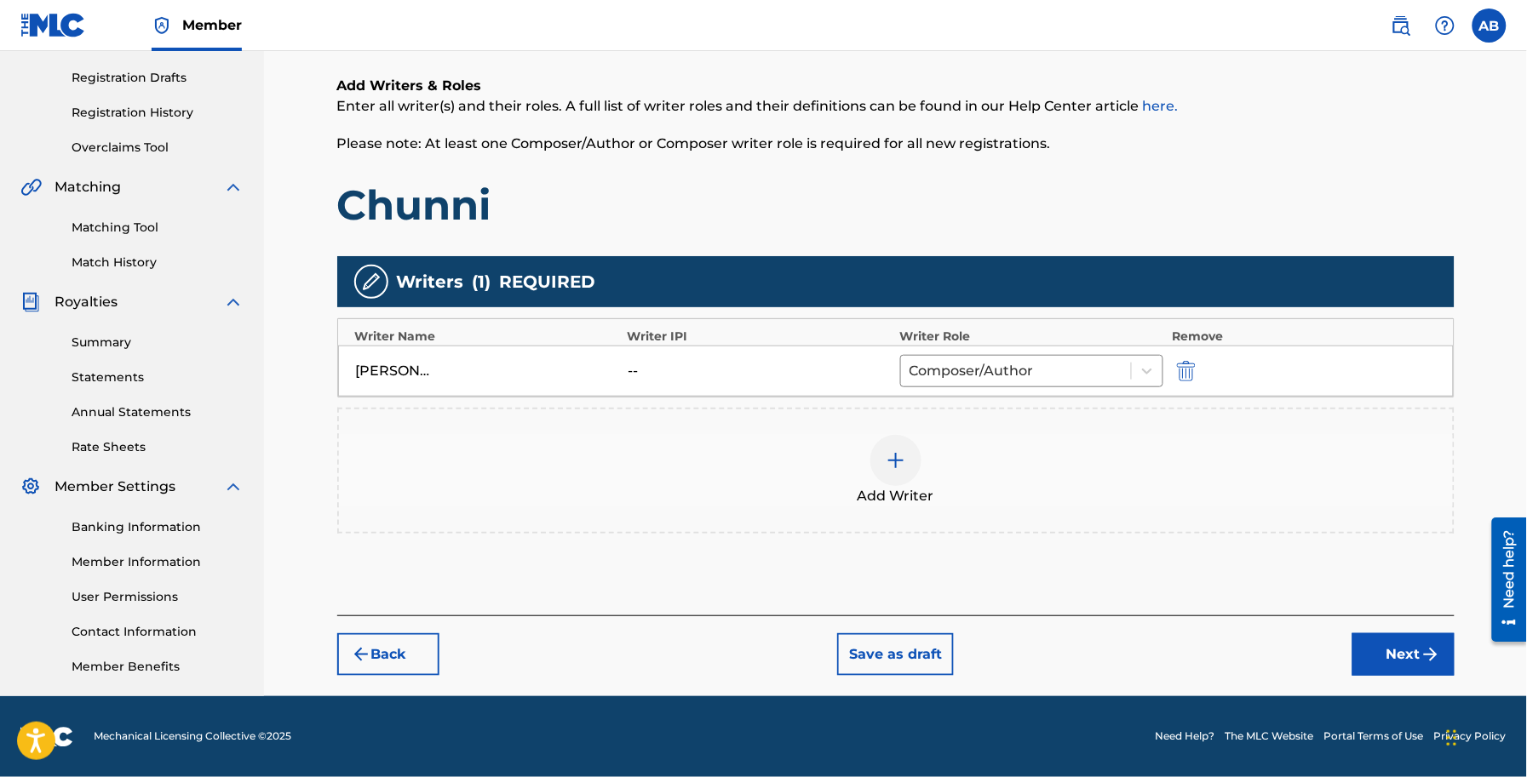
click at [1430, 662] on img "submit" at bounding box center [1430, 655] width 20 height 20
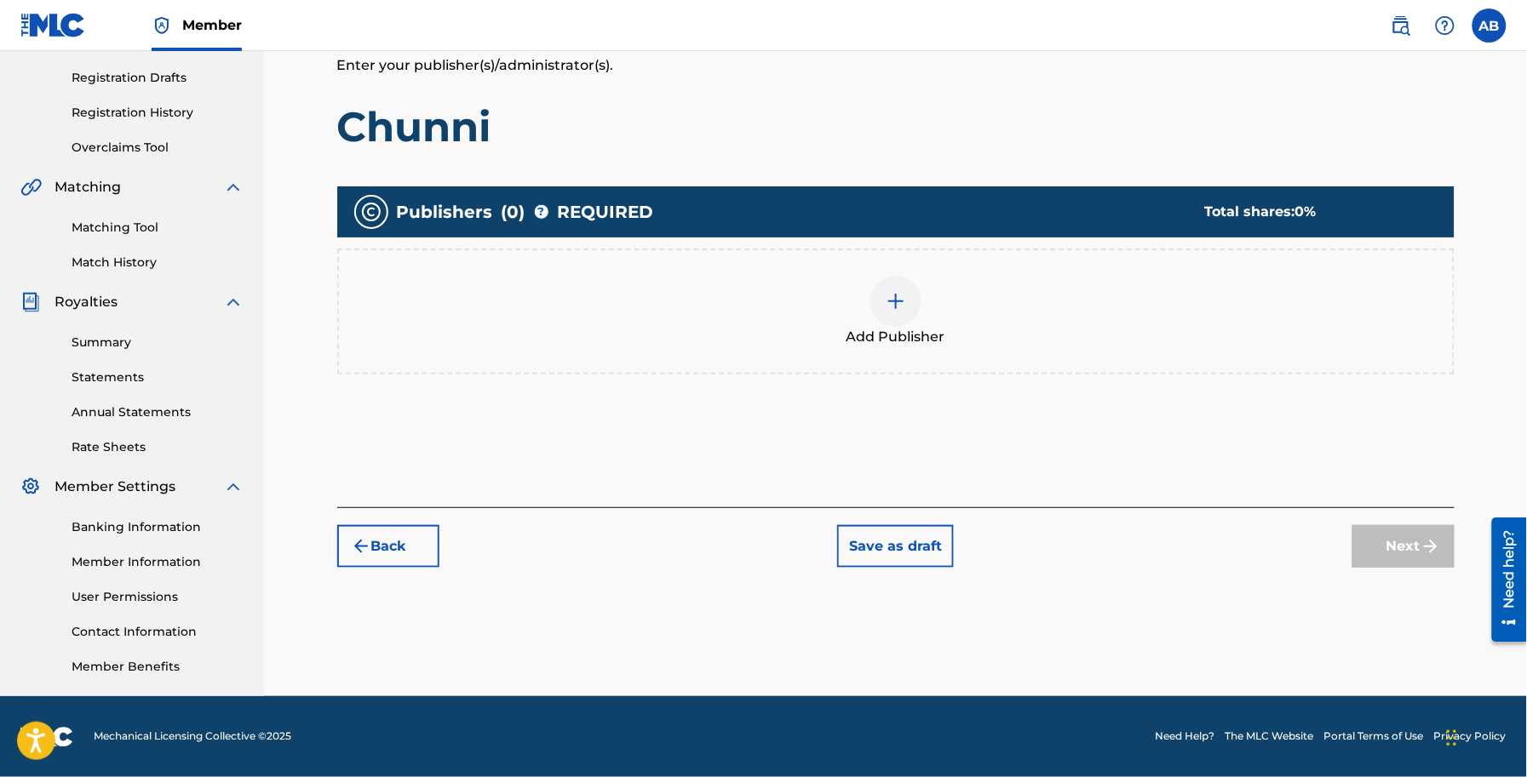
click at [871, 294] on div at bounding box center [895, 301] width 51 height 51
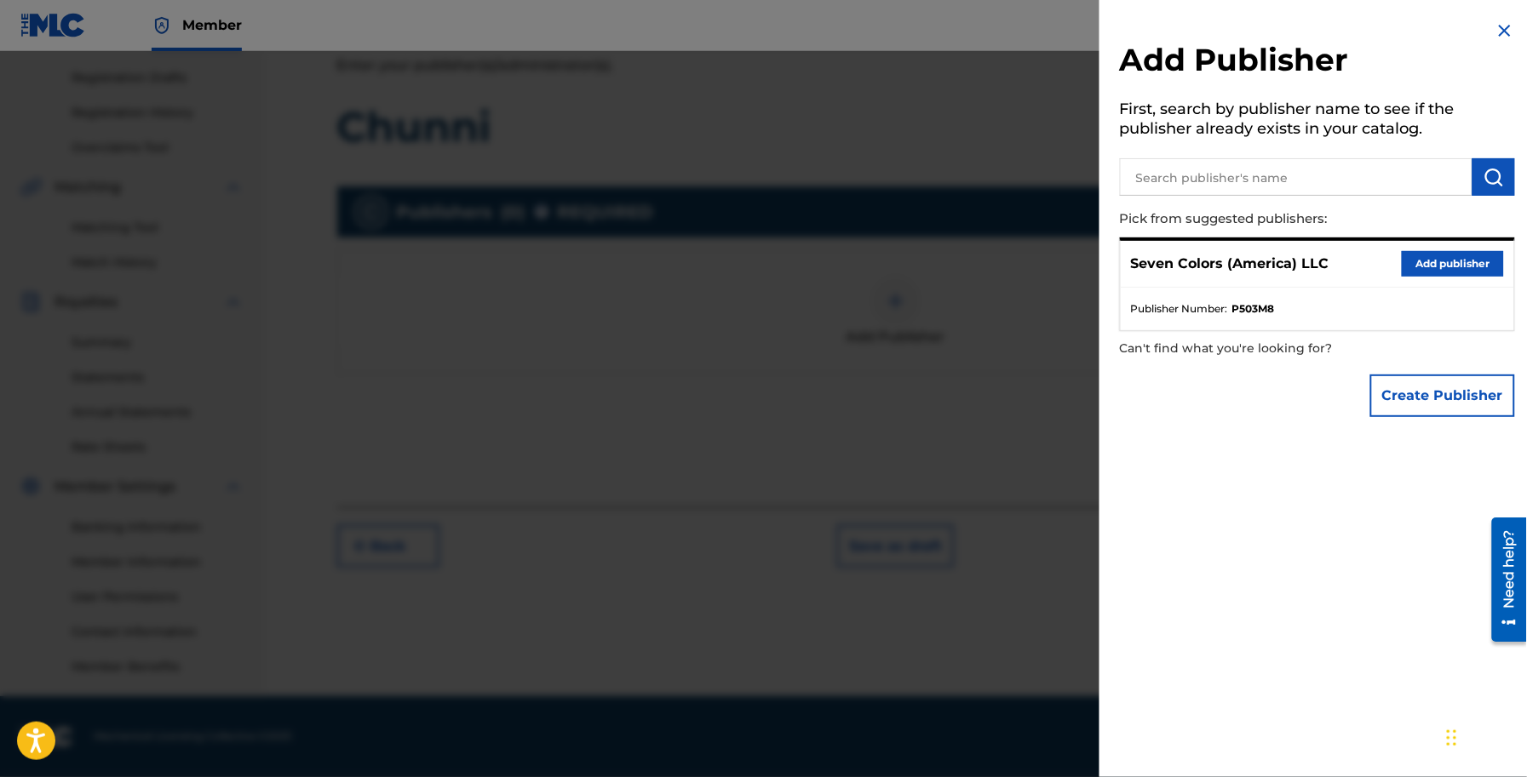
click at [1427, 262] on button "Add publisher" at bounding box center [1452, 264] width 102 height 26
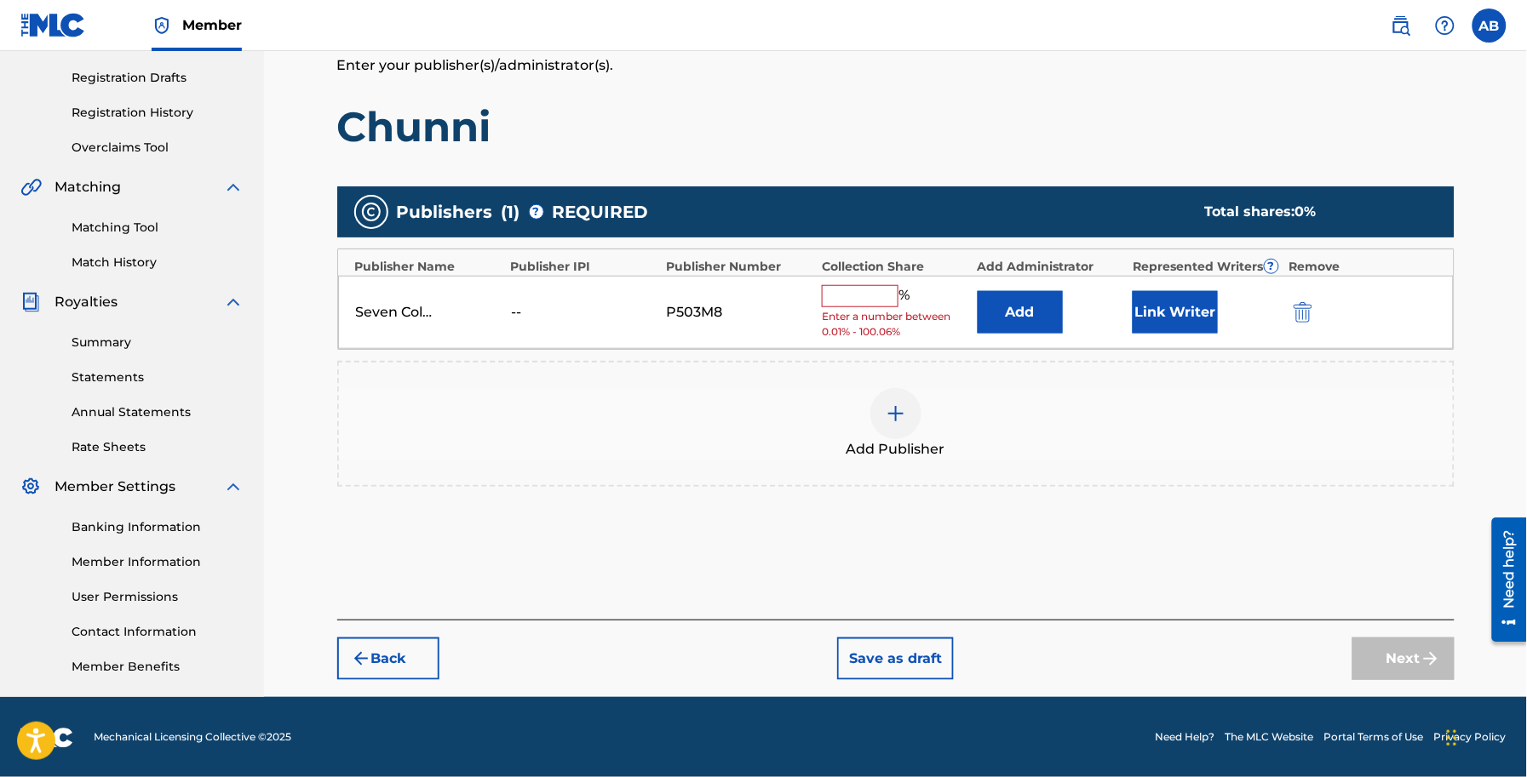
click at [865, 295] on input "text" at bounding box center [860, 296] width 77 height 22
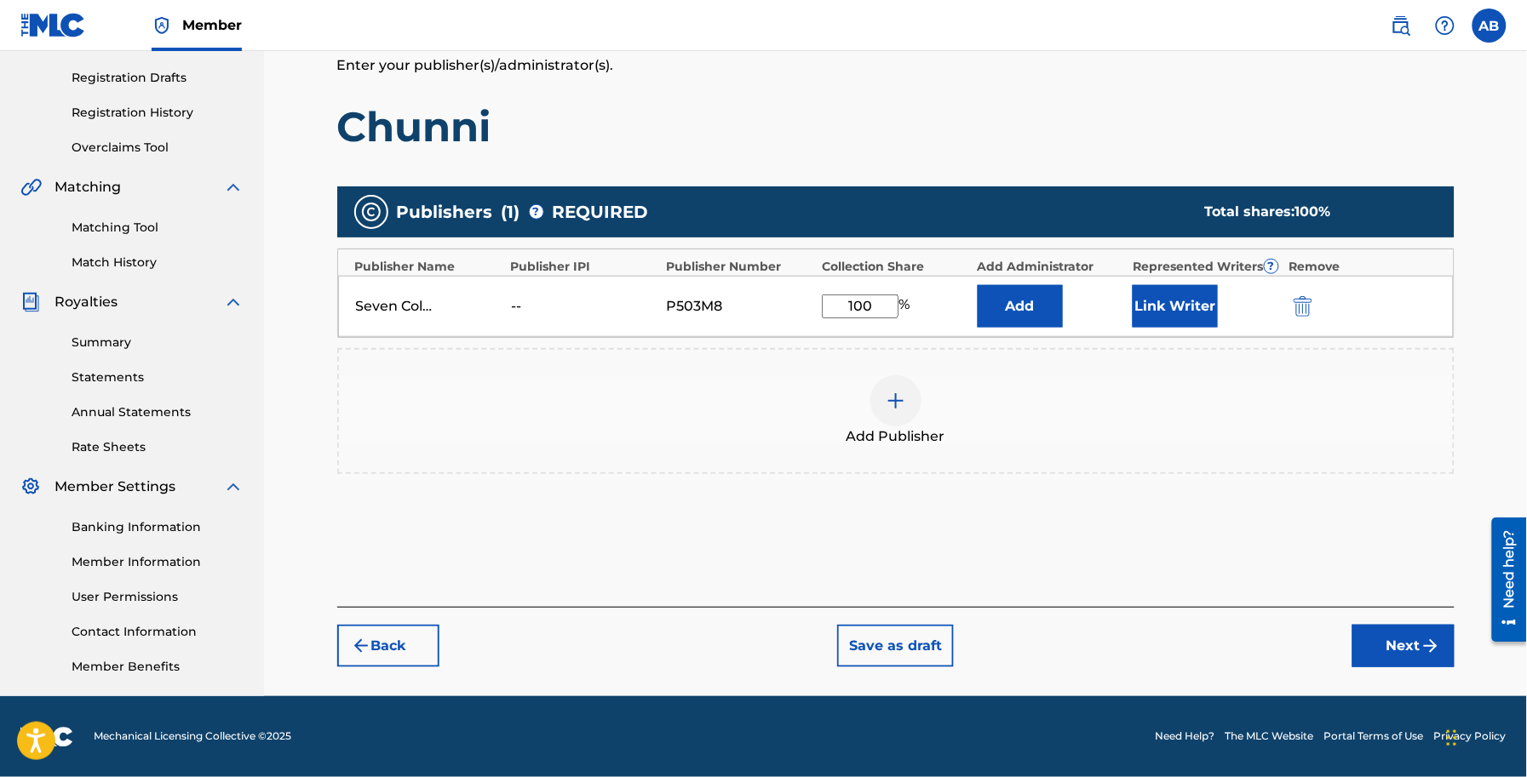
type input "100"
click at [1433, 645] on img "submit" at bounding box center [1430, 646] width 20 height 20
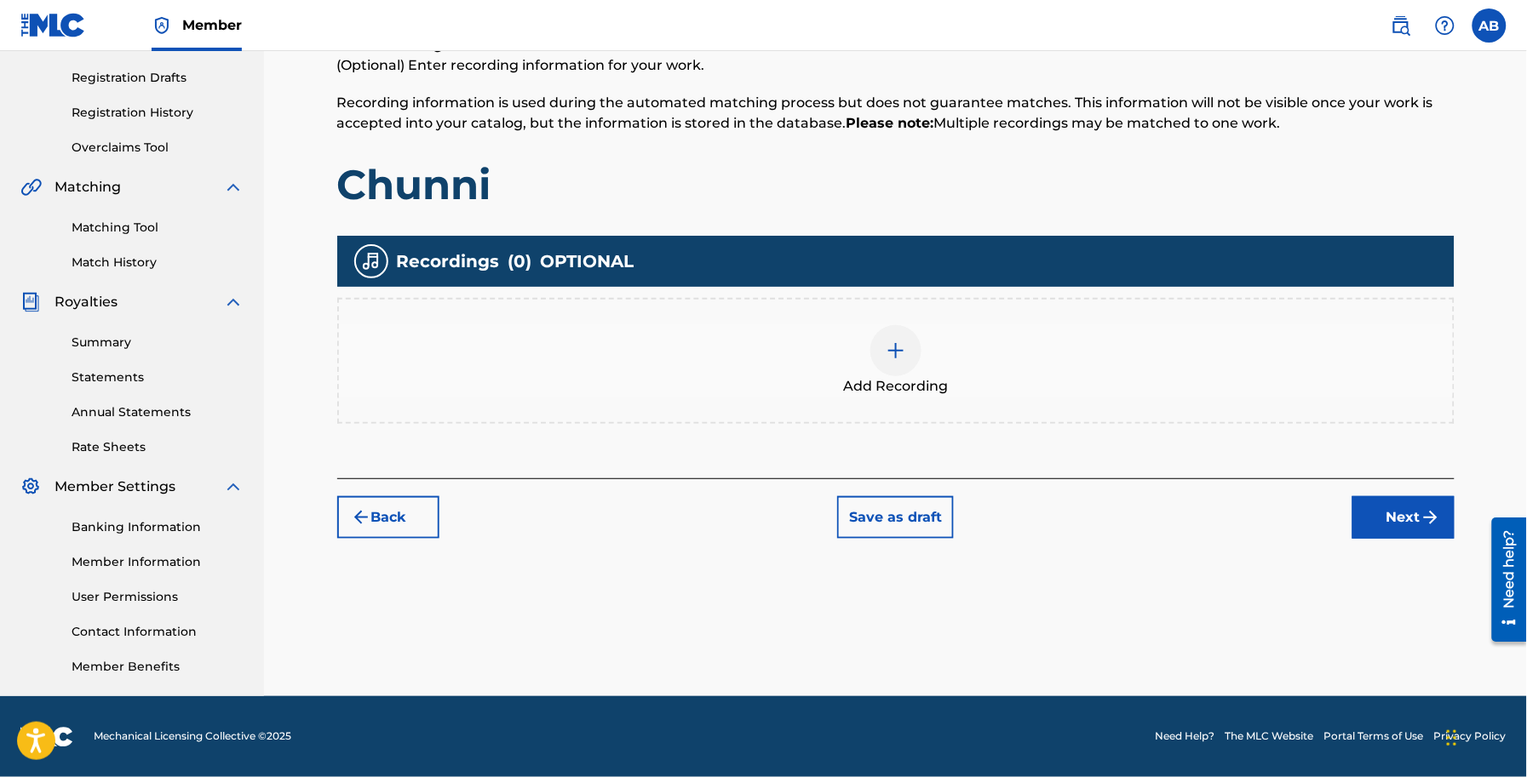
click at [1389, 513] on button "Next" at bounding box center [1403, 517] width 102 height 43
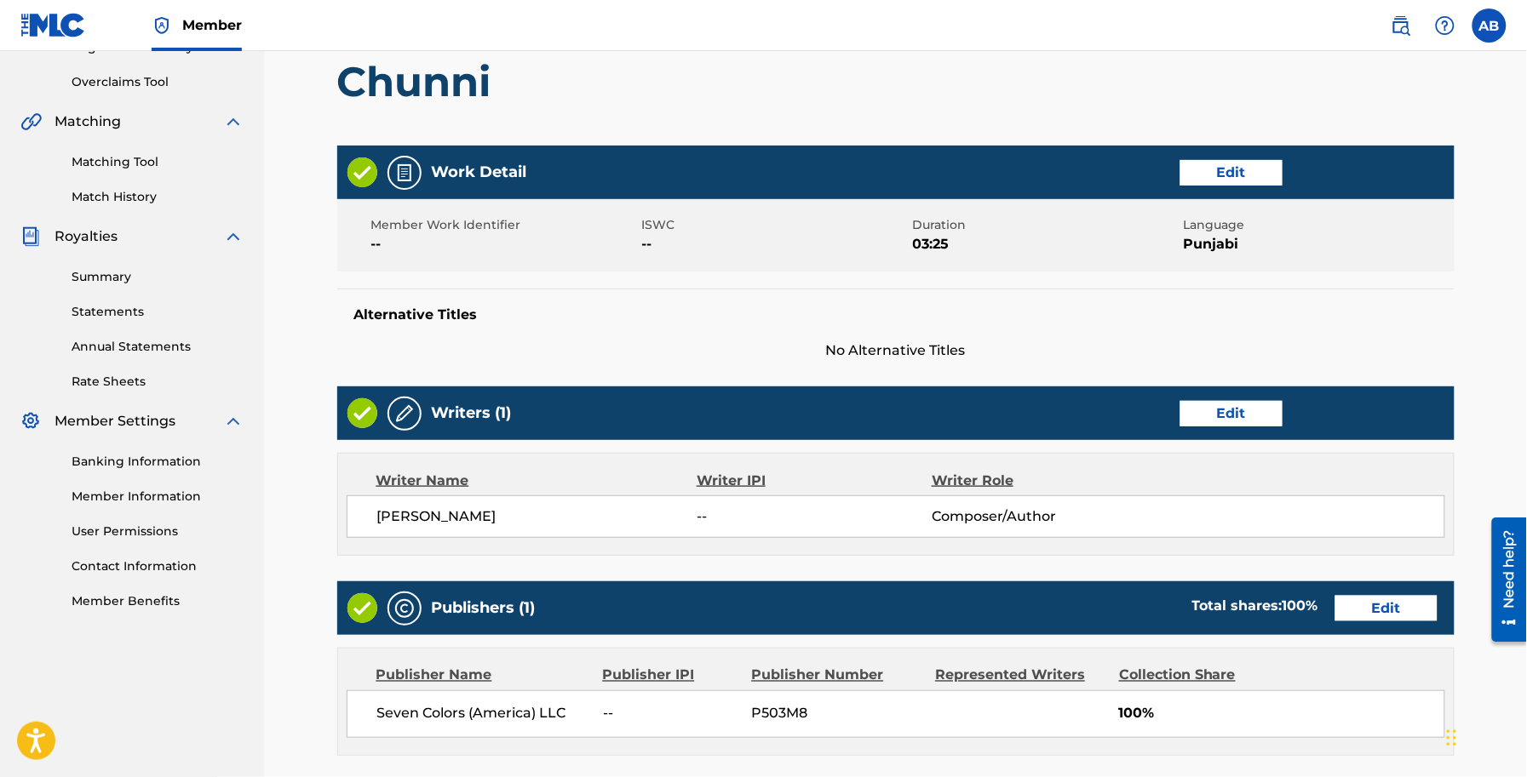
scroll to position [640, 0]
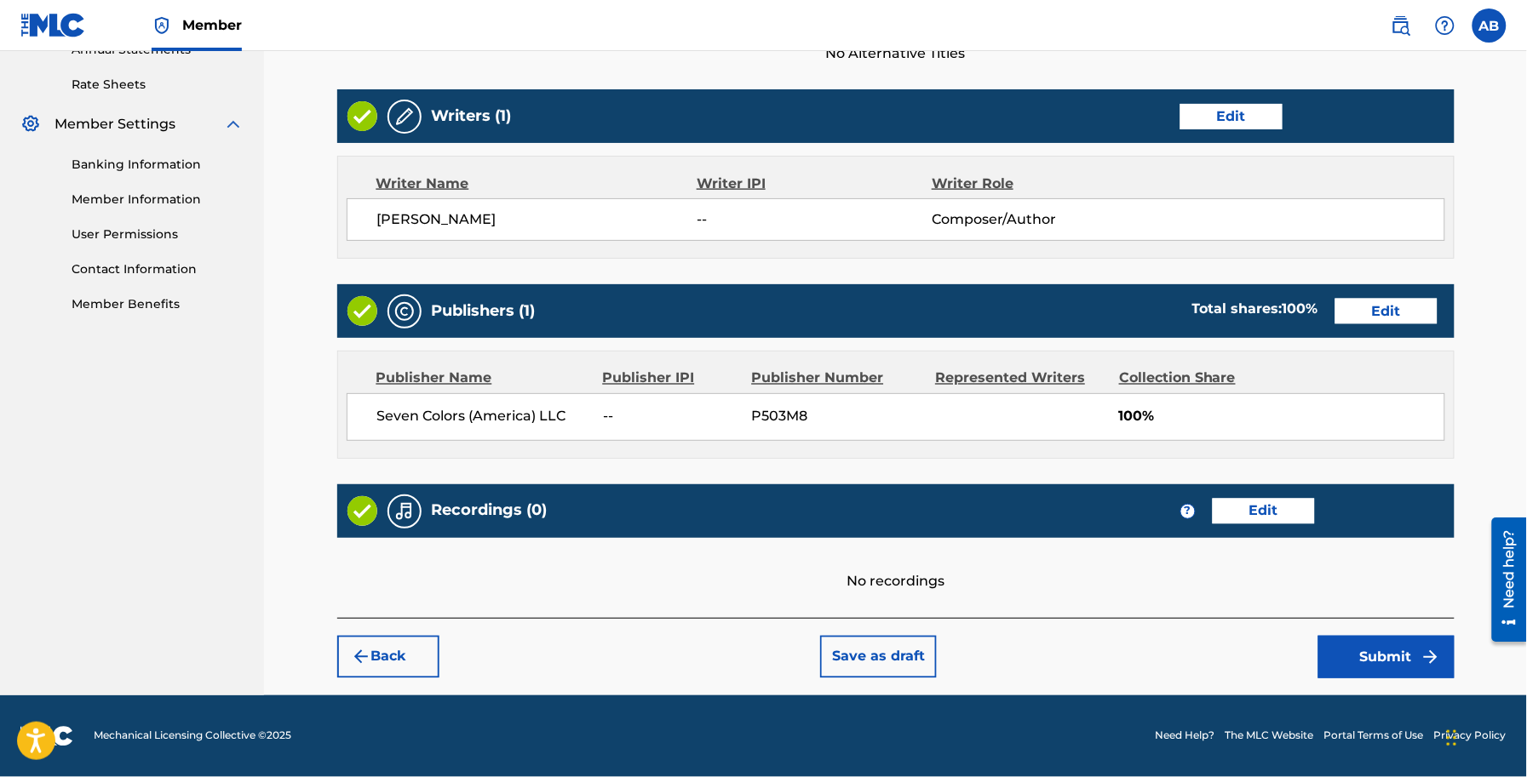
click at [1406, 666] on button "Submit" at bounding box center [1386, 657] width 136 height 43
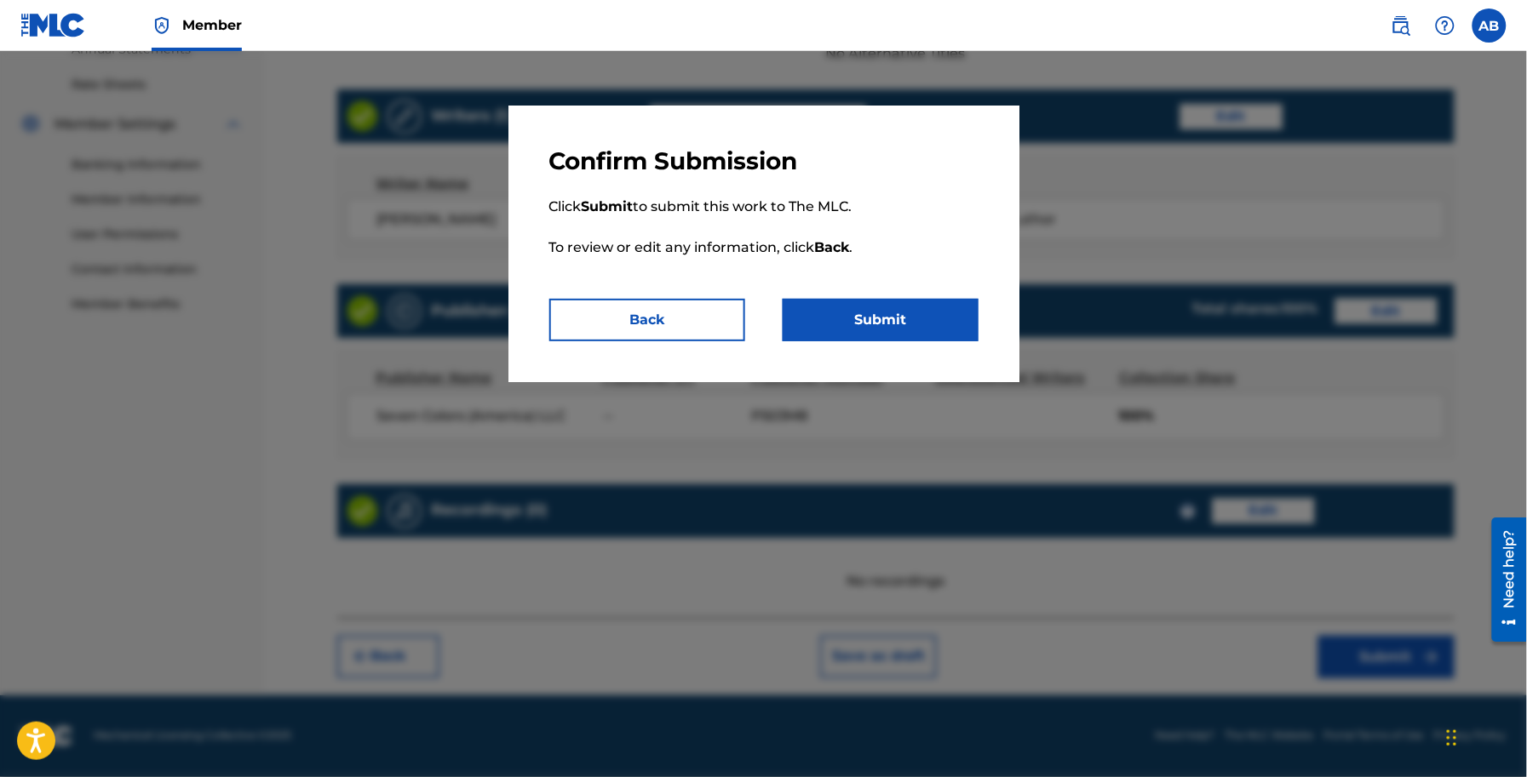
drag, startPoint x: 857, startPoint y: 326, endPoint x: 760, endPoint y: 324, distance: 96.2
click at [857, 326] on button "Submit" at bounding box center [880, 320] width 196 height 43
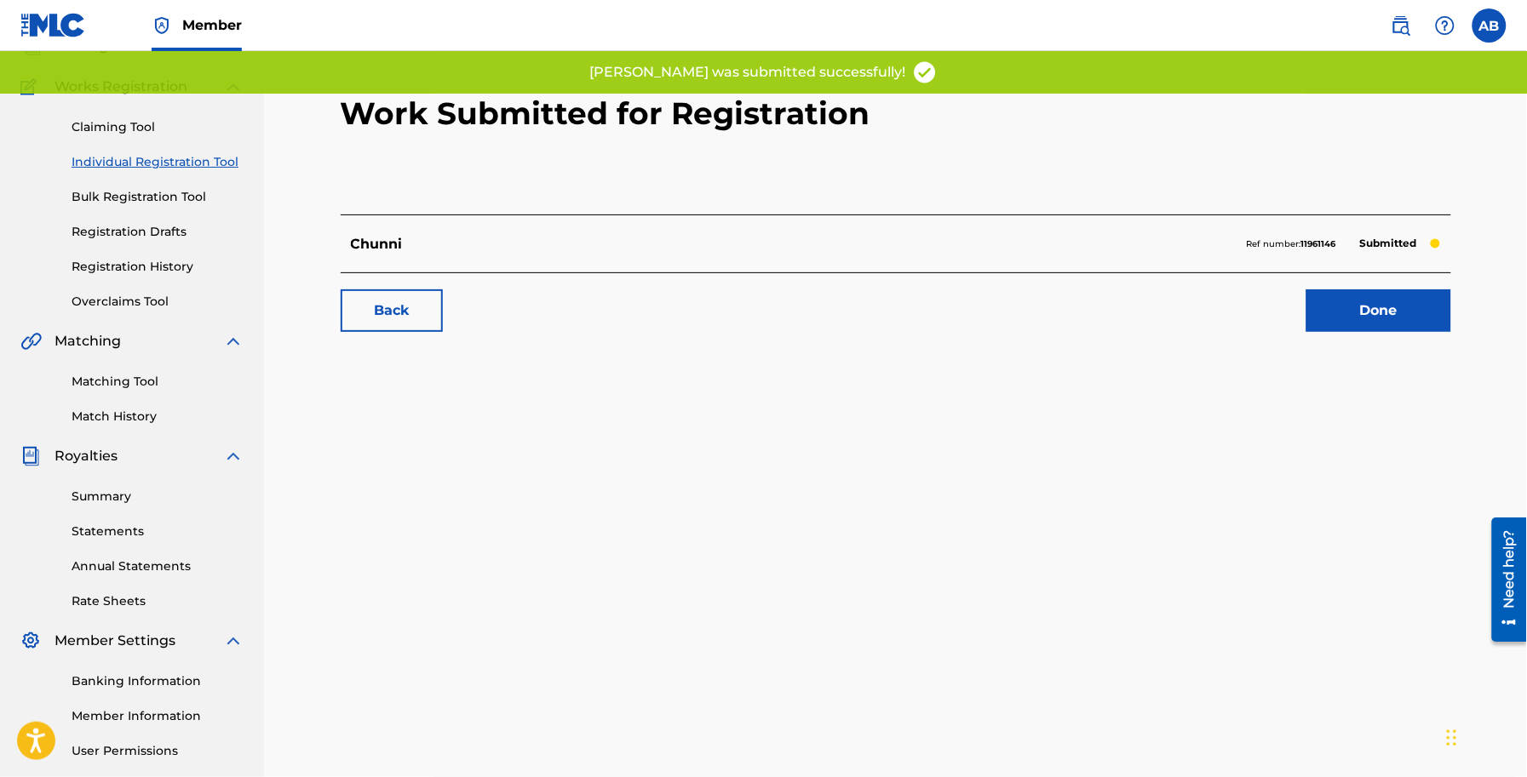
scroll to position [278, 0]
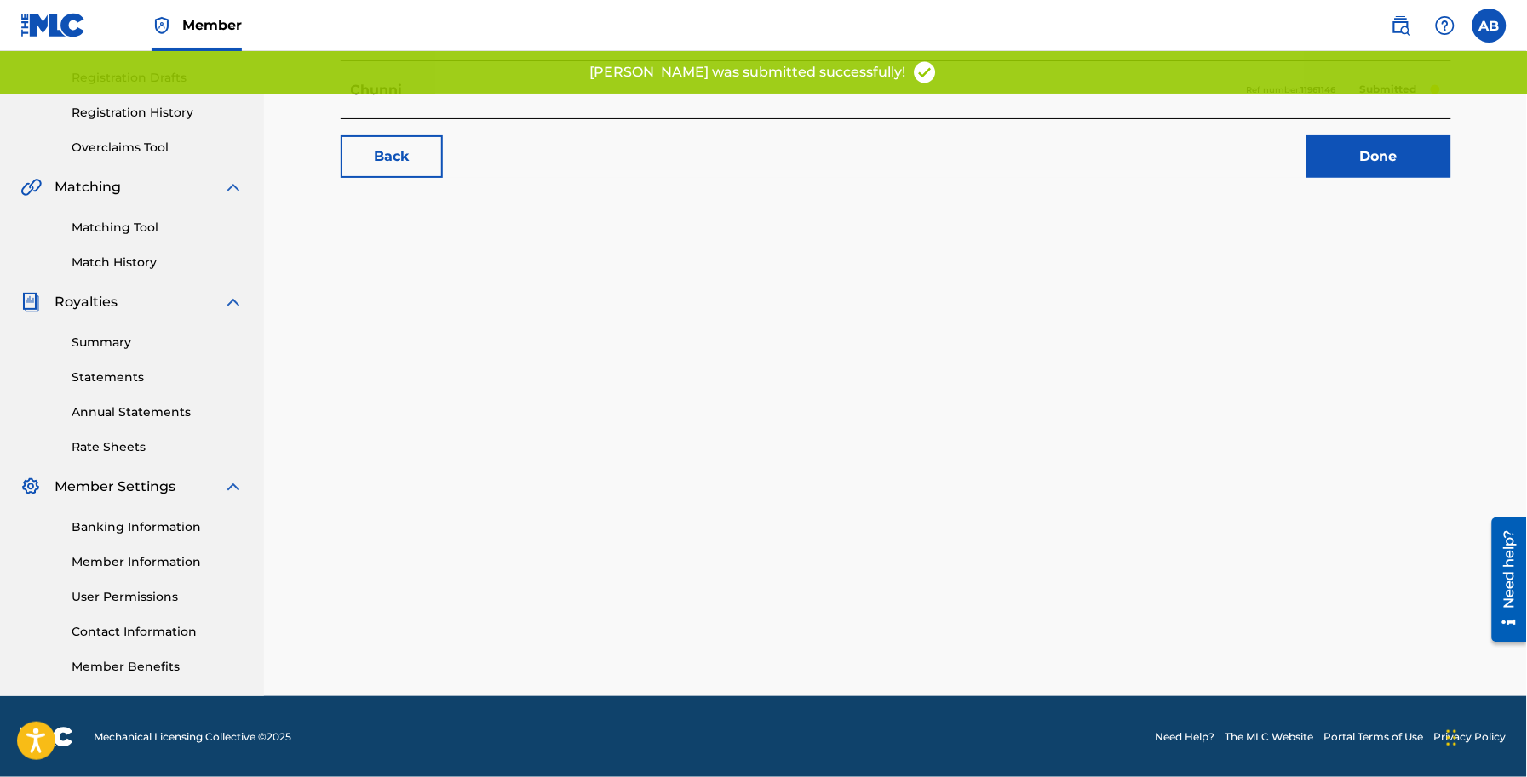
click at [1350, 156] on link "Done" at bounding box center [1378, 156] width 145 height 43
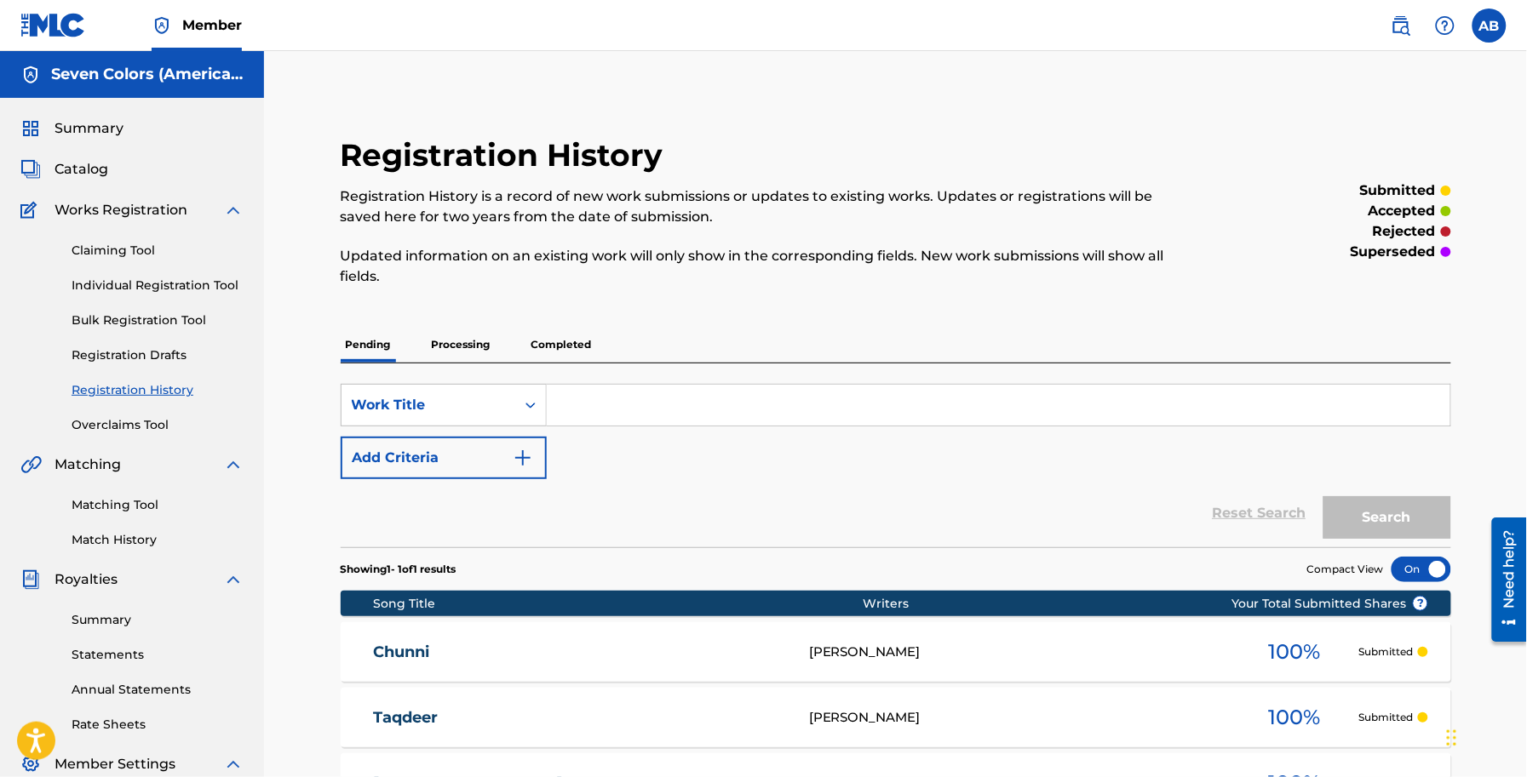
click at [100, 171] on span "Catalog" at bounding box center [81, 169] width 54 height 20
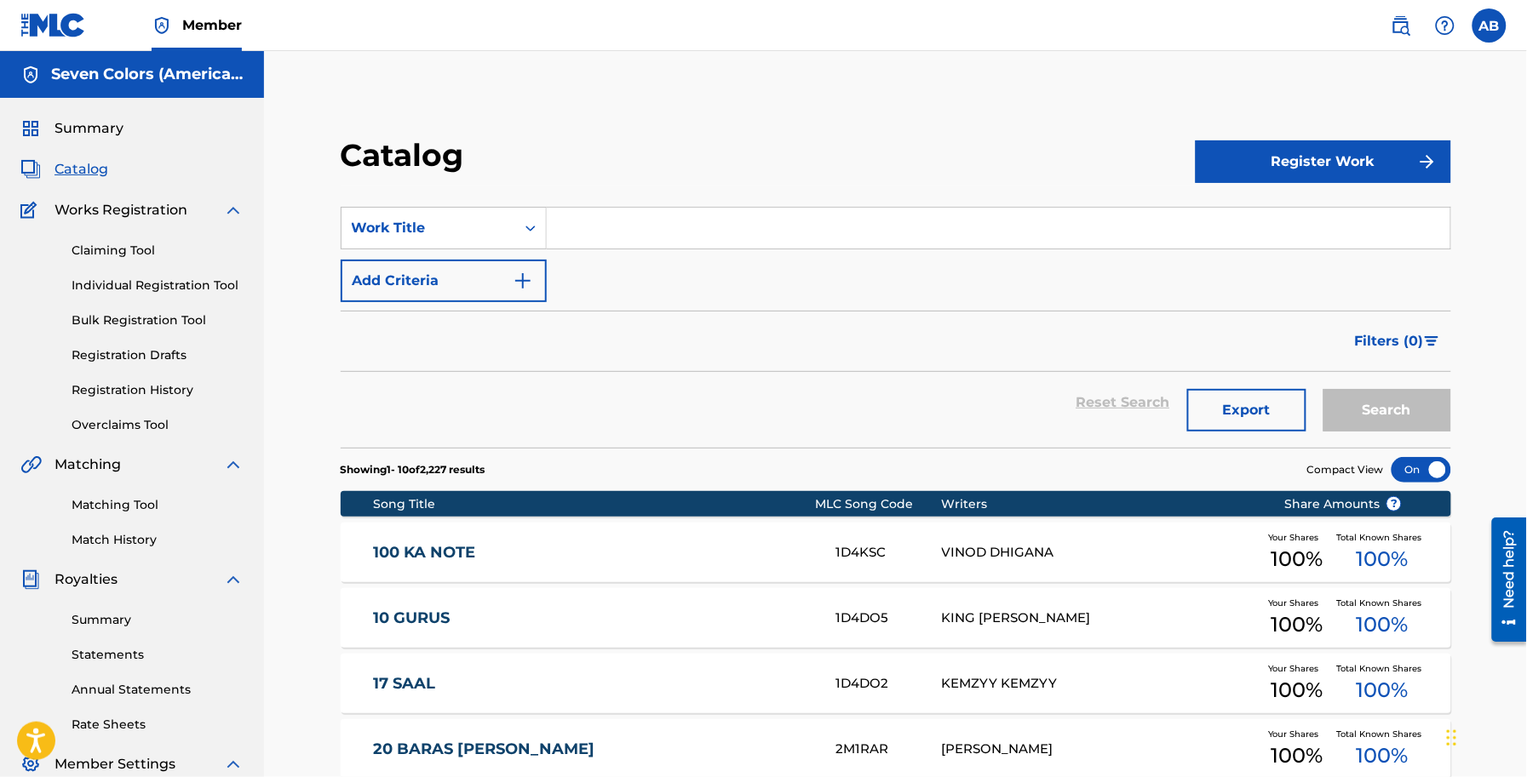
click at [1271, 154] on button "Register Work" at bounding box center [1322, 161] width 255 height 43
click at [1300, 210] on link "Individual" at bounding box center [1322, 217] width 255 height 41
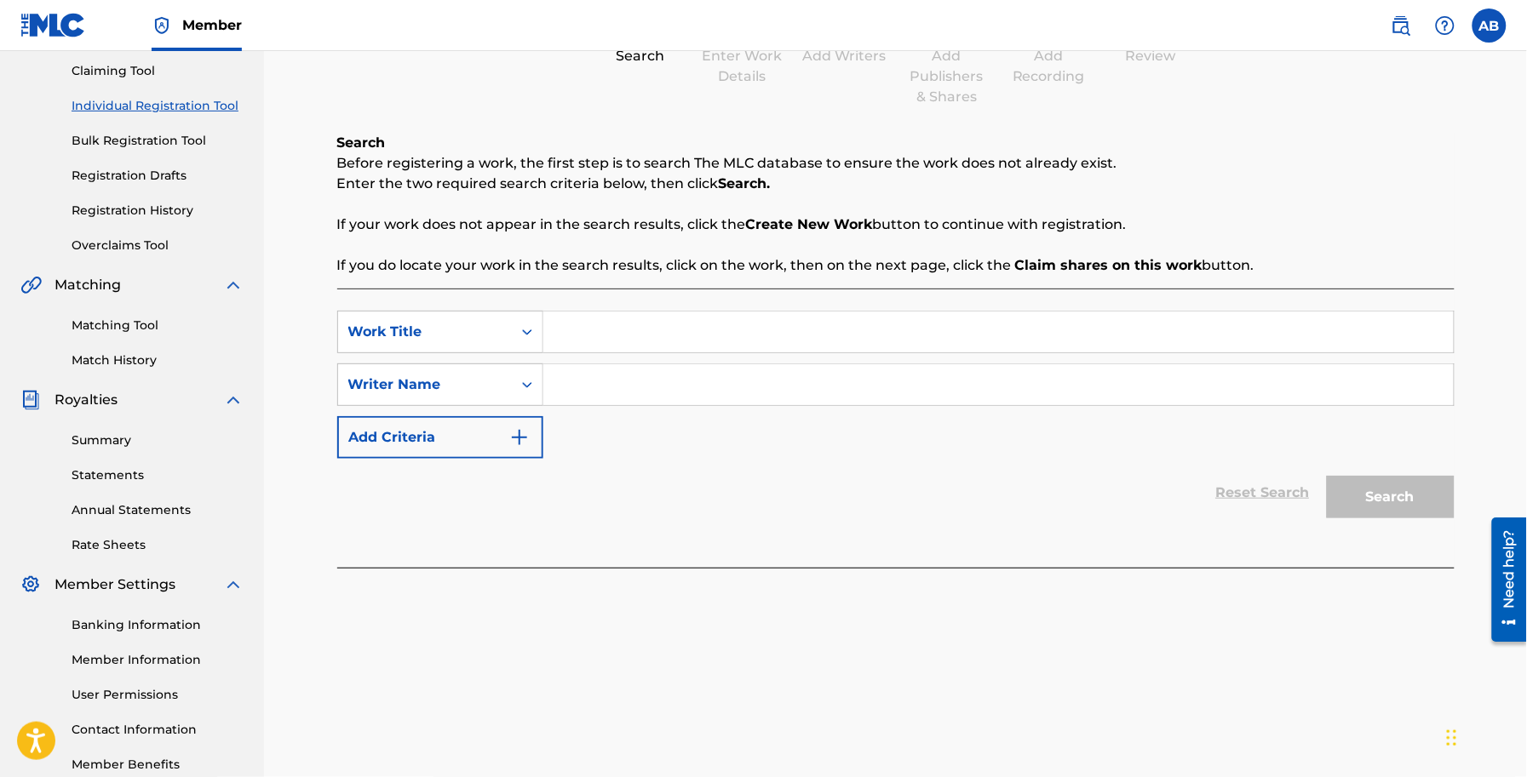
scroll to position [213, 0]
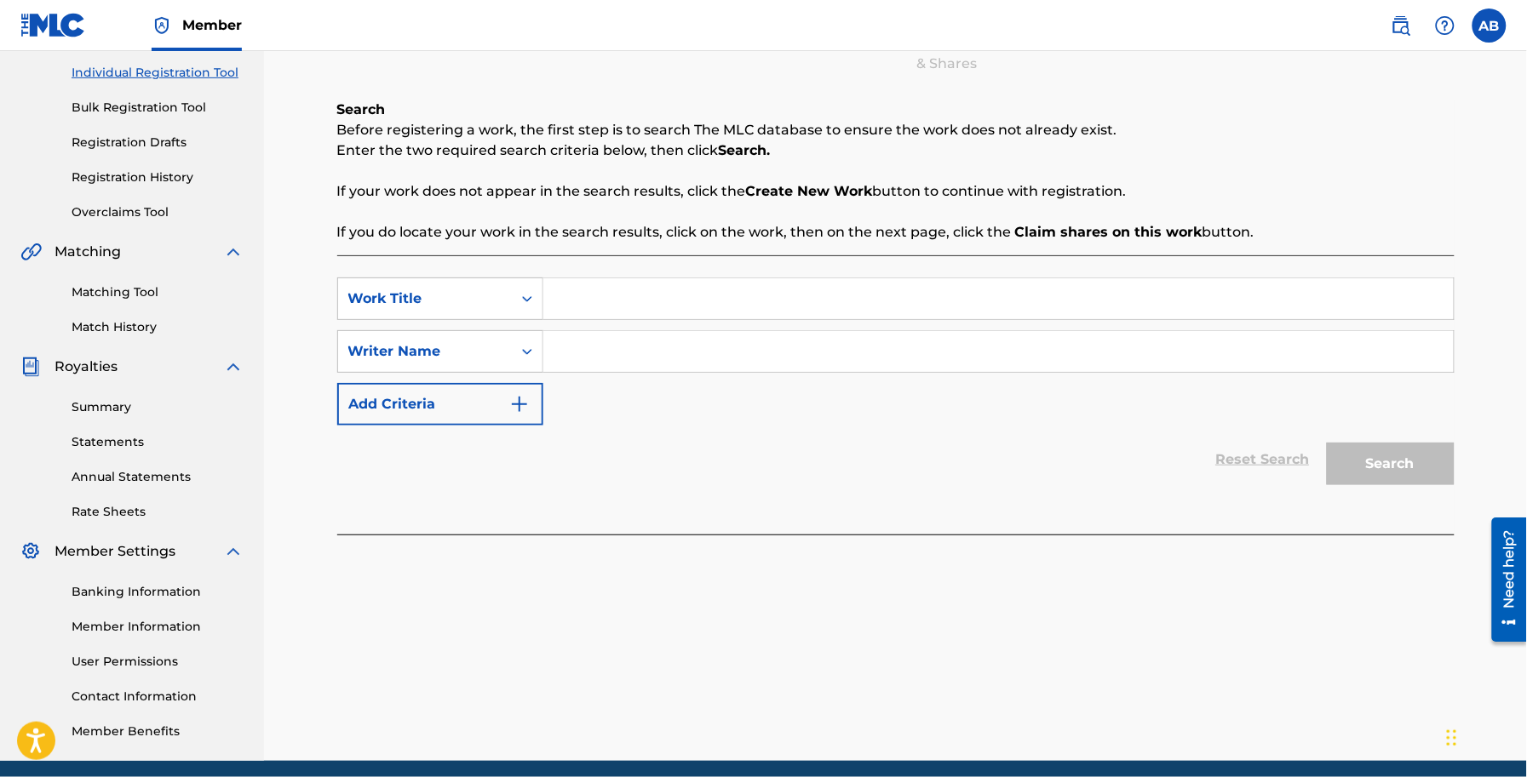
click at [643, 294] on input "Search Form" at bounding box center [998, 298] width 910 height 41
type input "eeeeeeeeee"
click at [628, 350] on input "Search Form" at bounding box center [998, 351] width 910 height 41
type input "eeeeeeeee"
drag, startPoint x: 1420, startPoint y: 464, endPoint x: 1130, endPoint y: 440, distance: 291.3
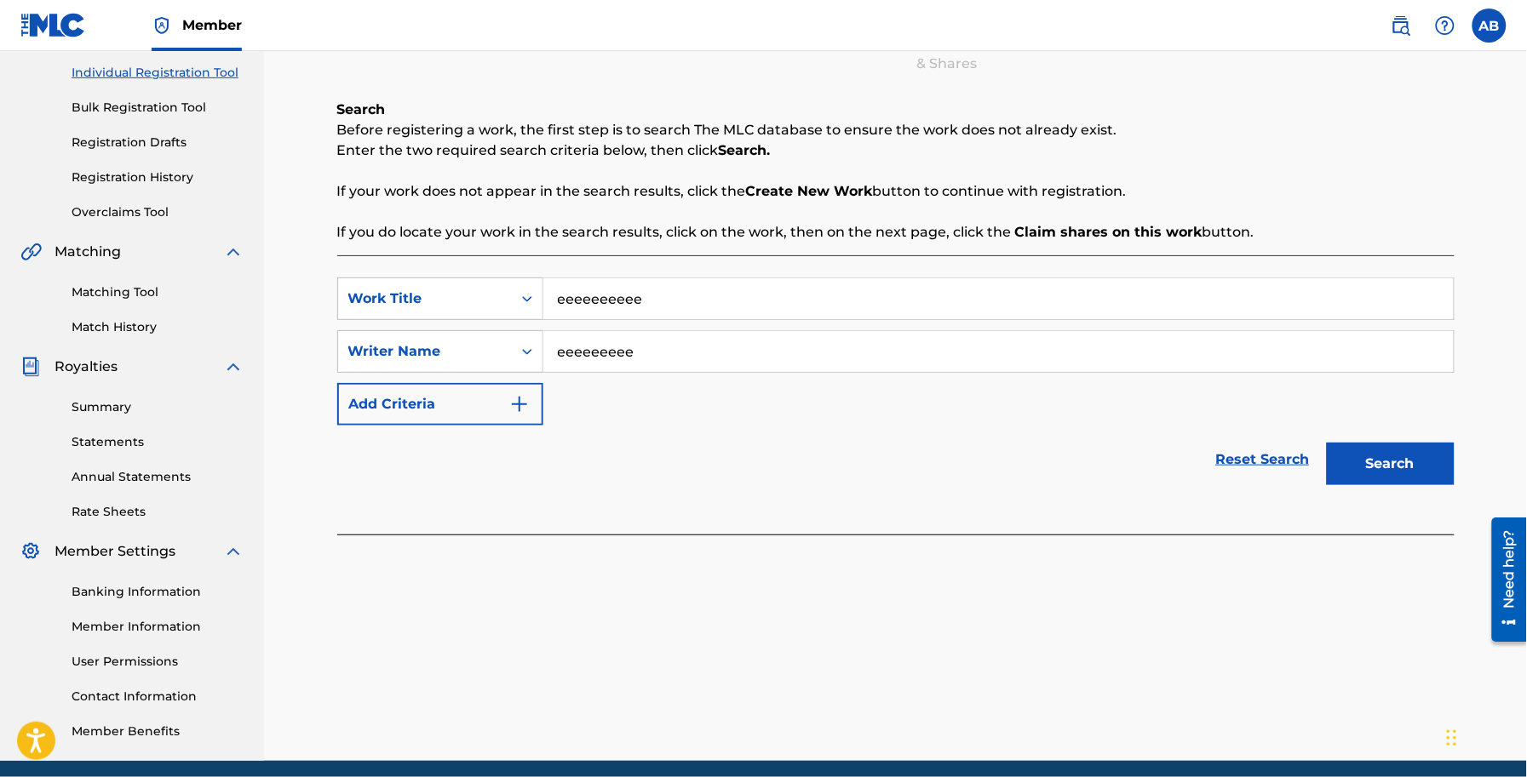
click at [1419, 462] on button "Search" at bounding box center [1391, 464] width 128 height 43
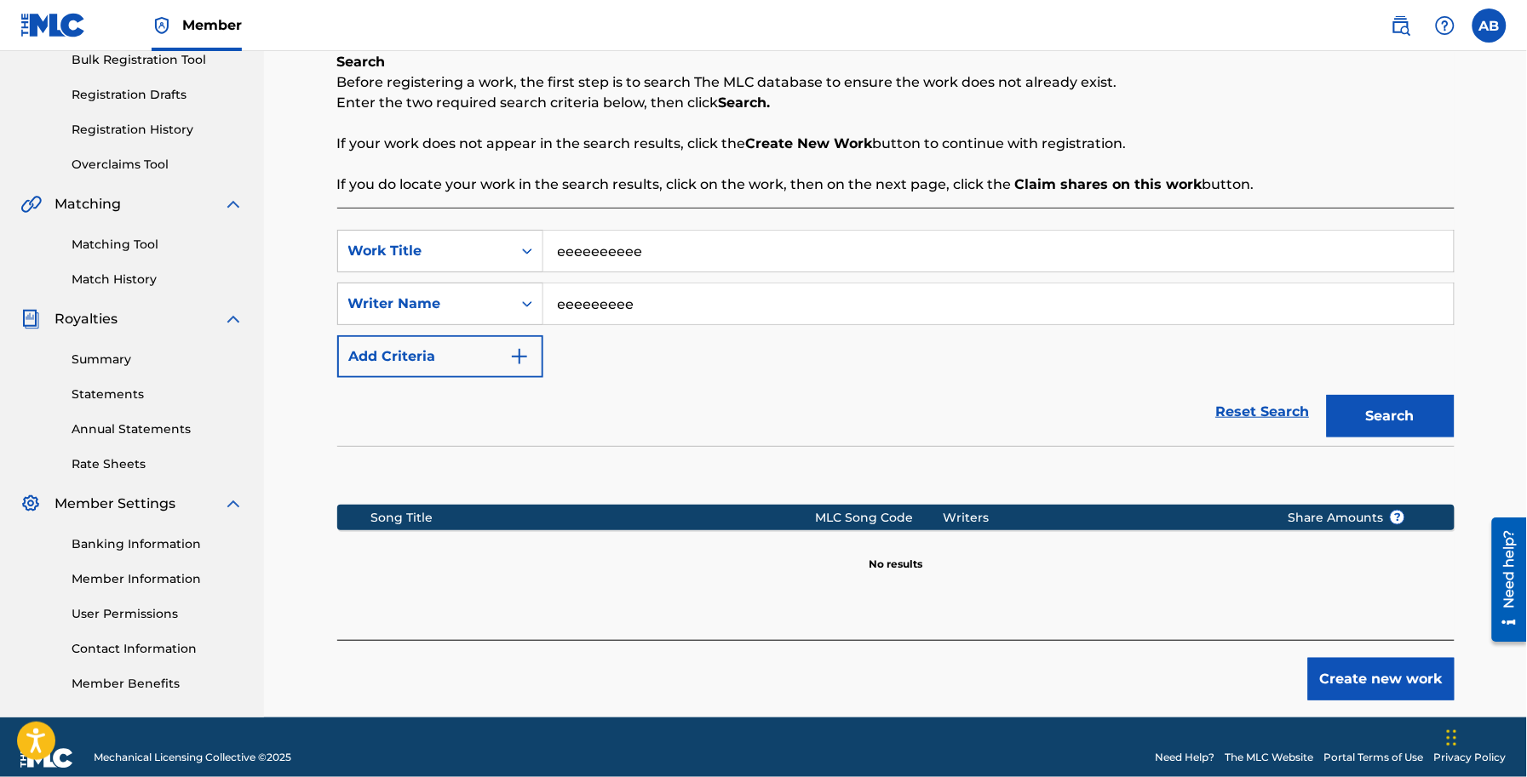
scroll to position [282, 0]
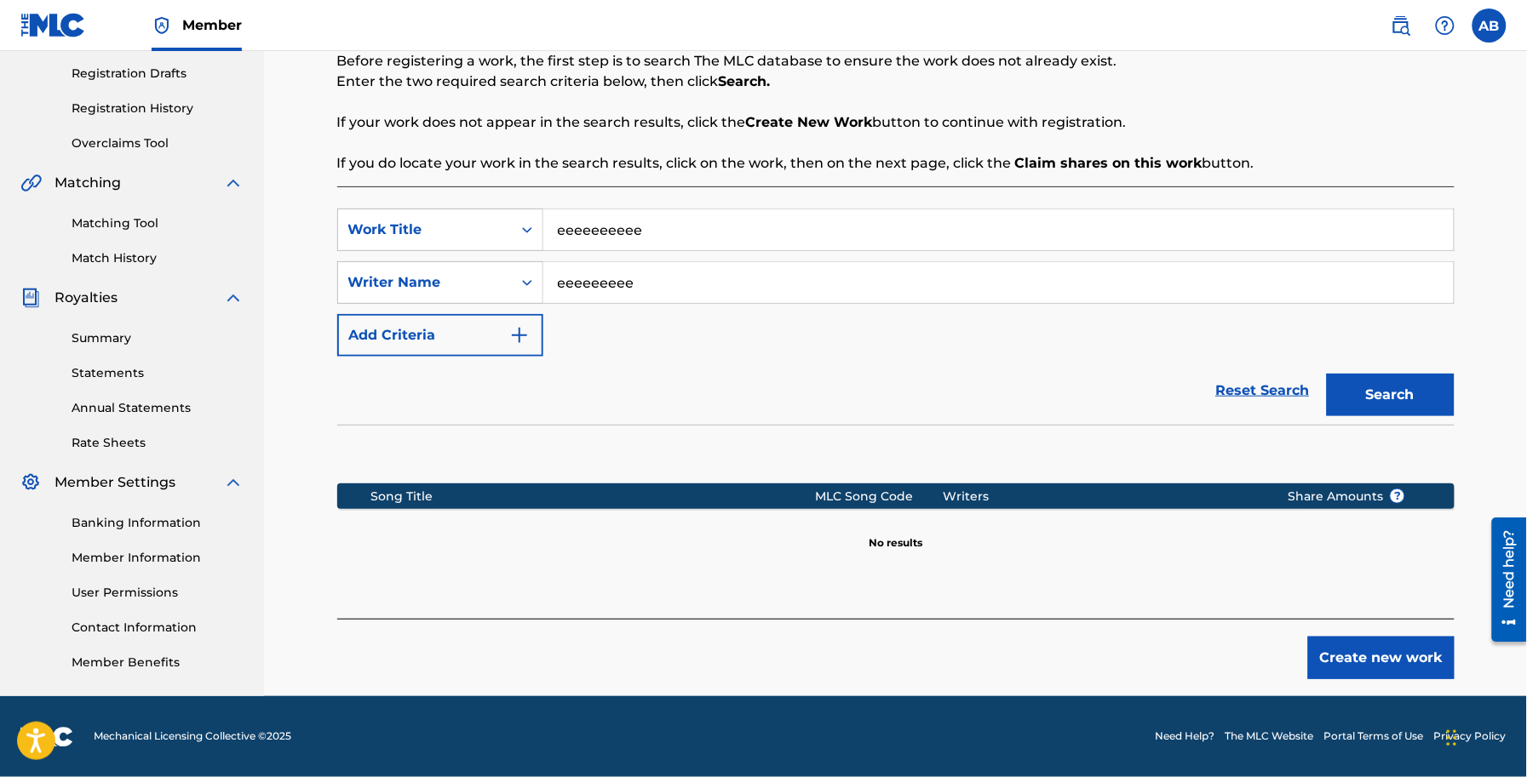
click at [1375, 649] on button "Create new work" at bounding box center [1381, 658] width 146 height 43
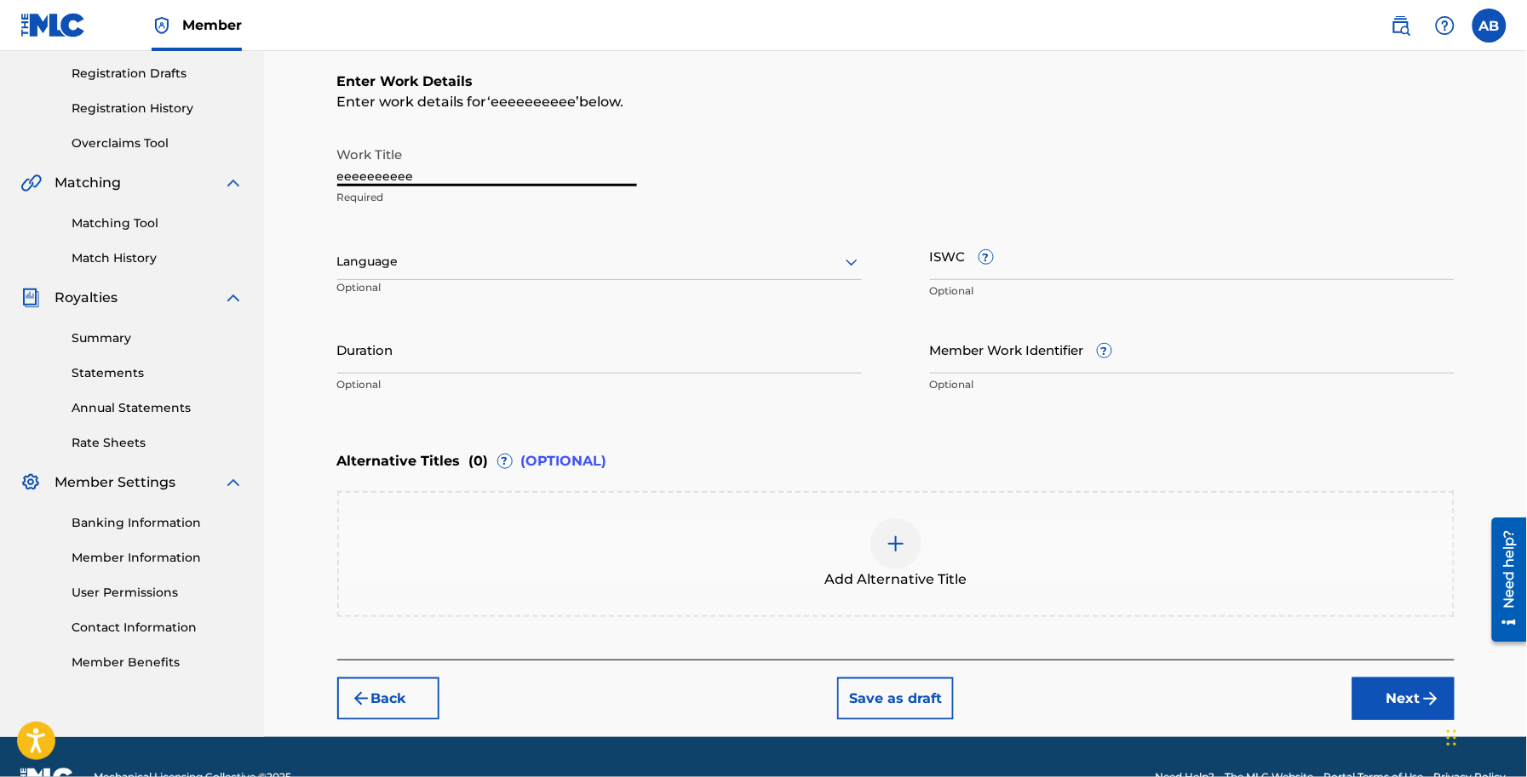
click at [462, 172] on input "eeeeeeeeee" at bounding box center [487, 162] width 300 height 49
paste input "Chunni - Solo"
type input "Chunni - Solo"
click at [461, 257] on div at bounding box center [599, 261] width 524 height 21
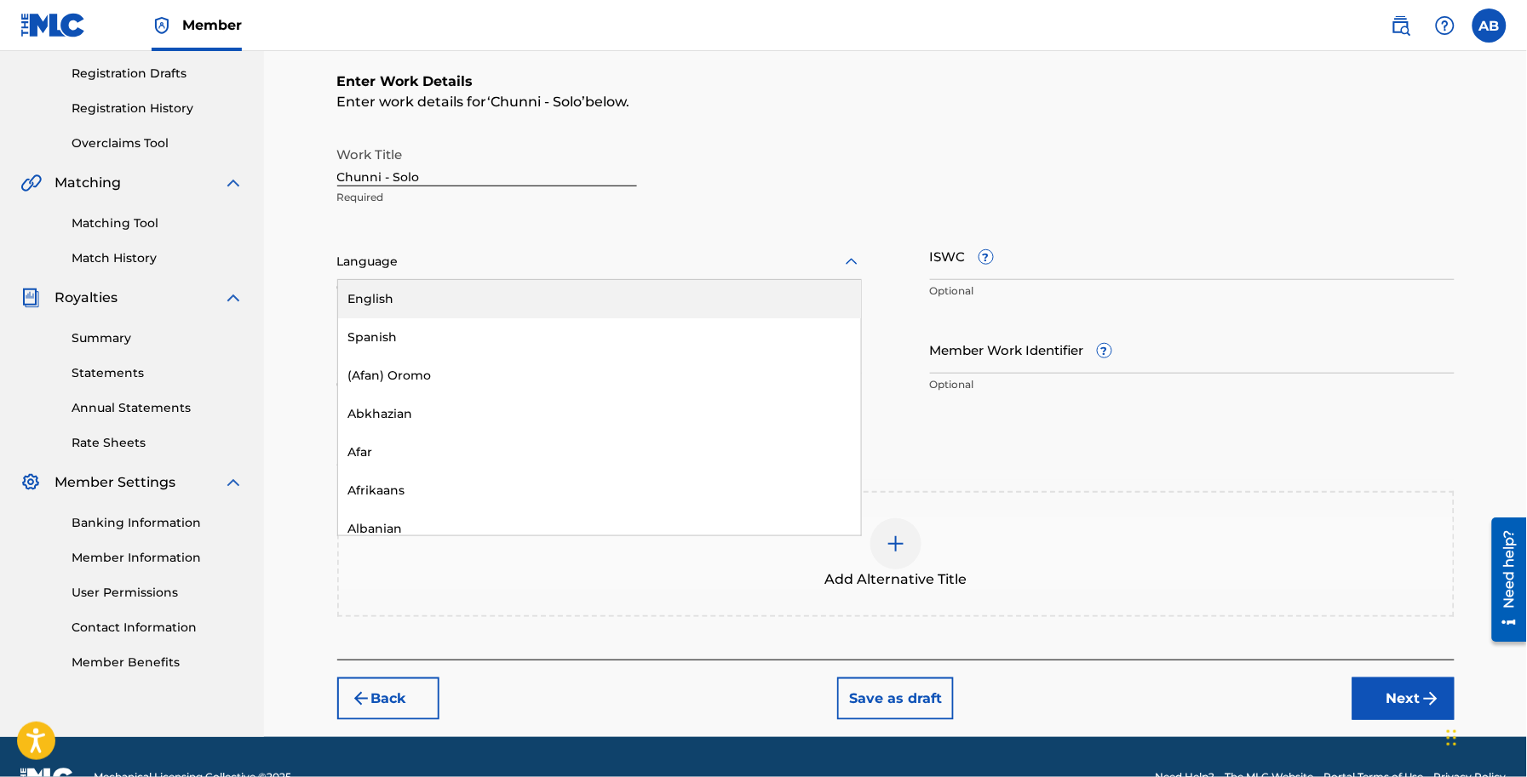
paste input "Punjabi"
type input "Punjabi"
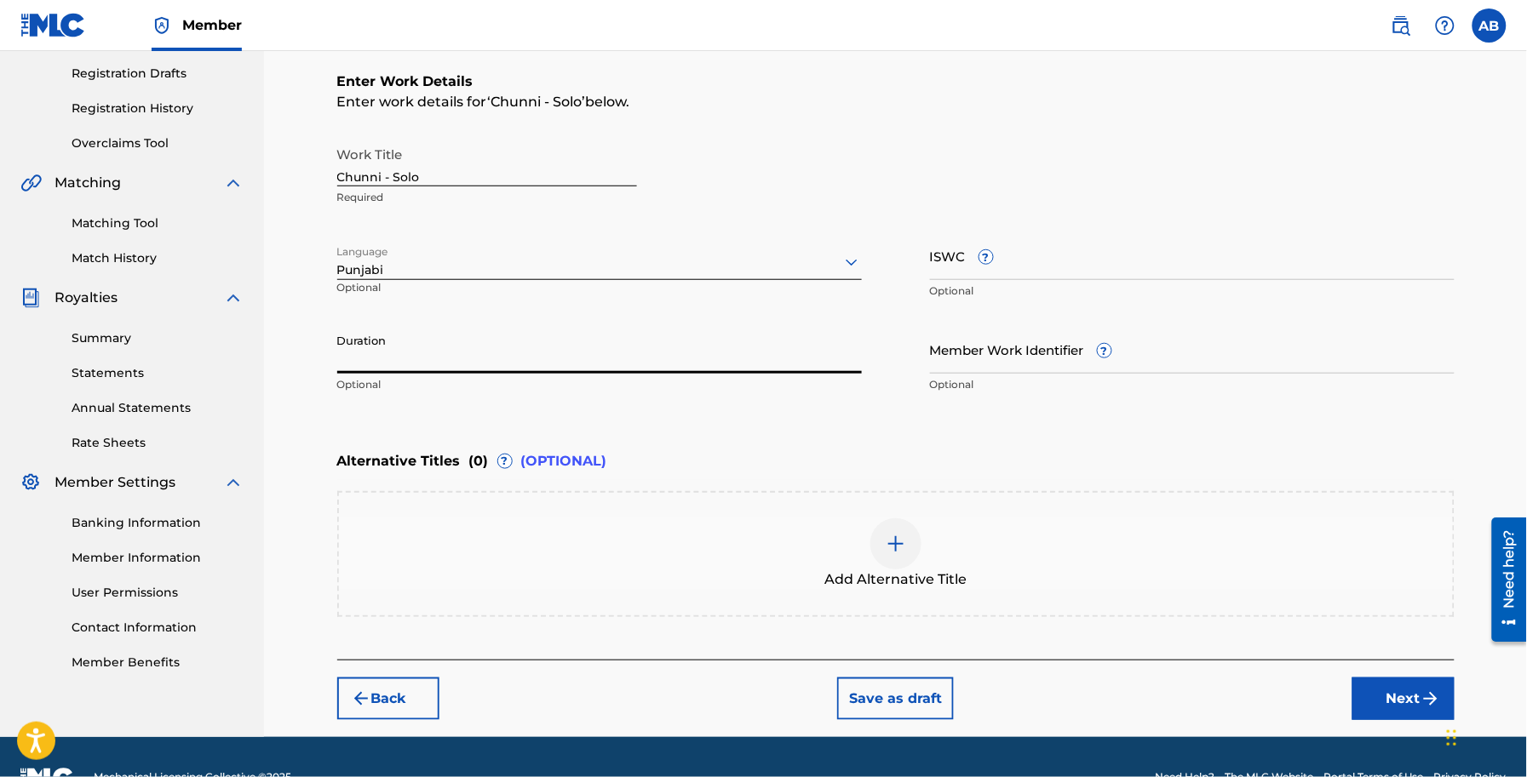
click at [483, 342] on input "Duration" at bounding box center [599, 349] width 524 height 49
paste input "03:25"
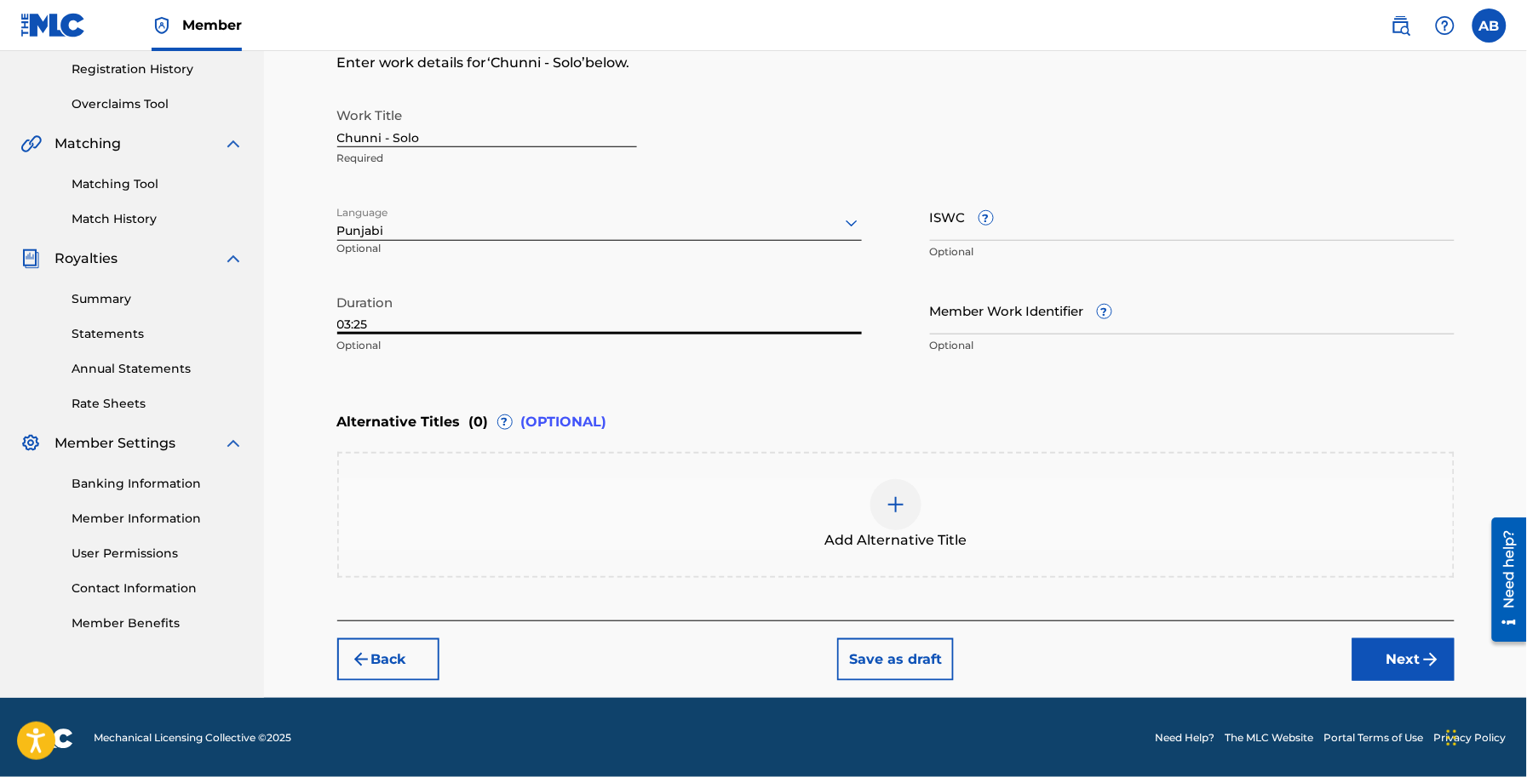
type input "03:25"
click at [1413, 667] on button "Next" at bounding box center [1403, 660] width 102 height 43
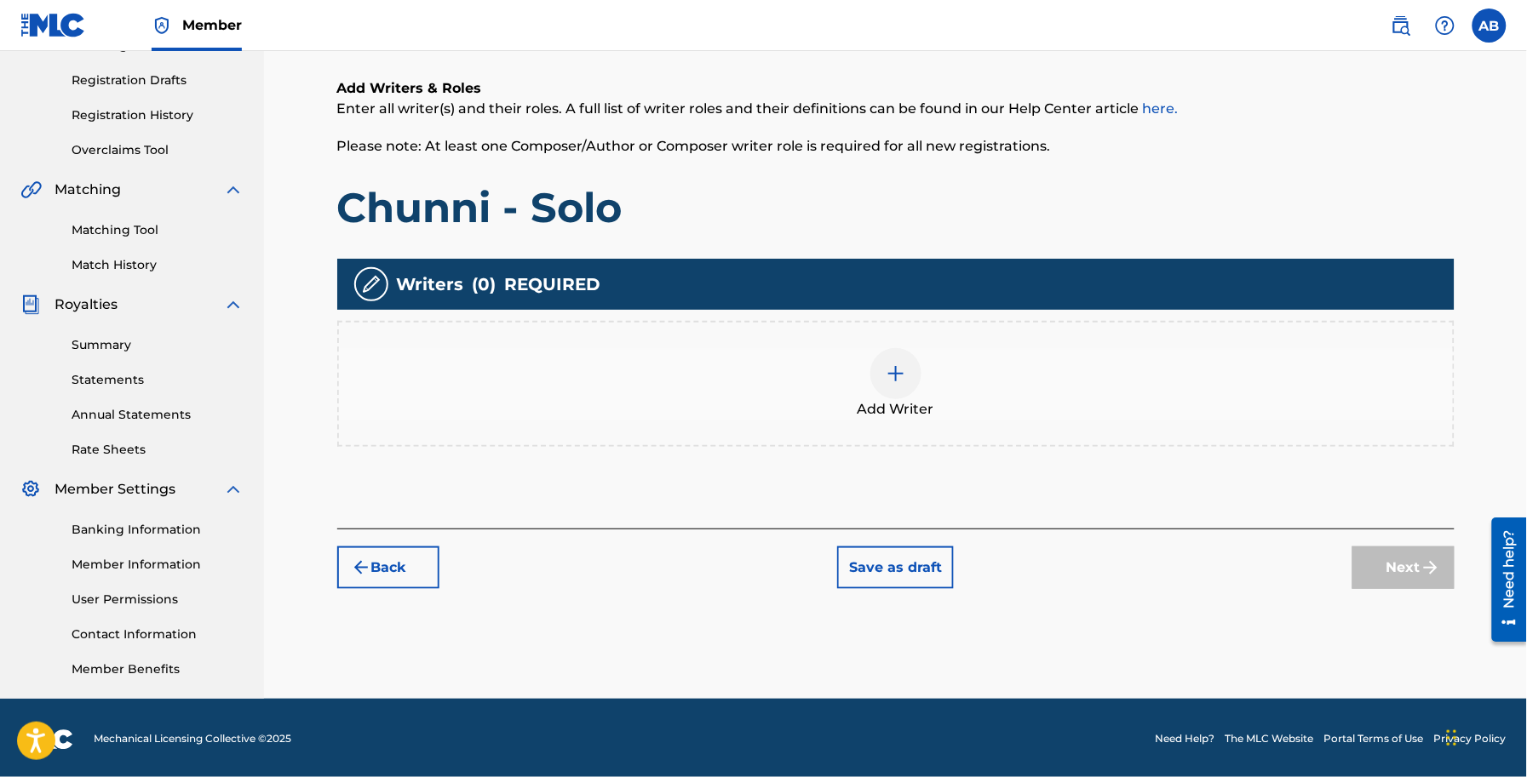
scroll to position [278, 0]
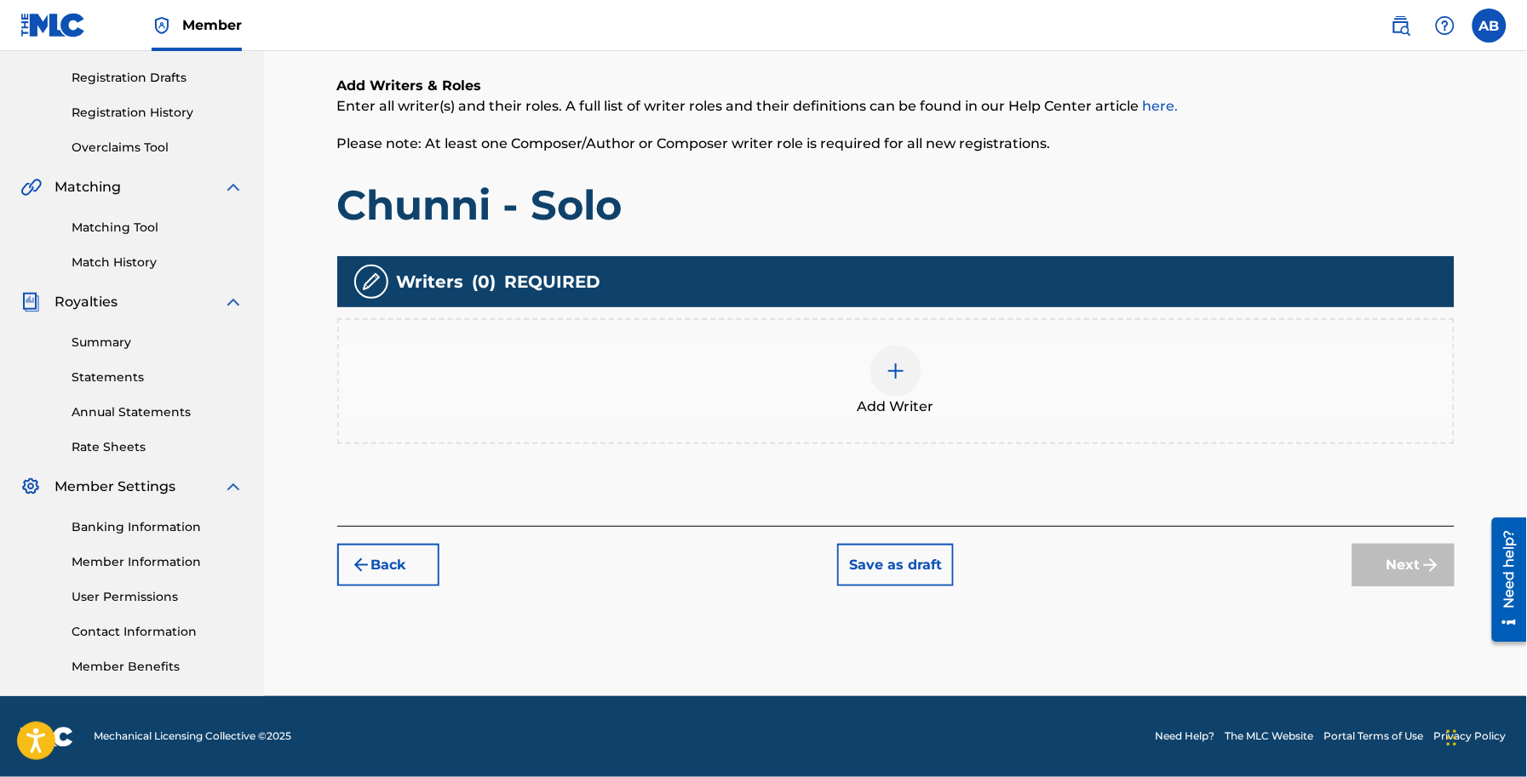
click at [897, 404] on span "Add Writer" at bounding box center [895, 407] width 77 height 20
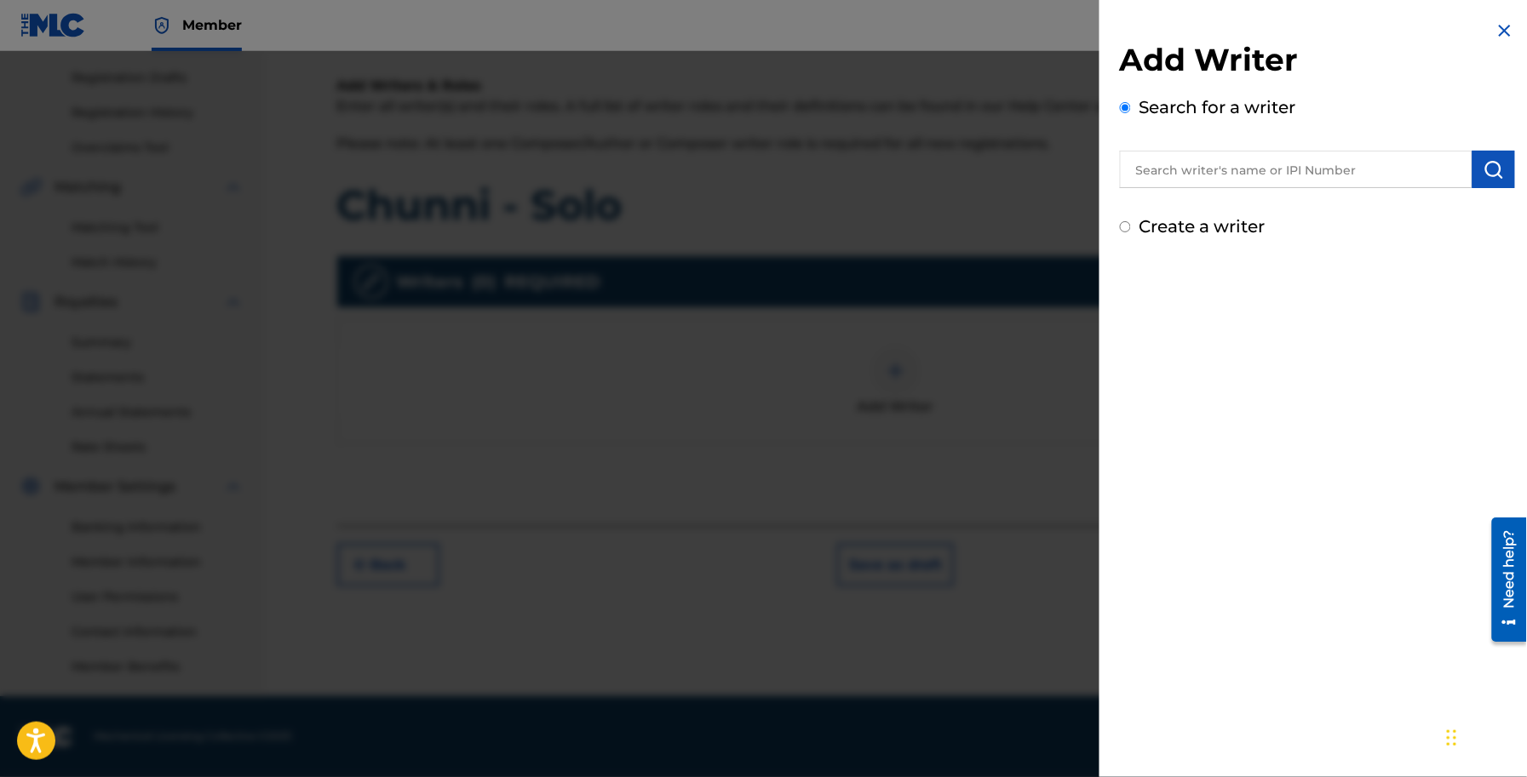
click at [1171, 210] on div "Add Writer Search for a writer Create a writer" at bounding box center [1317, 140] width 395 height 198
click at [1186, 224] on label "Create a writer" at bounding box center [1202, 226] width 126 height 20
radio input "true"
click at [1131, 224] on input "Create a writer" at bounding box center [1125, 226] width 11 height 11
radio input "false"
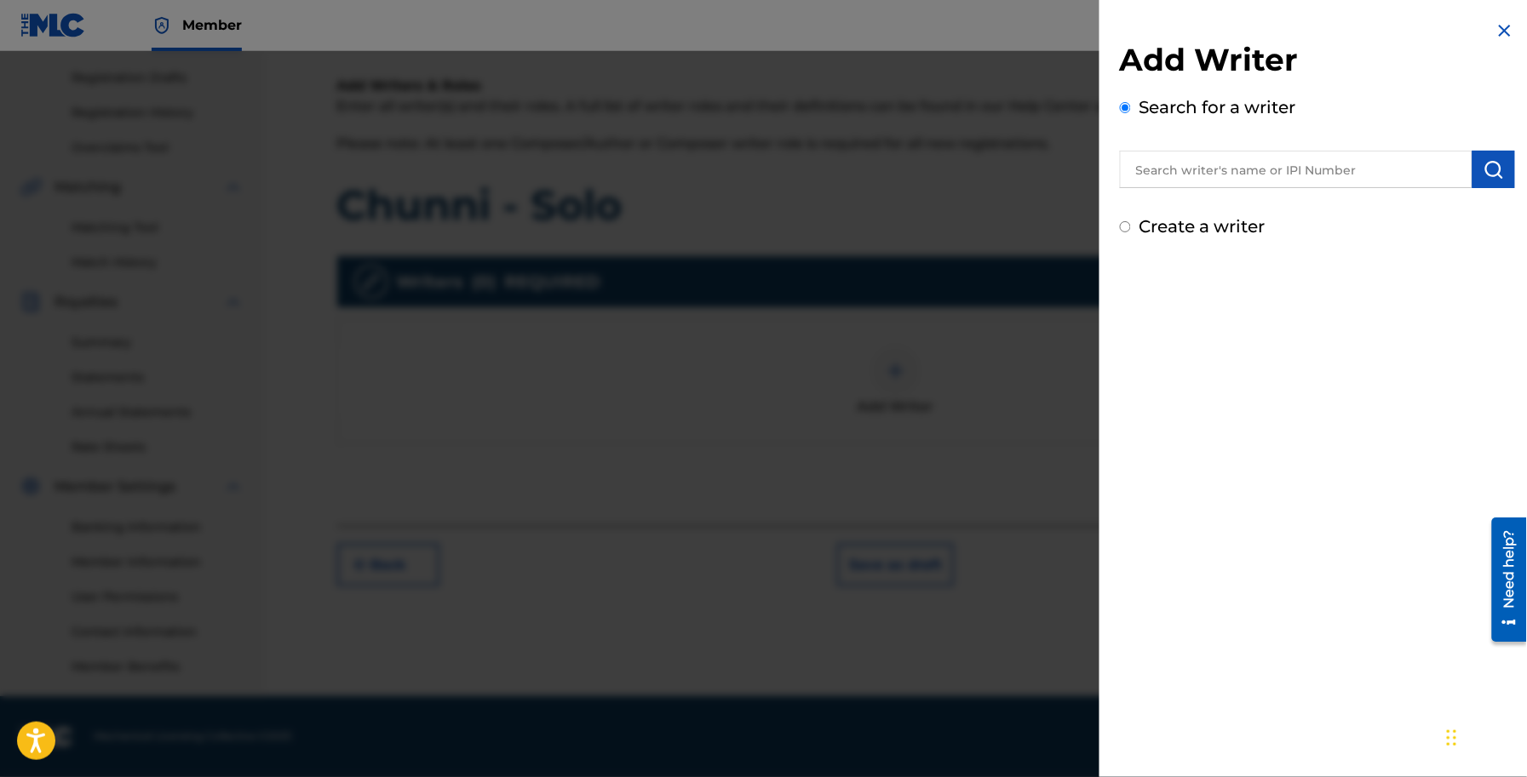
radio input "true"
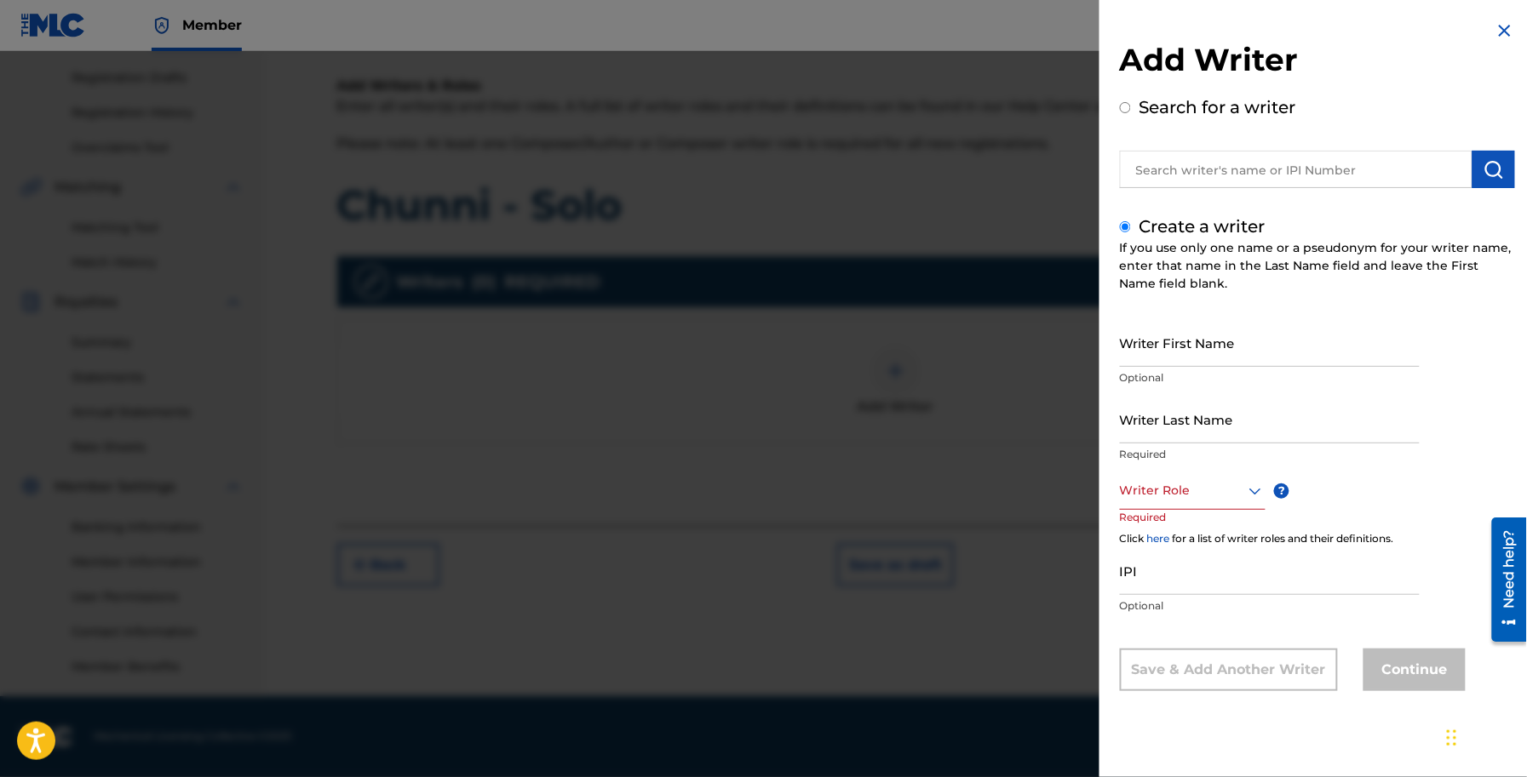
click at [1169, 341] on input "Writer First Name" at bounding box center [1270, 342] width 300 height 49
paste input "[PERSON_NAME]"
click at [1206, 358] on input "[PERSON_NAME]" at bounding box center [1270, 342] width 300 height 49
type input "[PERSON_NAME]"
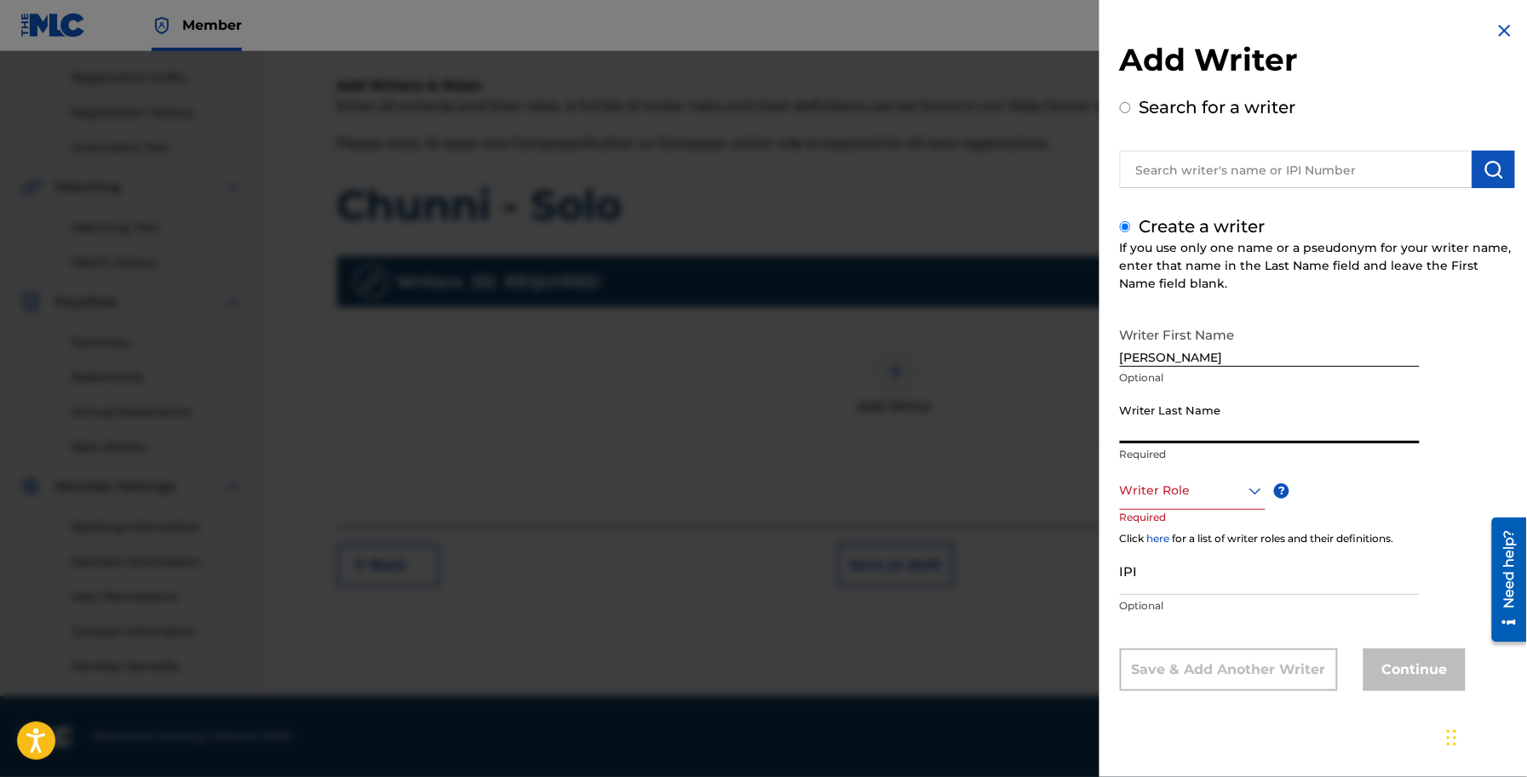
paste input "[PERSON_NAME]"
type input "[PERSON_NAME]"
click at [1181, 511] on p "Required" at bounding box center [1152, 529] width 65 height 38
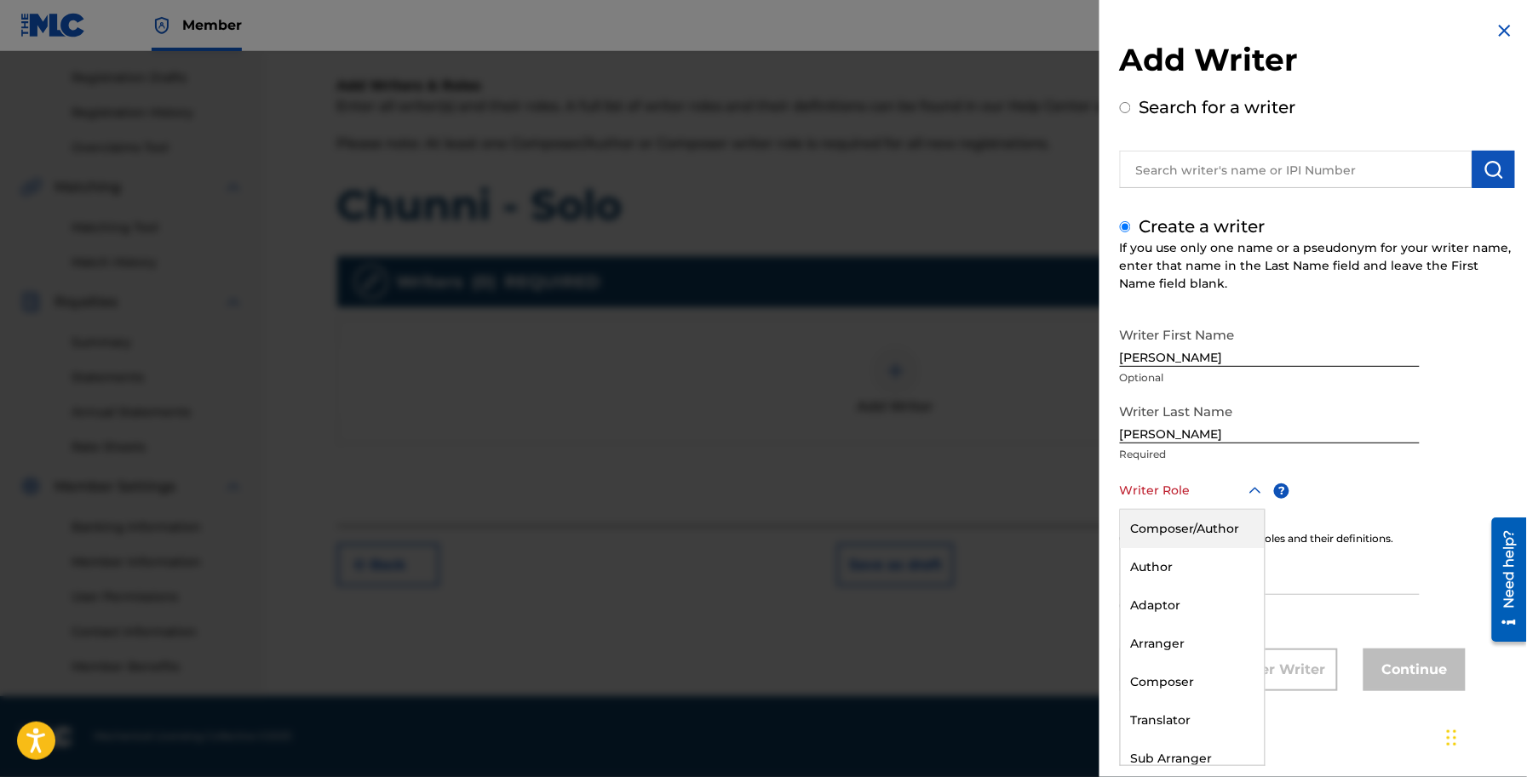
click at [1173, 503] on div "Writer Role" at bounding box center [1193, 491] width 146 height 38
click at [1181, 524] on div "Composer/Author" at bounding box center [1193, 529] width 144 height 38
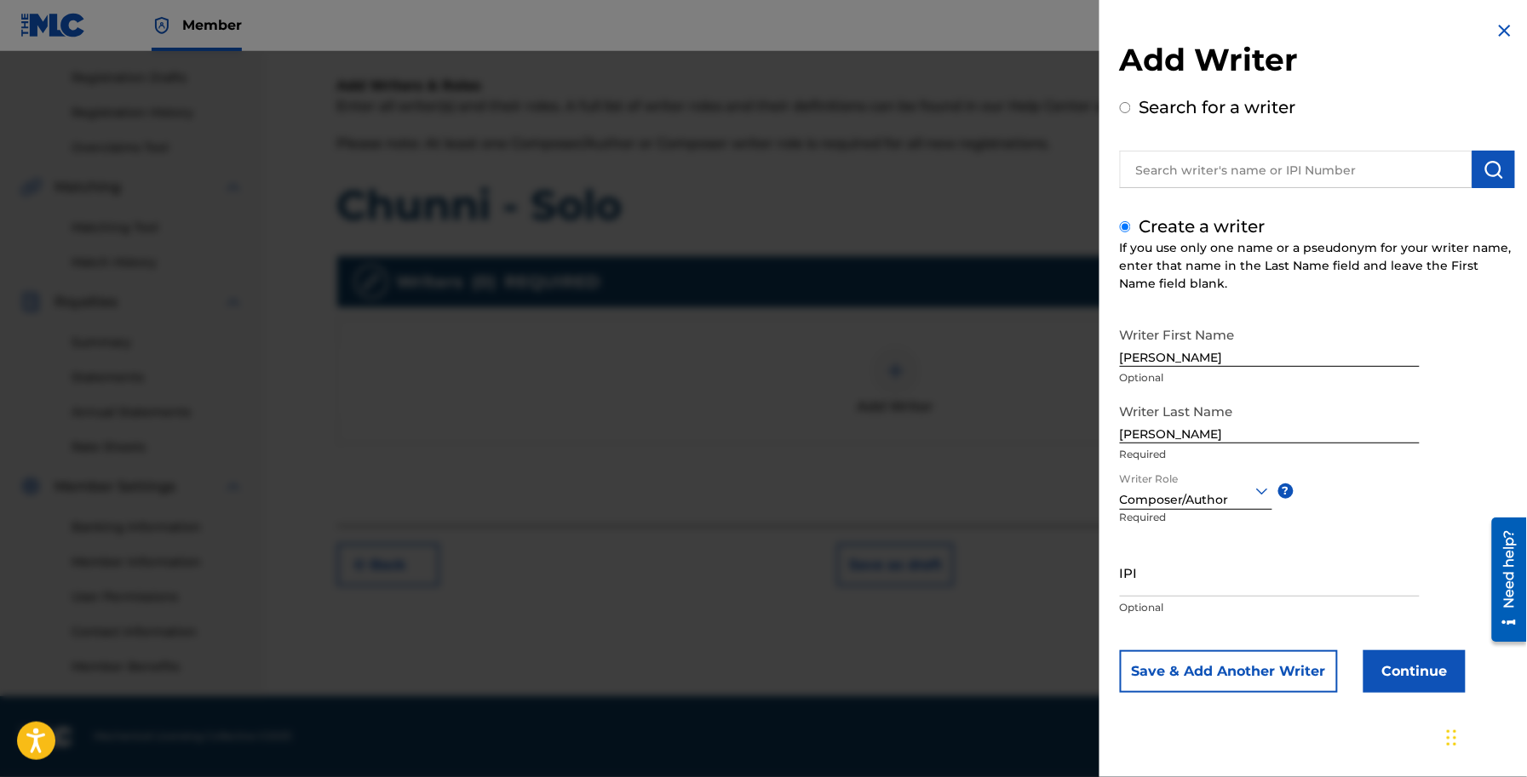
click at [1428, 662] on button "Continue" at bounding box center [1414, 672] width 102 height 43
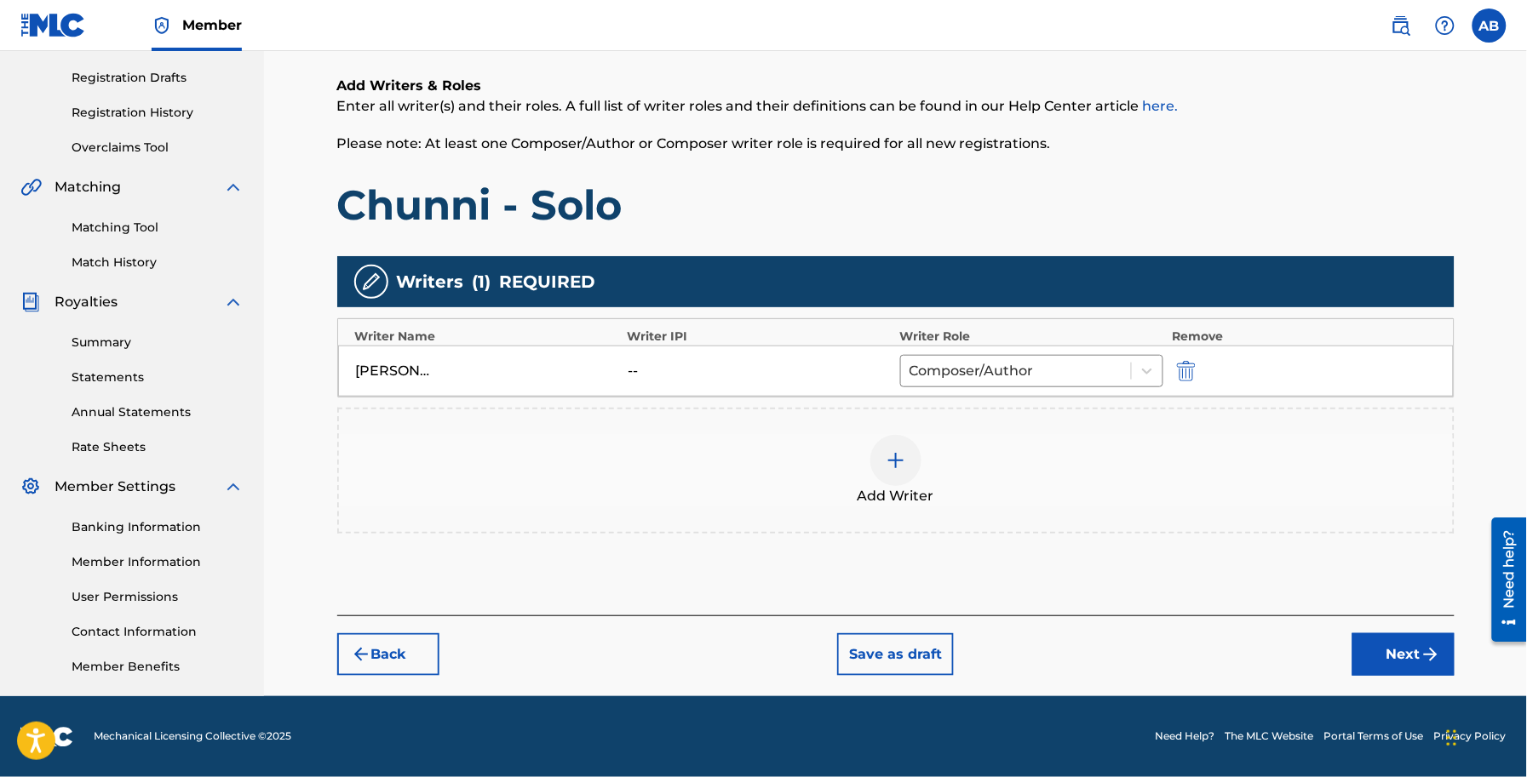
click at [1372, 649] on button "Next" at bounding box center [1403, 654] width 102 height 43
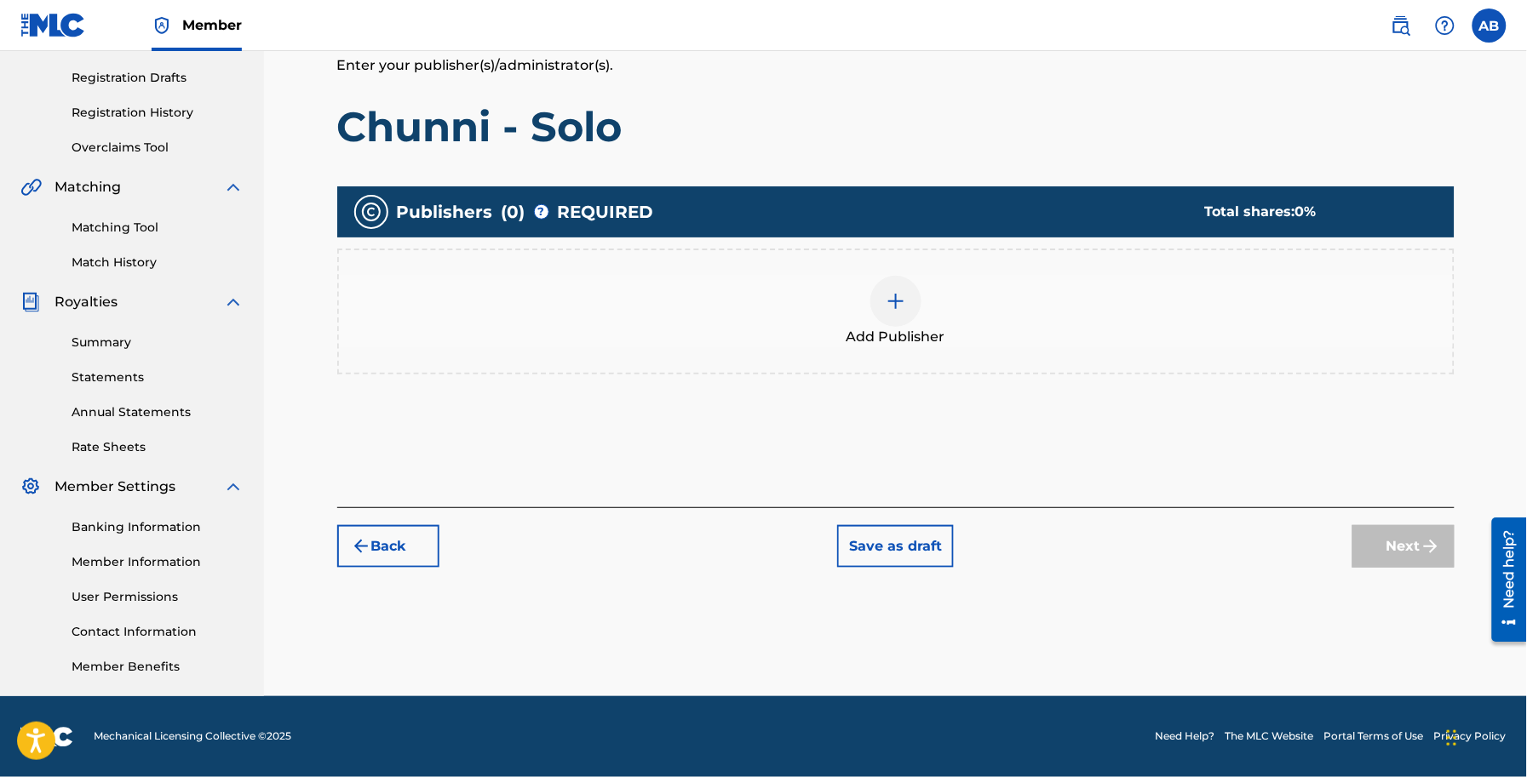
click at [907, 300] on div at bounding box center [895, 301] width 51 height 51
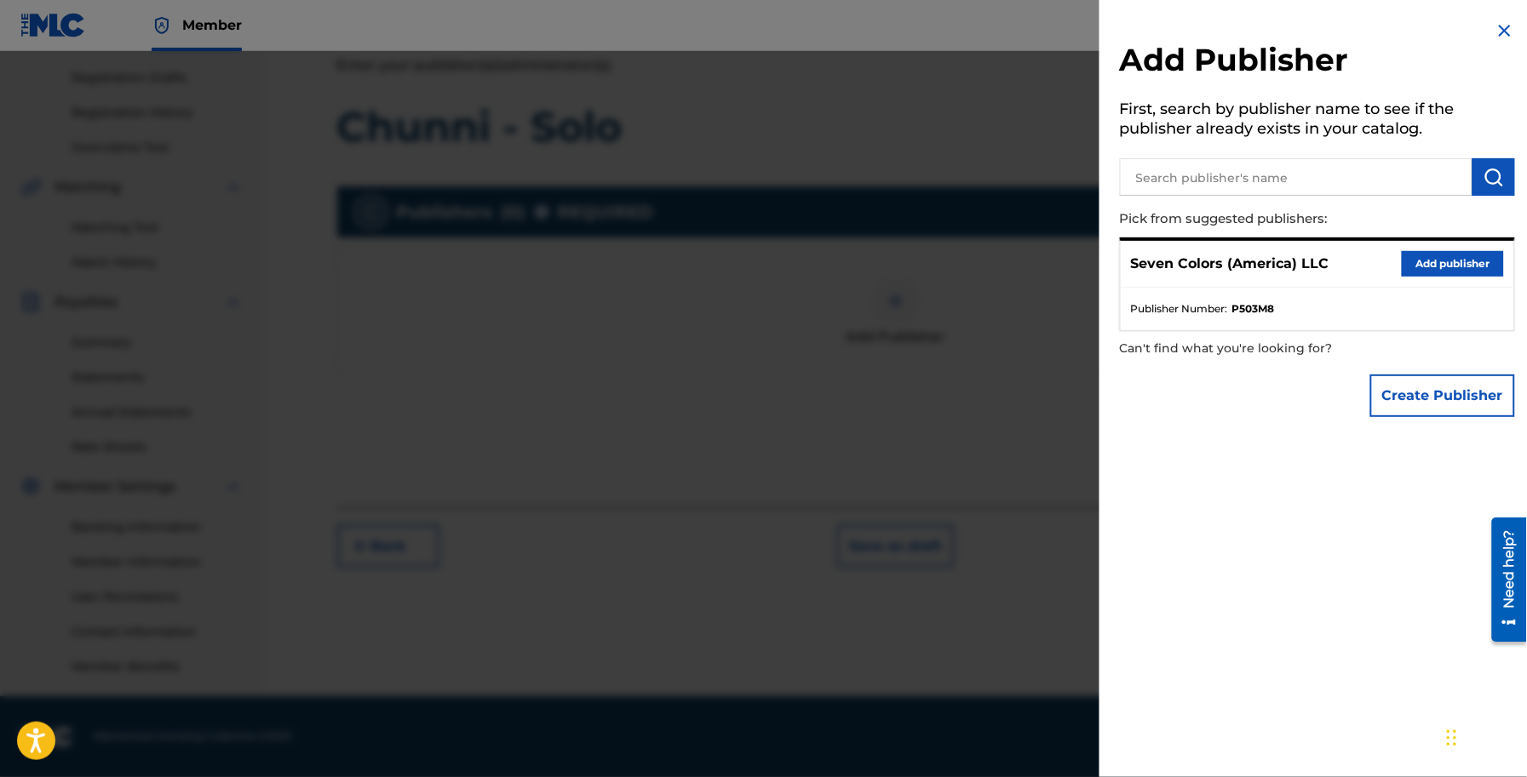
click at [1426, 261] on button "Add publisher" at bounding box center [1452, 264] width 102 height 26
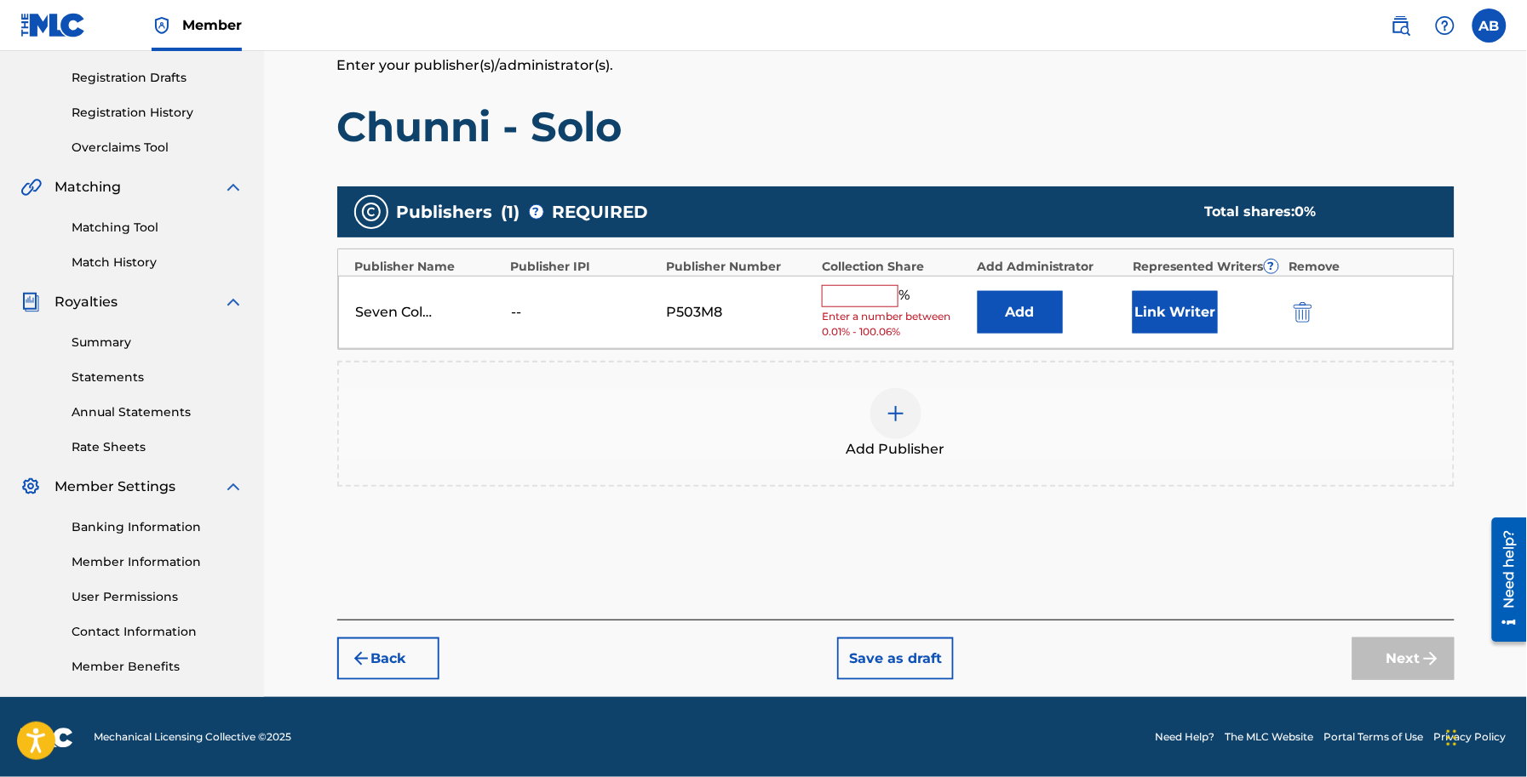
click at [865, 287] on input "text" at bounding box center [860, 296] width 77 height 22
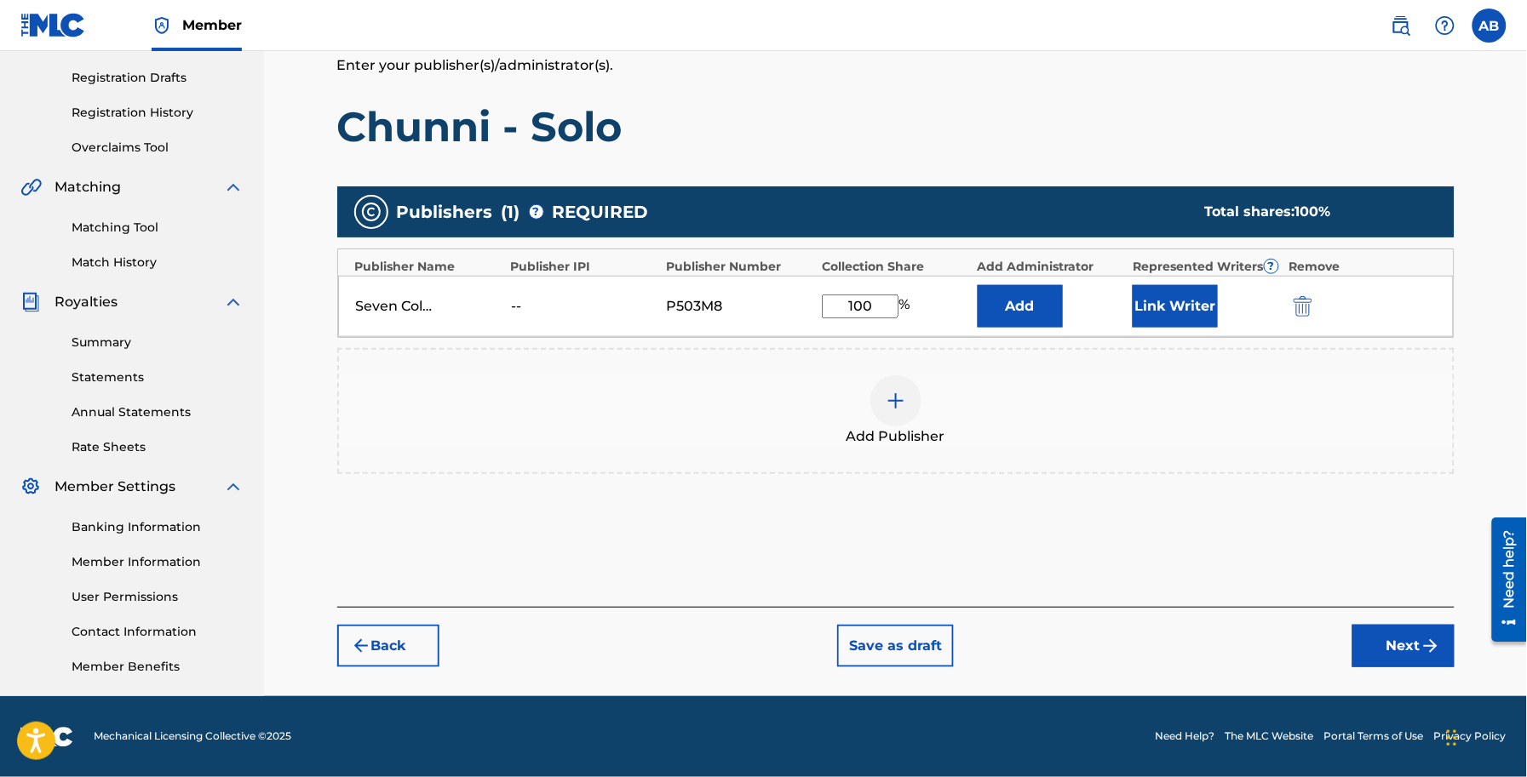
type input "100"
click at [1091, 420] on div "Add Publisher" at bounding box center [896, 411] width 1114 height 72
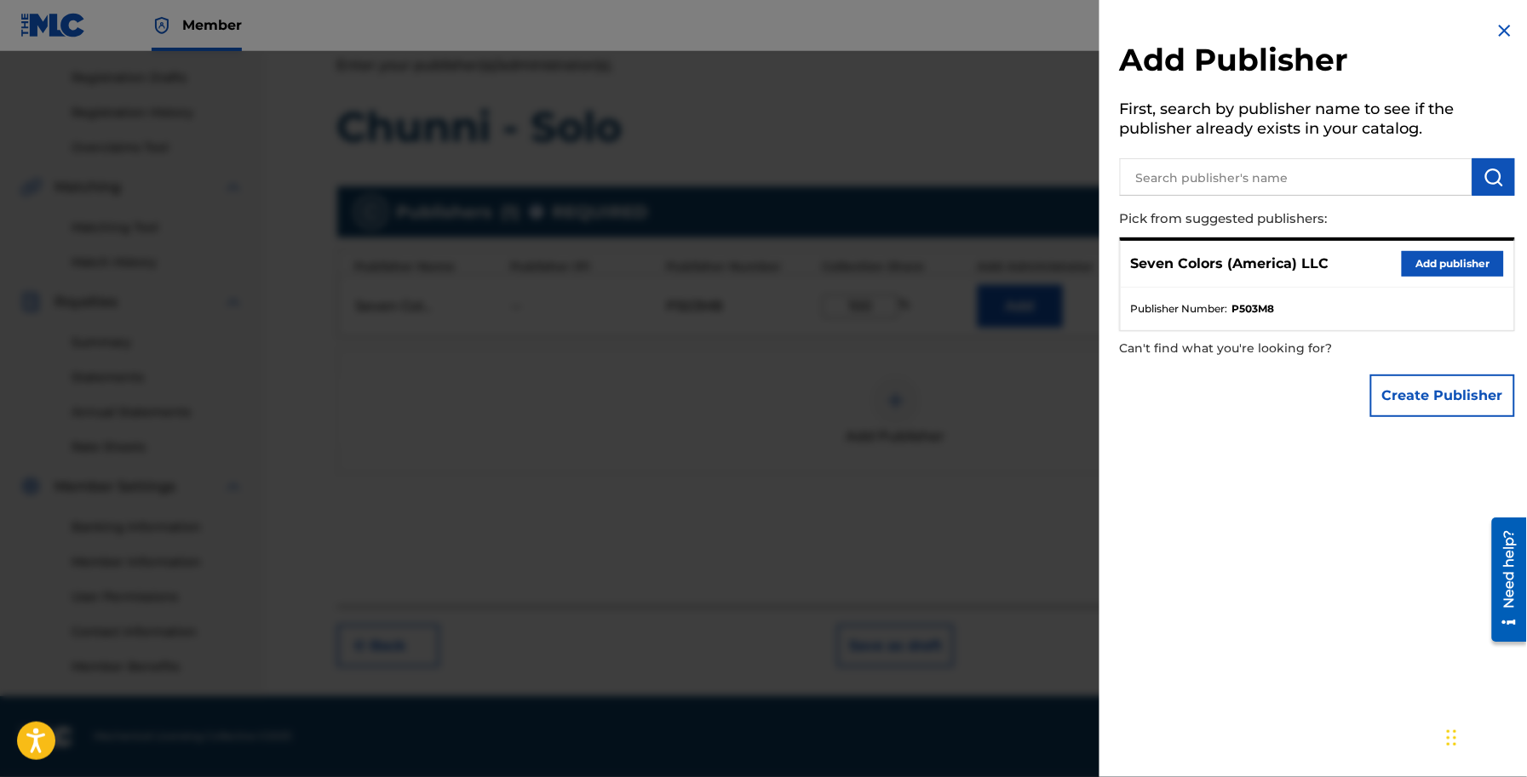
click at [826, 398] on div at bounding box center [763, 439] width 1527 height 777
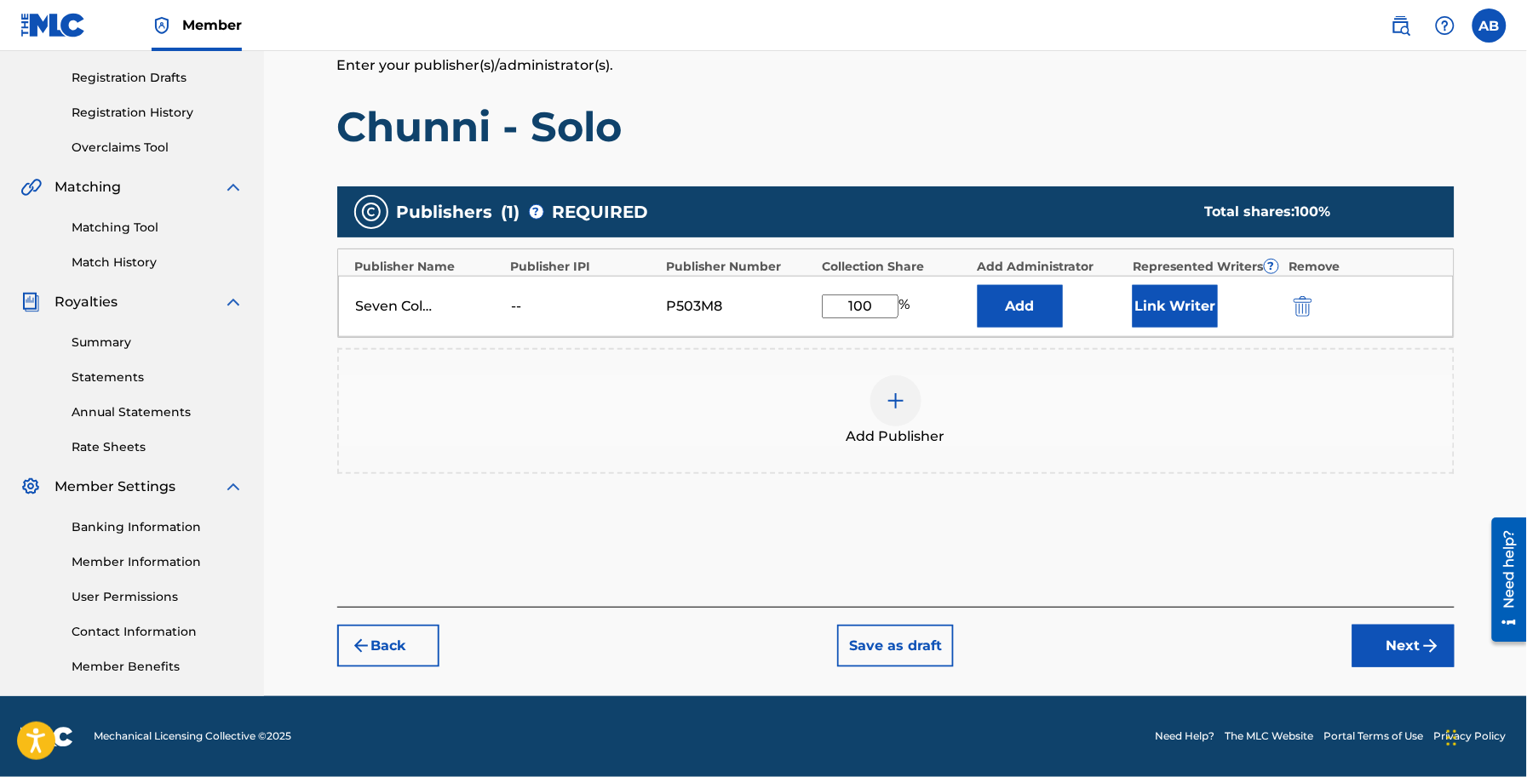
click at [1386, 634] on button "Next" at bounding box center [1403, 646] width 102 height 43
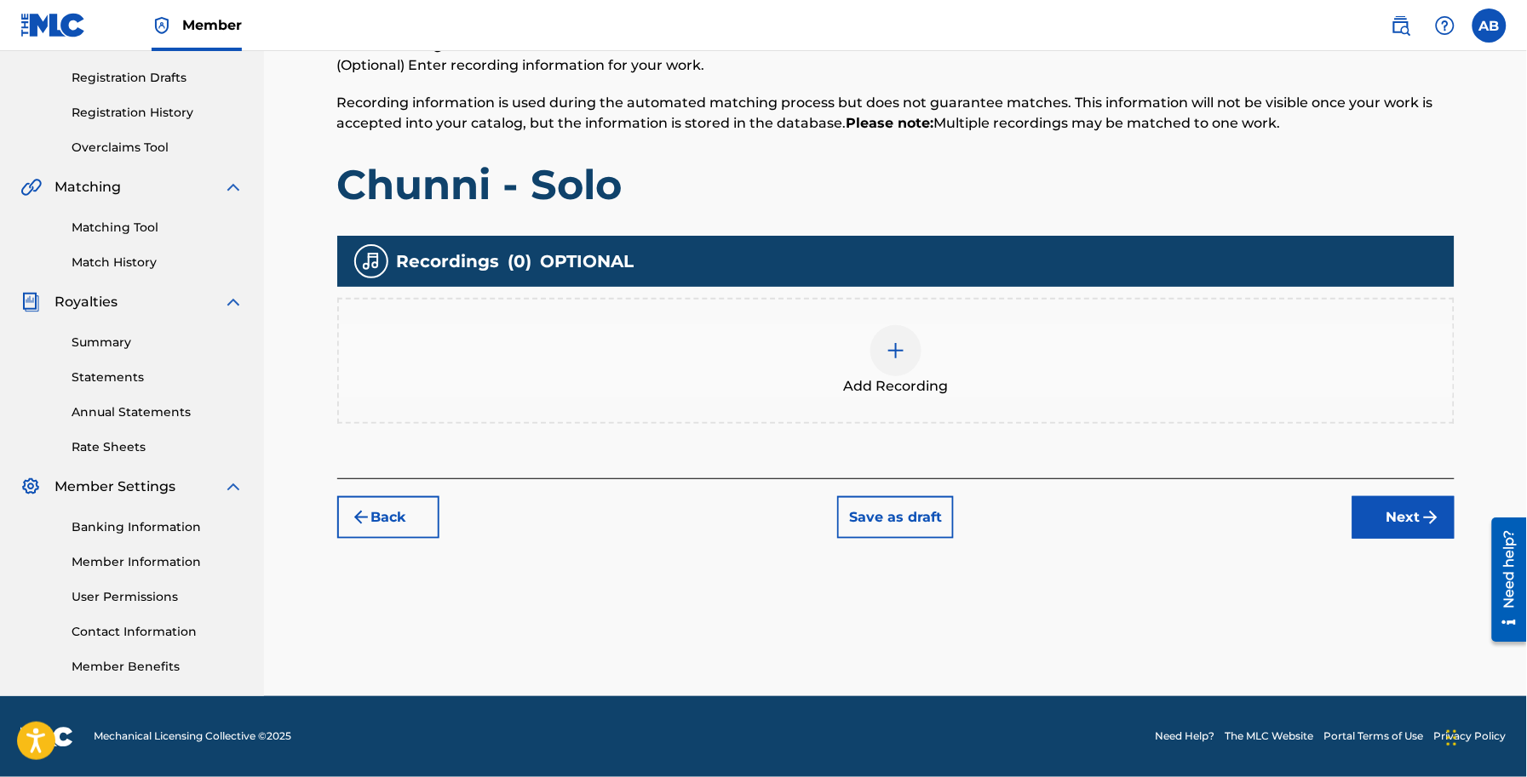
click at [891, 351] on img at bounding box center [896, 351] width 20 height 20
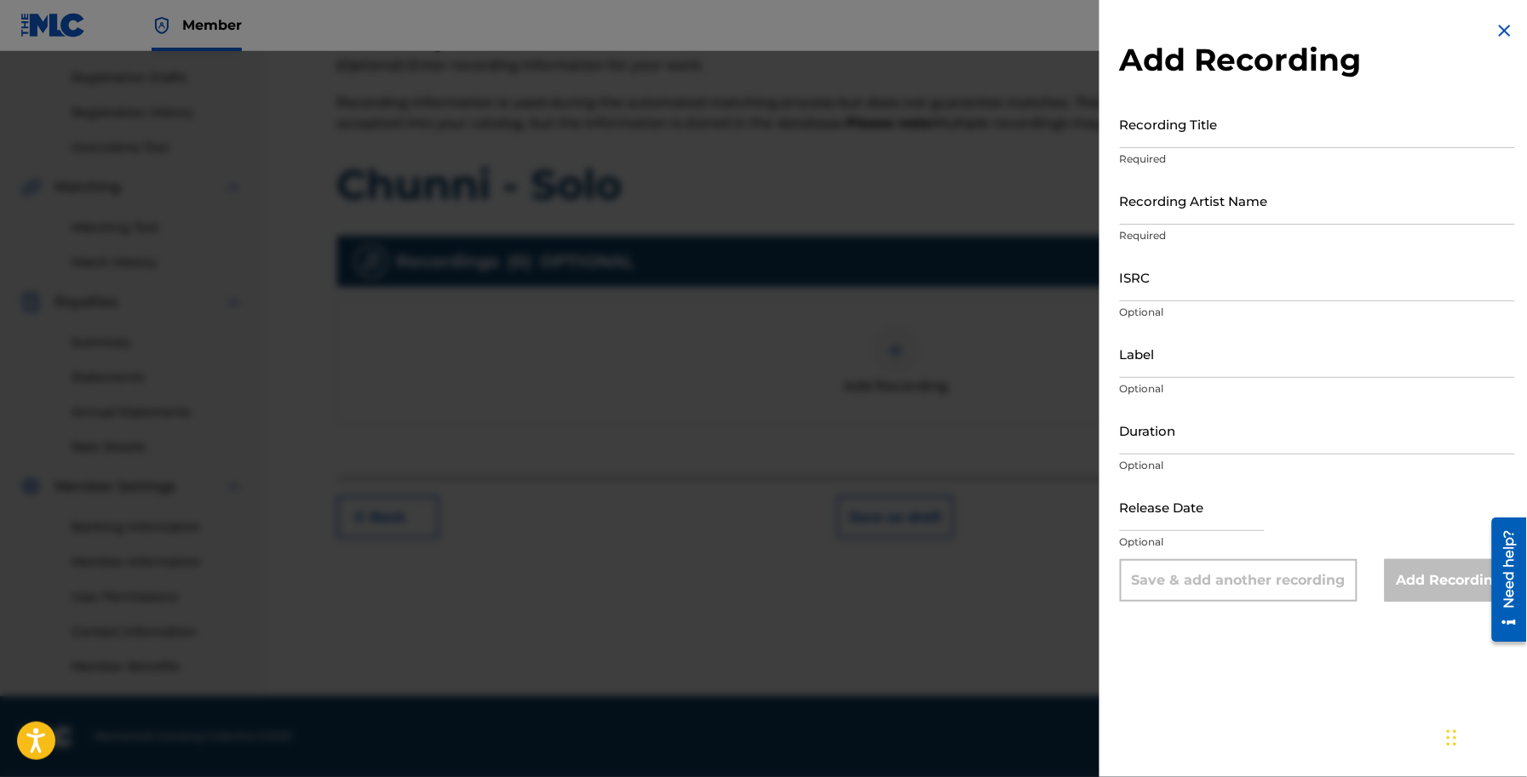
click at [1494, 31] on img at bounding box center [1504, 30] width 20 height 20
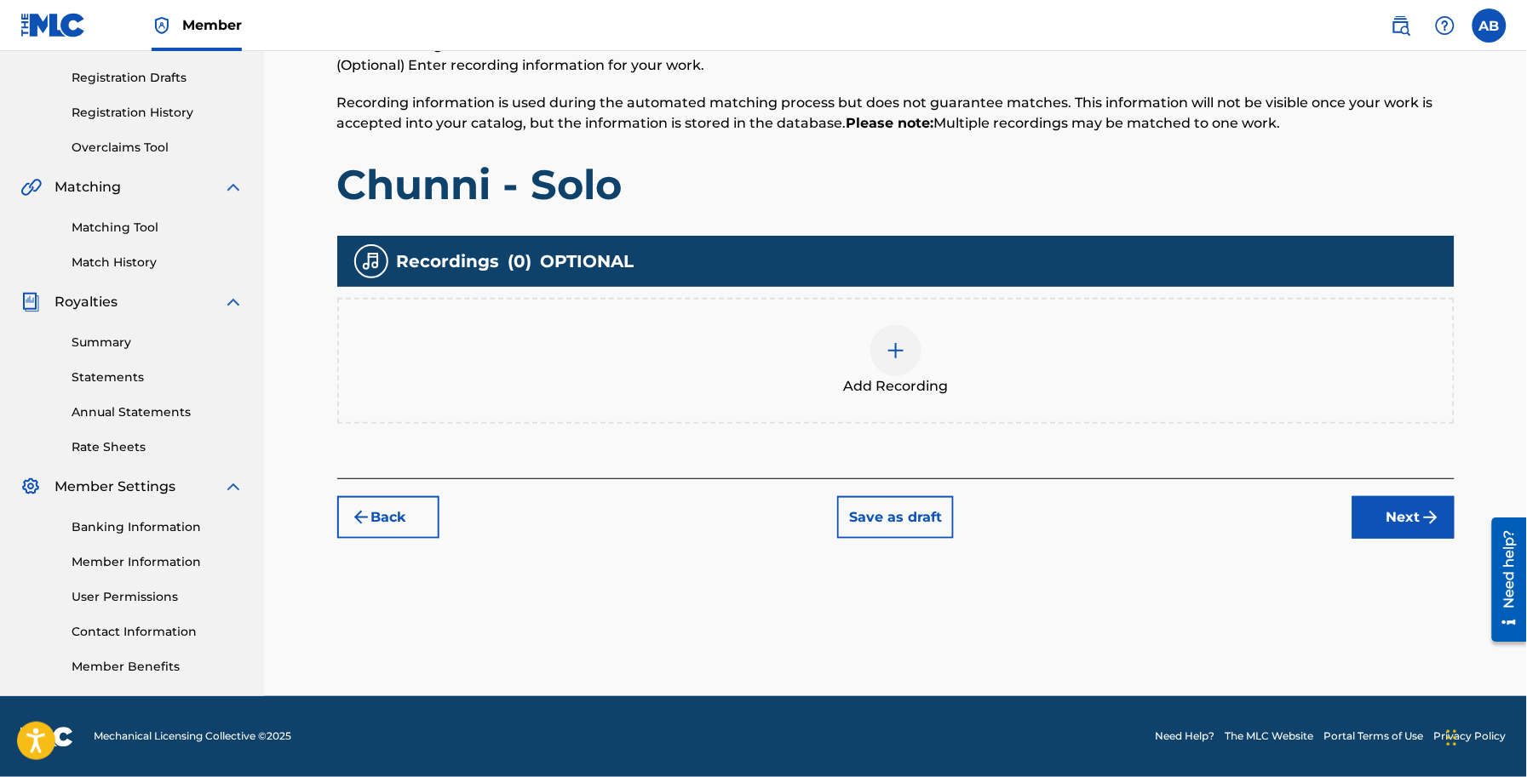
click at [1392, 515] on button "Next" at bounding box center [1403, 517] width 102 height 43
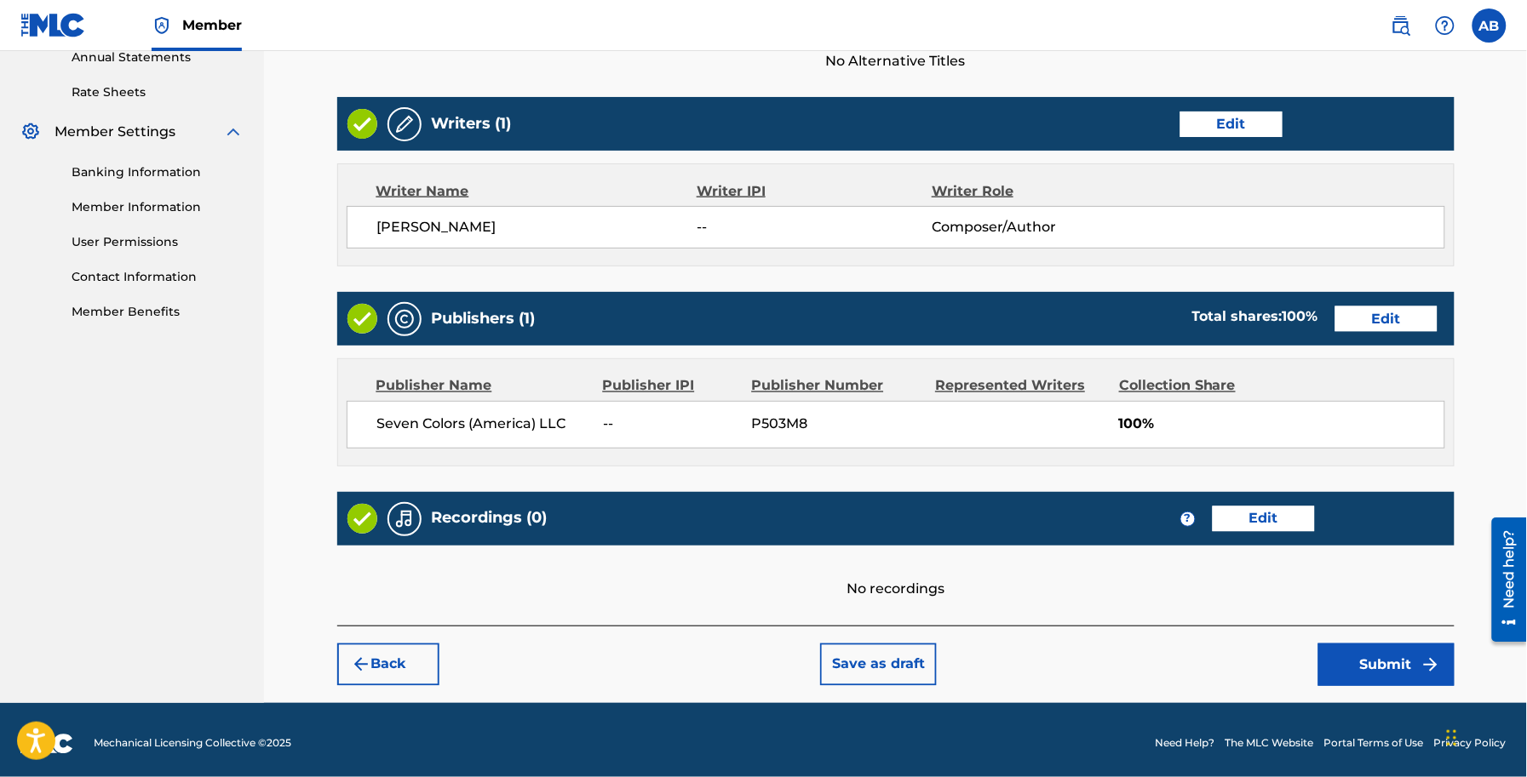
scroll to position [640, 0]
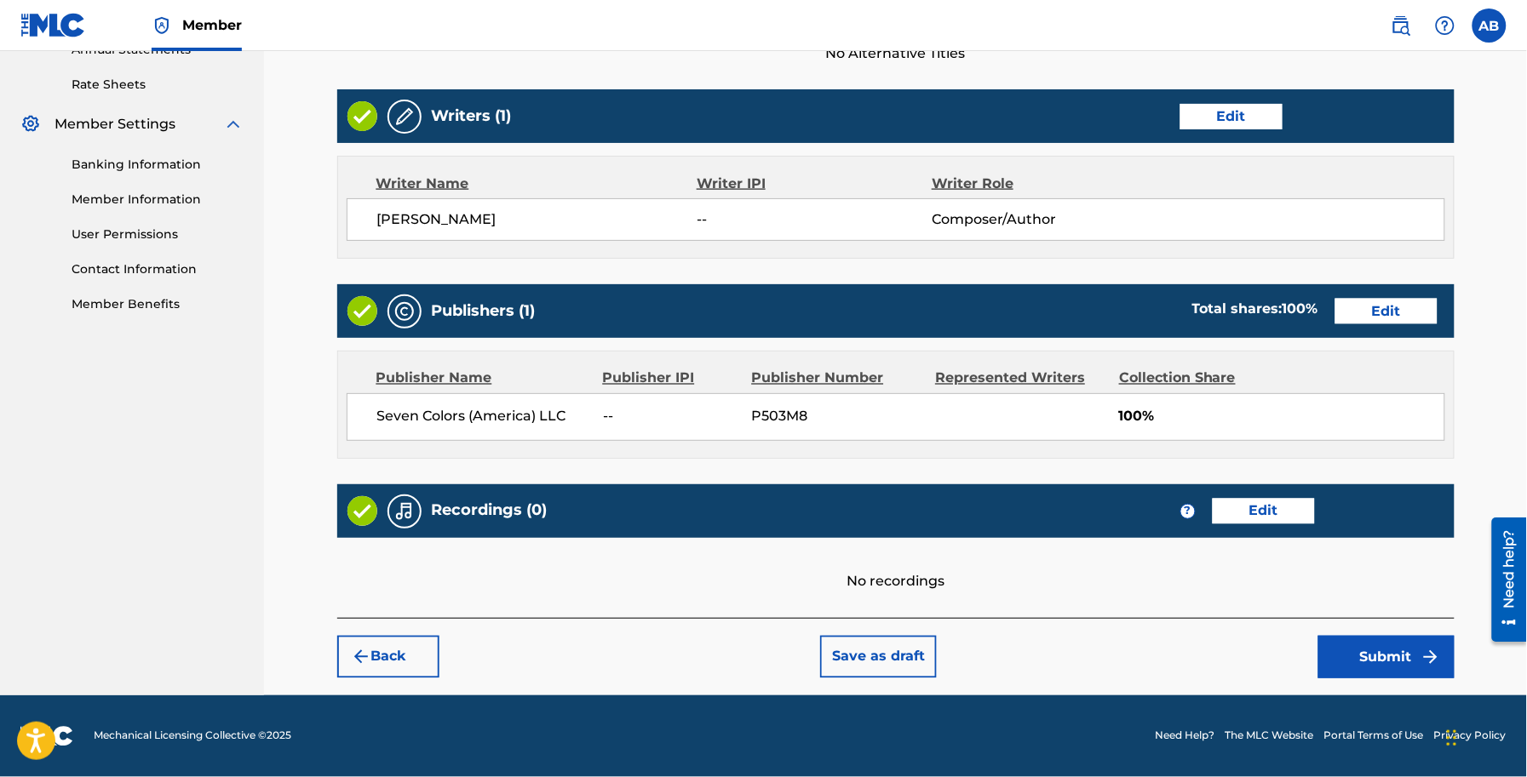
click at [1419, 639] on button "Submit" at bounding box center [1386, 657] width 136 height 43
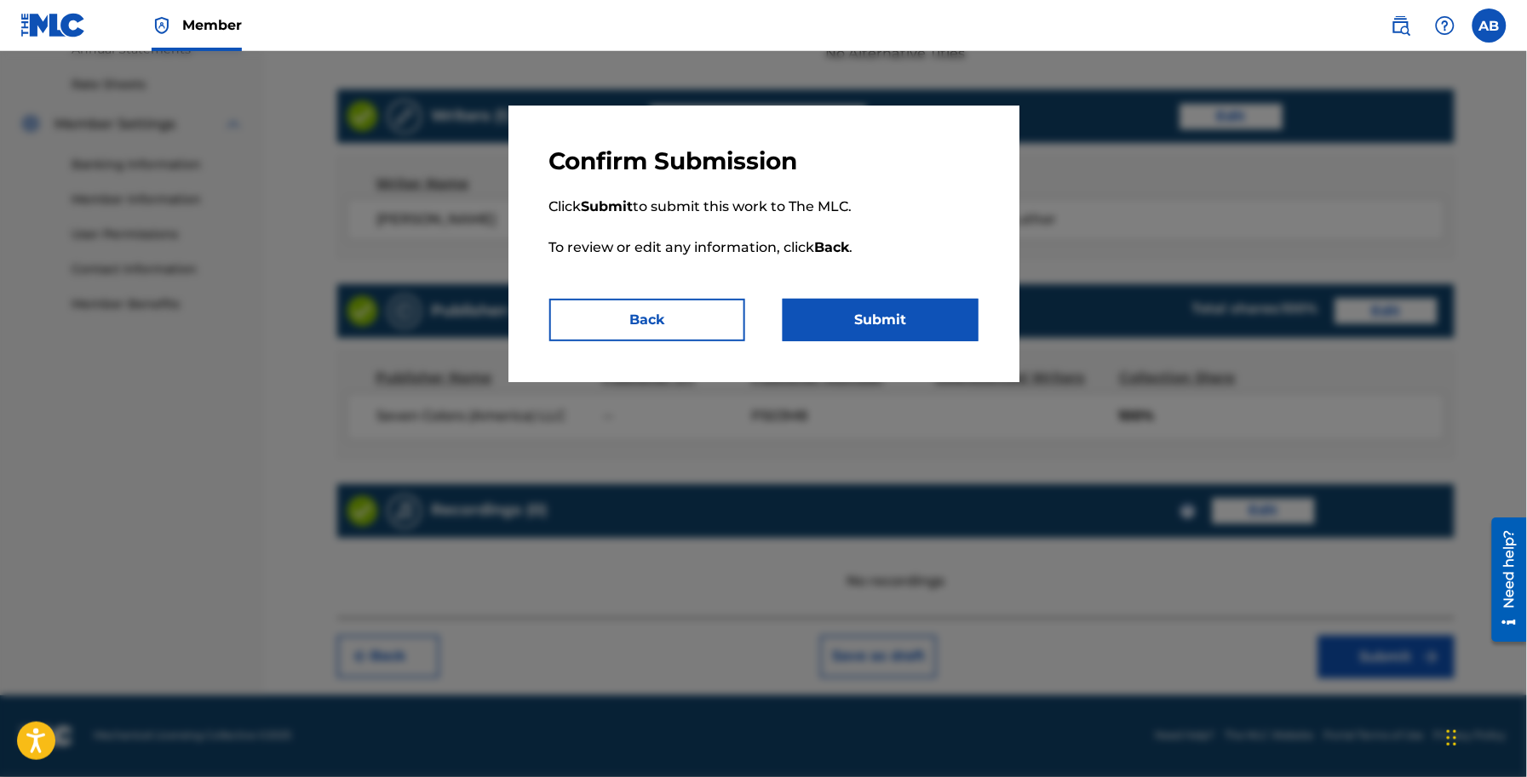
click at [865, 311] on button "Submit" at bounding box center [880, 320] width 196 height 43
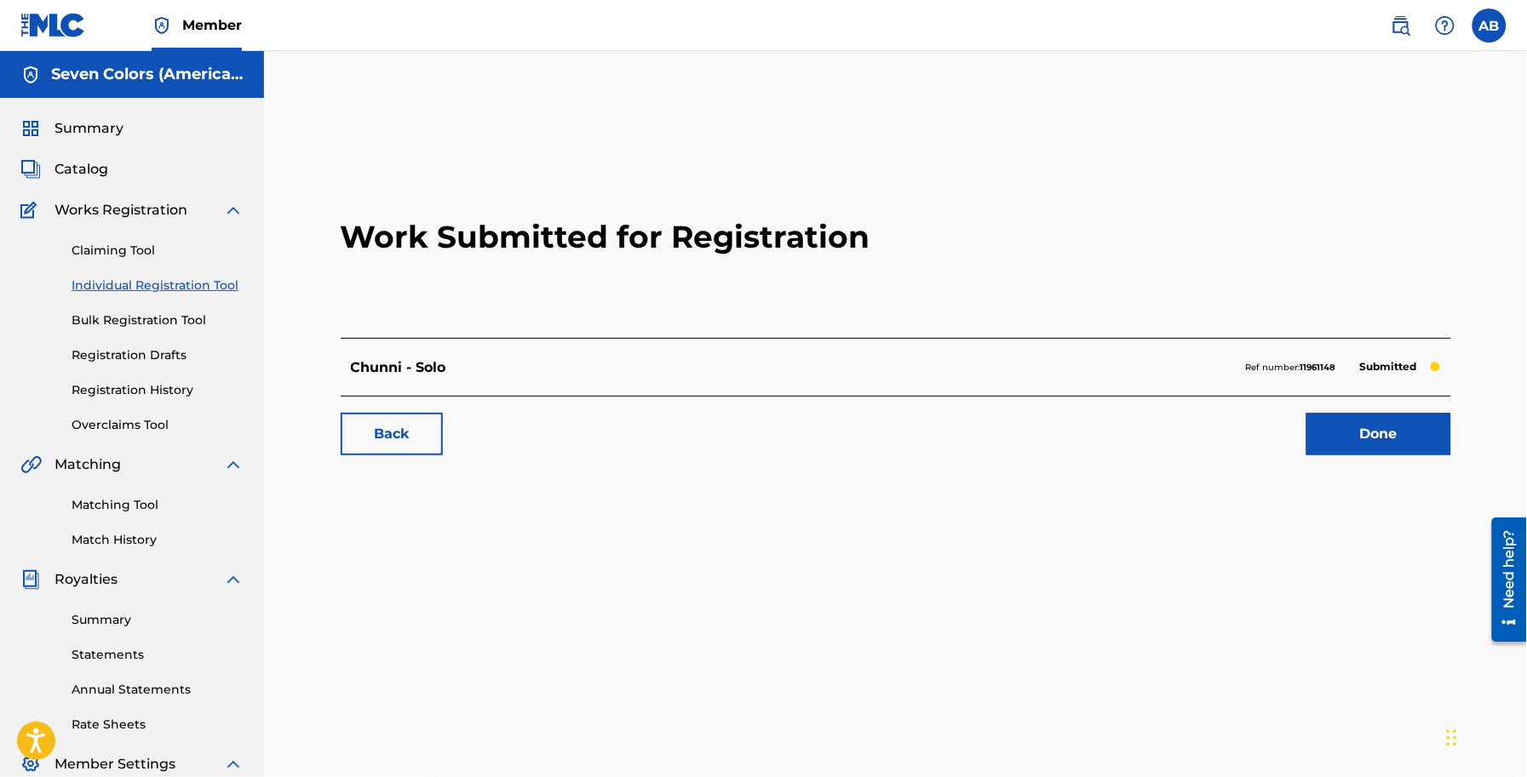
click at [1424, 428] on link "Done" at bounding box center [1378, 434] width 145 height 43
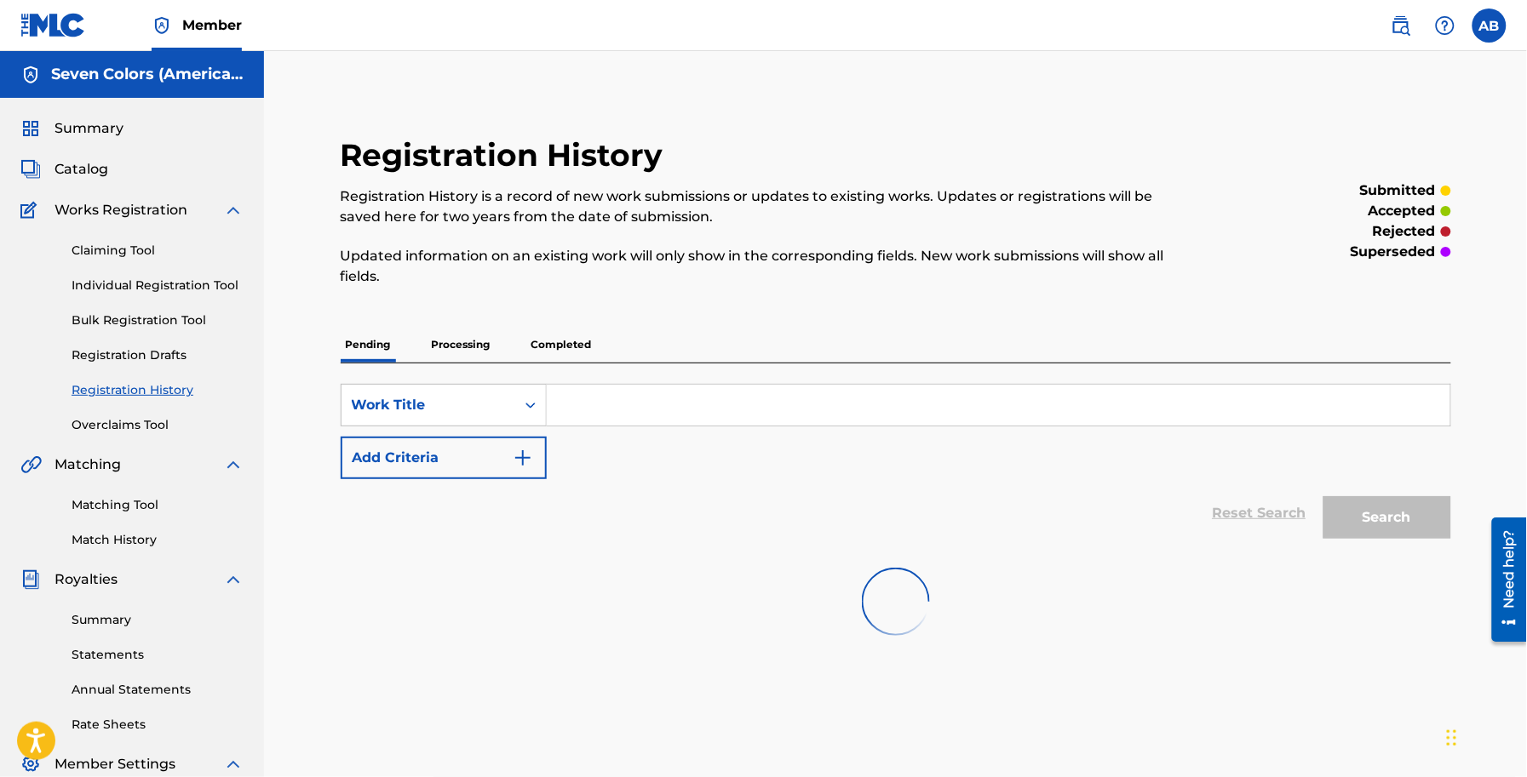
click at [78, 168] on span "Catalog" at bounding box center [81, 169] width 54 height 20
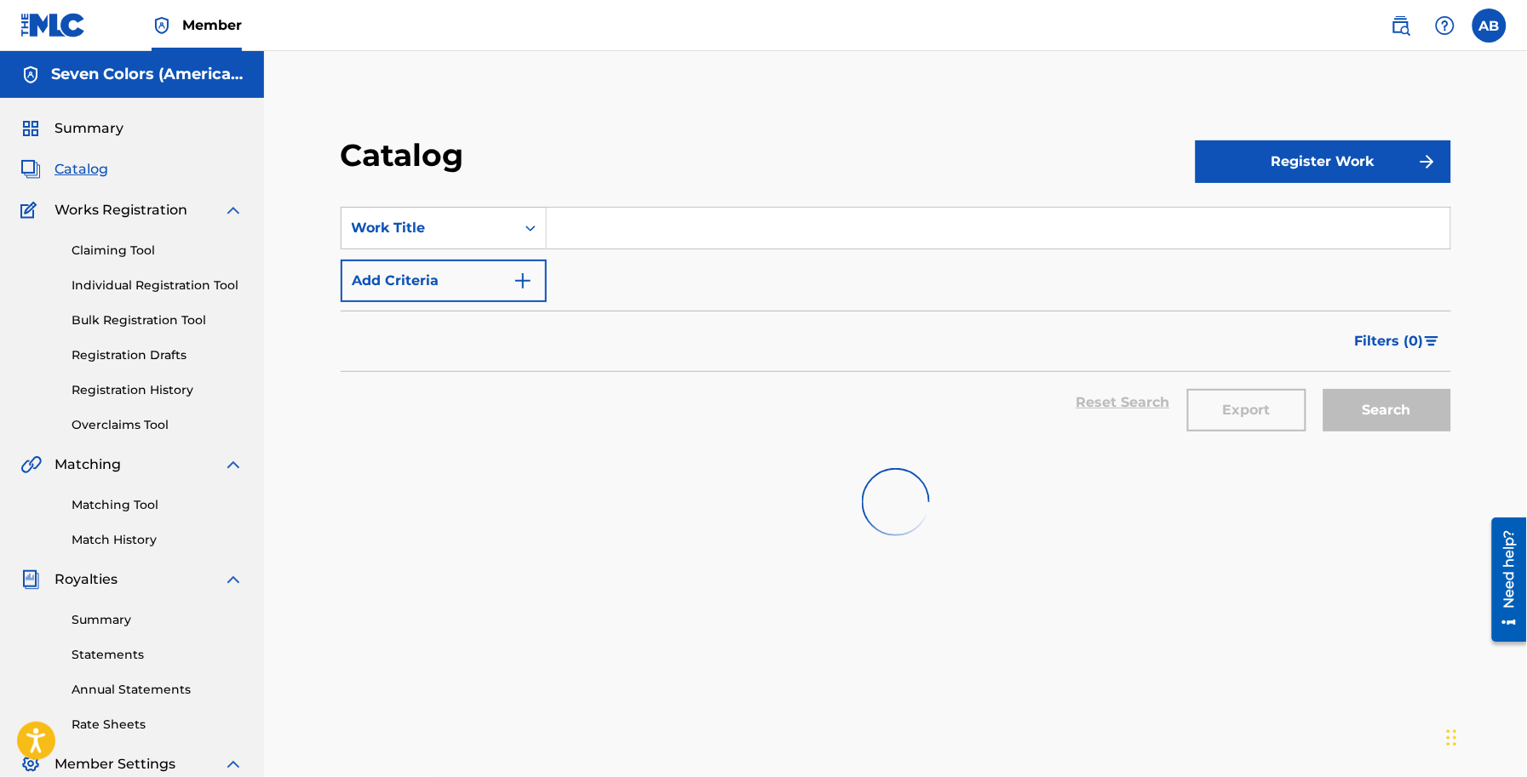
click at [1277, 177] on button "Register Work" at bounding box center [1322, 161] width 255 height 43
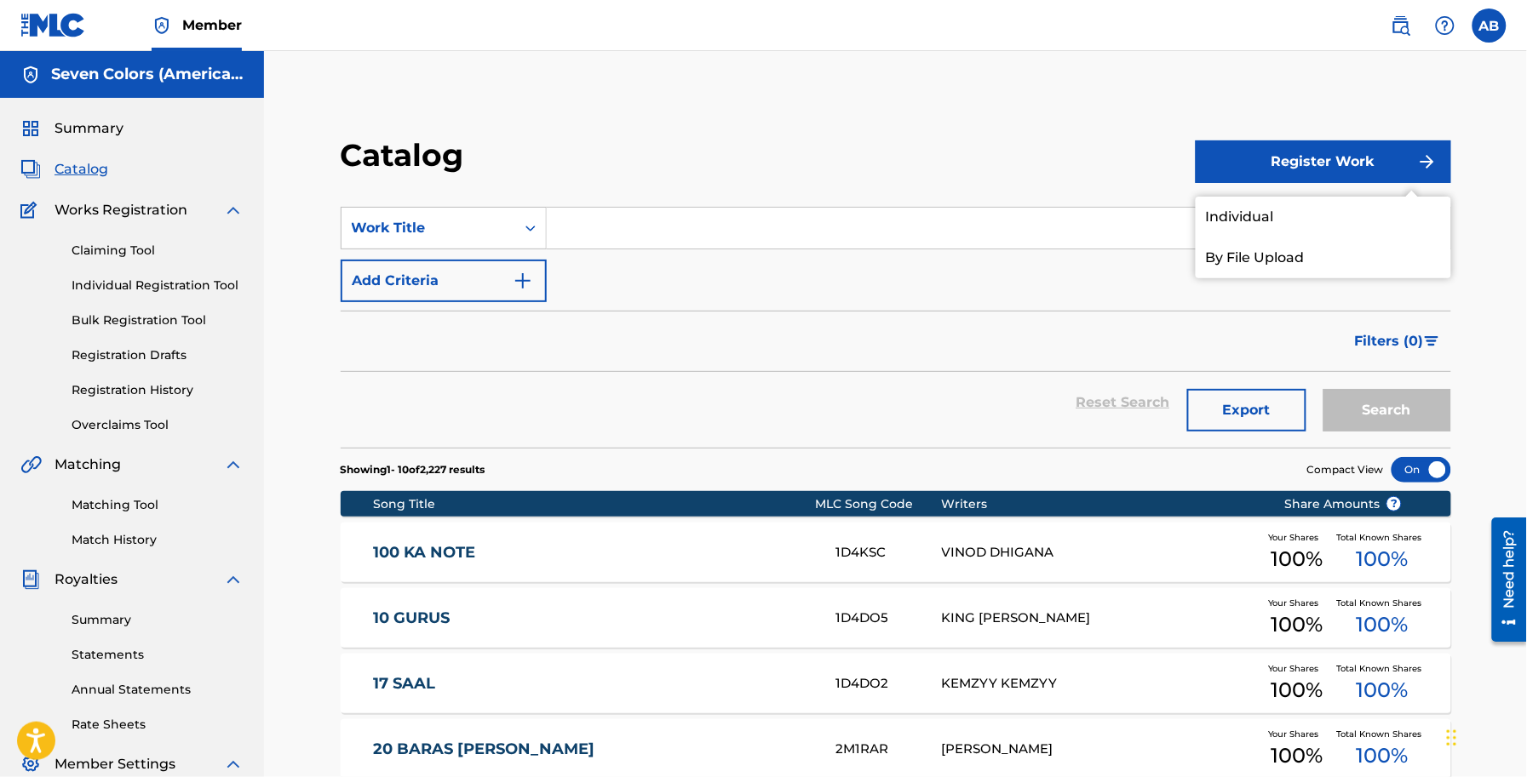
click at [1254, 210] on link "Individual" at bounding box center [1322, 217] width 255 height 41
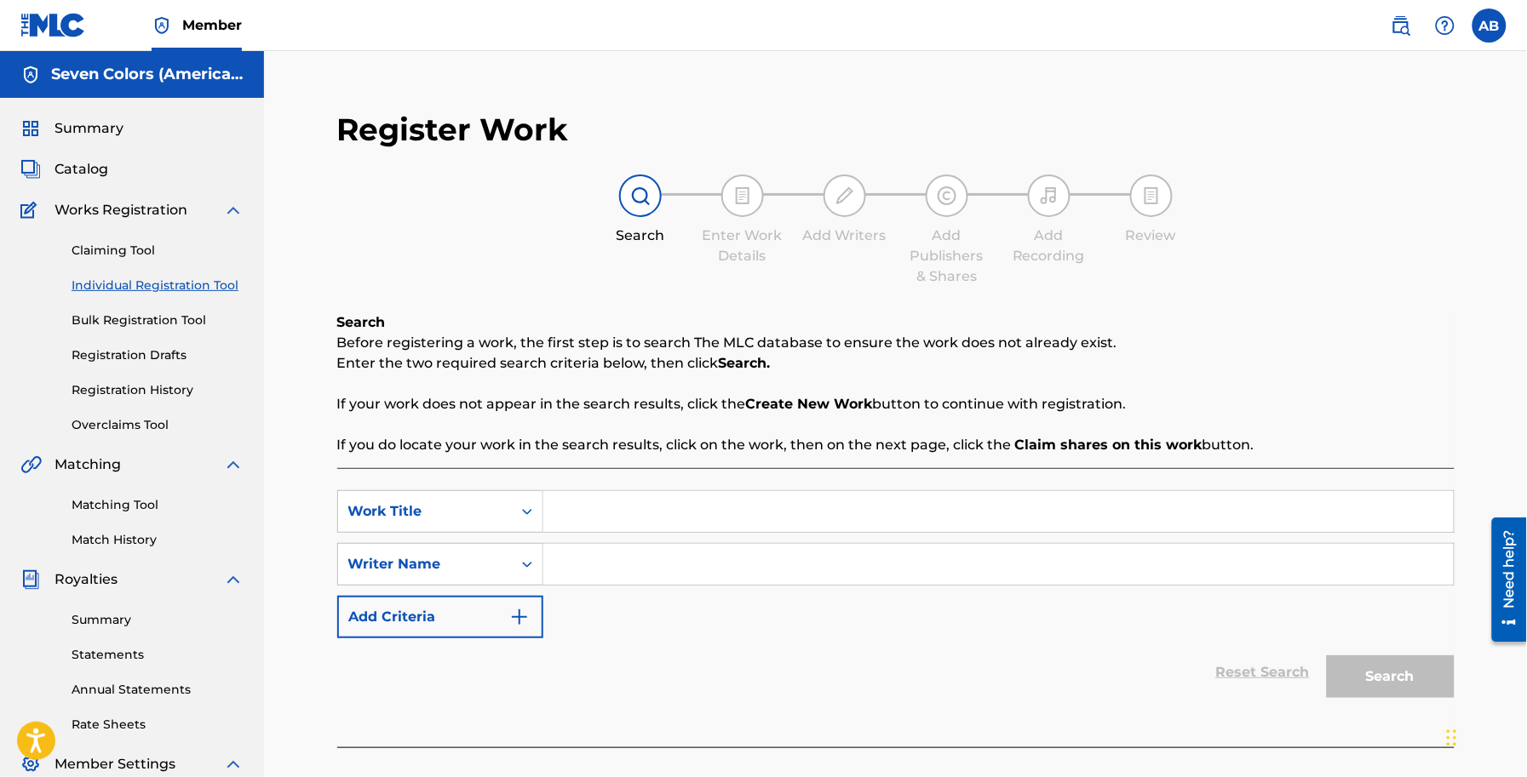
drag, startPoint x: 660, startPoint y: 516, endPoint x: 657, endPoint y: 504, distance: 12.2
click at [660, 515] on input "Search Form" at bounding box center [998, 511] width 910 height 41
type input "etjewihgioe`"
type input "jwejg"
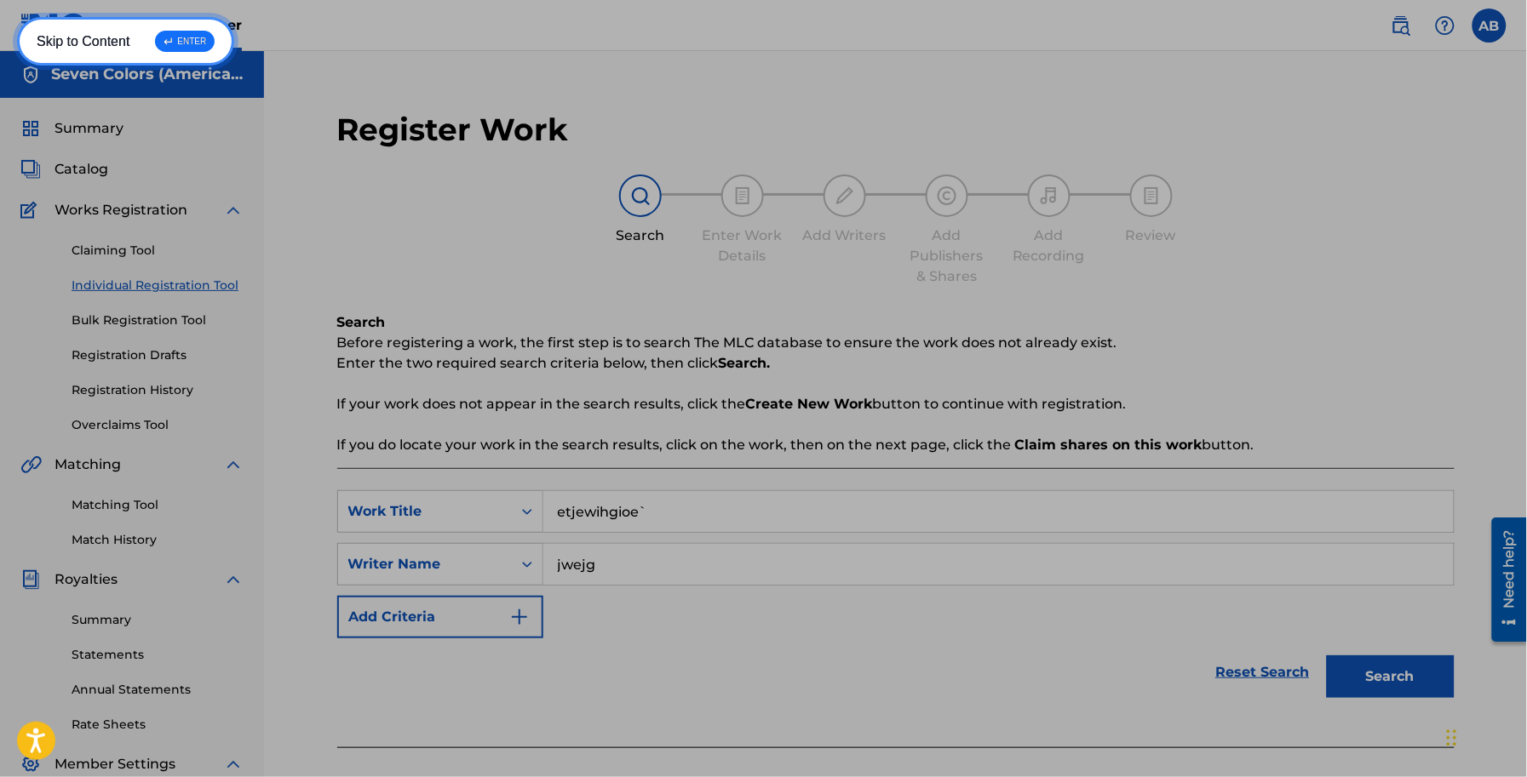
click at [95, 44] on link "Skip to Menu ↵ ENTER" at bounding box center [118, 67] width 203 height 49
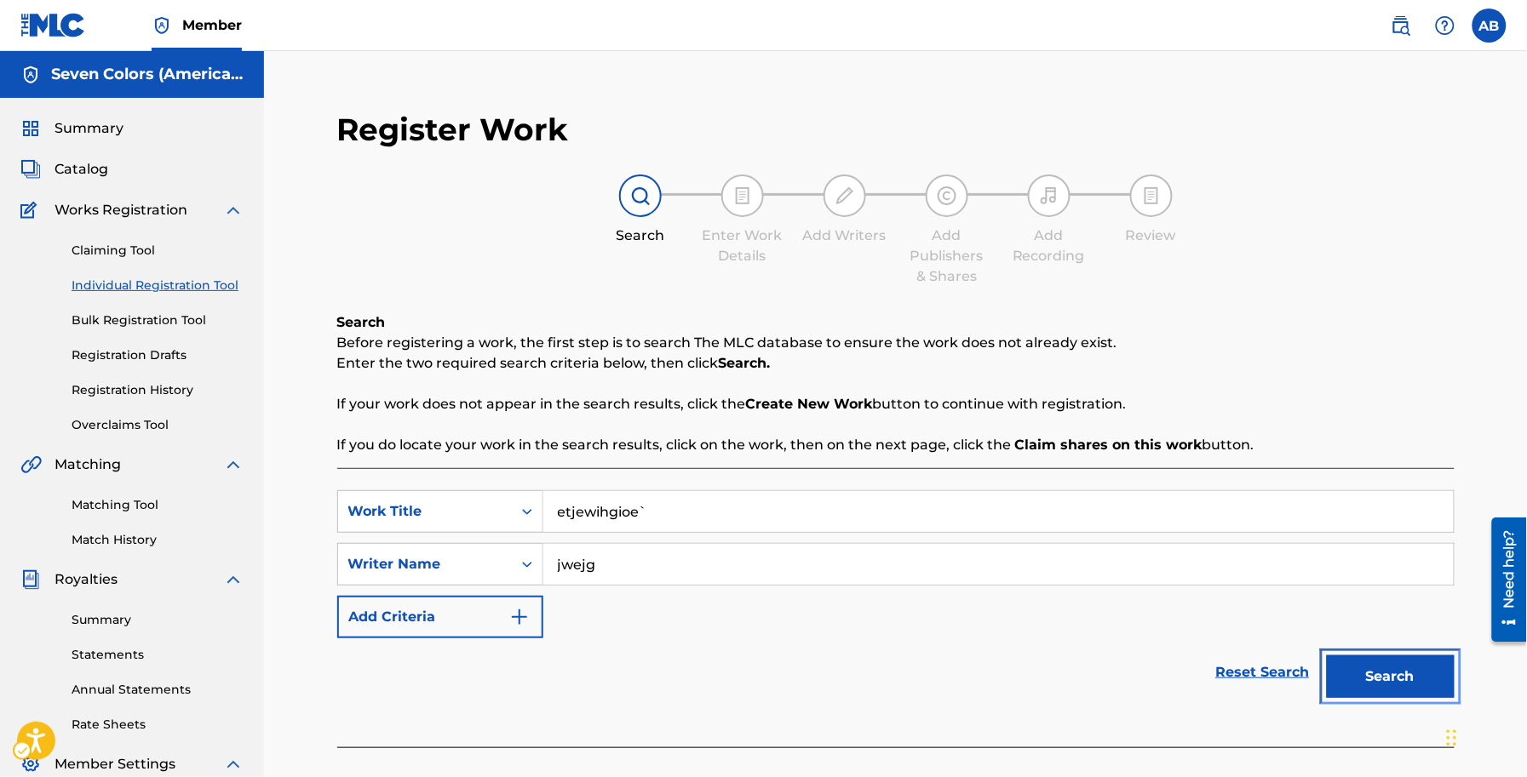
drag, startPoint x: 1367, startPoint y: 685, endPoint x: 959, endPoint y: 470, distance: 461.2
click at [1367, 685] on button "Search" at bounding box center [1391, 677] width 128 height 43
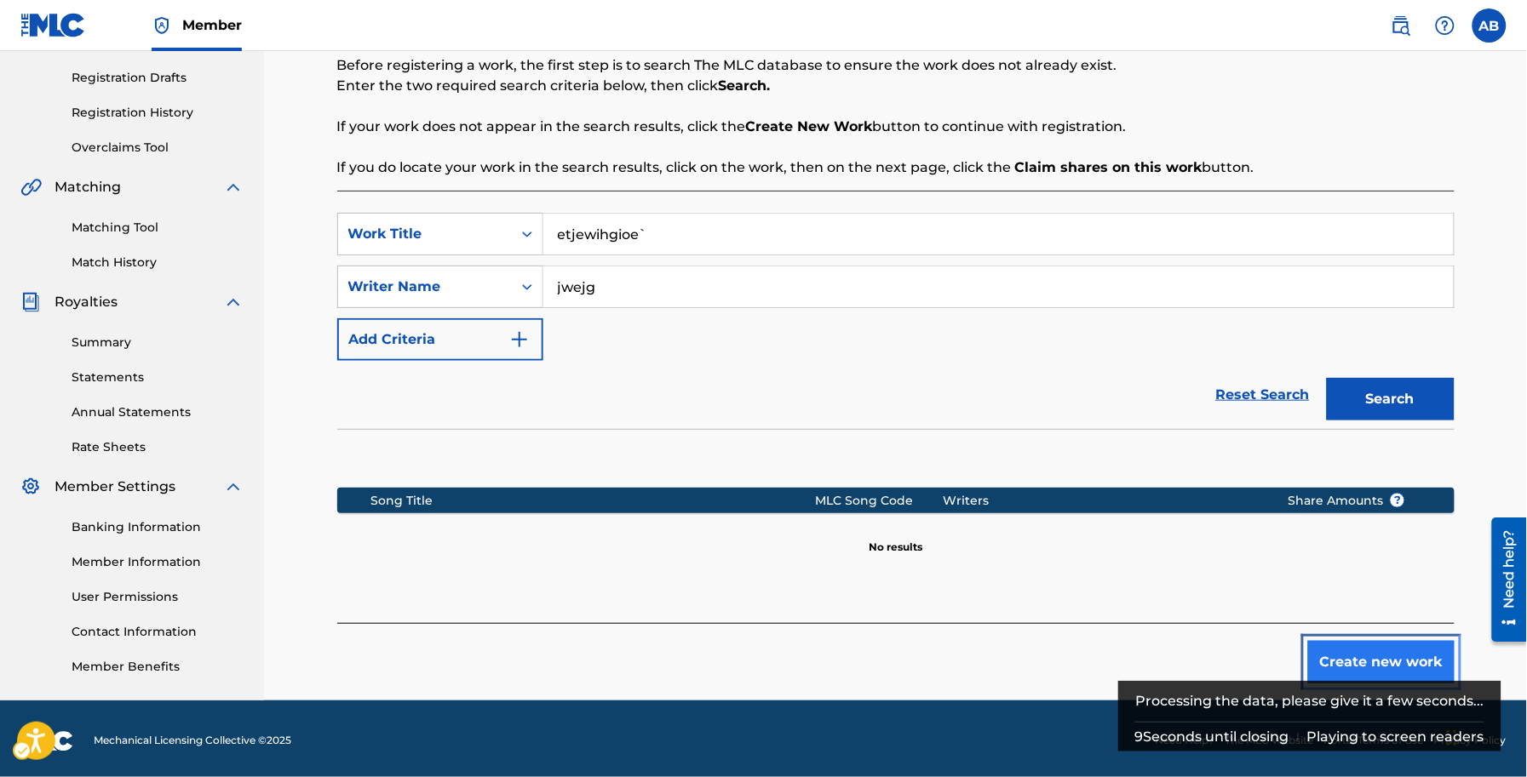
click at [1346, 657] on button "Create new work" at bounding box center [1381, 662] width 146 height 43
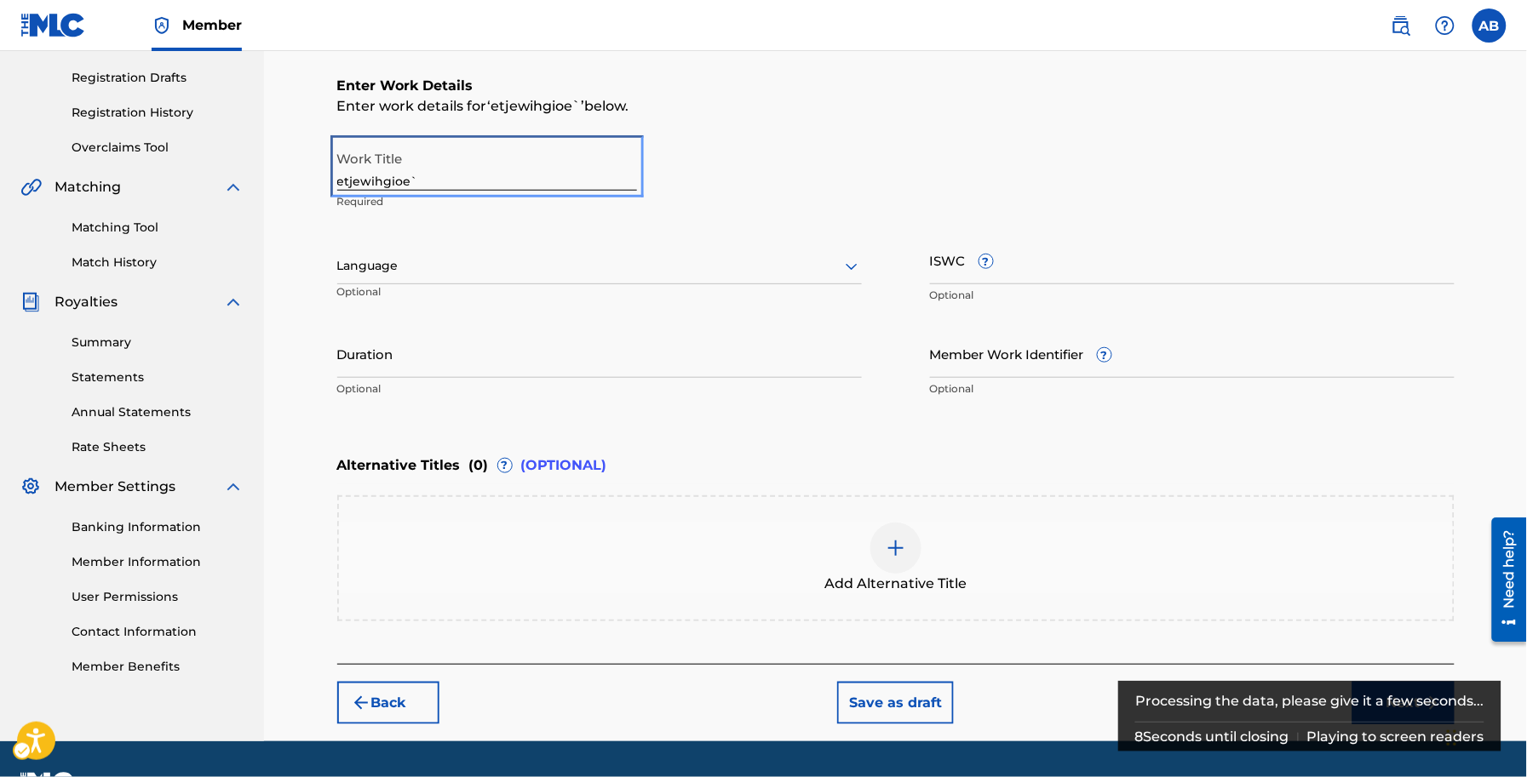
click at [445, 180] on input "etjewihgioe`" at bounding box center [487, 166] width 300 height 49
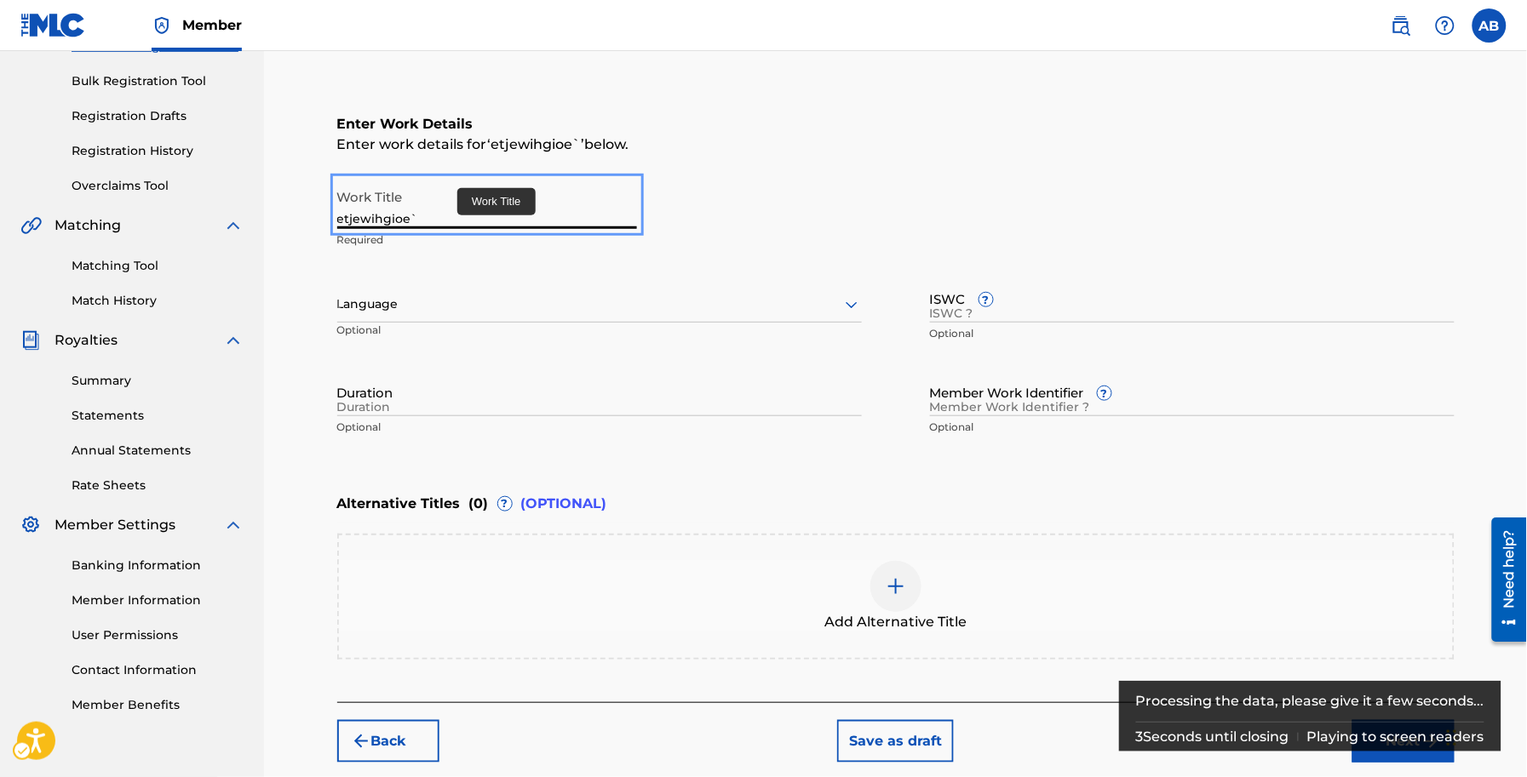
click at [473, 198] on input "etjewihgioe`" at bounding box center [487, 205] width 300 height 49
paste input "Dil Dariya"
type input "Dil Dariya"
click at [438, 312] on div at bounding box center [599, 304] width 524 height 21
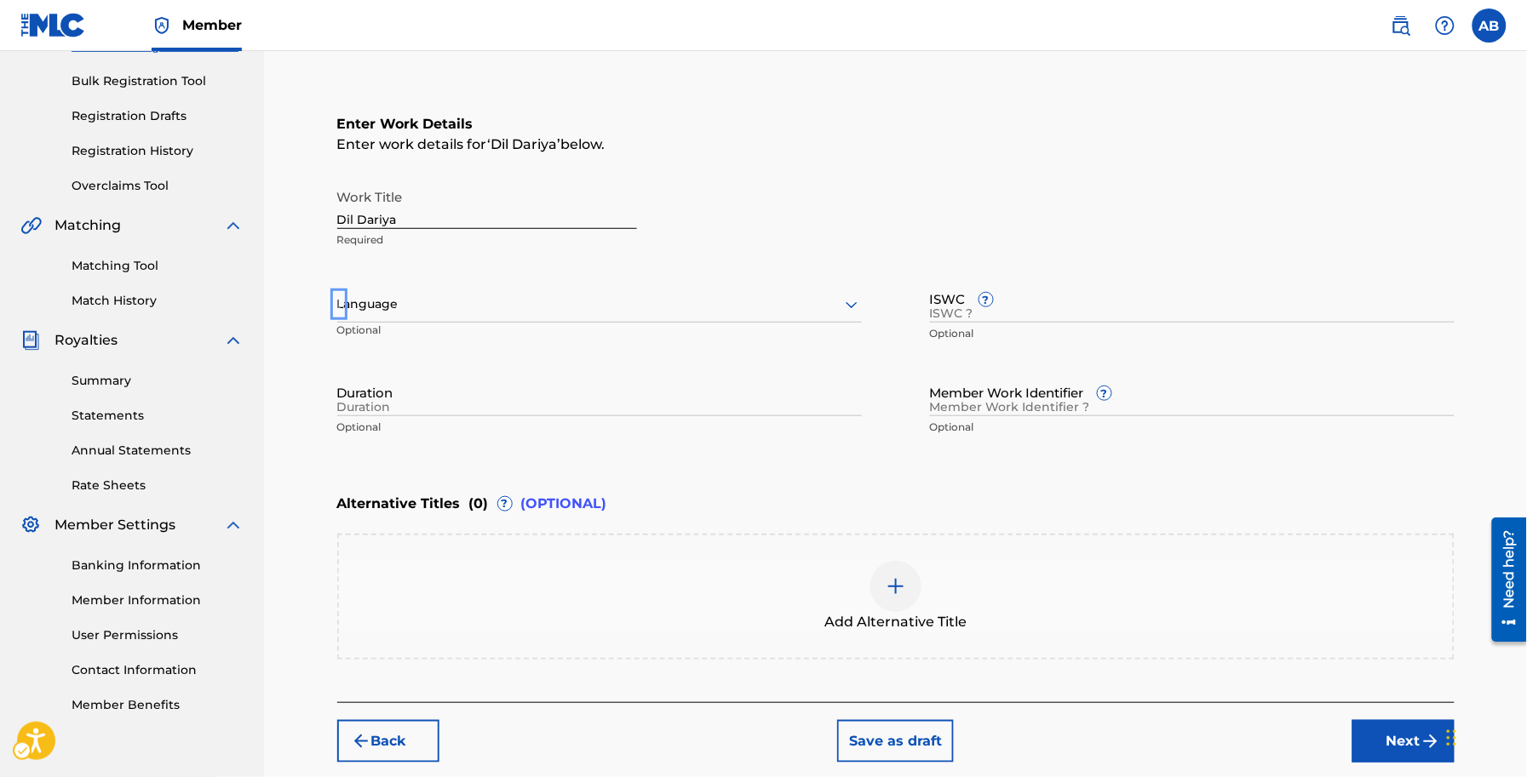
click at [503, 302] on div at bounding box center [599, 304] width 524 height 21
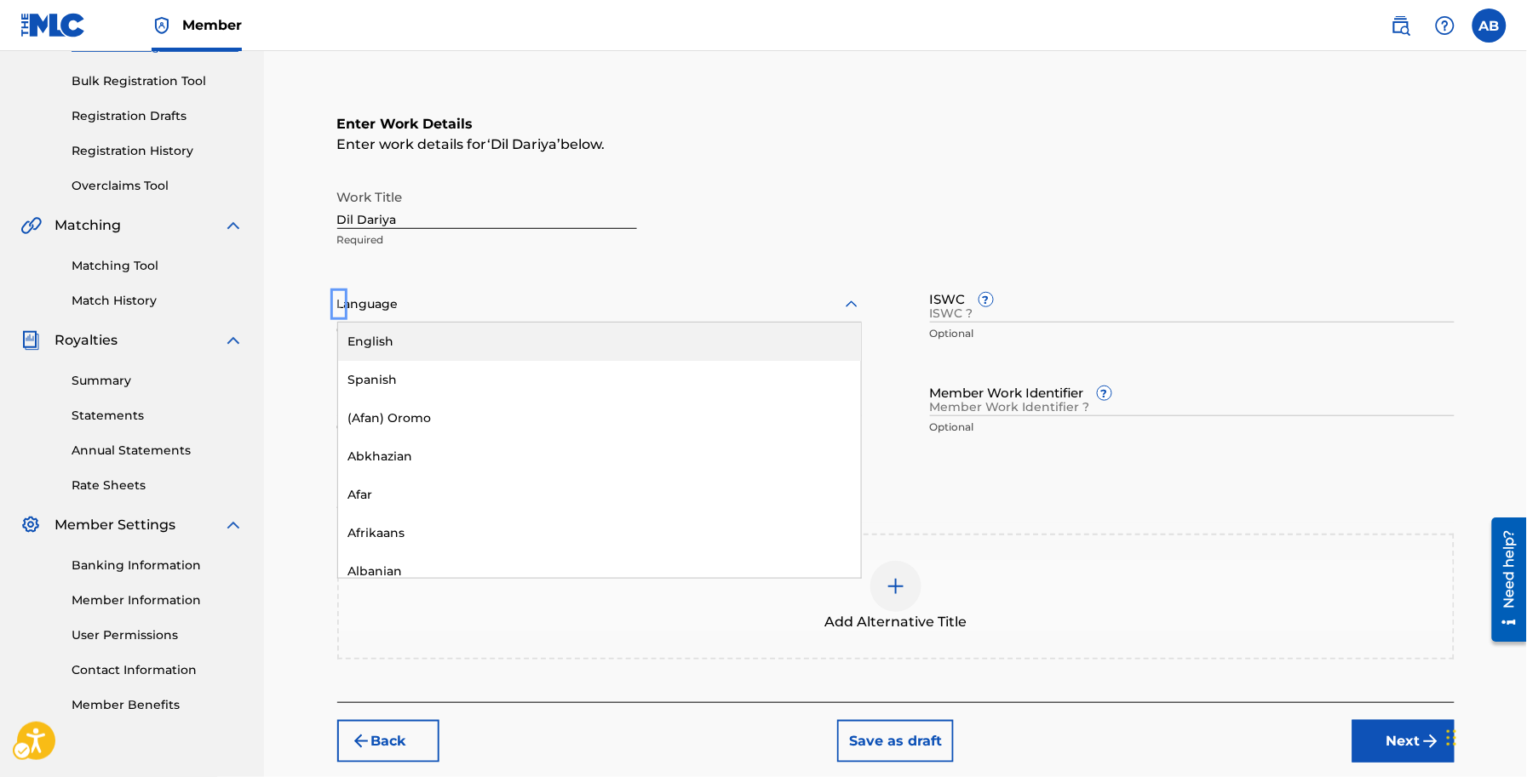
paste input "Punjabi"
type input "Punjabi"
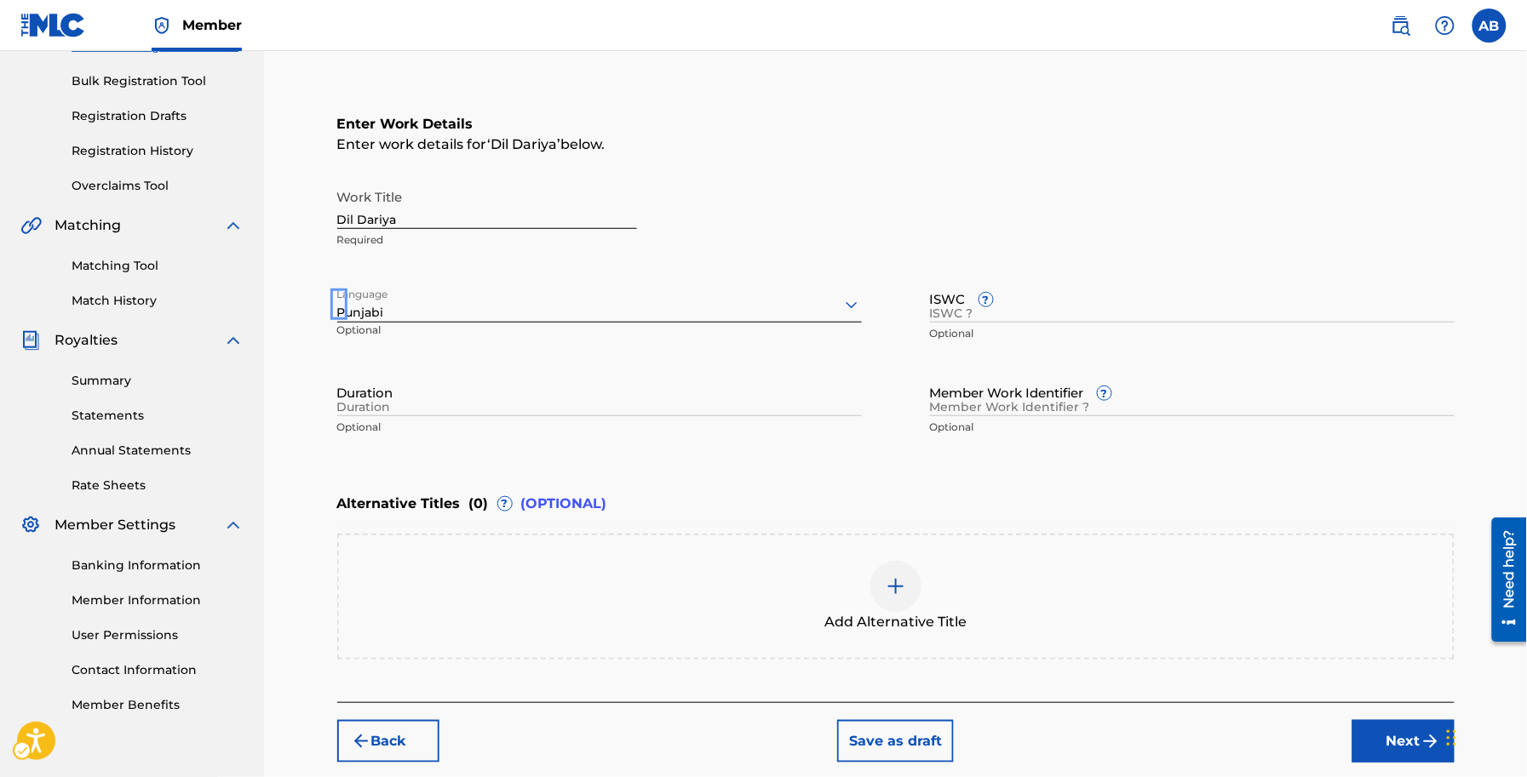
click at [449, 349] on p "Optional" at bounding box center [418, 337] width 163 height 28
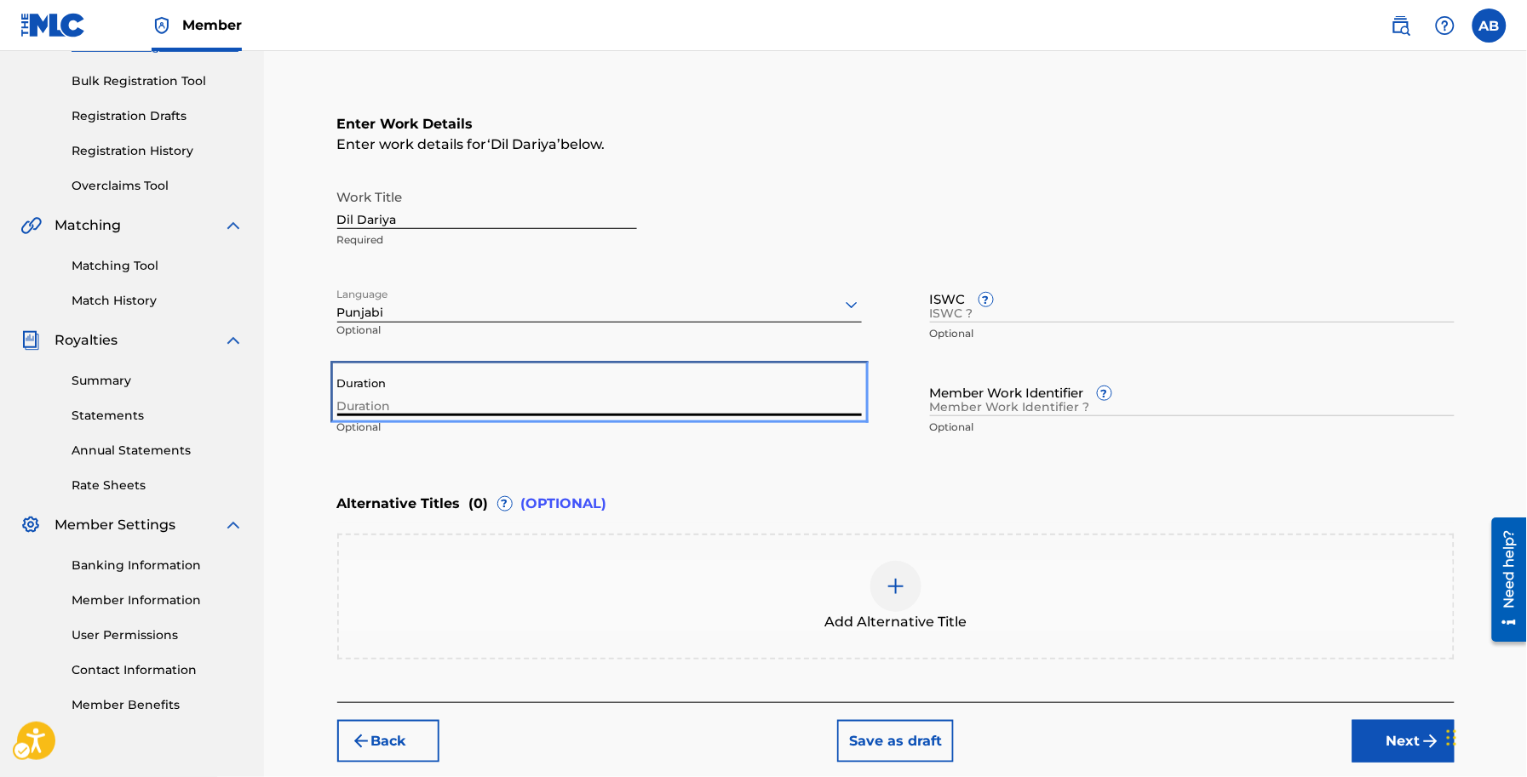
click at [477, 403] on input "Duration" at bounding box center [599, 392] width 524 height 49
paste input "02:50"
type input "02:50"
click at [538, 450] on div "Enter Work Details Enter work details for ‘ Dil Dariya ’ below. Work Title Dil …" at bounding box center [895, 279] width 1117 height 412
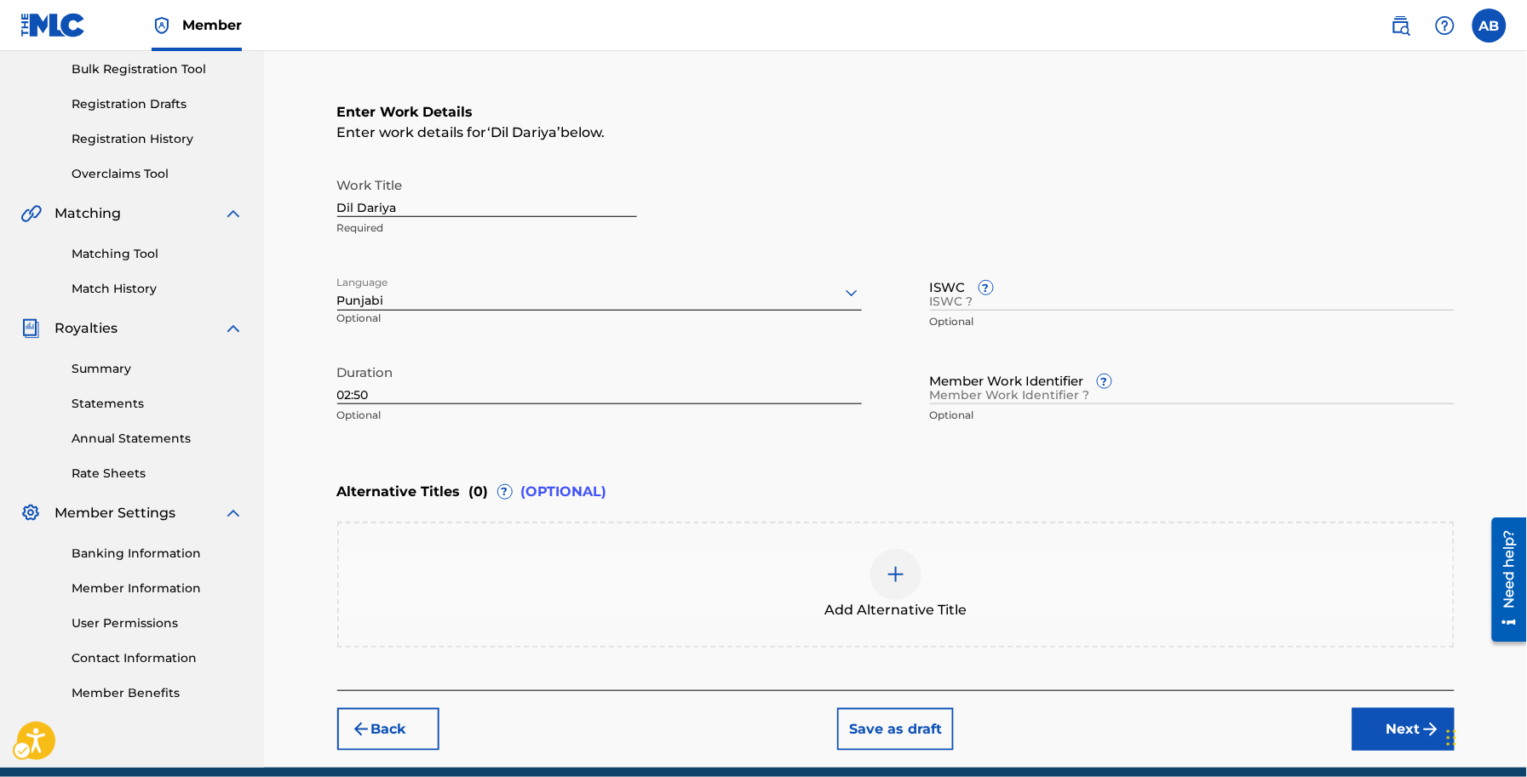
scroll to position [321, 0]
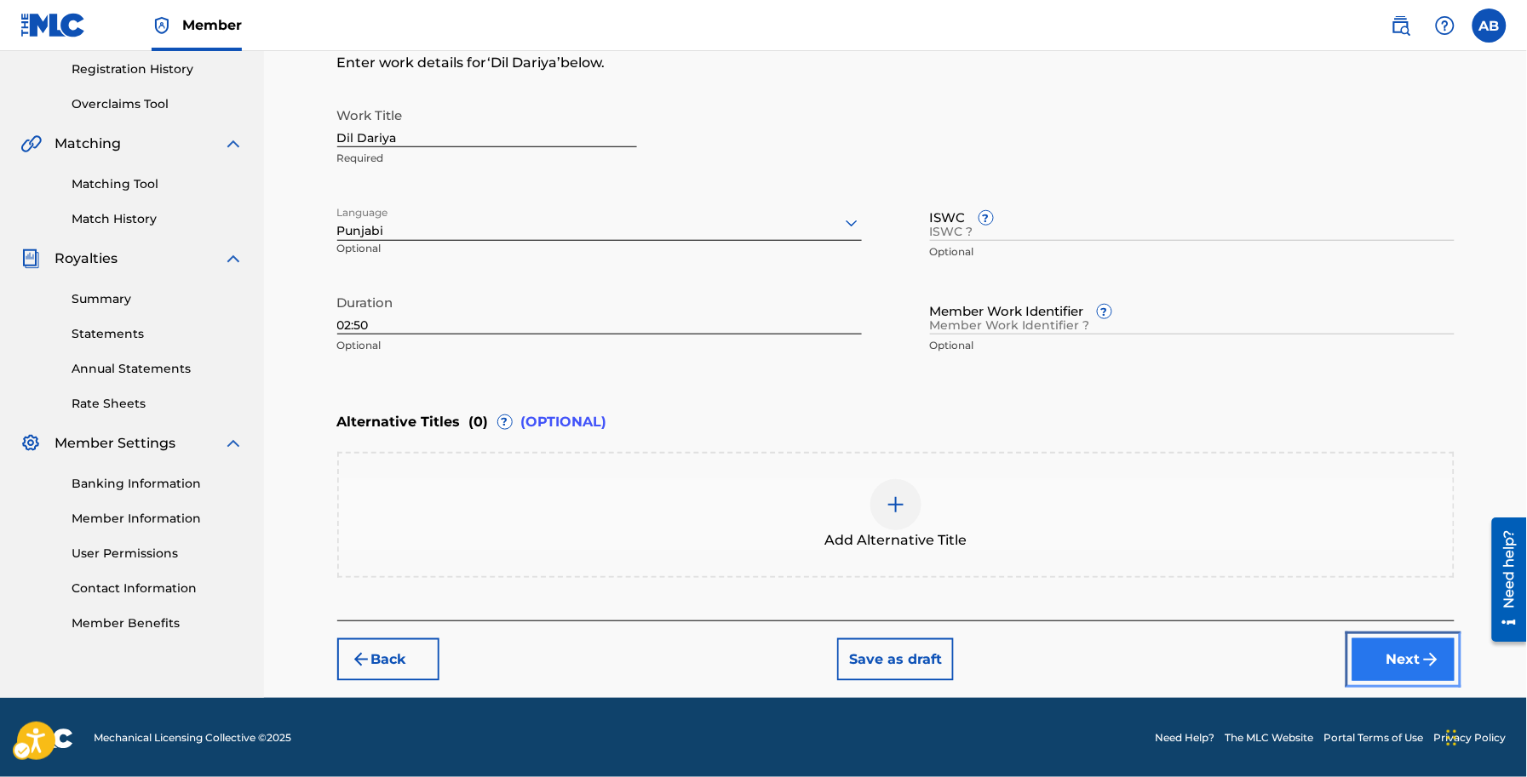
click at [1397, 670] on button "Next" at bounding box center [1403, 660] width 102 height 43
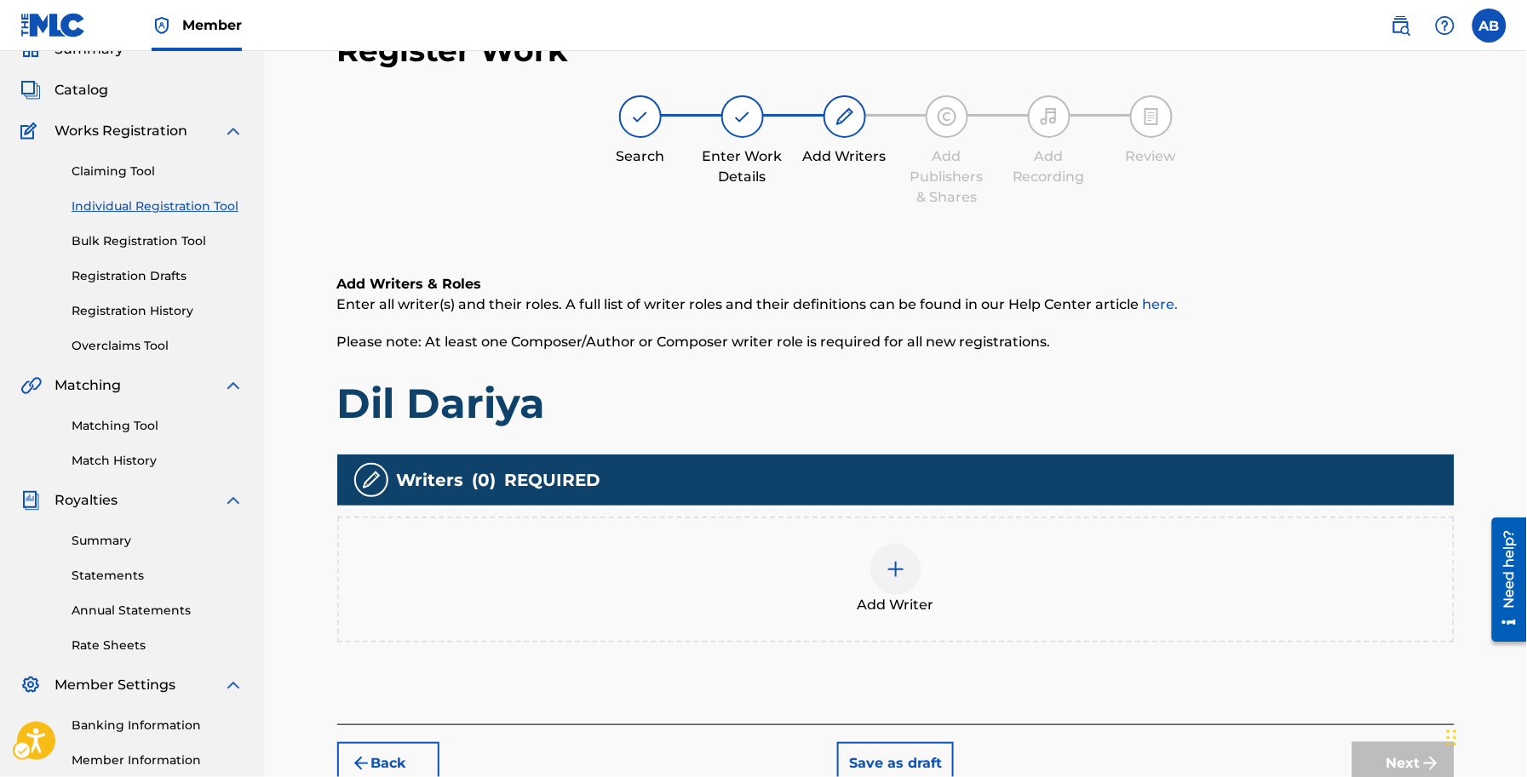
scroll to position [77, 0]
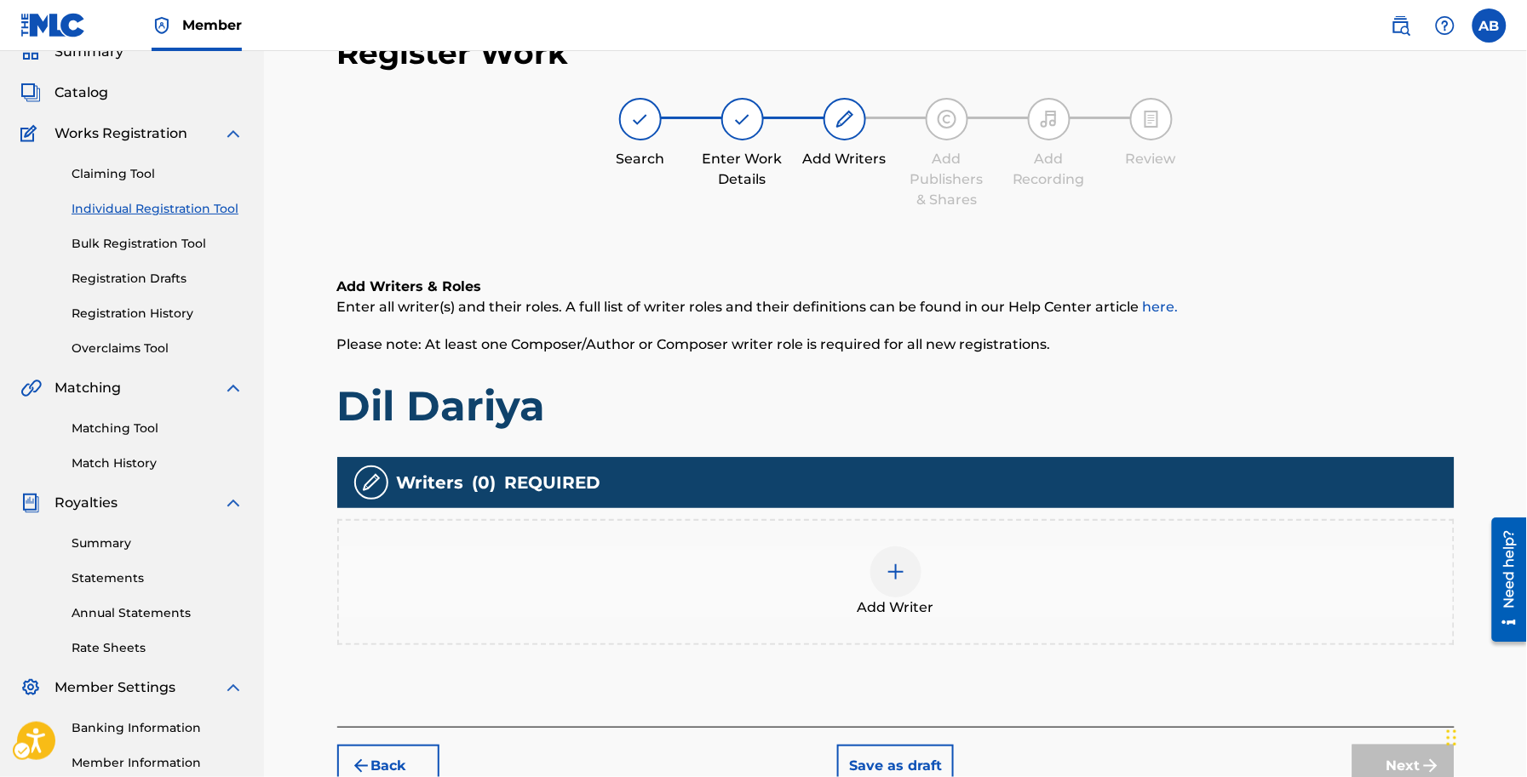
click at [741, 599] on div "Add Writer" at bounding box center [896, 583] width 1114 height 72
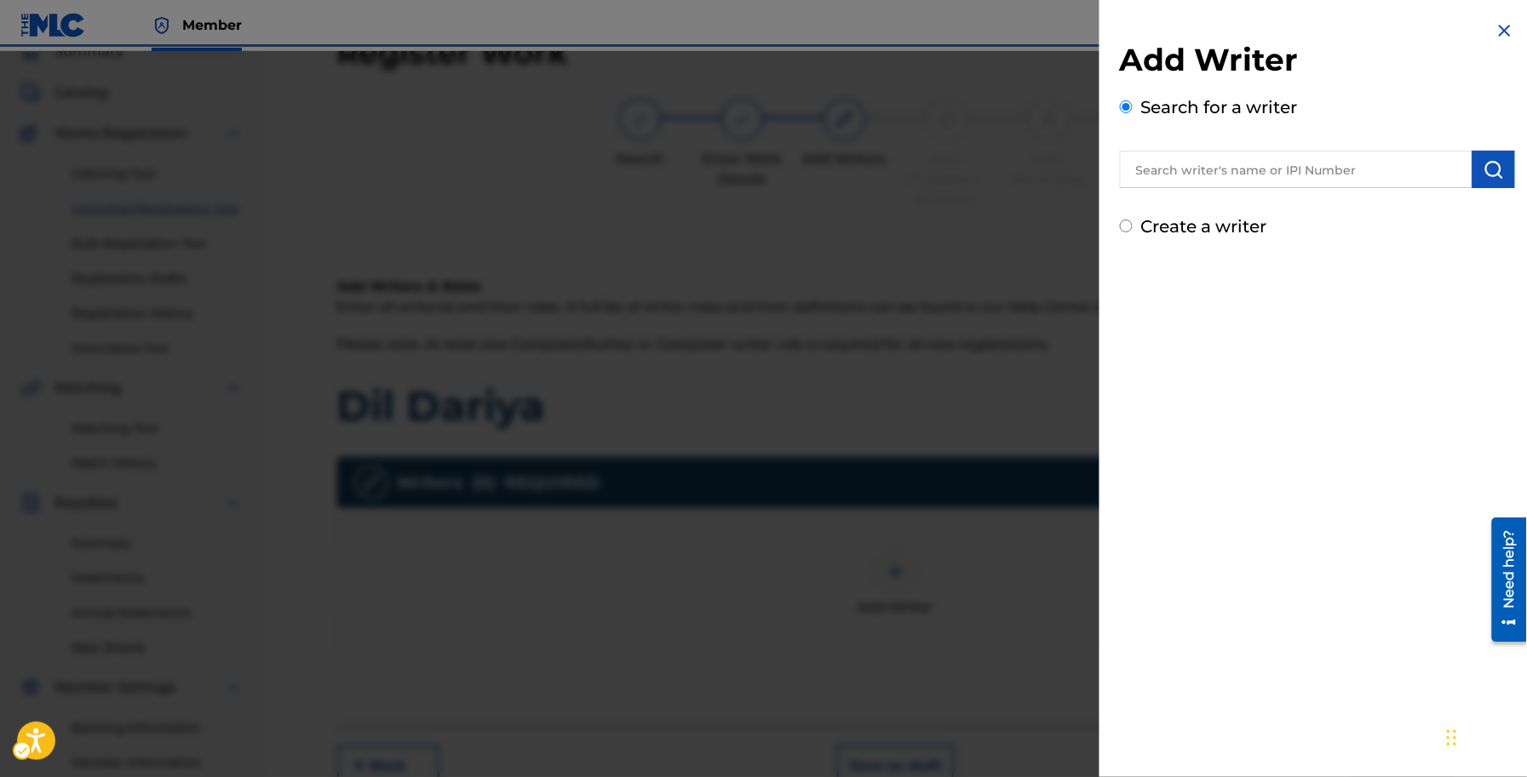
click at [1207, 203] on div "Add Writer Search for a writer Create a writer" at bounding box center [1317, 140] width 395 height 198
click at [1205, 237] on div "Create a writer" at bounding box center [1317, 227] width 395 height 26
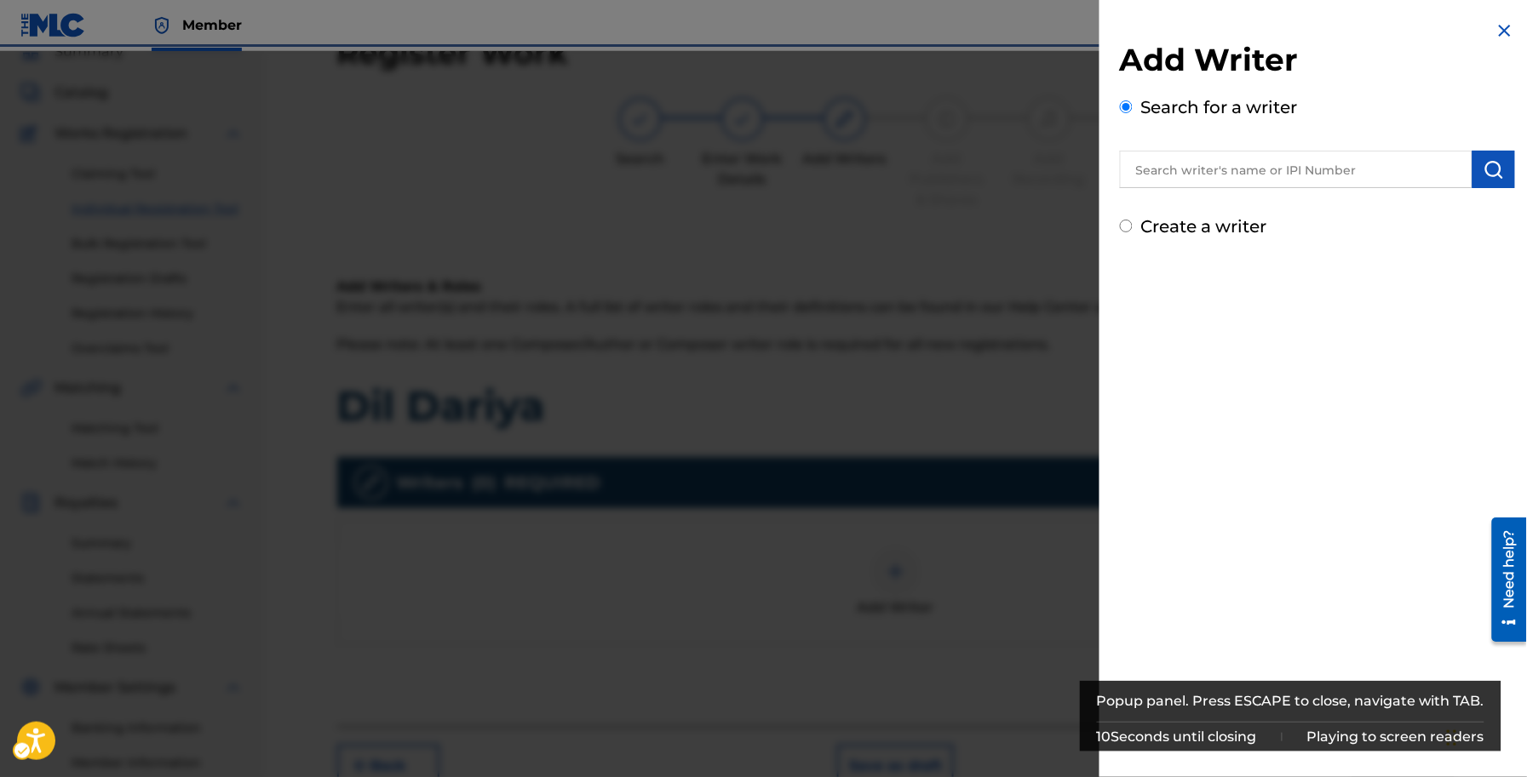
click at [1201, 218] on label "Create a writer" at bounding box center [1204, 226] width 126 height 20
radio input "true"
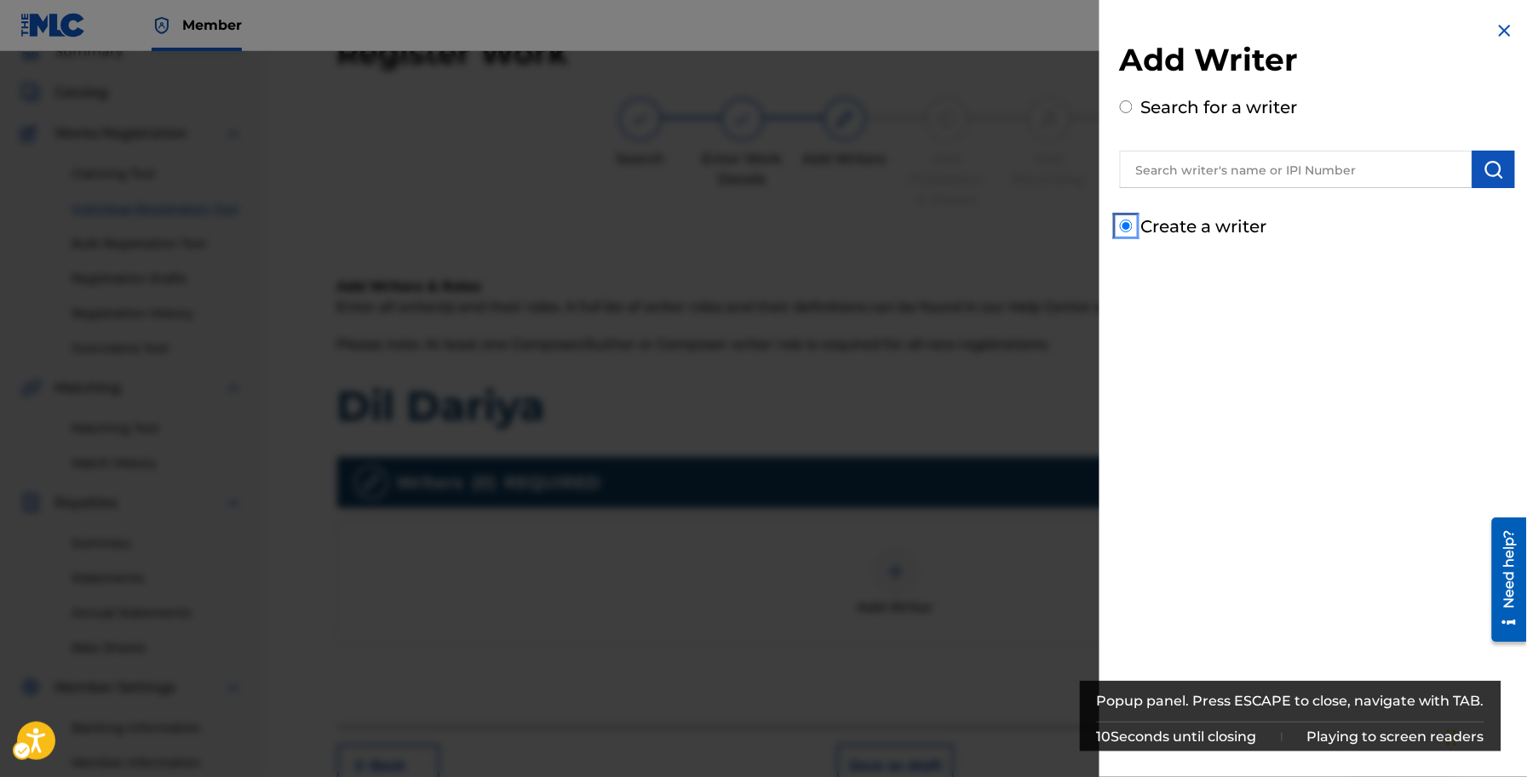
click at [1132, 220] on input "Create a writer" at bounding box center [1126, 226] width 13 height 13
radio input "false"
radio input "true"
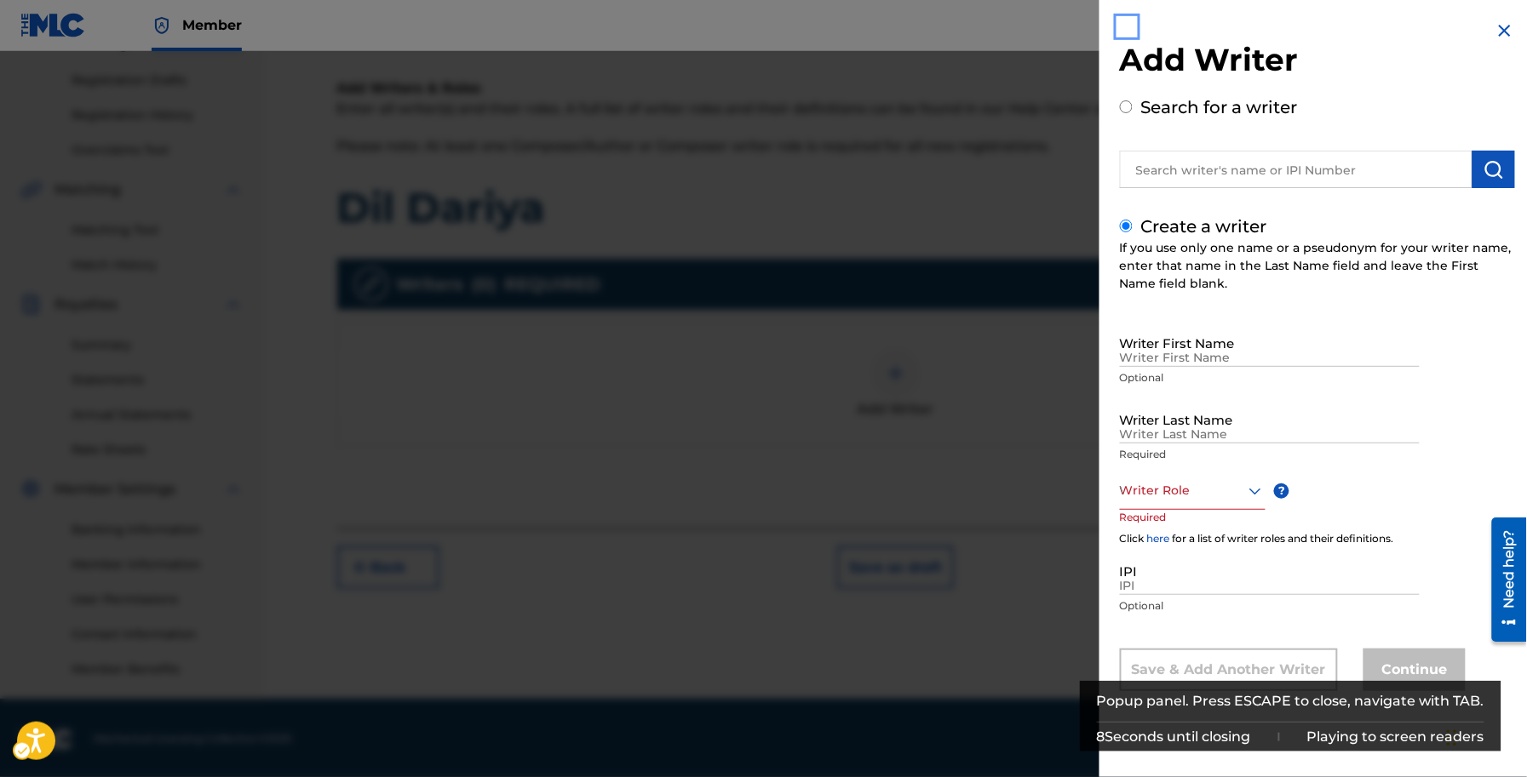
scroll to position [278, 0]
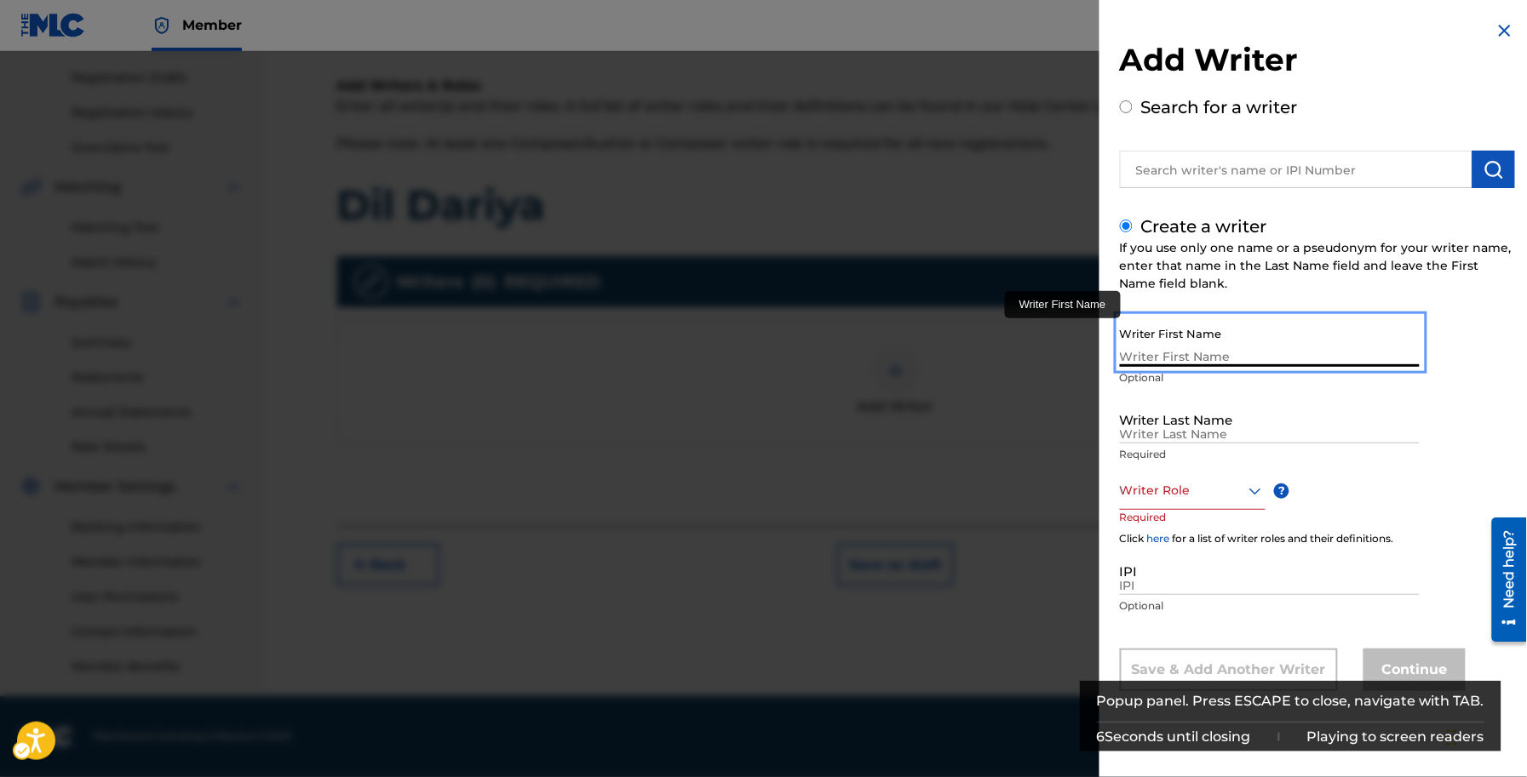
click at [1188, 358] on input "Writer First Name" at bounding box center [1270, 342] width 300 height 49
paste input "[PERSON_NAME], [PERSON_NAME] [PERSON_NAME]"
drag, startPoint x: 1164, startPoint y: 356, endPoint x: 1335, endPoint y: 355, distance: 171.1
click at [1335, 355] on input "[PERSON_NAME], [PERSON_NAME] [PERSON_NAME]" at bounding box center [1270, 342] width 300 height 49
type input "Sultan"
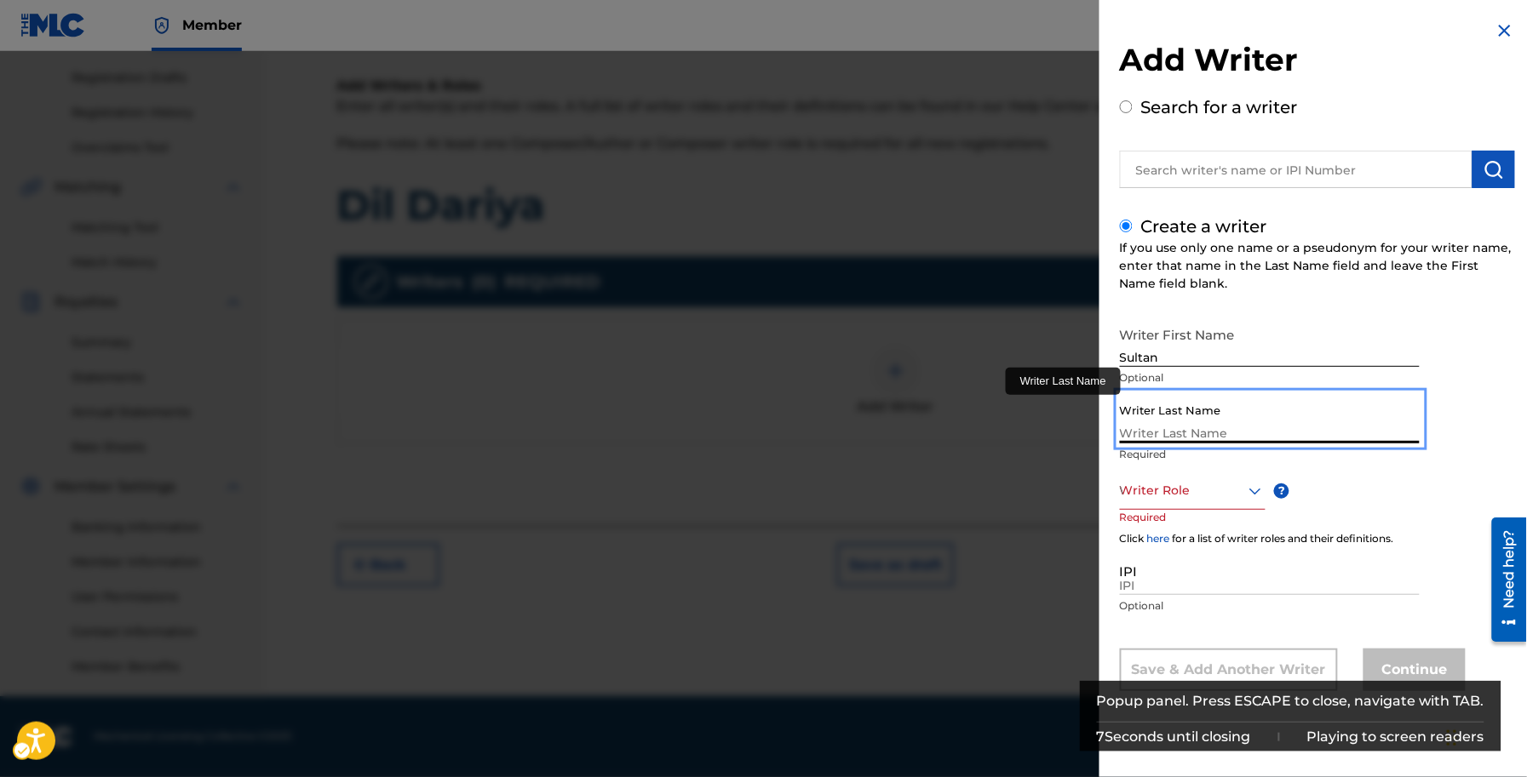
paste input "Bahu, [PERSON_NAME] [PERSON_NAME]"
drag, startPoint x: 1155, startPoint y: 430, endPoint x: 1288, endPoint y: 427, distance: 132.9
click at [1288, 427] on input "Bahu, [PERSON_NAME] [PERSON_NAME]" at bounding box center [1270, 419] width 300 height 49
type input "Bahu"
click at [1229, 498] on div "Popup" at bounding box center [1193, 490] width 146 height 21
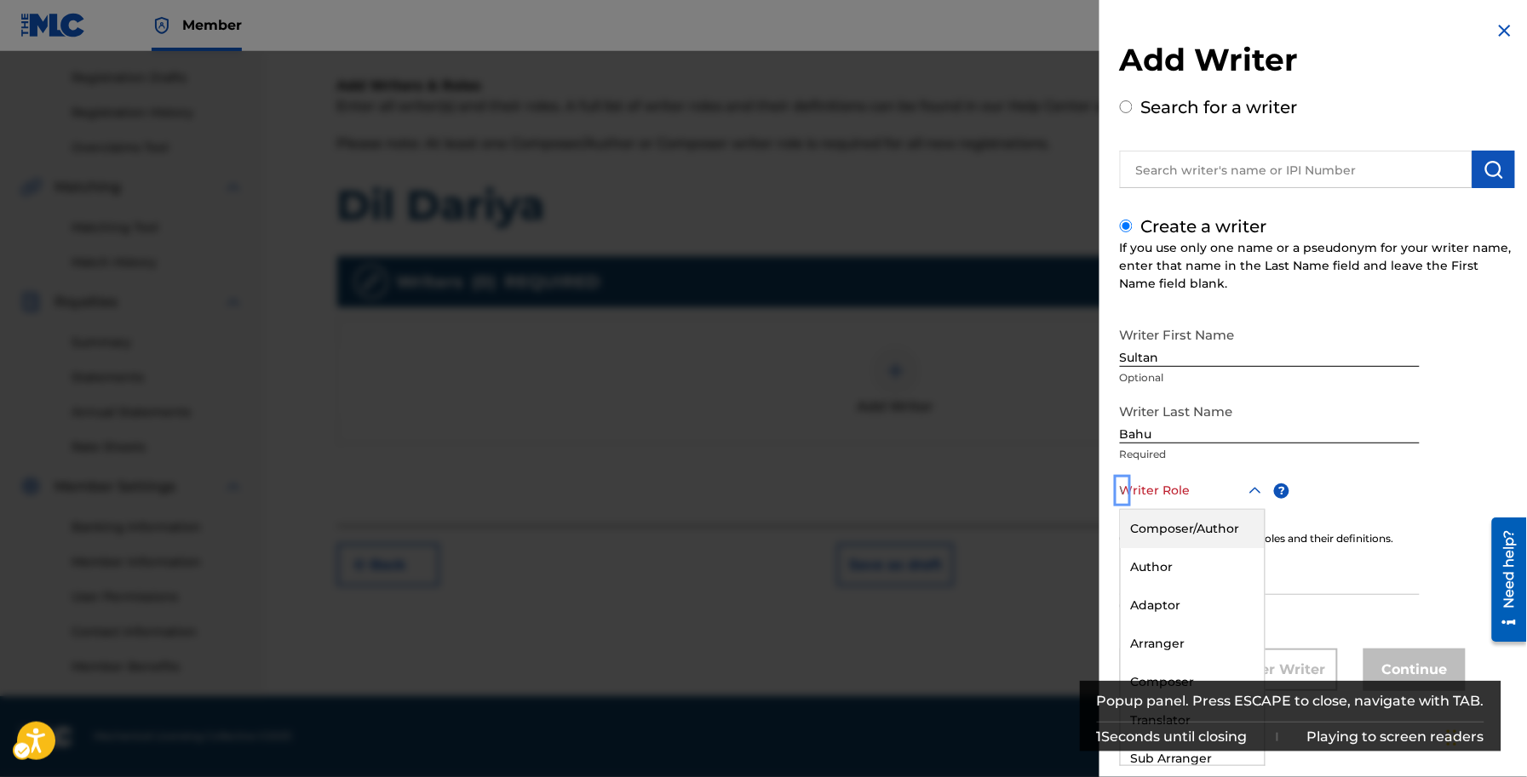
click at [1206, 520] on div "Composer/Author" at bounding box center [1193, 529] width 144 height 38
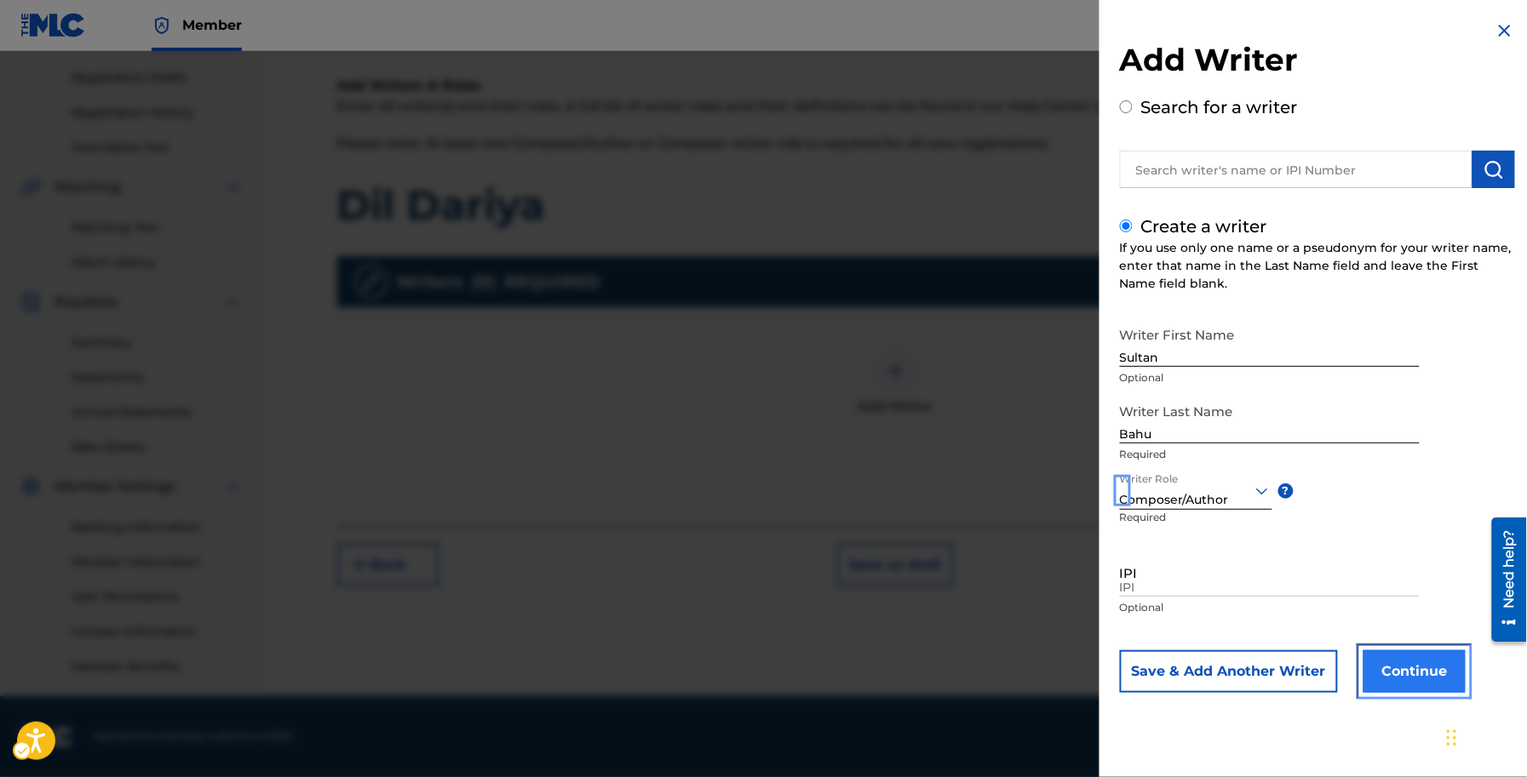
click at [1424, 673] on button "Continue" at bounding box center [1414, 672] width 102 height 43
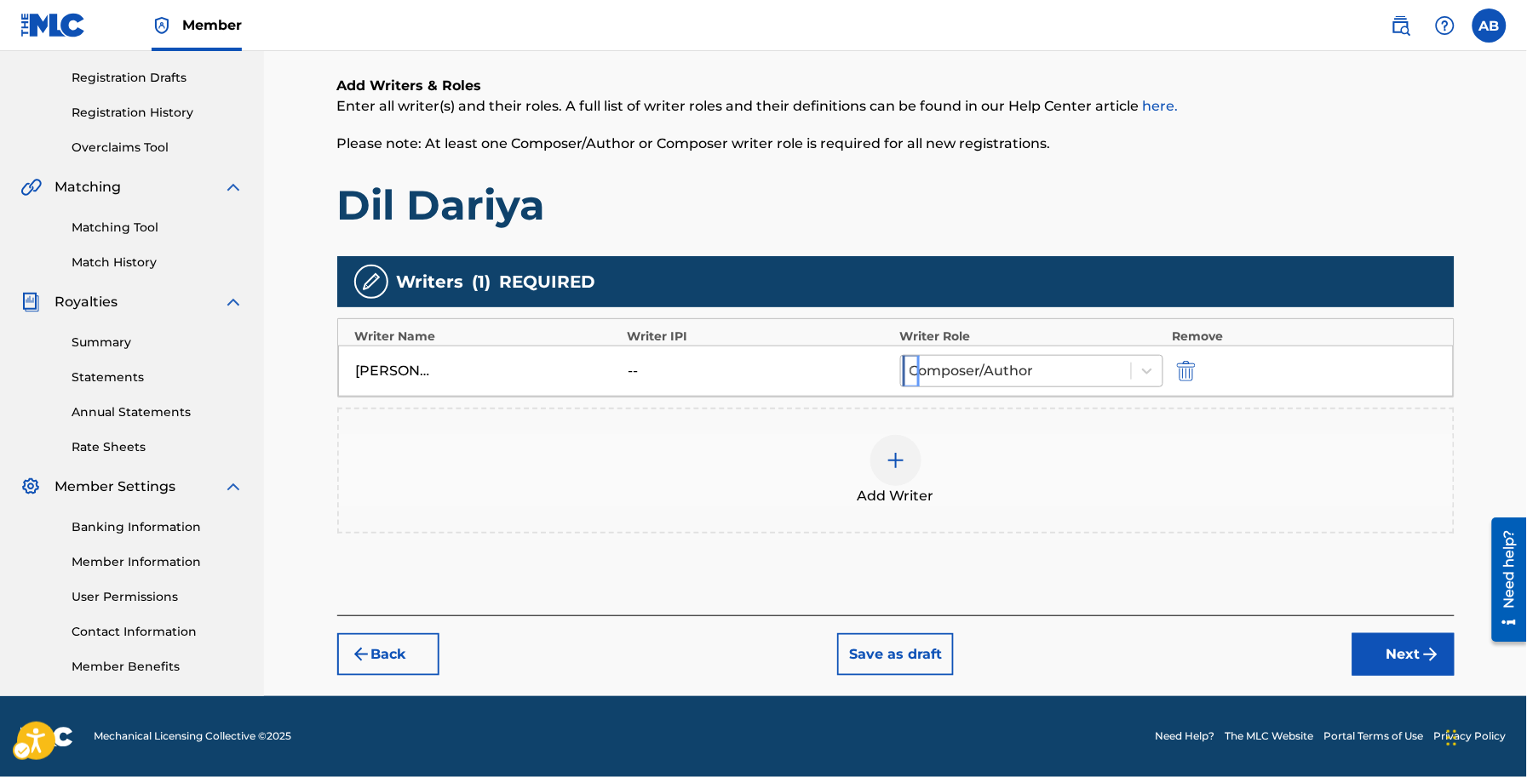
click at [989, 383] on div "Composer/Author" at bounding box center [1016, 371] width 231 height 31
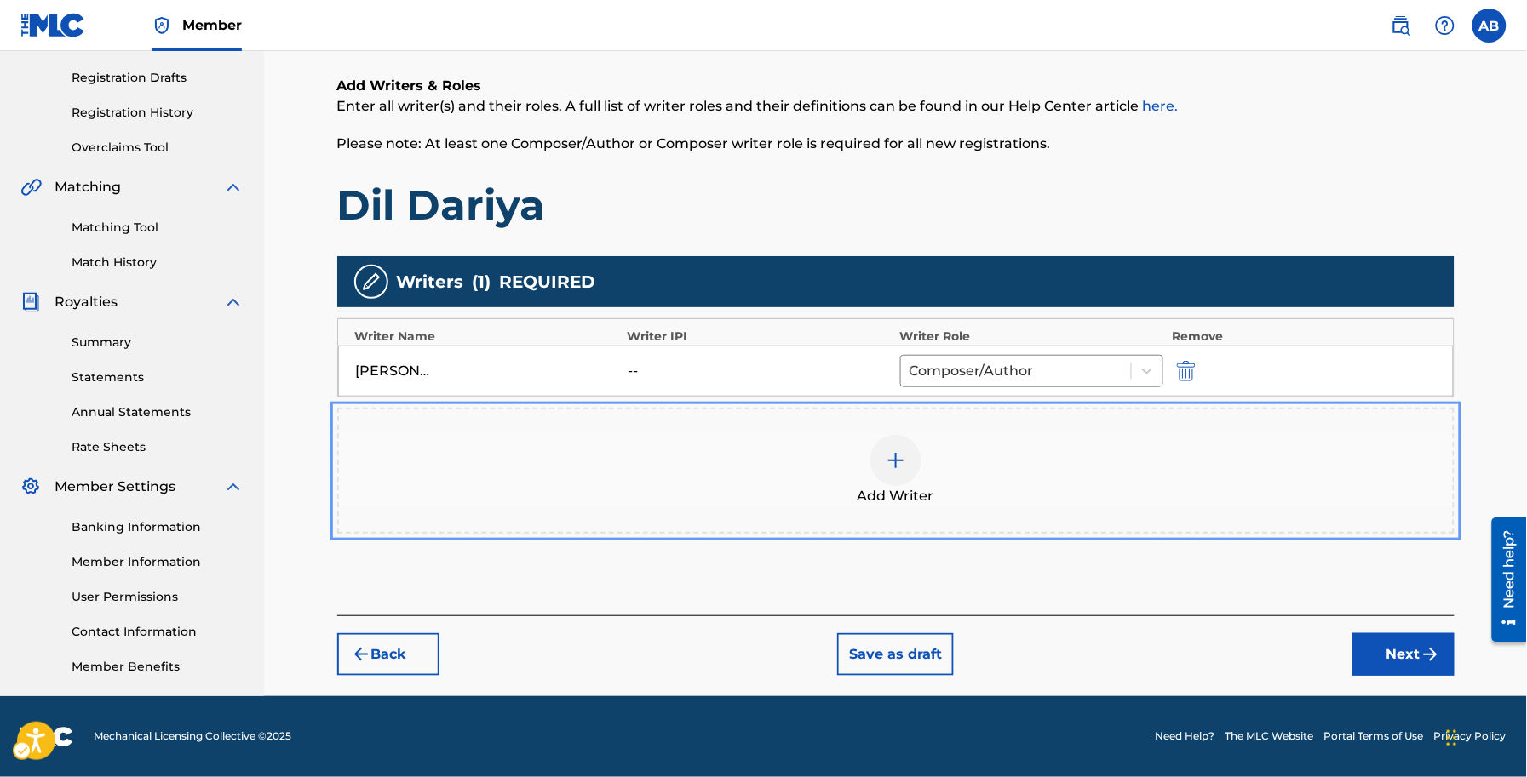
click at [1361, 440] on div "Add Writer" at bounding box center [896, 471] width 1114 height 72
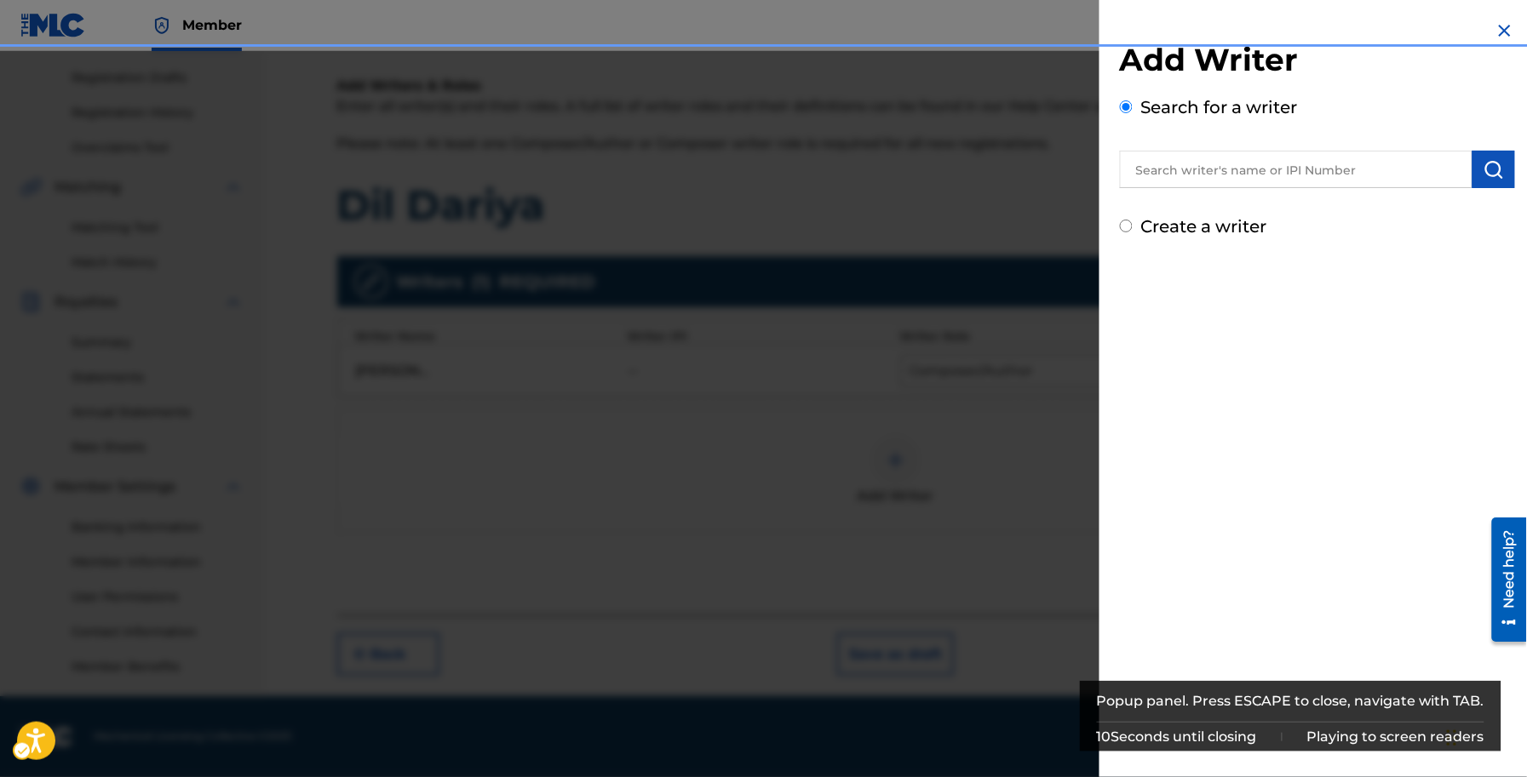
click at [1159, 223] on label "Create a writer" at bounding box center [1204, 226] width 126 height 20
click at [1132, 223] on input "Create a writer" at bounding box center [1126, 226] width 13 height 13
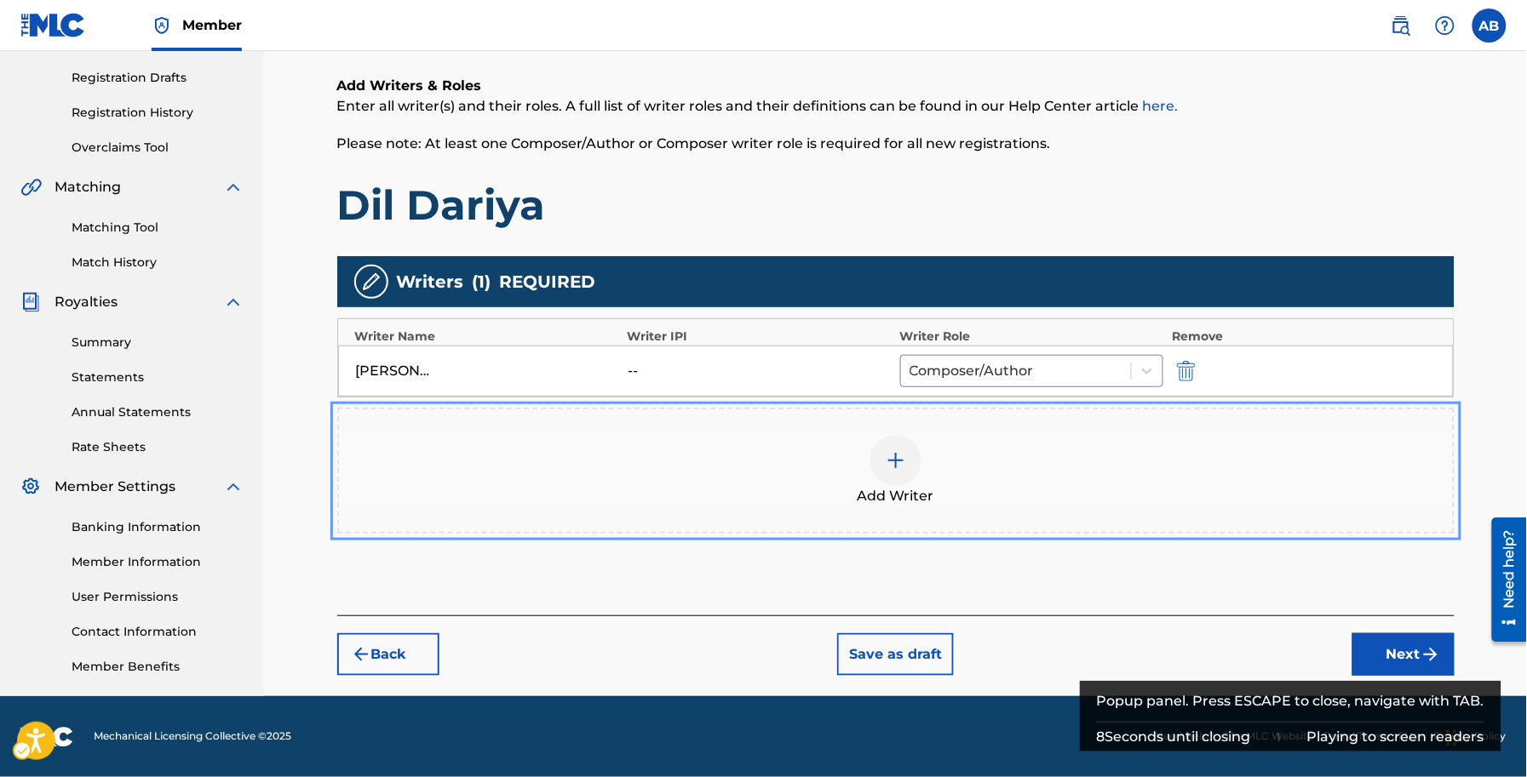
click at [899, 470] on img at bounding box center [896, 460] width 20 height 20
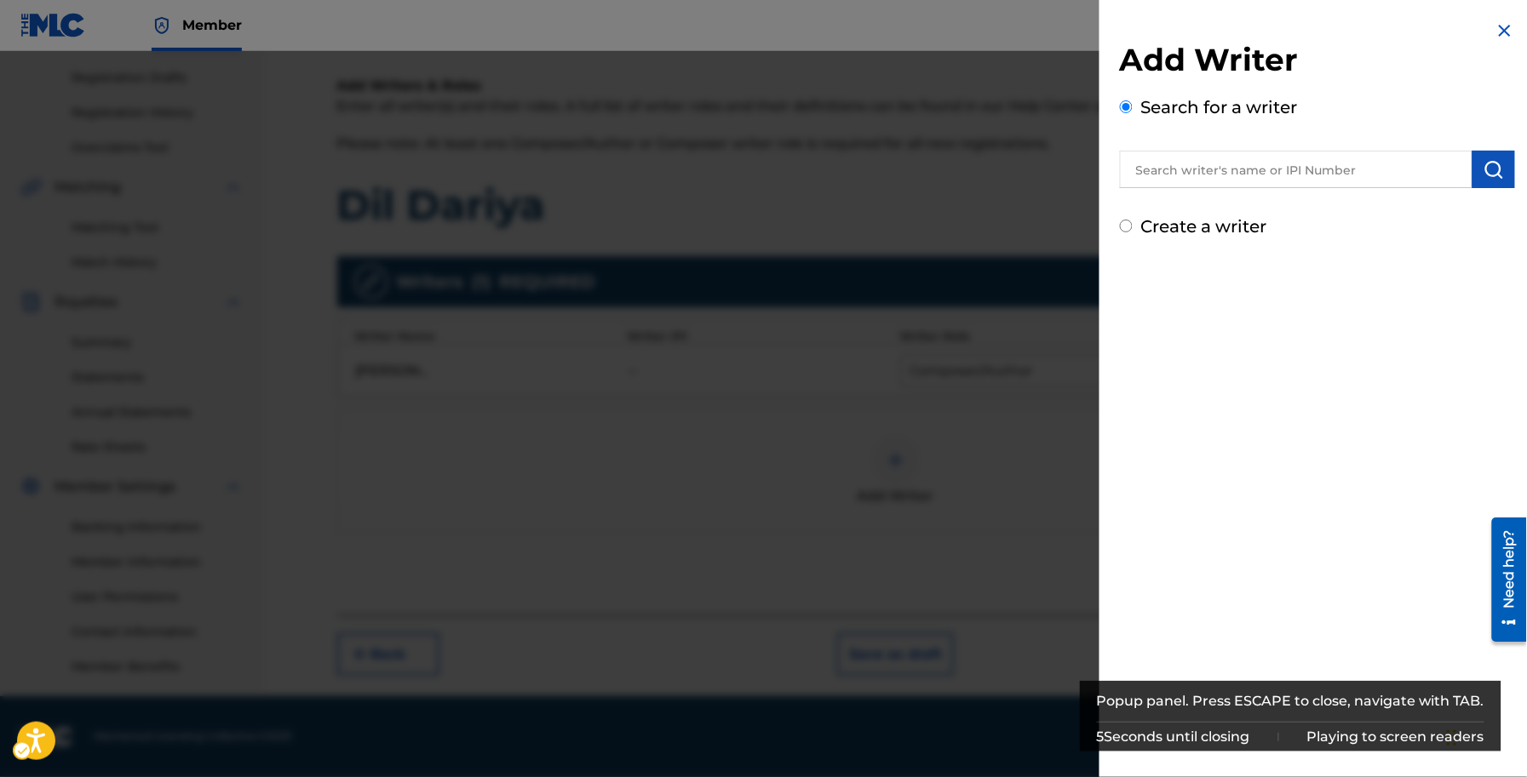
click at [1171, 210] on div "Add Writer Search for a writer Create a writer" at bounding box center [1317, 140] width 395 height 198
click at [1173, 226] on label "Create a writer" at bounding box center [1204, 226] width 126 height 20
radio input "true"
click at [1132, 226] on input "Create a writer" at bounding box center [1126, 226] width 13 height 13
radio input "false"
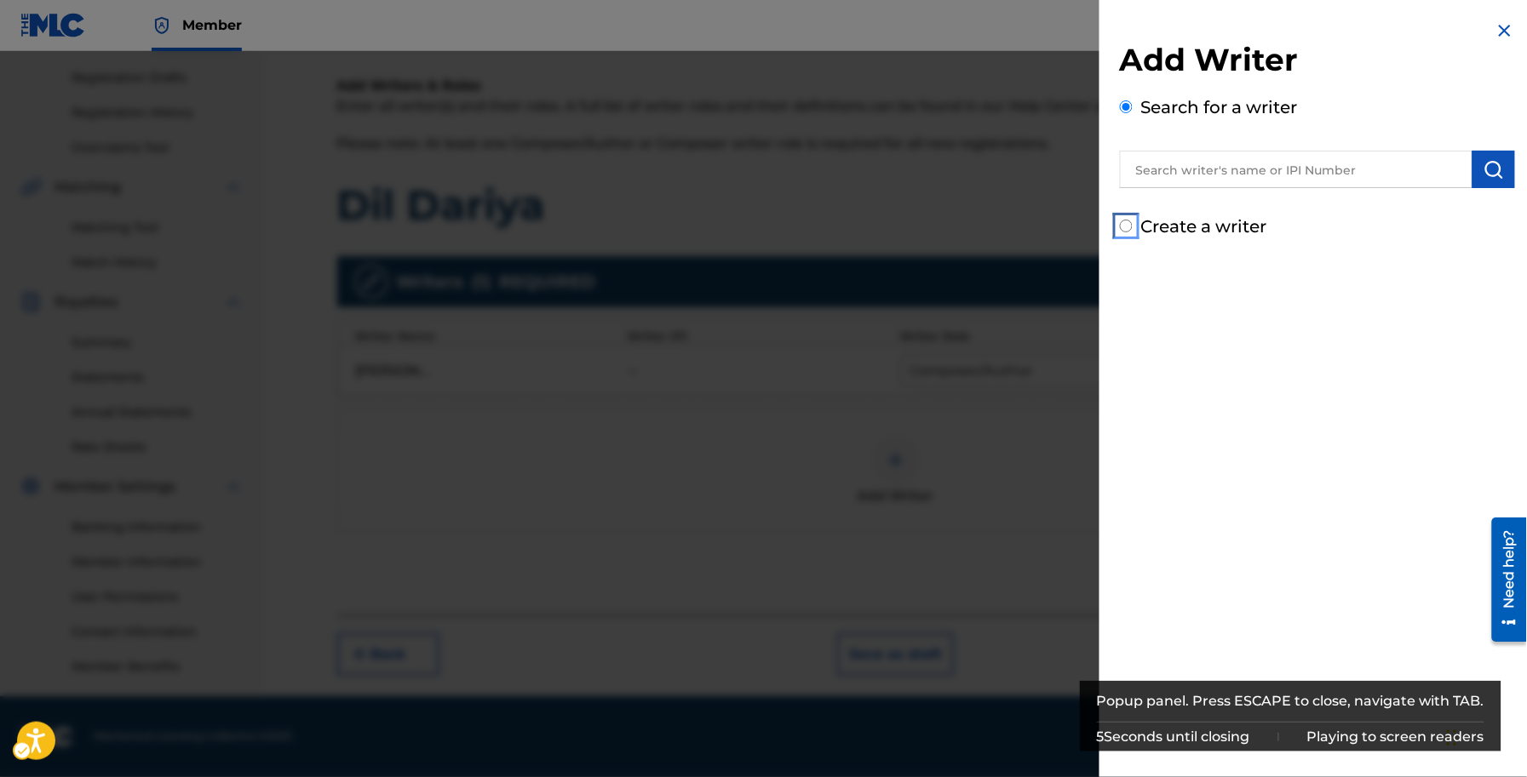
radio input "true"
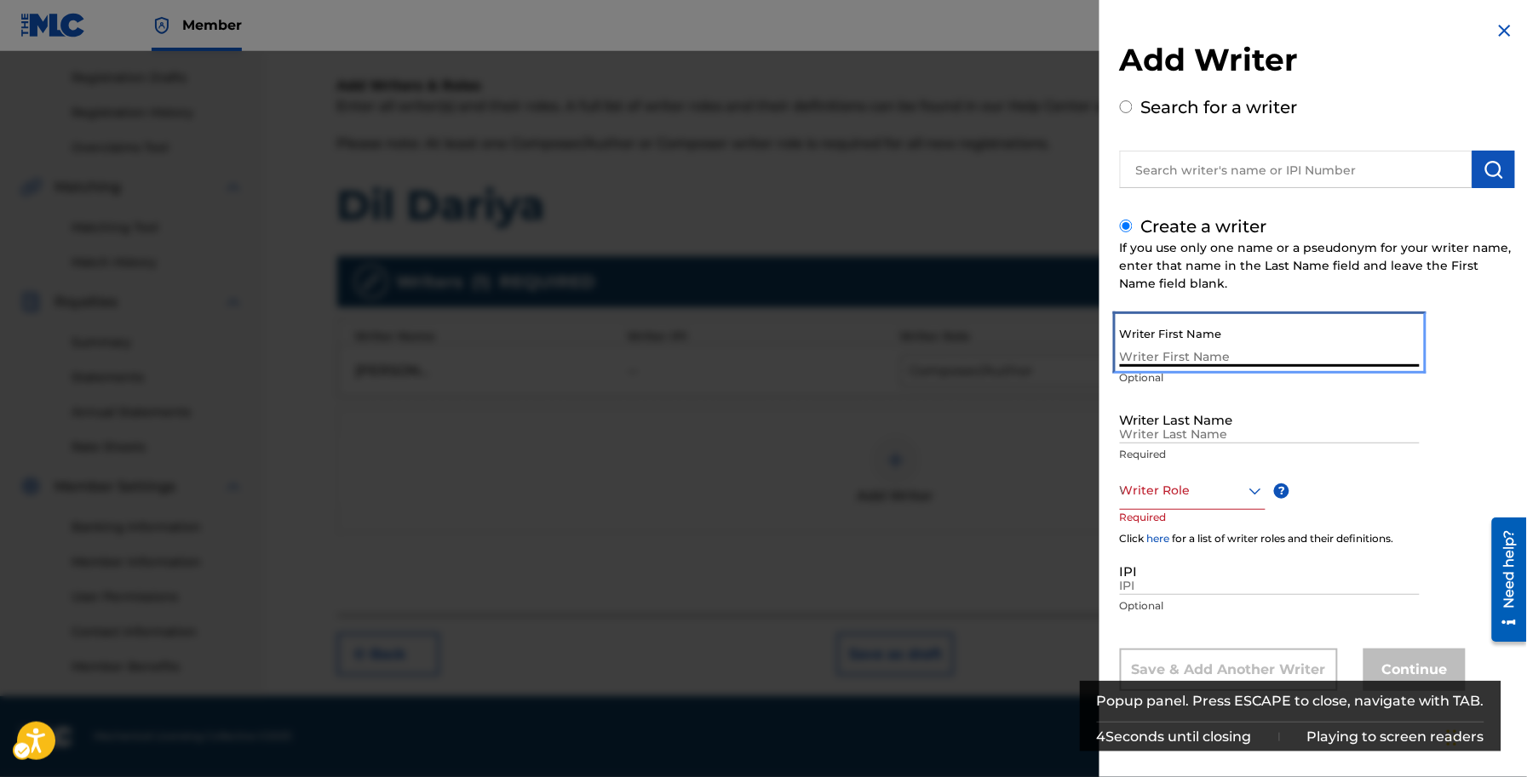
click at [1213, 360] on input "Writer First Name" at bounding box center [1270, 342] width 300 height 49
paste input "[PERSON_NAME] [PERSON_NAME]"
click at [1160, 355] on input "[PERSON_NAME] [PERSON_NAME]" at bounding box center [1270, 342] width 300 height 49
type input "[PERSON_NAME]"
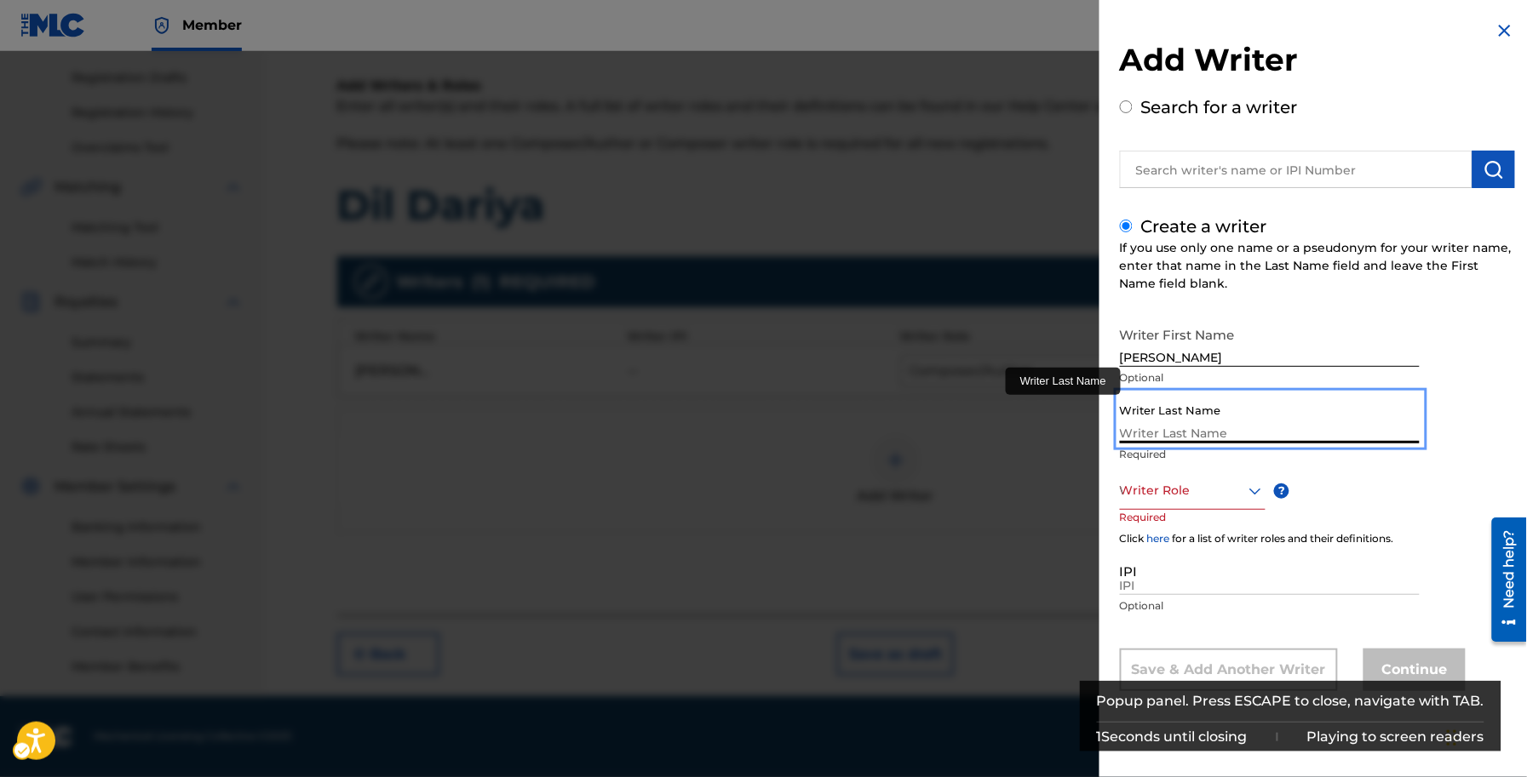
paste input "[PERSON_NAME]"
type input "[PERSON_NAME]"
click at [1141, 486] on div "Popup" at bounding box center [1193, 490] width 146 height 21
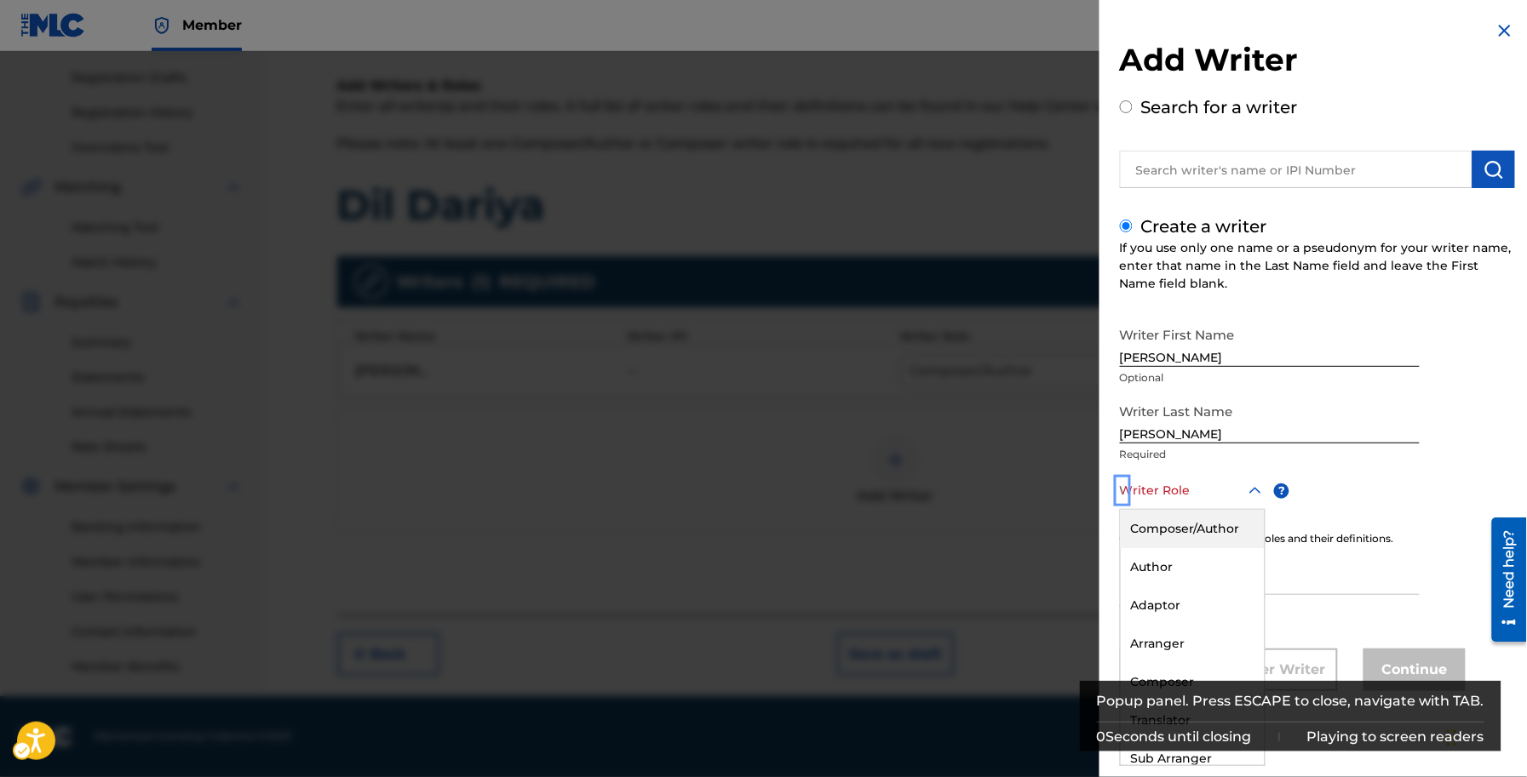
click at [1180, 541] on div "Composer/Author" at bounding box center [1193, 529] width 144 height 38
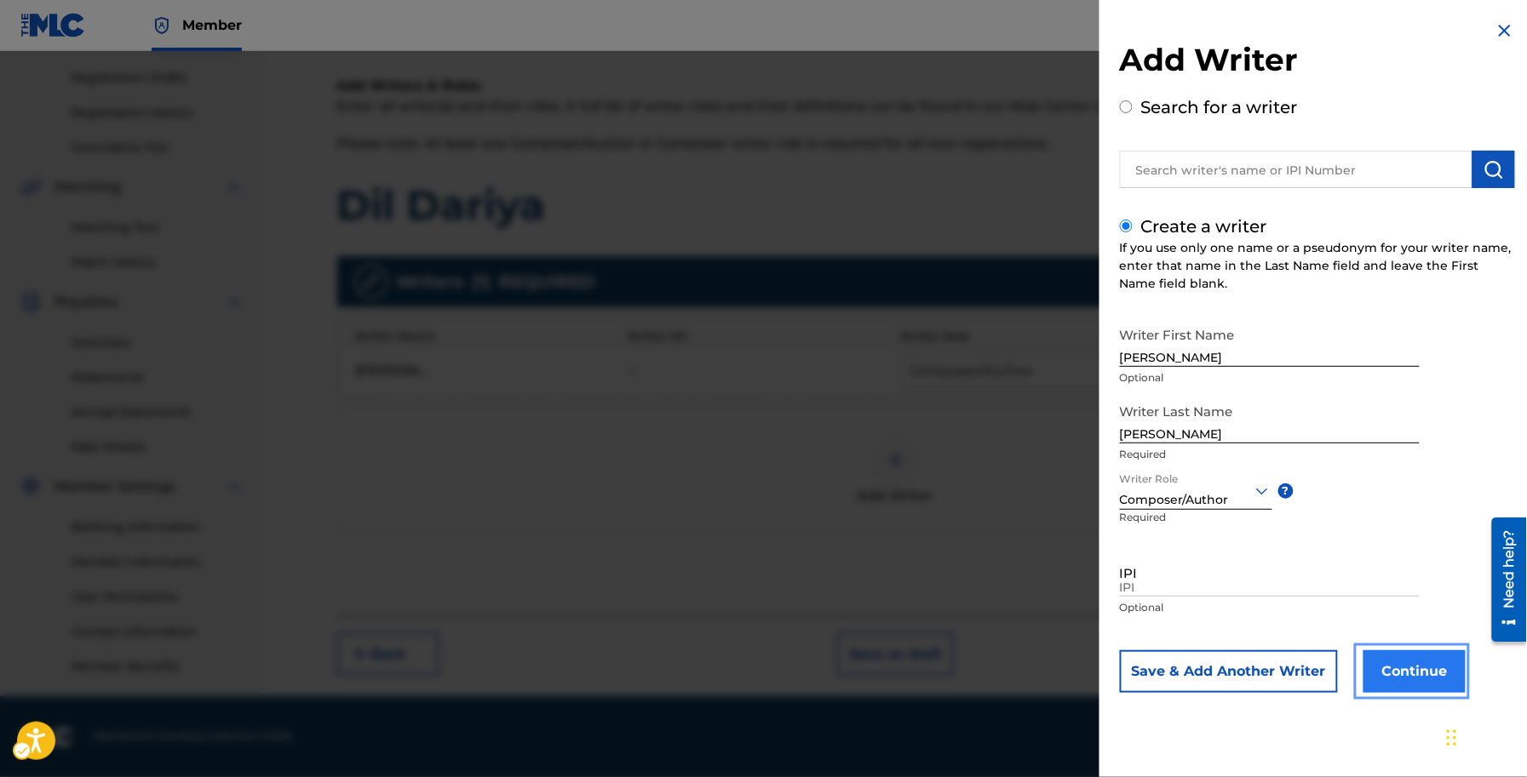
click at [1414, 673] on button "Continue" at bounding box center [1414, 672] width 102 height 43
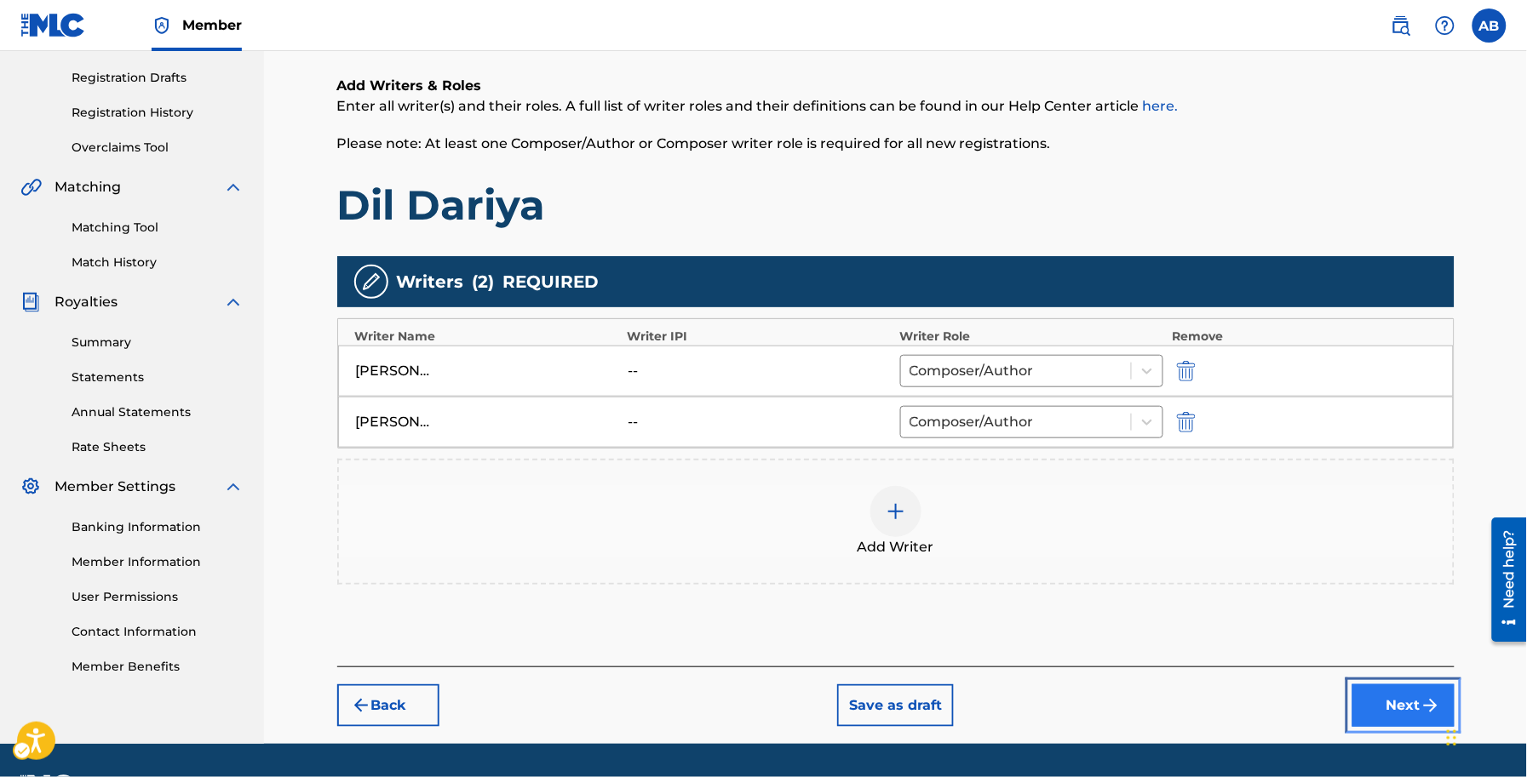
click at [1398, 699] on button "Next" at bounding box center [1403, 706] width 102 height 43
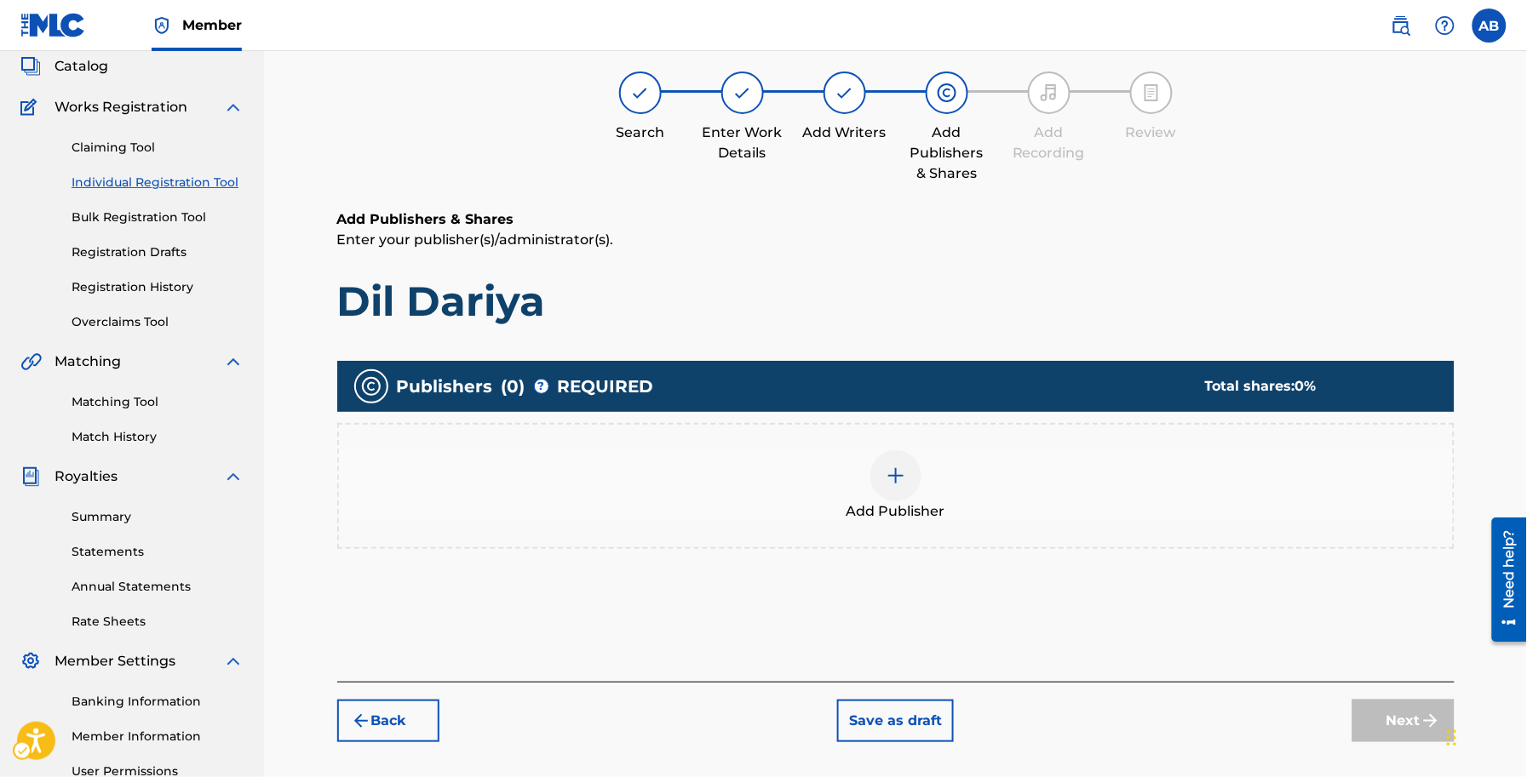
scroll to position [77, 0]
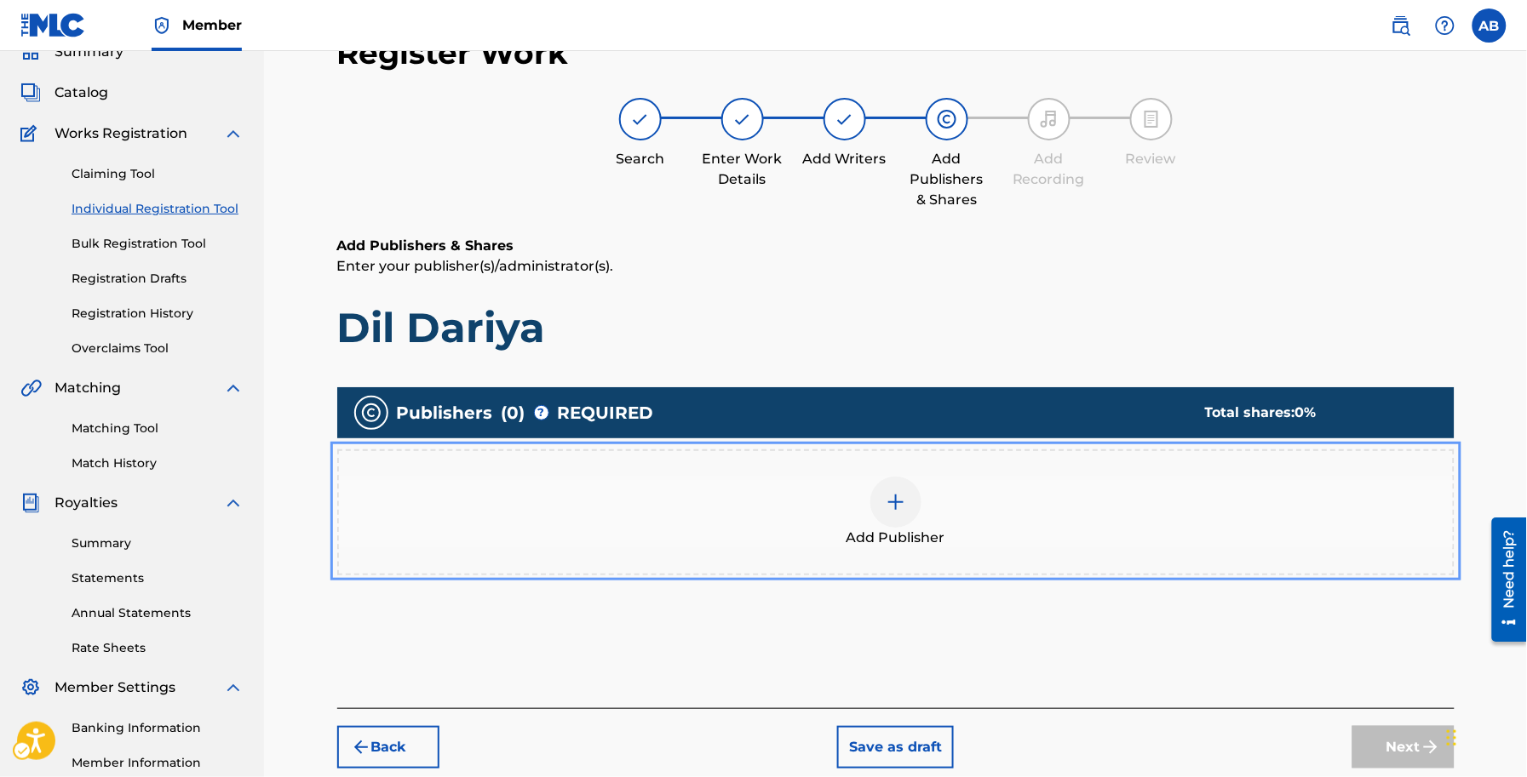
click at [886, 481] on div at bounding box center [895, 502] width 51 height 51
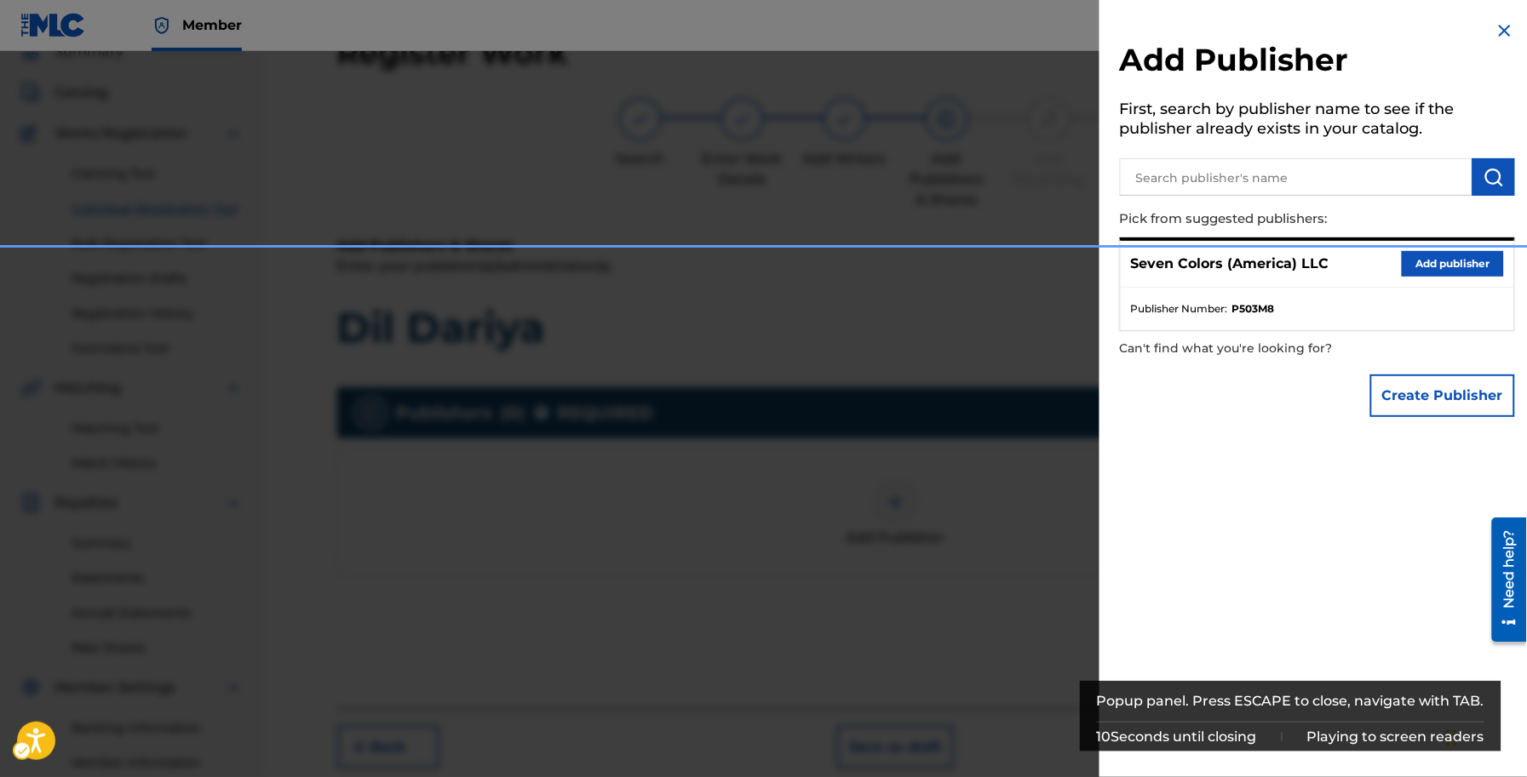
scroll to position [278, 0]
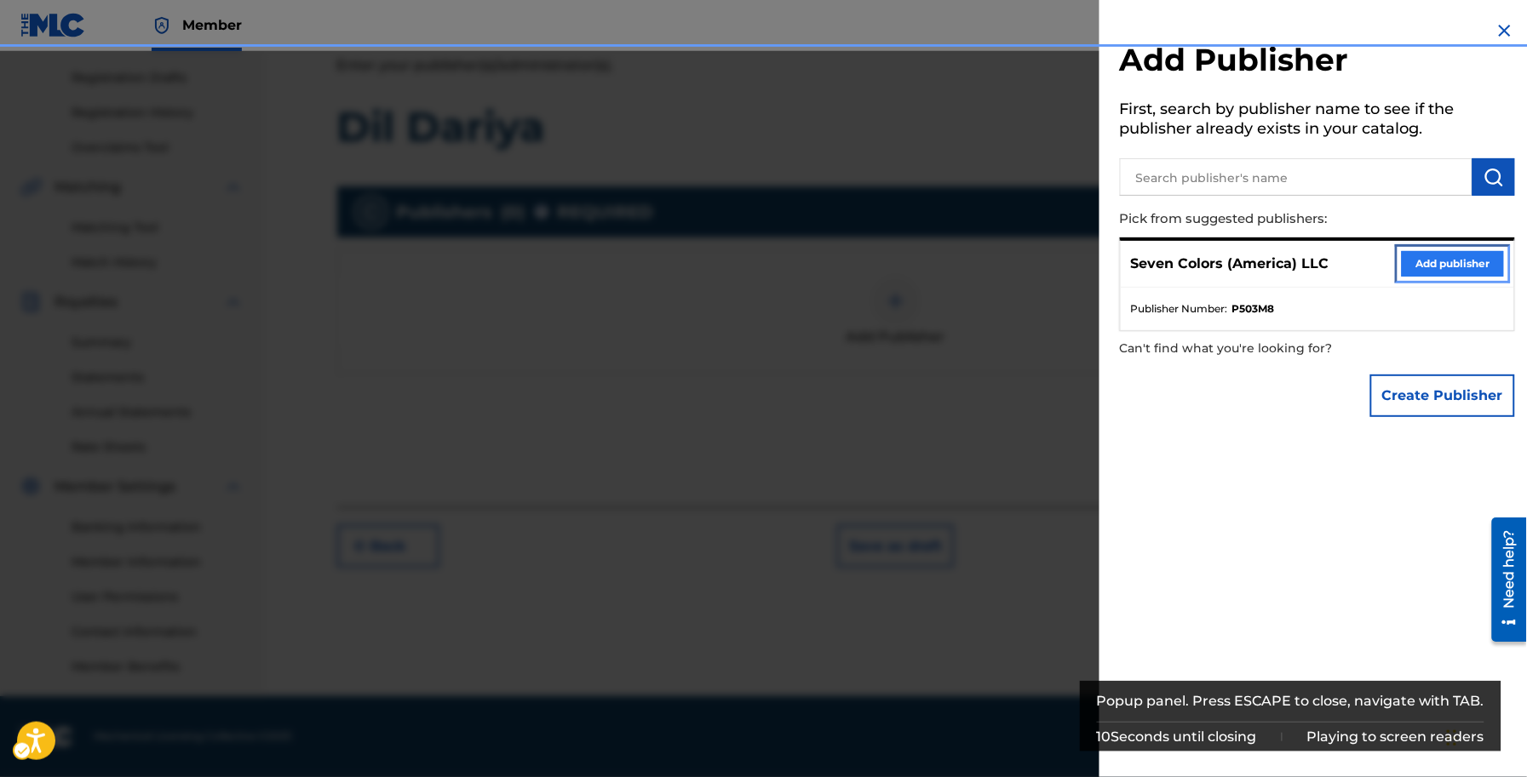
click at [1482, 257] on button "Add publisher" at bounding box center [1452, 264] width 102 height 26
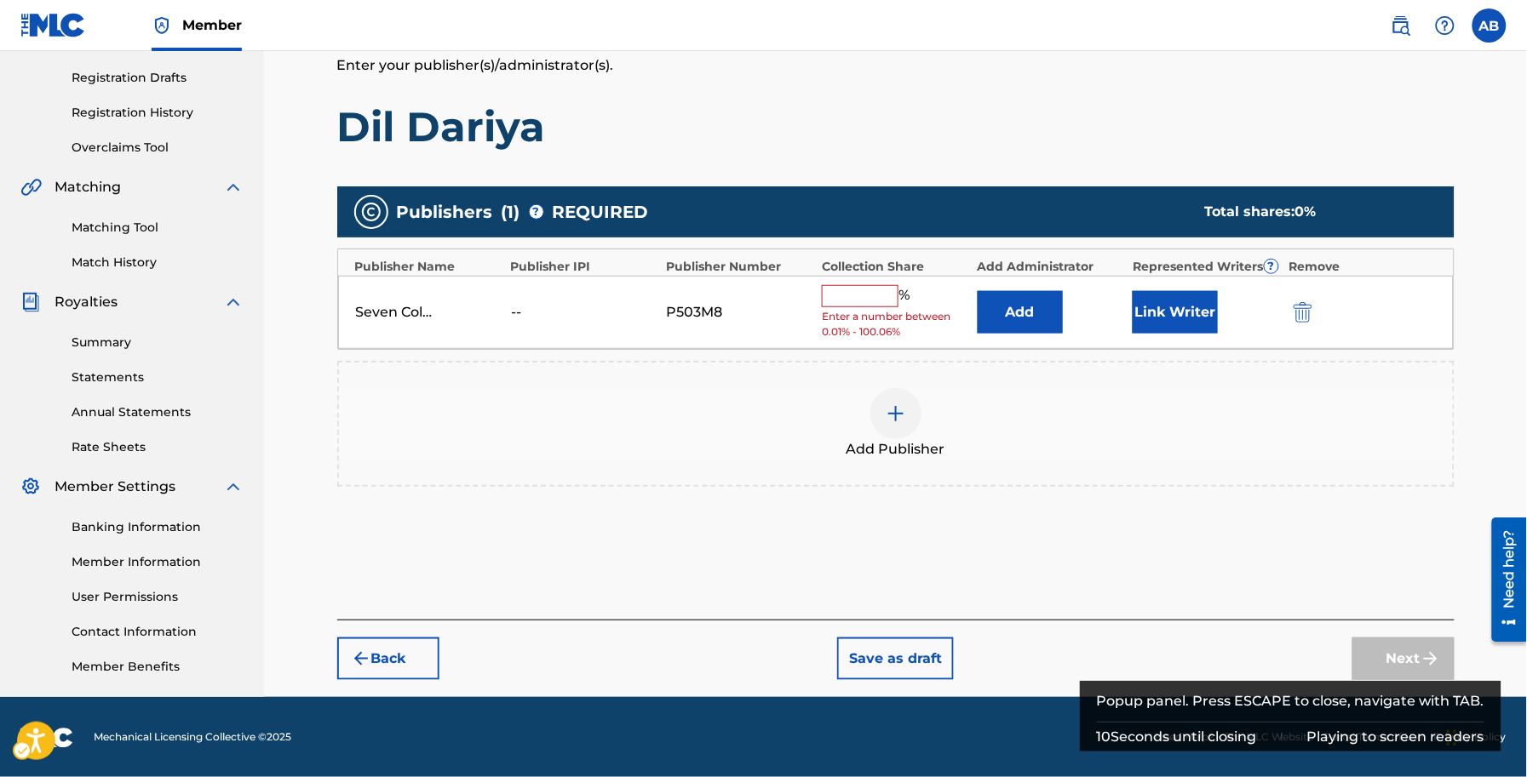
click at [1460, 257] on div "Register Work Search Enter Work Details Add Writers Add Publishers & Shares Add…" at bounding box center [895, 256] width 1151 height 881
click at [858, 296] on input "%Enter a number between 0.01% - 100.06%" at bounding box center [860, 296] width 77 height 22
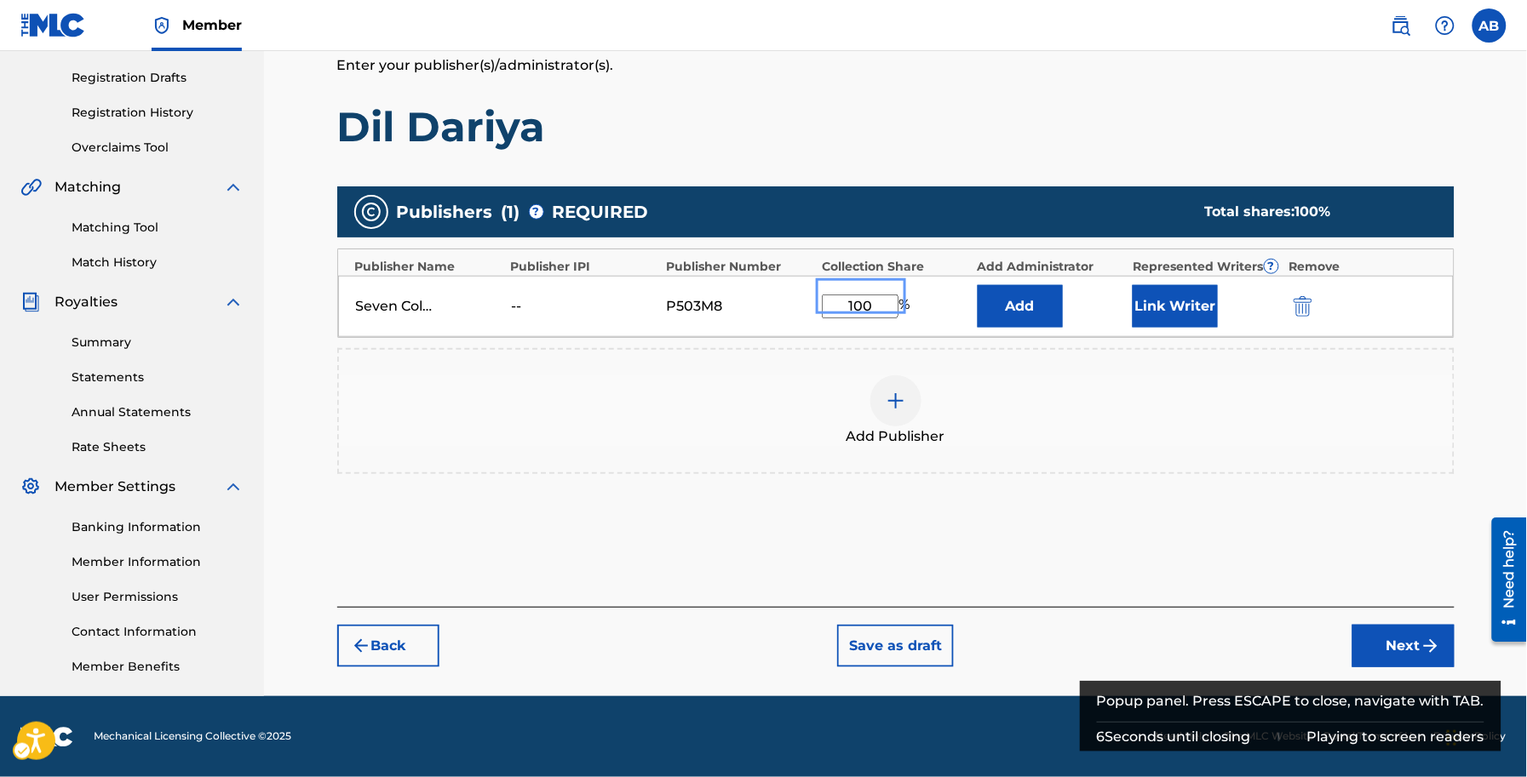
type input "100"
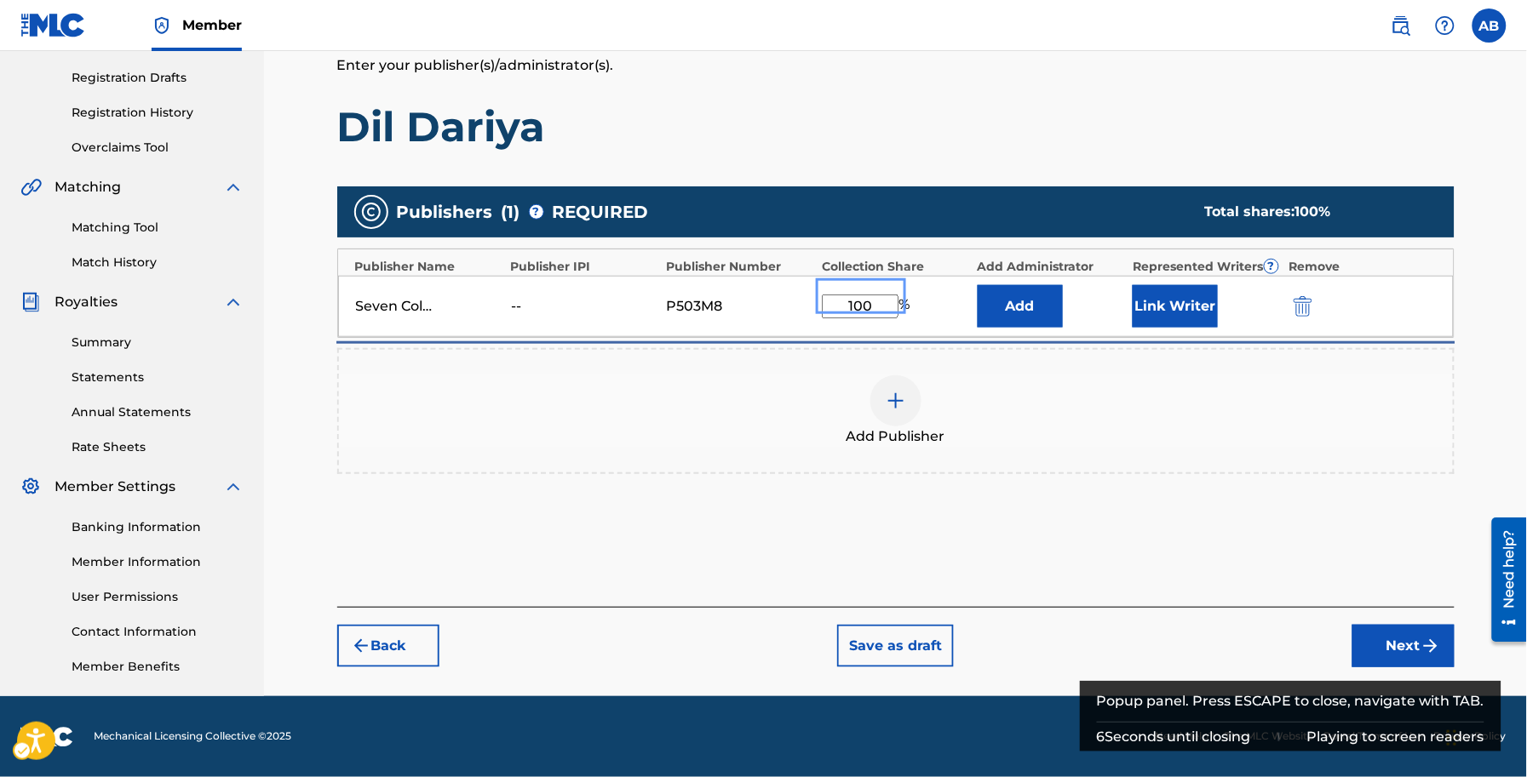
click at [1049, 407] on div "Add Publisher" at bounding box center [896, 411] width 1114 height 72
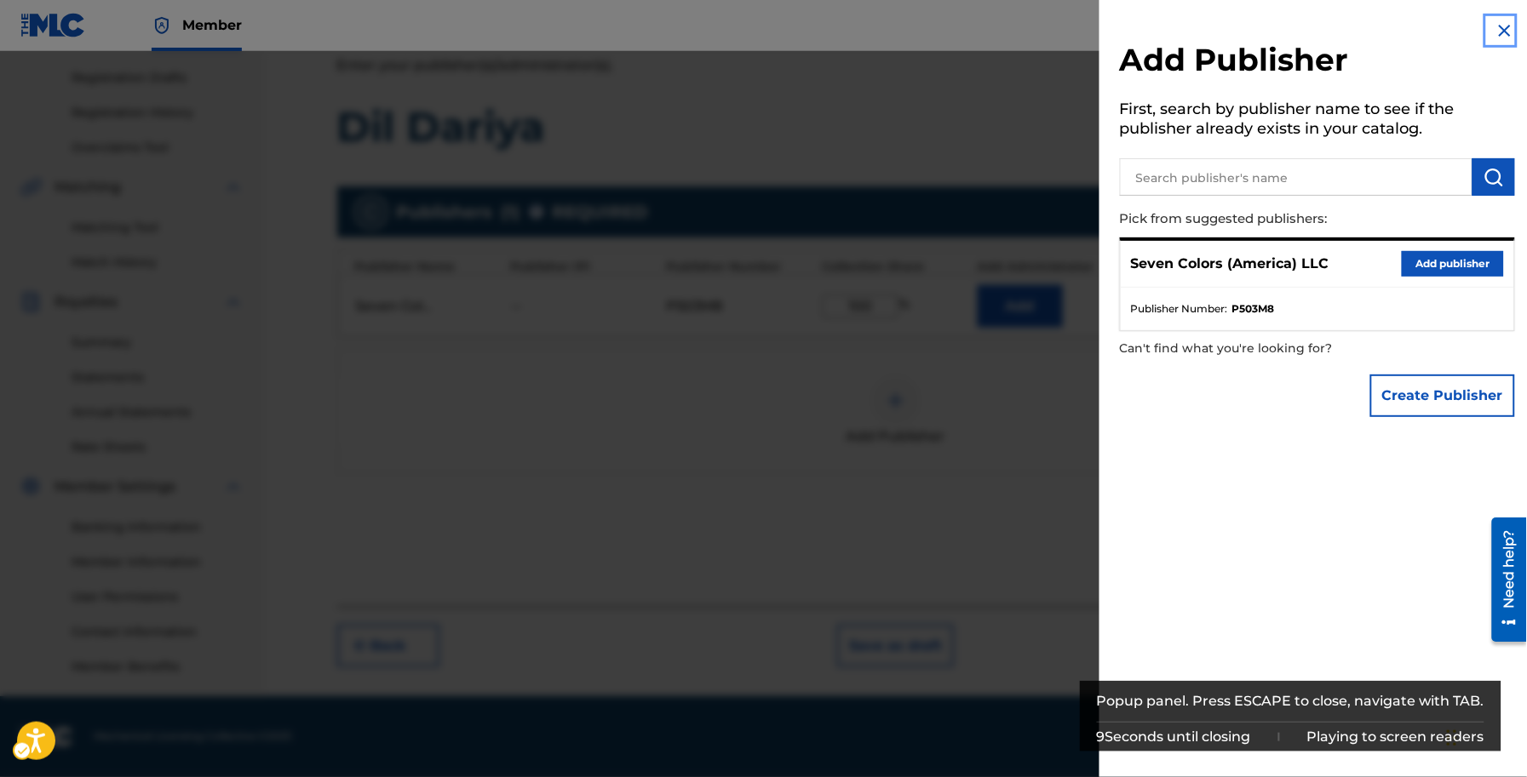
drag, startPoint x: 1505, startPoint y: 32, endPoint x: 1373, endPoint y: 555, distance: 540.2
click at [1505, 31] on img "Popup" at bounding box center [1504, 30] width 20 height 20
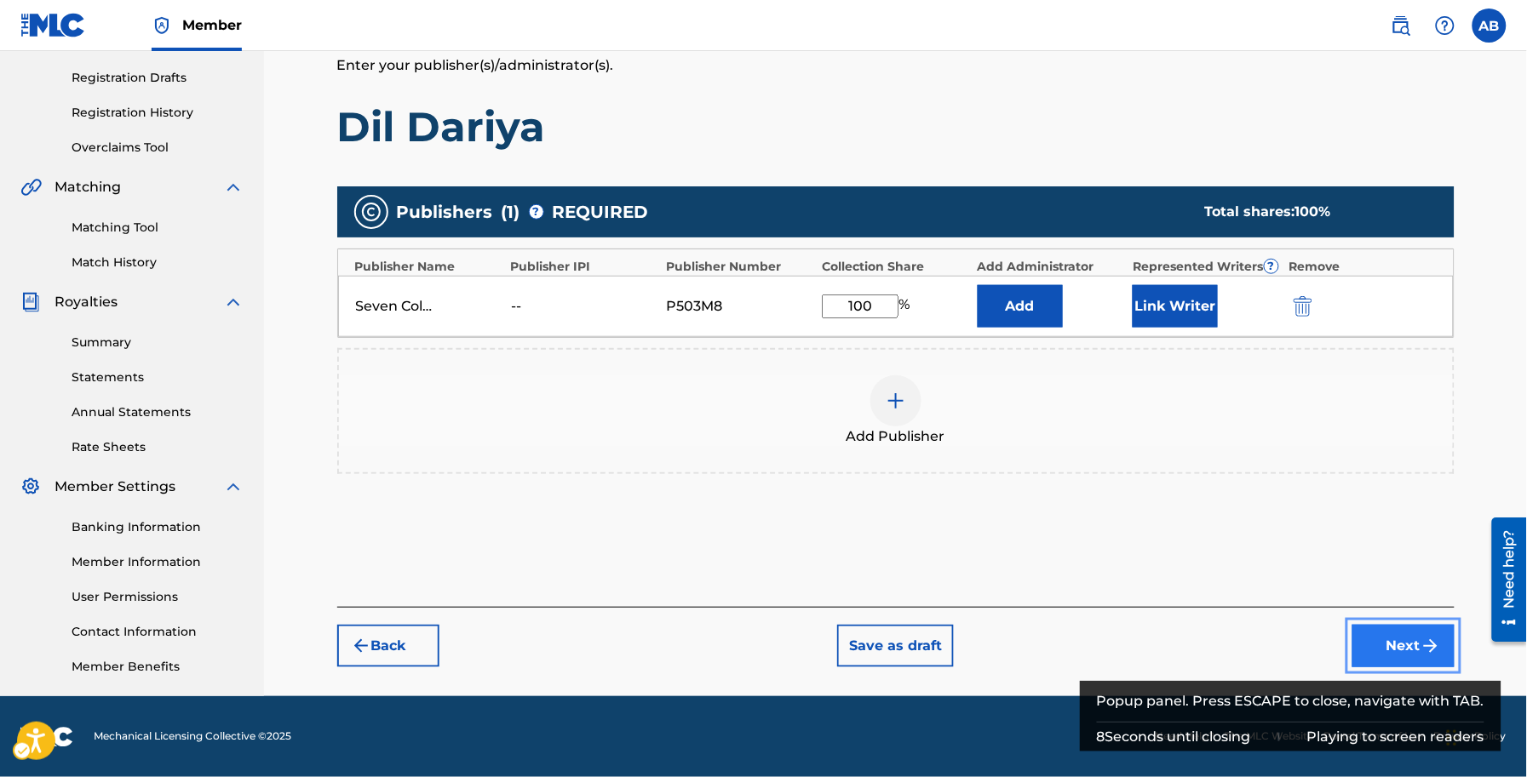
click at [1416, 645] on button "Next" at bounding box center [1403, 646] width 102 height 43
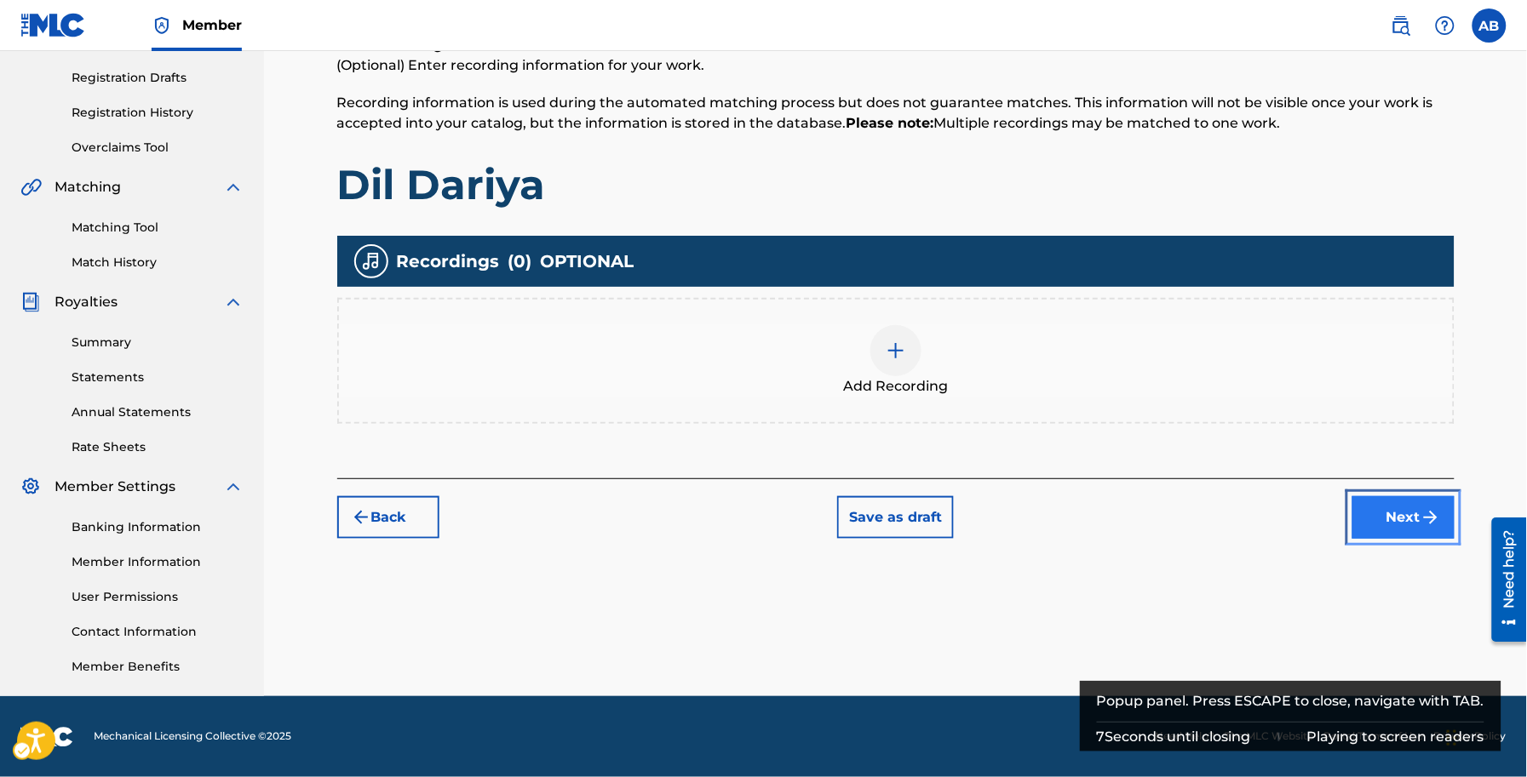
click at [1392, 515] on button "Next" at bounding box center [1403, 517] width 102 height 43
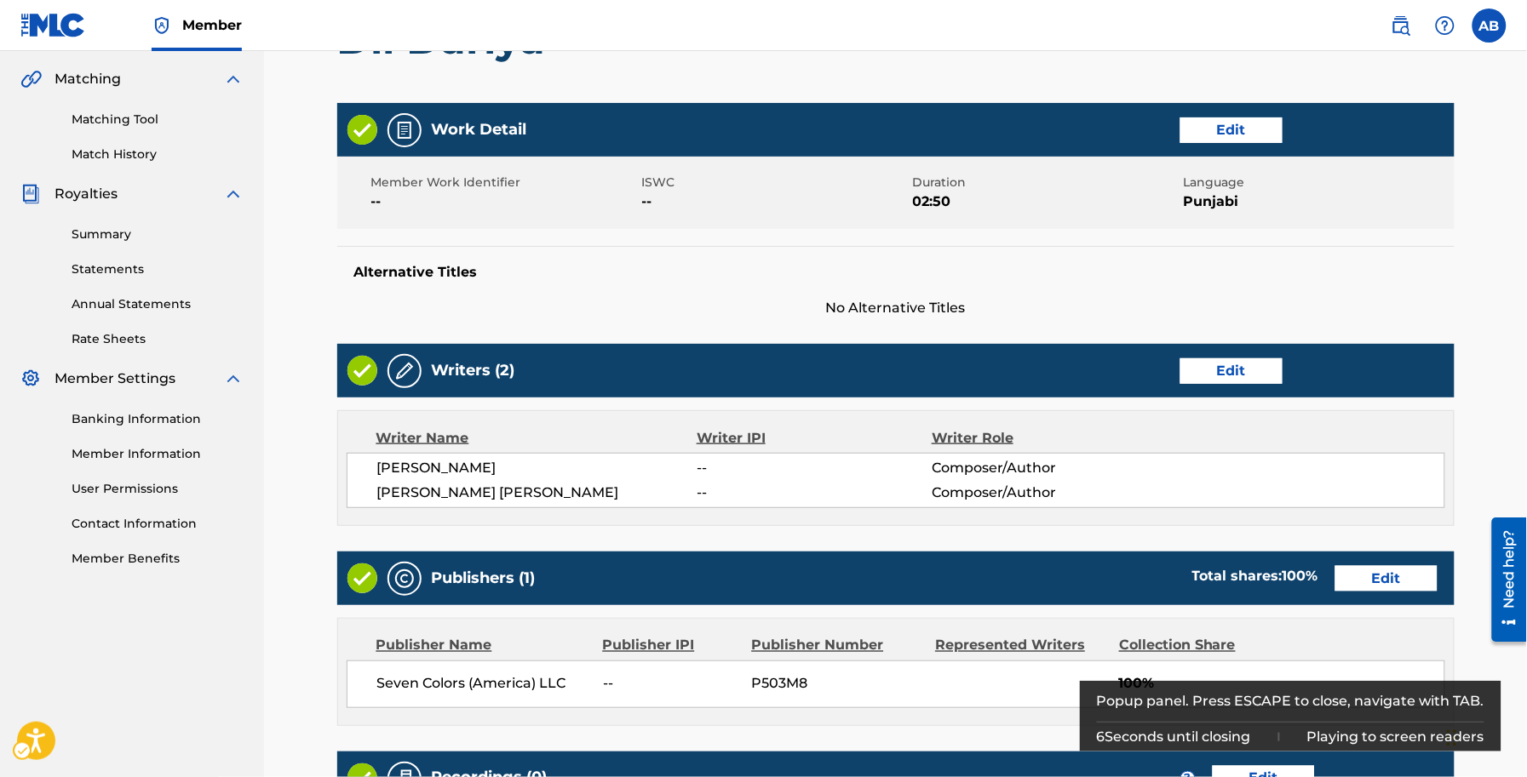
scroll to position [654, 0]
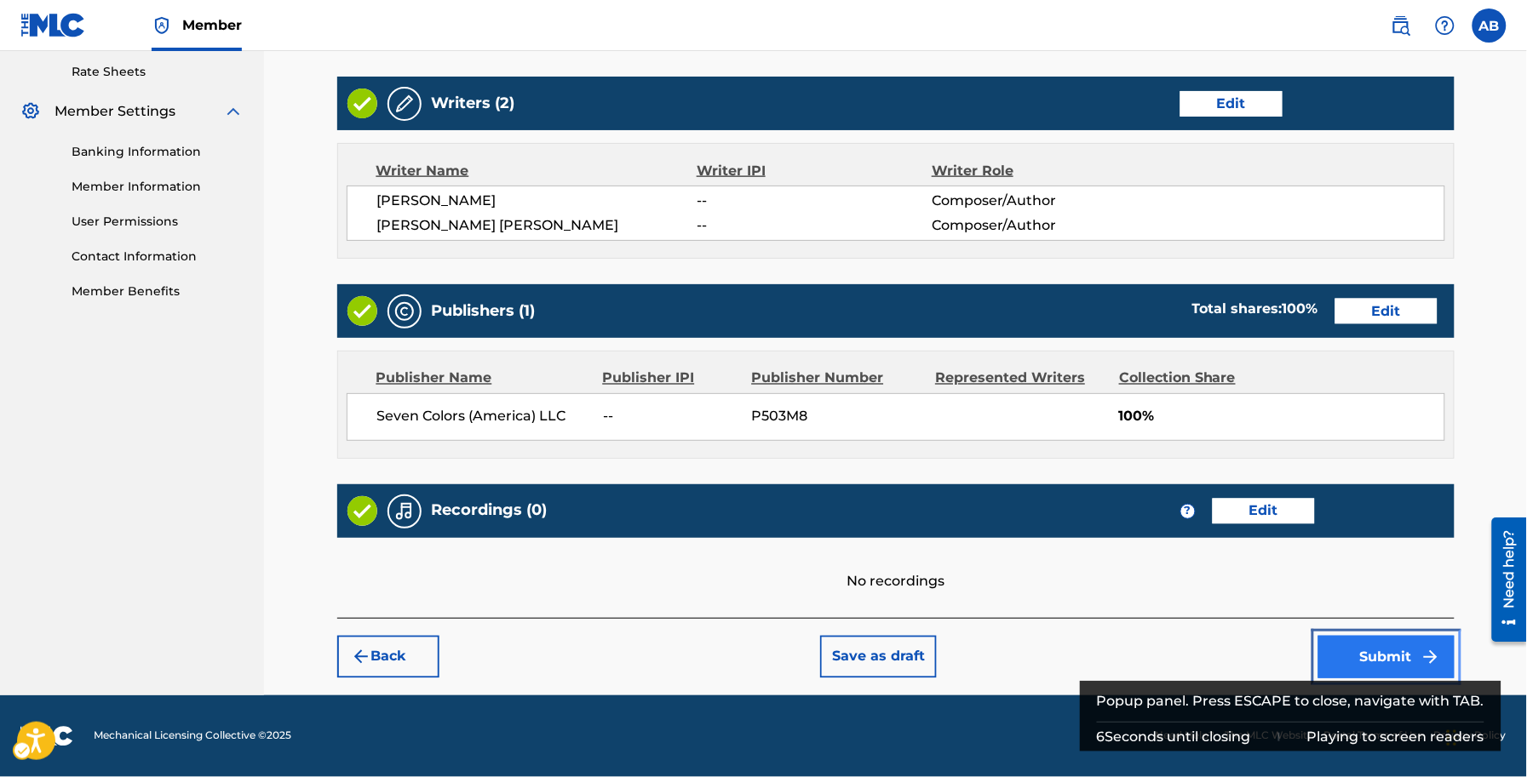
click at [1409, 643] on button "Submit" at bounding box center [1386, 657] width 136 height 43
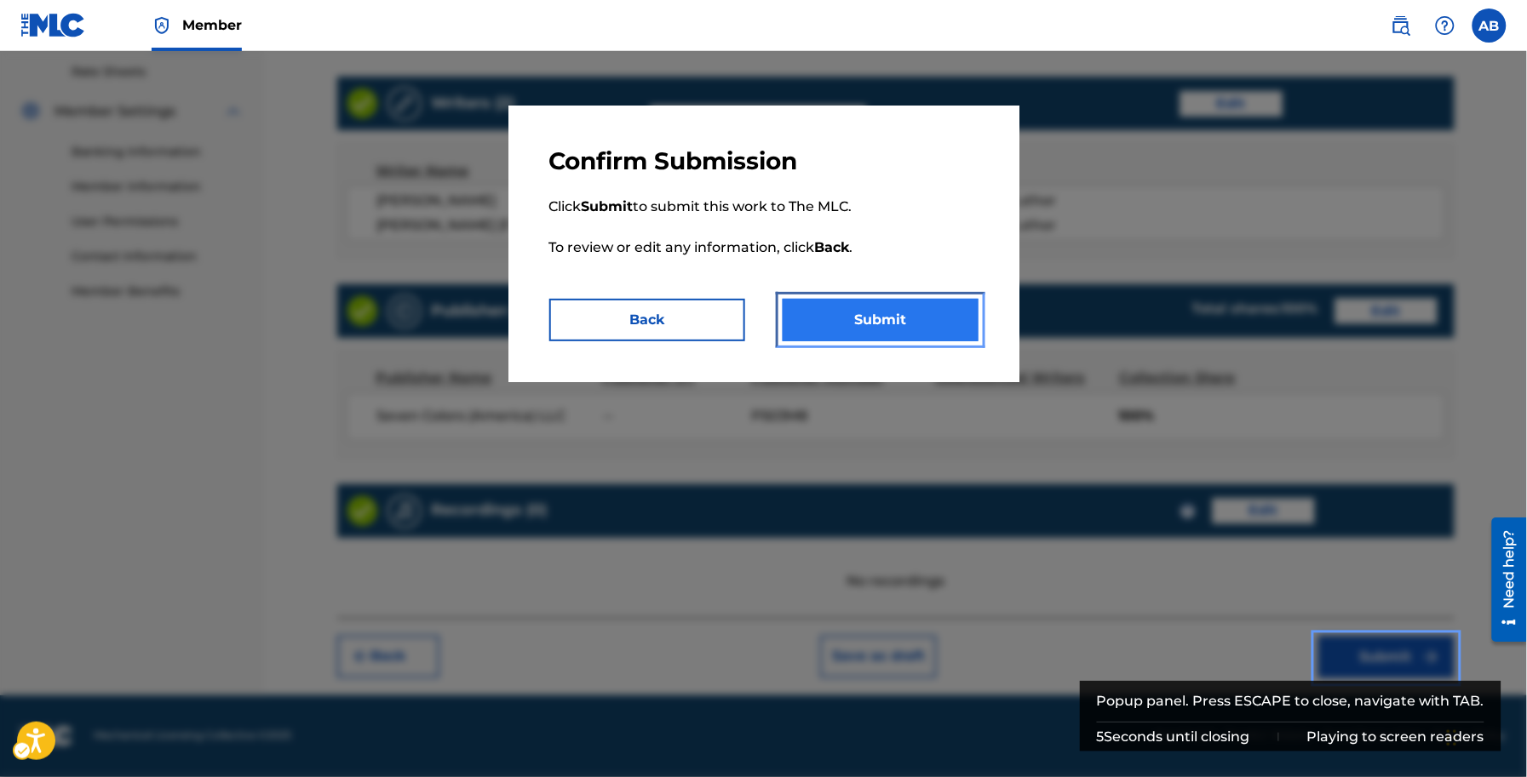
click at [888, 324] on button "Submit" at bounding box center [880, 320] width 196 height 43
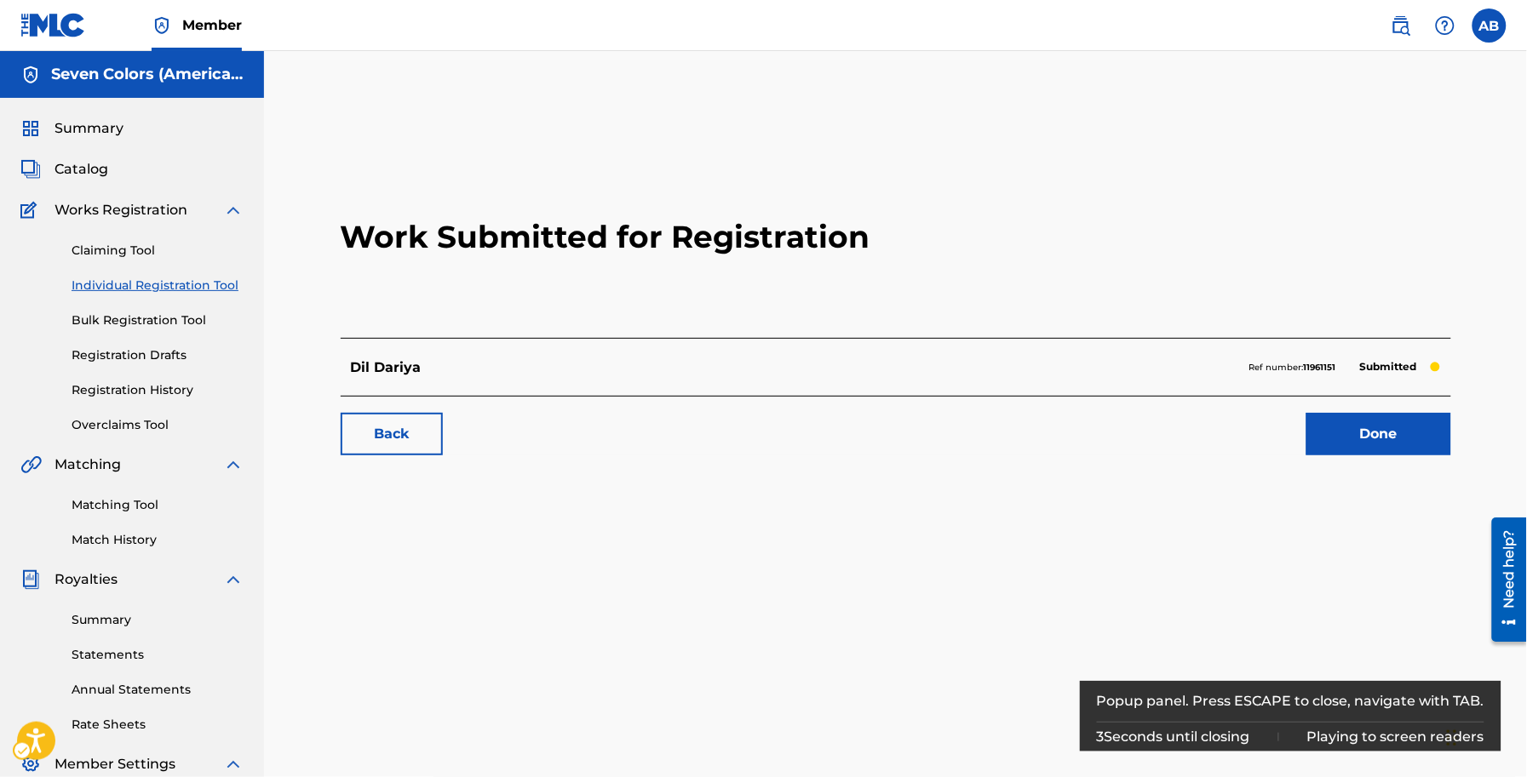
click at [129, 81] on h5 "Seven Colors (America) LLC" at bounding box center [147, 75] width 192 height 20
click at [115, 117] on div "Summary Catalog Works Registration Claiming Tool Individual Registration Tool B…" at bounding box center [132, 536] width 264 height 876
